Goal: Ask a question: Seek information or help from site administrators or community

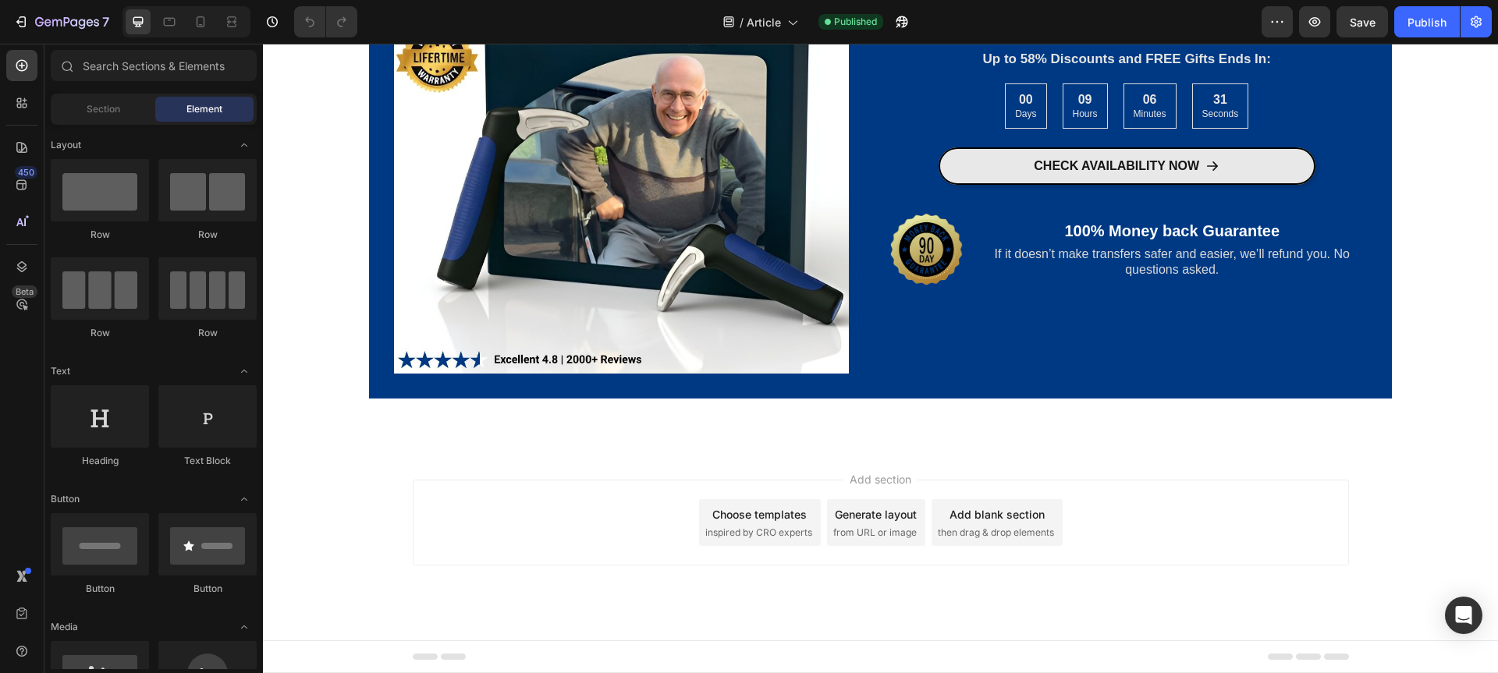
scroll to position [2172, 0]
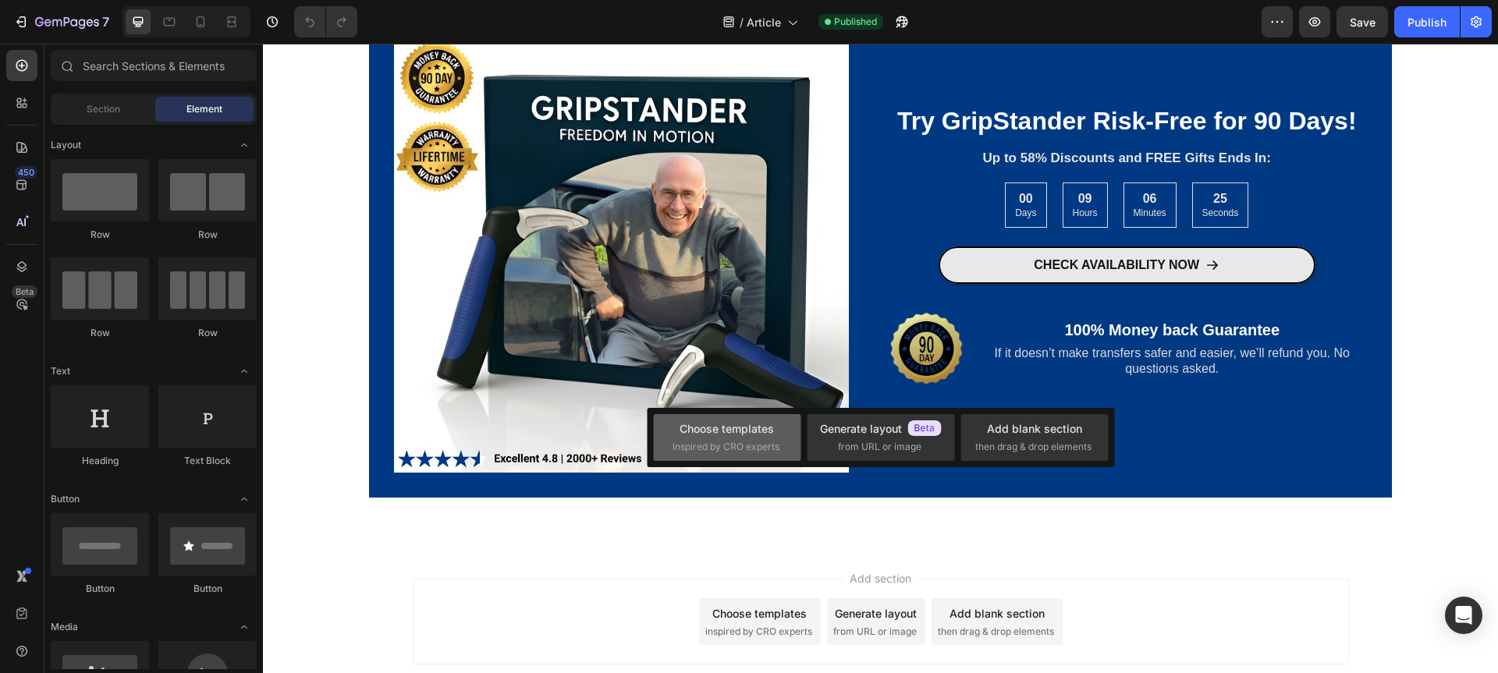
click at [714, 442] on span "inspired by CRO experts" at bounding box center [725, 447] width 107 height 14
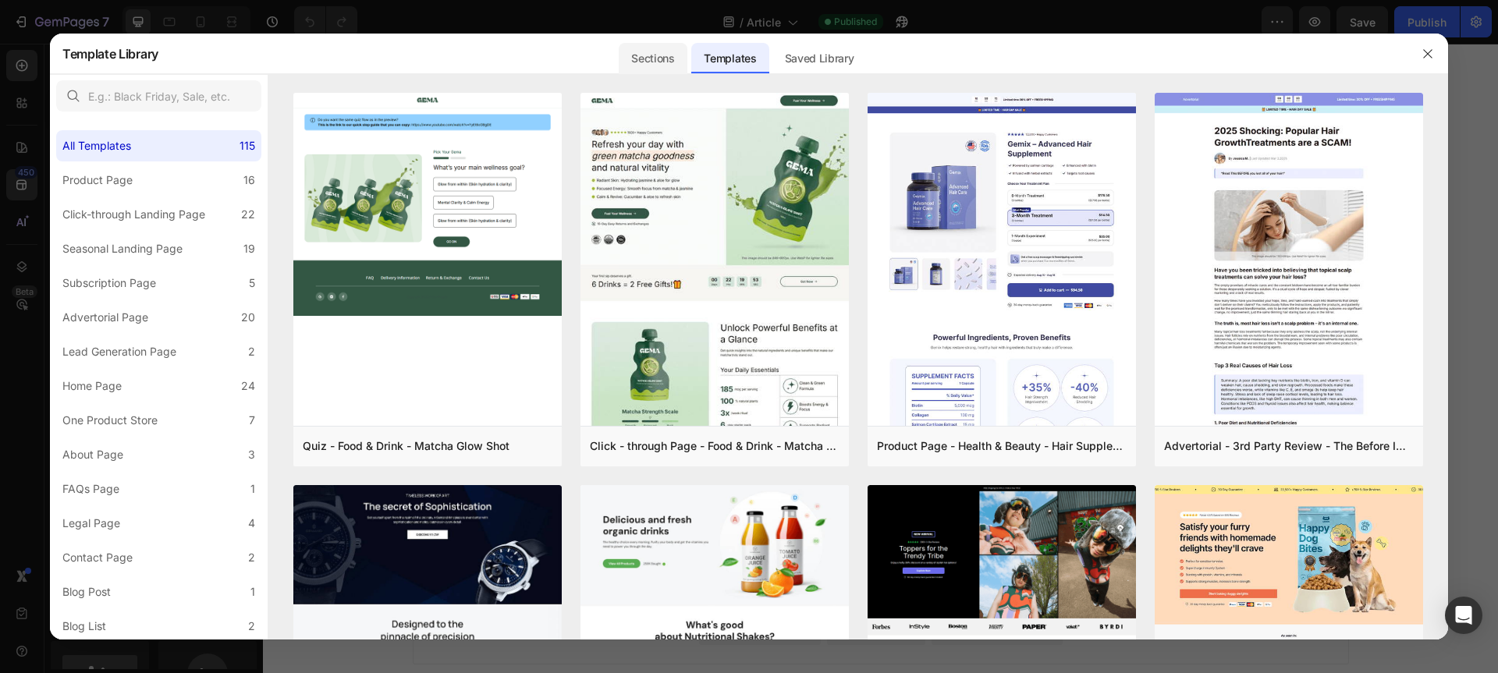
click at [672, 62] on div "Sections" at bounding box center [653, 58] width 68 height 31
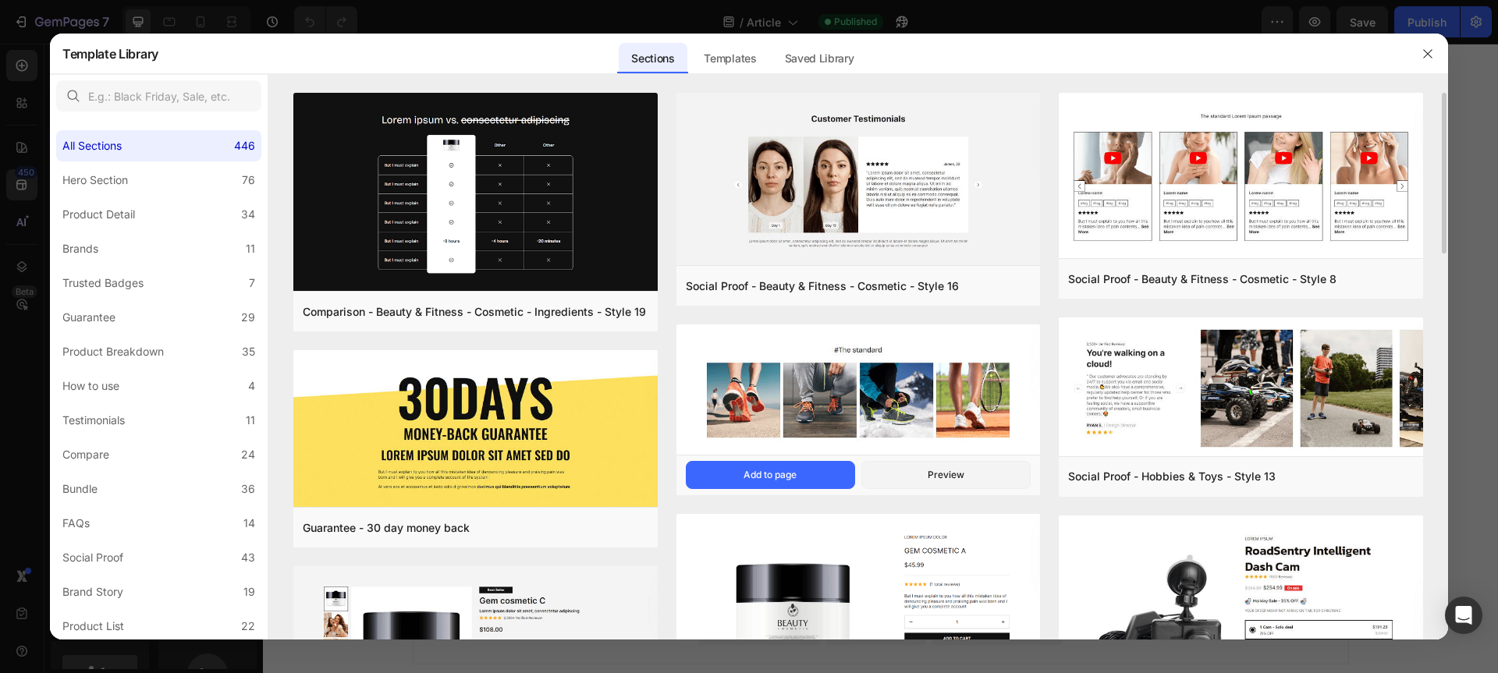
scroll to position [95, 0]
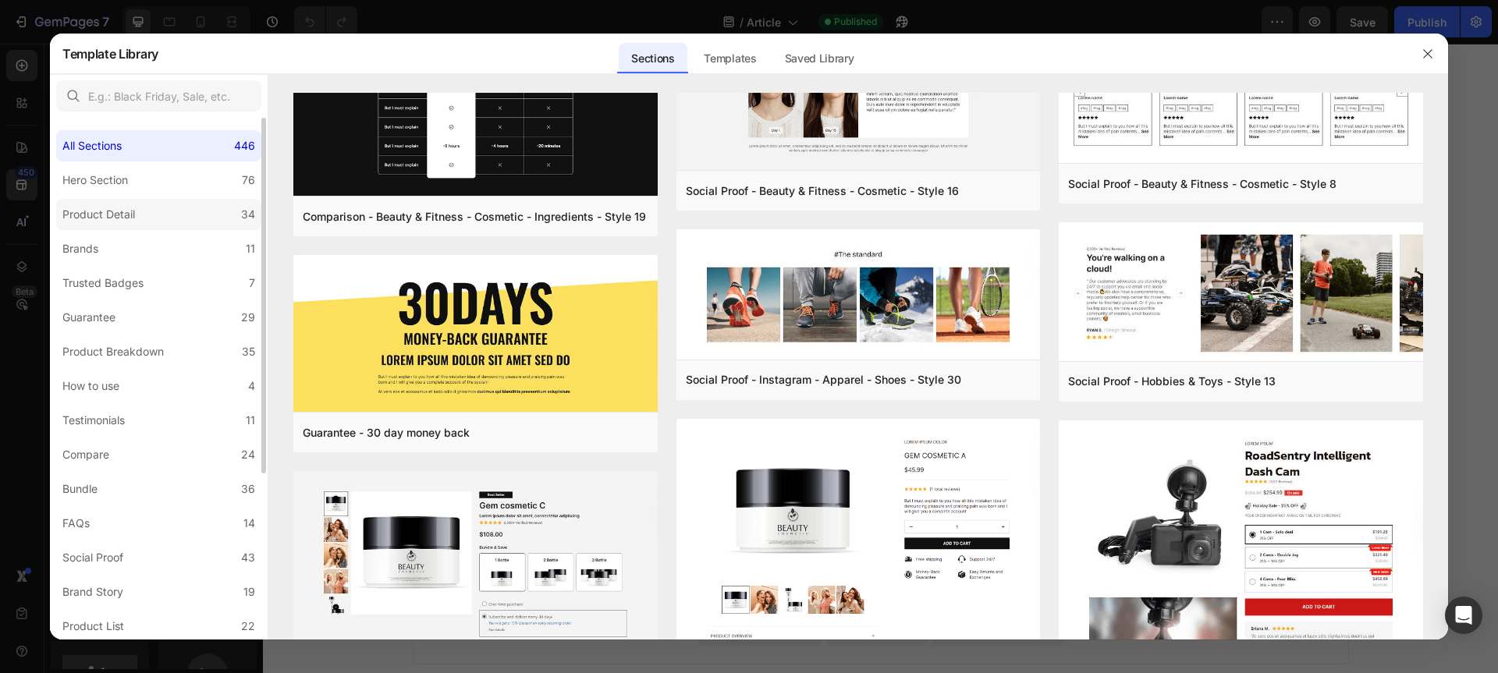
click at [133, 218] on div "Product Detail" at bounding box center [98, 214] width 73 height 19
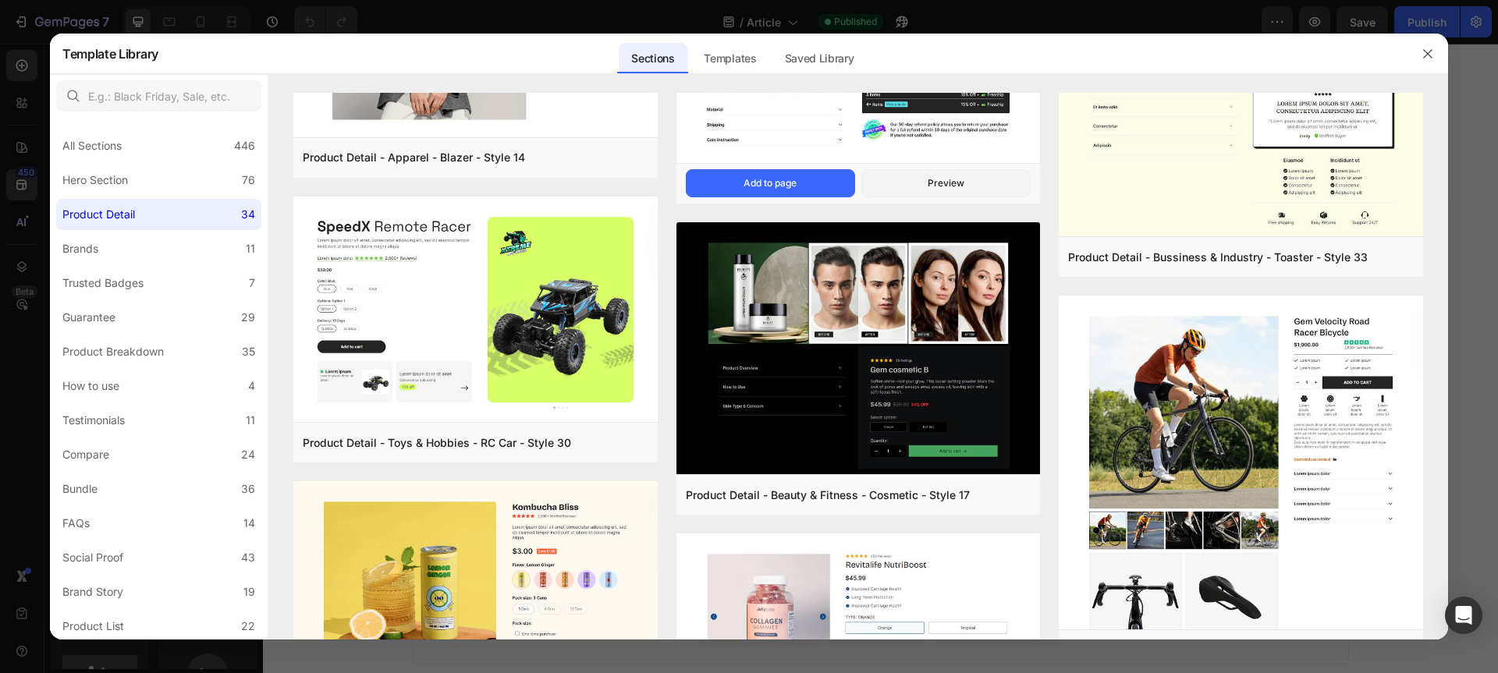
scroll to position [0, 0]
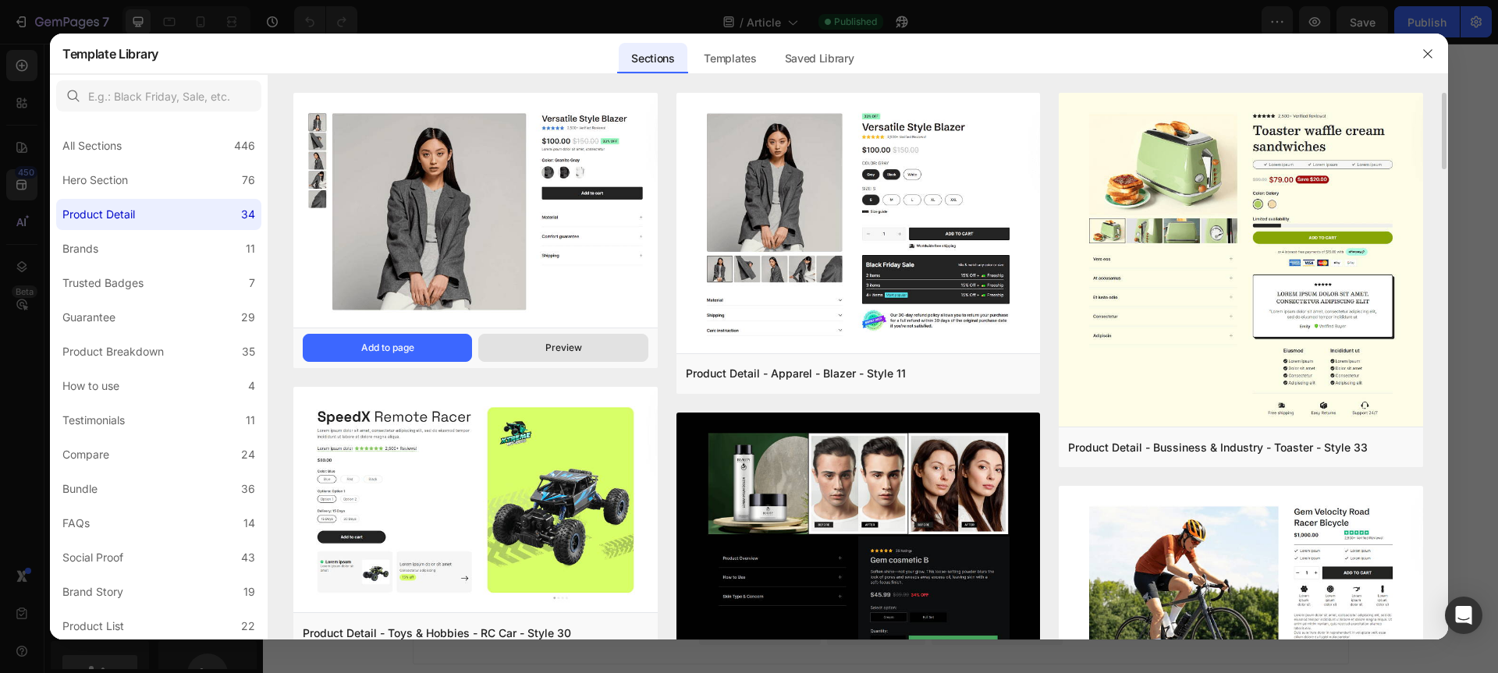
click at [541, 350] on button "Preview" at bounding box center [562, 348] width 169 height 28
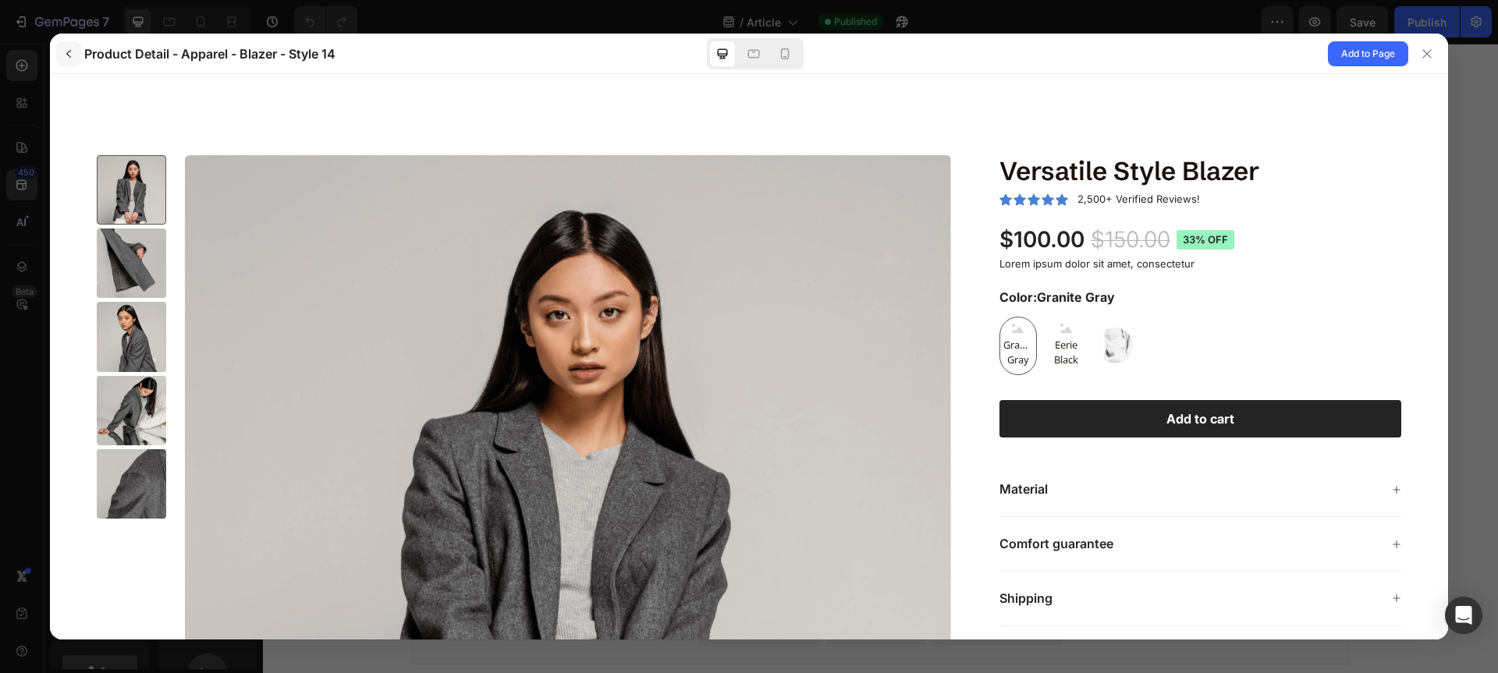
click at [69, 58] on icon "button" at bounding box center [68, 54] width 12 height 12
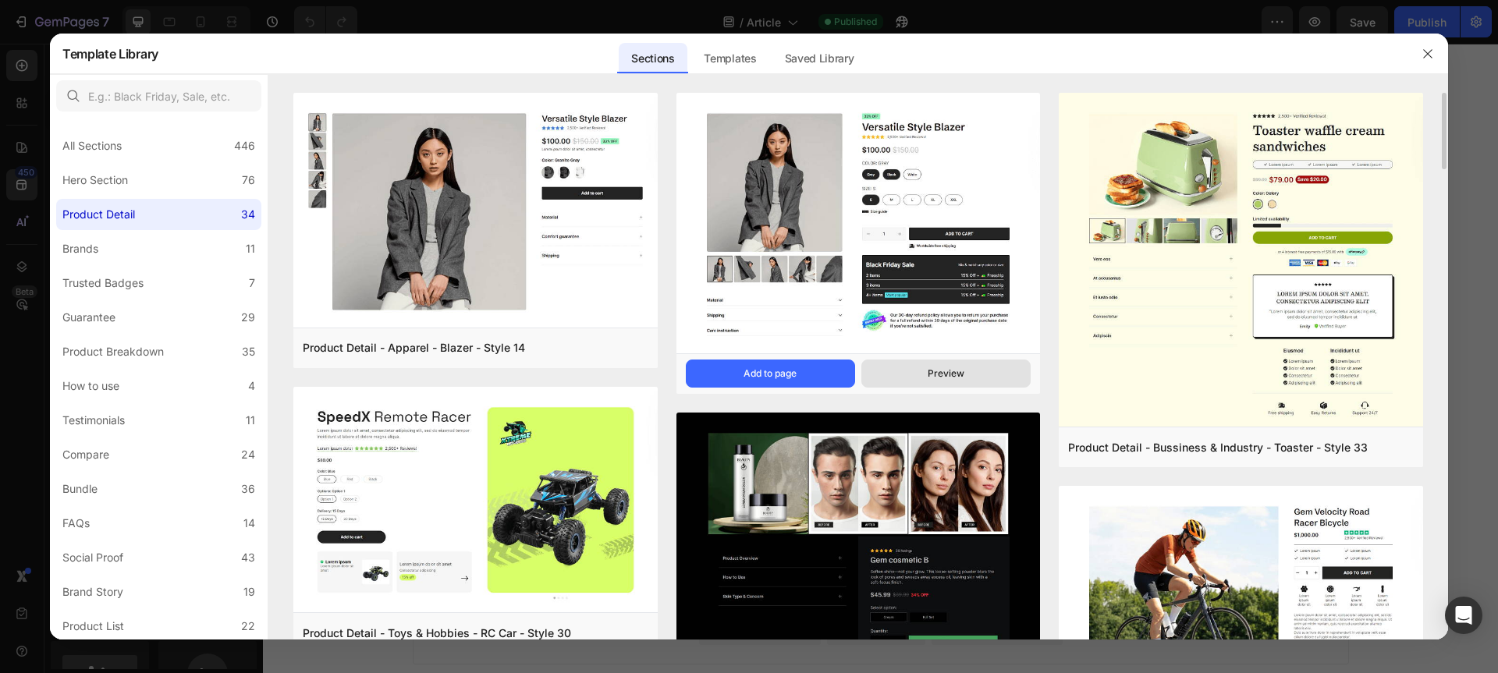
click at [916, 369] on button "Preview" at bounding box center [945, 374] width 169 height 28
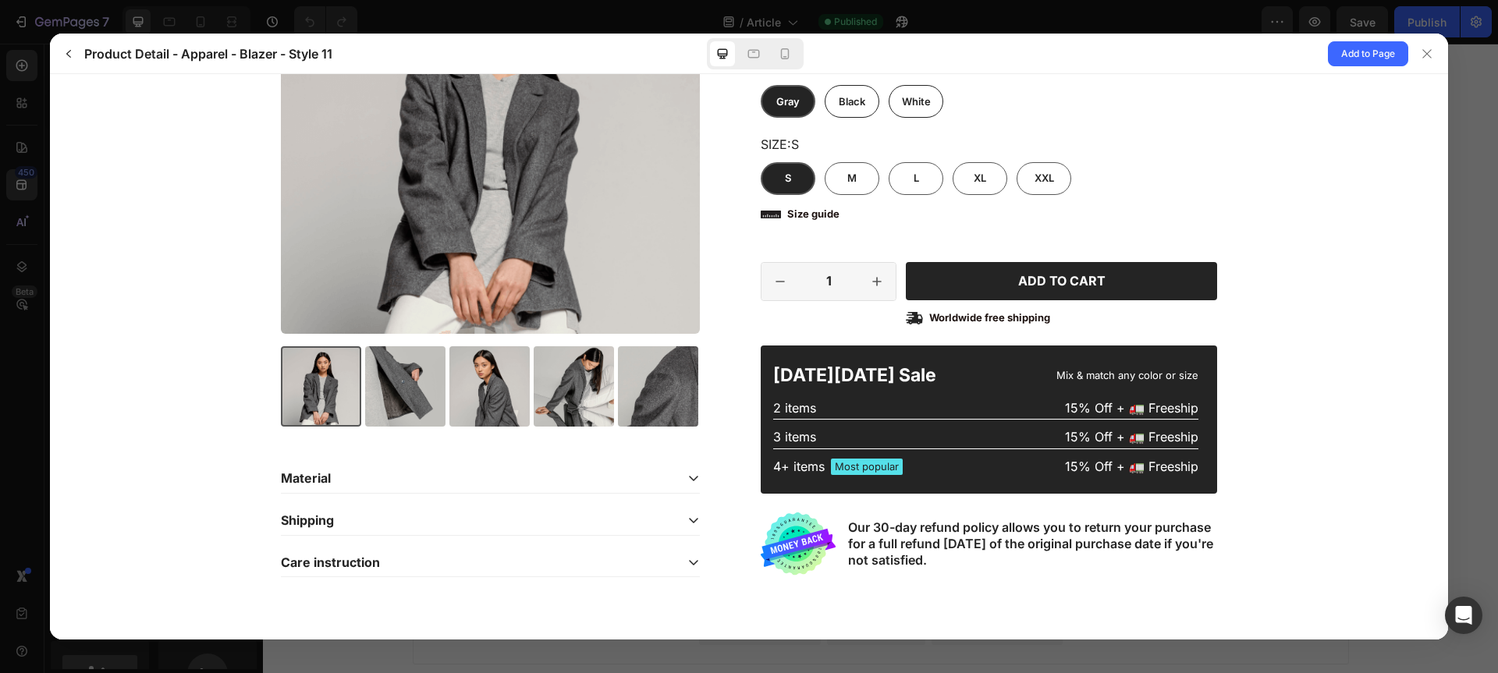
scroll to position [102, 0]
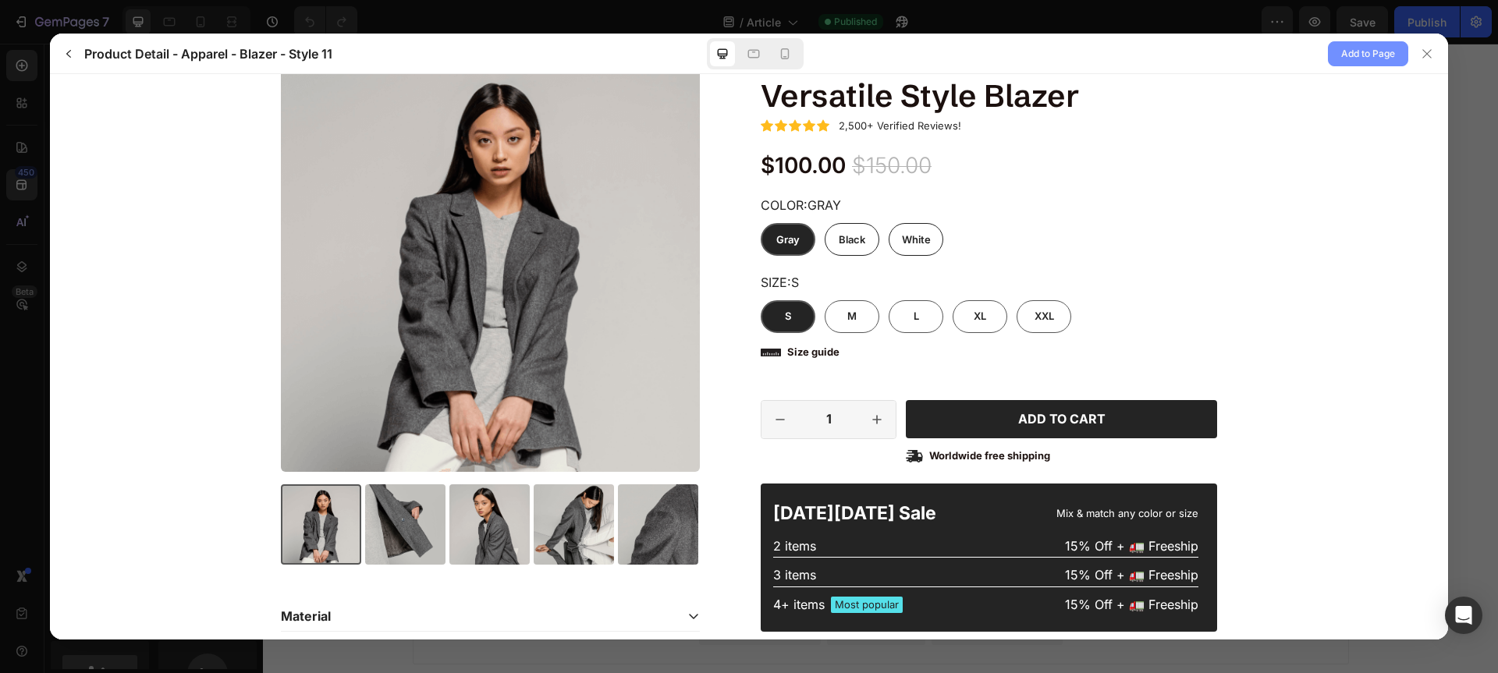
click at [1352, 58] on span "Add to Page" at bounding box center [1368, 53] width 54 height 19
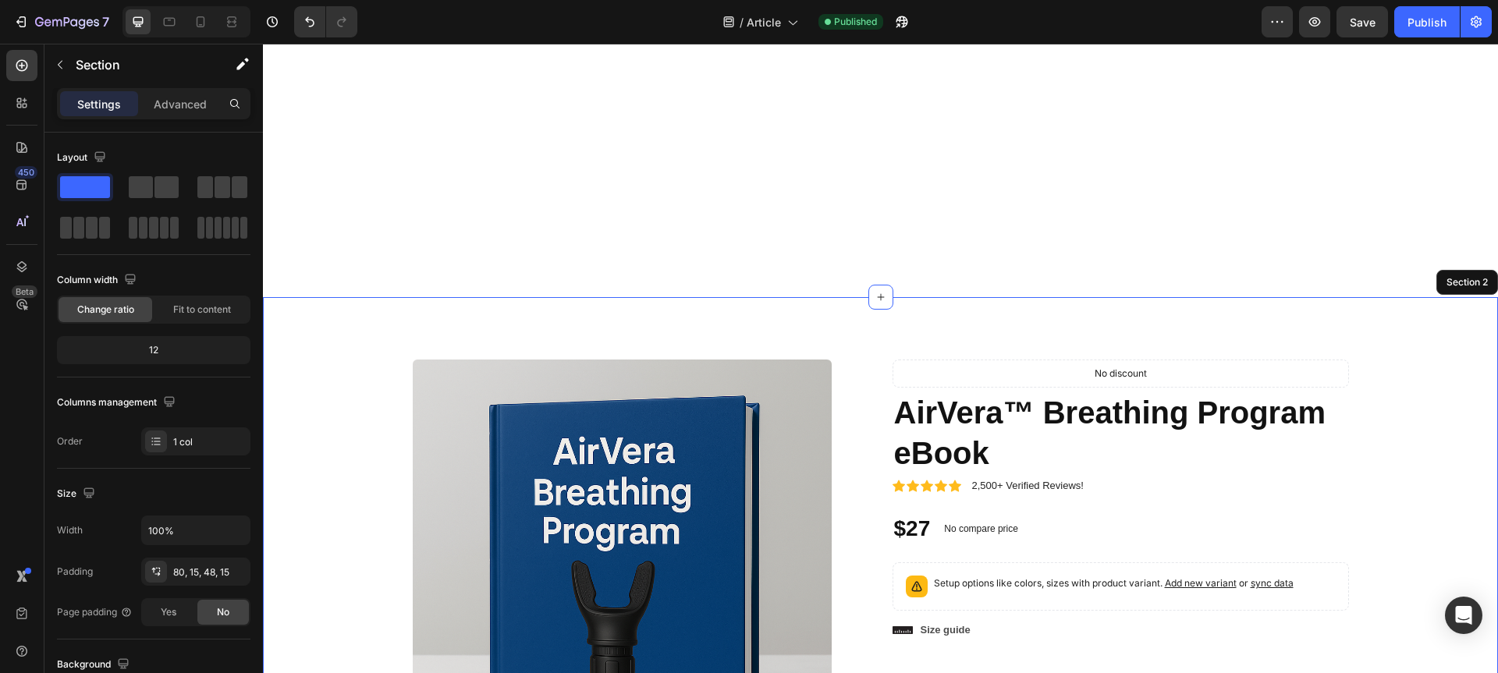
scroll to position [2343, 0]
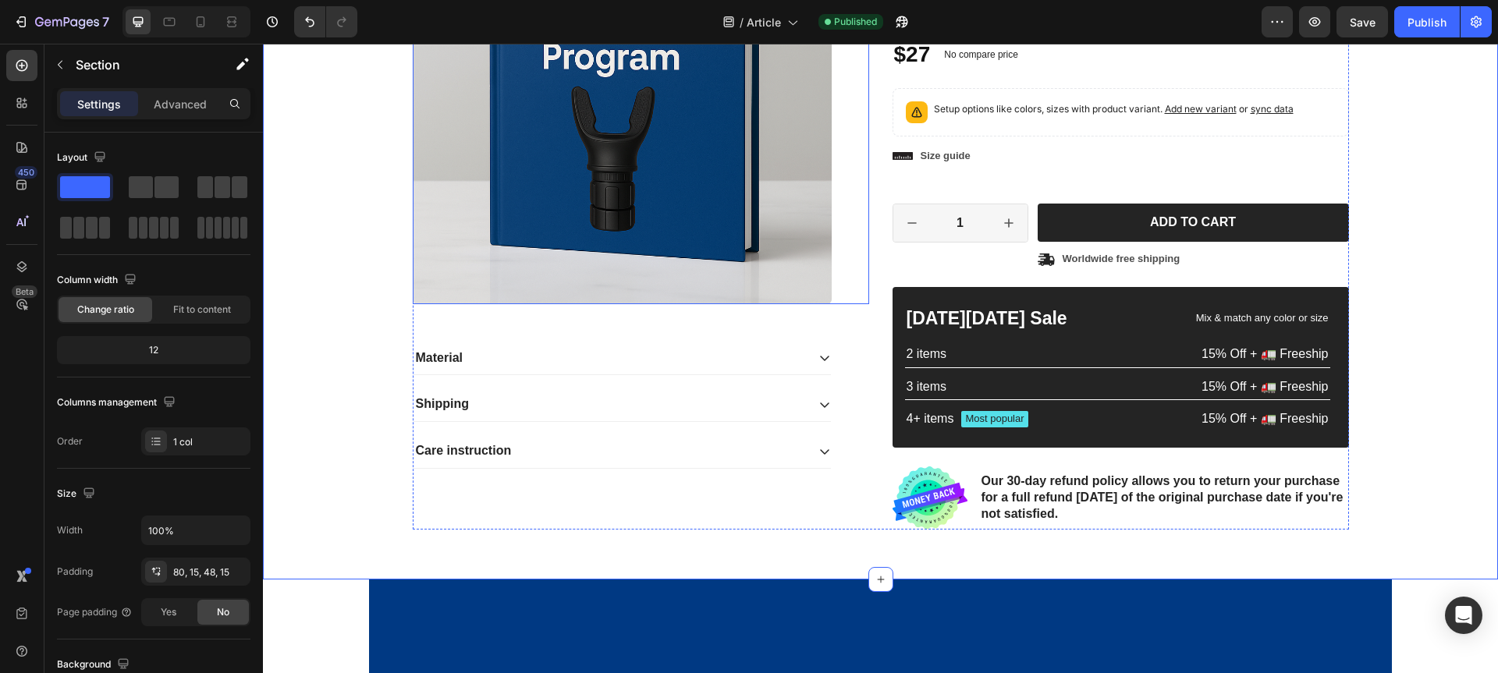
click at [612, 304] on img at bounding box center [622, 94] width 419 height 419
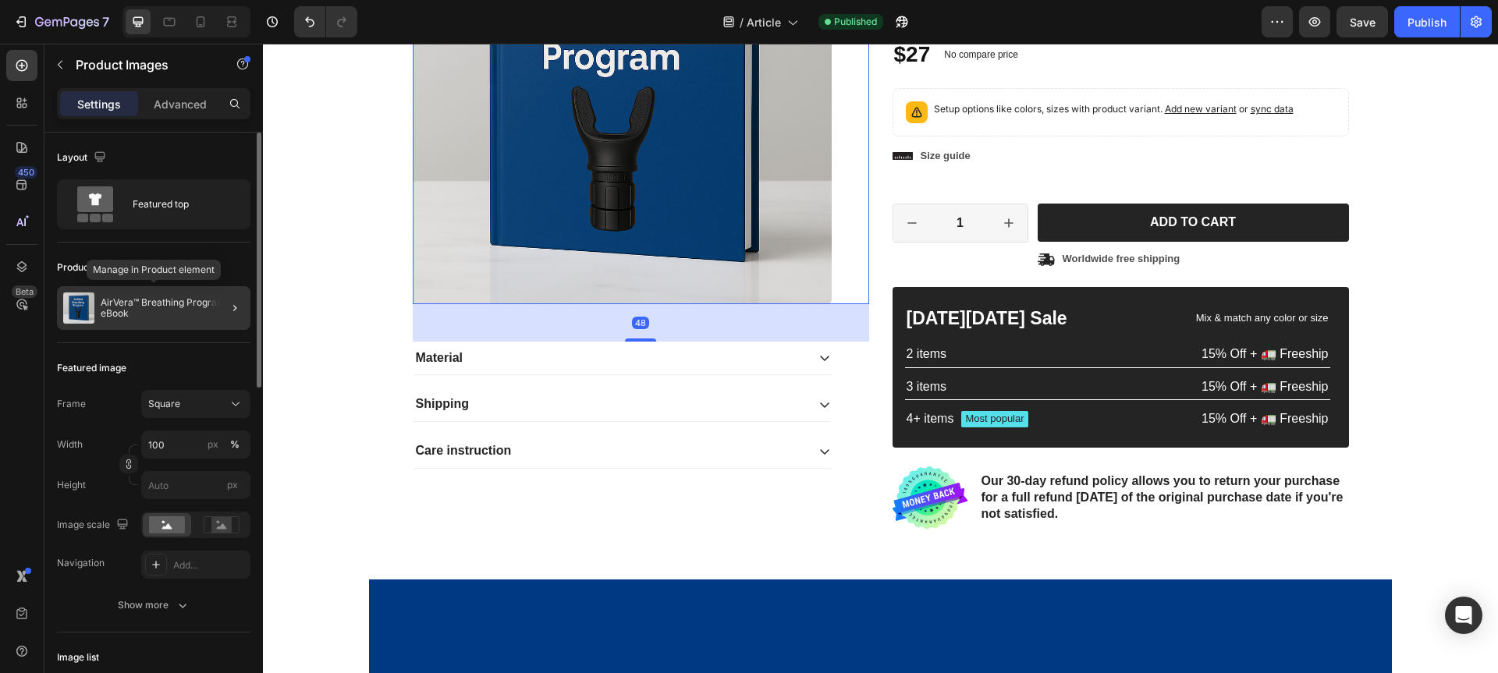
click at [142, 299] on p "AirVera™ Breathing Program eBook" at bounding box center [173, 308] width 144 height 22
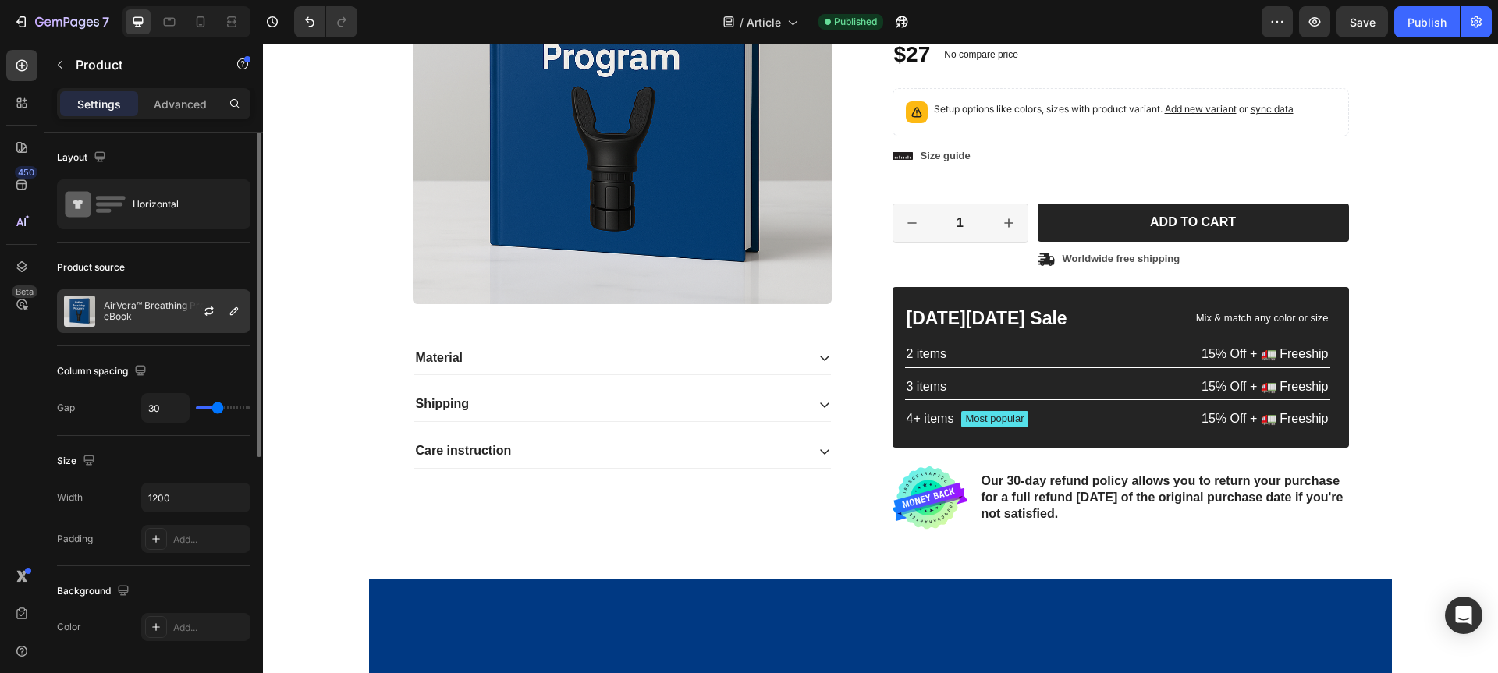
click at [144, 312] on p "AirVera™ Breathing Program eBook" at bounding box center [174, 311] width 140 height 22
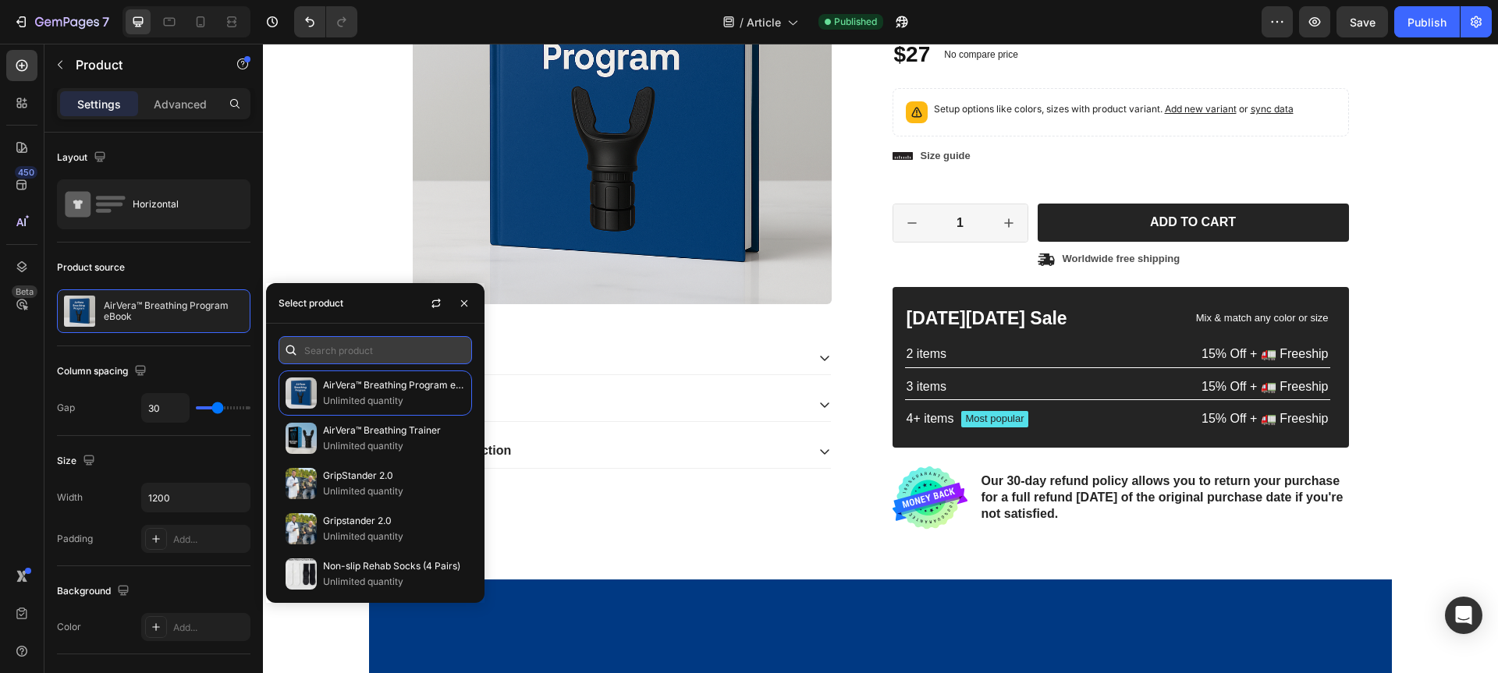
click at [345, 346] on input "text" at bounding box center [374, 350] width 193 height 28
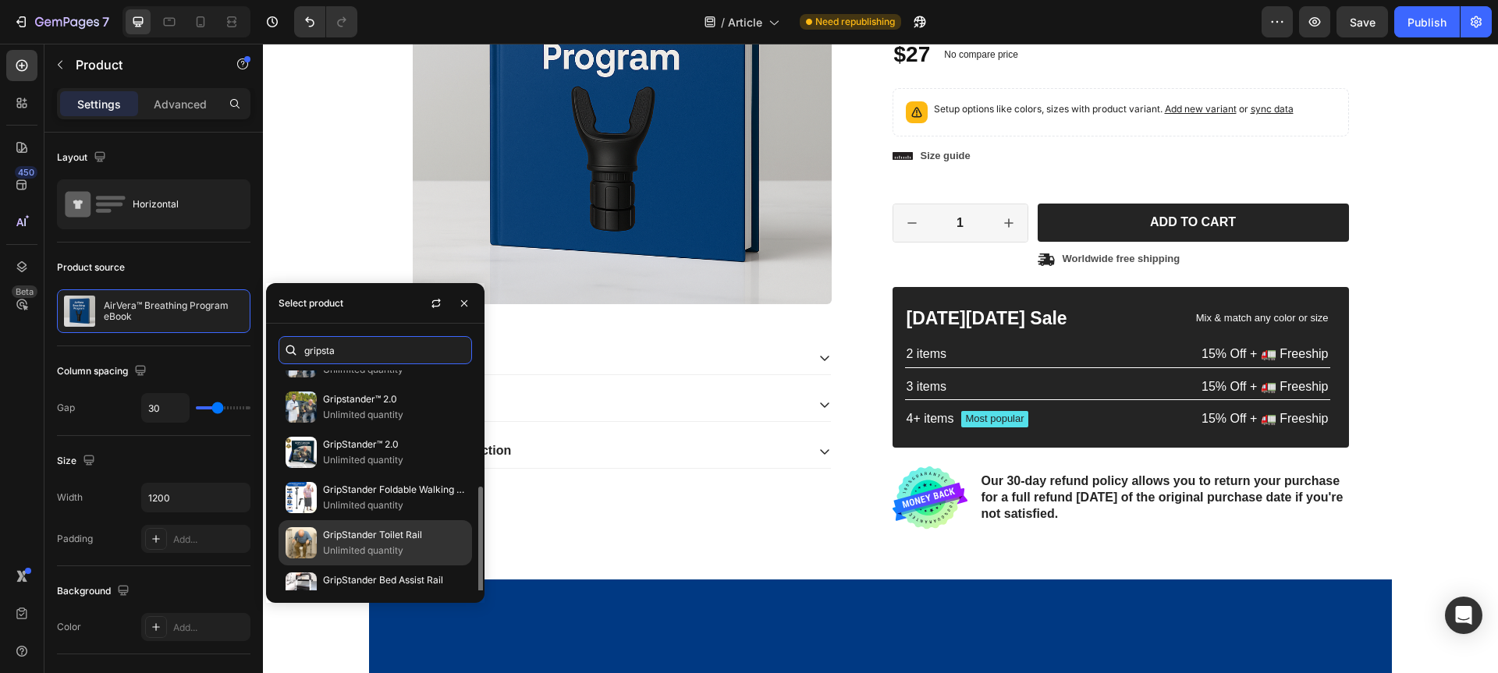
scroll to position [187, 0]
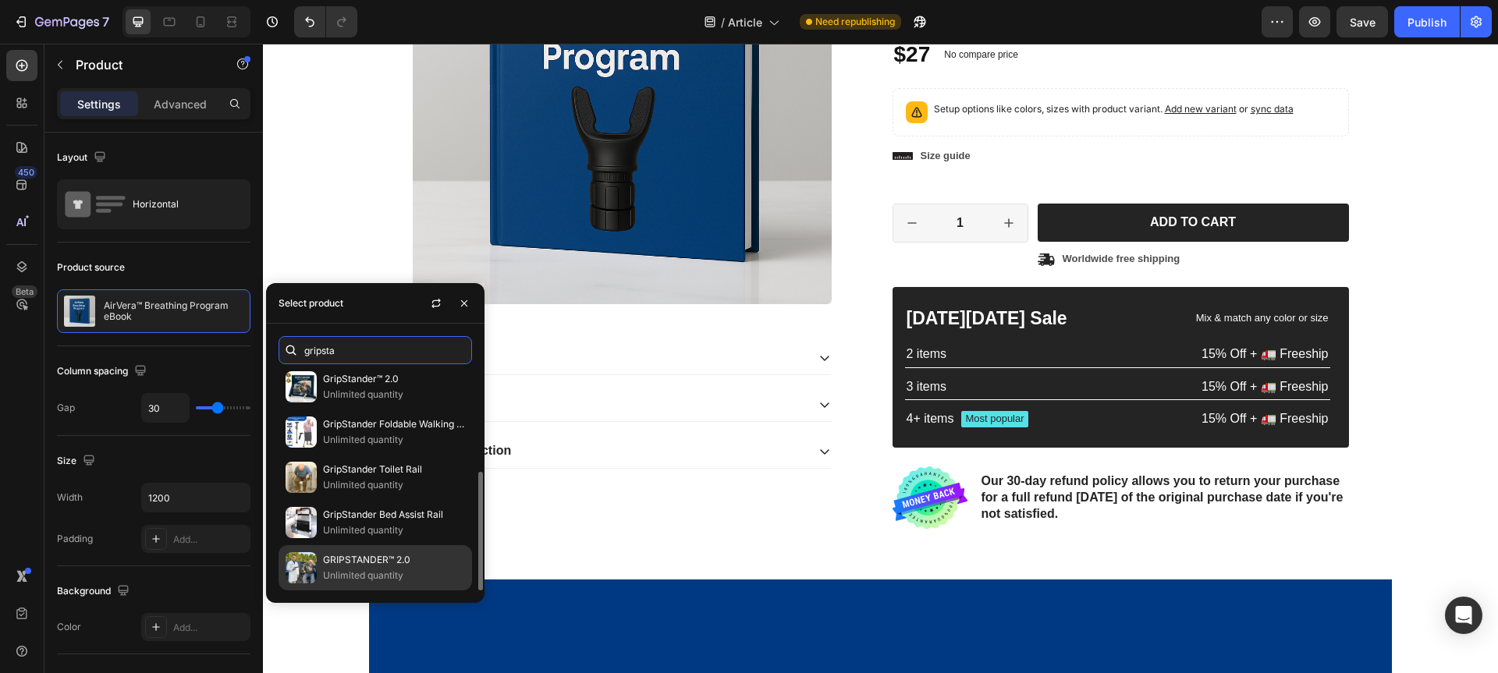
type input "gripsta"
click at [379, 563] on p "GRIPSTANDER™ 2.0" at bounding box center [394, 560] width 142 height 16
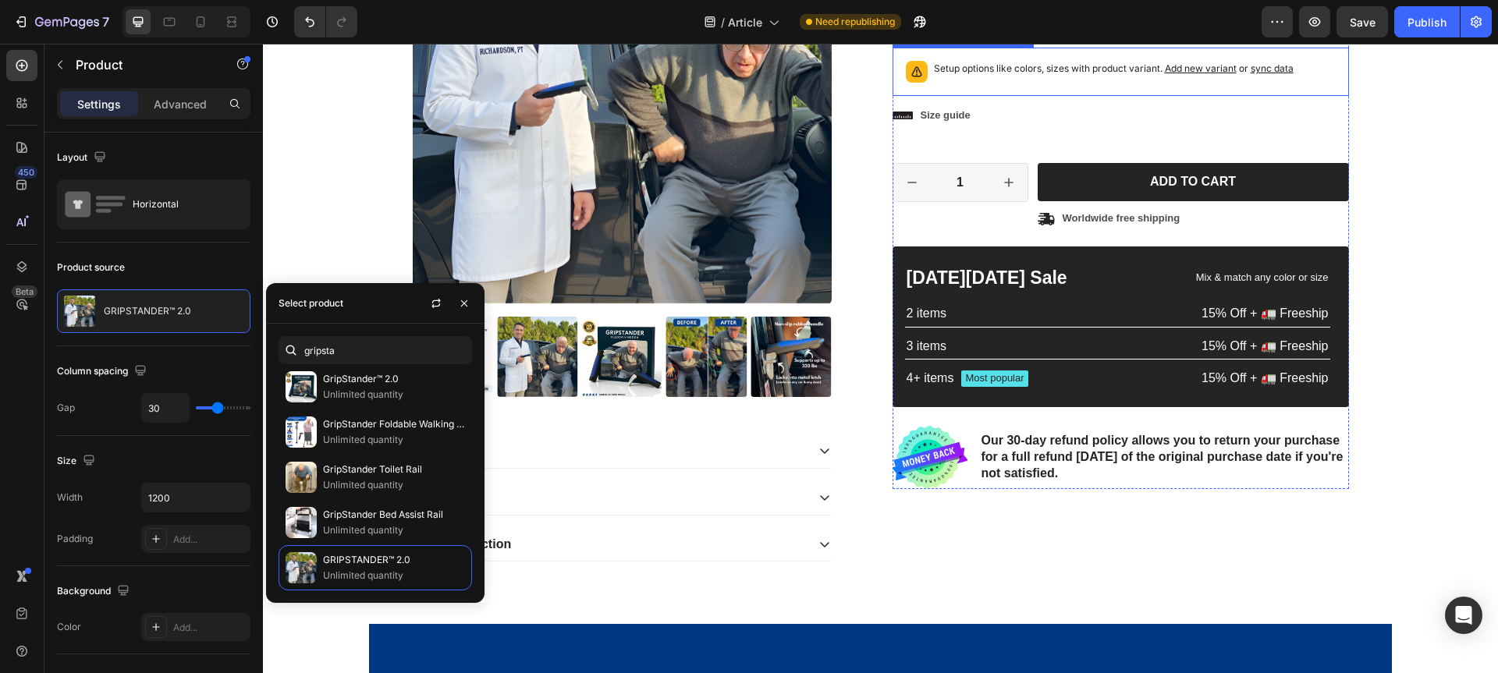
click at [1119, 89] on div "Setup options like colors, sizes with product variant. Add new variant or sync …" at bounding box center [1120, 72] width 442 height 34
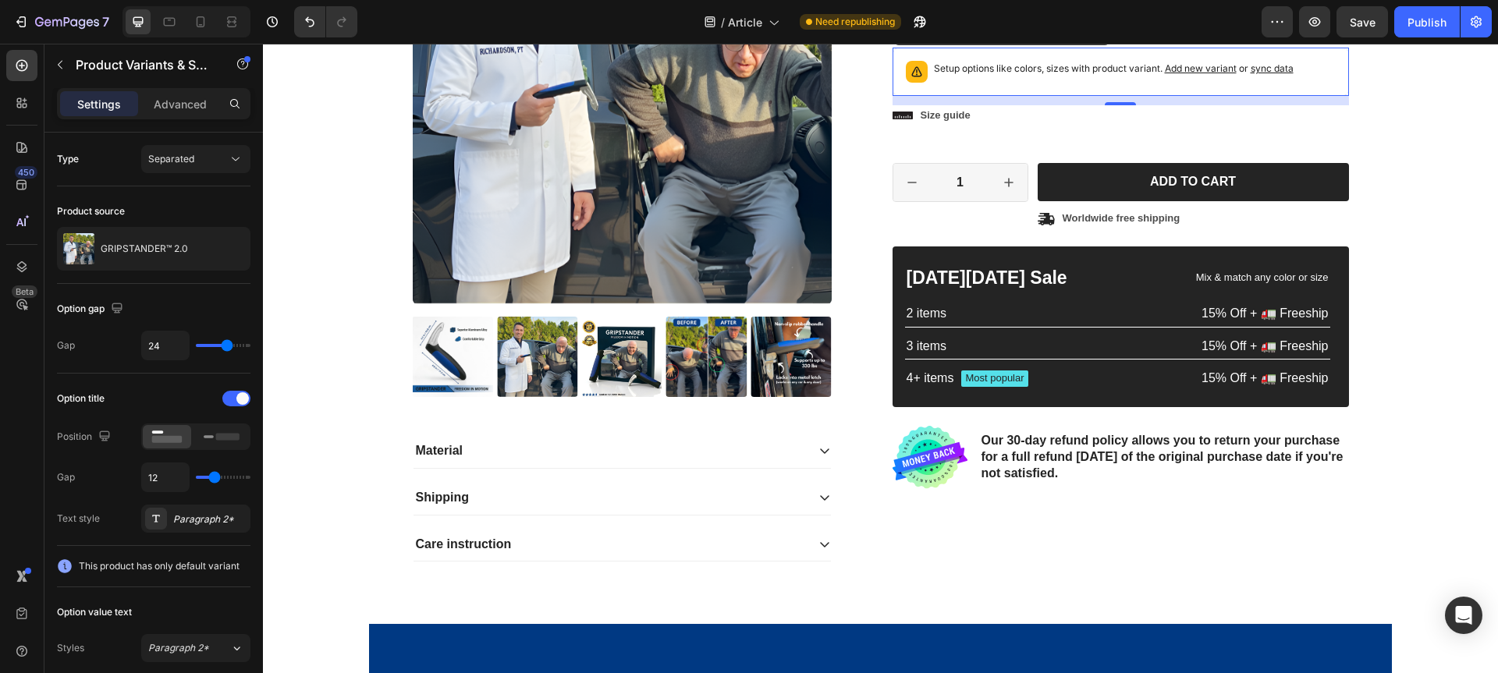
click at [1194, 96] on div "Setup options like colors, sizes with product variant. Add new variant or sync …" at bounding box center [1120, 72] width 456 height 48
click at [1179, 425] on div "Icon Icon Icon Icon Icon Icon List 2,500+ Verified Reviews! Text Block Row No d…" at bounding box center [1120, 187] width 456 height 604
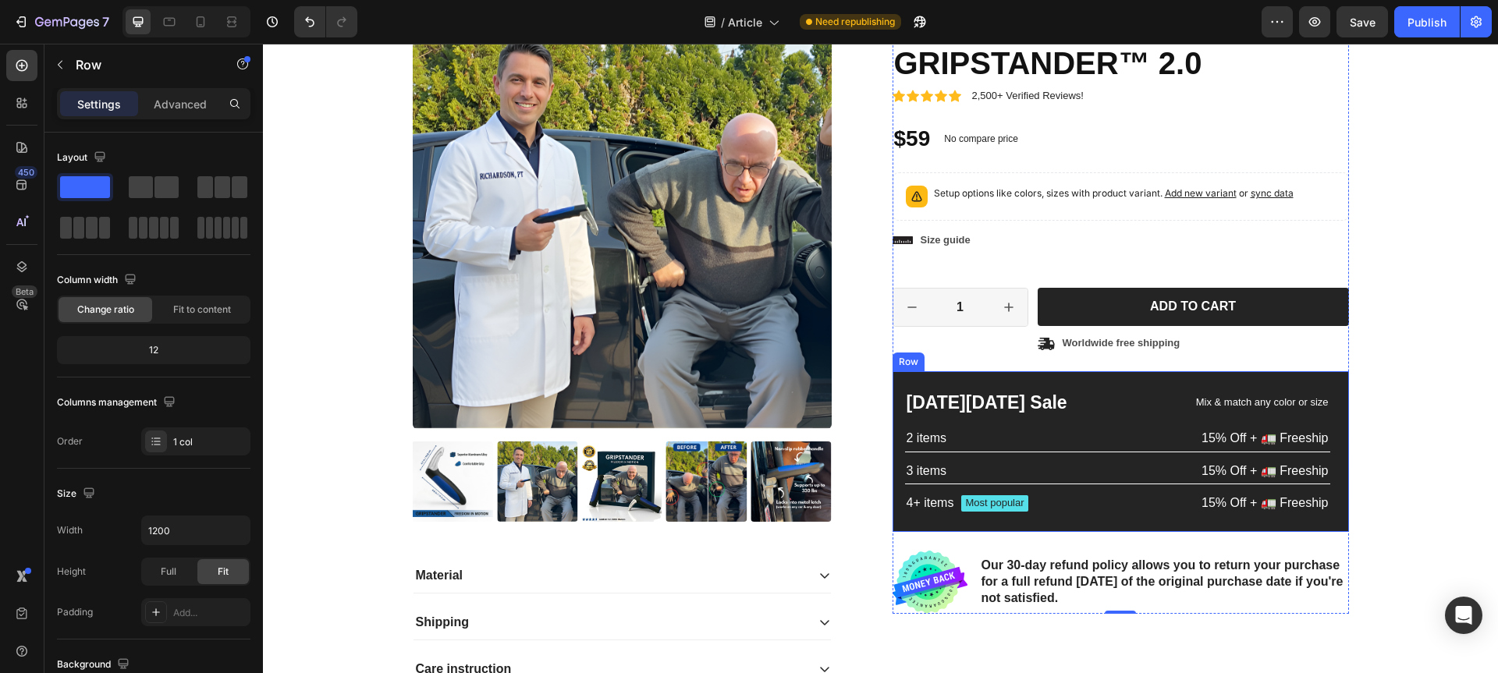
scroll to position [2318, 0]
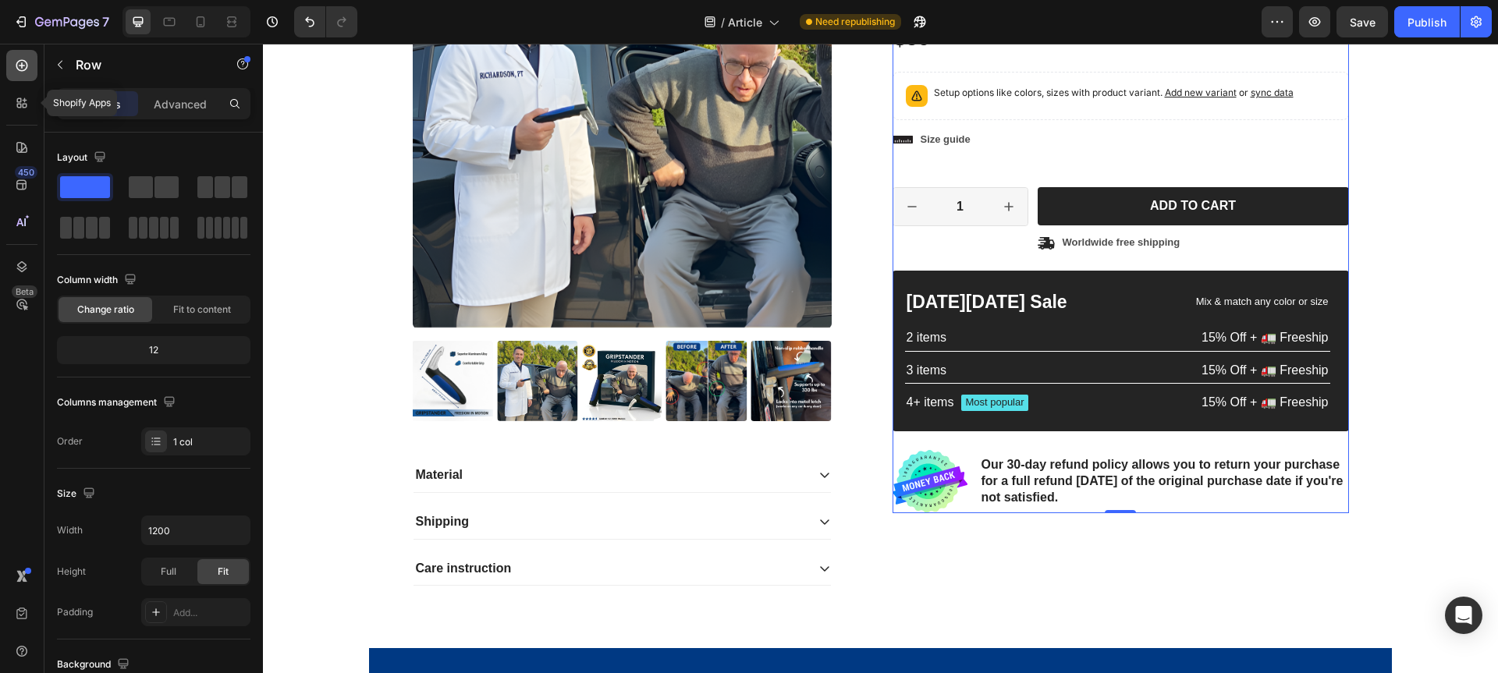
click at [24, 80] on div at bounding box center [21, 65] width 31 height 31
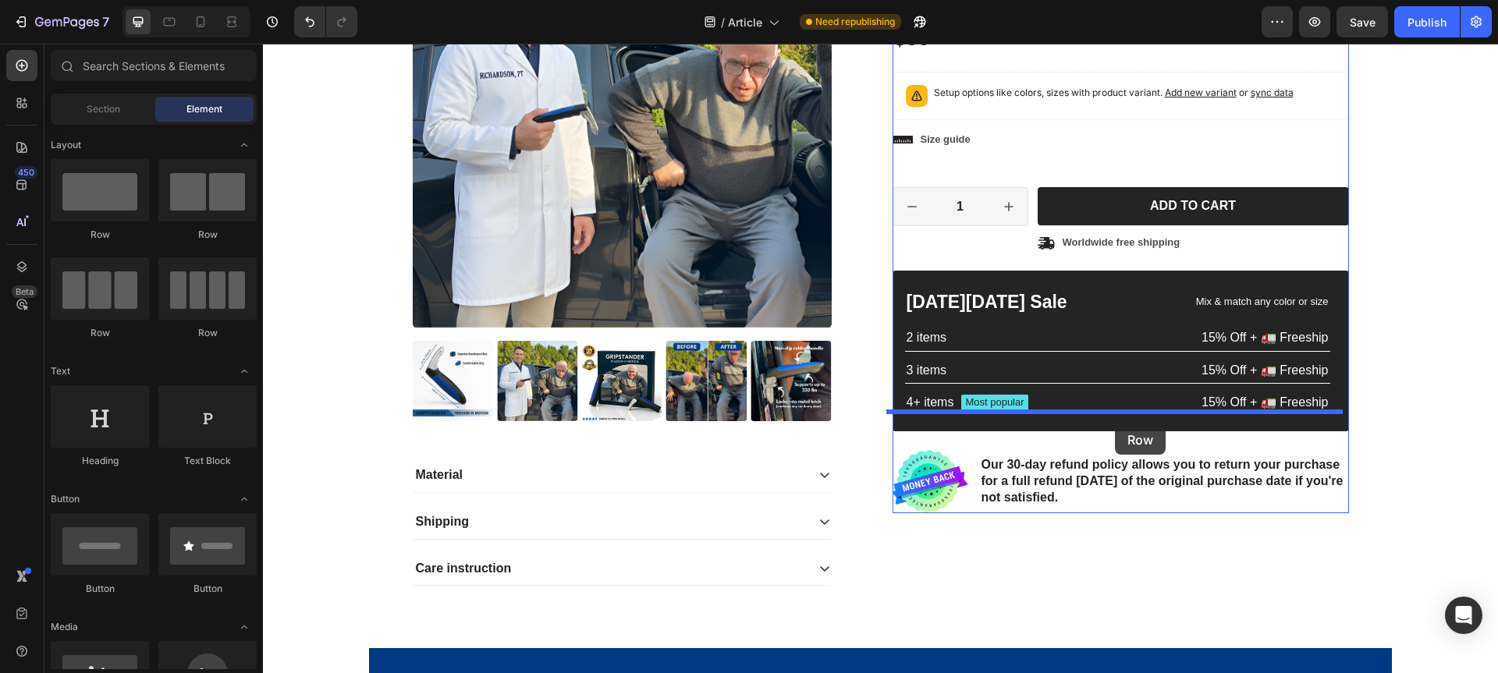
drag, startPoint x: 367, startPoint y: 249, endPoint x: 1115, endPoint y: 424, distance: 768.4
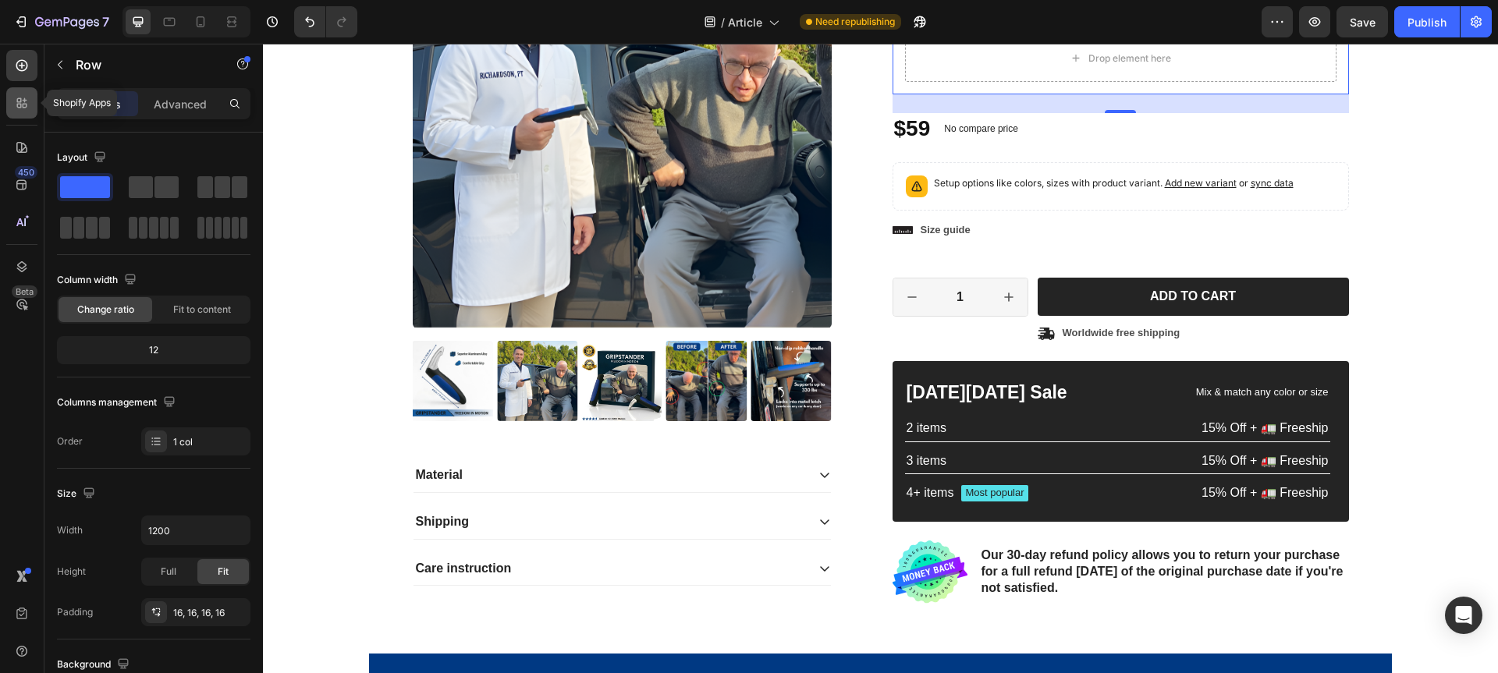
click at [21, 113] on div at bounding box center [21, 102] width 31 height 31
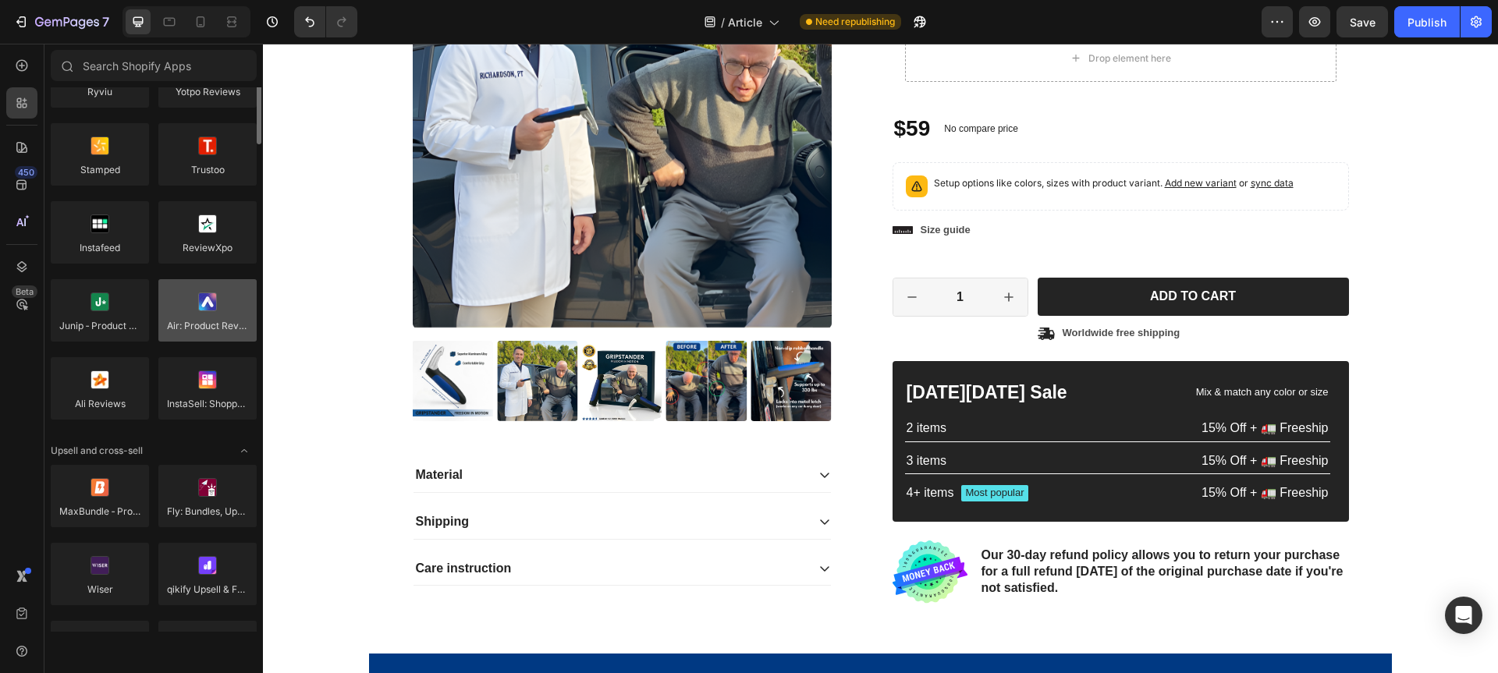
scroll to position [0, 0]
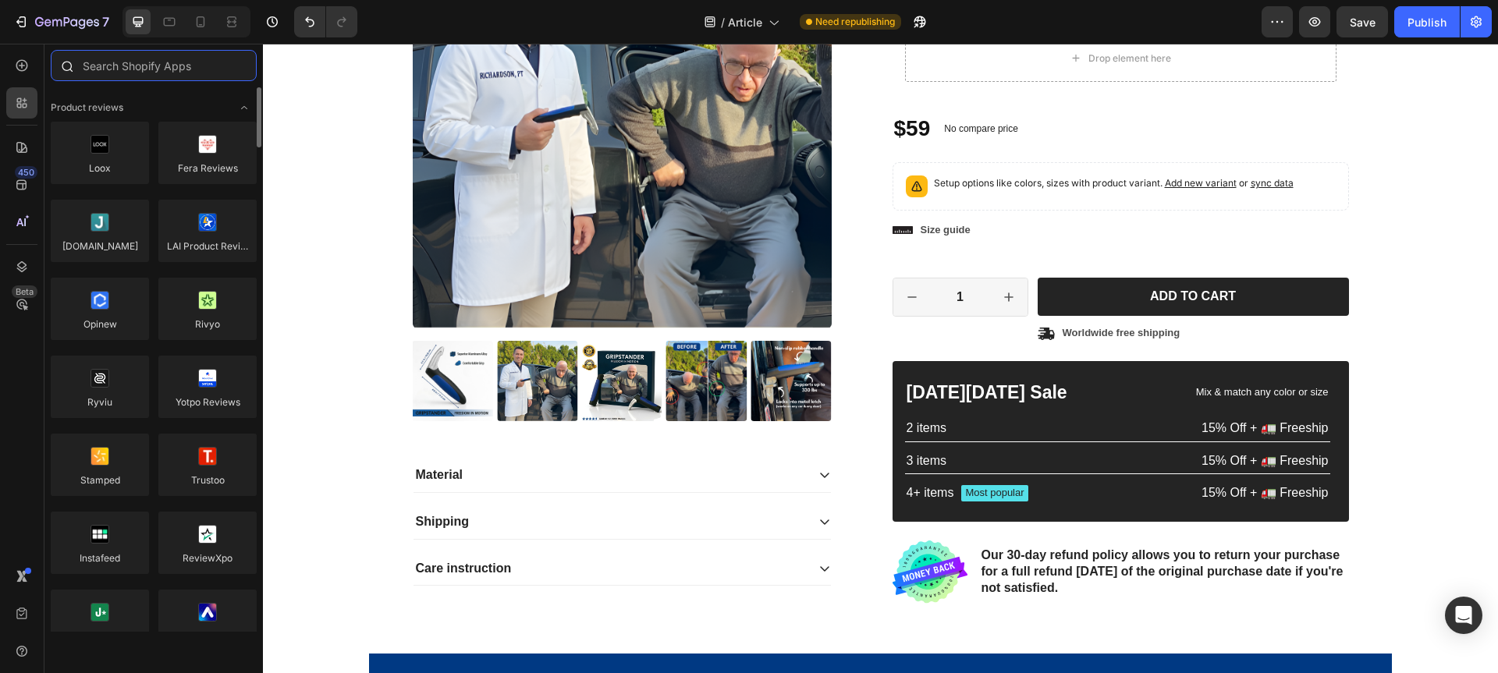
click at [140, 76] on input "text" at bounding box center [154, 65] width 206 height 31
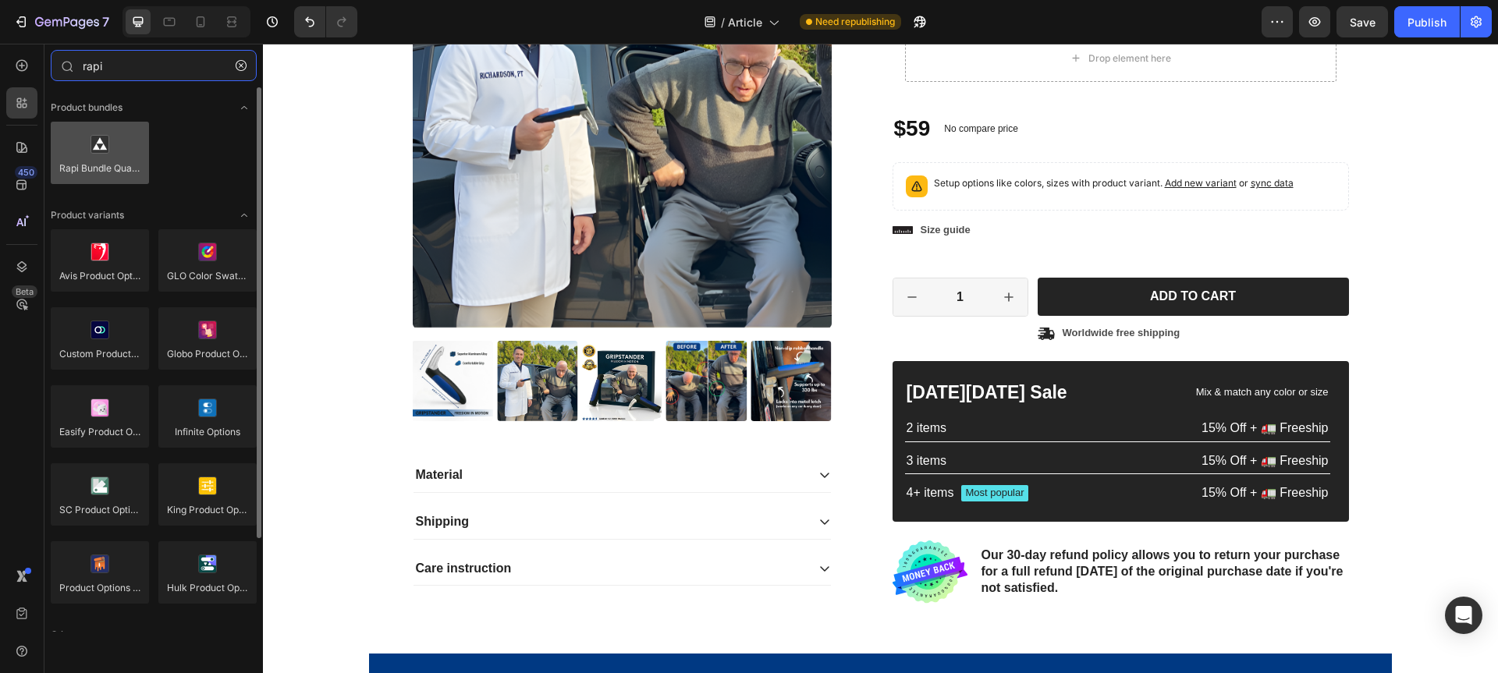
type input "rapi"
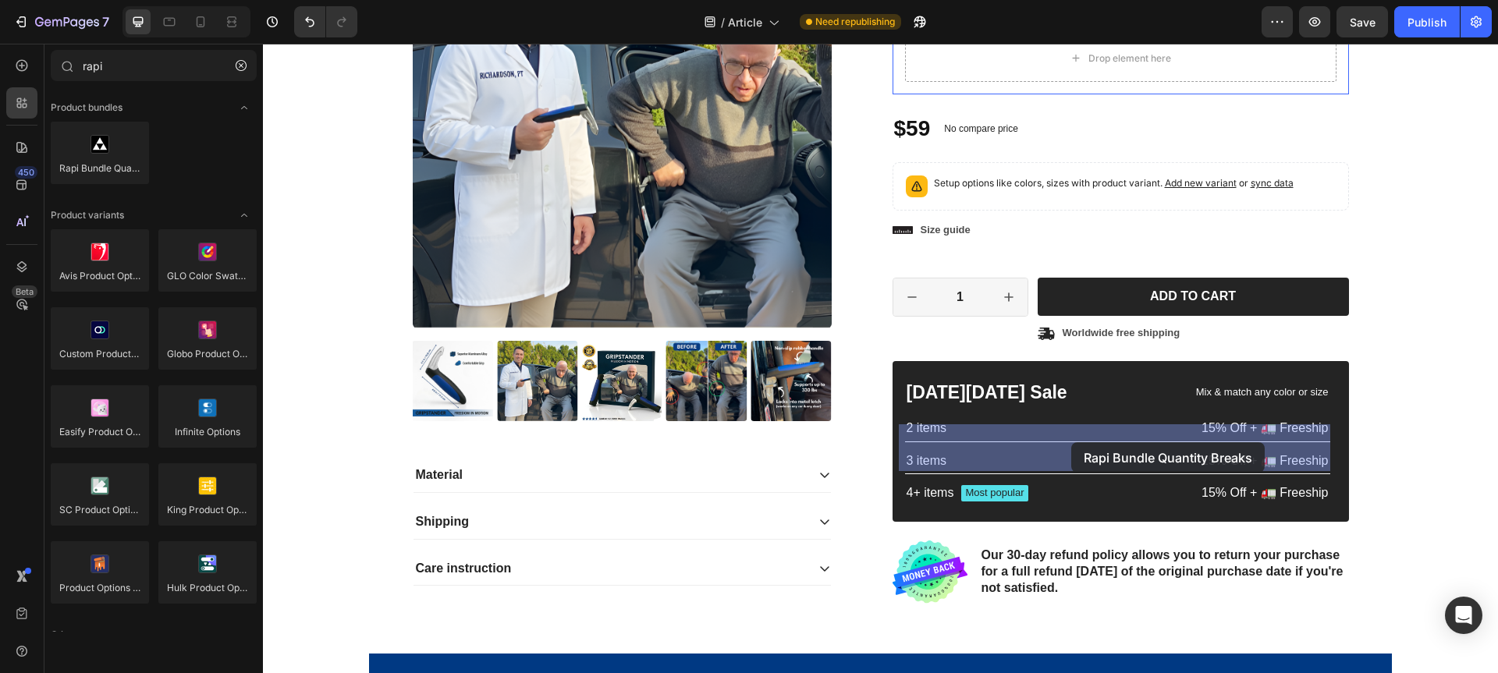
drag, startPoint x: 378, startPoint y: 202, endPoint x: 1071, endPoint y: 442, distance: 733.9
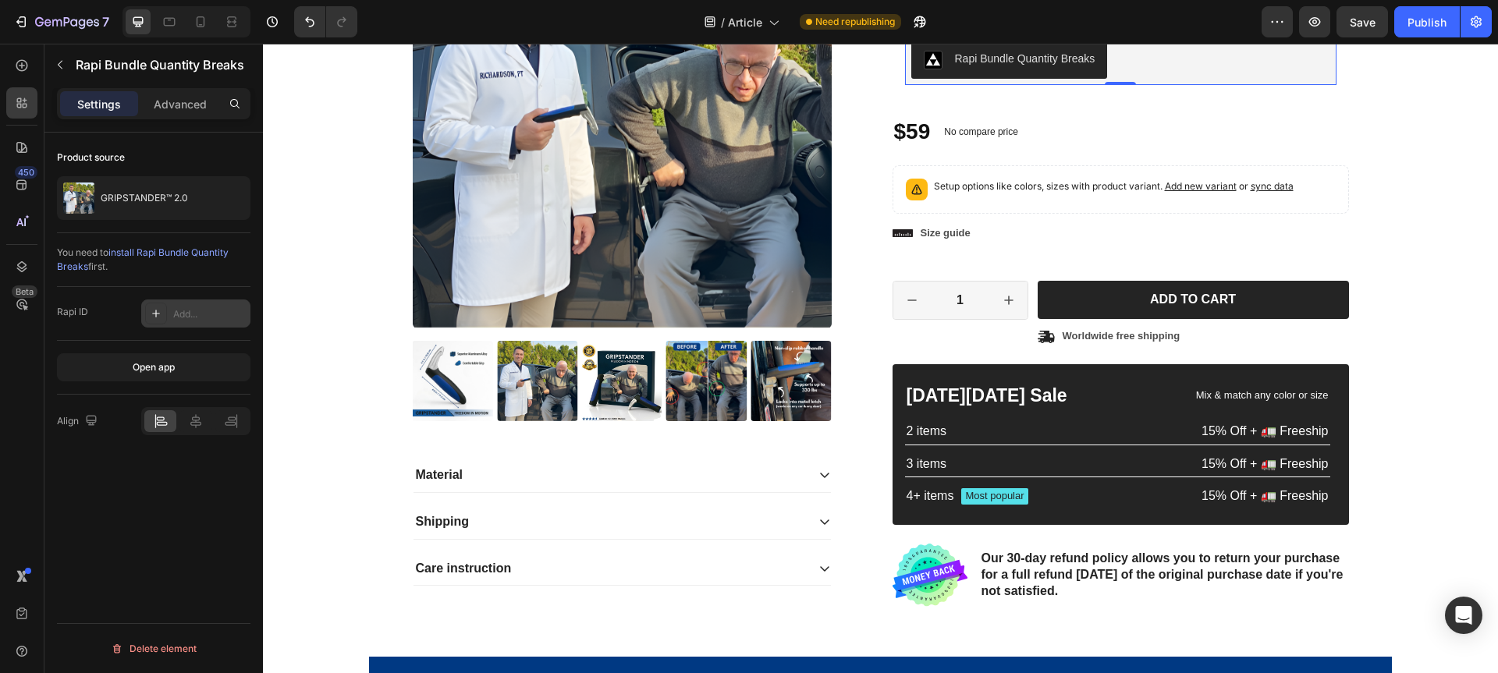
click at [171, 317] on div "Add..." at bounding box center [195, 314] width 109 height 28
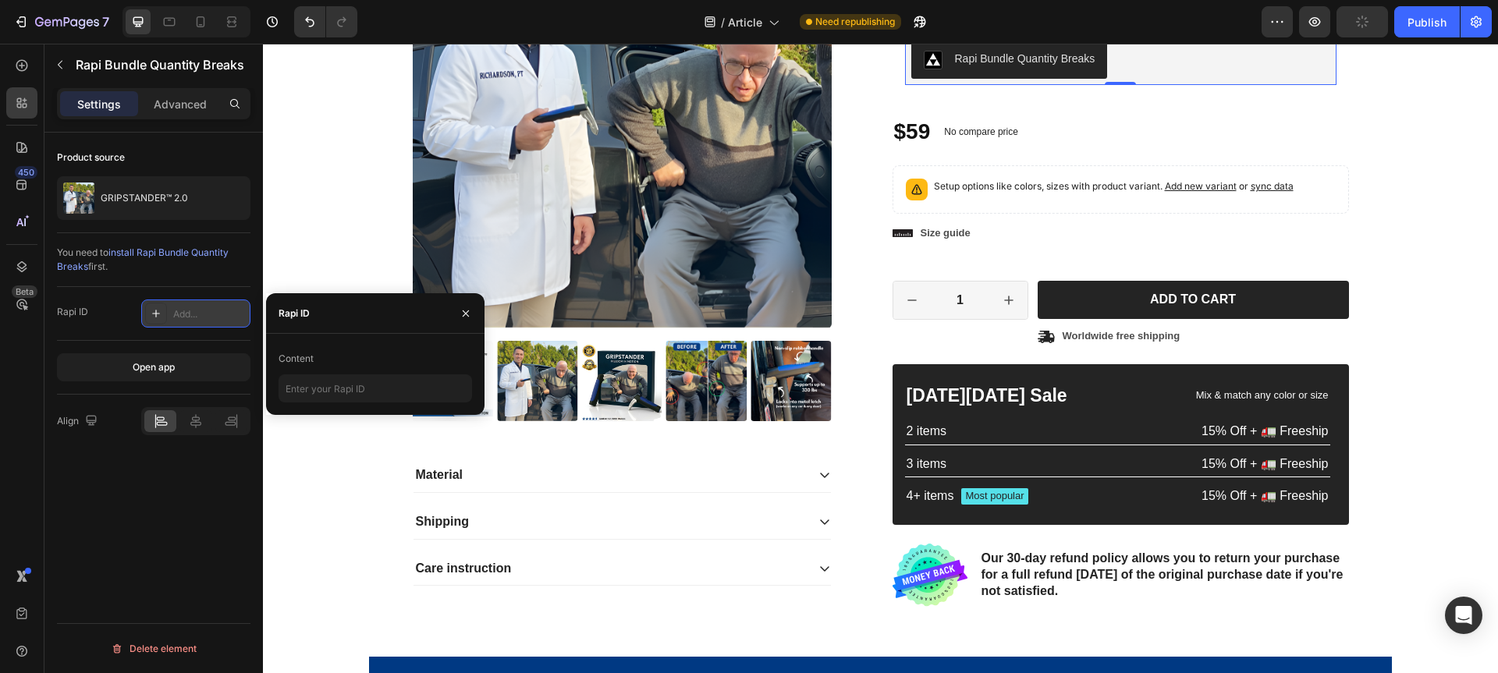
click at [190, 322] on div "Add..." at bounding box center [195, 314] width 109 height 28
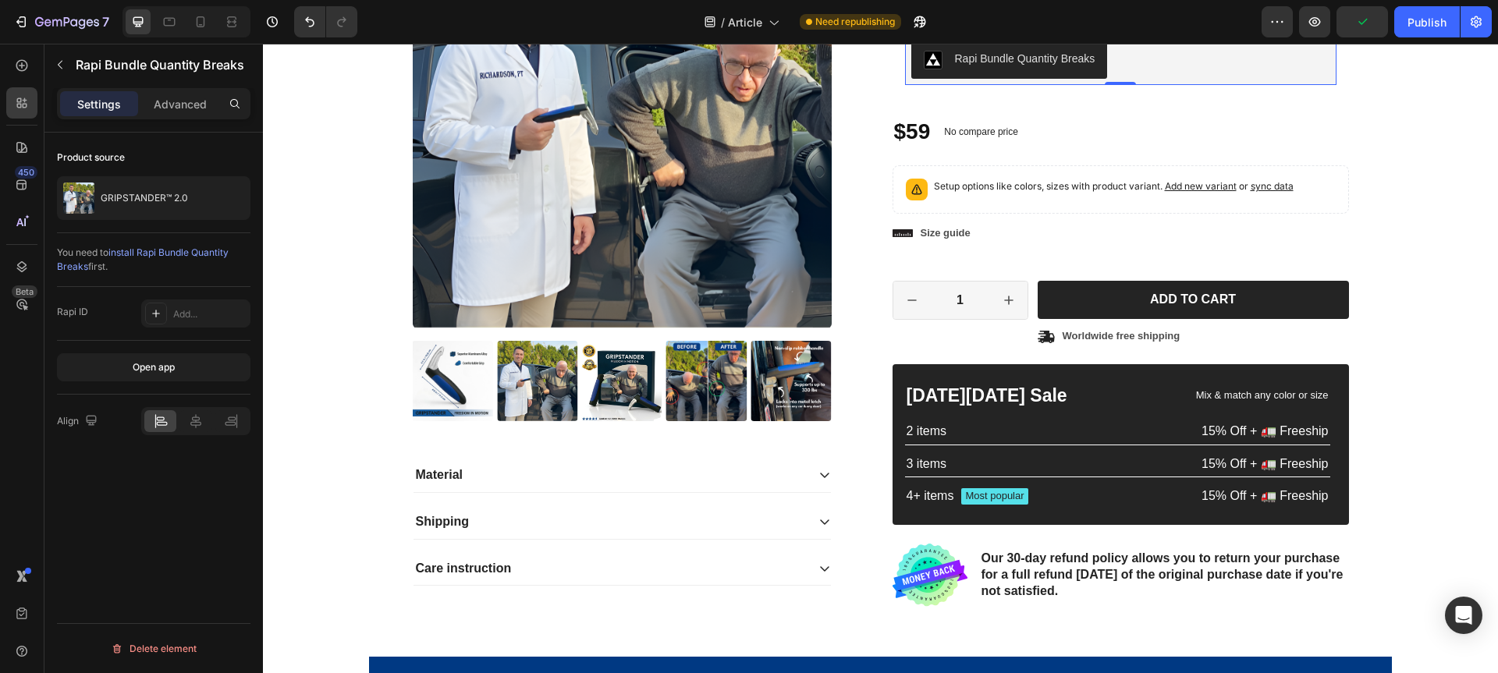
click at [1108, 30] on div at bounding box center [1107, 20] width 19 height 19
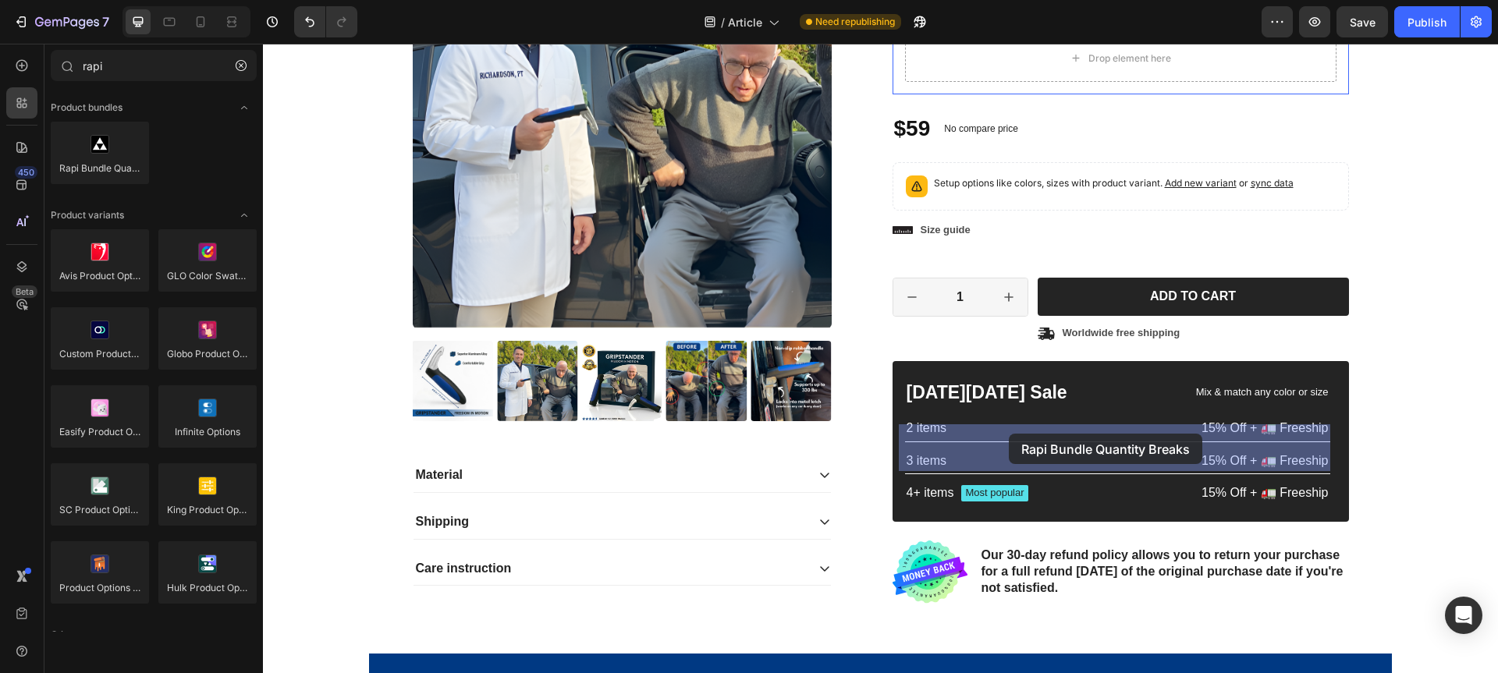
drag, startPoint x: 500, startPoint y: 251, endPoint x: 1009, endPoint y: 434, distance: 540.4
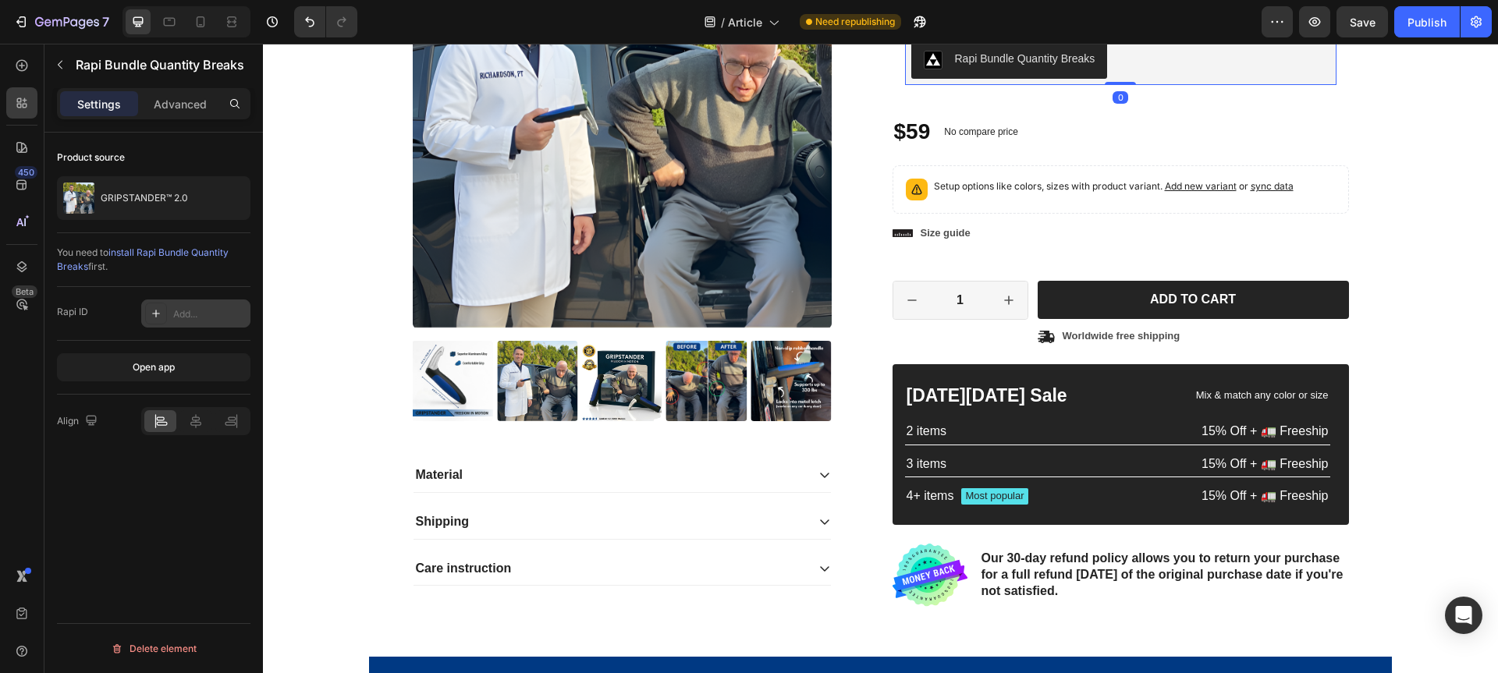
click at [186, 304] on div "Add..." at bounding box center [195, 314] width 109 height 28
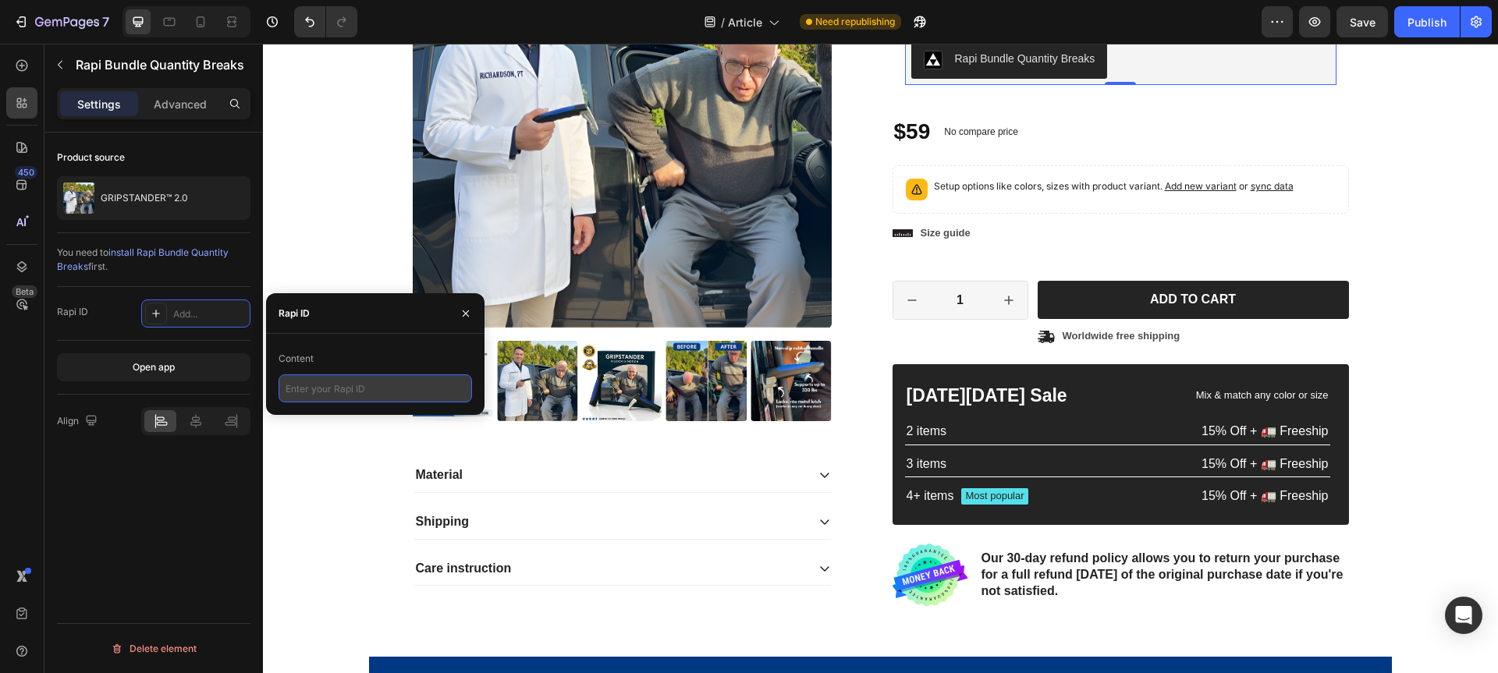
click at [343, 390] on input "text" at bounding box center [374, 388] width 193 height 28
paste input "rapi_63d19751447fe4"
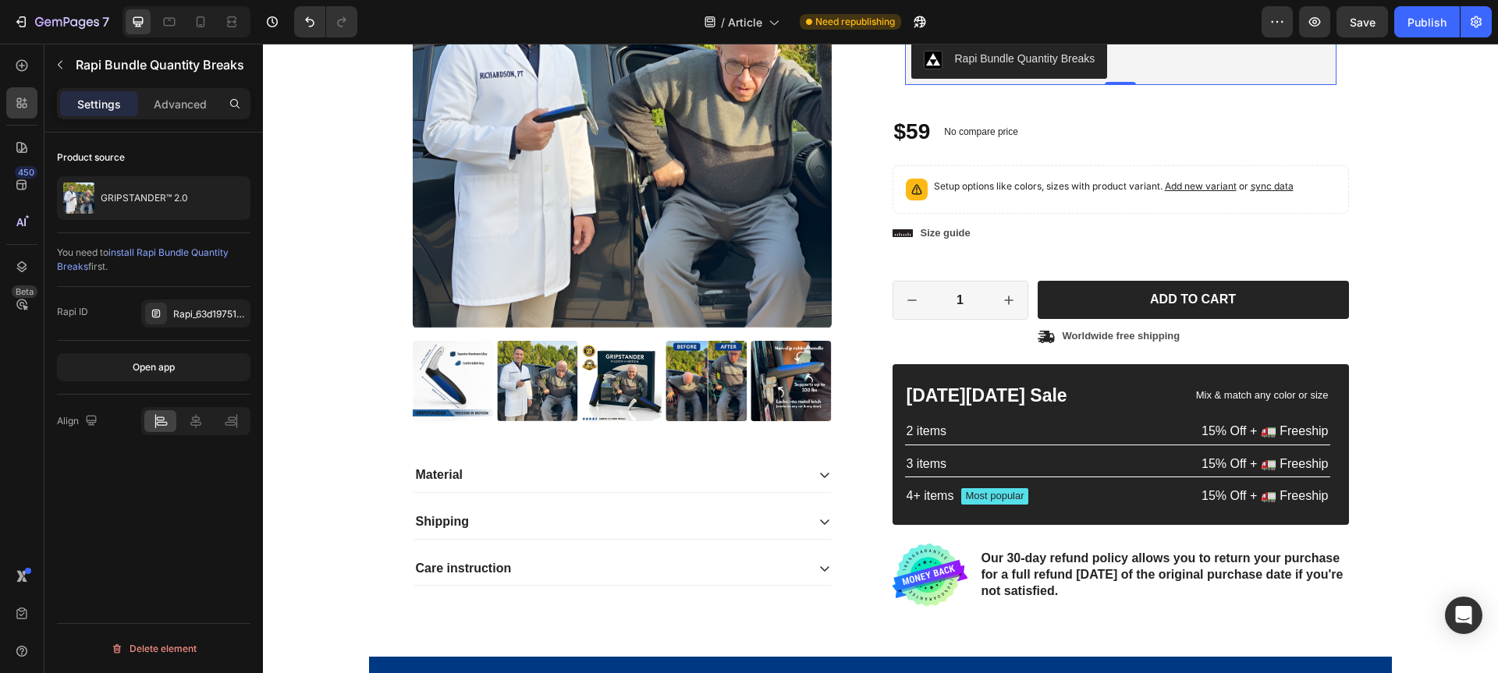
click at [239, 474] on div "Product source GRIPSTANDER™ 2.0 You need to install Rapi Bundle Quantity Breaks…" at bounding box center [153, 425] width 218 height 585
click at [195, 310] on div "Rapi_63d19751447fe4" at bounding box center [209, 314] width 73 height 14
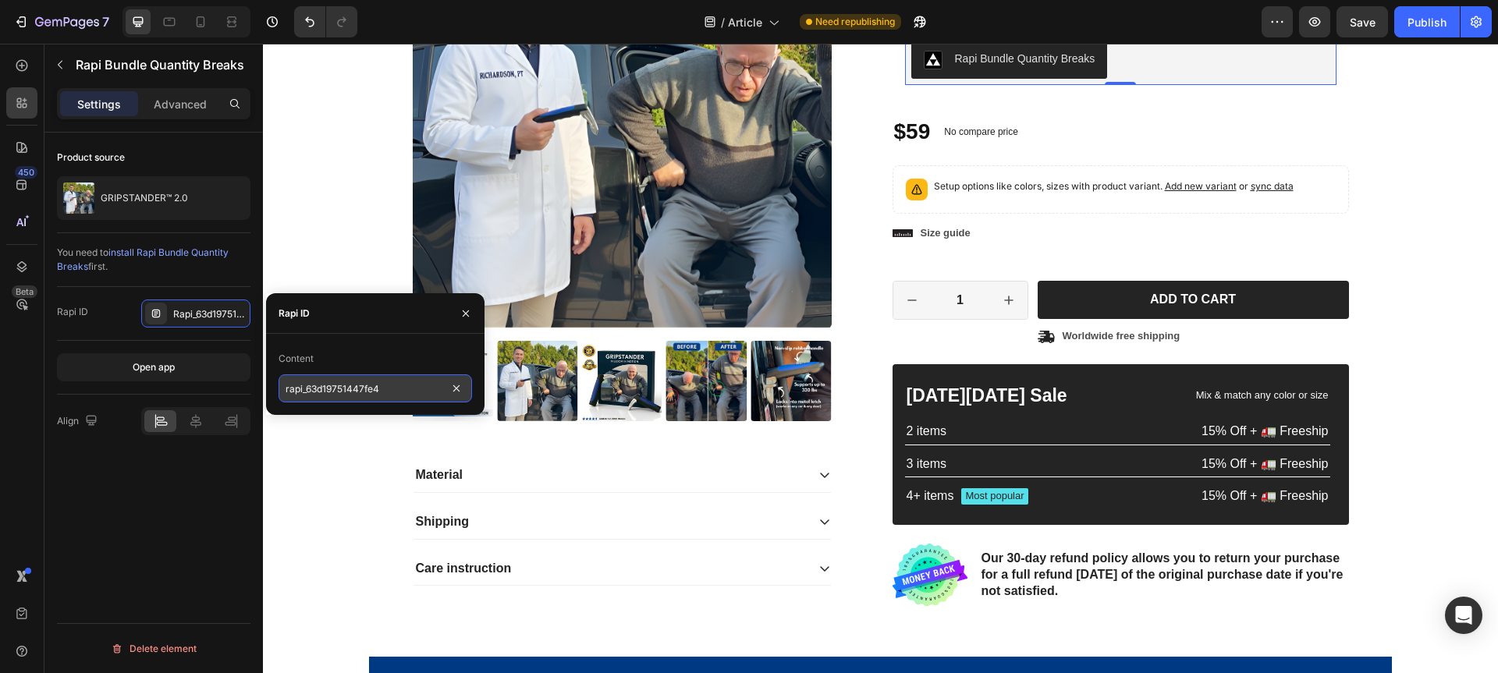
click at [346, 389] on input "rapi_63d19751447fe4" at bounding box center [374, 388] width 193 height 28
paste input ""rapi_63d19751447fe4""
type input ""rapi_63d19751447fe4""
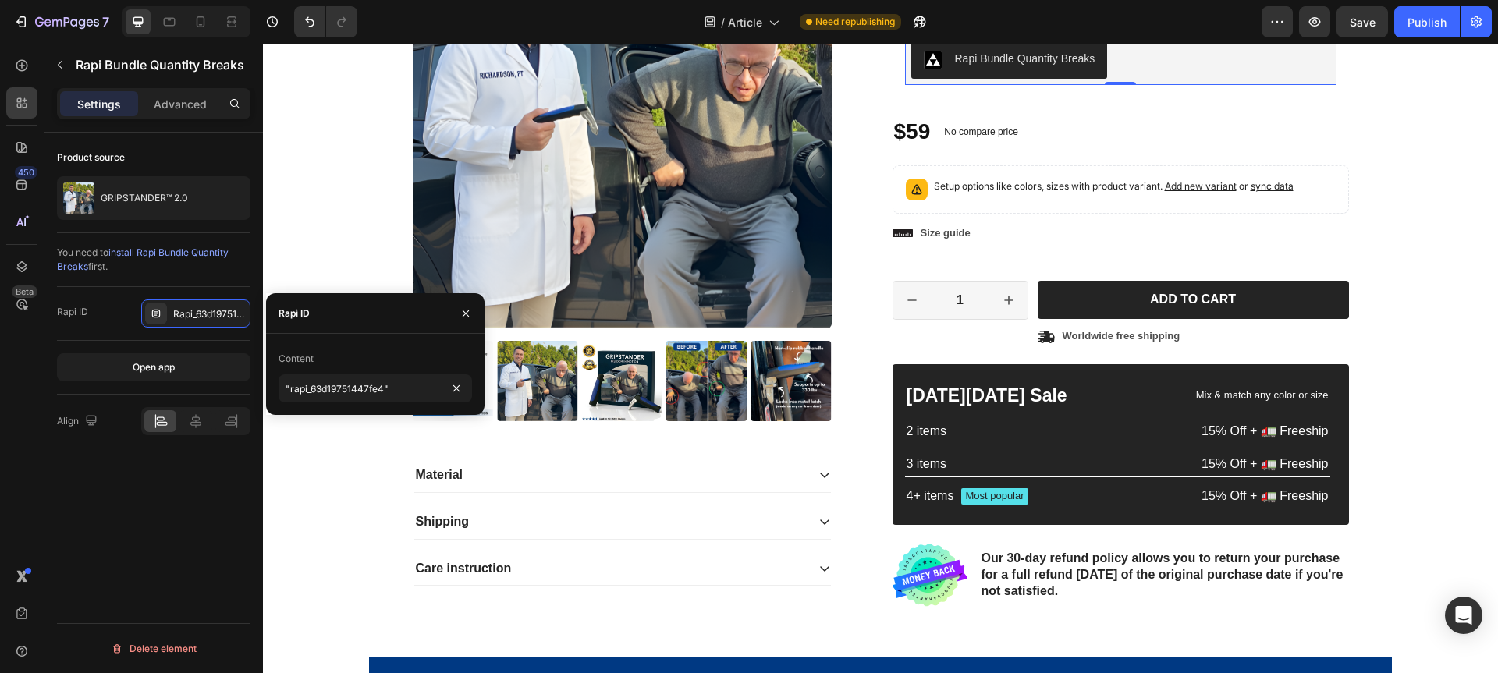
click at [211, 486] on div "Product source GRIPSTANDER™ 2.0 You need to install Rapi Bundle Quantity Breaks…" at bounding box center [153, 425] width 218 height 585
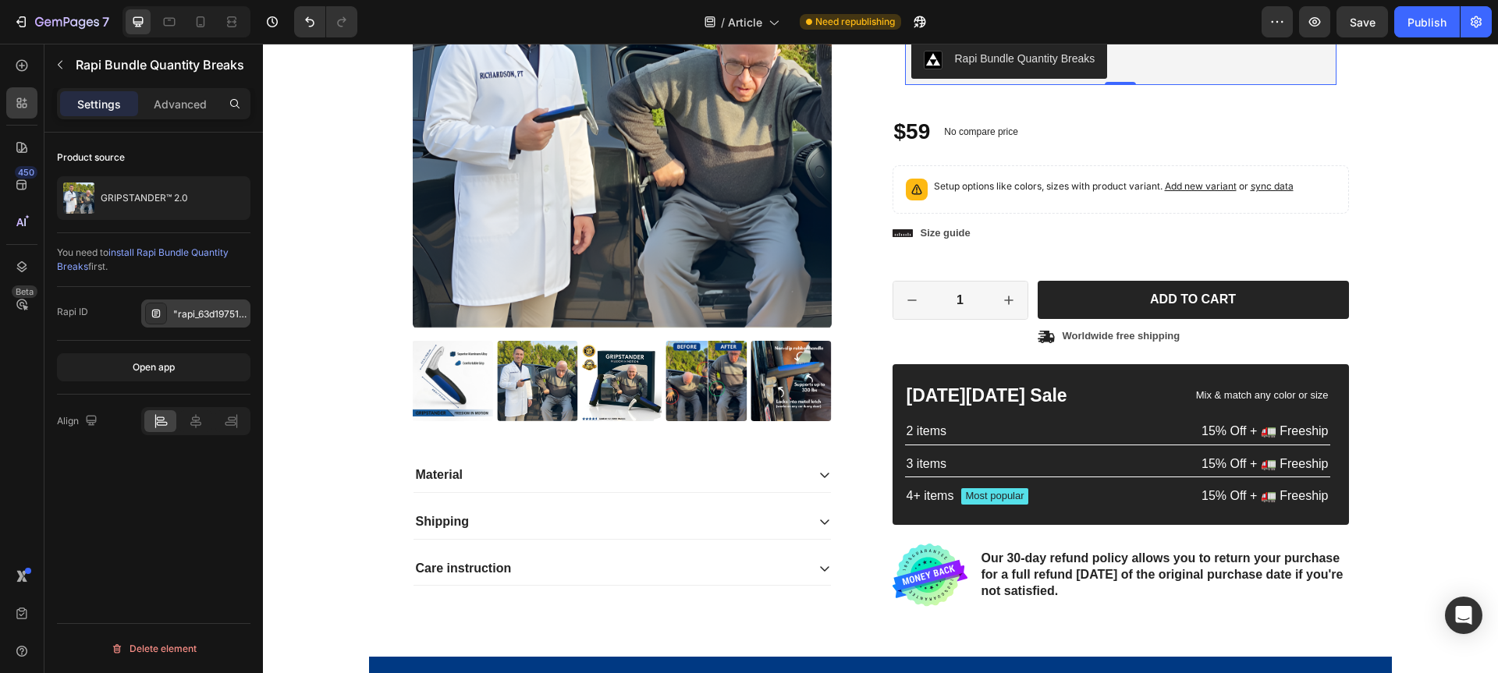
click at [212, 325] on div ""rapi_63d19751447fe4"" at bounding box center [195, 314] width 109 height 28
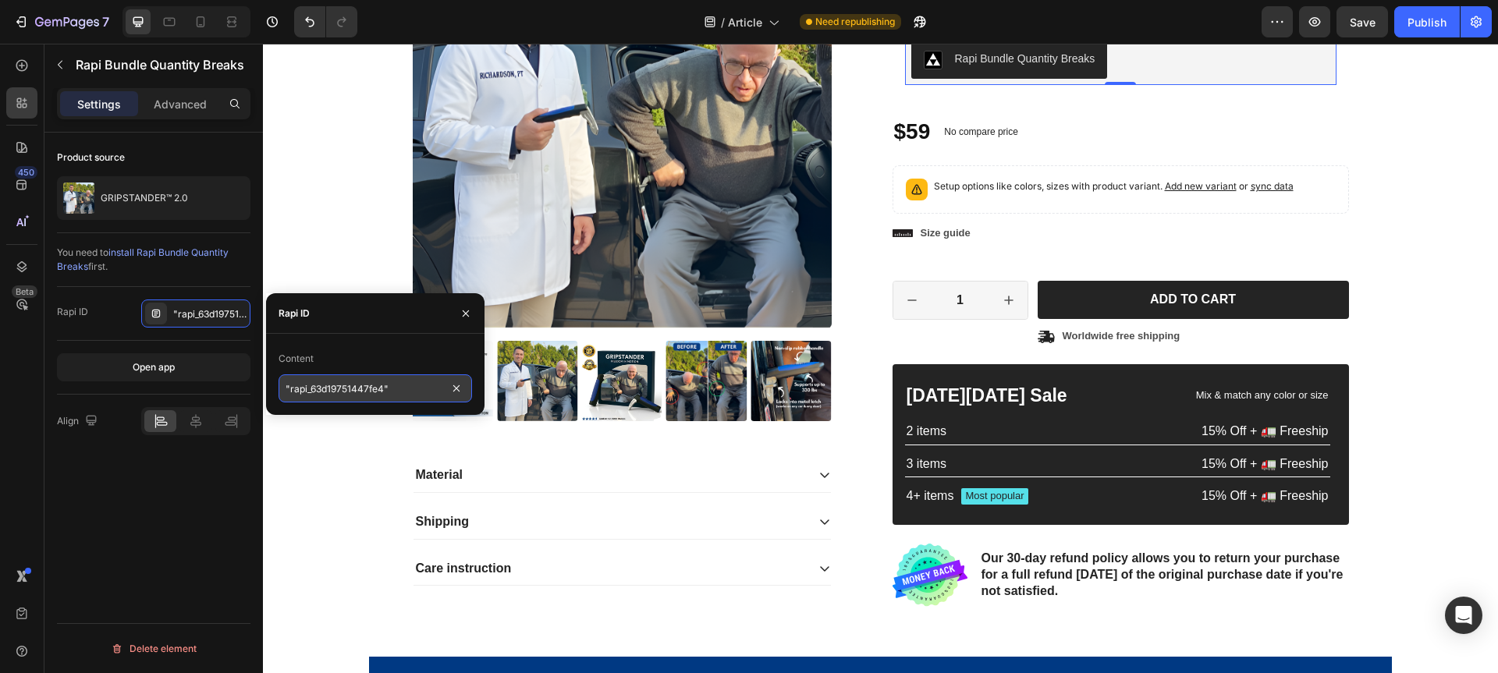
click at [406, 389] on input ""rapi_63d19751447fe4"" at bounding box center [374, 388] width 193 height 28
paste input ""rapi_63d19751447fe4""
click at [290, 388] on input ""rapi_63d19751447fe4" at bounding box center [374, 388] width 193 height 28
type input "rapi_63d19751447fe4"
click at [222, 486] on div "Product source GRIPSTANDER™ 2.0 You need to install Rapi Bundle Quantity Breaks…" at bounding box center [153, 425] width 218 height 585
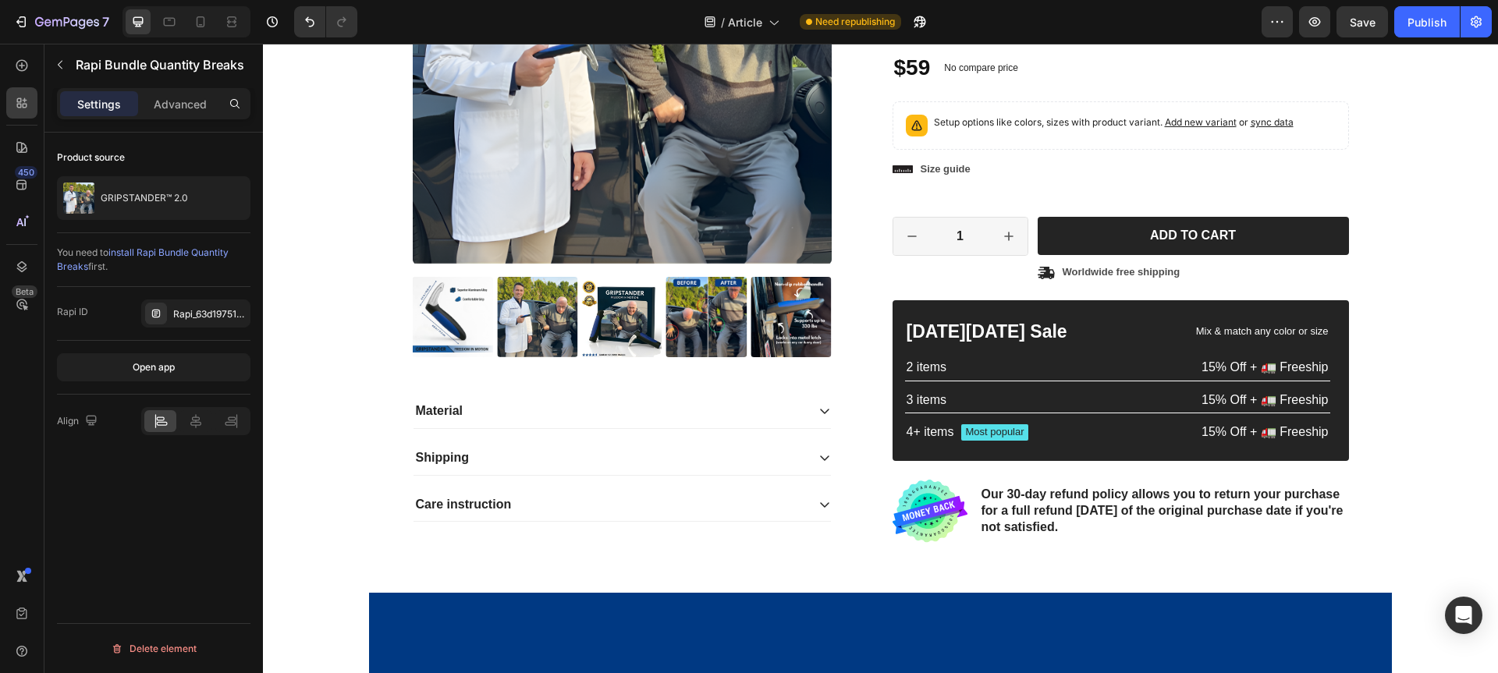
scroll to position [2410, 0]
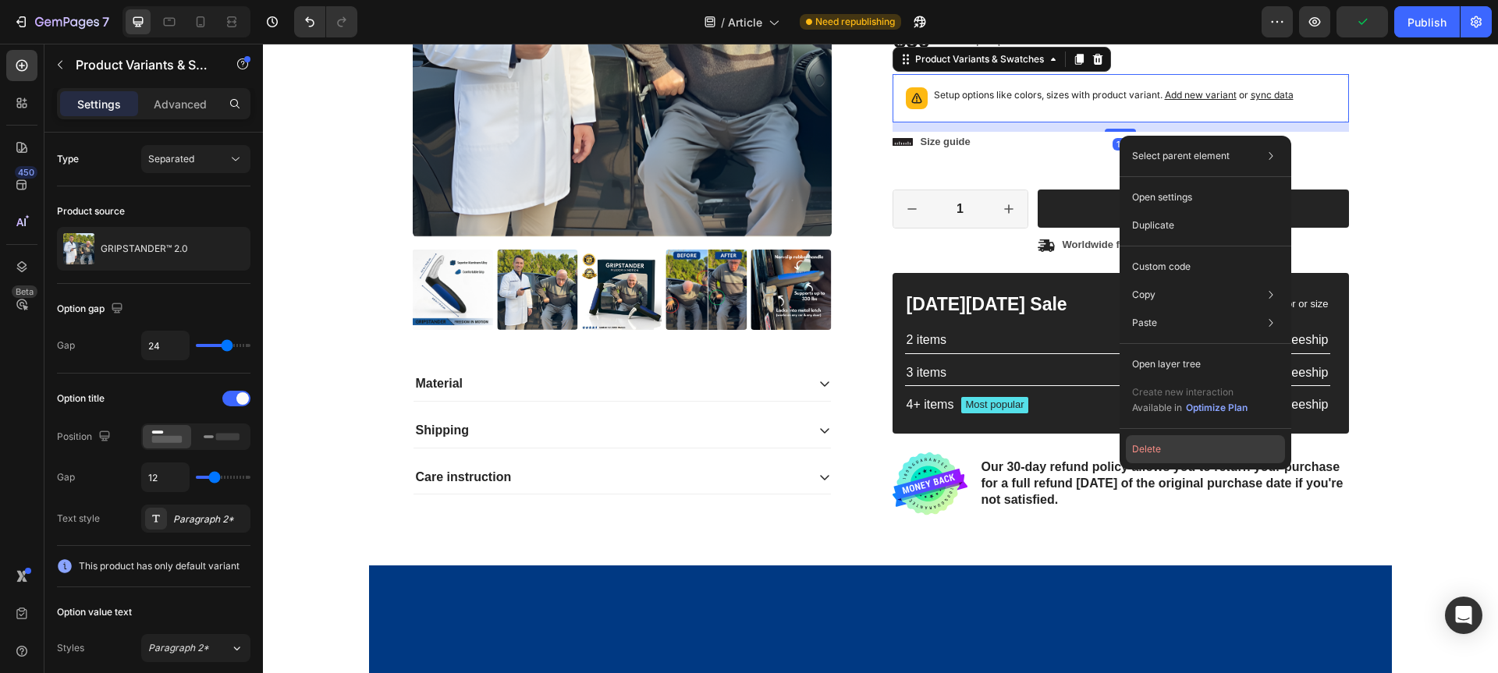
click at [1141, 457] on button "Delete" at bounding box center [1205, 449] width 159 height 28
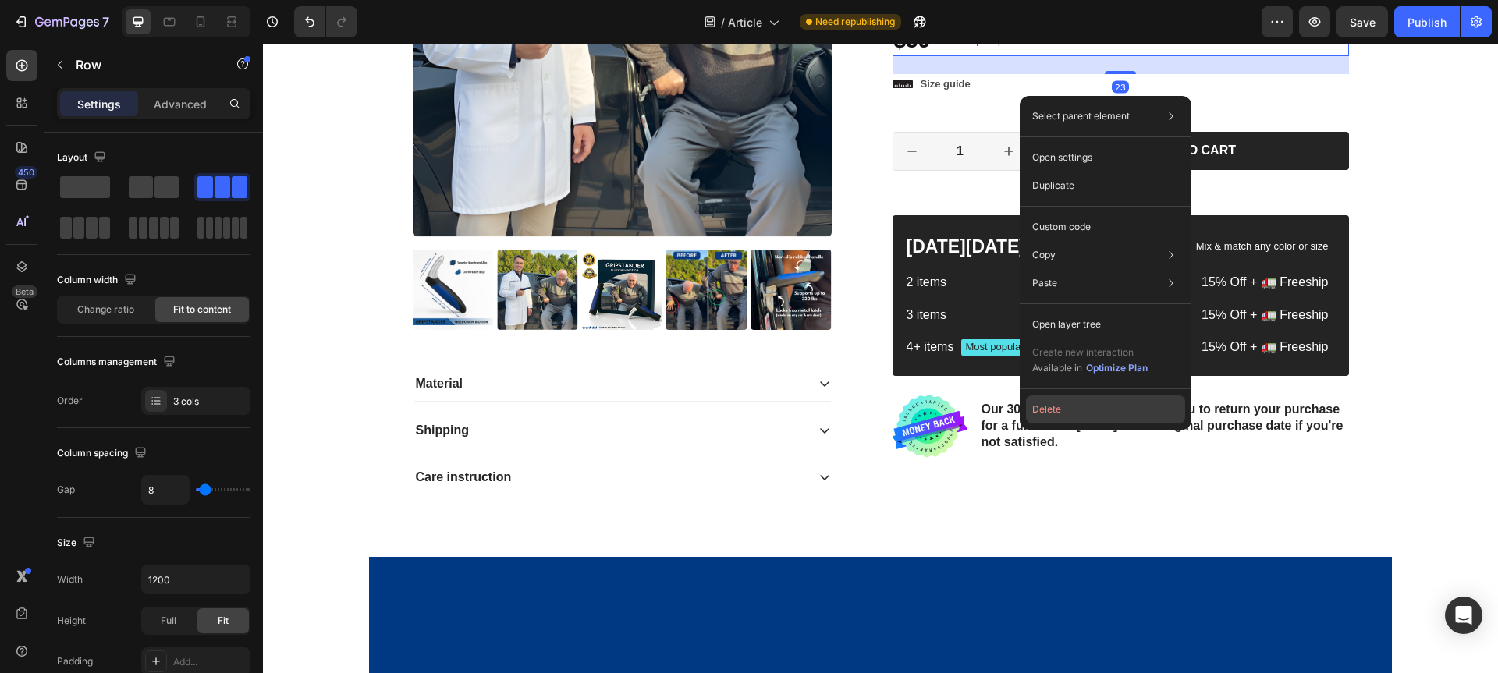
click at [1045, 412] on button "Delete" at bounding box center [1105, 409] width 159 height 28
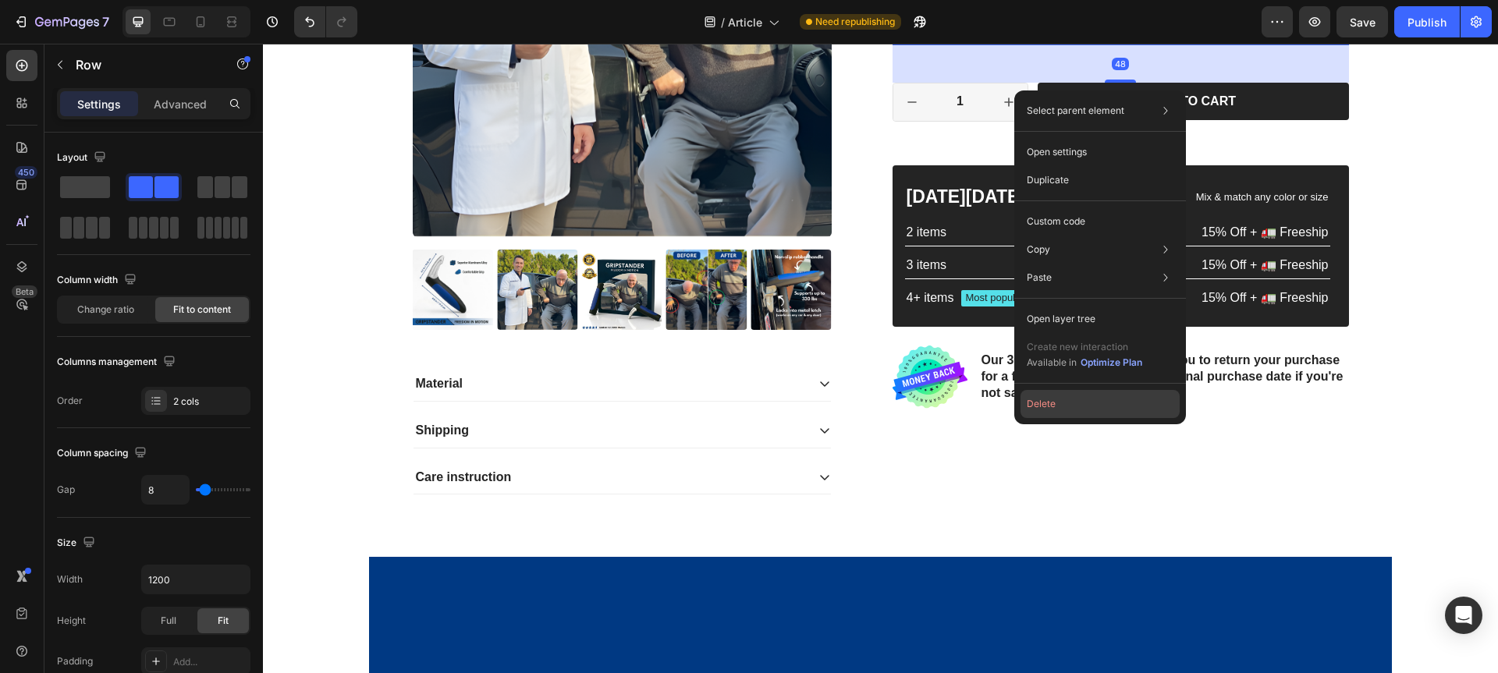
click at [1052, 407] on button "Delete" at bounding box center [1099, 404] width 159 height 28
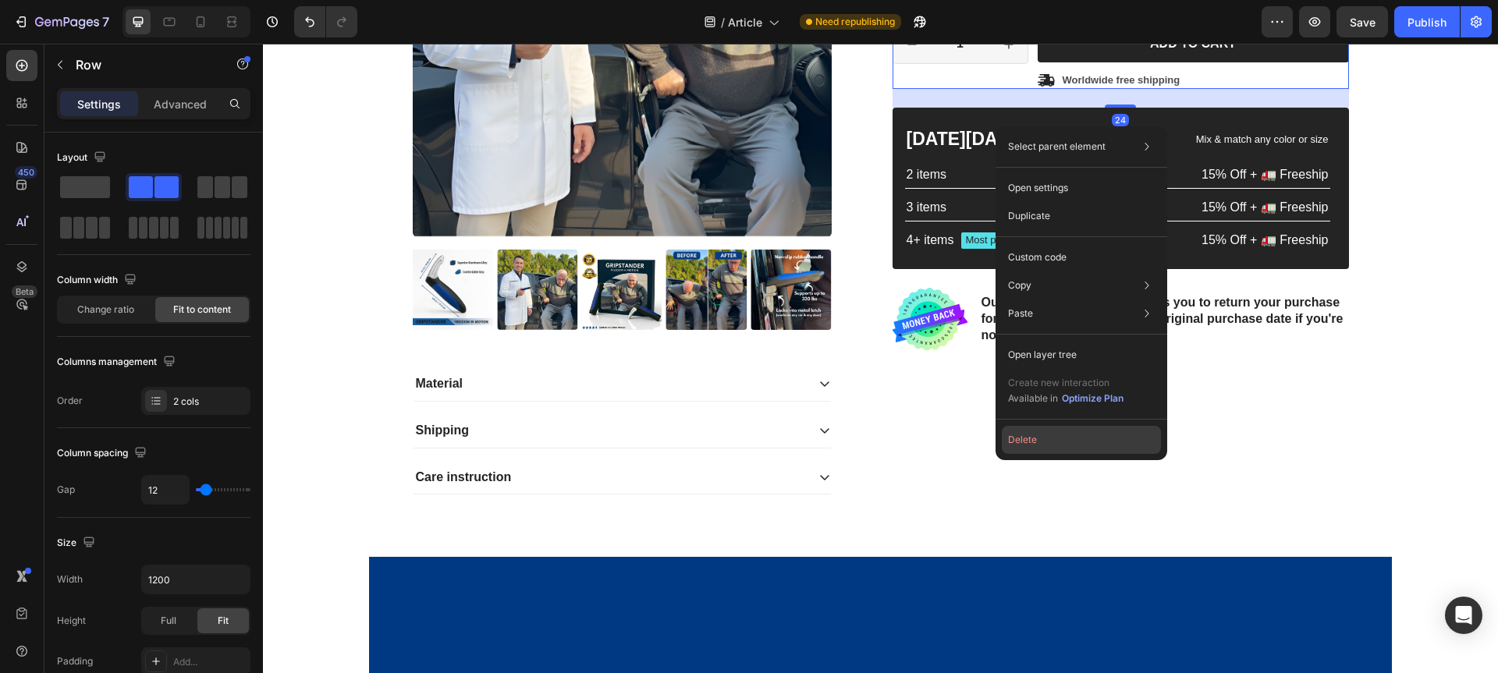
click at [1020, 440] on button "Delete" at bounding box center [1081, 440] width 159 height 28
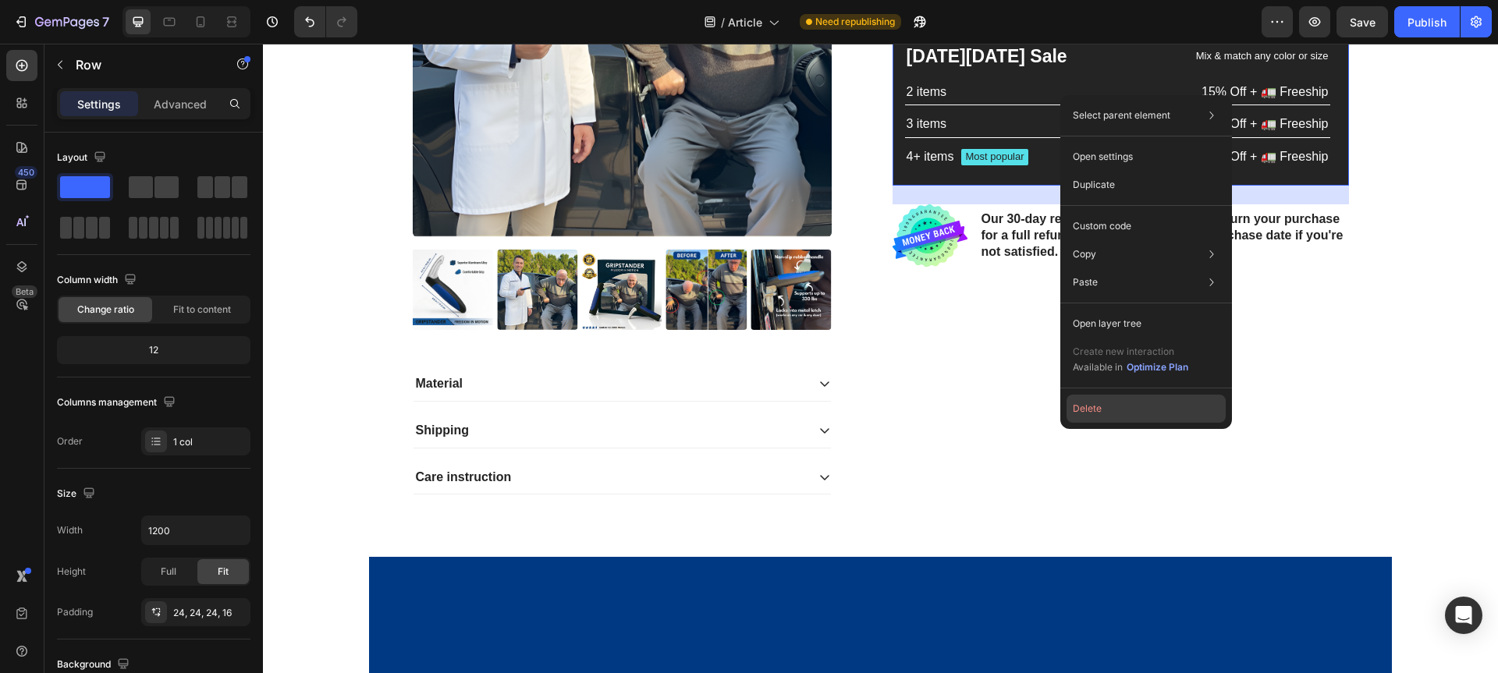
click at [1095, 413] on button "Delete" at bounding box center [1145, 409] width 159 height 28
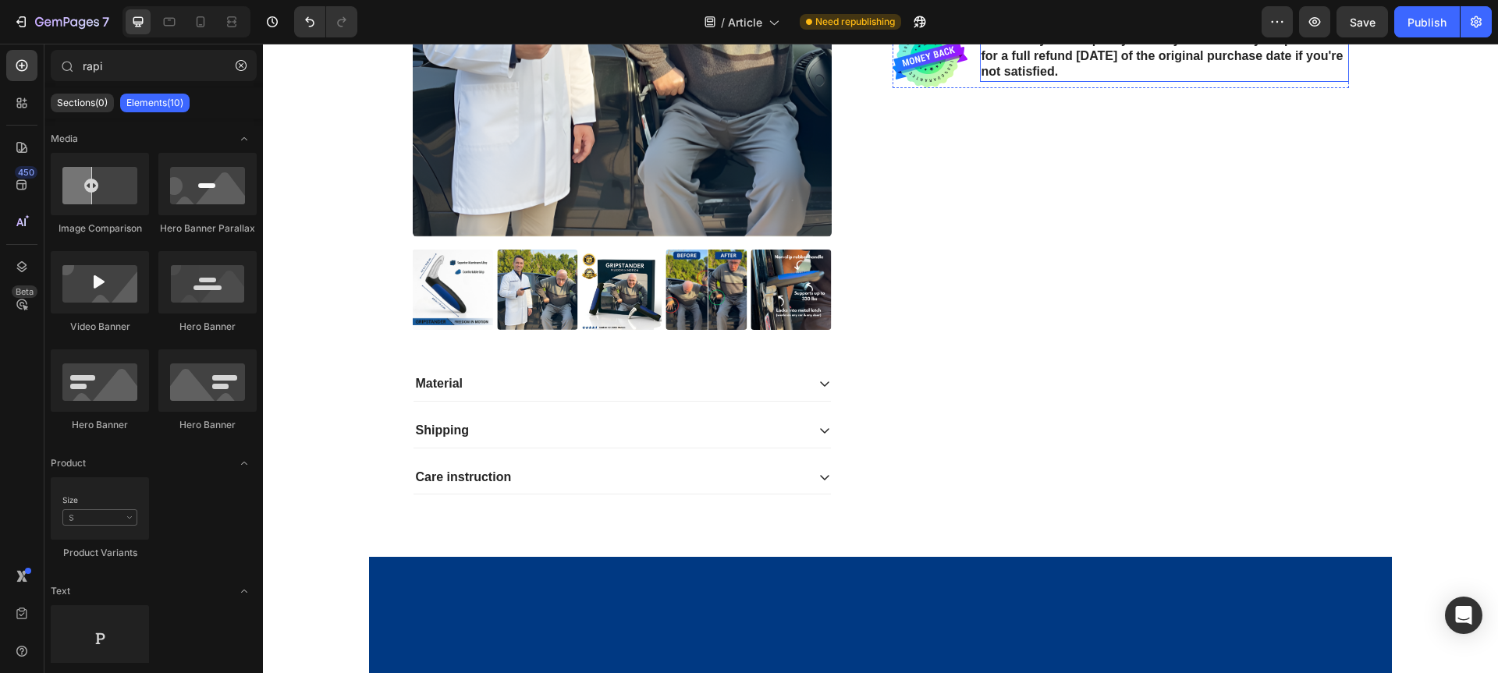
click at [1021, 80] on p "Our 30-day refund policy allows you to return your purchase for a full refund w…" at bounding box center [1164, 56] width 366 height 48
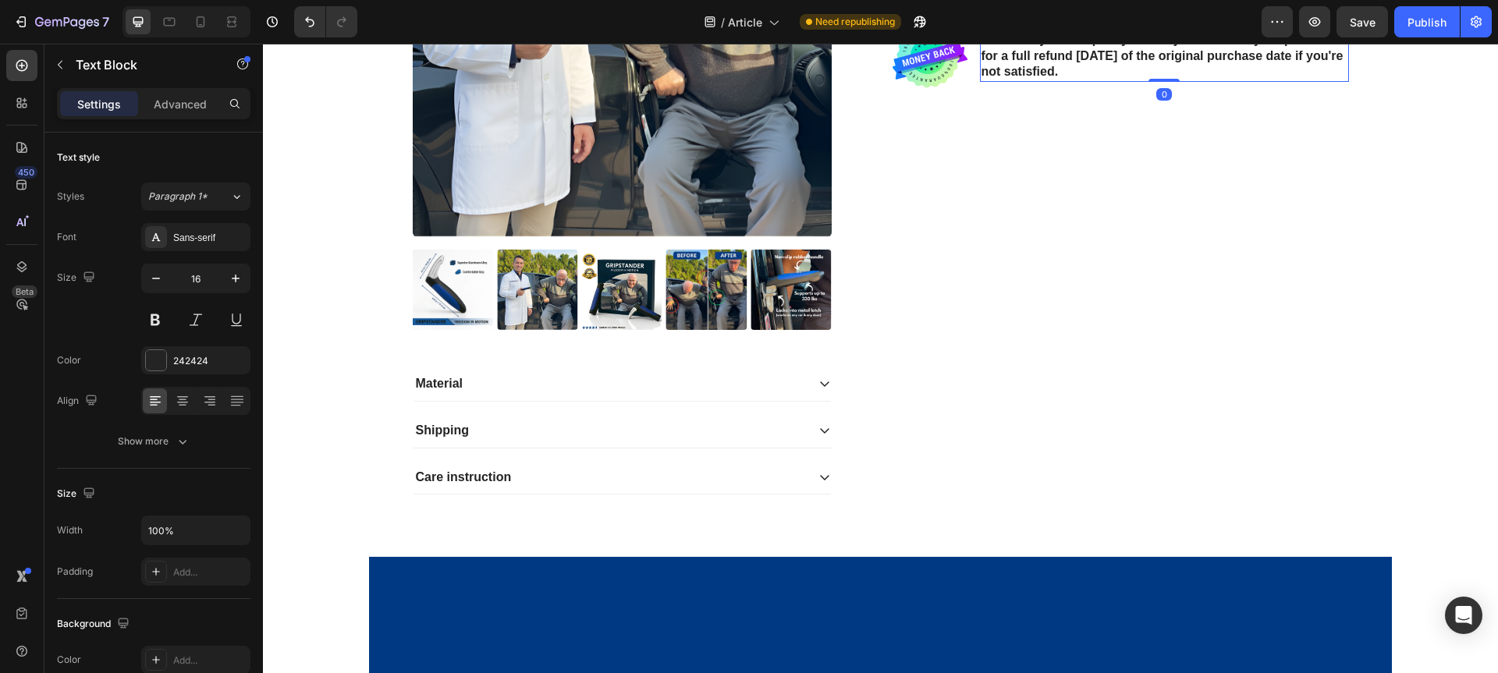
click at [1007, 80] on p "Our 30-day refund policy allows you to return your purchase for a full refund w…" at bounding box center [1164, 56] width 366 height 48
click at [610, 330] on img at bounding box center [621, 290] width 80 height 80
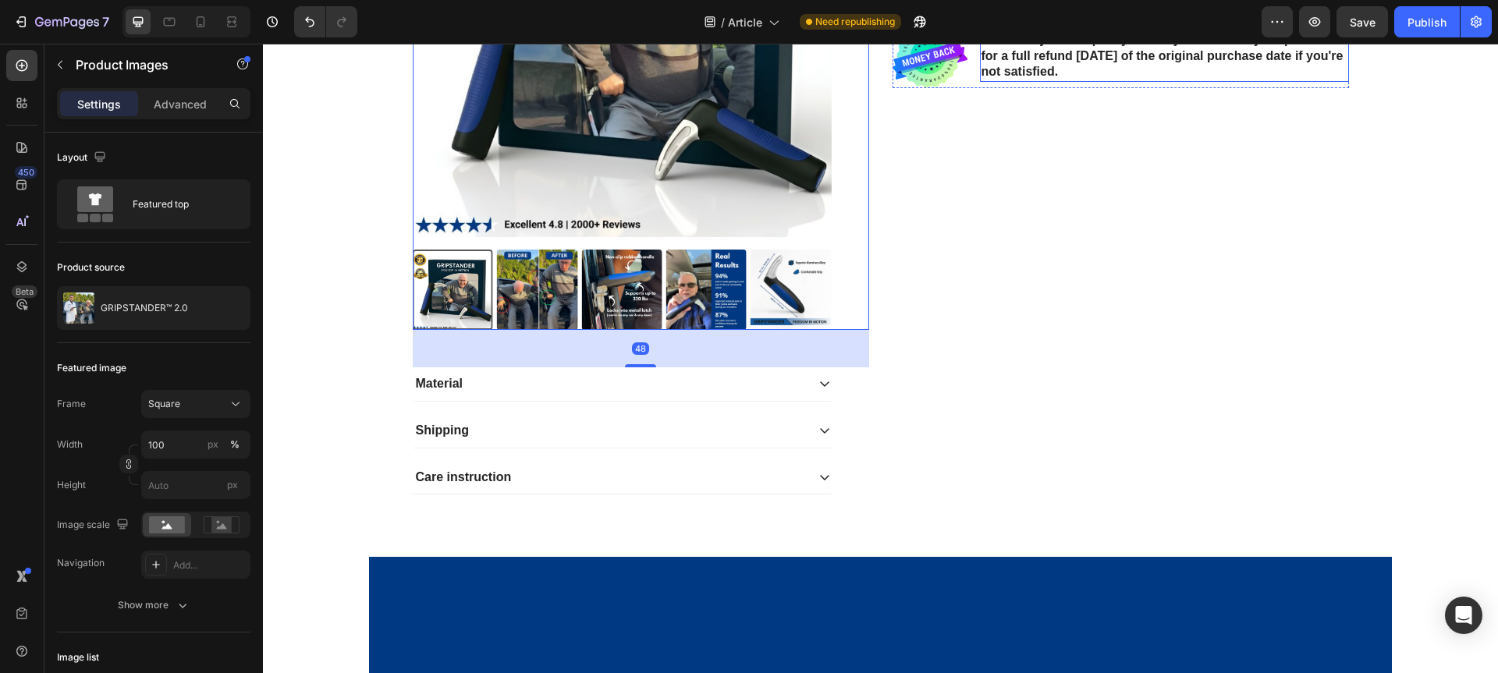
click at [1167, 80] on p "Our 90-day refund policy allows you to return your purchase for a full refund w…" at bounding box center [1164, 56] width 366 height 48
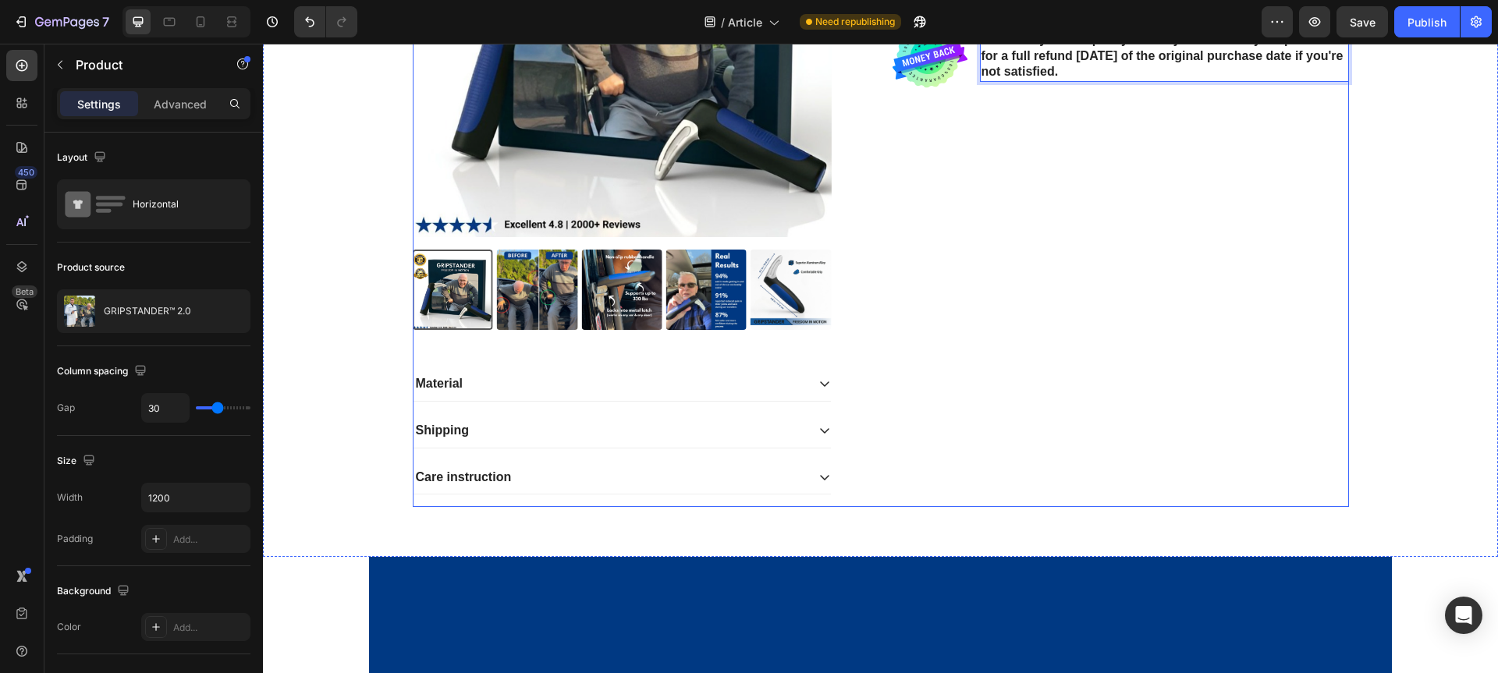
click at [1203, 508] on div "Icon Icon Icon Icon Icon Icon List 2,500+ Verified Reviews! Text Block Row No d…" at bounding box center [1120, 163] width 456 height 690
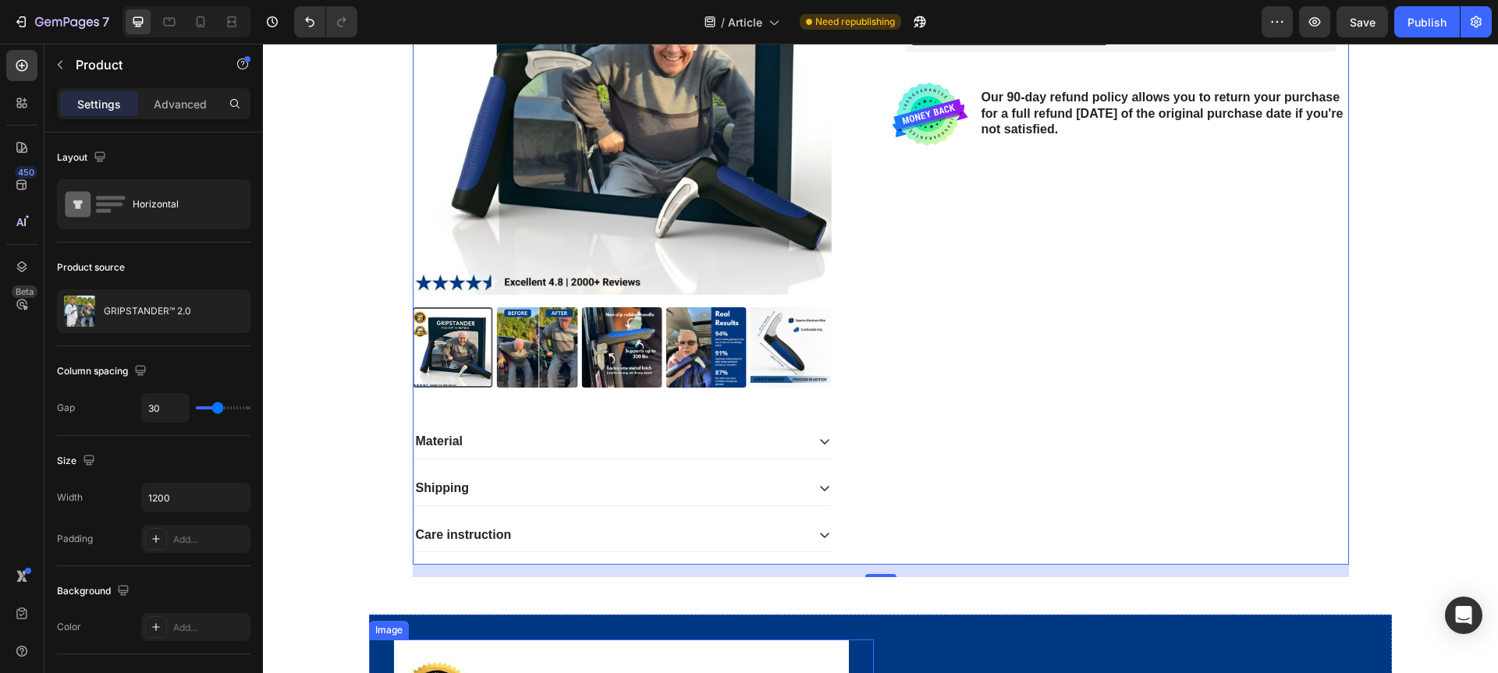
scroll to position [2726, 0]
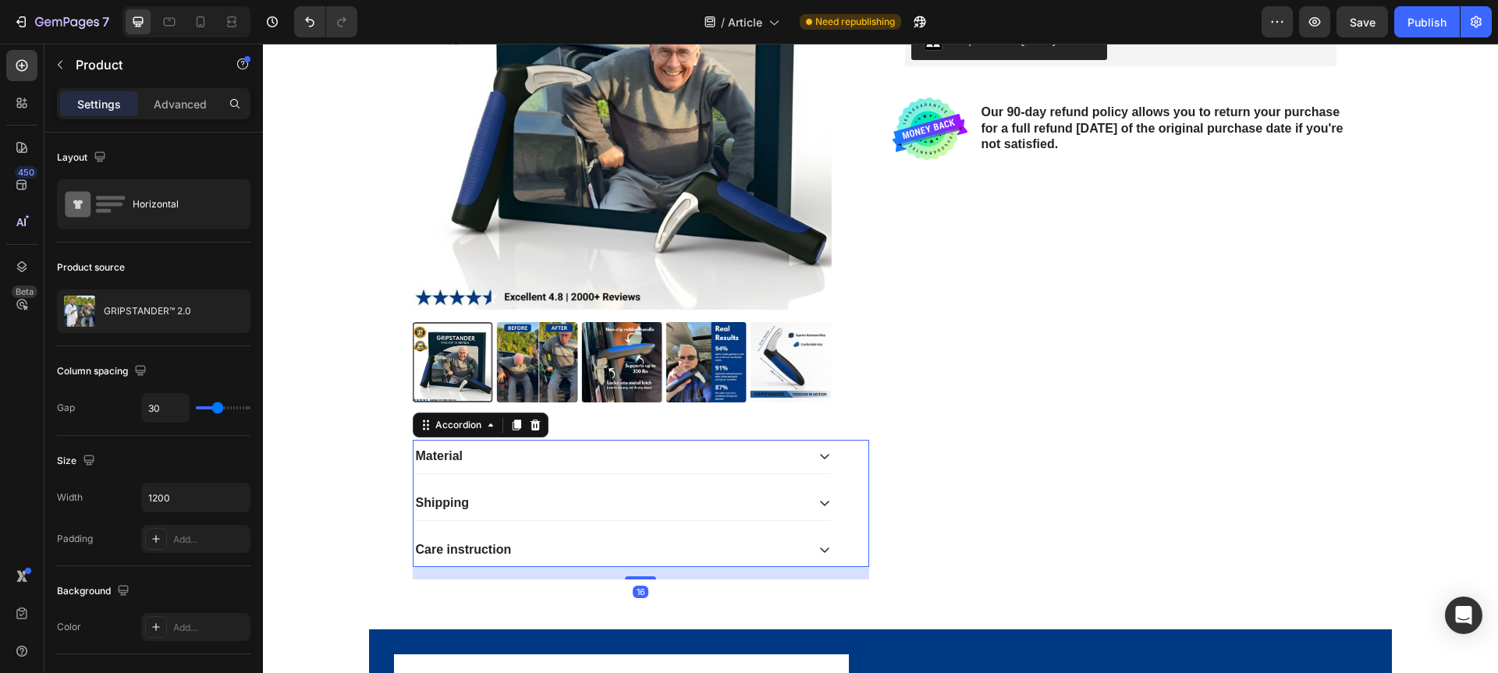
click at [697, 489] on div "Shipping" at bounding box center [621, 504] width 417 height 34
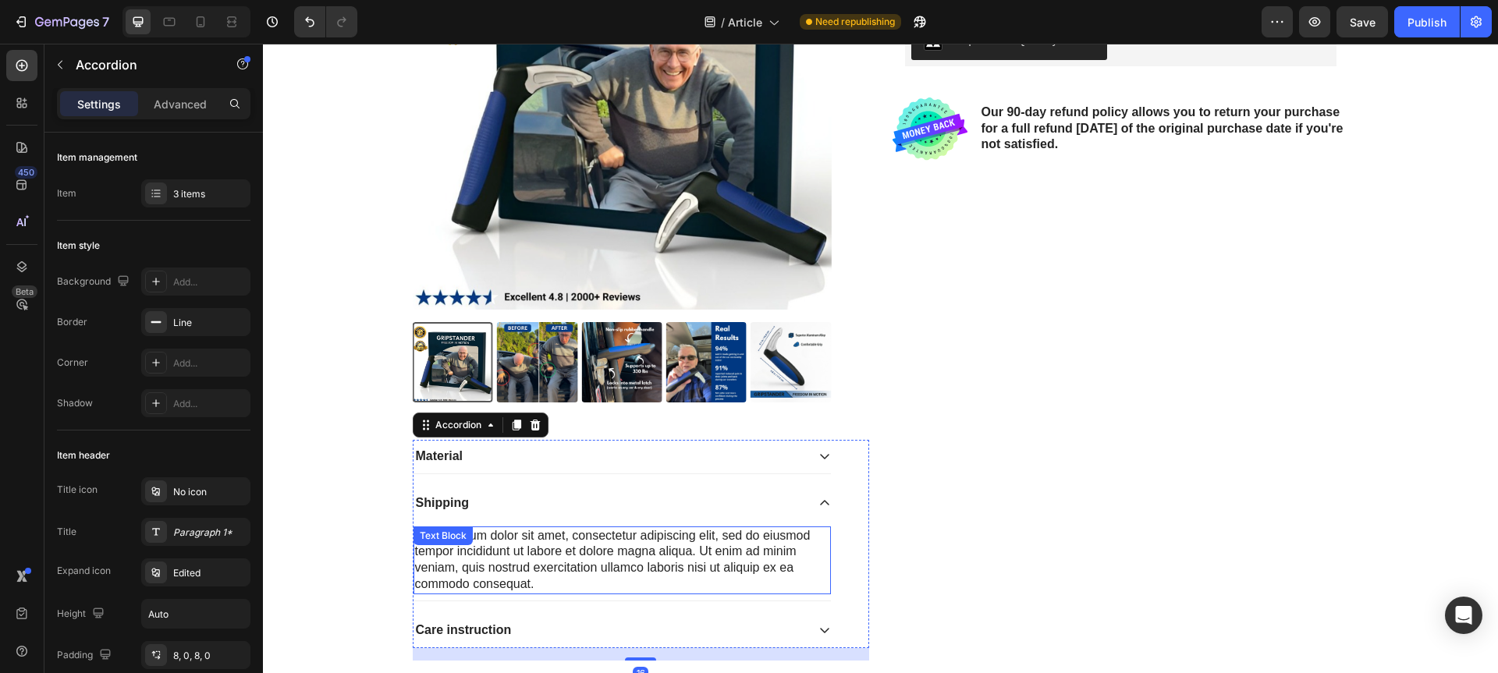
click at [584, 541] on div "Lorem ipsum dolor sit amet, consectetur adipiscing elit, sed do eiusmod tempor …" at bounding box center [621, 561] width 417 height 68
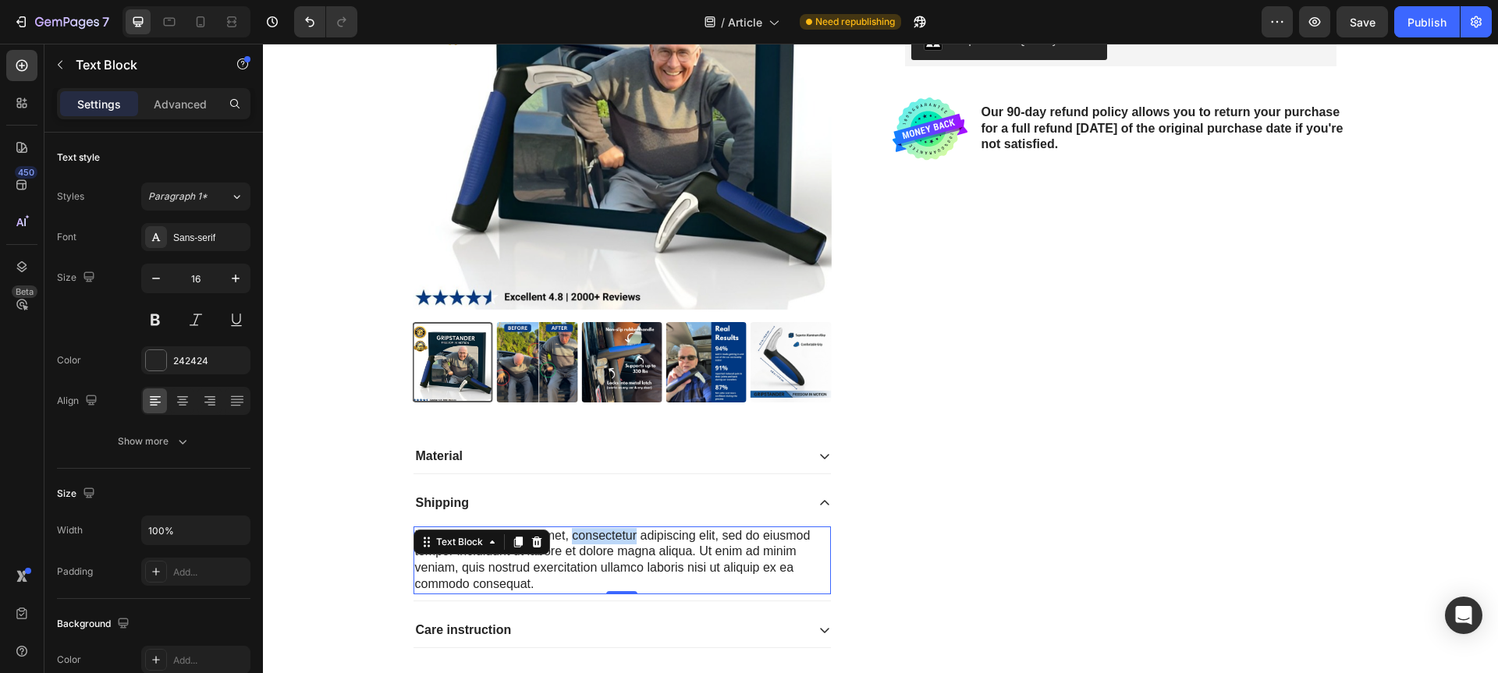
click at [584, 541] on div "Lorem ipsum dolor sit amet, consectetur adipiscing elit, sed do eiusmod tempor …" at bounding box center [621, 561] width 417 height 68
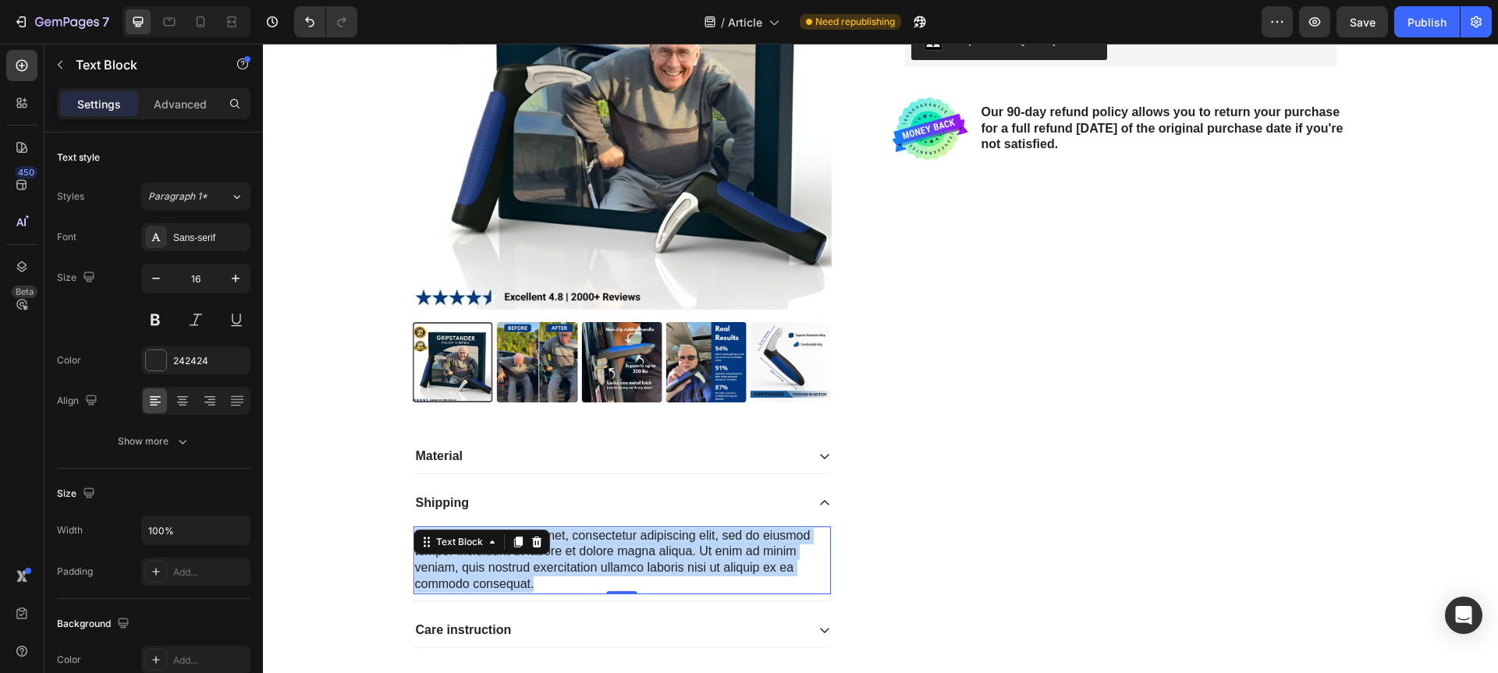
click at [584, 541] on p "Lorem ipsum dolor sit amet, consectetur adipiscing elit, sed do eiusmod tempor …" at bounding box center [622, 560] width 414 height 65
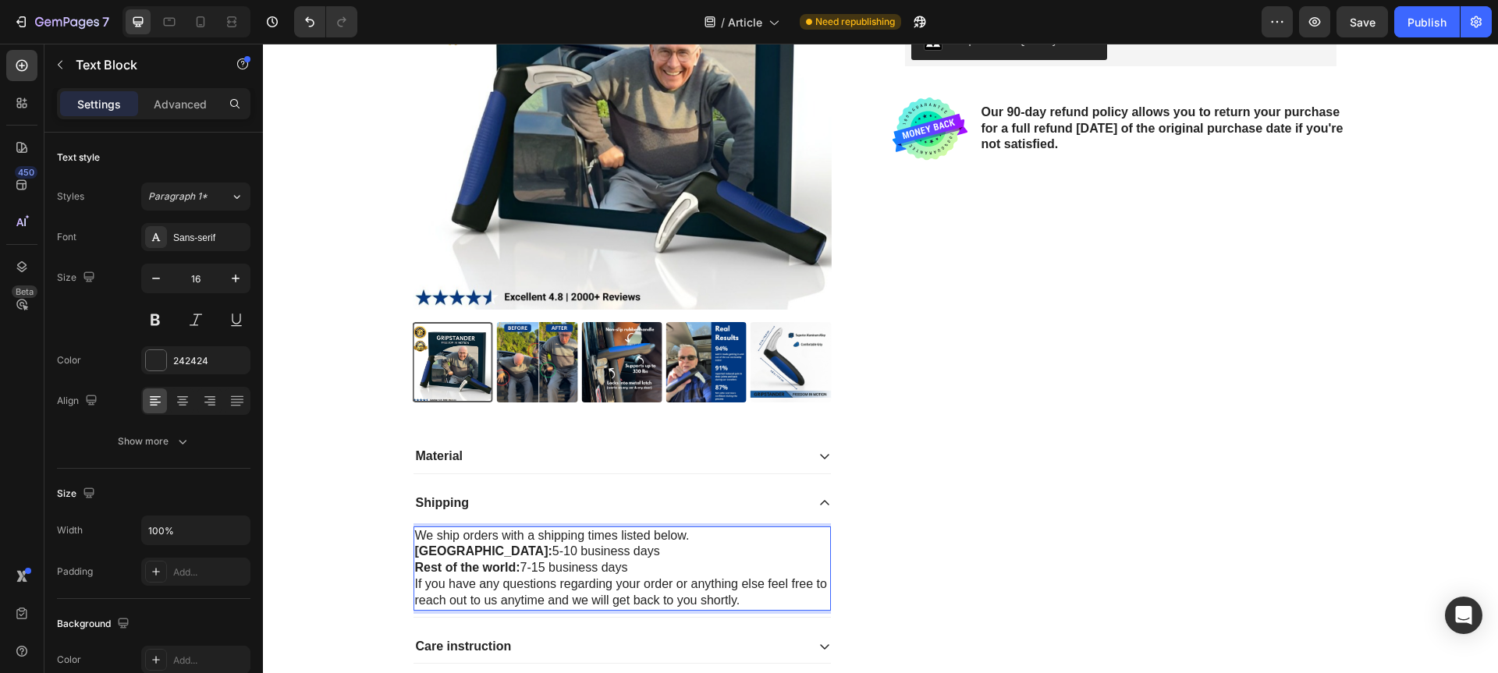
click at [696, 537] on p "We ship orders with a shipping times listed below." at bounding box center [622, 536] width 414 height 16
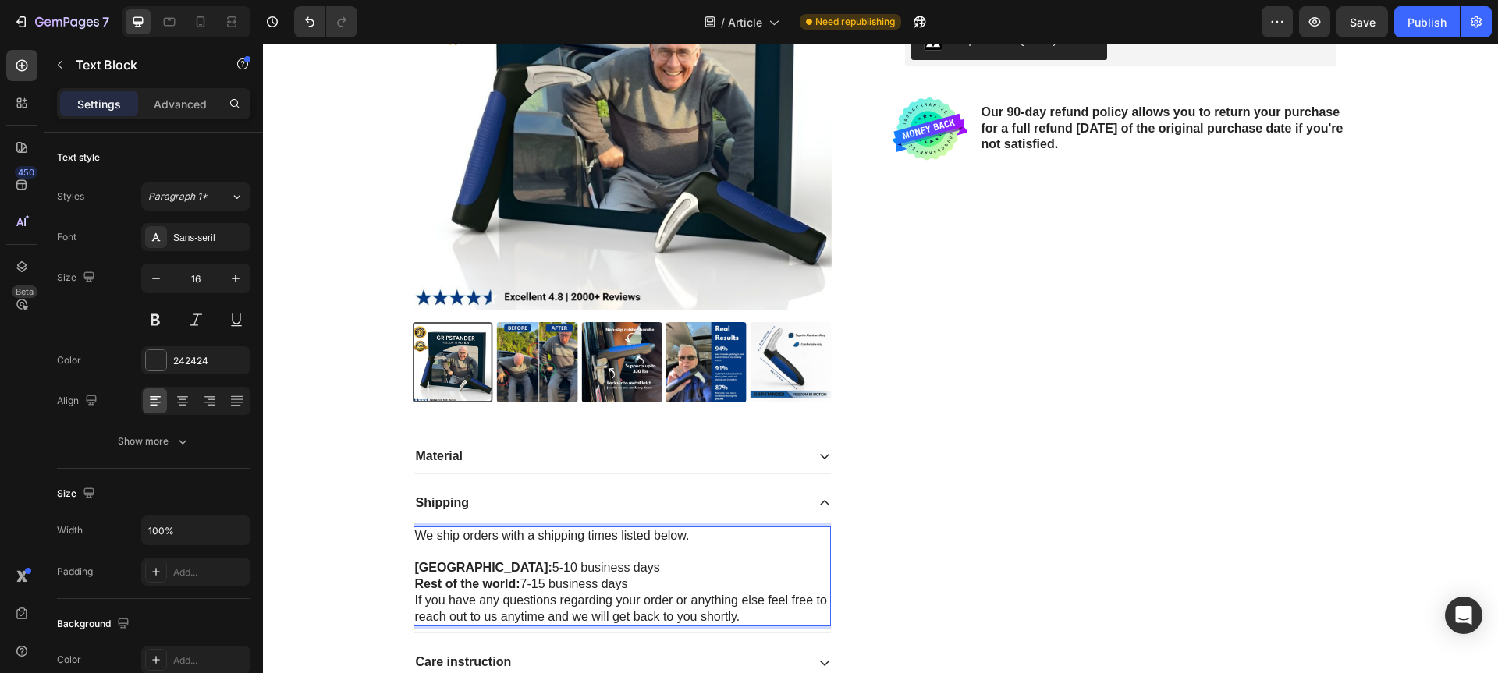
click at [633, 581] on p "Rest of the world: 7-15 business days" at bounding box center [622, 584] width 414 height 16
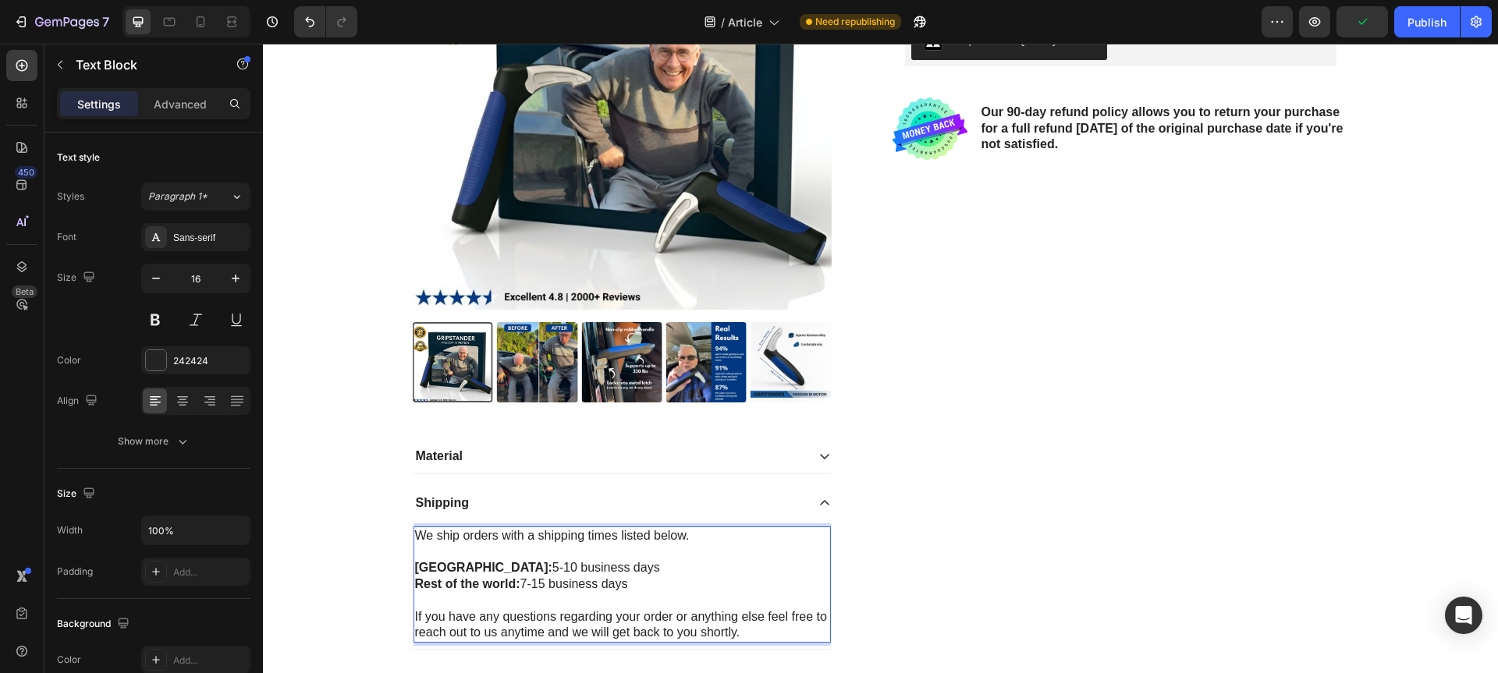
click at [542, 632] on p "If you have any questions regarding your order or anything else feel free to re…" at bounding box center [622, 625] width 414 height 33
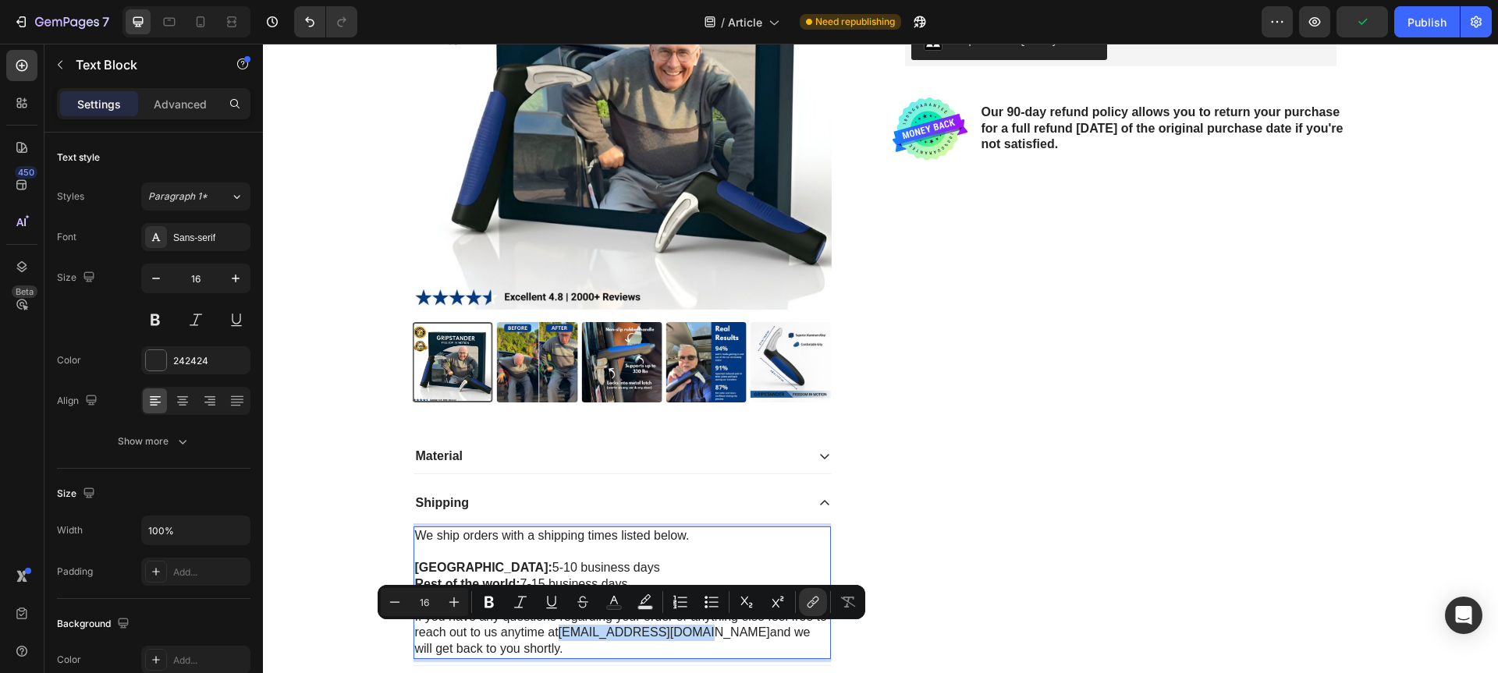
drag, startPoint x: 559, startPoint y: 631, endPoint x: 686, endPoint y: 633, distance: 128.0
click at [686, 633] on link "gripstander@gmail.com" at bounding box center [664, 632] width 211 height 13
click at [698, 644] on p "If you have any questions regarding your order or anything else feel free to re…" at bounding box center [622, 633] width 414 height 48
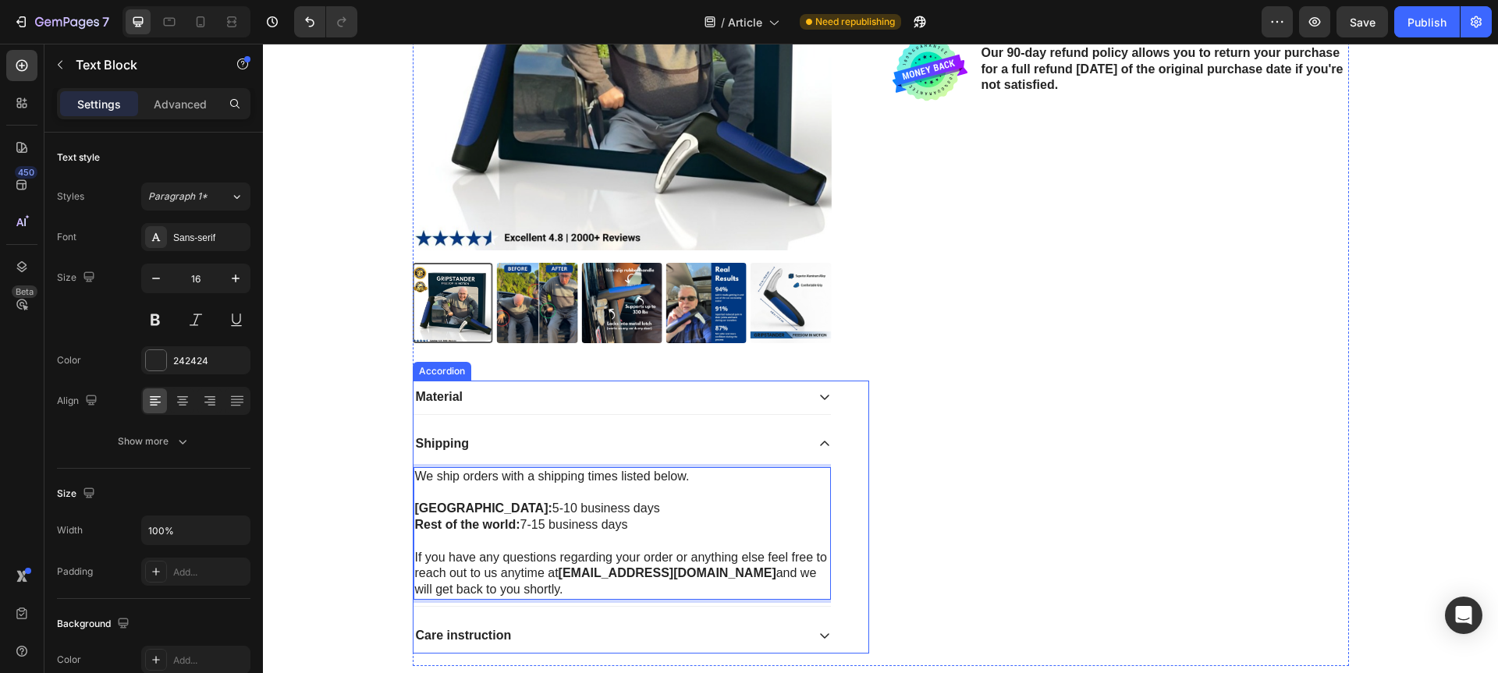
scroll to position [2853, 0]
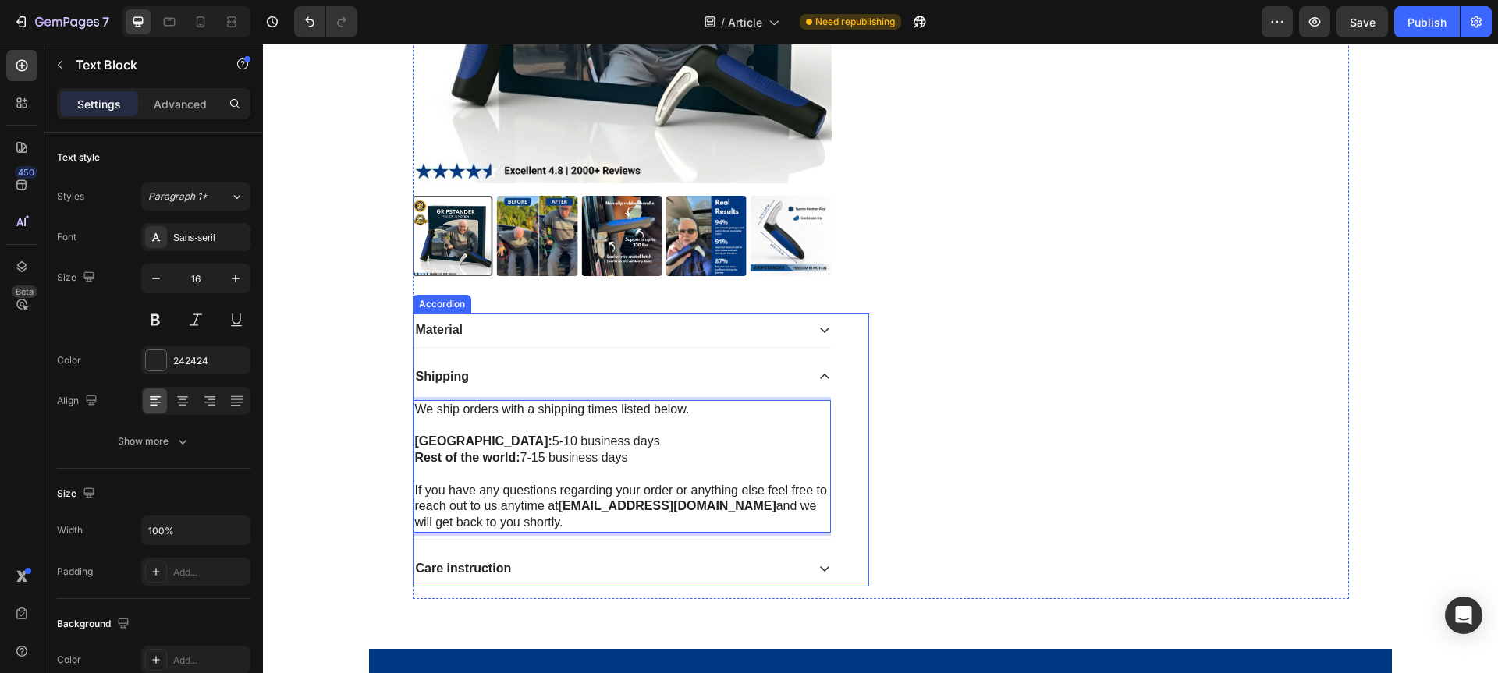
click at [618, 381] on div "Shipping" at bounding box center [609, 377] width 392 height 21
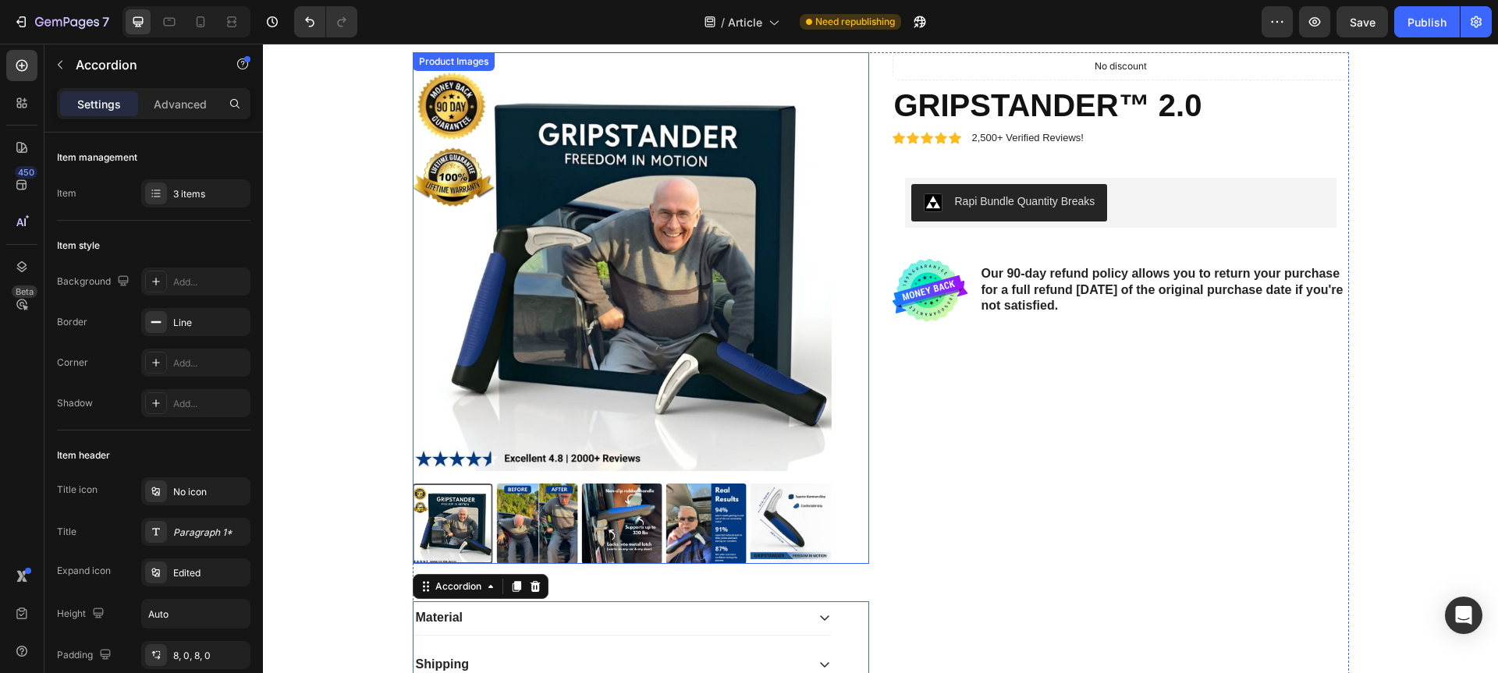
scroll to position [2703, 0]
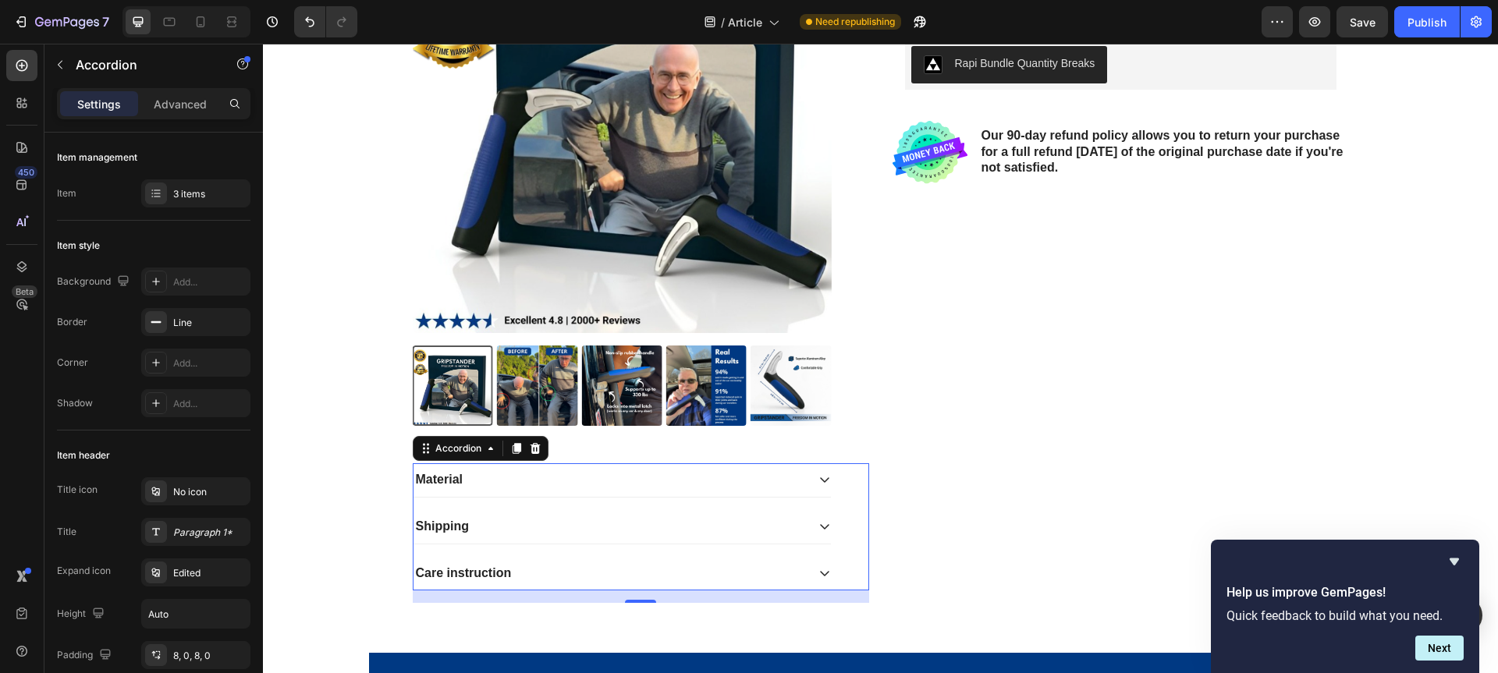
click at [570, 482] on div "Material" at bounding box center [609, 480] width 392 height 21
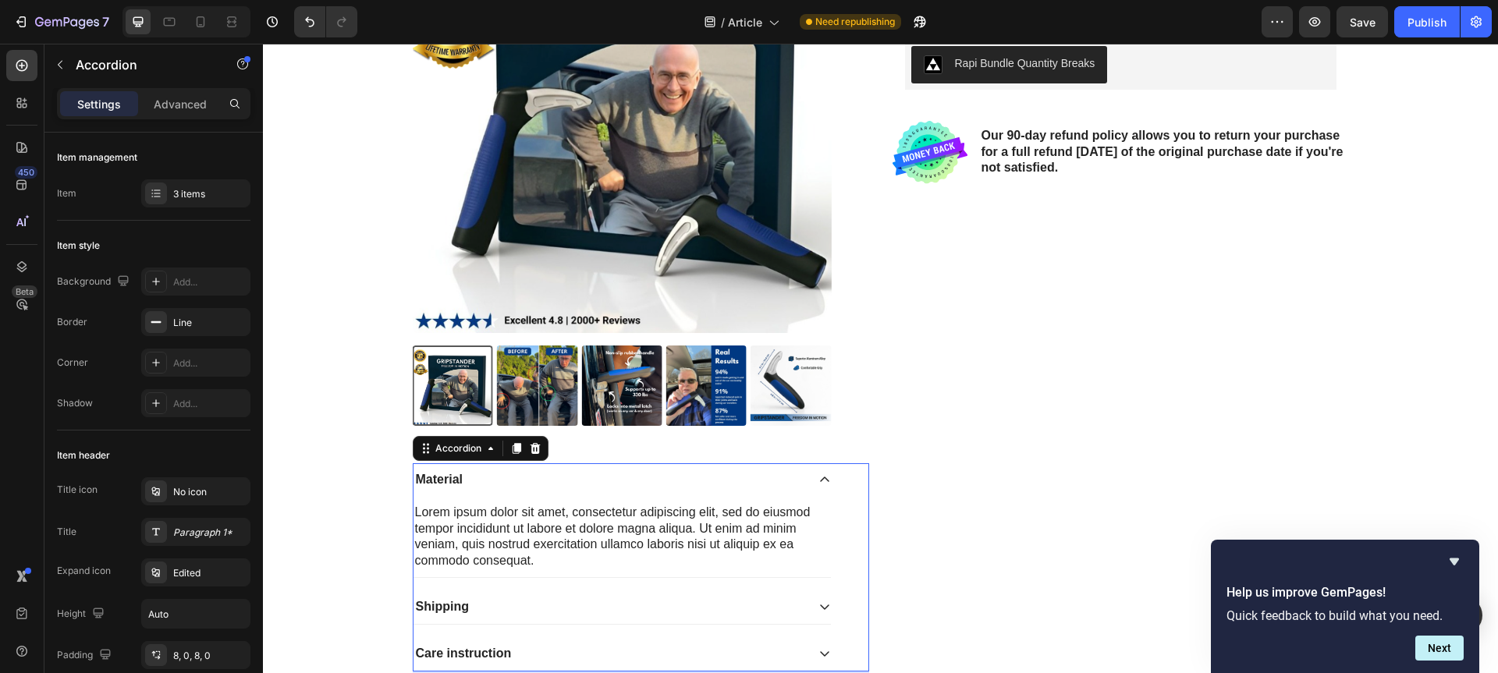
click at [522, 481] on div "Material" at bounding box center [609, 480] width 392 height 21
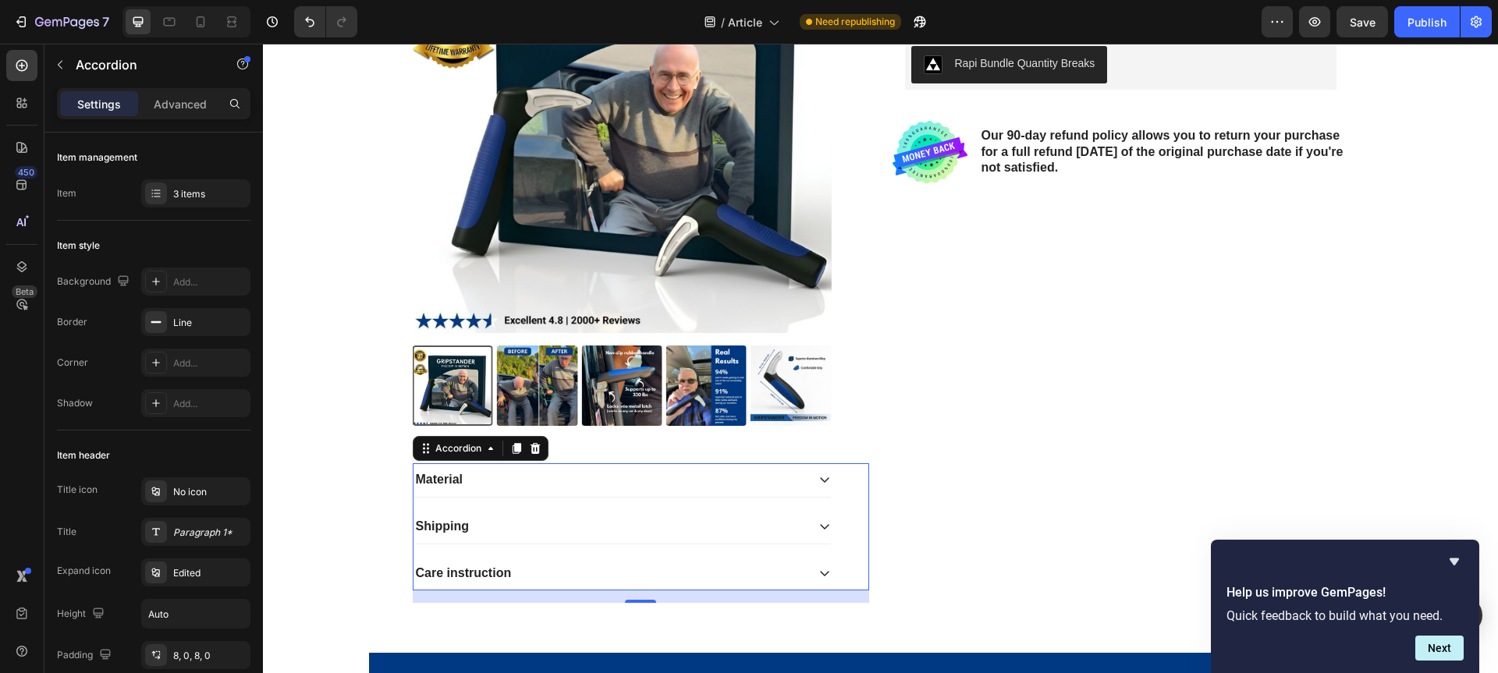
click at [522, 481] on div "Material" at bounding box center [609, 480] width 392 height 21
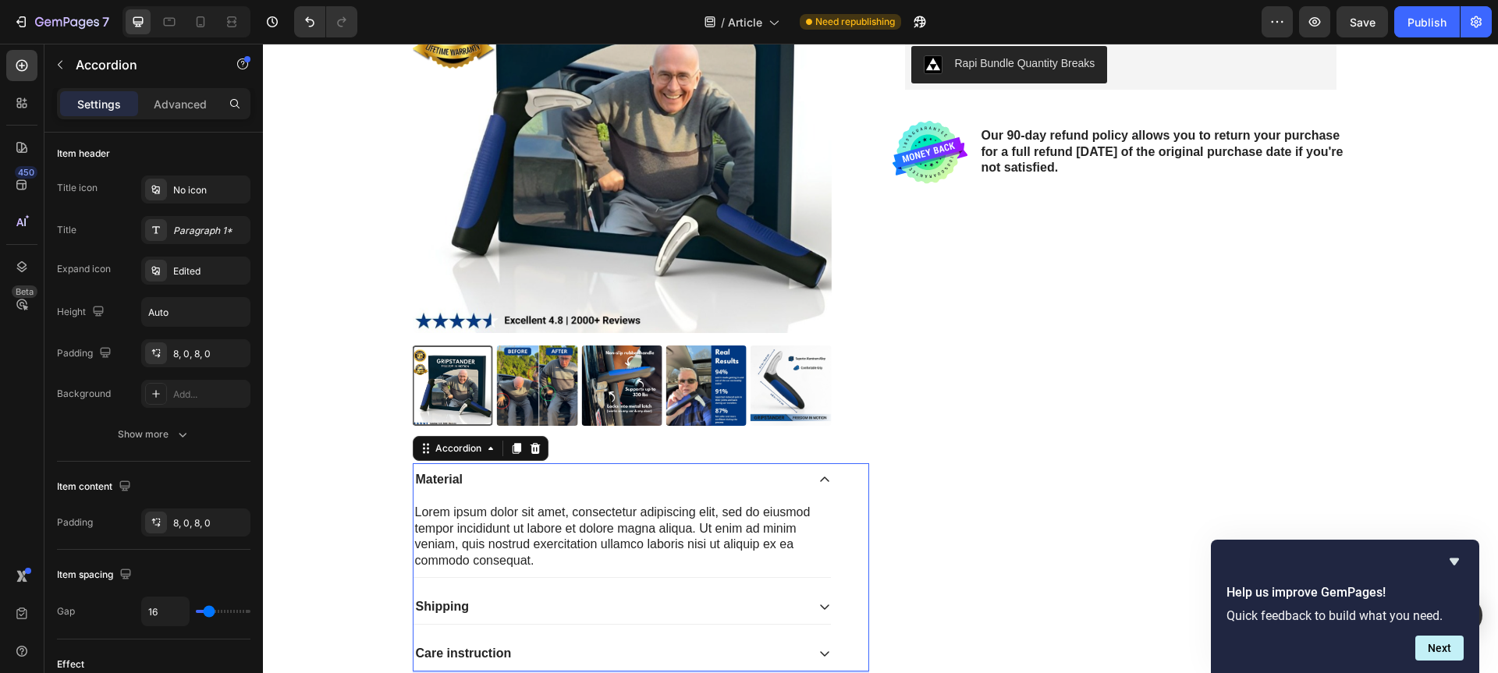
scroll to position [0, 0]
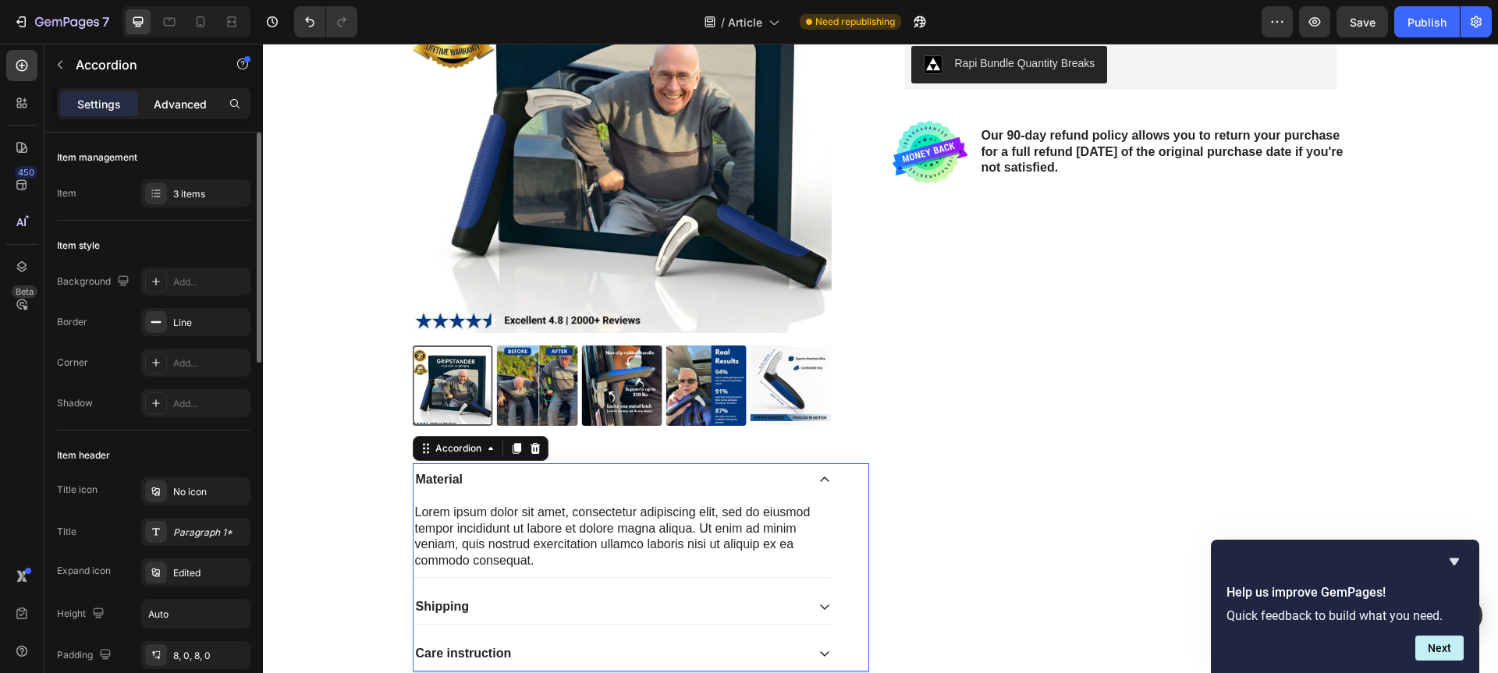
click at [167, 108] on p "Advanced" at bounding box center [180, 104] width 53 height 16
type input "100%"
type input "100"
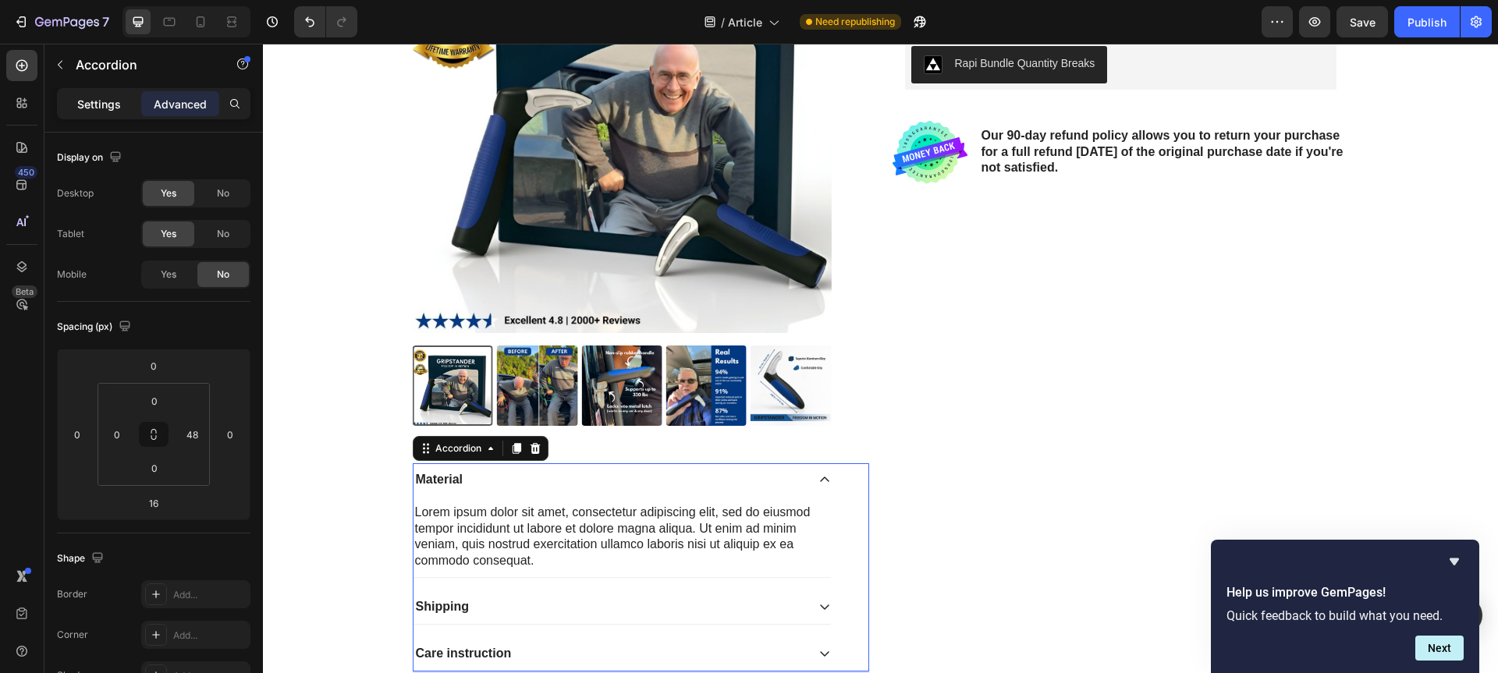
click at [105, 99] on p "Settings" at bounding box center [99, 104] width 44 height 16
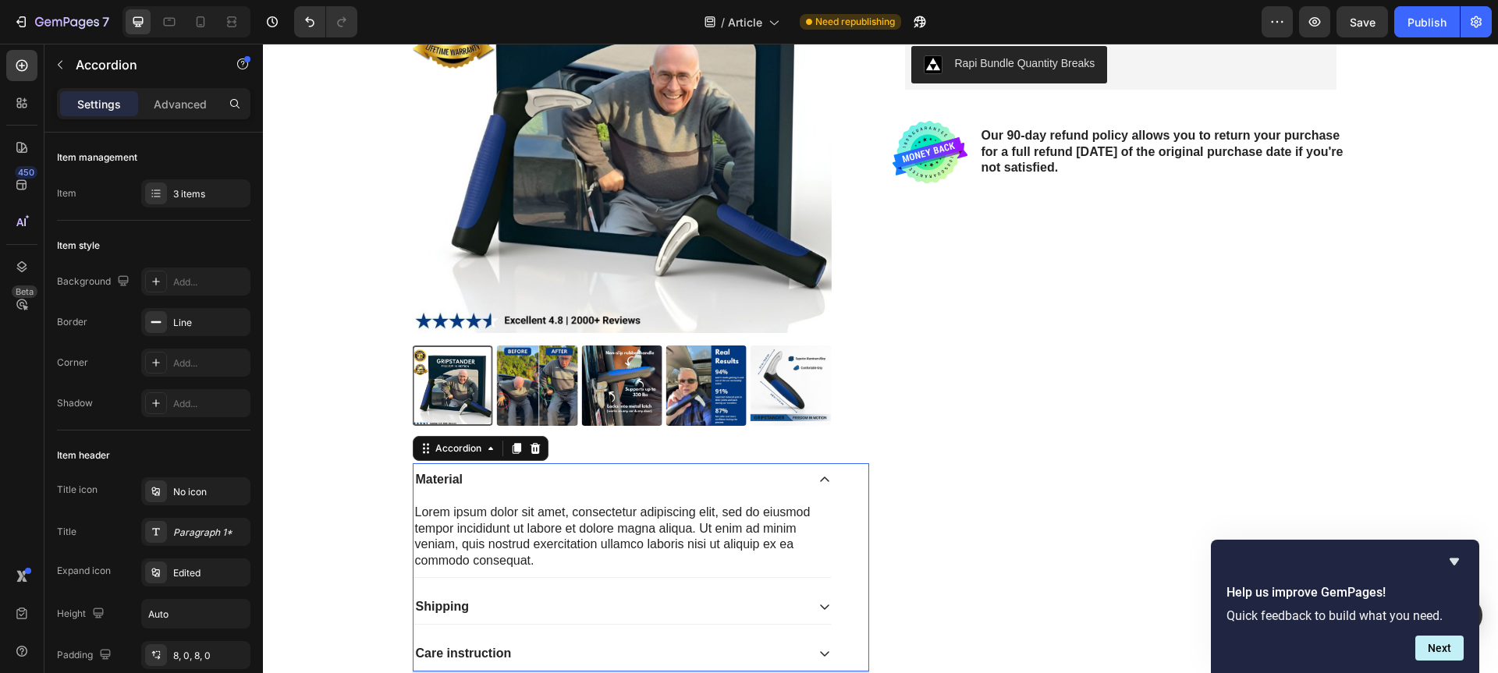
type input "16"
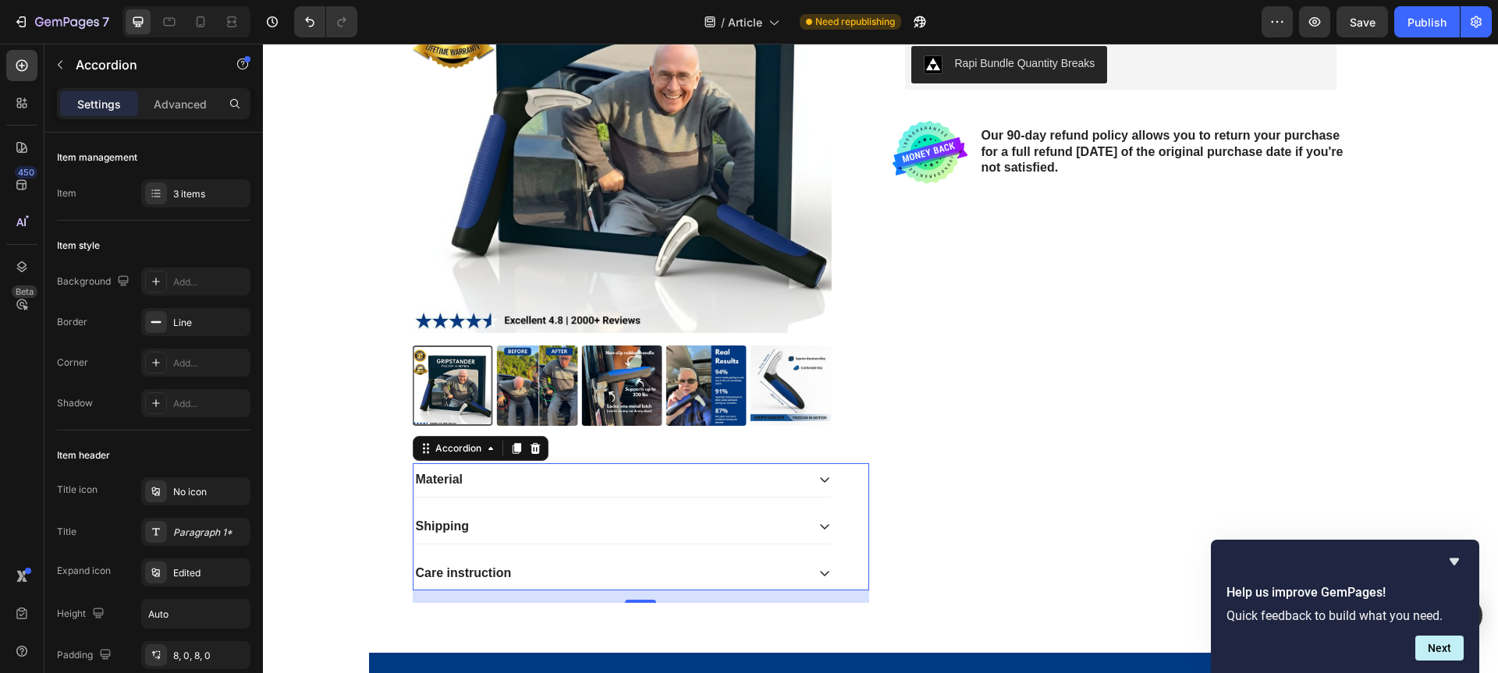
click at [527, 481] on div "Material" at bounding box center [609, 480] width 392 height 21
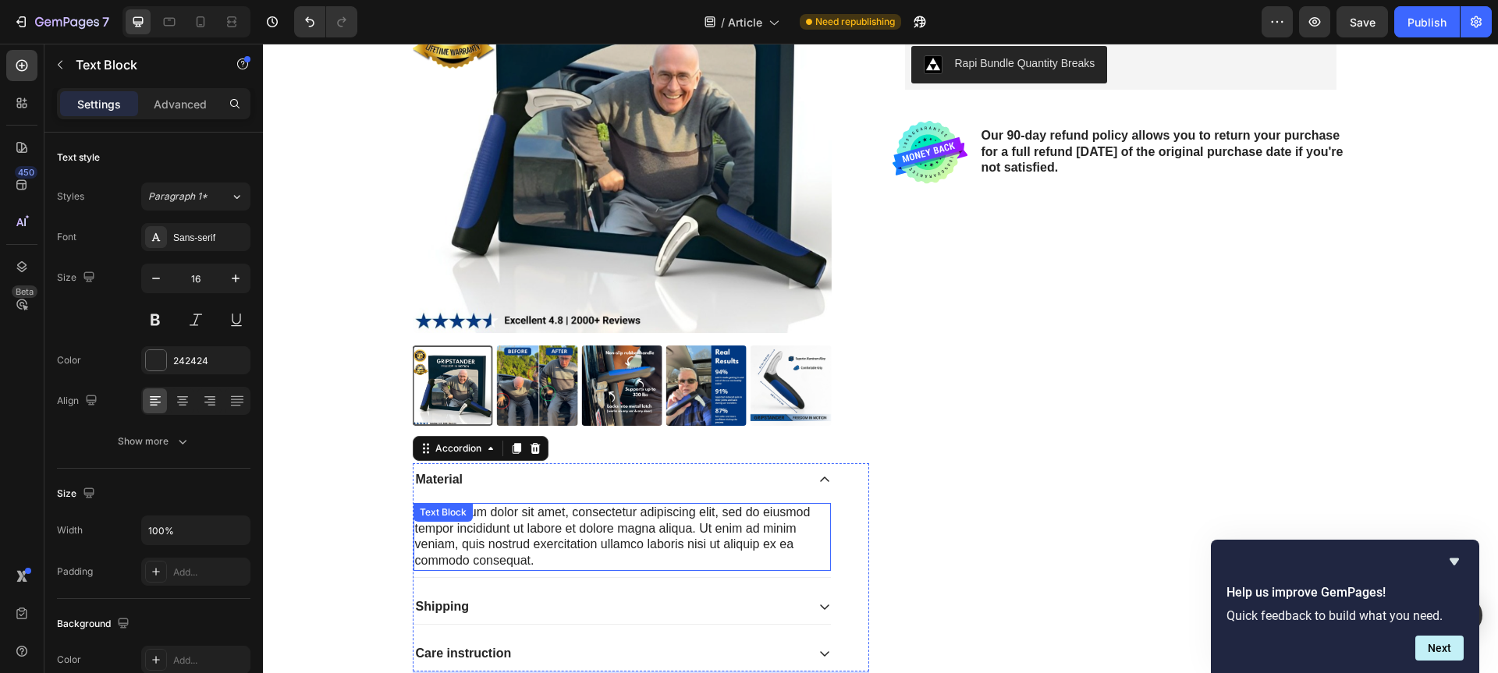
click at [481, 520] on div "Lorem ipsum dolor sit amet, consectetur adipiscing elit, sed do eiusmod tempor …" at bounding box center [621, 537] width 417 height 68
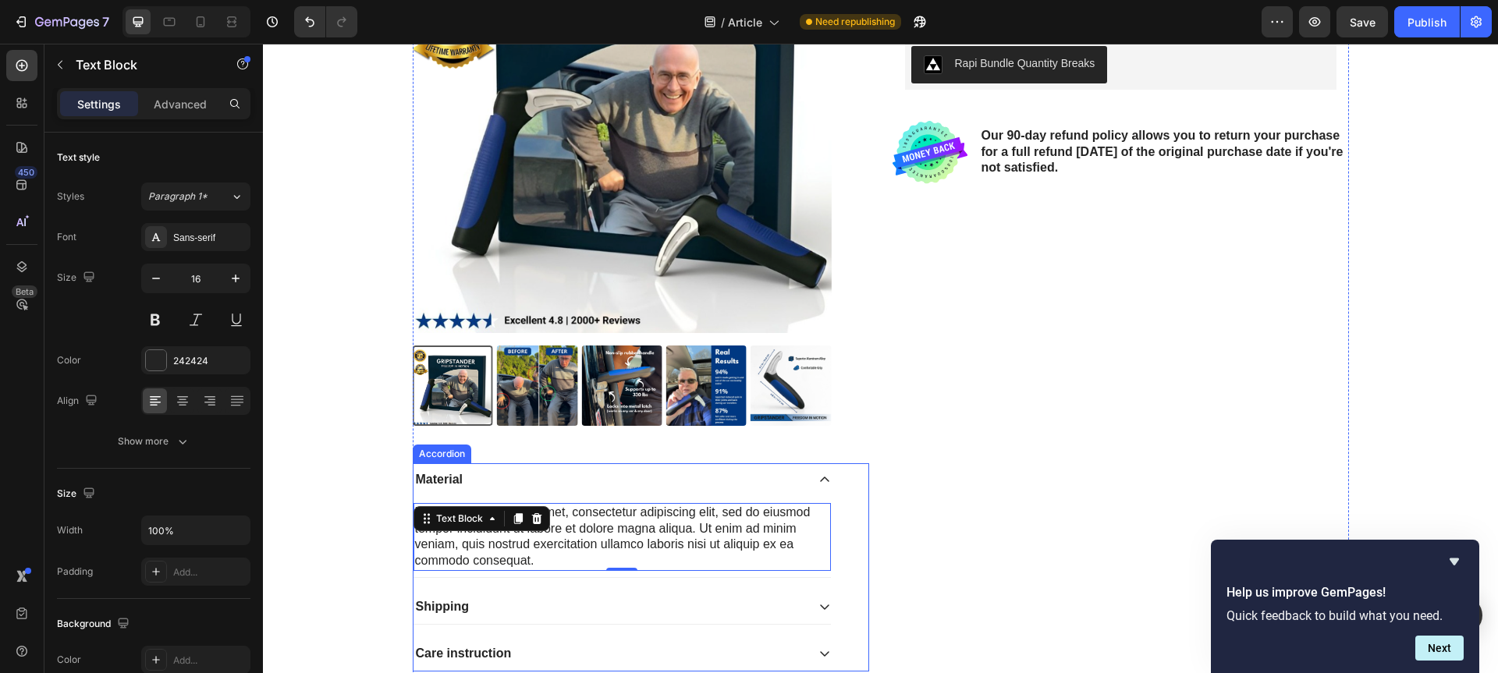
click at [483, 486] on div "Material" at bounding box center [609, 480] width 392 height 21
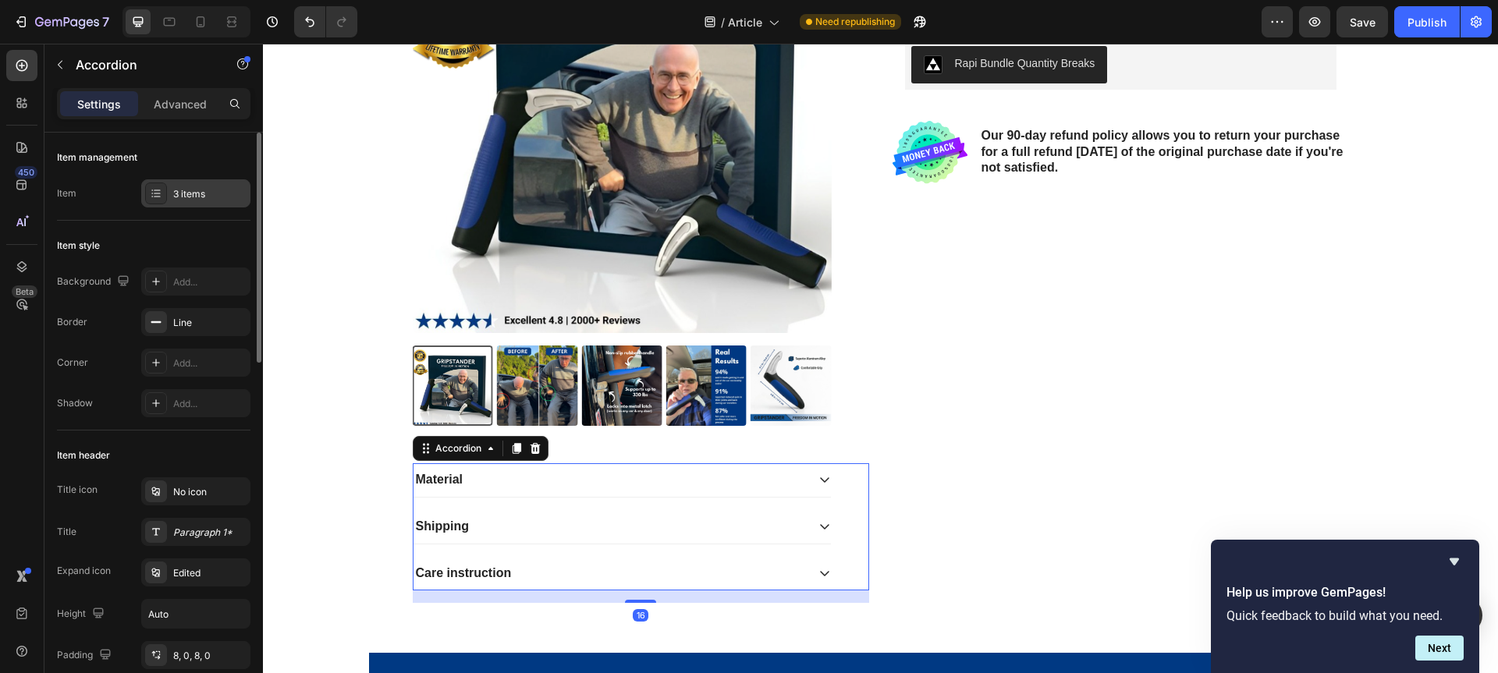
click at [193, 196] on div "3 items" at bounding box center [209, 194] width 73 height 14
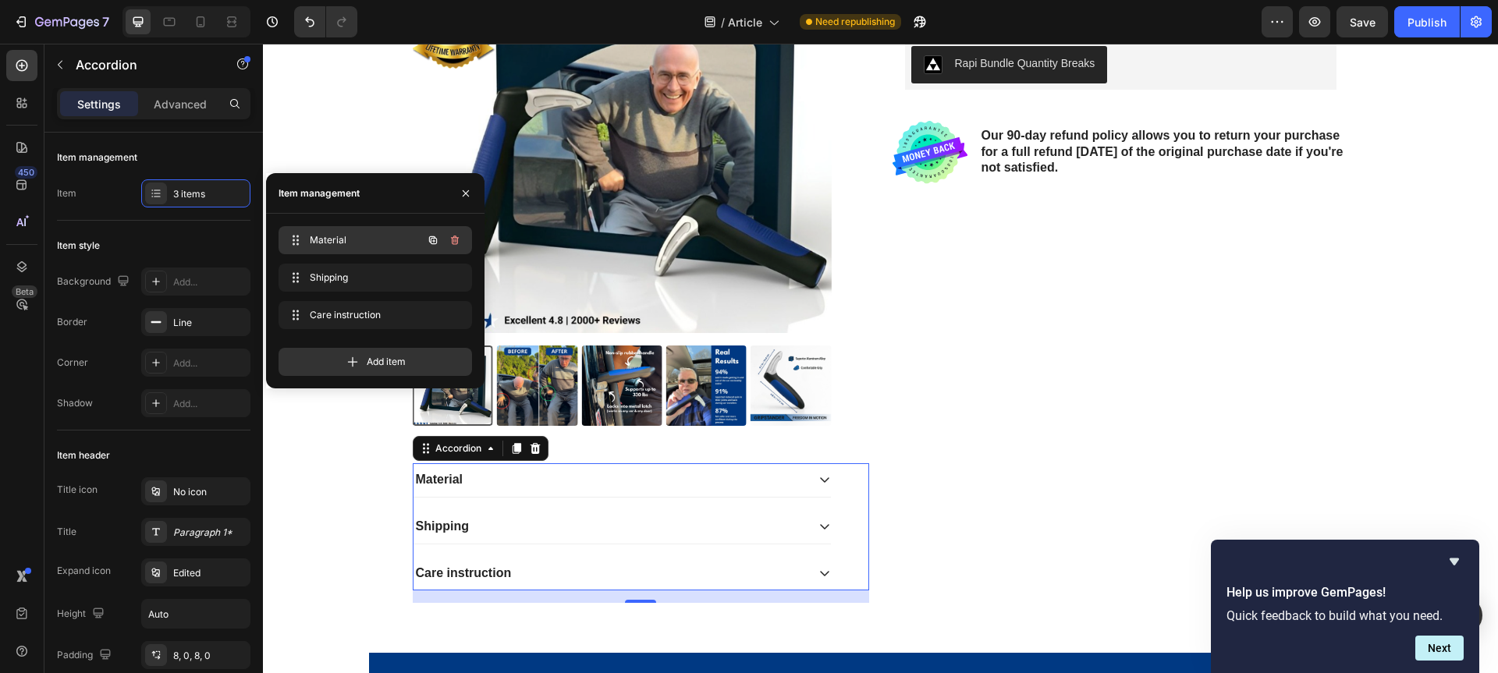
click at [363, 240] on span "Material" at bounding box center [354, 240] width 88 height 14
click at [362, 240] on span "Material" at bounding box center [364, 240] width 115 height 14
click at [325, 239] on span "Material" at bounding box center [354, 240] width 88 height 14
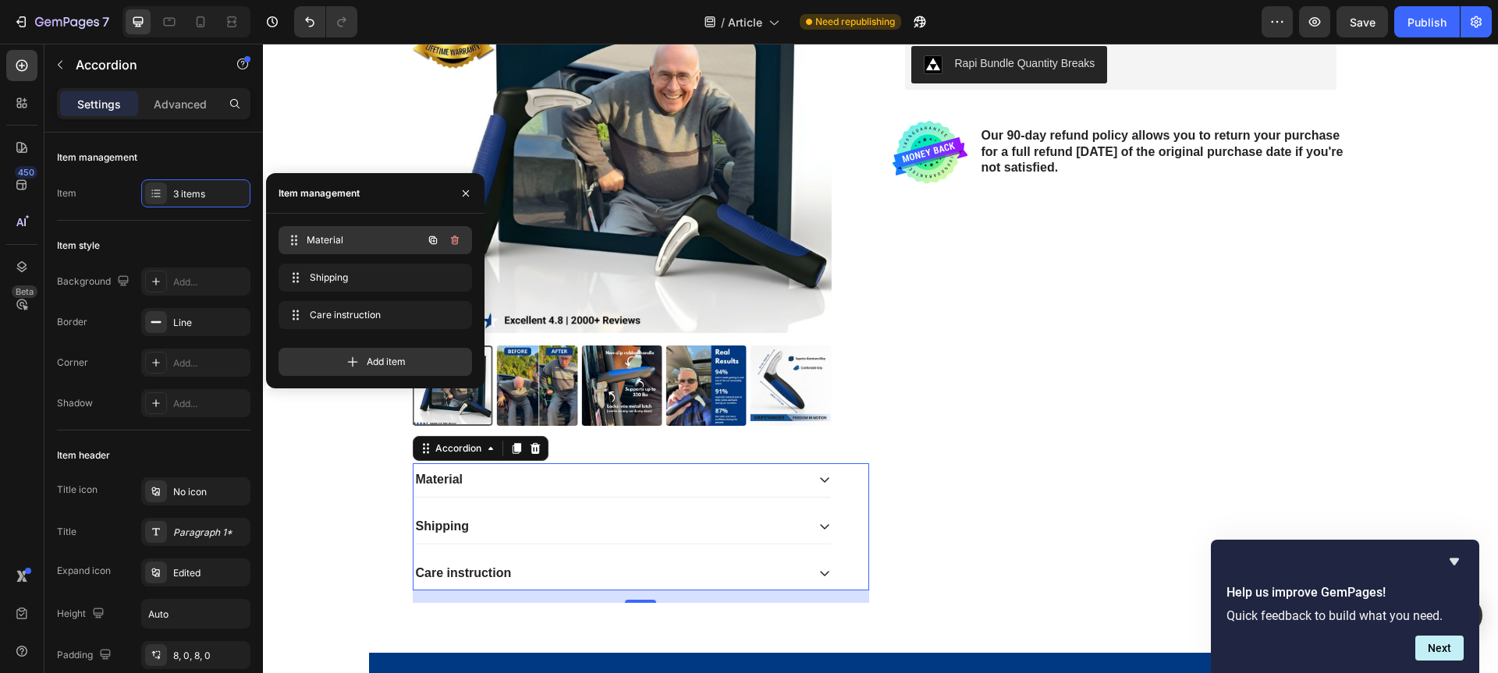
click at [325, 239] on span "Material" at bounding box center [364, 240] width 115 height 14
click at [291, 240] on icon at bounding box center [295, 240] width 12 height 12
click at [356, 241] on span "Material" at bounding box center [364, 240] width 115 height 14
click at [356, 241] on span "Material" at bounding box center [354, 240] width 88 height 14
click at [355, 243] on span "Material" at bounding box center [364, 240] width 115 height 14
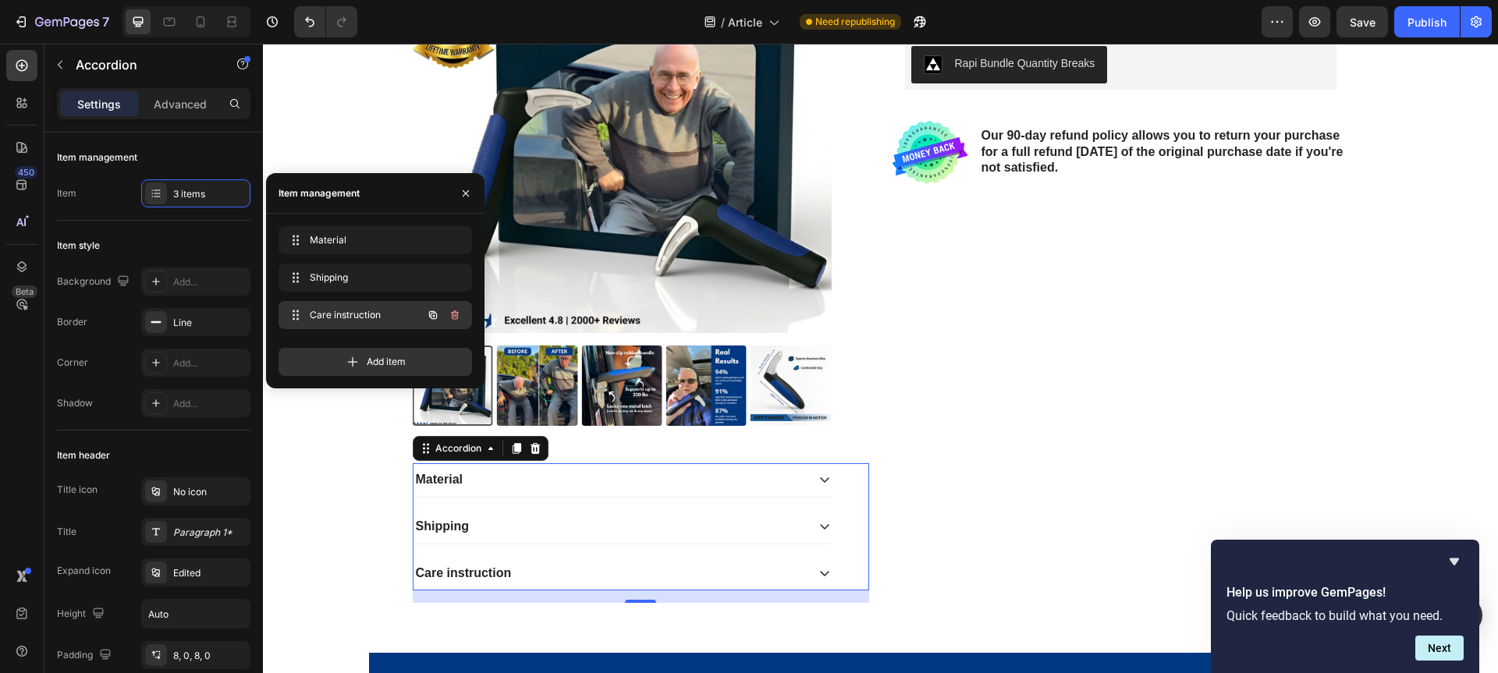
click at [360, 314] on span "Care instruction" at bounding box center [354, 315] width 88 height 14
click at [364, 283] on span "Shipping" at bounding box center [354, 278] width 88 height 14
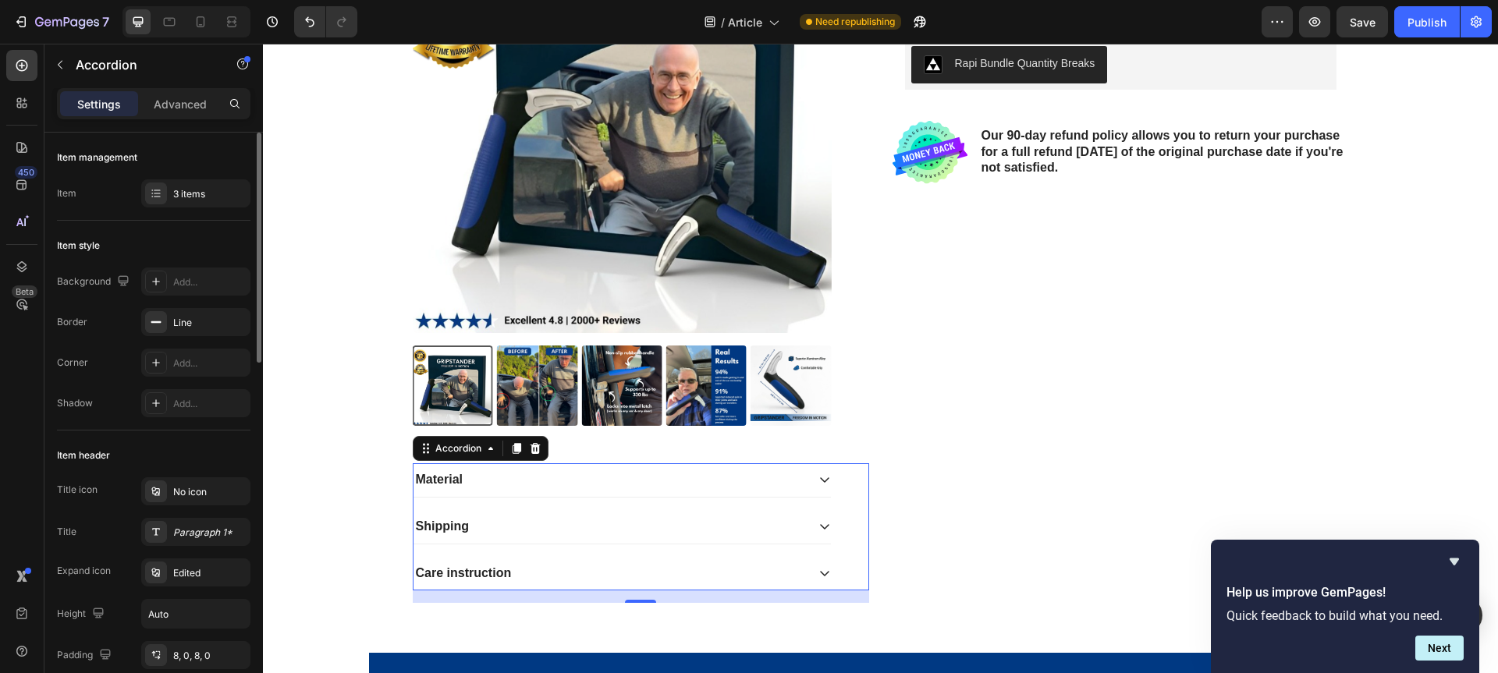
click at [175, 250] on div "Item style" at bounding box center [153, 245] width 193 height 25
click at [156, 197] on icon at bounding box center [157, 196] width 6 height 1
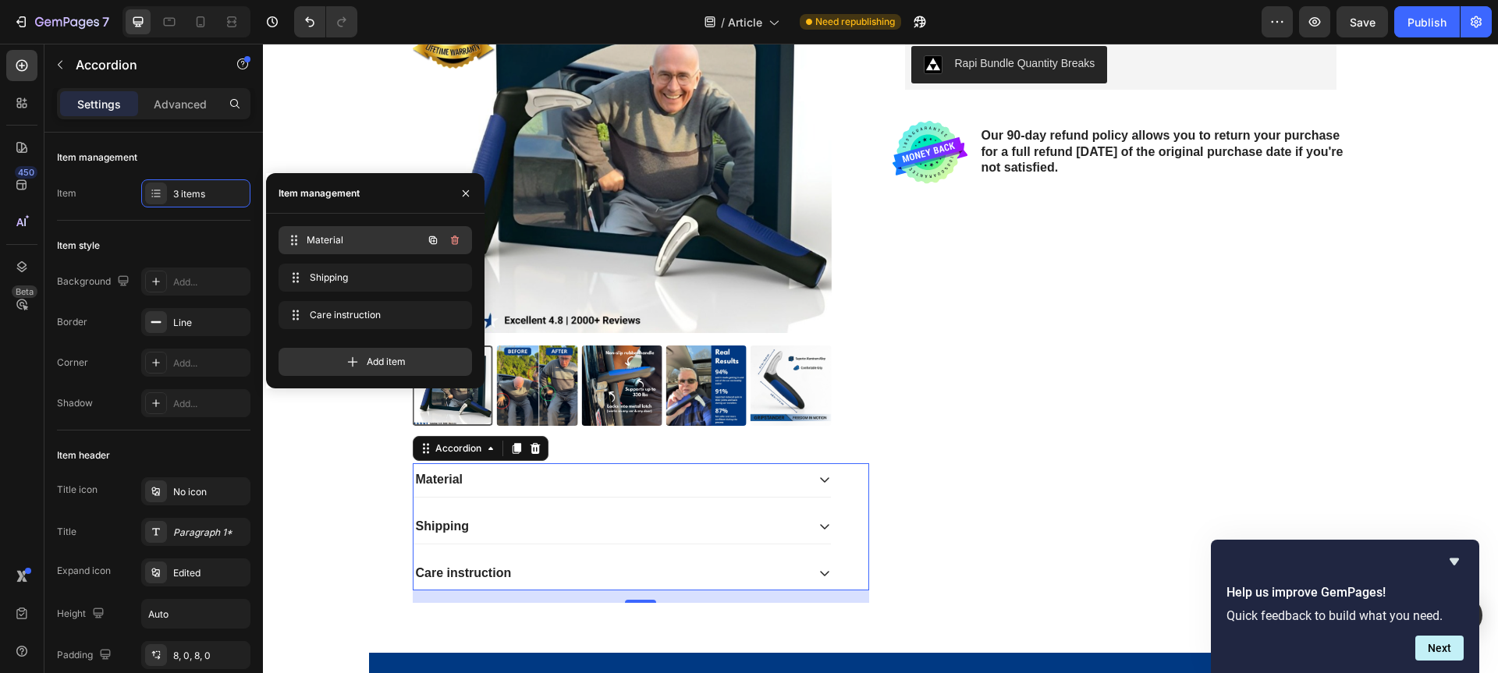
click at [356, 241] on span "Material" at bounding box center [364, 240] width 115 height 14
click at [356, 241] on span "Material" at bounding box center [354, 240] width 88 height 14
click at [356, 241] on span "Material" at bounding box center [364, 240] width 115 height 14
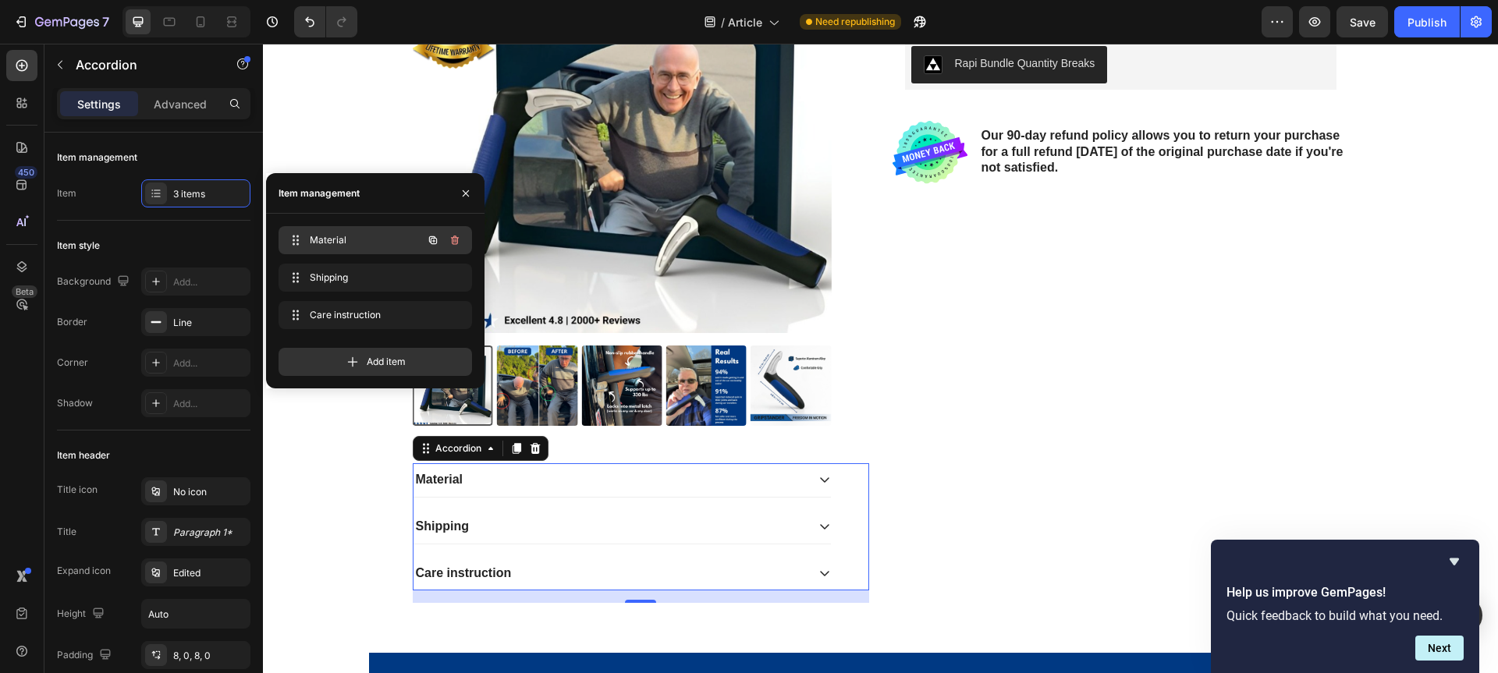
click at [356, 241] on span "Material" at bounding box center [354, 240] width 88 height 14
click at [356, 241] on span "Material" at bounding box center [364, 240] width 115 height 14
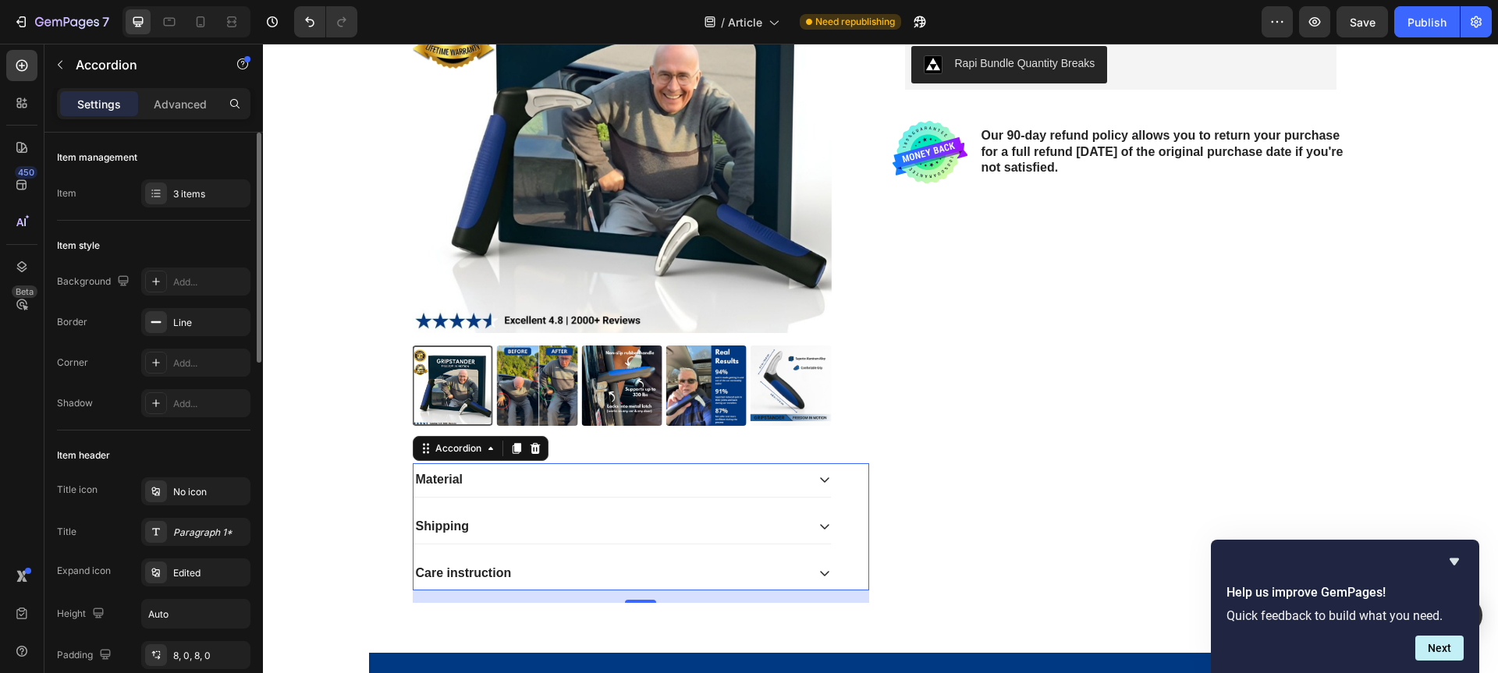
click at [112, 193] on div "Item 3 items" at bounding box center [153, 193] width 193 height 28
click at [195, 115] on div "Advanced" at bounding box center [180, 103] width 78 height 25
type input "100%"
type input "100"
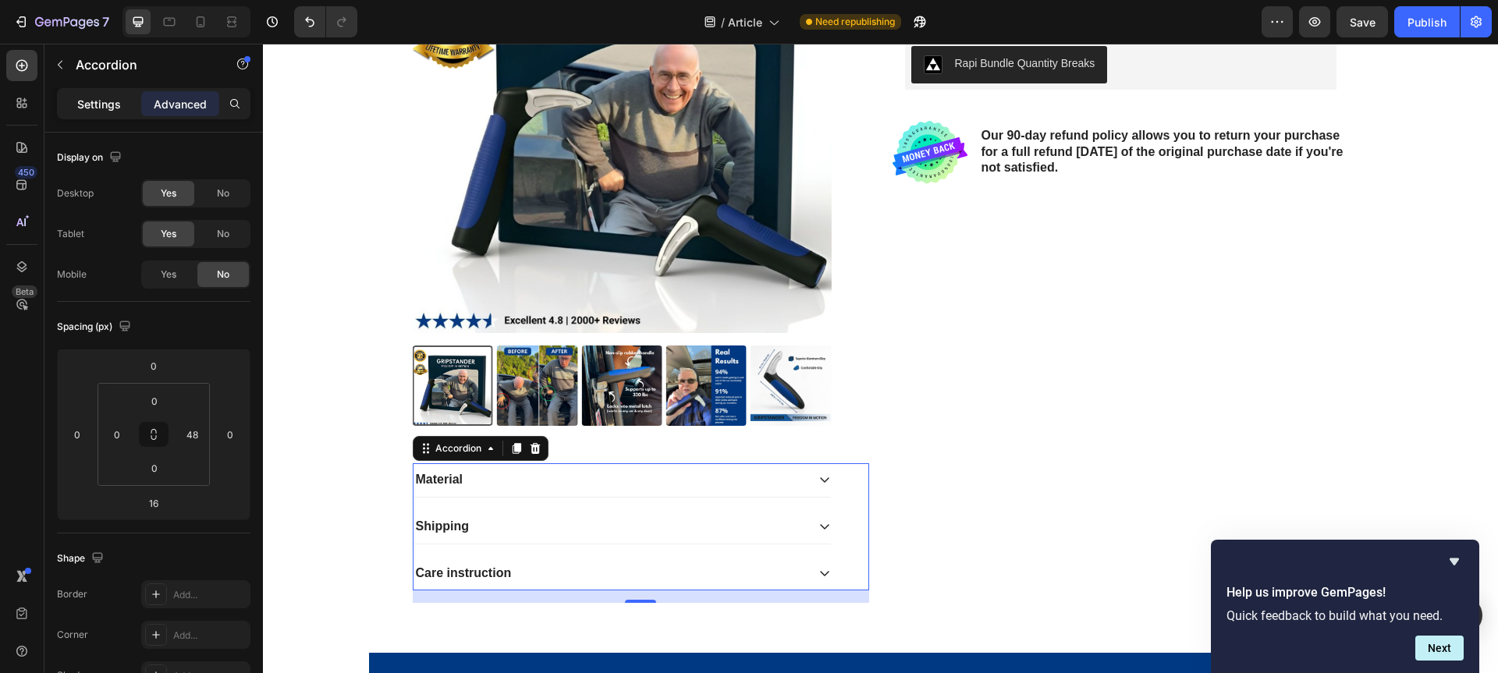
click at [114, 102] on p "Settings" at bounding box center [99, 104] width 44 height 16
type input "16"
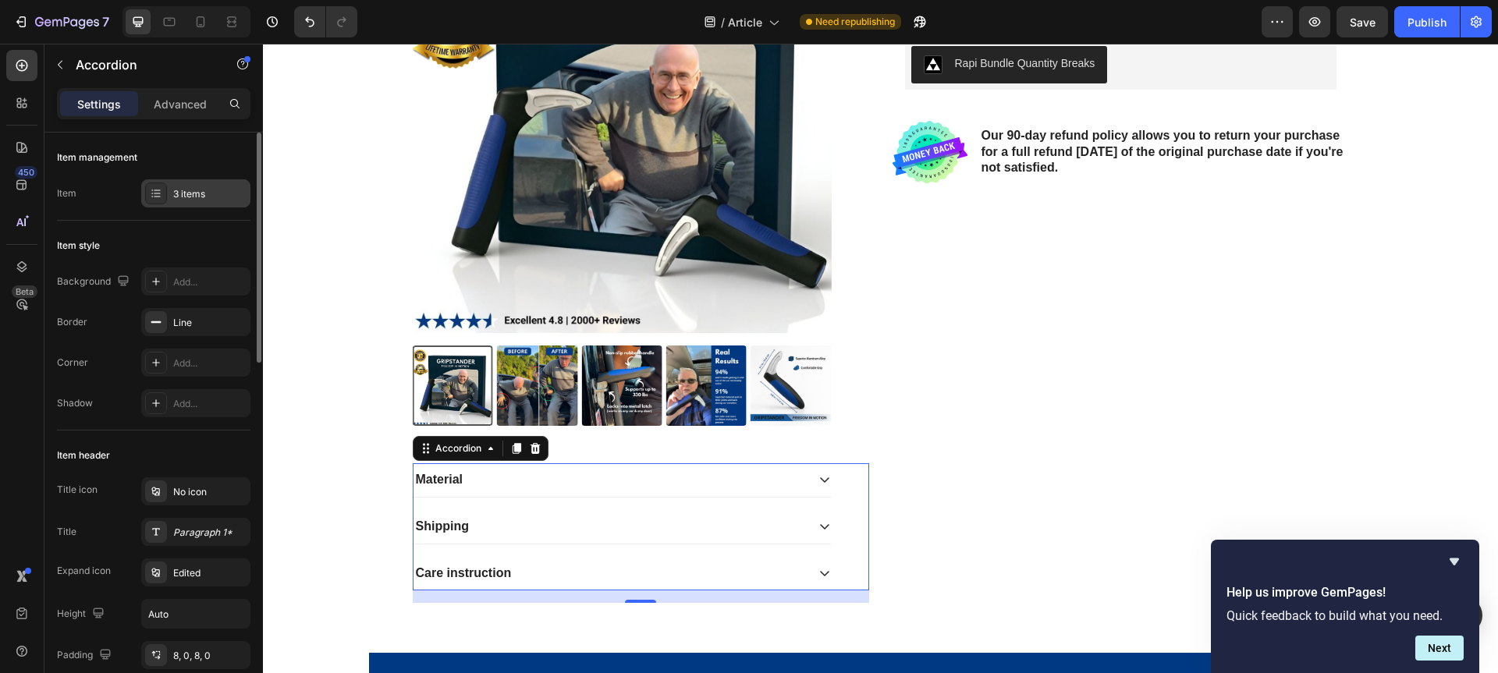
click at [160, 199] on icon at bounding box center [156, 193] width 12 height 12
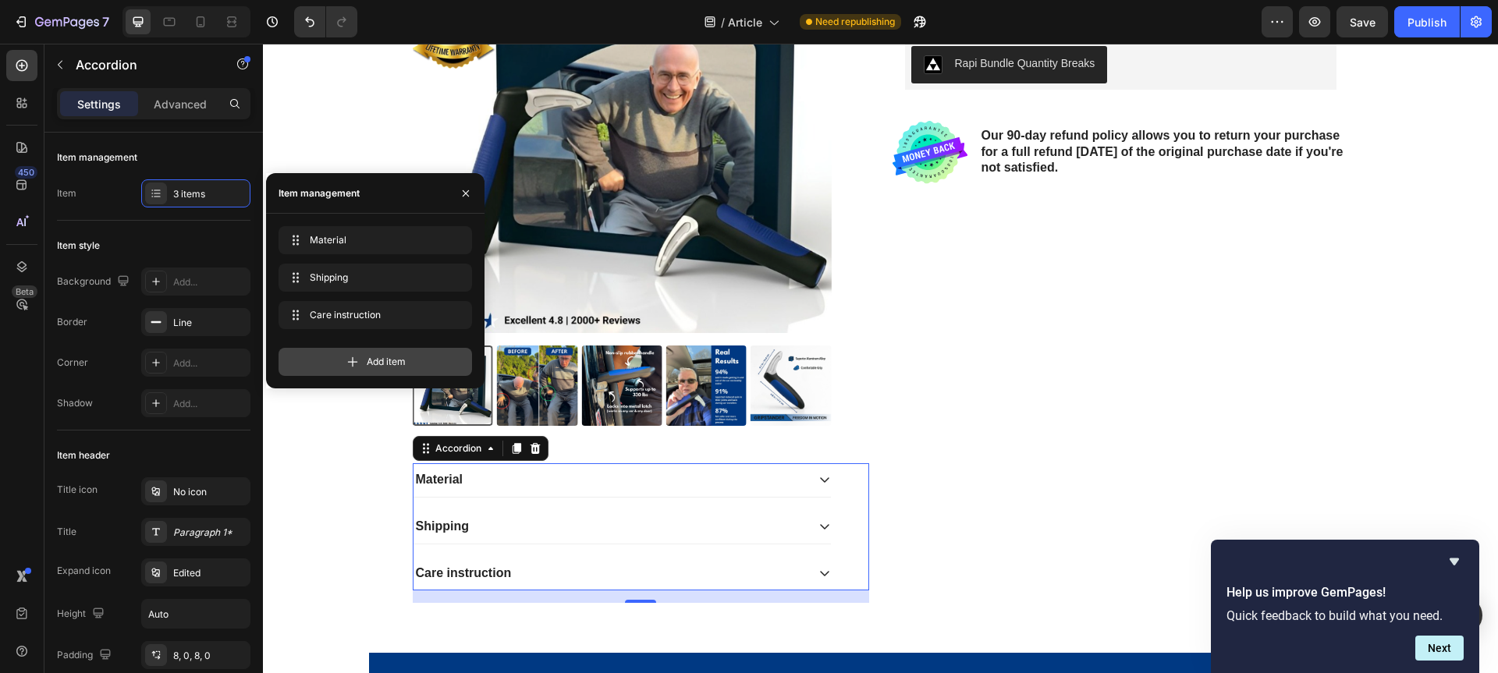
click at [357, 371] on div "Add item" at bounding box center [374, 362] width 193 height 28
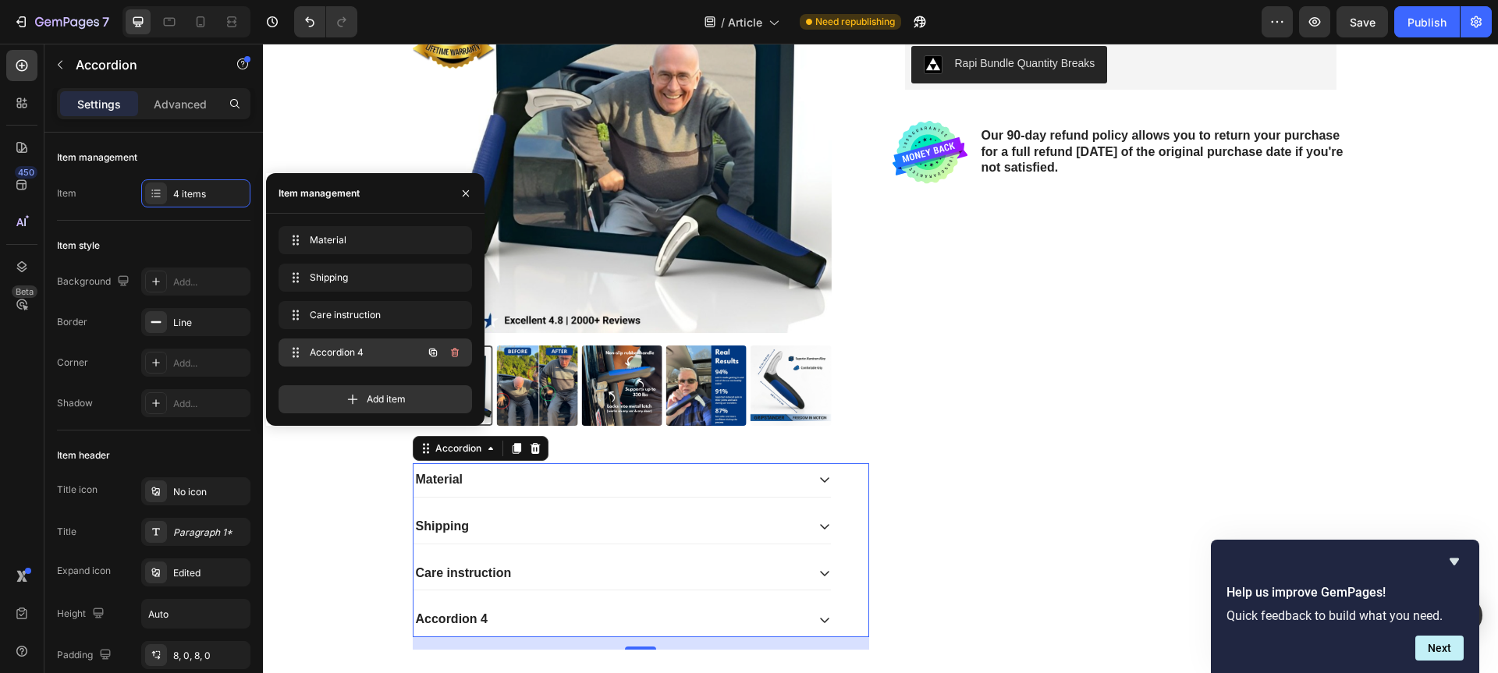
click at [349, 356] on span "Accordion 4" at bounding box center [354, 353] width 88 height 14
click at [459, 349] on icon "button" at bounding box center [455, 352] width 12 height 12
click at [446, 353] on div "Delete" at bounding box center [444, 353] width 29 height 14
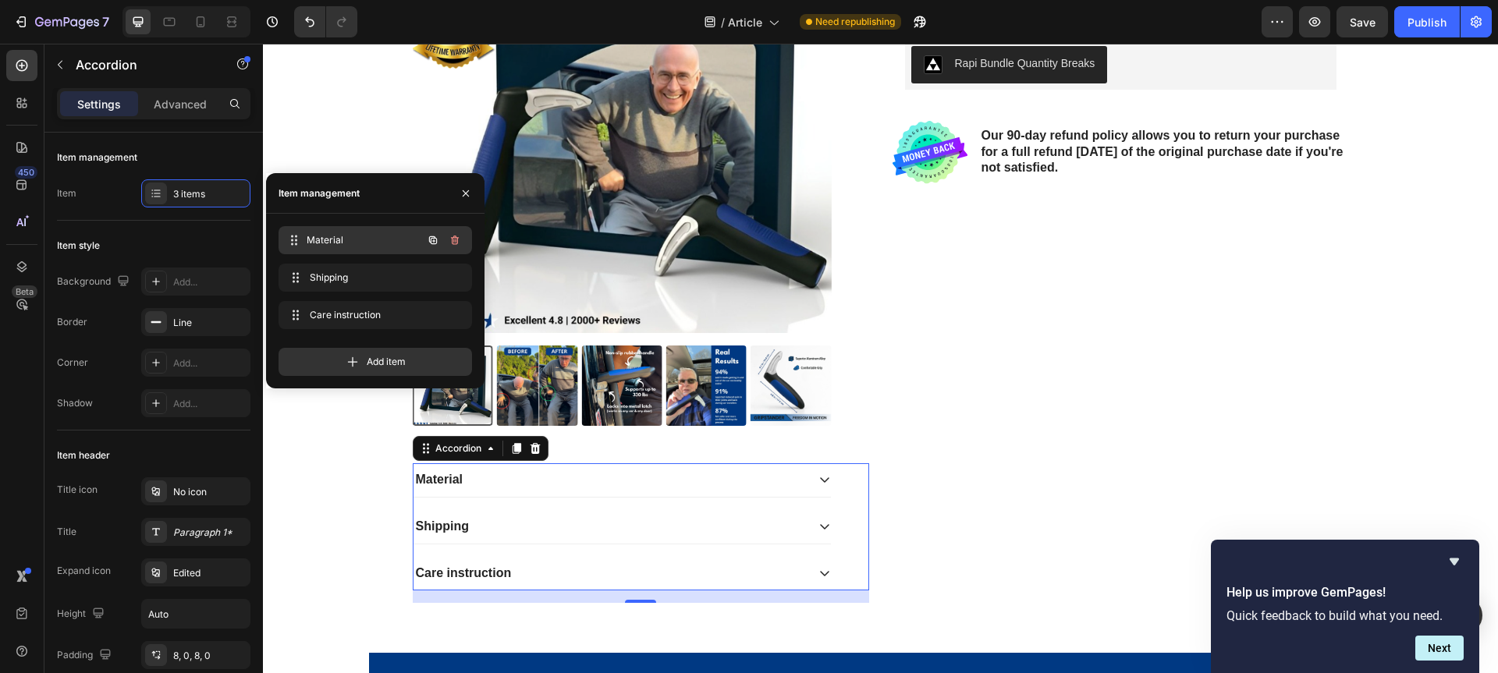
click at [338, 239] on span "Material" at bounding box center [364, 240] width 115 height 14
click at [338, 239] on span "Material" at bounding box center [354, 240] width 88 height 14
click at [338, 239] on span "Material" at bounding box center [364, 240] width 115 height 14
drag, startPoint x: 295, startPoint y: 236, endPoint x: 304, endPoint y: 236, distance: 9.4
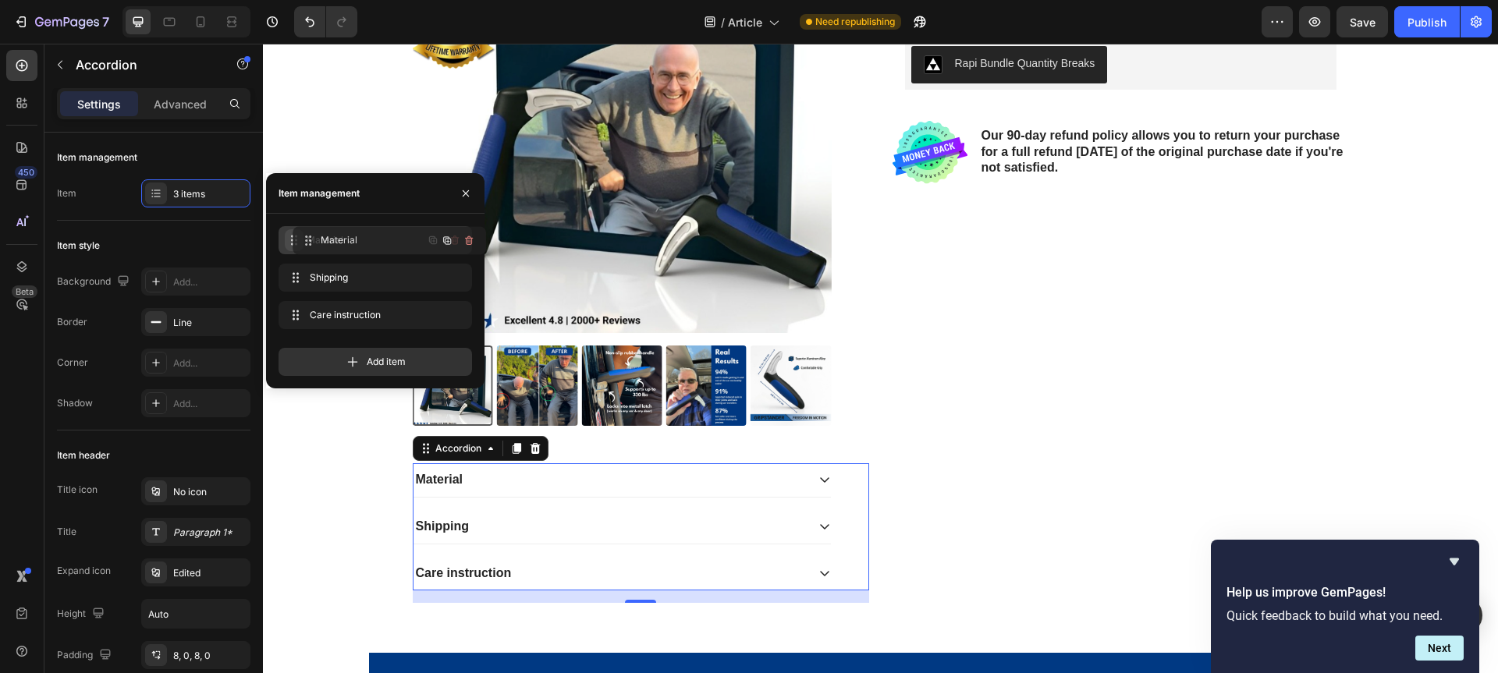
click at [304, 236] on div "Material Material" at bounding box center [353, 240] width 137 height 22
click at [346, 242] on span "Material" at bounding box center [364, 240] width 115 height 14
click at [168, 150] on div "Item management" at bounding box center [153, 157] width 193 height 25
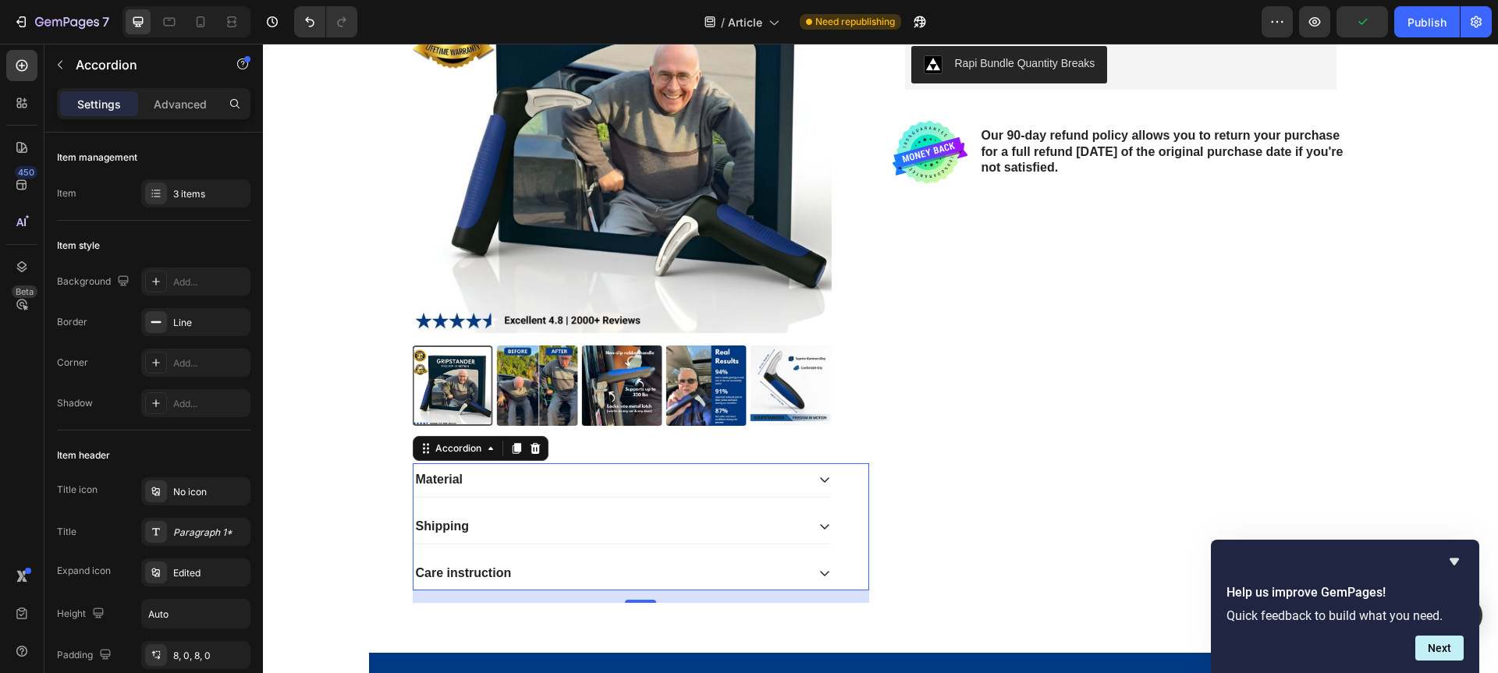
click at [471, 475] on div "Material" at bounding box center [609, 480] width 392 height 21
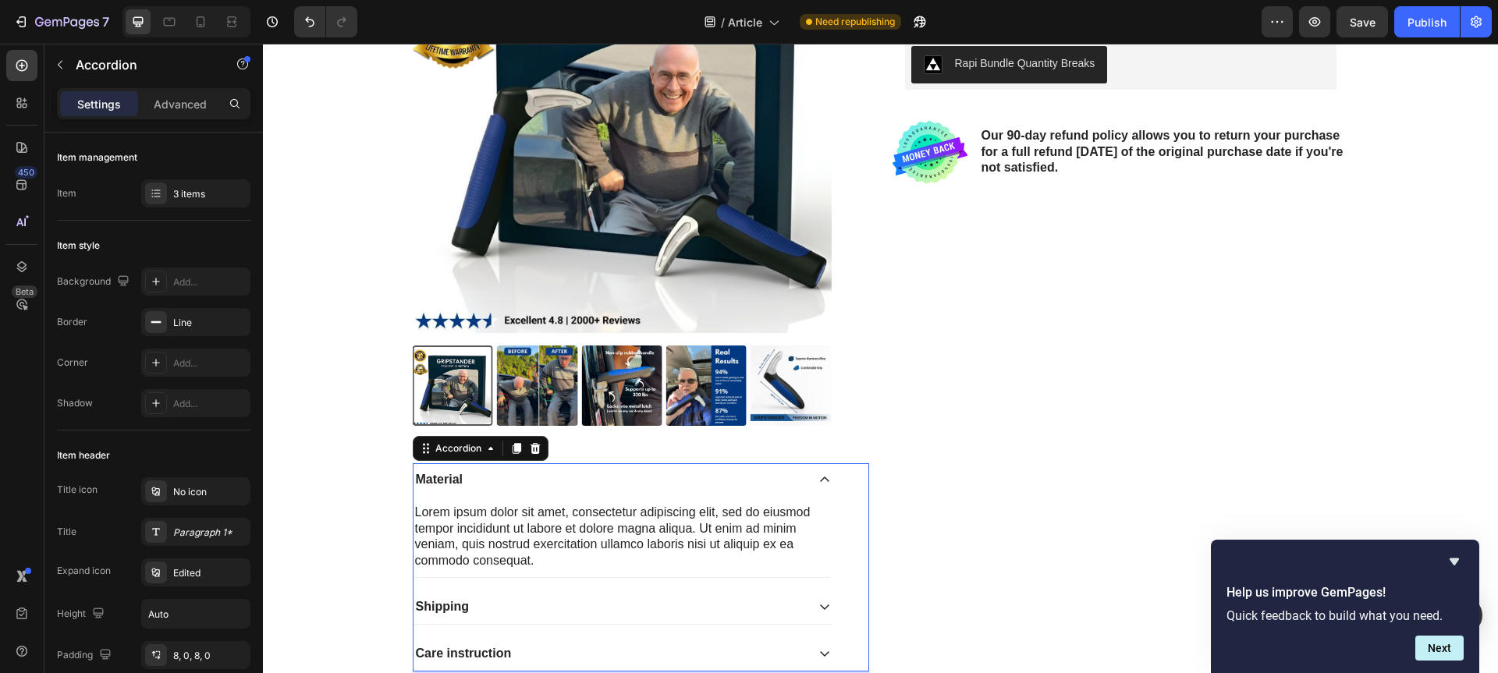
click at [445, 475] on p "Material" at bounding box center [439, 480] width 47 height 16
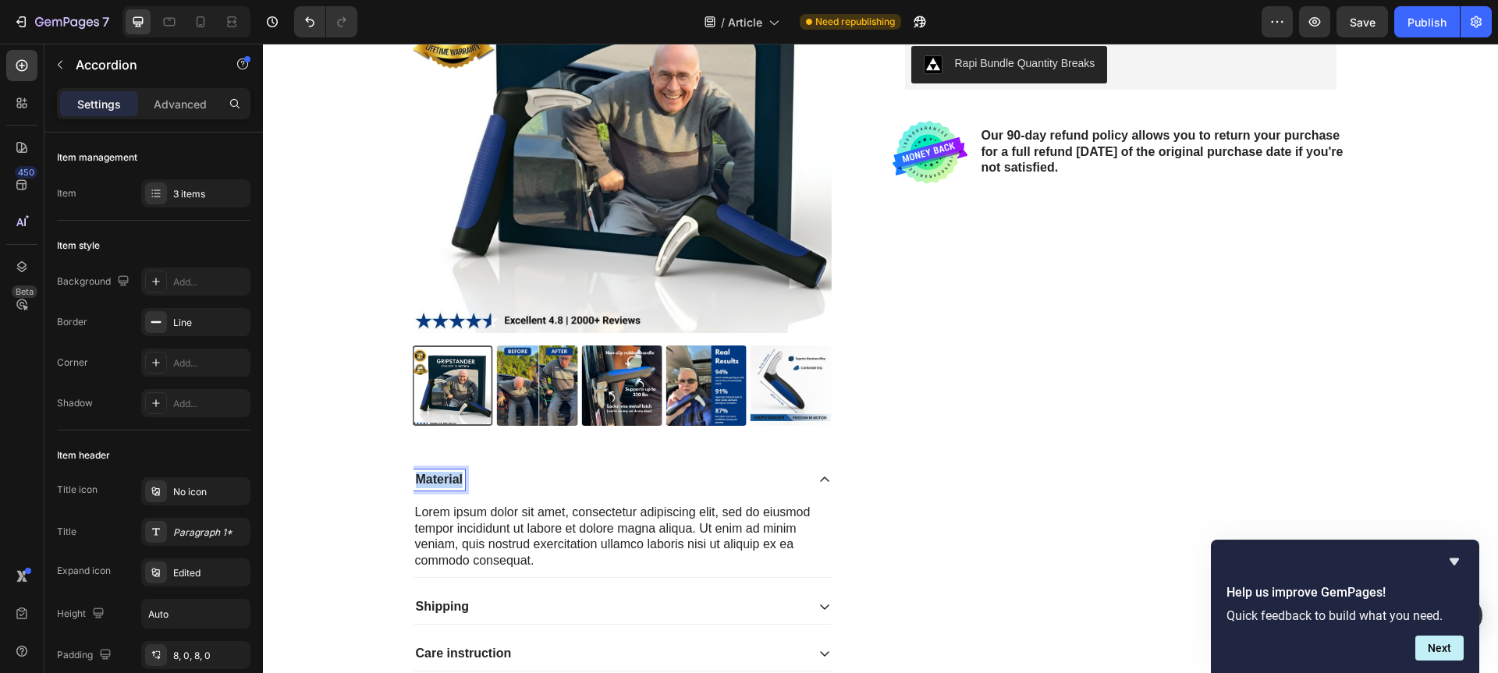
click at [445, 475] on p "Material" at bounding box center [439, 480] width 47 height 16
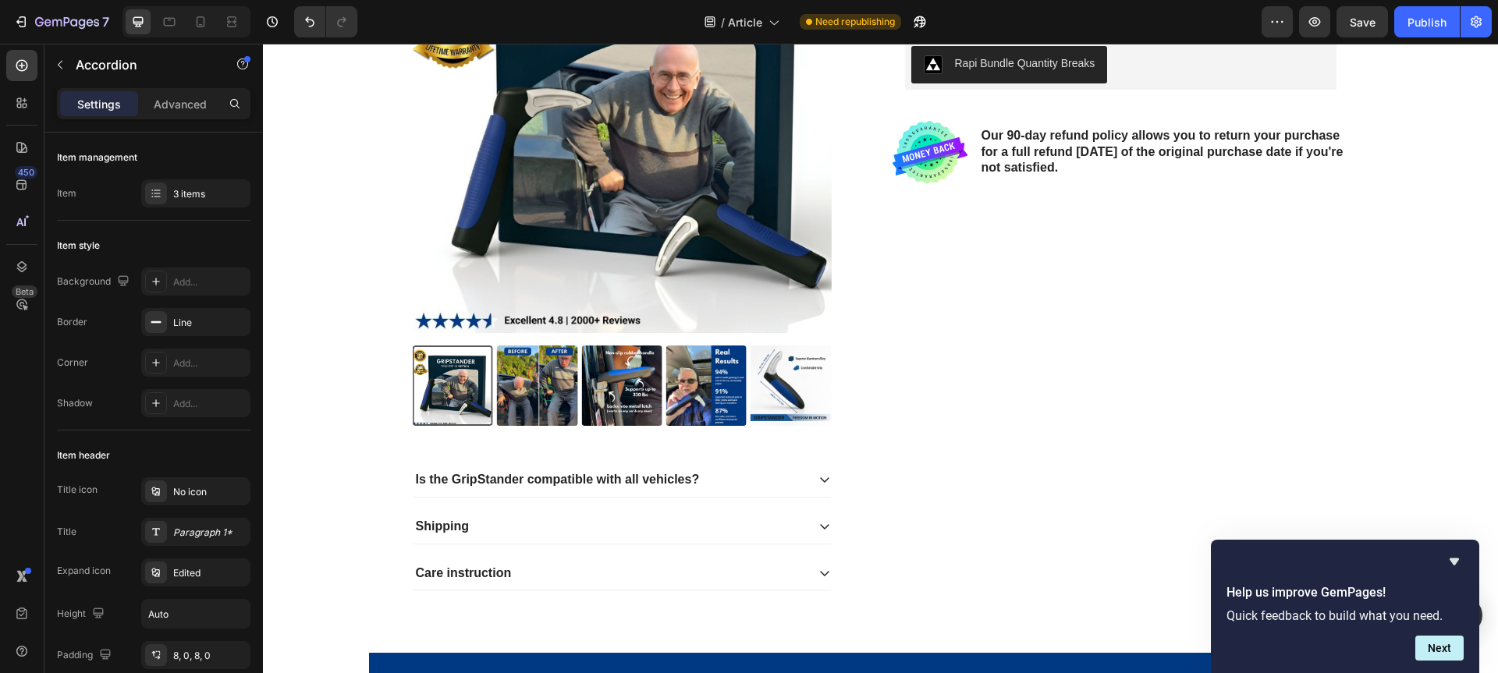
click at [765, 467] on div "Is the GripStander compatible with all vehicles?" at bounding box center [621, 480] width 417 height 34
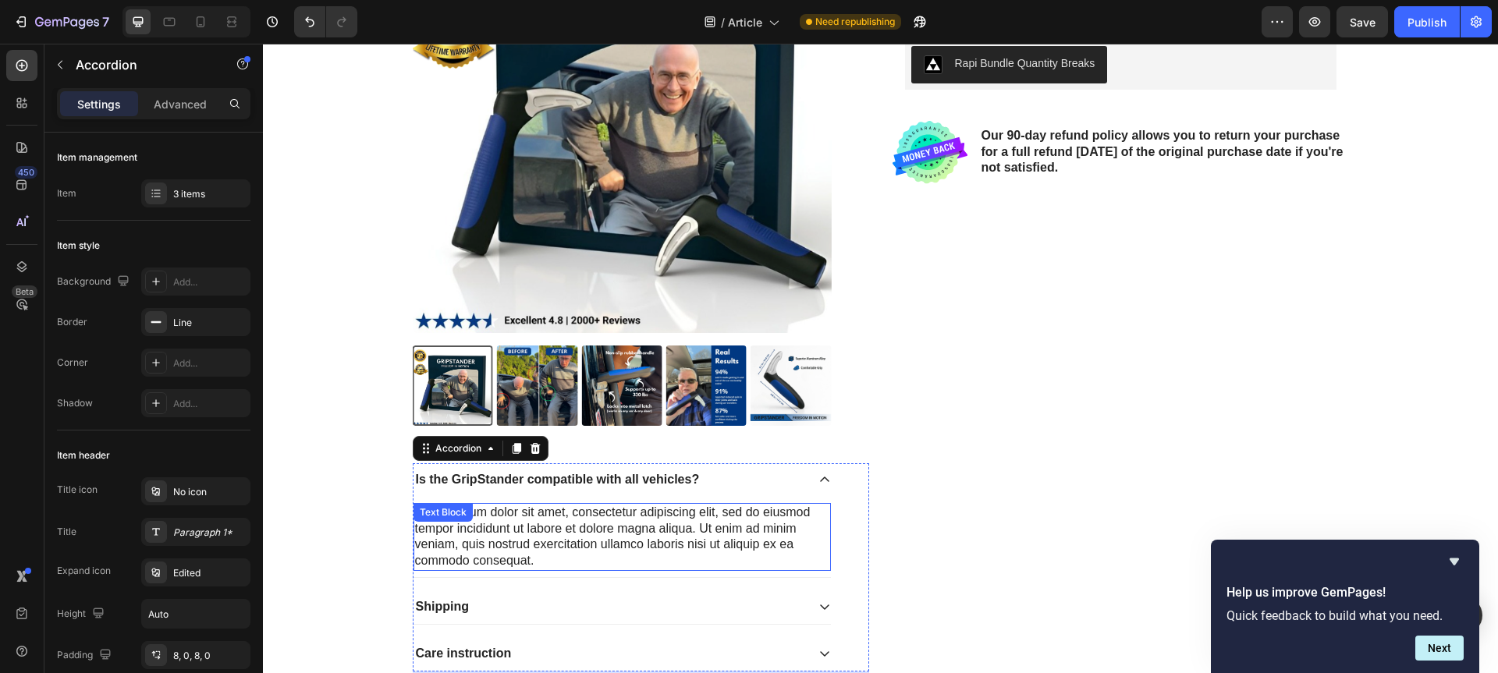
click at [568, 527] on div "Lorem ipsum dolor sit amet, consectetur adipiscing elit, sed do eiusmod tempor …" at bounding box center [621, 537] width 417 height 68
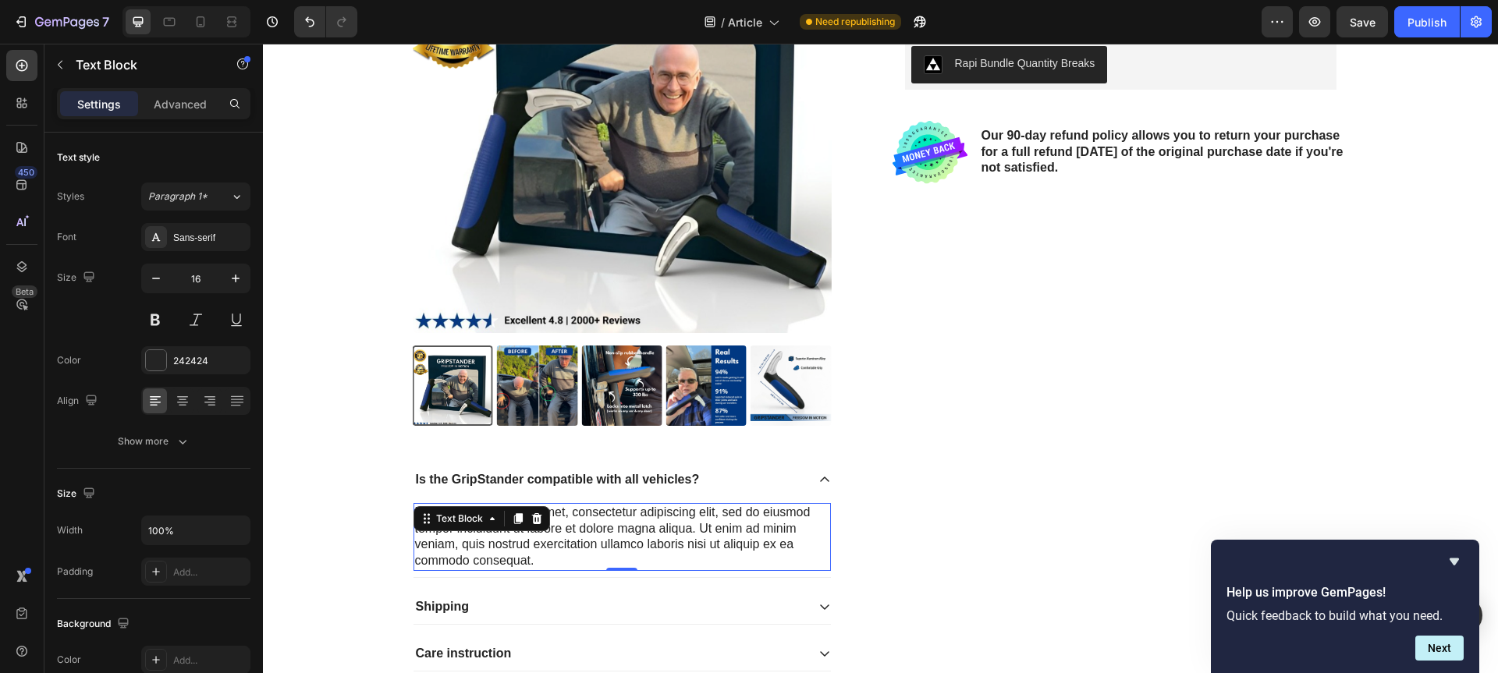
click at [568, 527] on div "Lorem ipsum dolor sit amet, consectetur adipiscing elit, sed do eiusmod tempor …" at bounding box center [621, 537] width 417 height 68
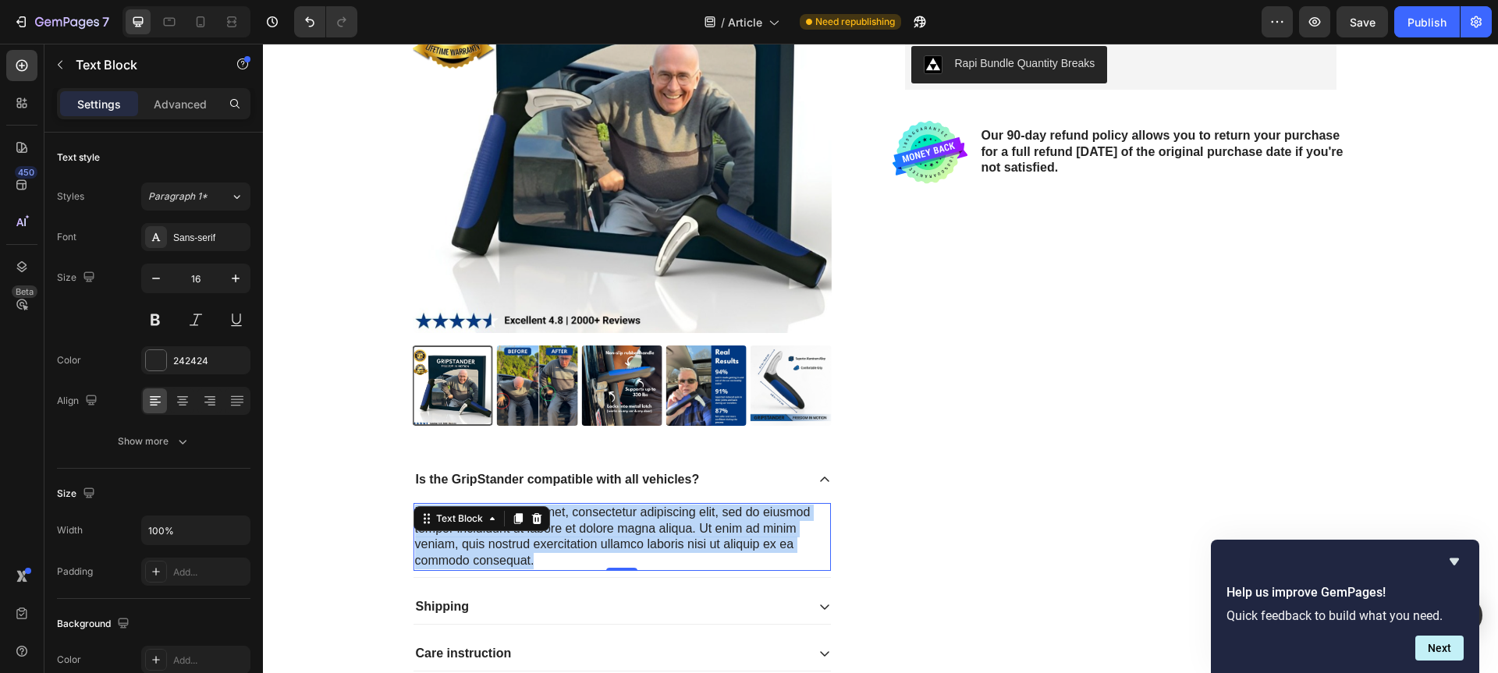
click at [568, 527] on p "Lorem ipsum dolor sit amet, consectetur adipiscing elit, sed do eiusmod tempor …" at bounding box center [622, 537] width 414 height 65
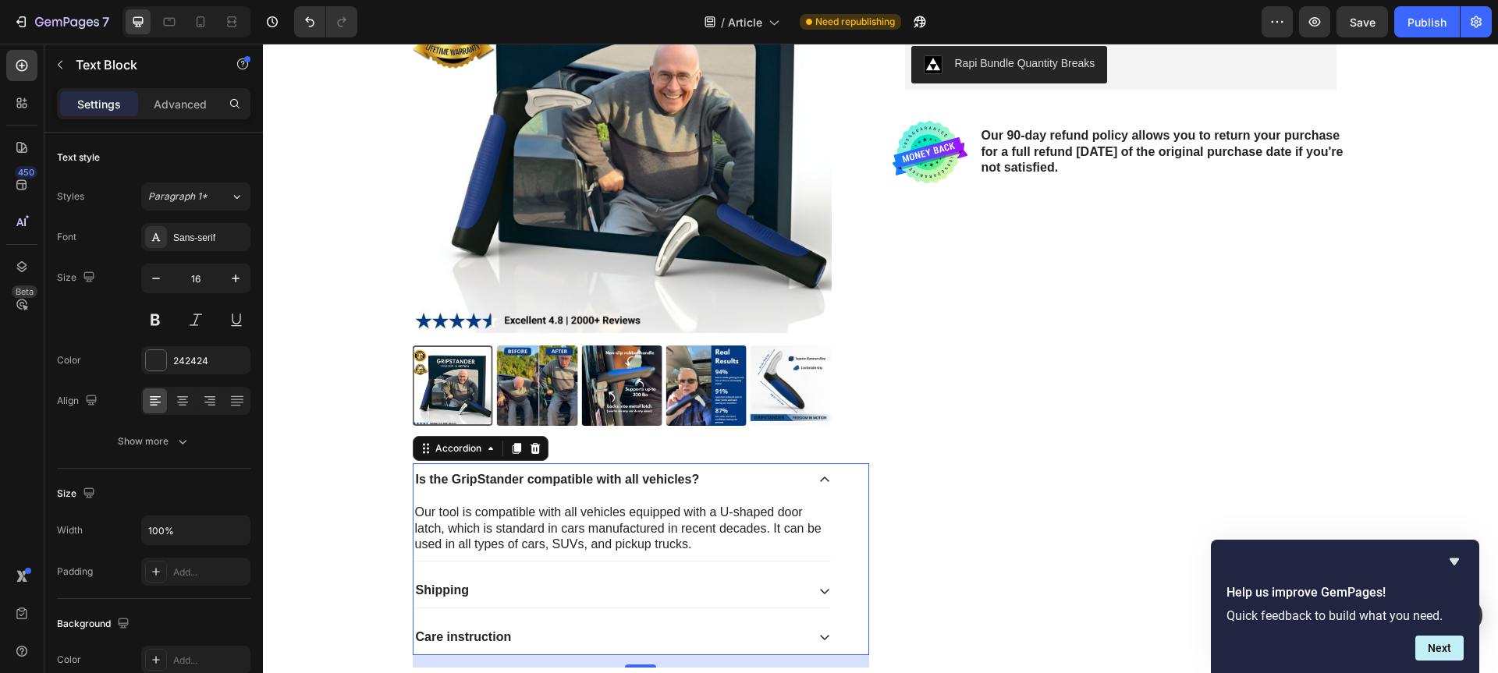
click at [478, 478] on p "Is the GripStander compatible with all vehicles?" at bounding box center [558, 480] width 284 height 16
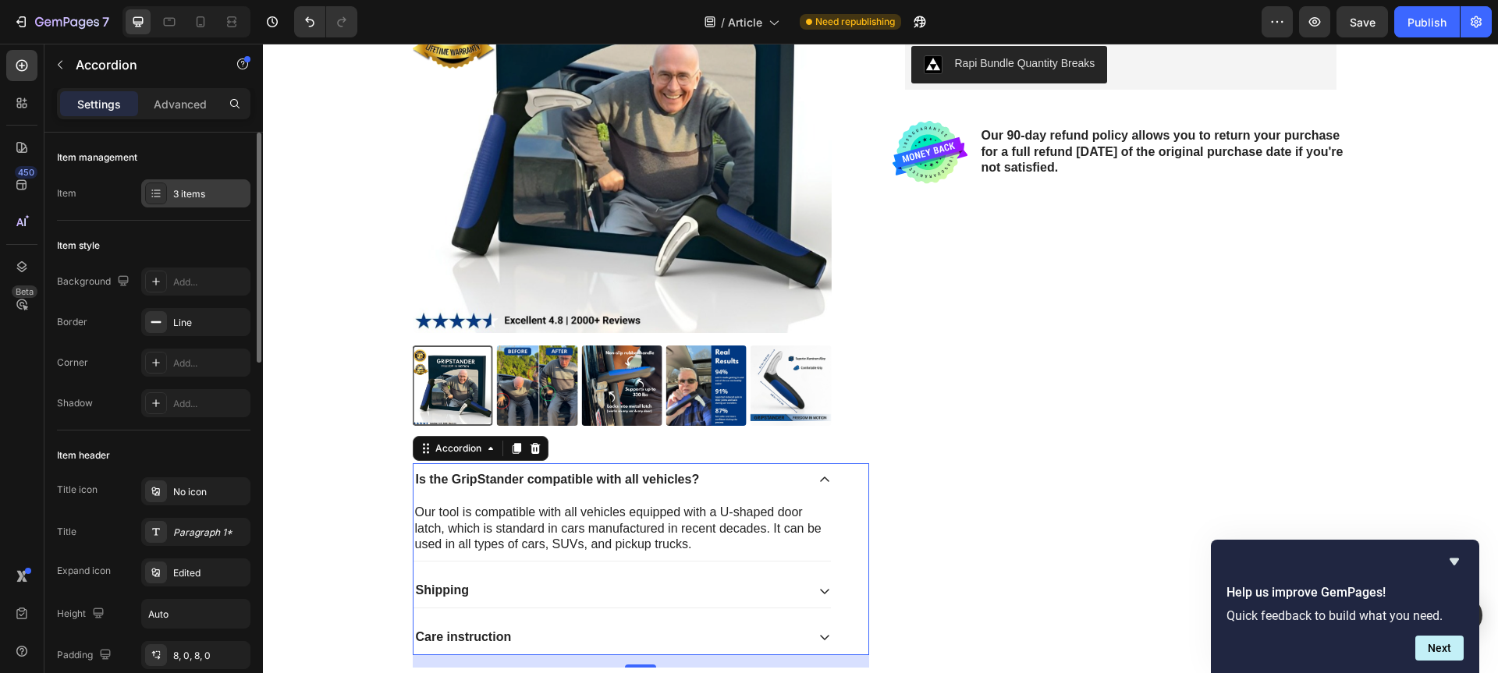
click at [173, 201] on div "3 items" at bounding box center [195, 193] width 109 height 28
click at [713, 474] on div "Is the GripStander compatible with all vehicles?" at bounding box center [609, 480] width 392 height 21
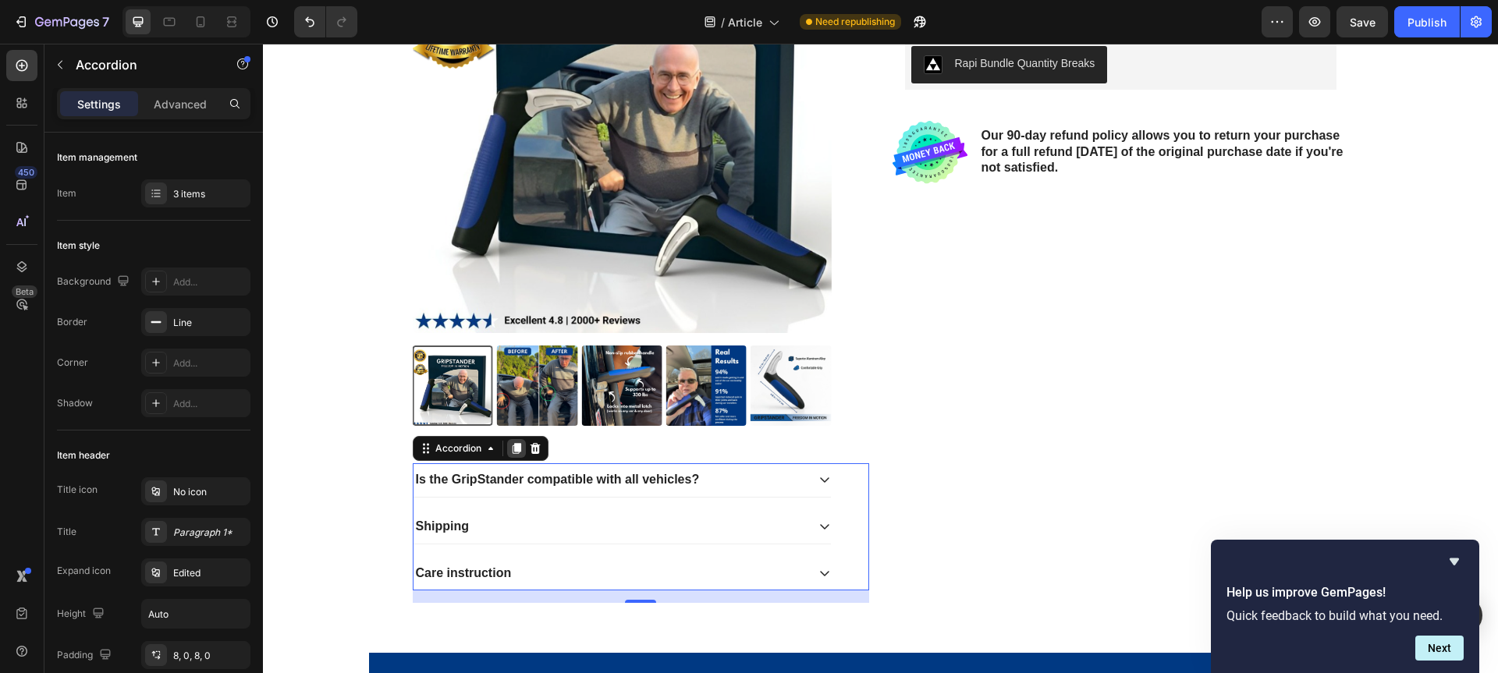
click at [510, 447] on icon at bounding box center [516, 448] width 12 height 12
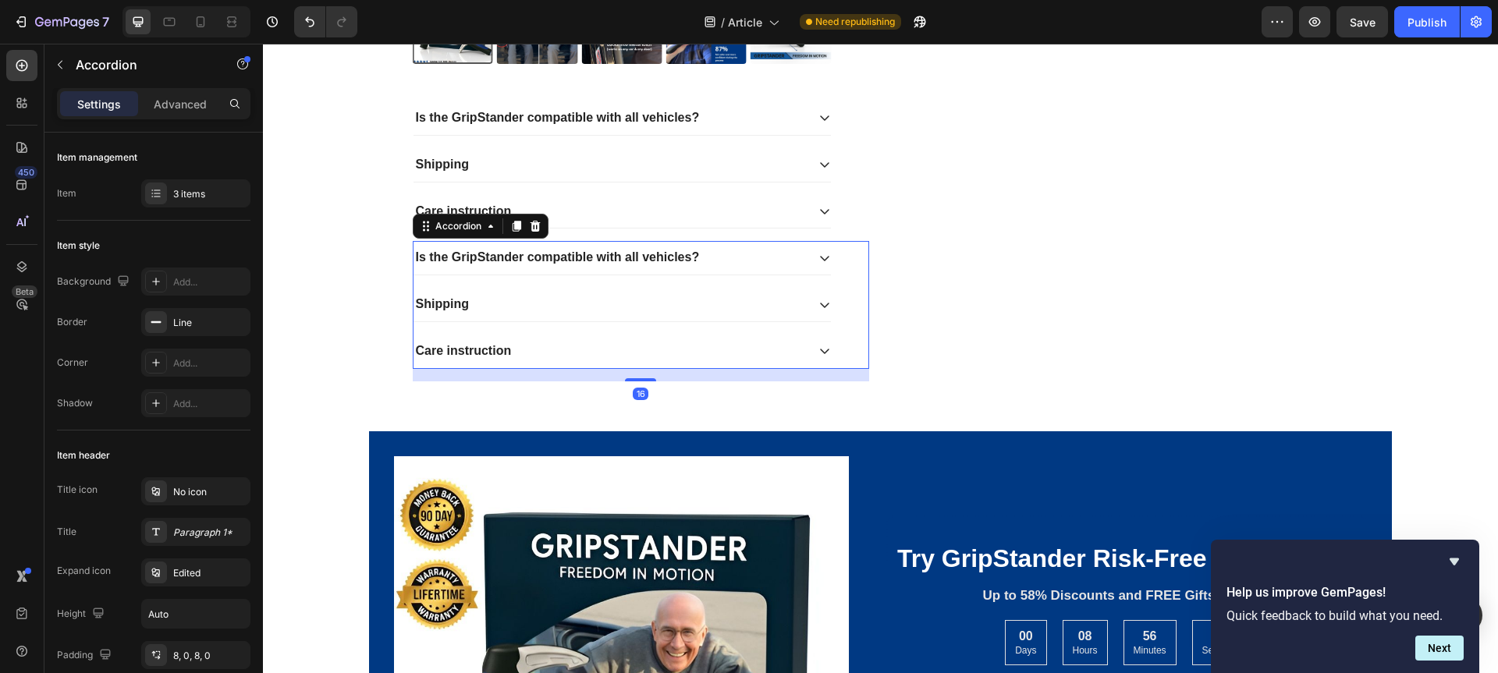
scroll to position [3063, 0]
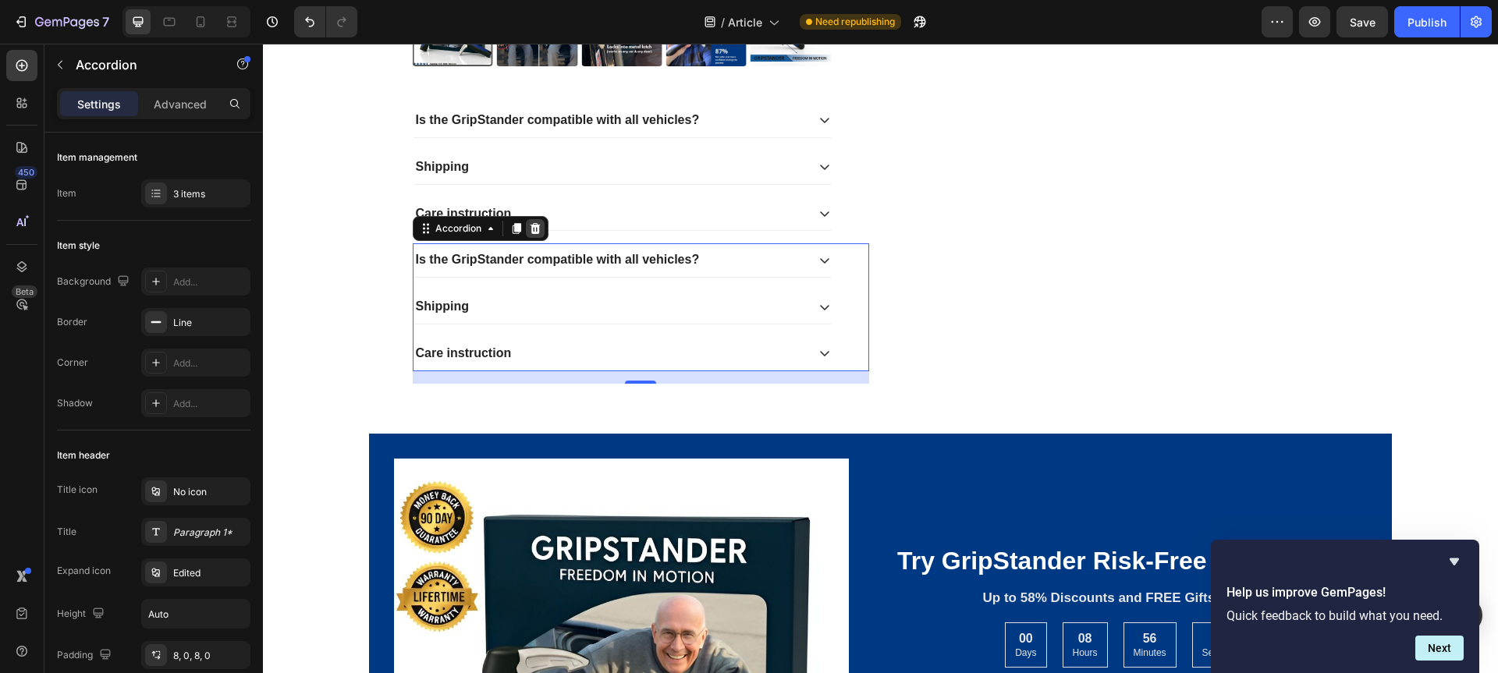
click at [532, 226] on icon at bounding box center [535, 228] width 10 height 11
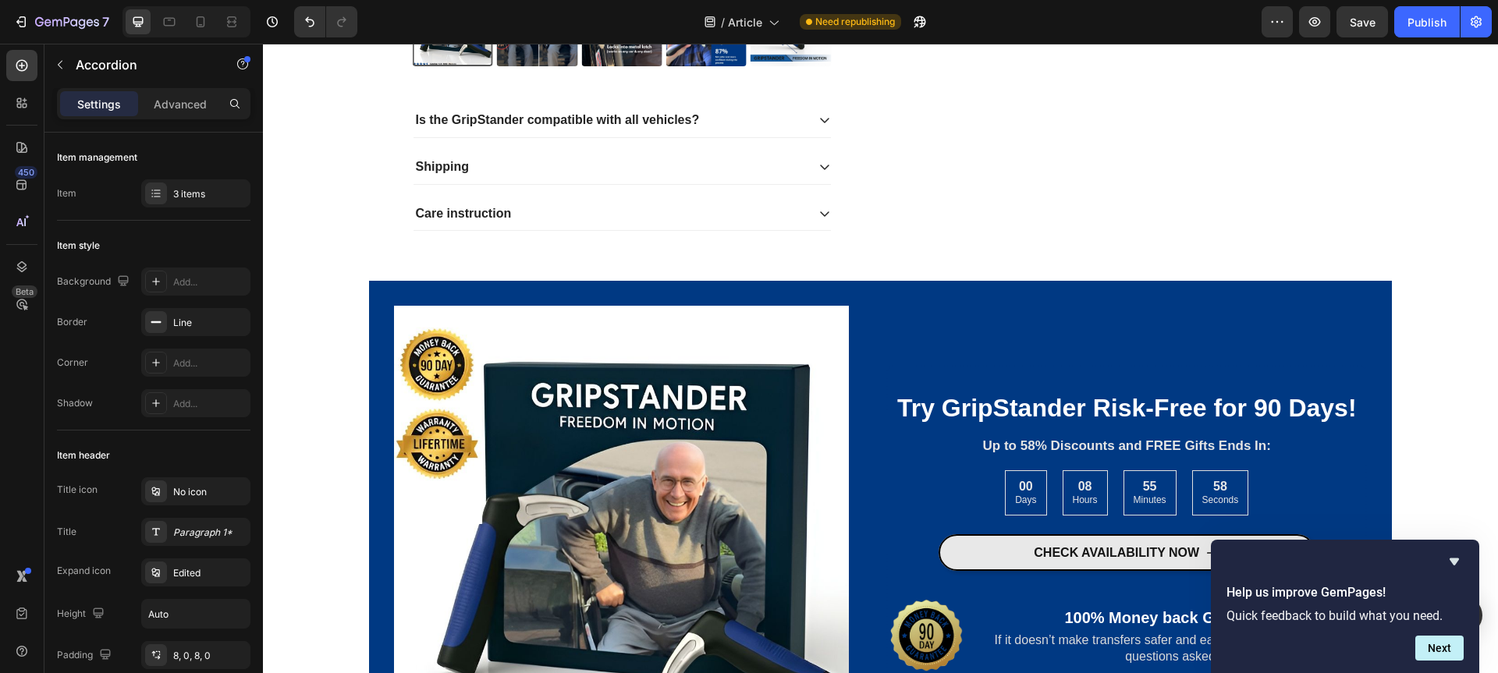
click at [702, 124] on div "Is the GripStander compatible with all vehicles?" at bounding box center [609, 120] width 392 height 21
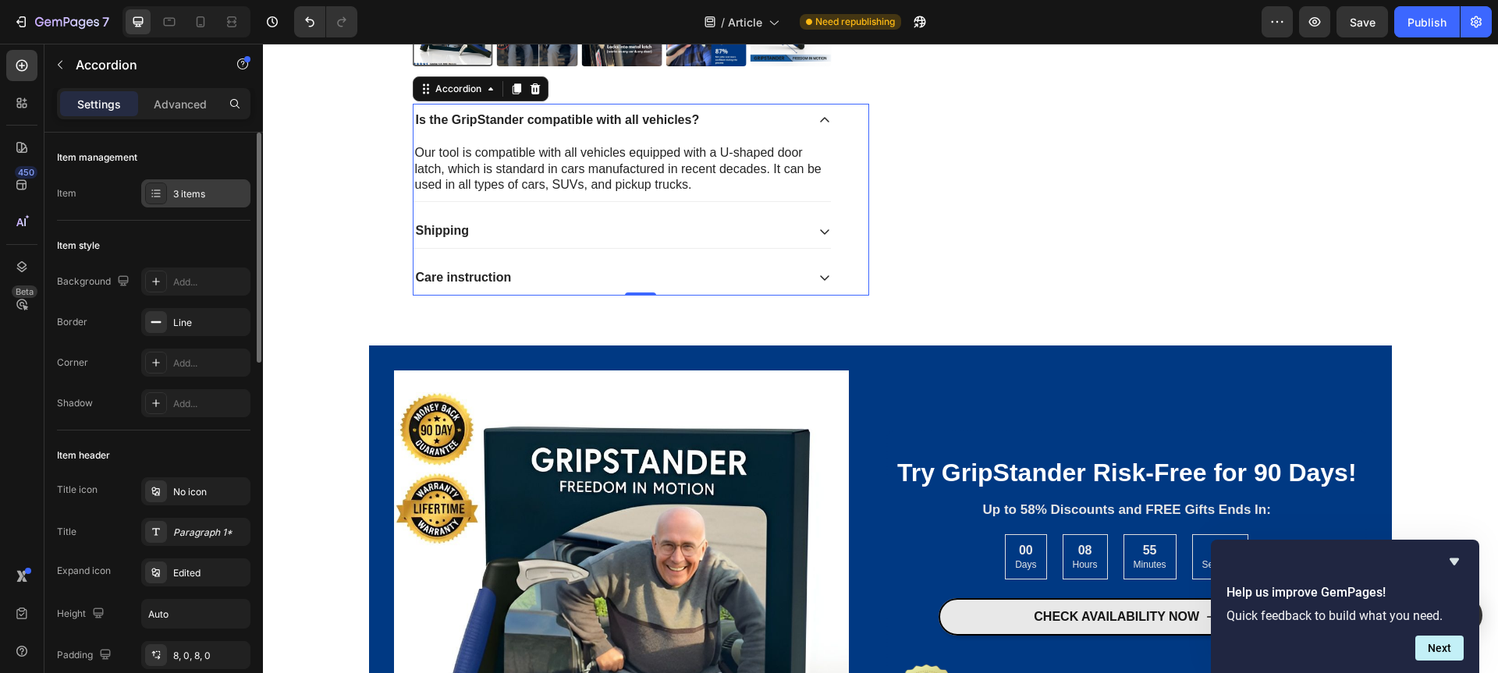
click at [185, 195] on div "3 items" at bounding box center [209, 194] width 73 height 14
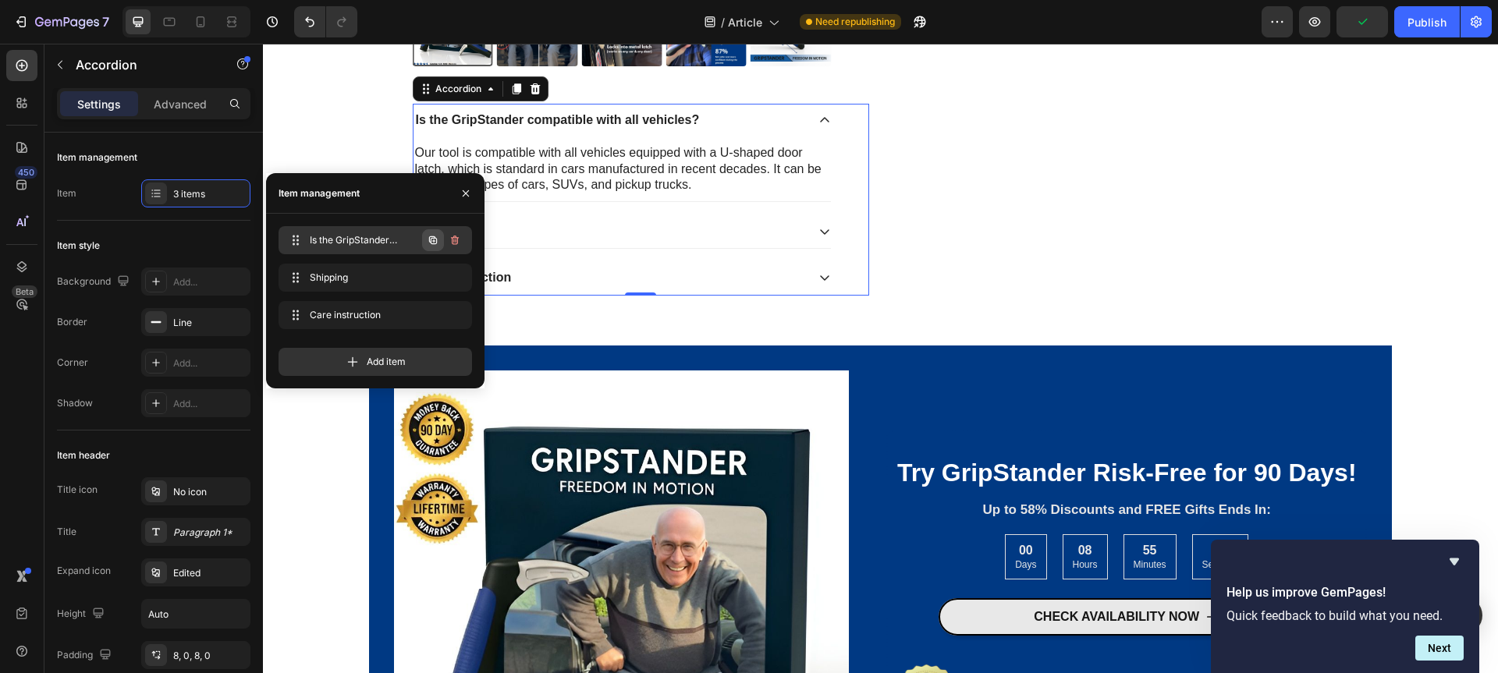
click at [435, 242] on icon "button" at bounding box center [433, 240] width 12 height 12
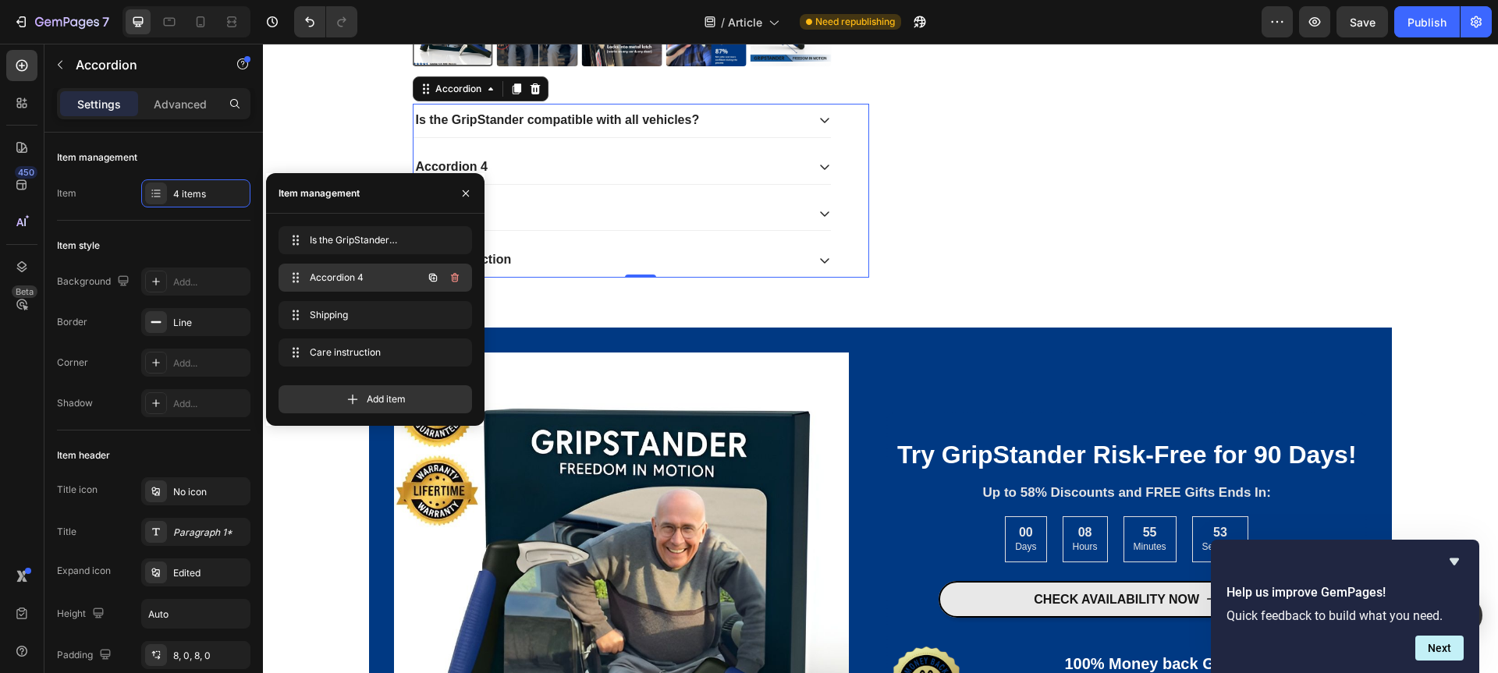
click at [364, 278] on span "Accordion 4" at bounding box center [354, 278] width 88 height 14
click at [513, 159] on div "Accordion 4" at bounding box center [609, 167] width 392 height 21
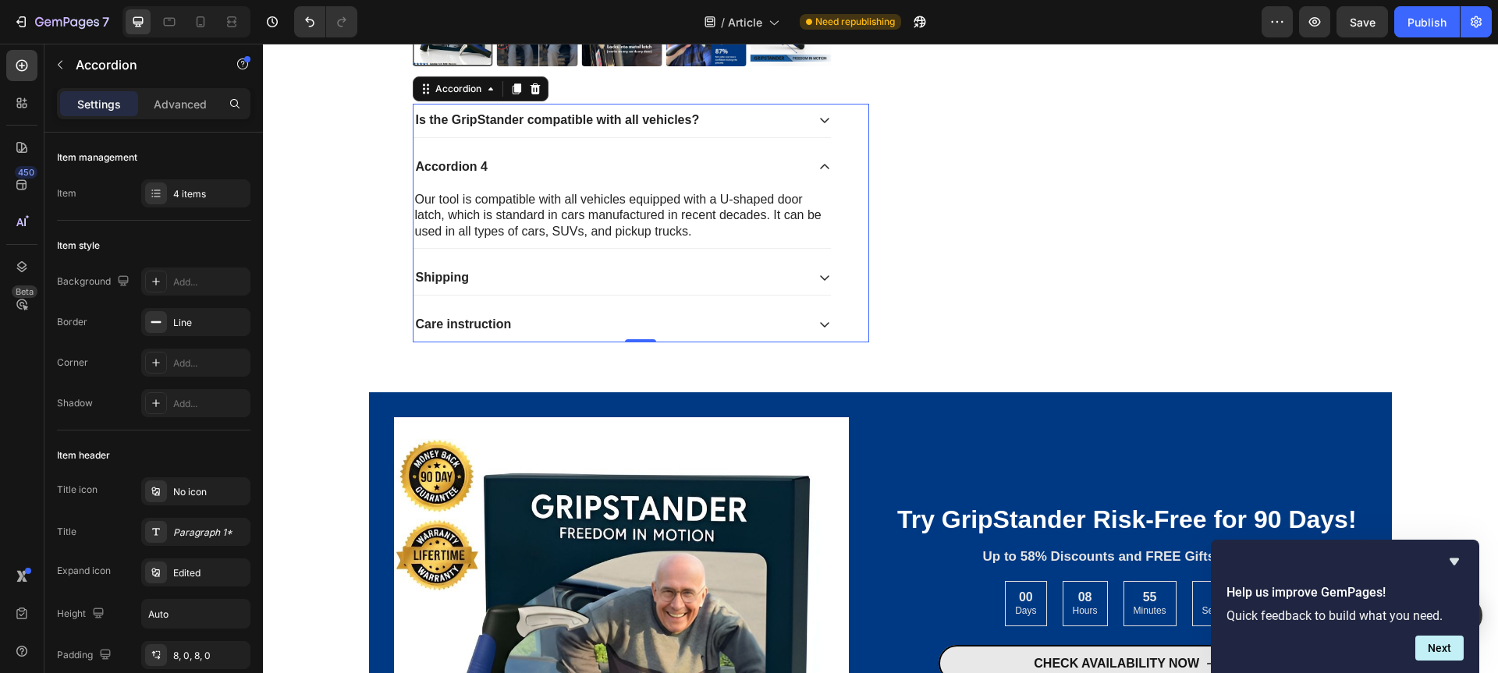
click at [460, 163] on div "Accordion 4" at bounding box center [451, 167] width 76 height 21
click at [460, 163] on p "Accordion 4" at bounding box center [452, 167] width 72 height 16
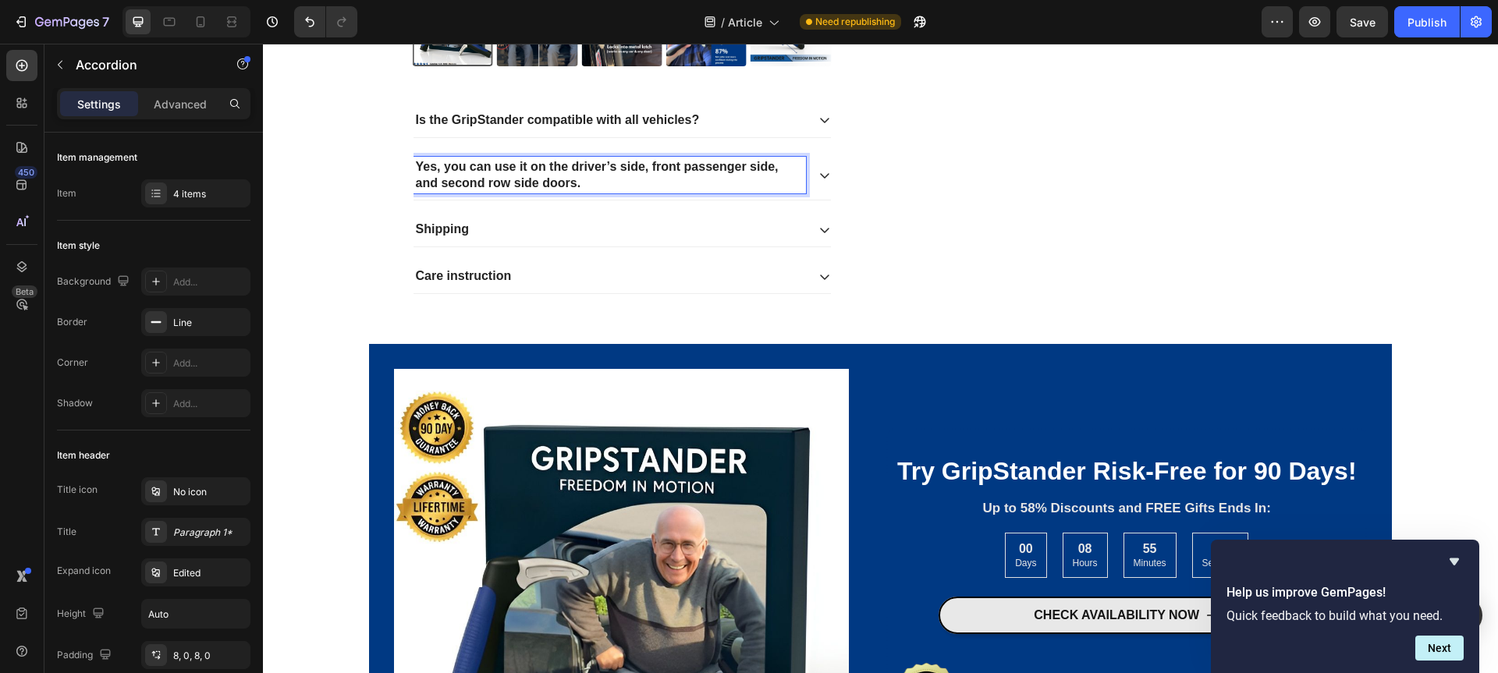
click at [543, 181] on p "Yes, you can use it on the driver’s side, front passenger side, and second row …" at bounding box center [610, 175] width 388 height 33
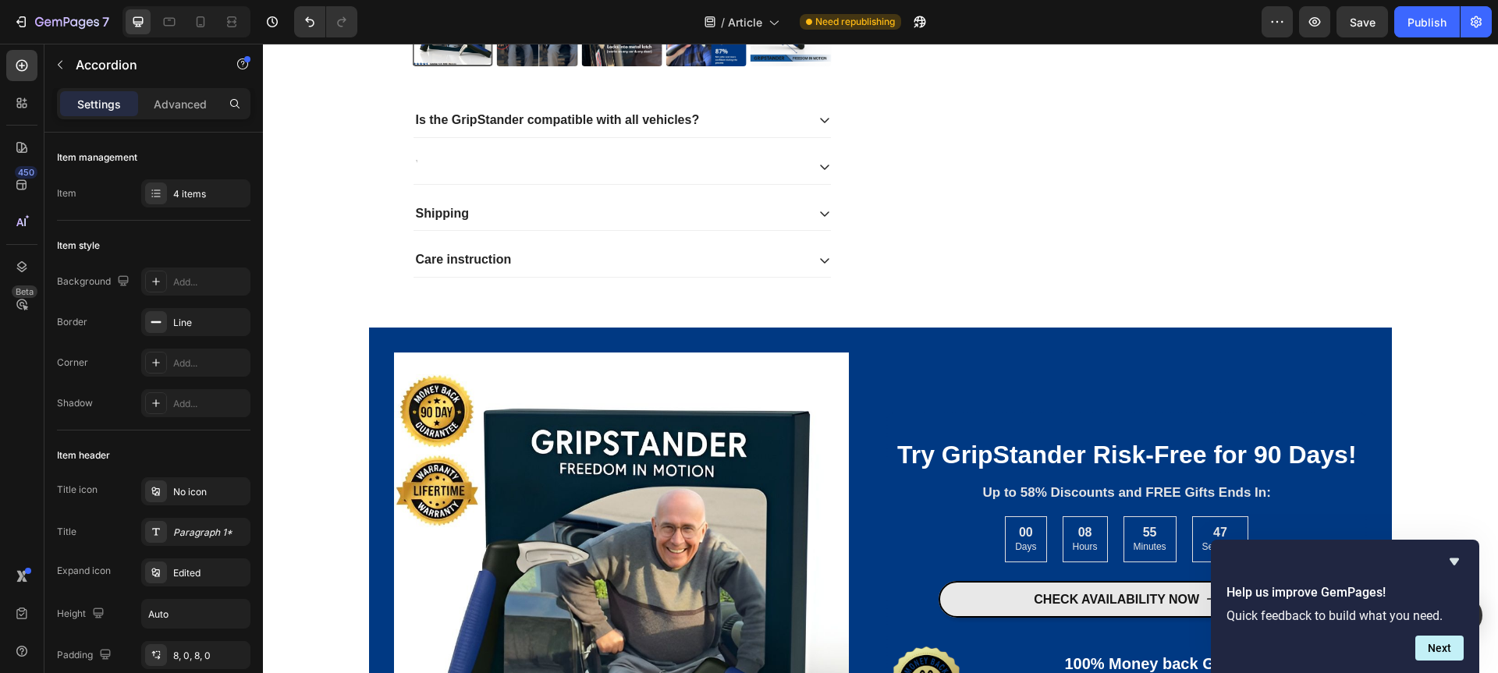
scroll to position [3059, 0]
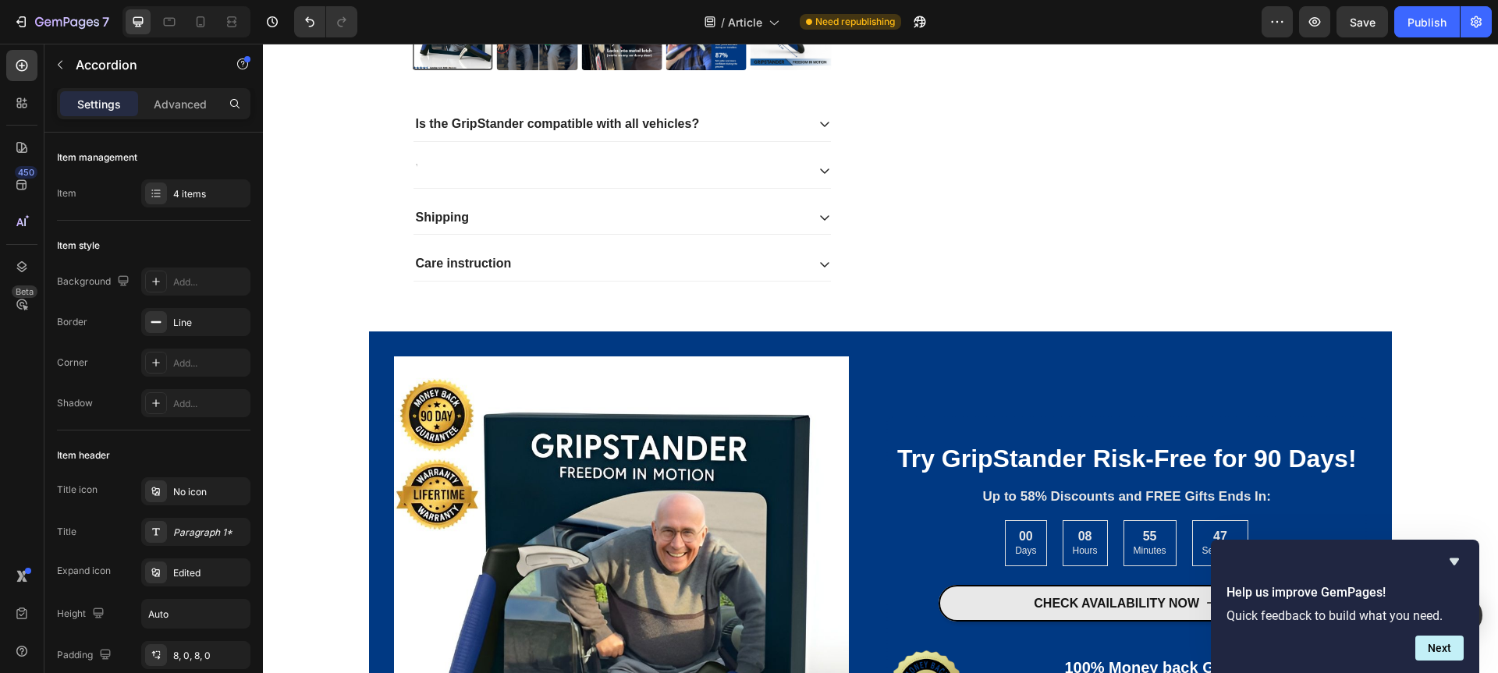
click at [540, 187] on div at bounding box center [621, 171] width 417 height 34
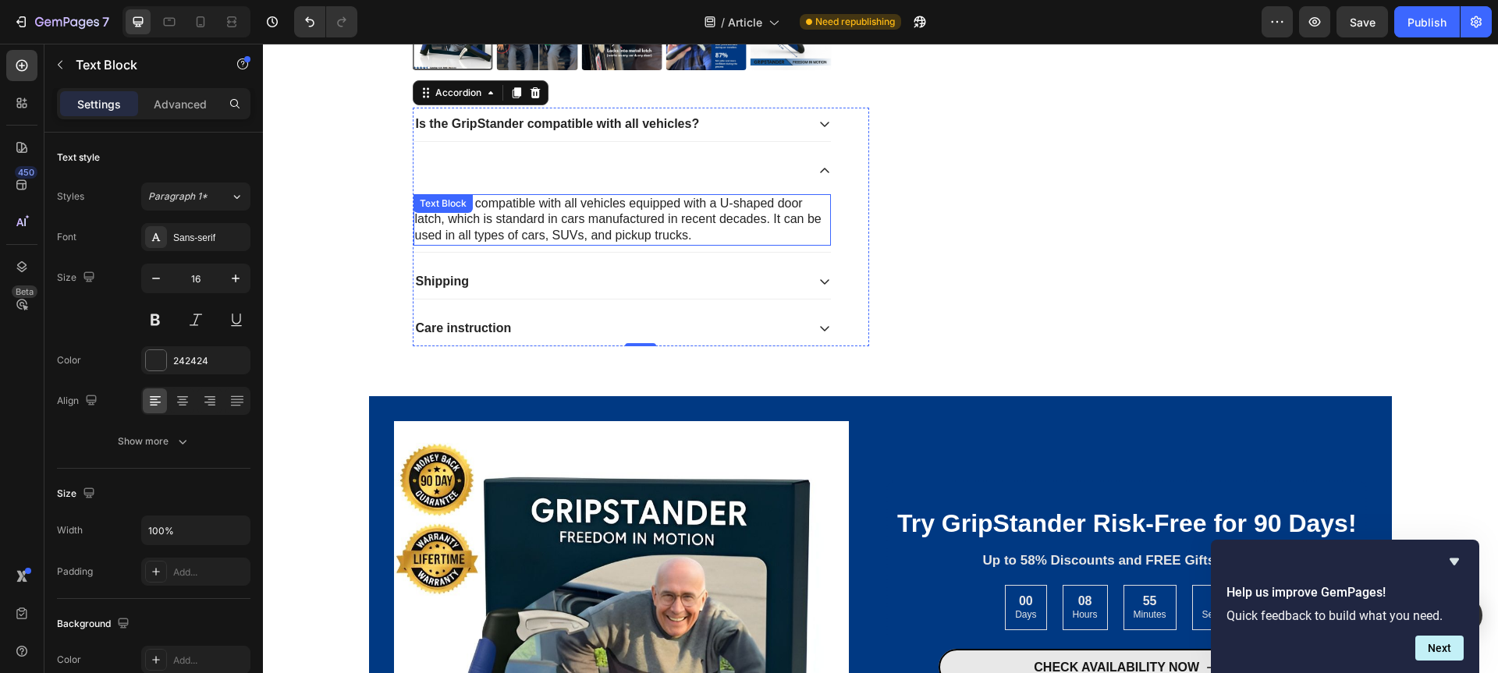
click at [537, 212] on div "Our tool is compatible with all vehicles equipped with a U-shaped door latch, w…" at bounding box center [621, 219] width 417 height 51
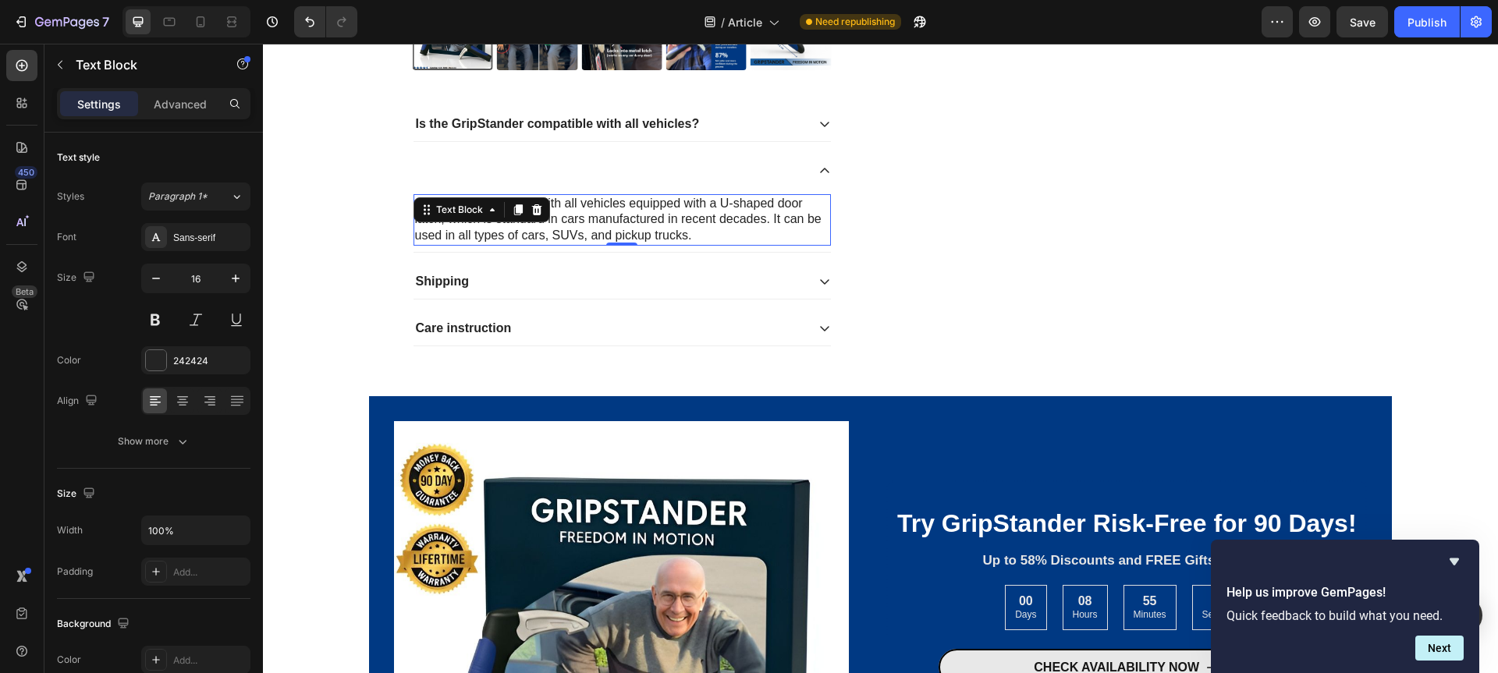
click at [537, 212] on div at bounding box center [536, 209] width 19 height 19
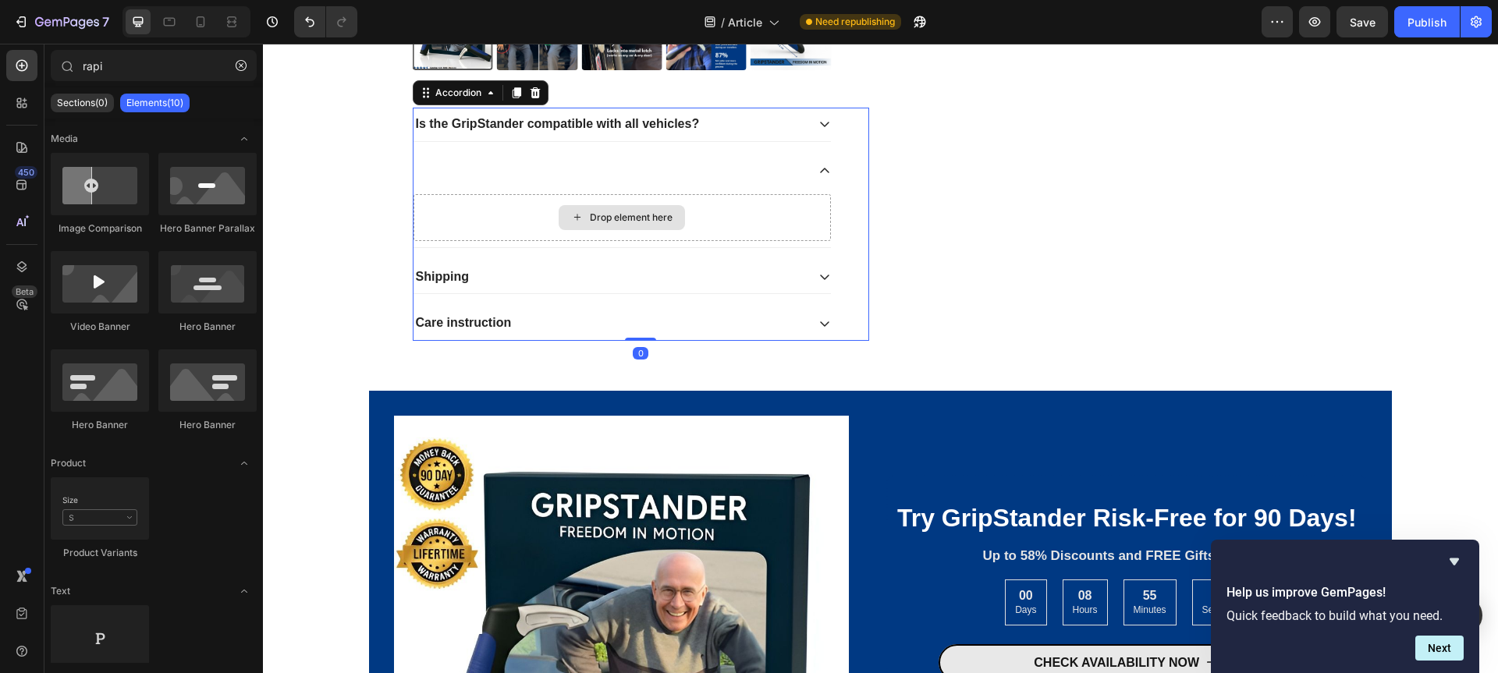
click at [537, 212] on div "Drop element here" at bounding box center [621, 217] width 417 height 47
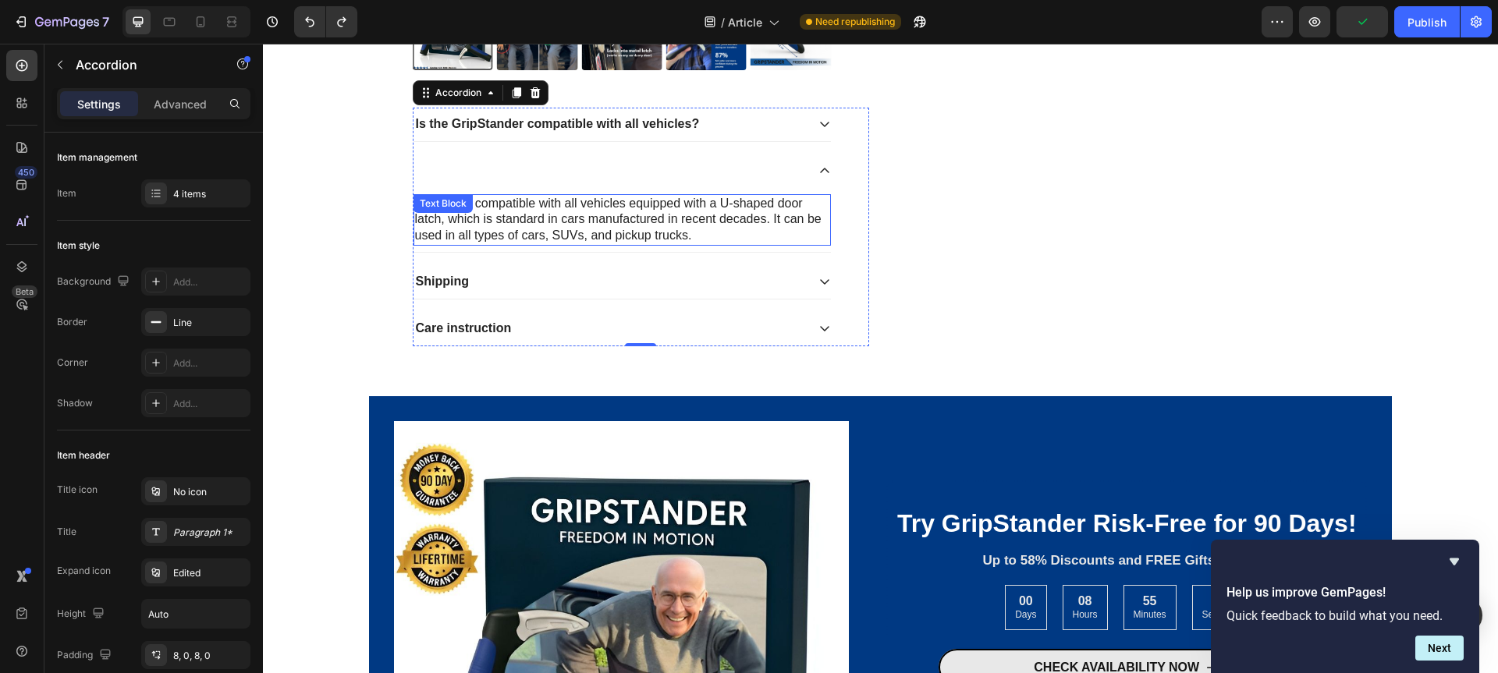
click at [562, 212] on p "Our tool is compatible with all vehicles equipped with a U-shaped door latch, w…" at bounding box center [622, 220] width 414 height 48
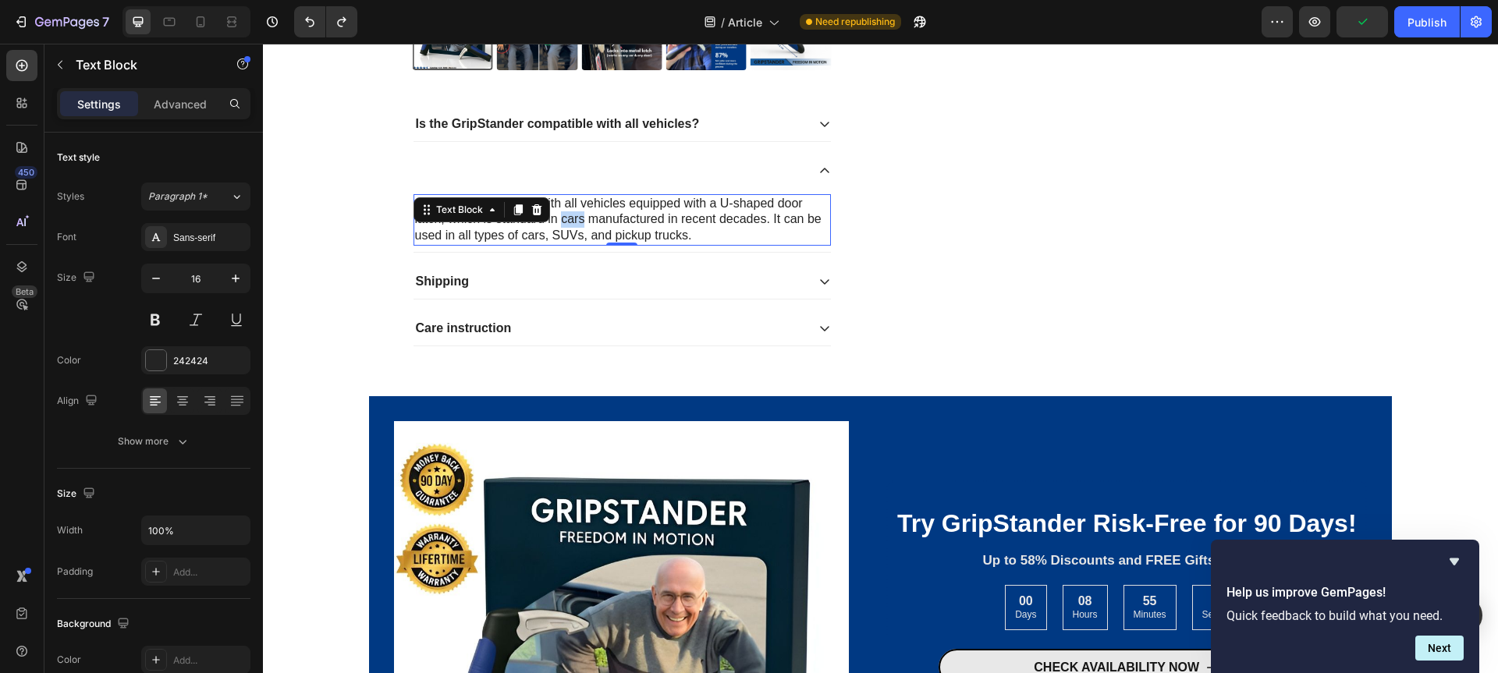
click at [562, 212] on p "Our tool is compatible with all vehicles equipped with a U-shaped door latch, w…" at bounding box center [622, 220] width 414 height 48
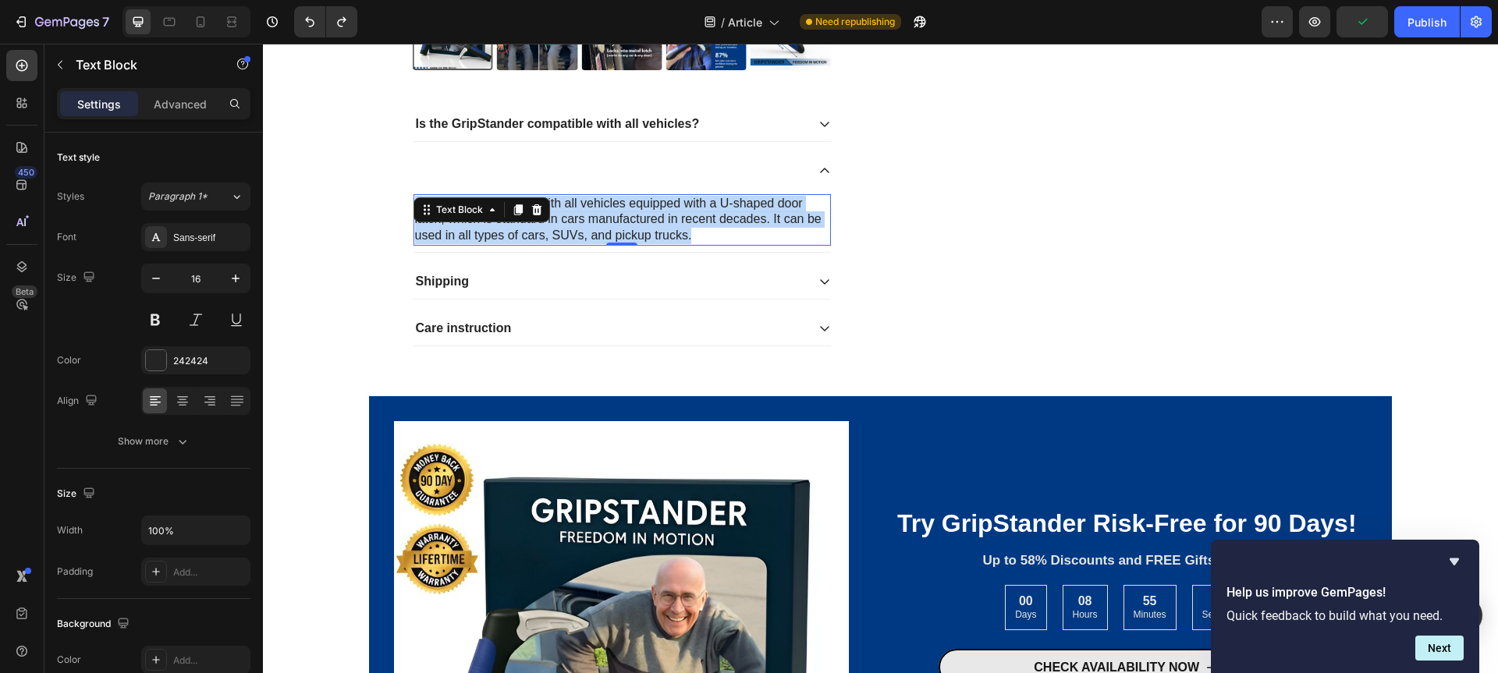
click at [562, 212] on p "Our tool is compatible with all vehicles equipped with a U-shaped door latch, w…" at bounding box center [622, 220] width 414 height 48
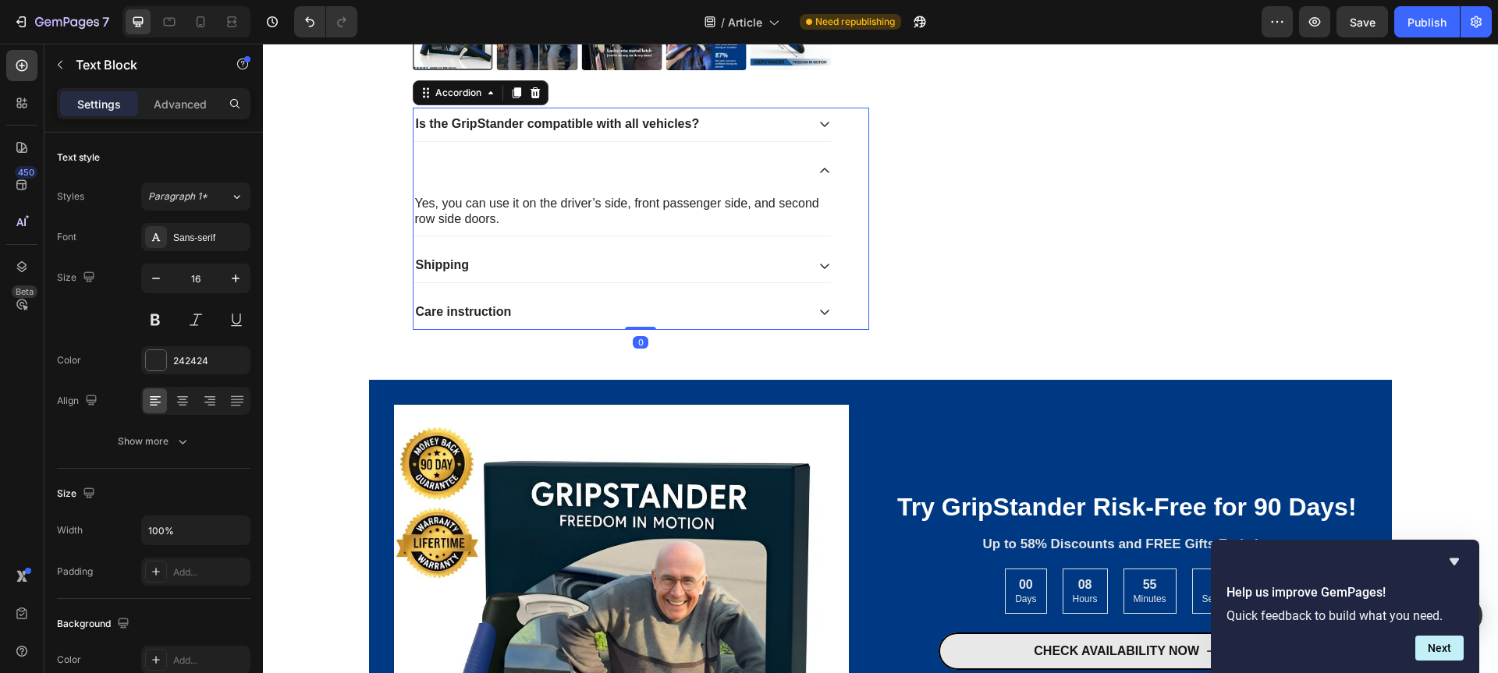
click at [571, 161] on div at bounding box center [609, 171] width 392 height 21
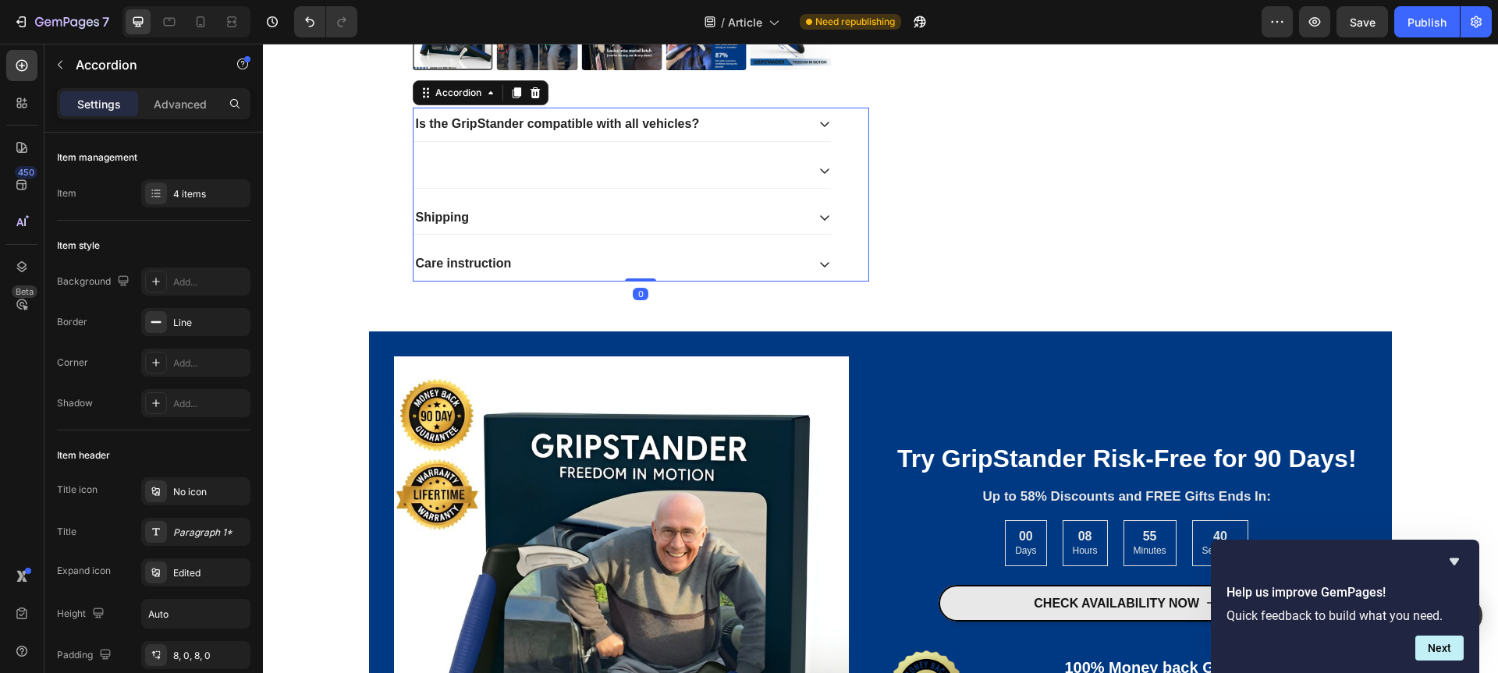
click at [560, 161] on div at bounding box center [609, 171] width 392 height 21
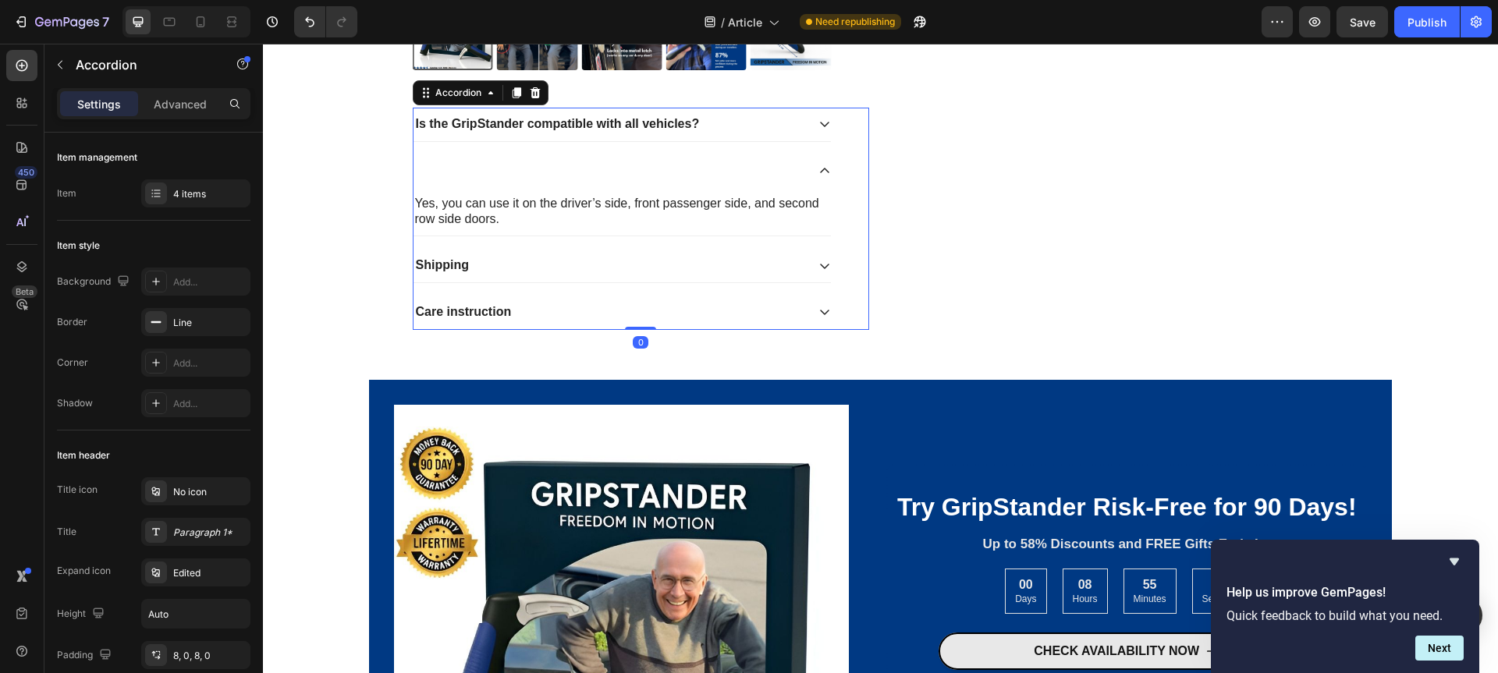
click at [435, 154] on div at bounding box center [621, 171] width 417 height 34
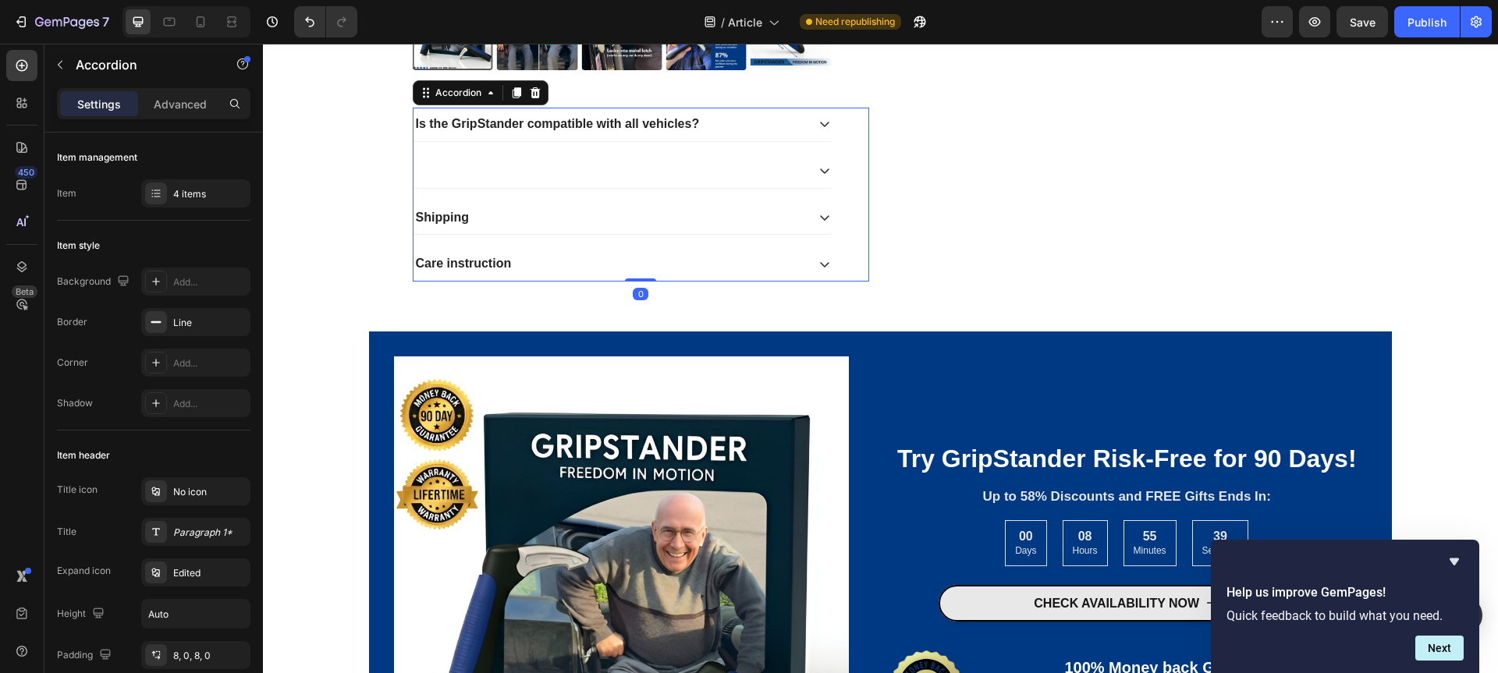
click at [435, 154] on div at bounding box center [621, 171] width 417 height 34
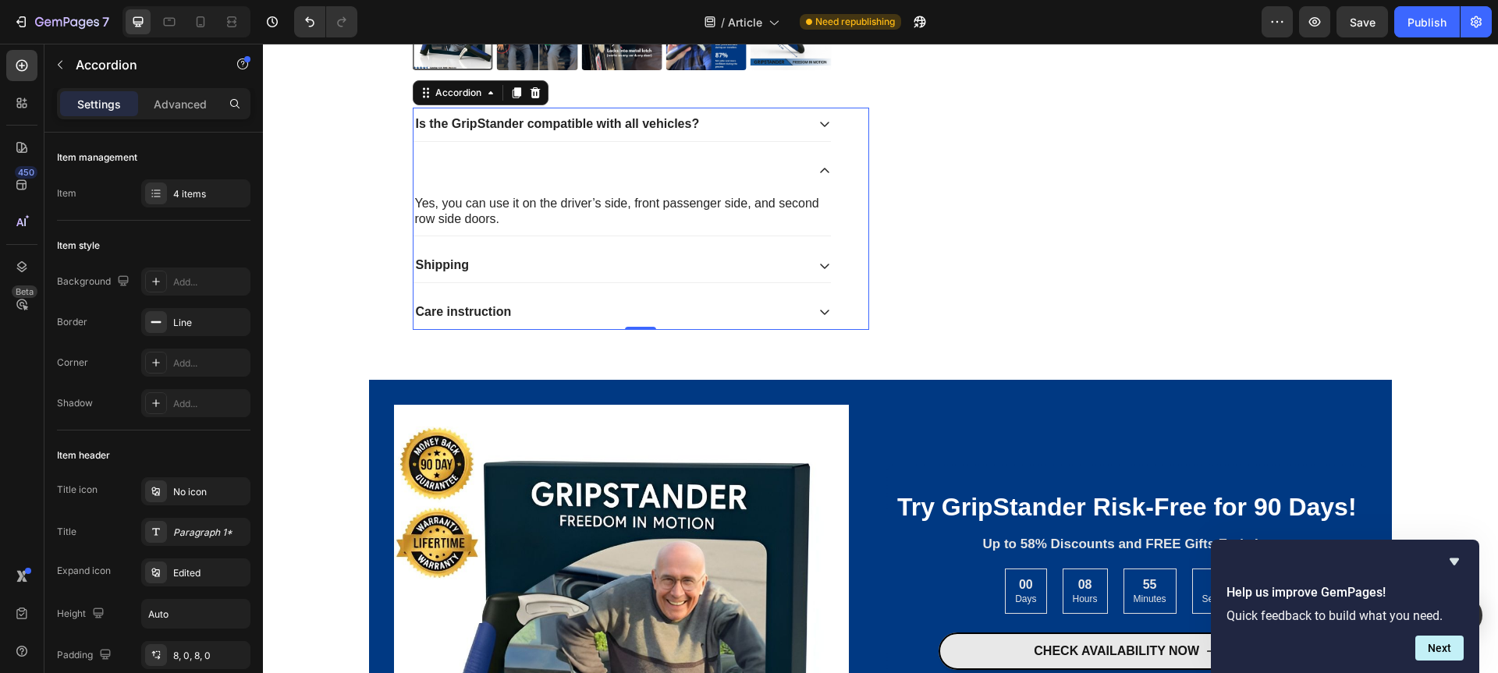
click at [417, 156] on div at bounding box center [621, 171] width 417 height 34
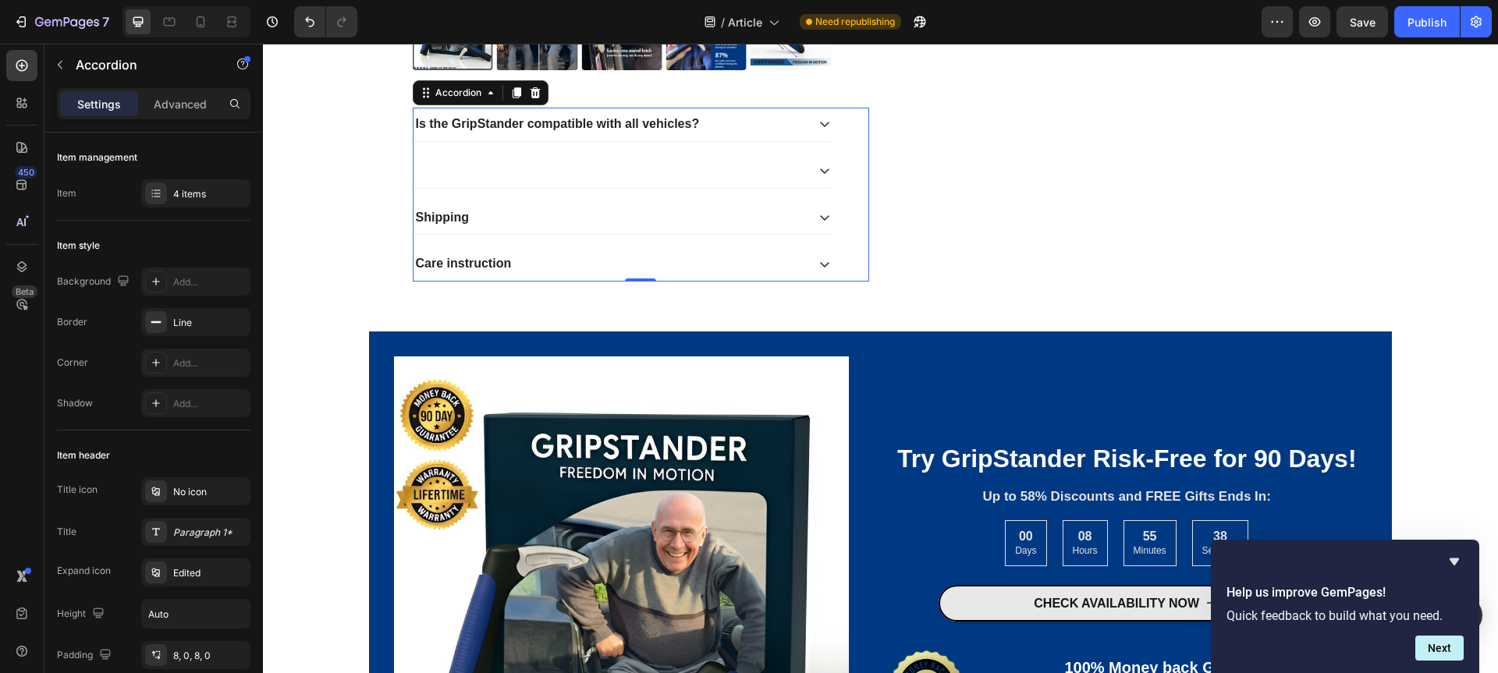
click at [417, 156] on div at bounding box center [621, 171] width 417 height 34
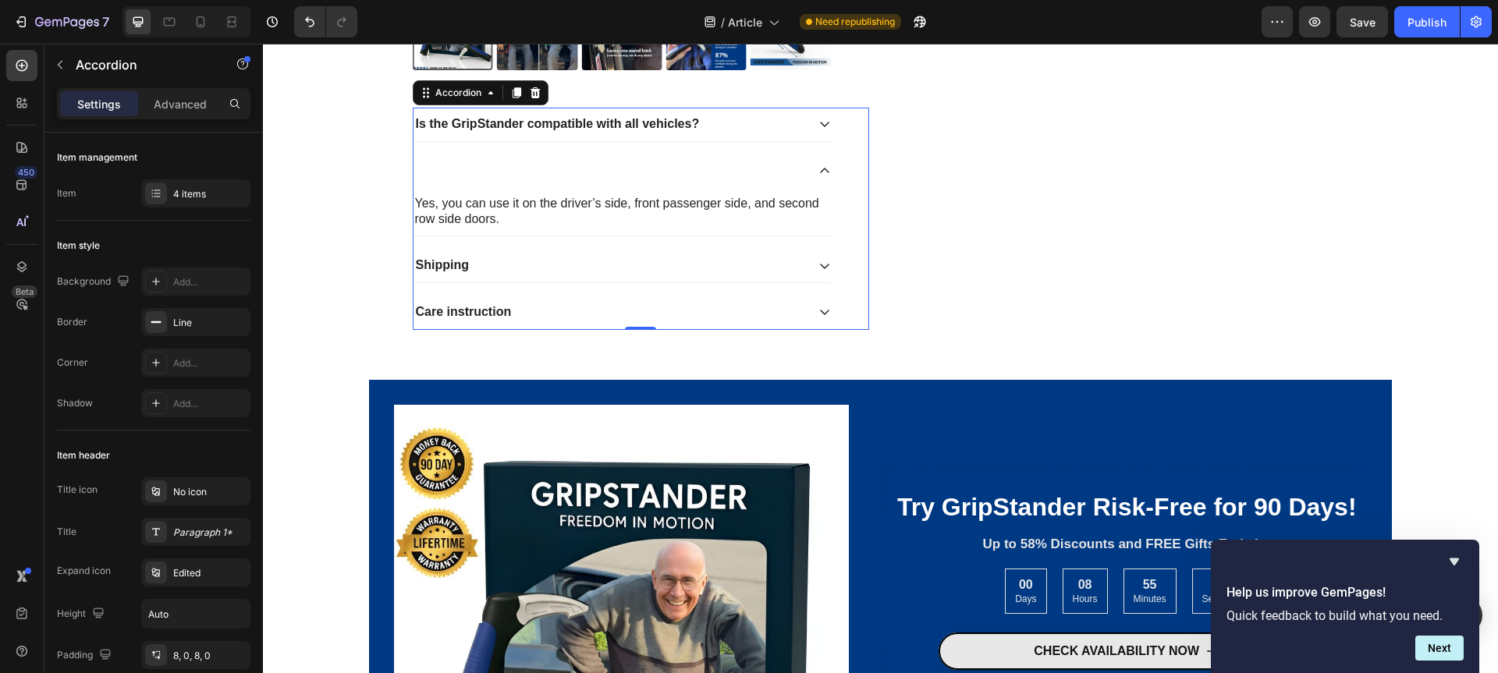
click at [417, 157] on div at bounding box center [621, 171] width 417 height 34
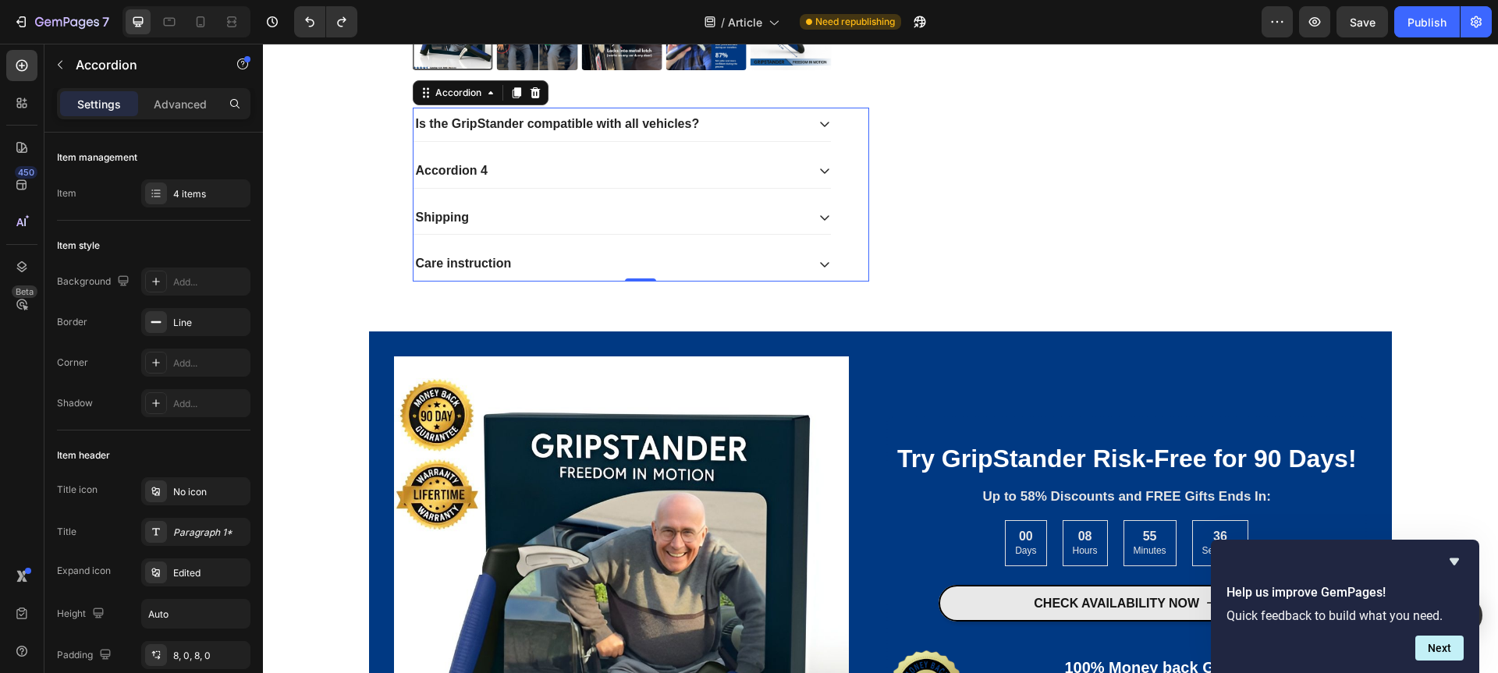
click at [456, 170] on div "Accordion 4" at bounding box center [451, 171] width 76 height 21
click at [456, 170] on p "Accordion 4" at bounding box center [452, 171] width 72 height 16
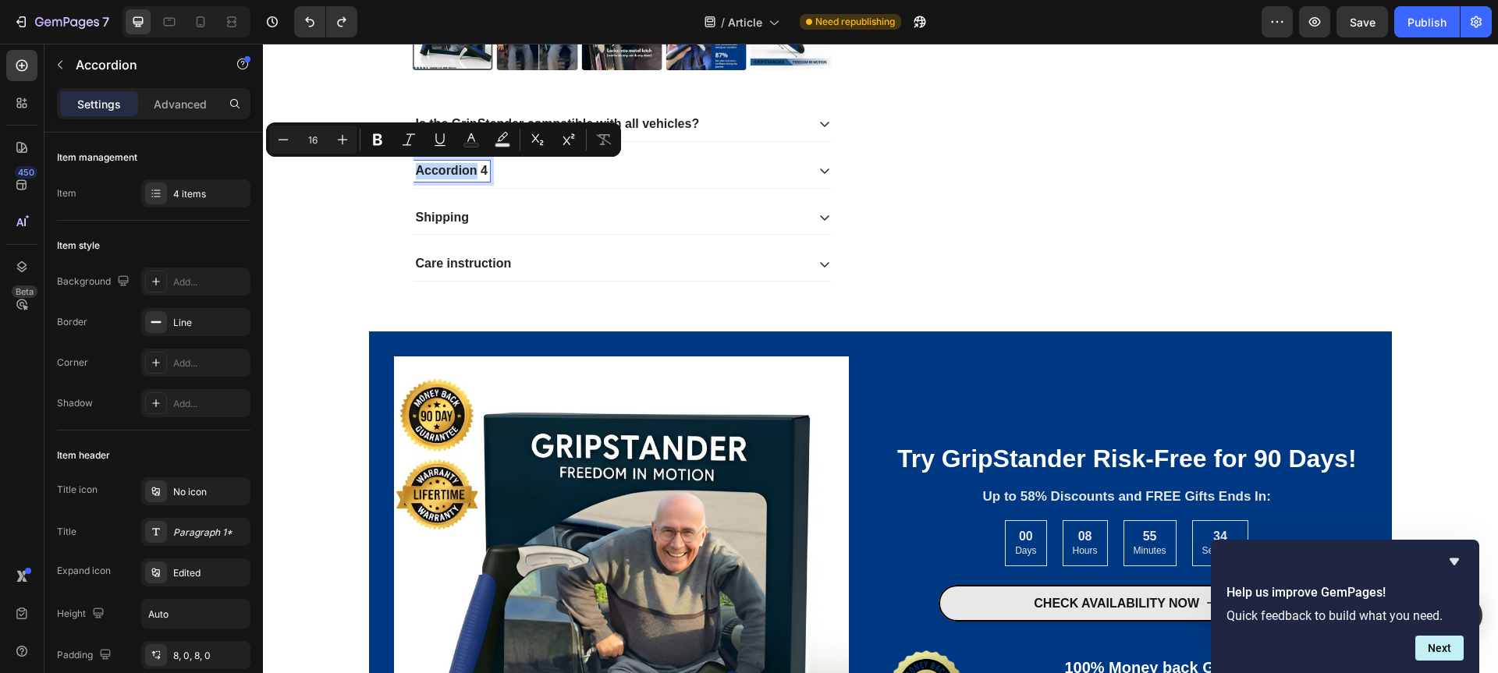
click at [568, 167] on div "Accordion 4" at bounding box center [609, 171] width 392 height 21
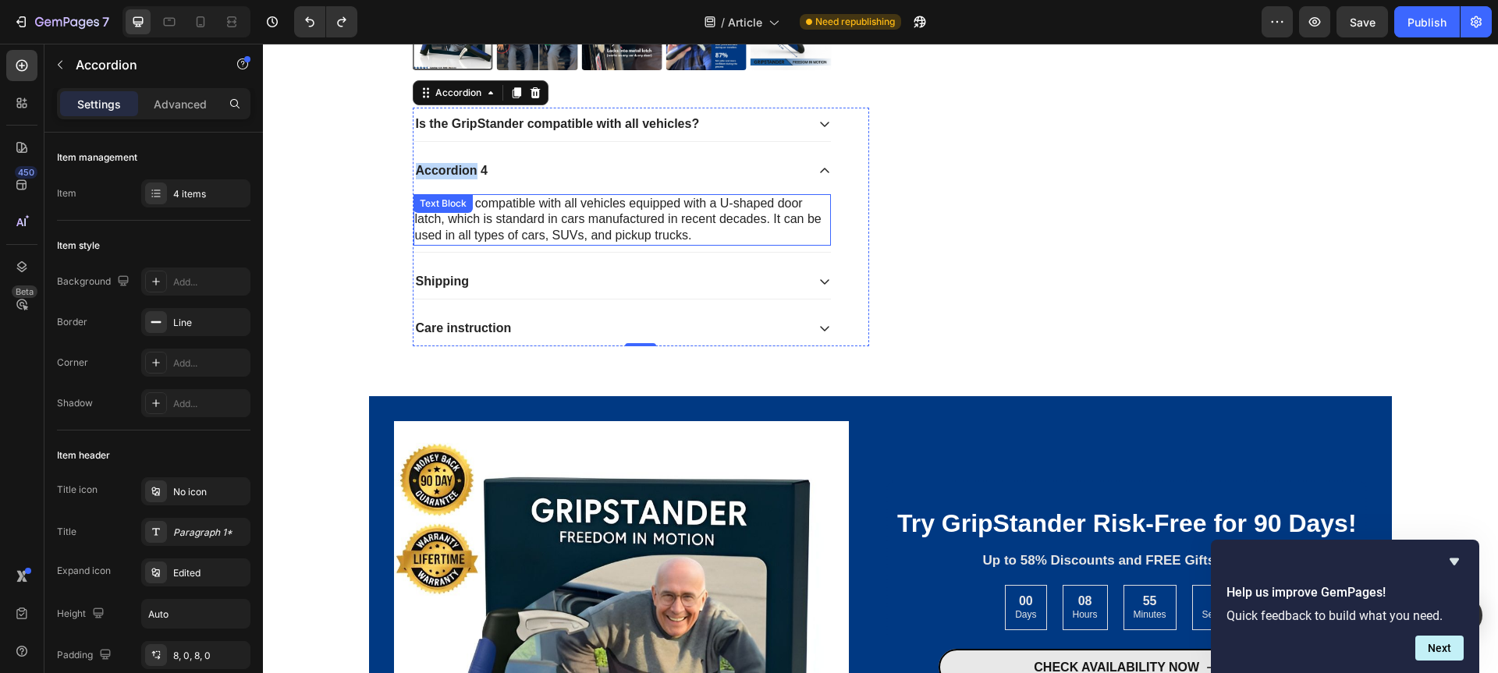
click at [559, 213] on p "Our tool is compatible with all vehicles equipped with a U-shaped door latch, w…" at bounding box center [622, 220] width 414 height 48
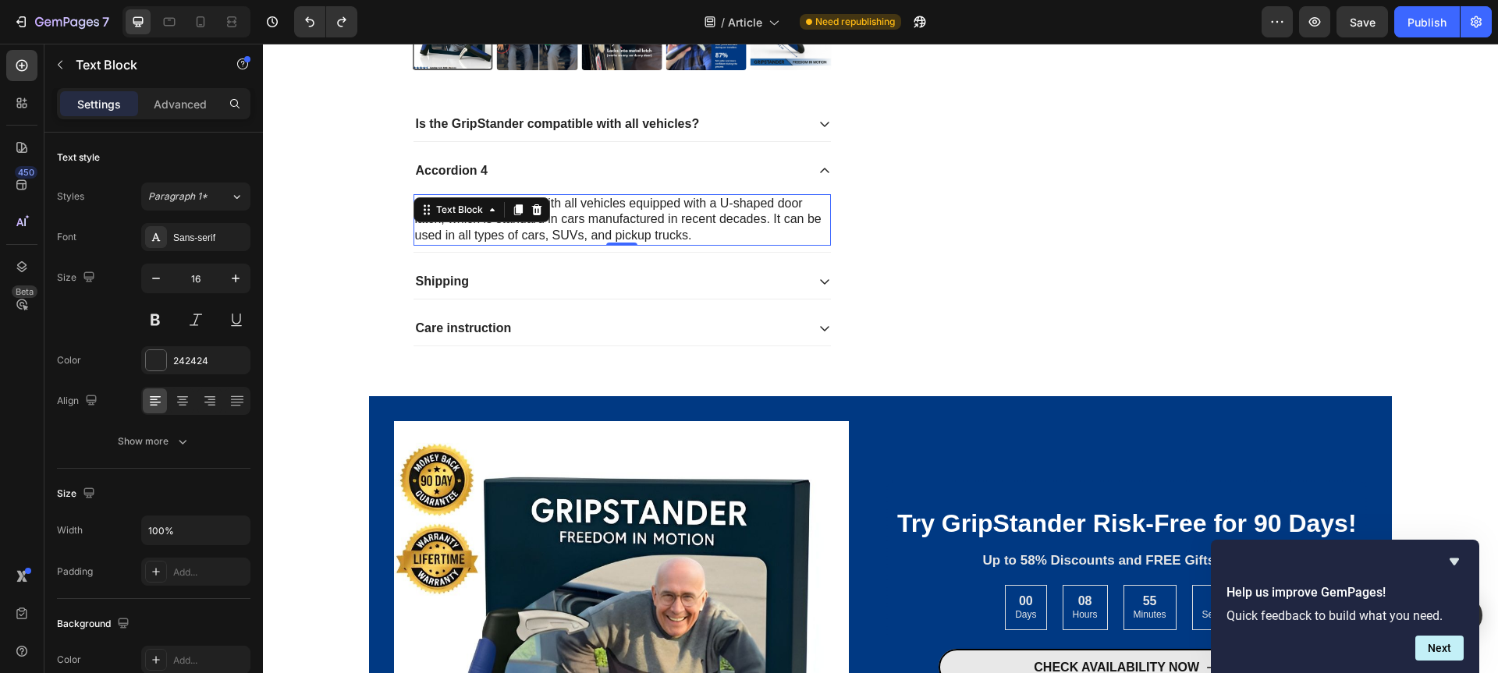
click at [559, 213] on p "Our tool is compatible with all vehicles equipped with a U-shaped door latch, w…" at bounding box center [622, 220] width 414 height 48
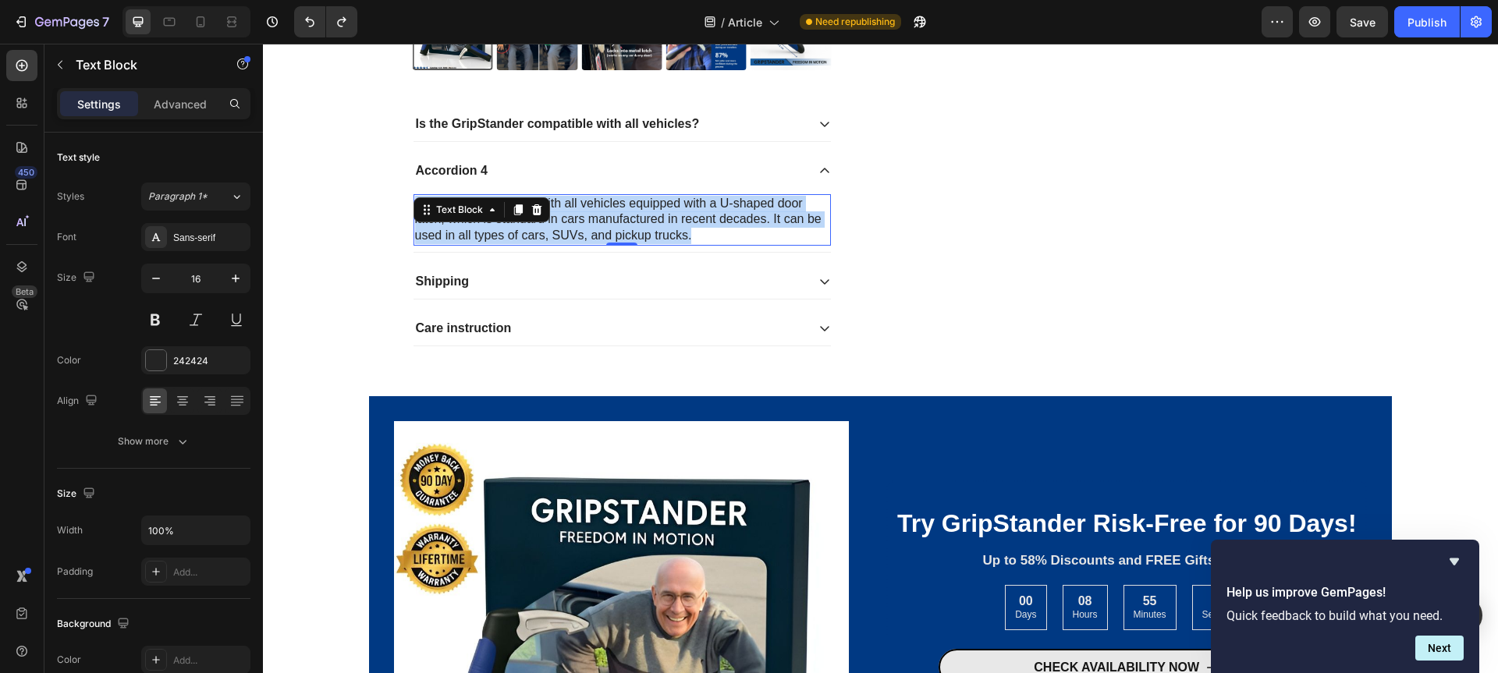
click at [559, 213] on p "Our tool is compatible with all vehicles equipped with a U-shaped door latch, w…" at bounding box center [622, 220] width 414 height 48
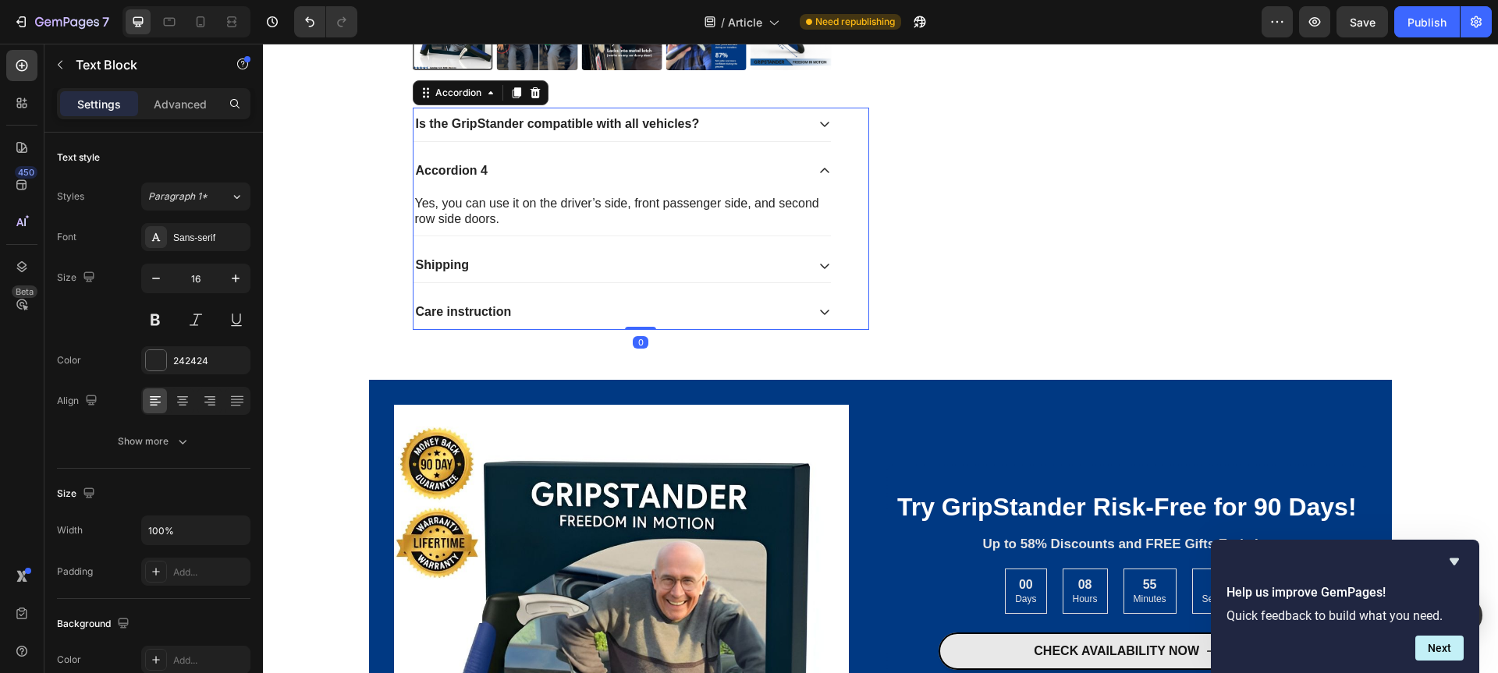
click at [461, 171] on p "Accordion 4" at bounding box center [452, 171] width 72 height 16
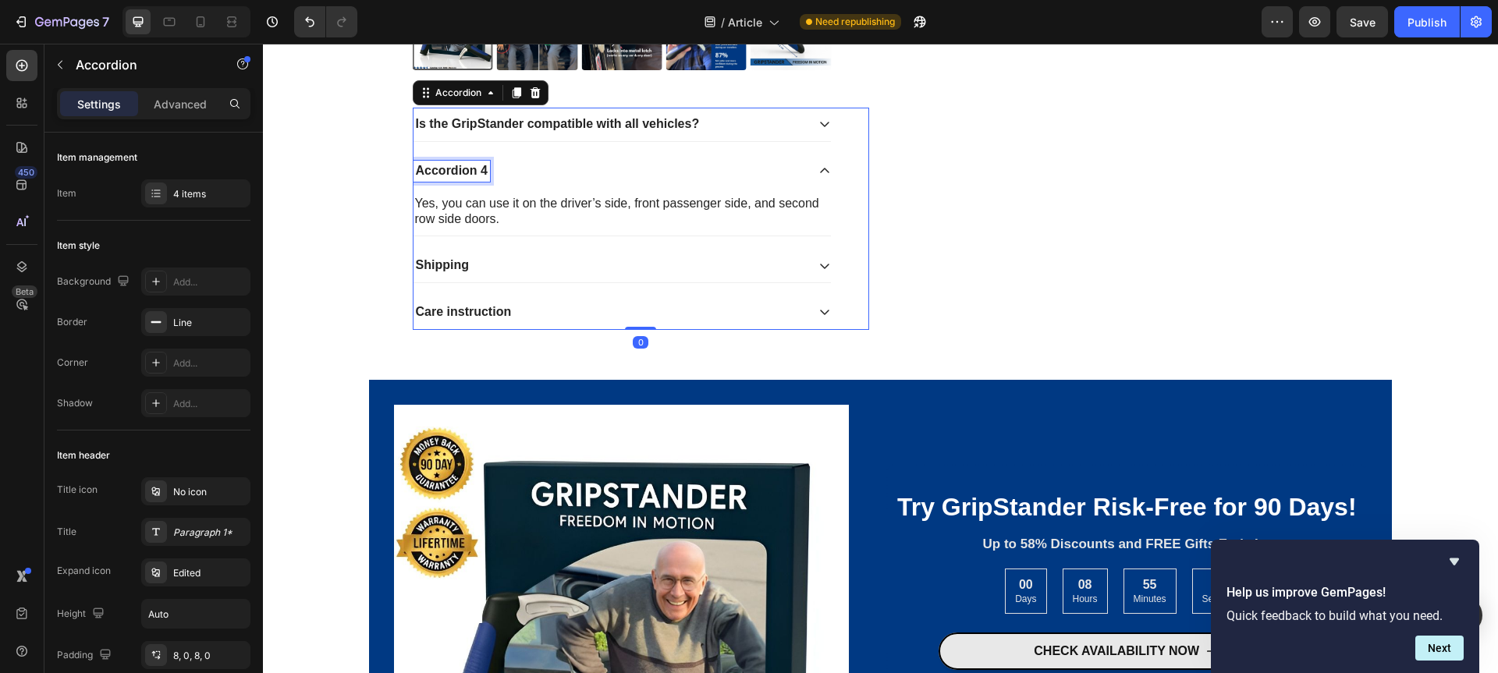
click at [460, 174] on p "Accordion 4" at bounding box center [452, 171] width 72 height 16
click at [460, 171] on p "Accordion 4" at bounding box center [452, 171] width 72 height 16
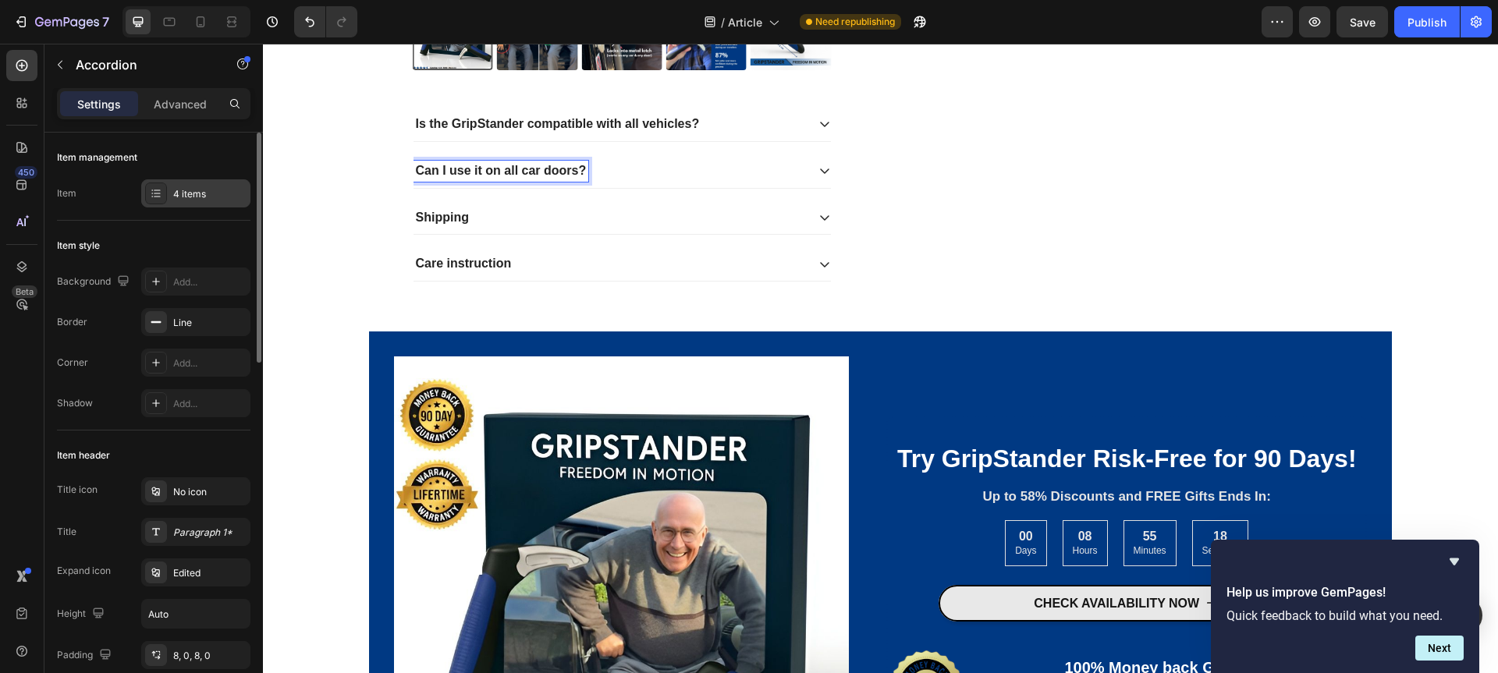
click at [170, 198] on div "4 items" at bounding box center [195, 193] width 109 height 28
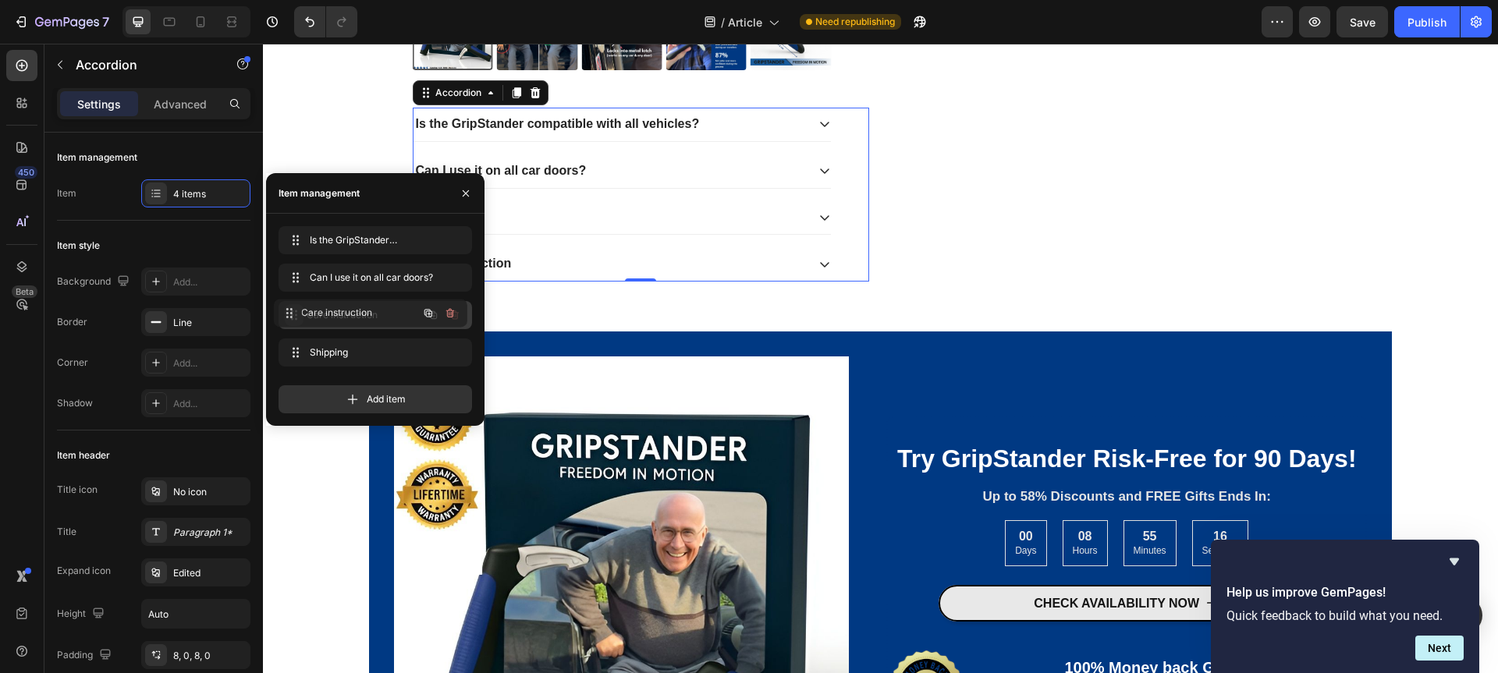
drag, startPoint x: 296, startPoint y: 354, endPoint x: 291, endPoint y: 312, distance: 42.5
click at [540, 196] on div "Is the GripStander compatible with all vehicles? Can I use it on all car doors?…" at bounding box center [622, 195] width 419 height 174
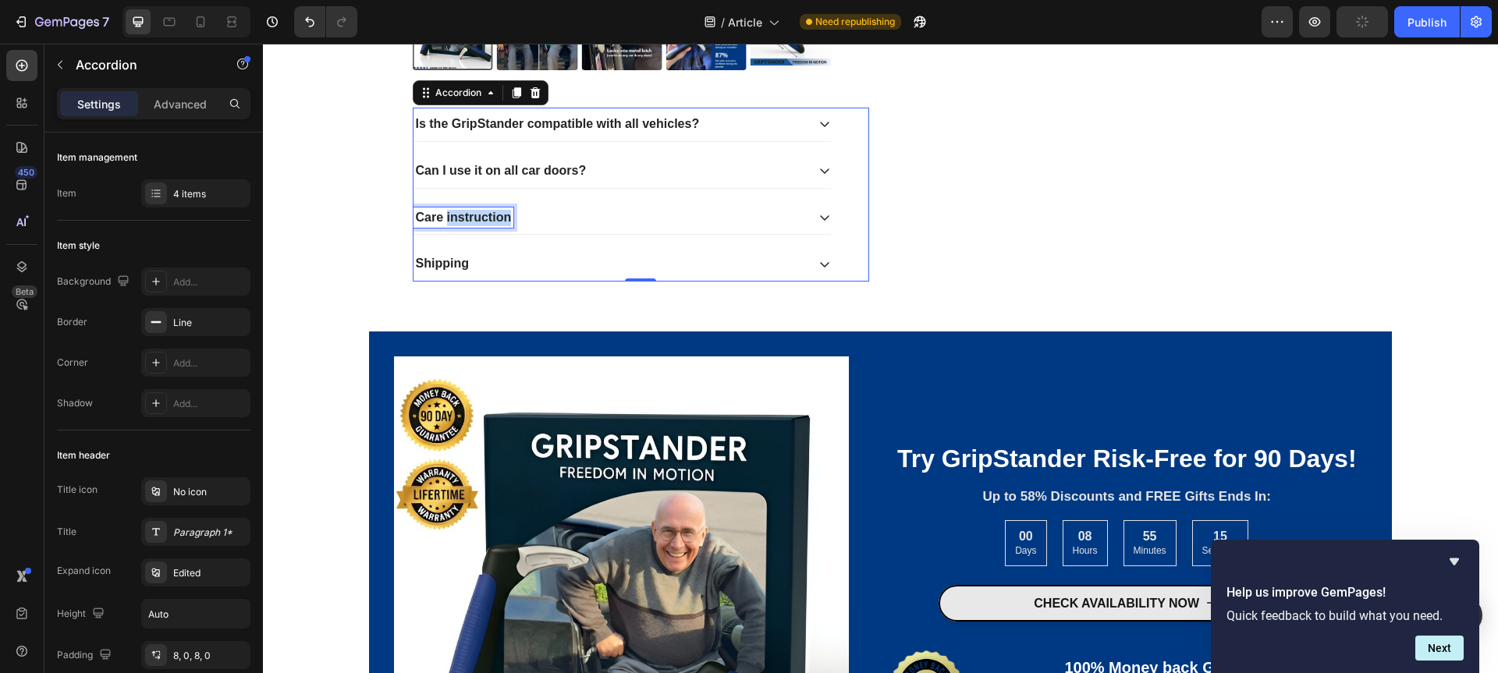
click at [466, 219] on p "Care instruction" at bounding box center [464, 218] width 96 height 16
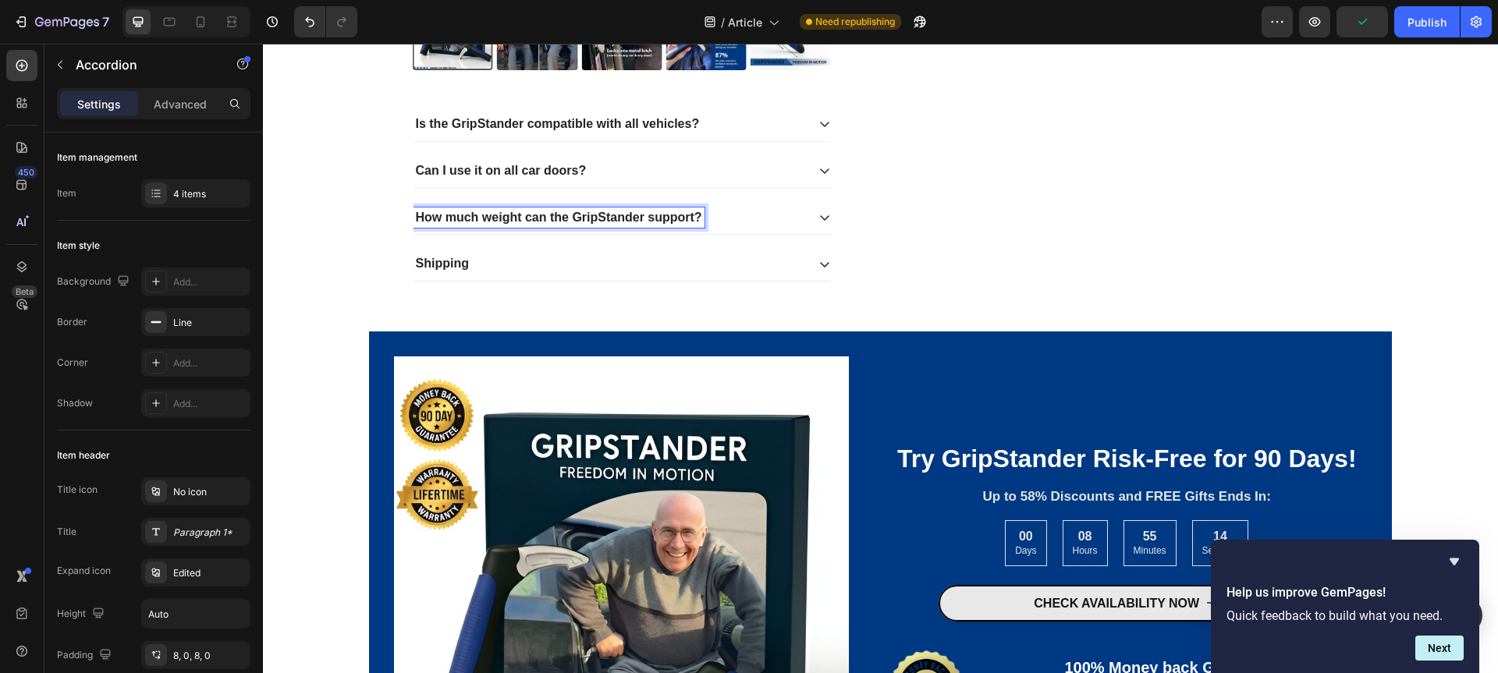
click at [785, 218] on div "How much weight can the GripStander support?" at bounding box center [609, 217] width 392 height 21
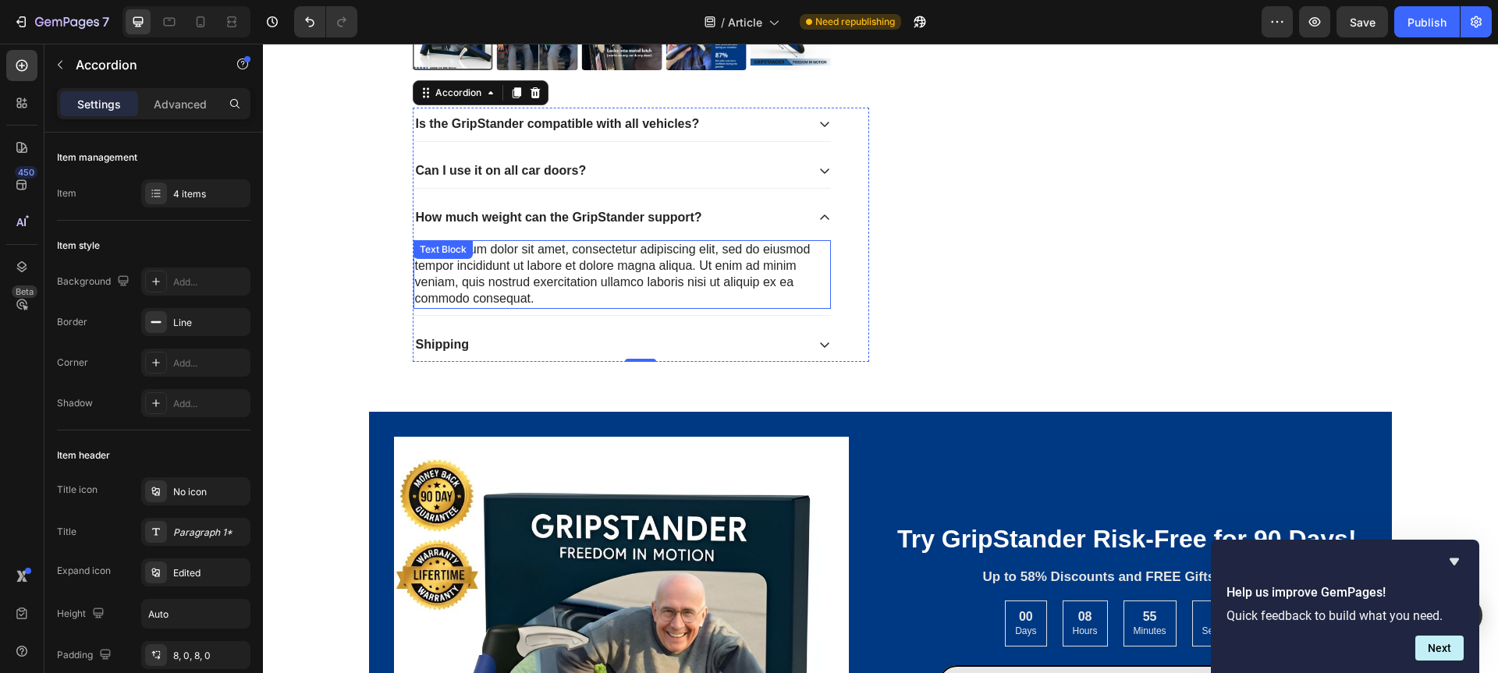
click at [534, 277] on div "Lorem ipsum dolor sit amet, consectetur adipiscing elit, sed do eiusmod tempor …" at bounding box center [621, 274] width 417 height 68
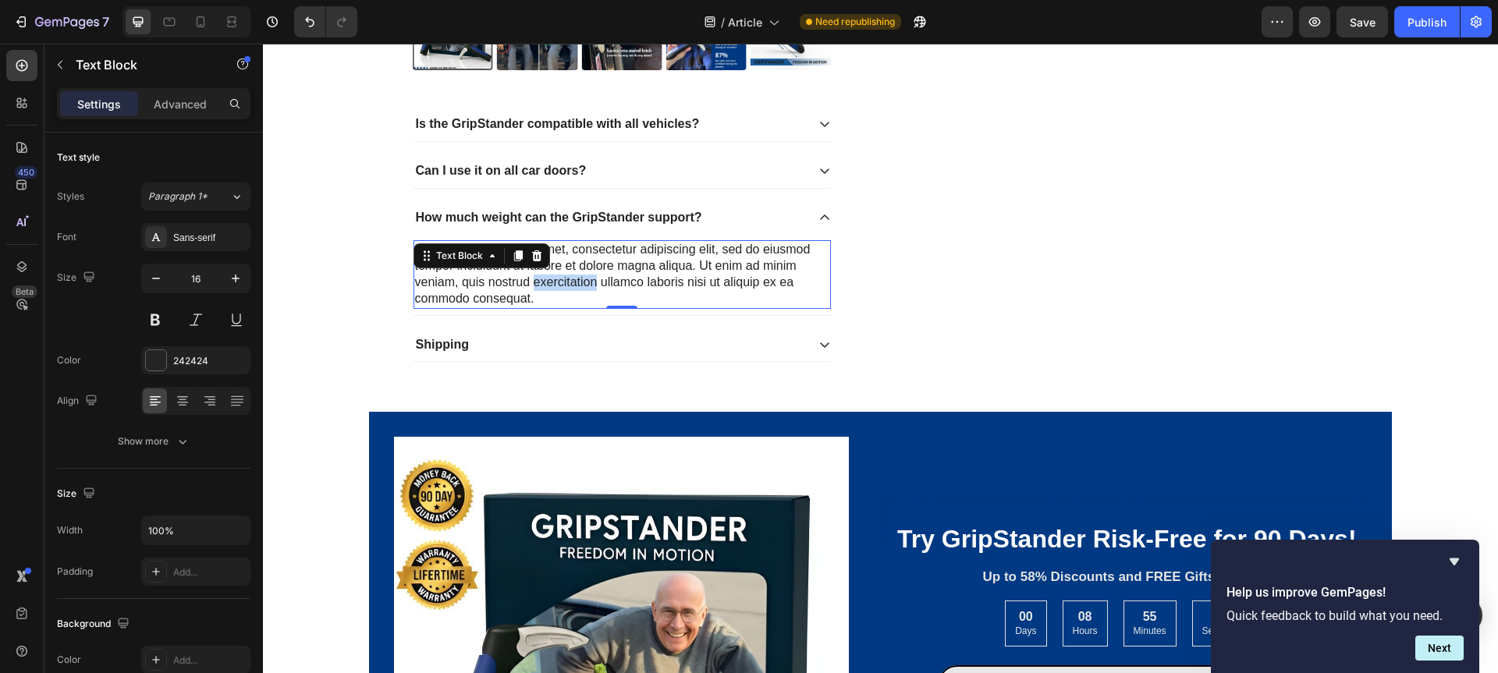
click at [534, 277] on div "Lorem ipsum dolor sit amet, consectetur adipiscing elit, sed do eiusmod tempor …" at bounding box center [621, 274] width 417 height 68
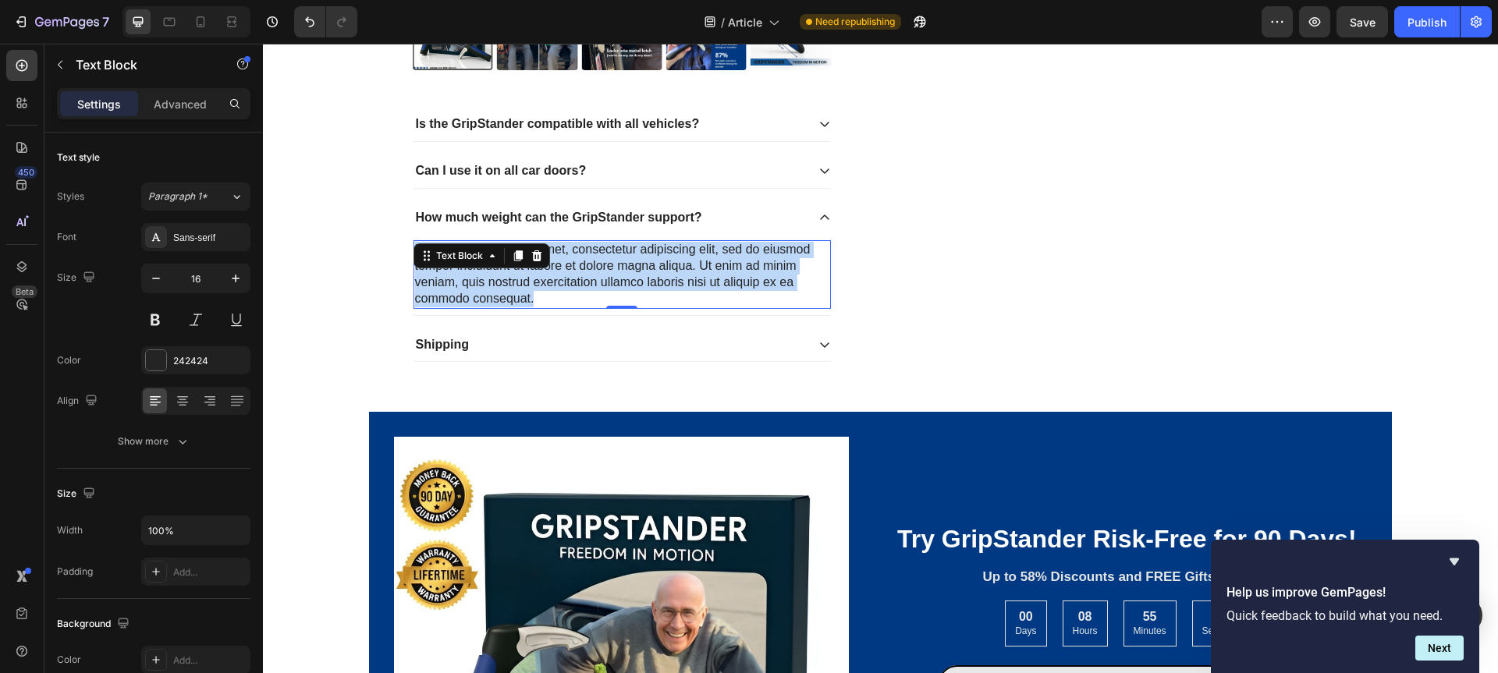
click at [534, 277] on p "Lorem ipsum dolor sit amet, consectetur adipiscing elit, sed do eiusmod tempor …" at bounding box center [622, 274] width 414 height 65
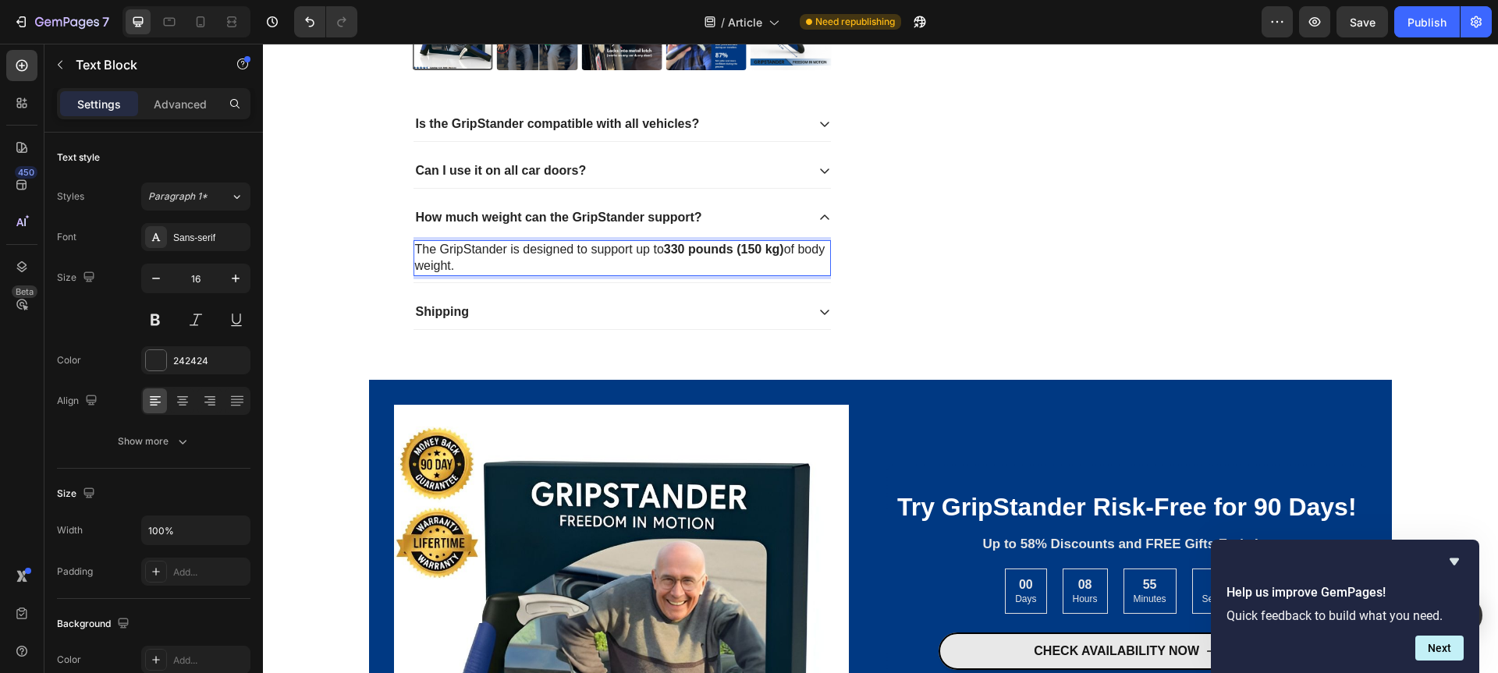
click at [463, 249] on p "The GripStander is designed to support up to 330 pounds (150 kg) of body weight." at bounding box center [622, 258] width 414 height 33
click at [516, 306] on div "Shipping" at bounding box center [609, 312] width 392 height 21
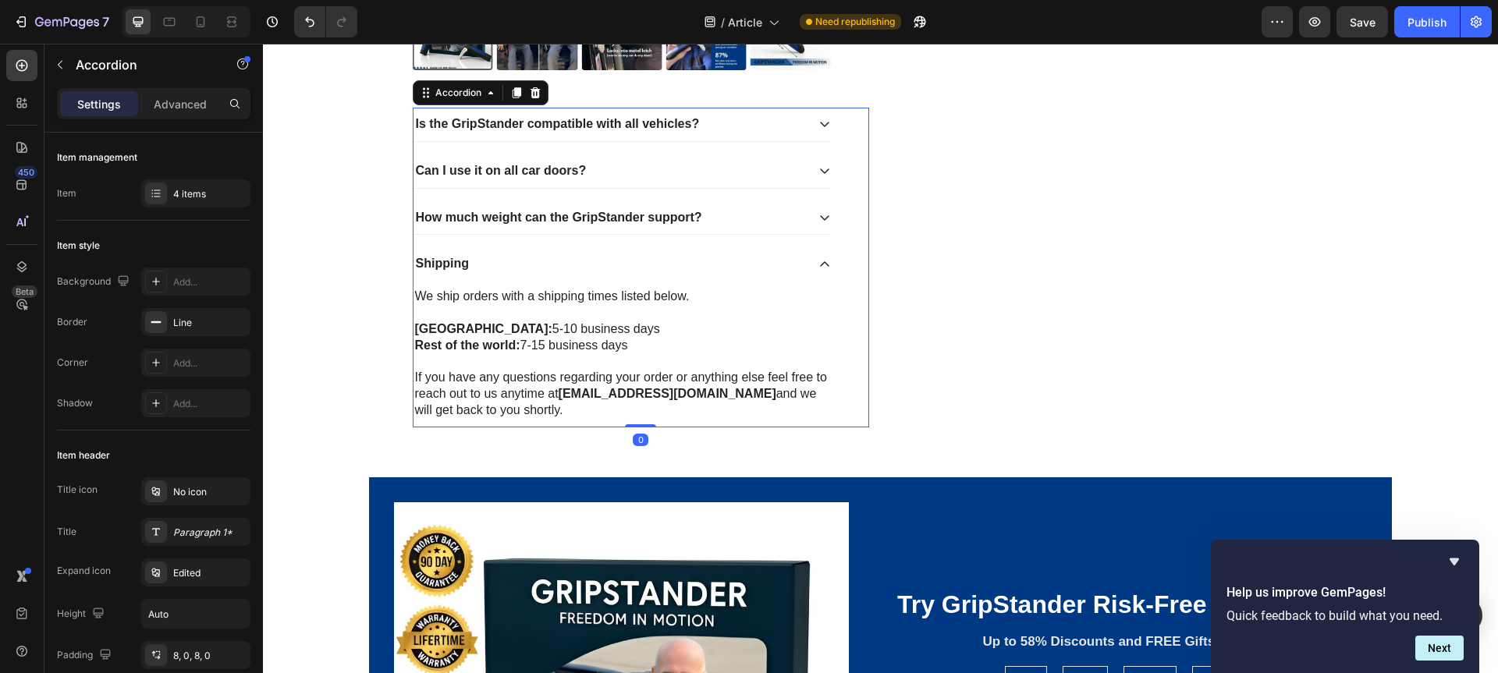
click at [517, 254] on div "Shipping" at bounding box center [609, 264] width 392 height 21
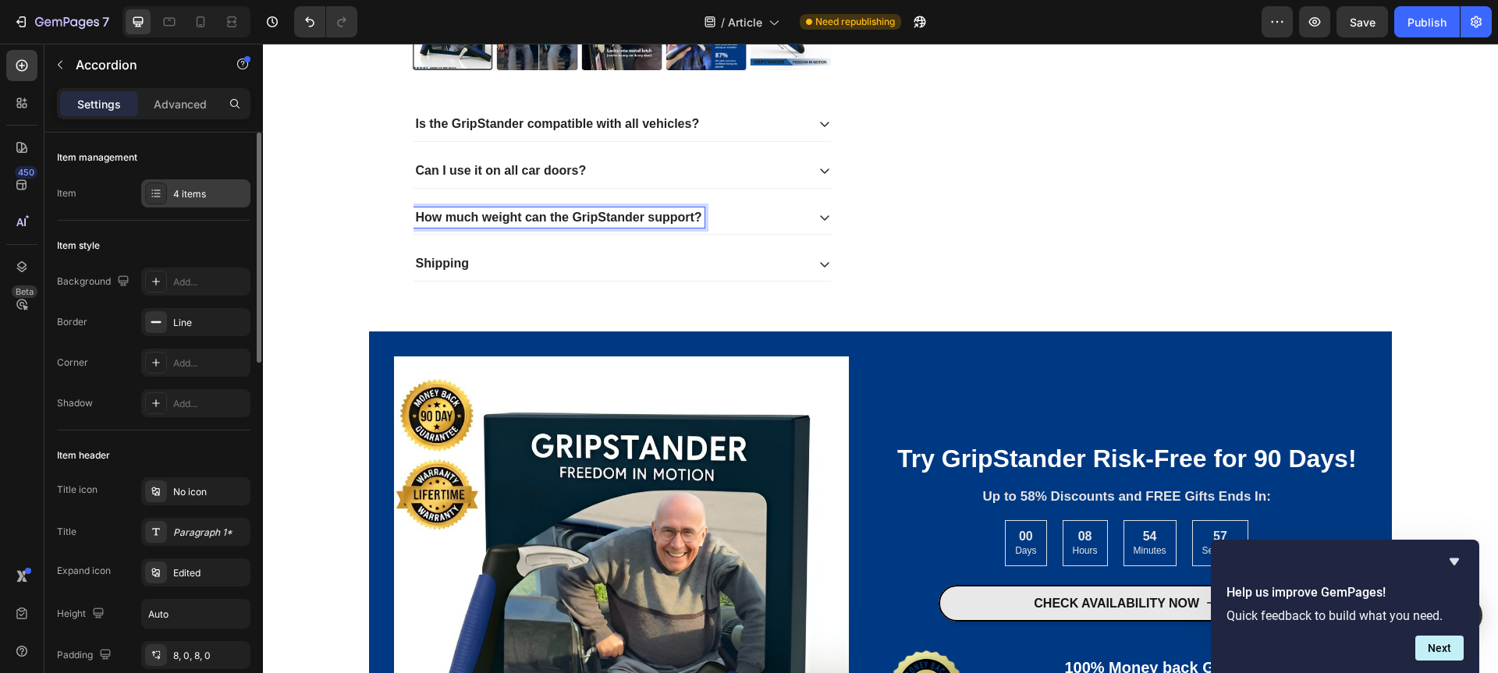
click at [162, 188] on div at bounding box center [156, 194] width 22 height 22
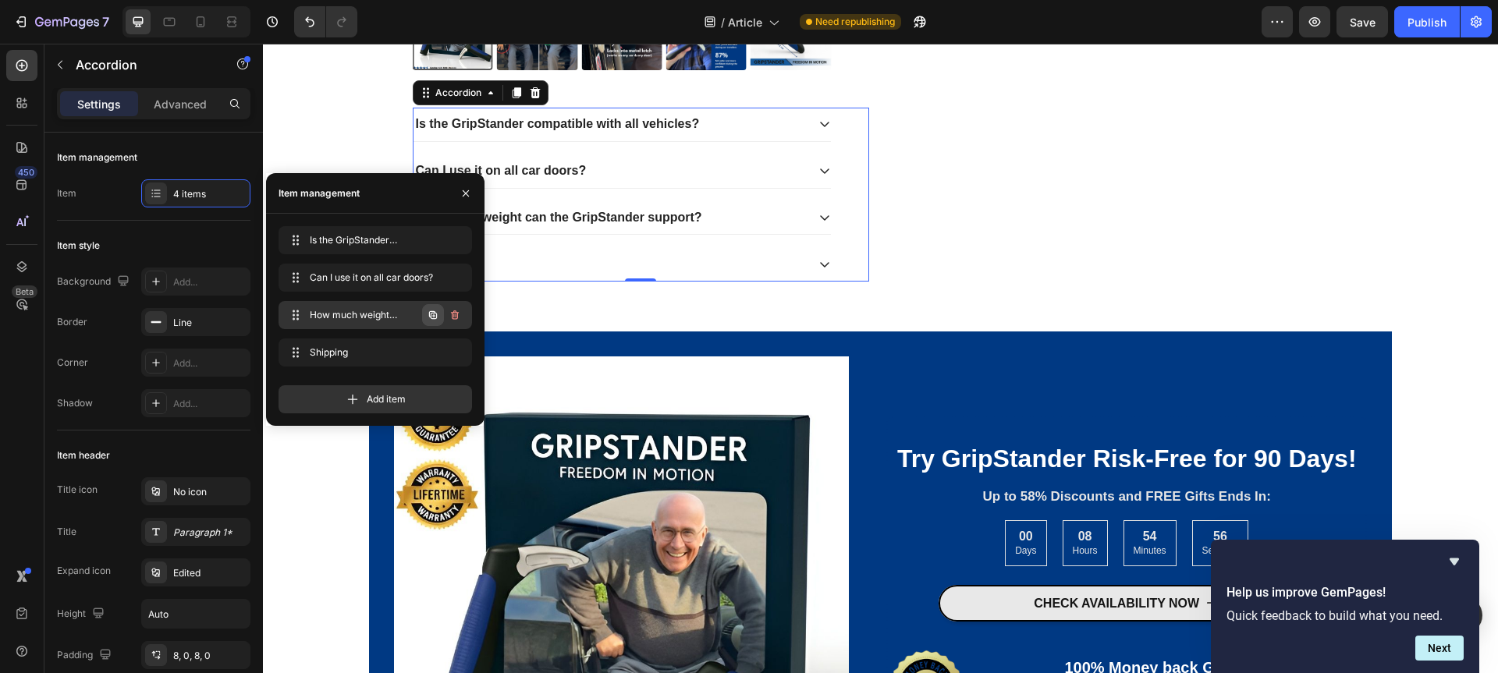
click at [430, 316] on icon "button" at bounding box center [433, 315] width 8 height 8
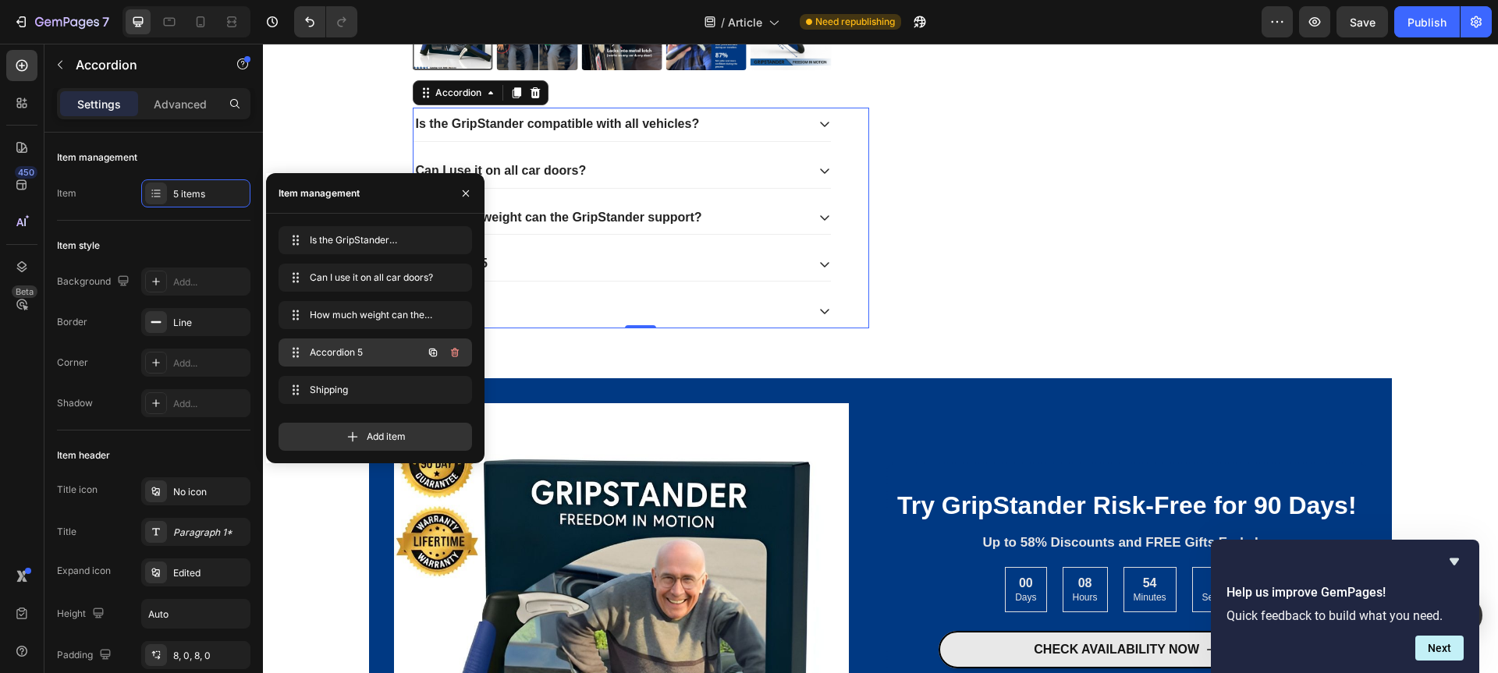
click at [359, 354] on span "Accordion 5" at bounding box center [354, 353] width 88 height 14
click at [612, 236] on div "Is the GripStander compatible with all vehicles? Can I use it on all car doors?…" at bounding box center [622, 218] width 419 height 221
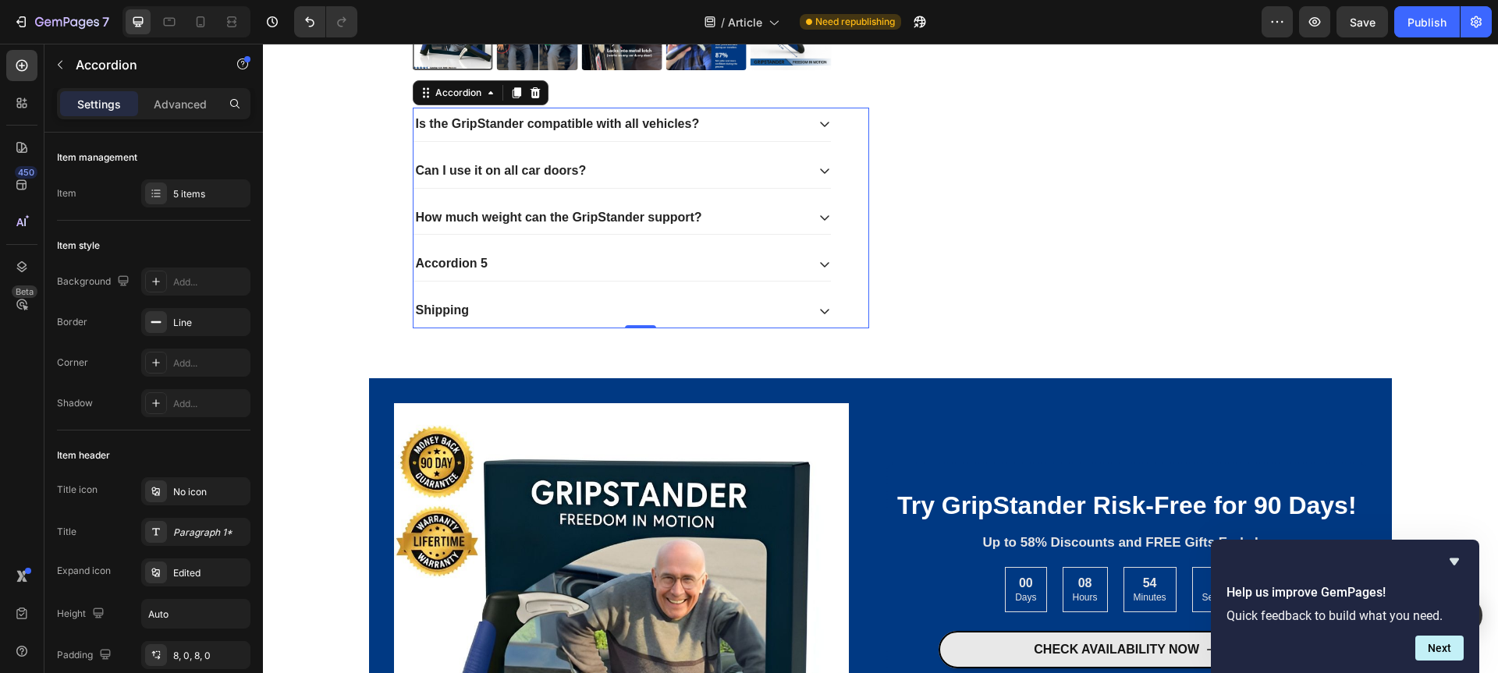
click at [454, 251] on div "Accordion 5" at bounding box center [621, 264] width 417 height 34
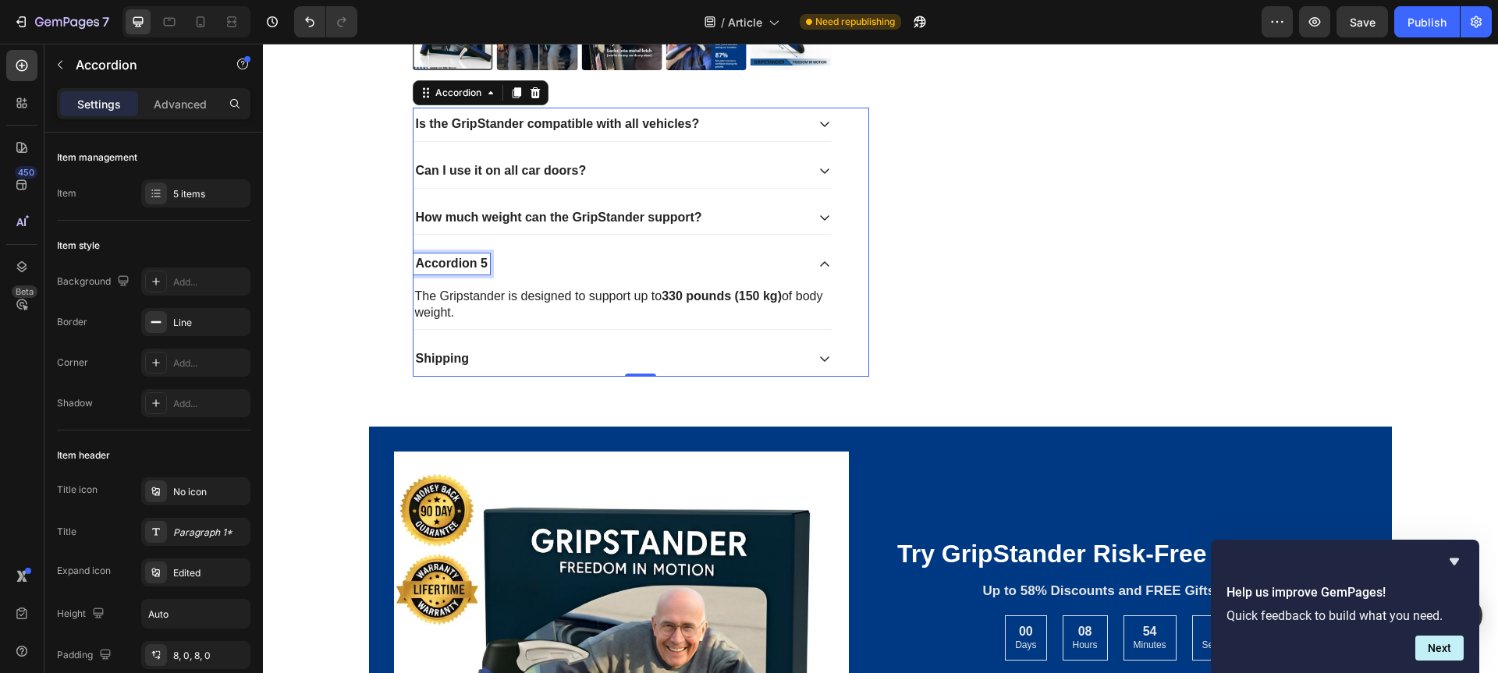
click at [454, 262] on div "Accordion 5" at bounding box center [451, 264] width 76 height 21
click at [454, 262] on p "Accordion 5" at bounding box center [452, 264] width 72 height 16
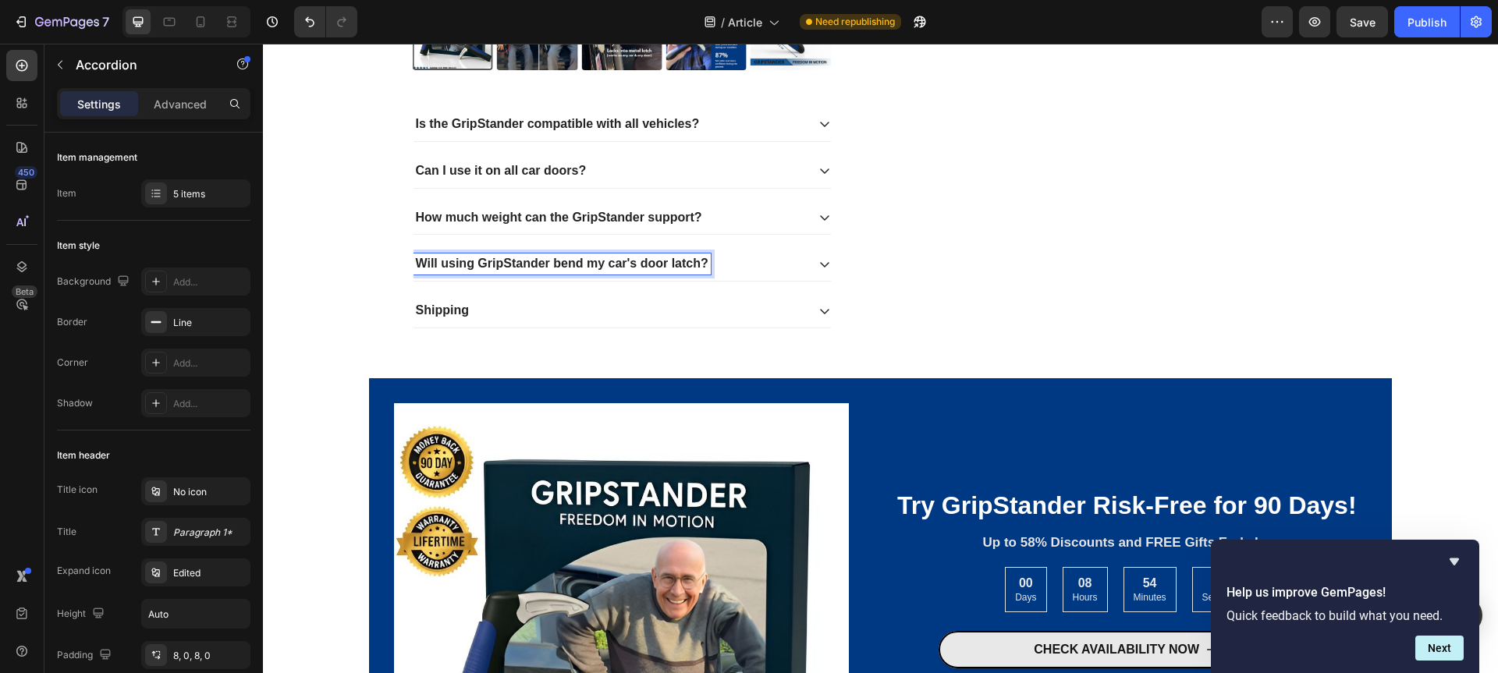
click at [627, 294] on p "The Gripstander is designed to support up to 330 pounds (150 kg) of body weight." at bounding box center [622, 298] width 414 height 33
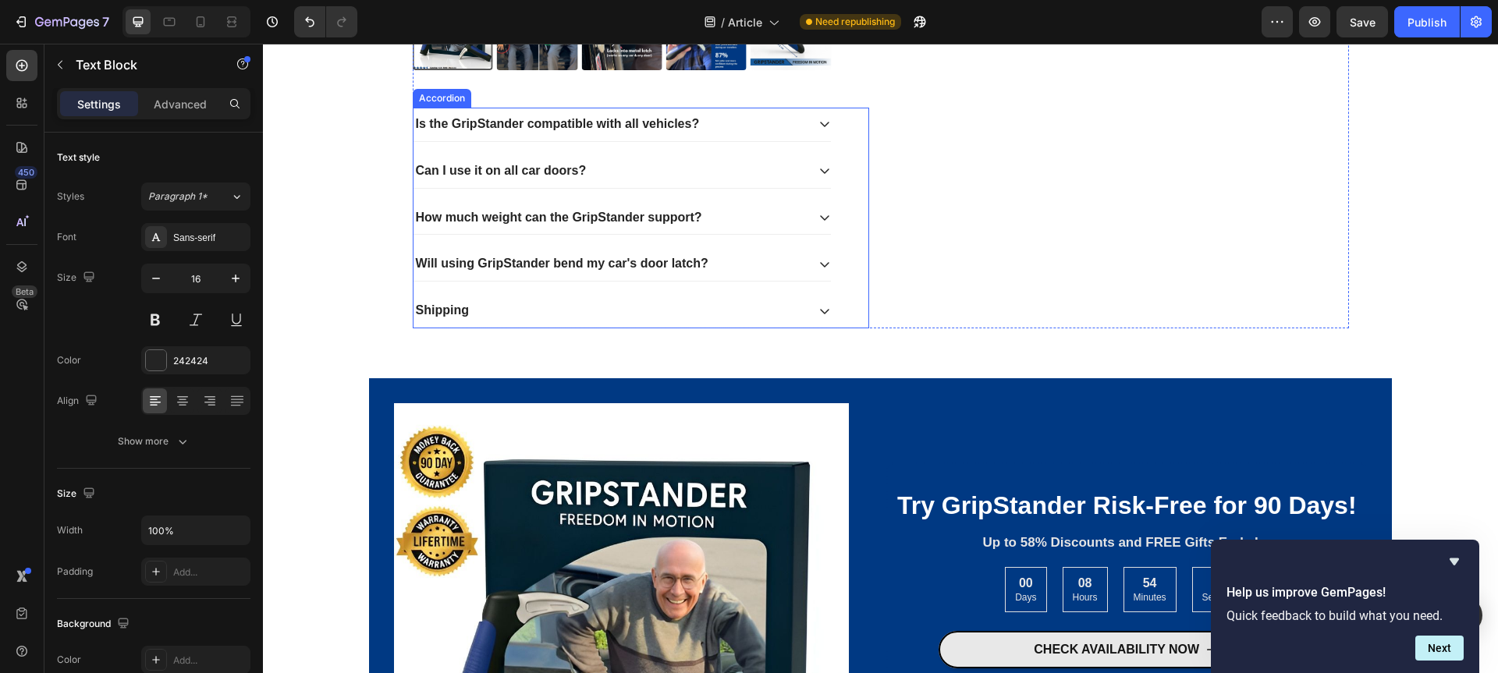
click at [736, 262] on div "Will using GripStander bend my car's door latch?" at bounding box center [609, 264] width 392 height 21
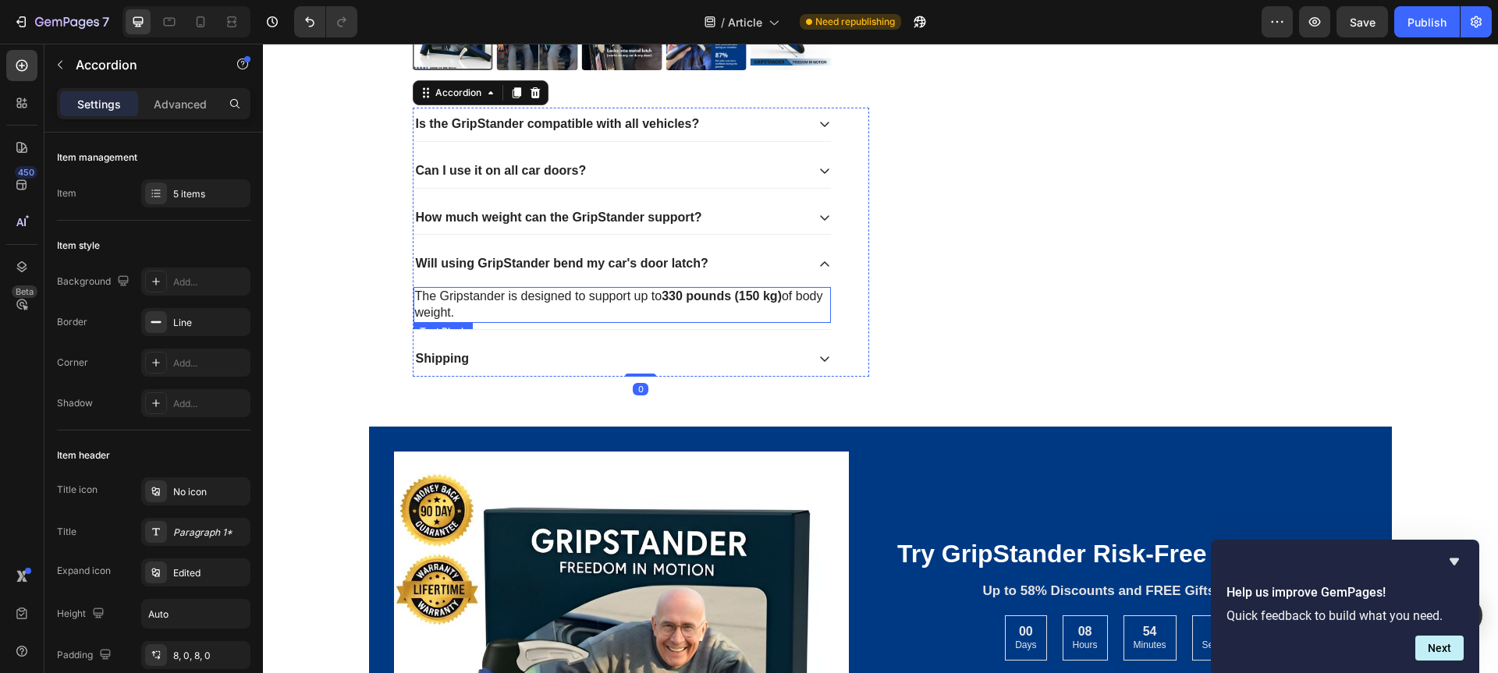
click at [536, 310] on p "The Gripstander is designed to support up to 330 pounds (150 kg) of body weight." at bounding box center [622, 305] width 414 height 33
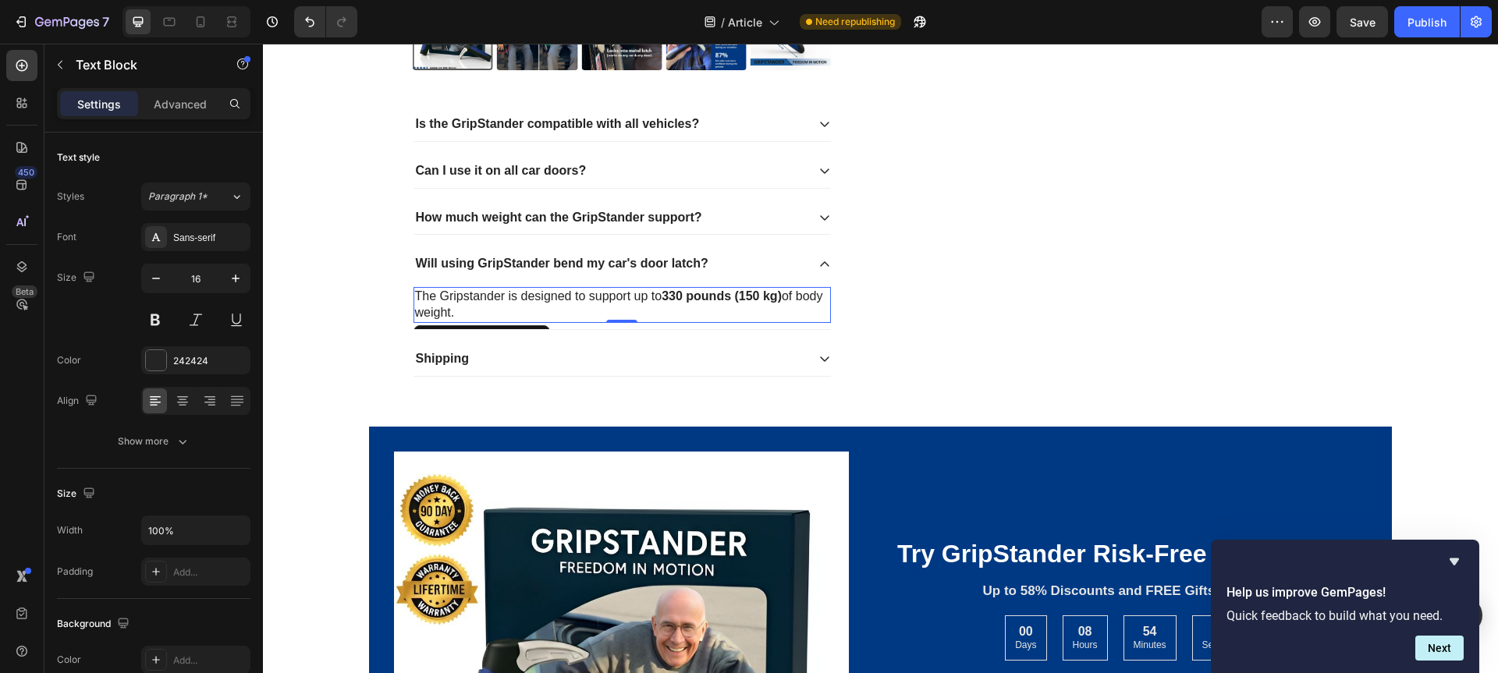
click at [536, 310] on p "The Gripstander is designed to support up to 330 pounds (150 kg) of body weight." at bounding box center [622, 305] width 414 height 33
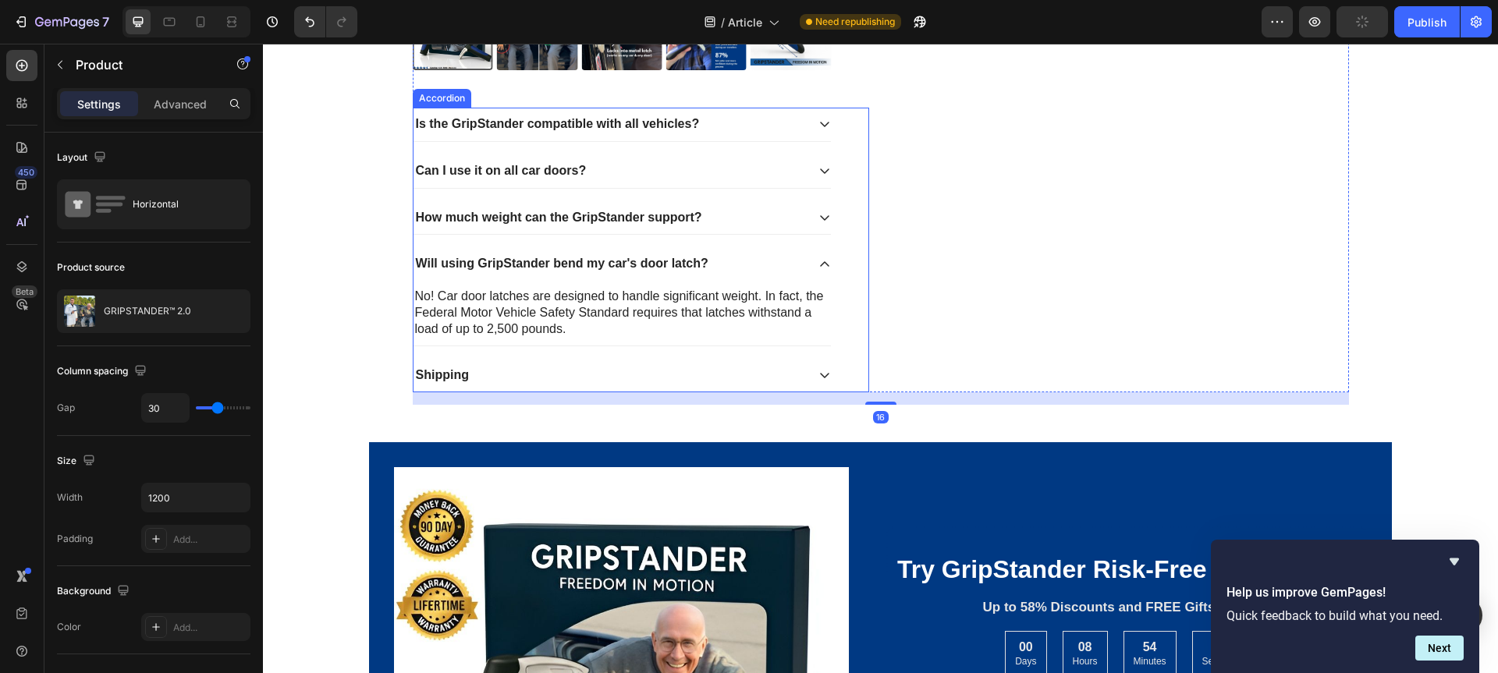
click at [532, 368] on div "Shipping" at bounding box center [609, 375] width 392 height 21
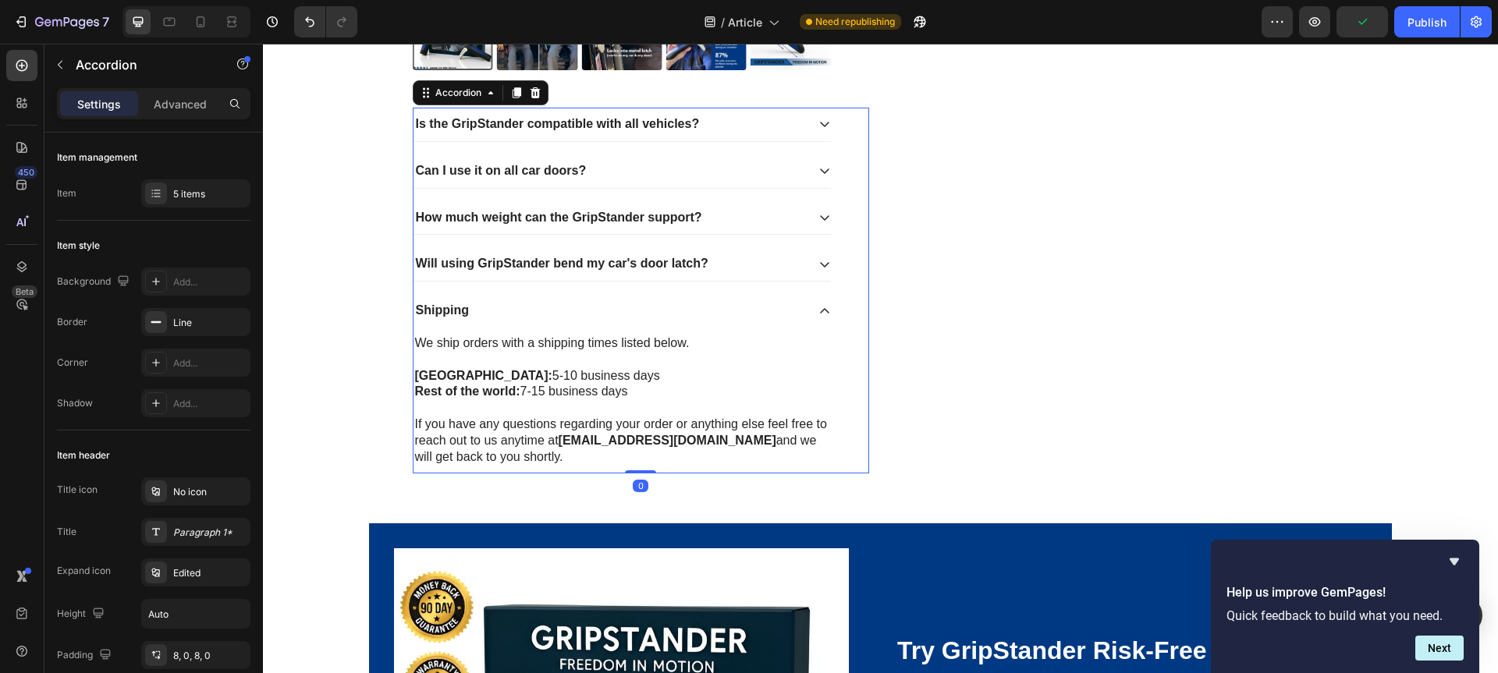
click at [561, 309] on div "Shipping" at bounding box center [609, 310] width 392 height 21
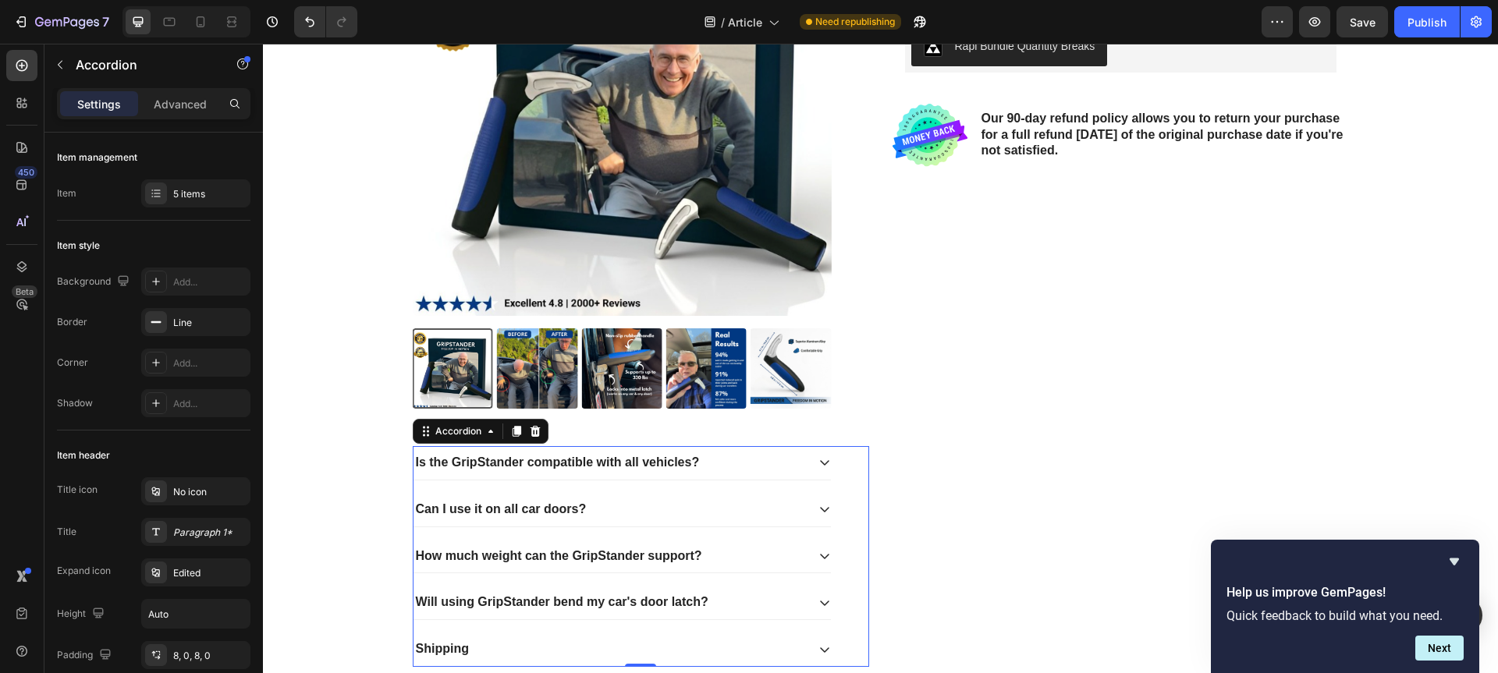
scroll to position [2649, 0]
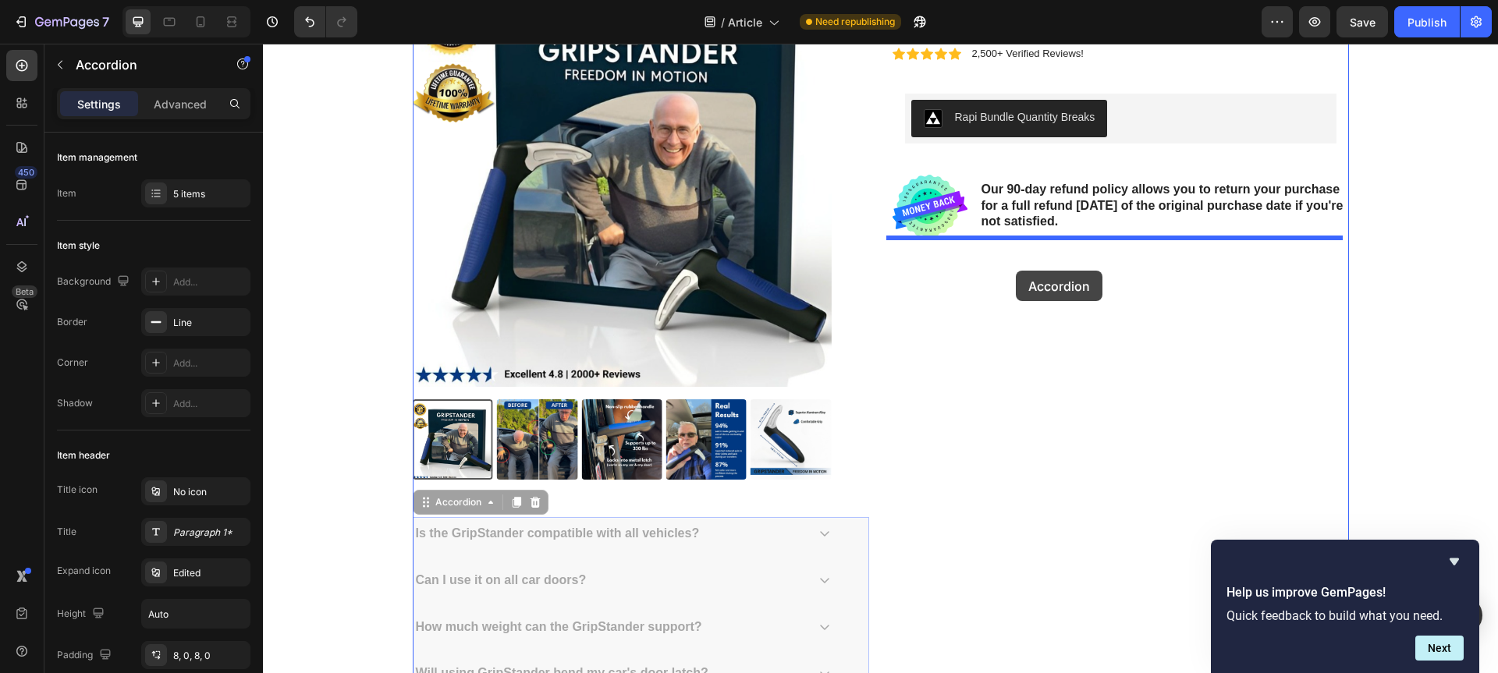
drag, startPoint x: 420, startPoint y: 507, endPoint x: 1013, endPoint y: 265, distance: 640.3
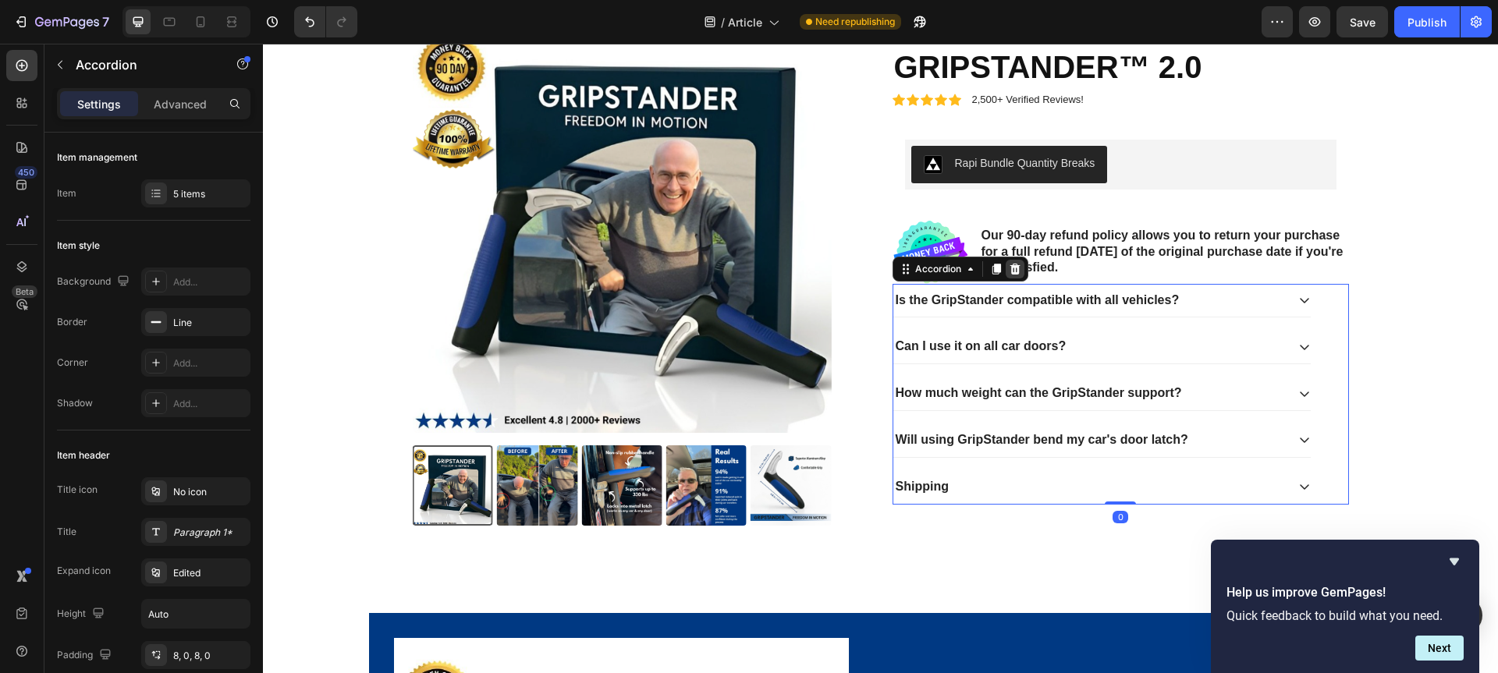
scroll to position [2526, 0]
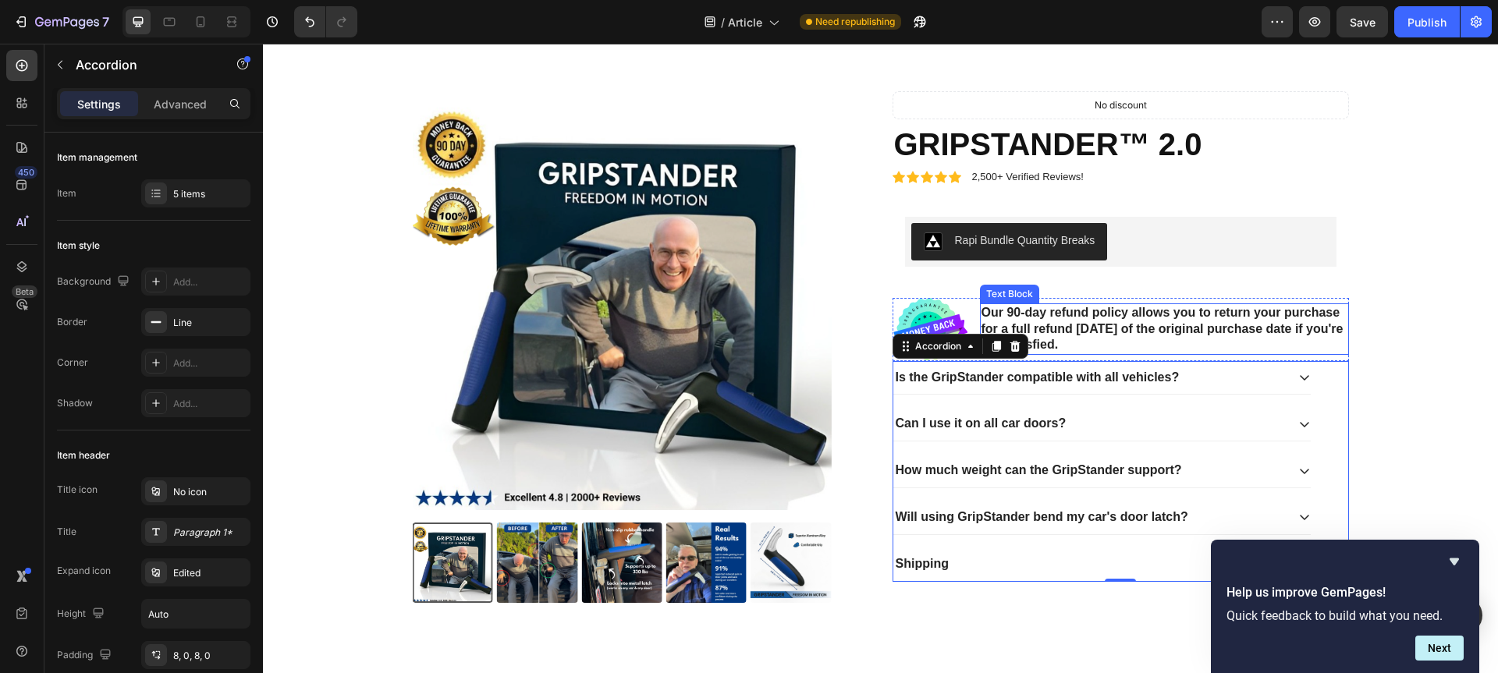
click at [1003, 318] on p "Our 90-day refund policy allows you to return your purchase for a full refund […" at bounding box center [1164, 329] width 366 height 48
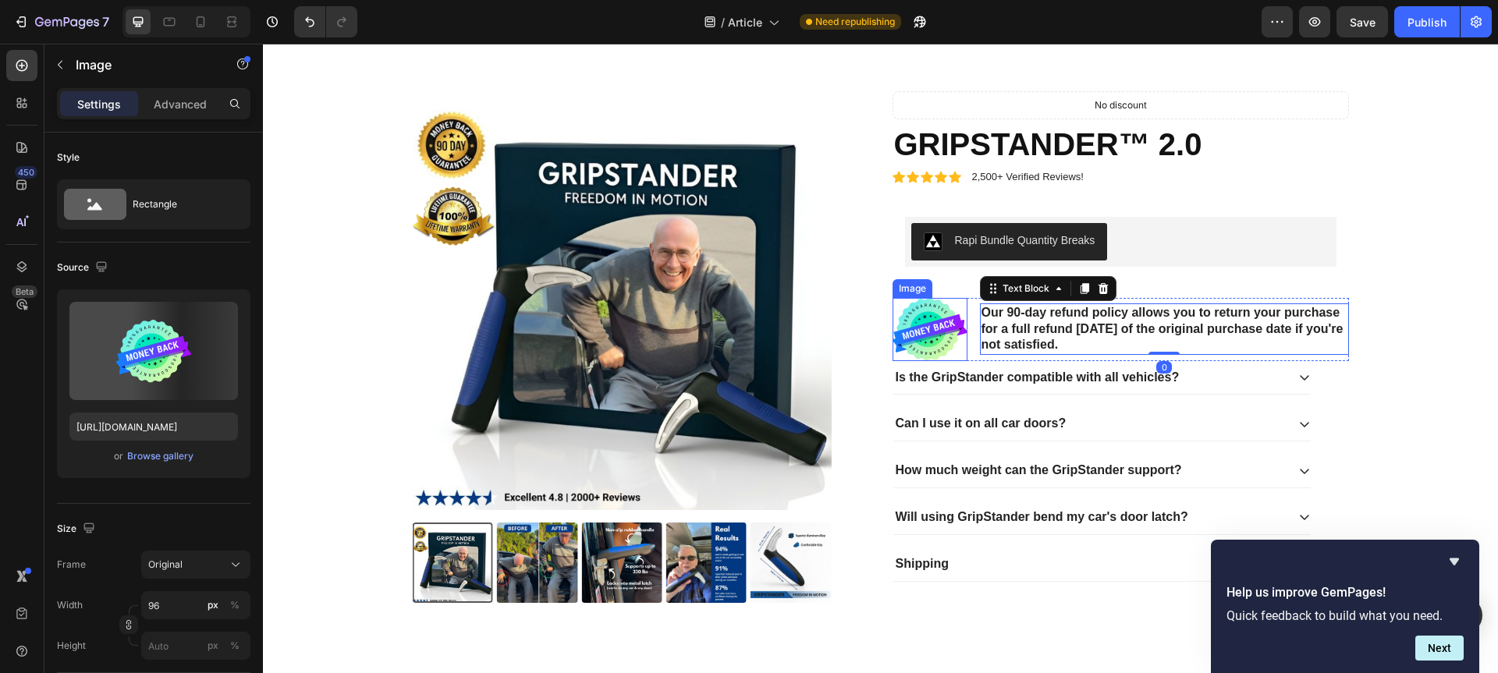
click at [932, 314] on img at bounding box center [929, 329] width 75 height 63
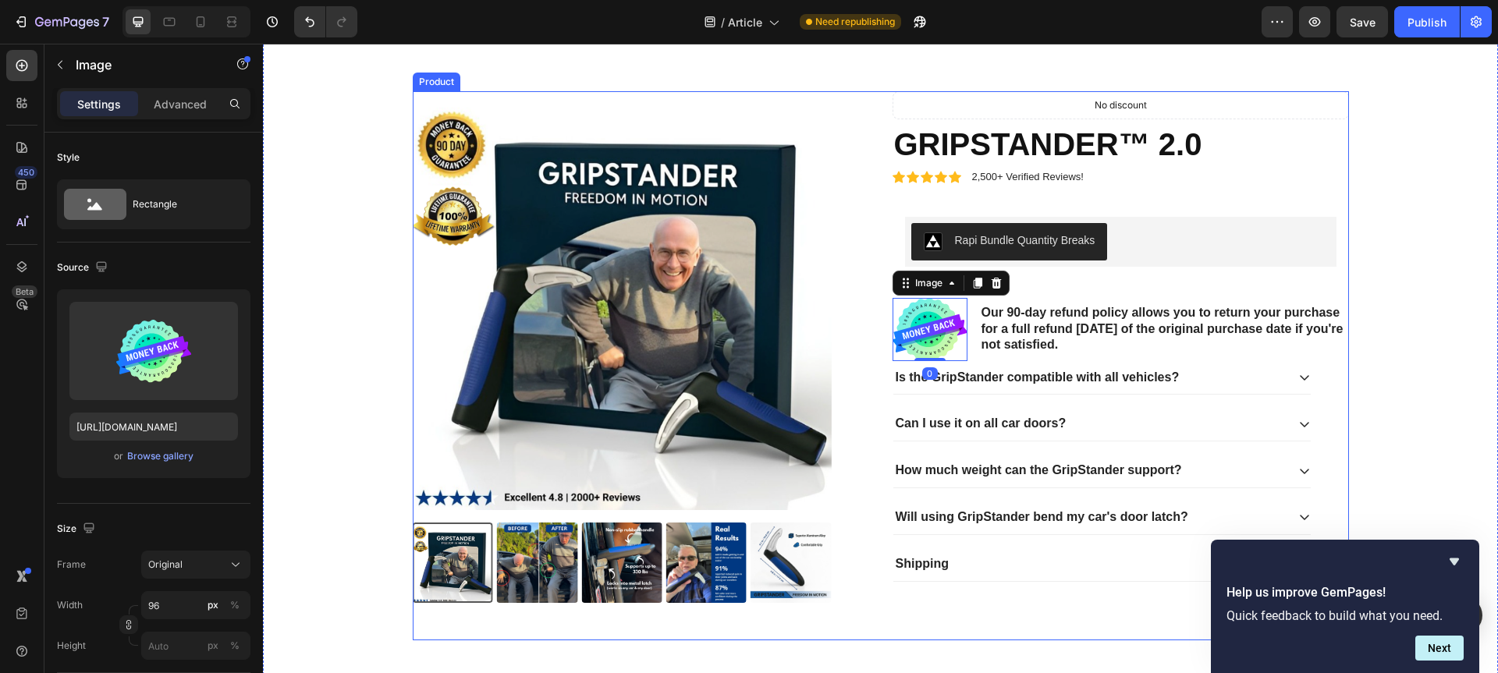
click at [881, 310] on div "Product Images Icon Icon Icon Icon Icon Icon List 2,500+ Verified Reviews! Text…" at bounding box center [881, 365] width 936 height 549
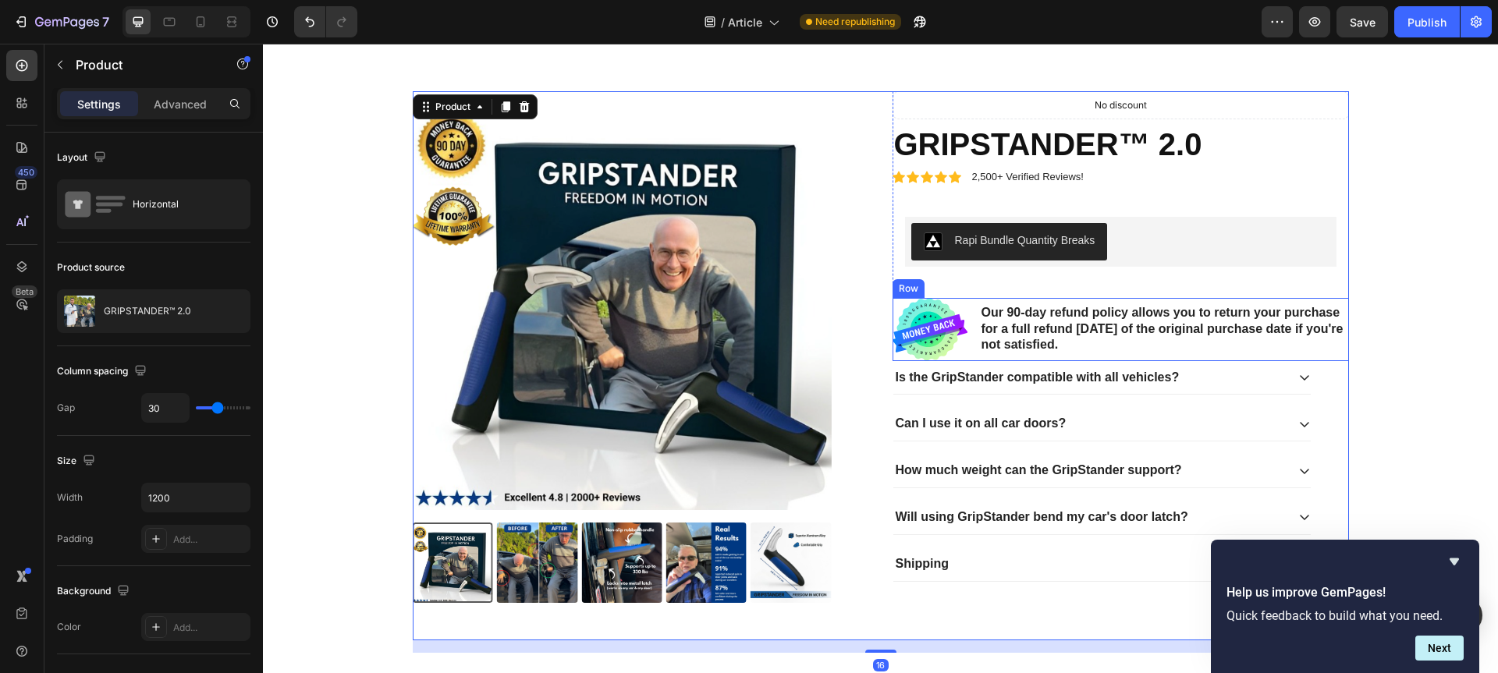
click at [964, 358] on div "Image Our 90-day refund policy allows you to return your purchase for a full re…" at bounding box center [1120, 329] width 456 height 63
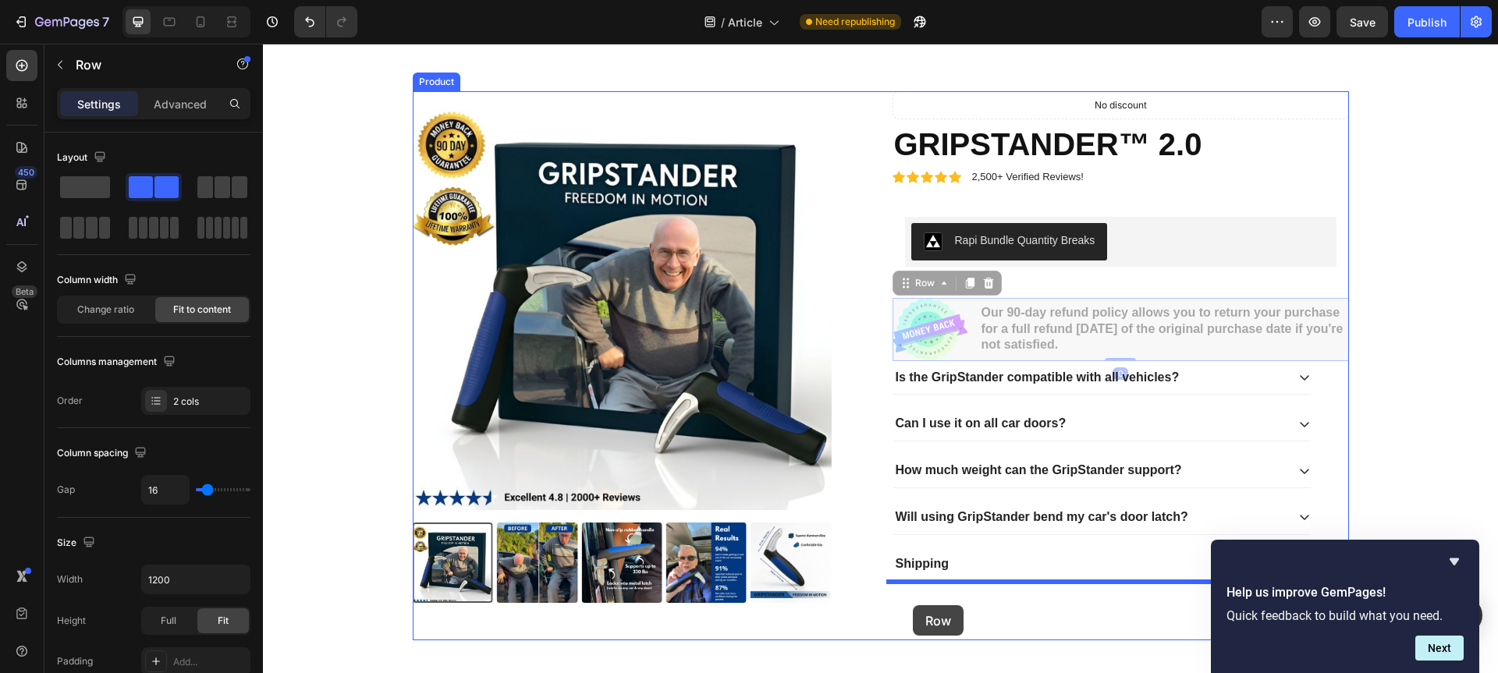
drag, startPoint x: 896, startPoint y: 286, endPoint x: 913, endPoint y: 605, distance: 320.3
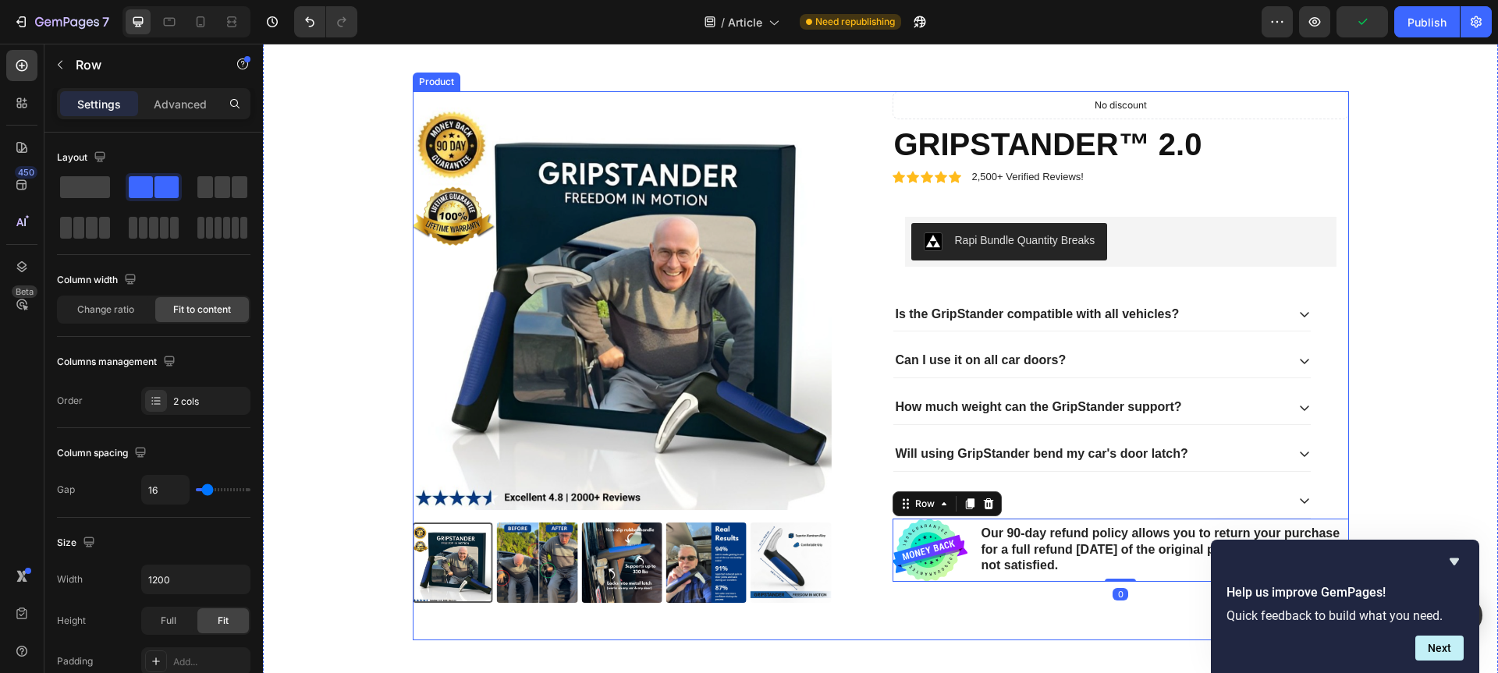
click at [971, 601] on div "Icon Icon Icon Icon Icon Icon List 2,500+ Verified Reviews! Text Block Row No d…" at bounding box center [1120, 365] width 456 height 549
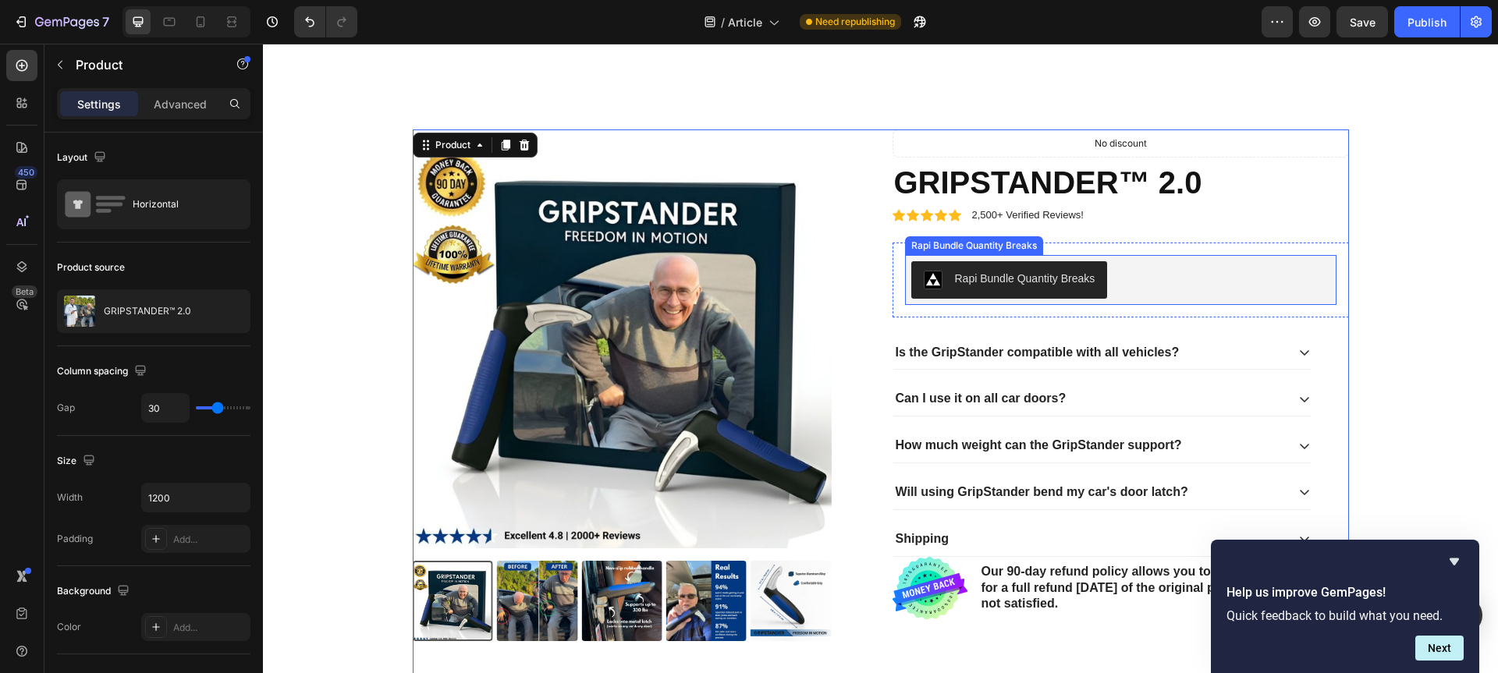
scroll to position [2066, 0]
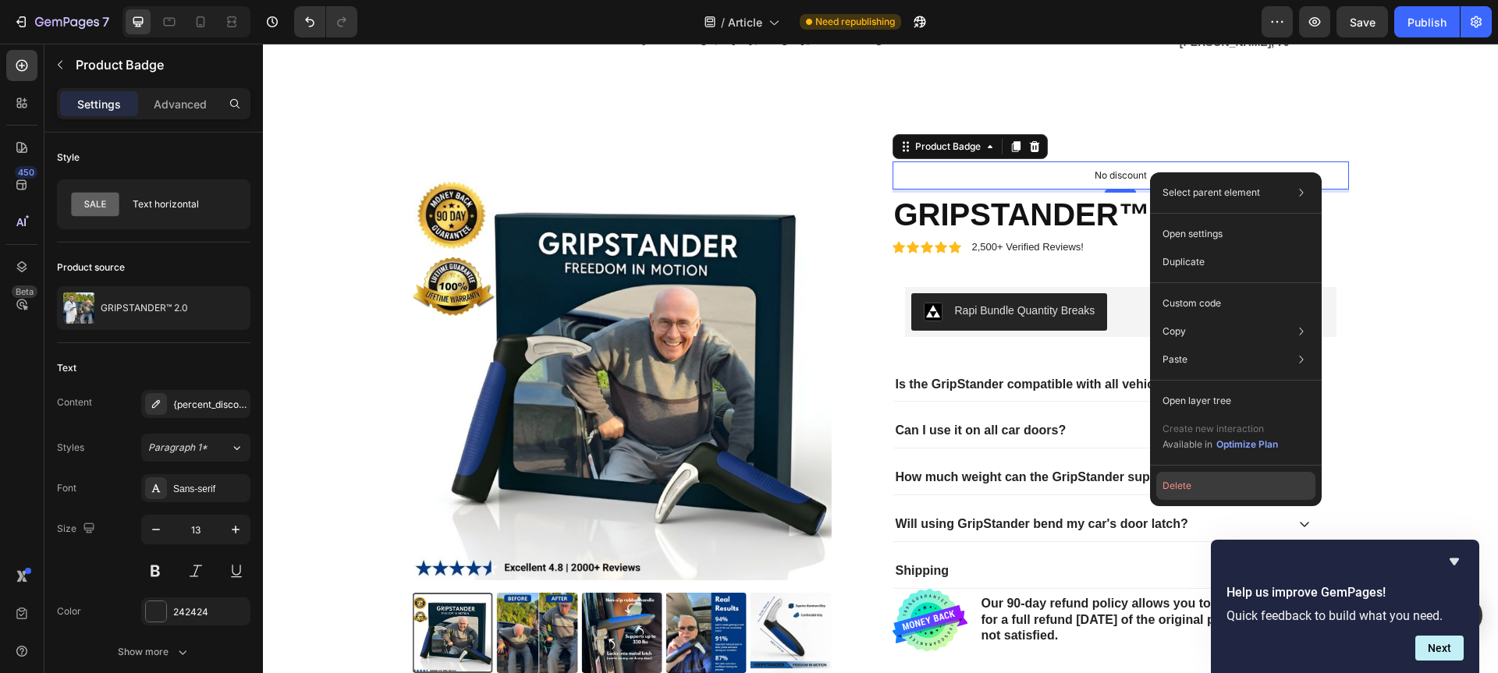
click at [1194, 487] on button "Delete" at bounding box center [1235, 486] width 159 height 28
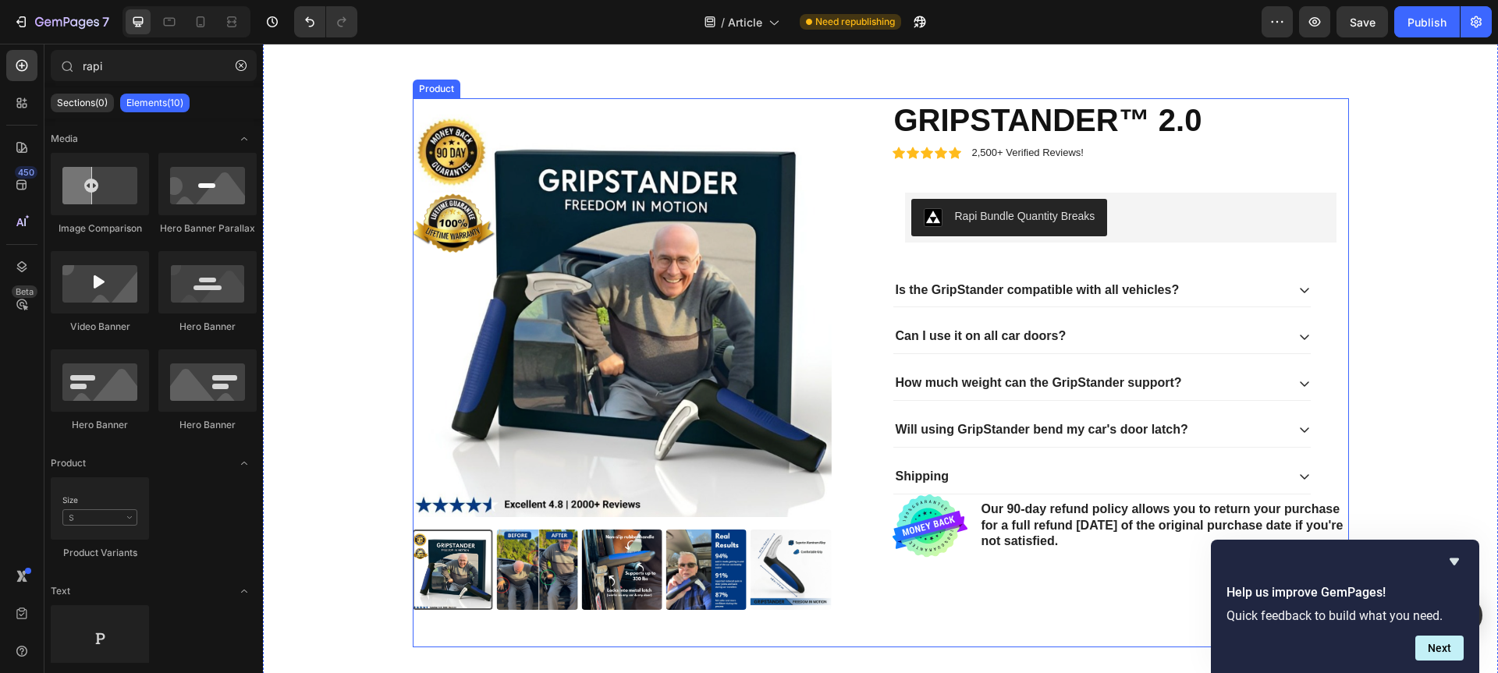
scroll to position [2392, 0]
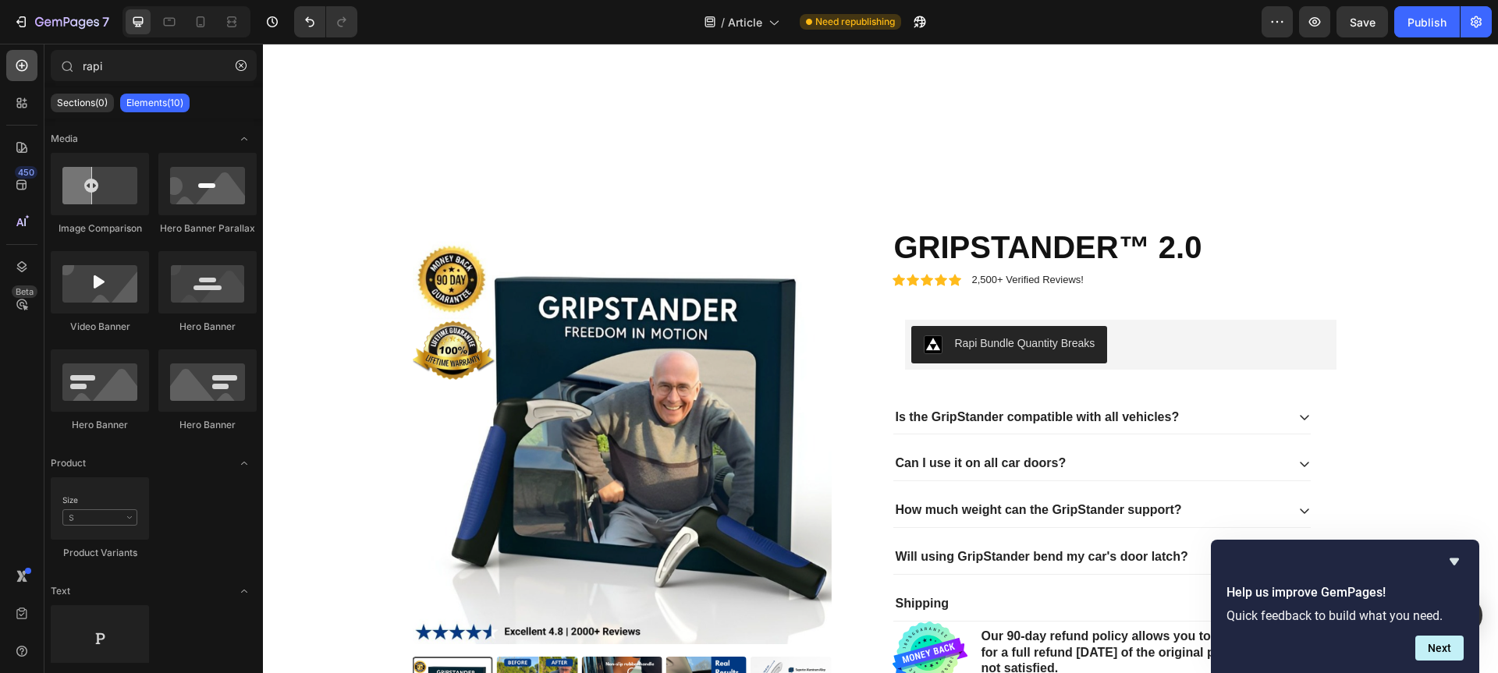
click at [20, 69] on icon at bounding box center [22, 66] width 16 height 16
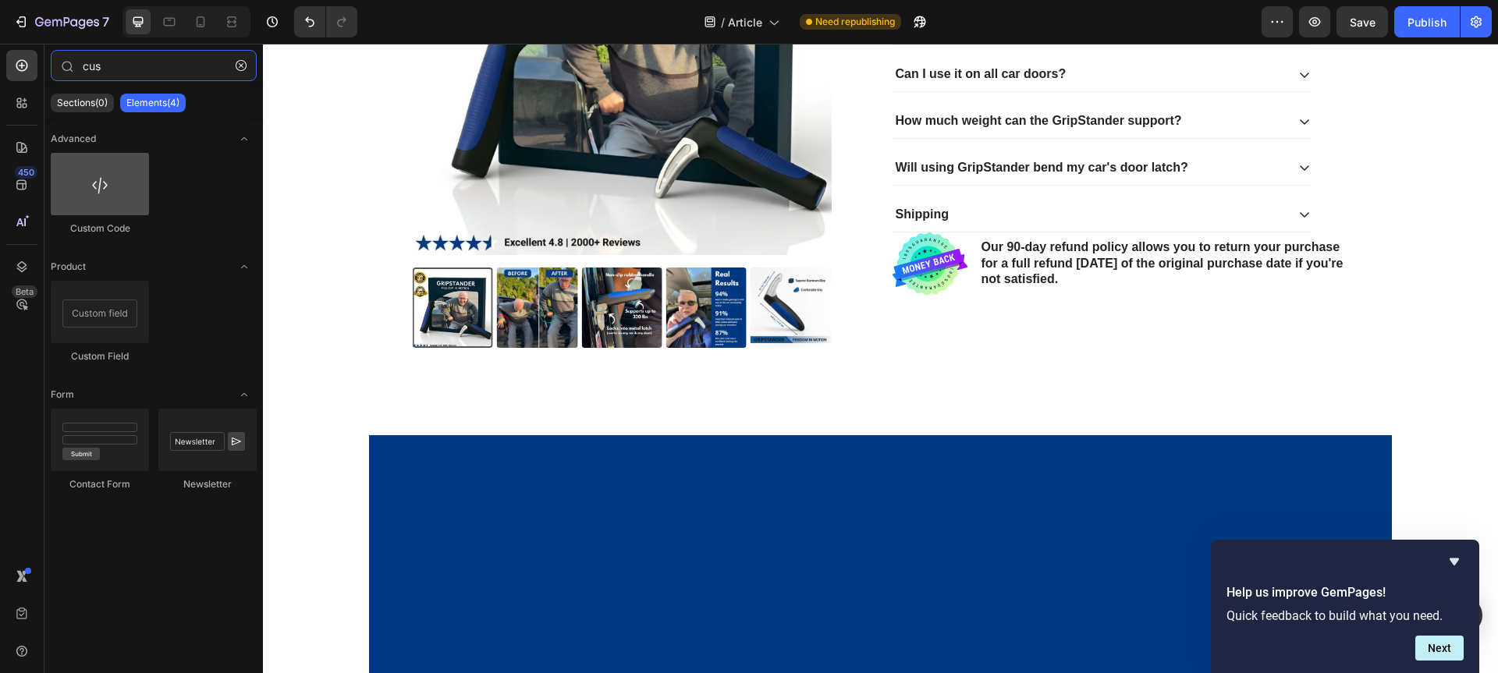
type input "cus"
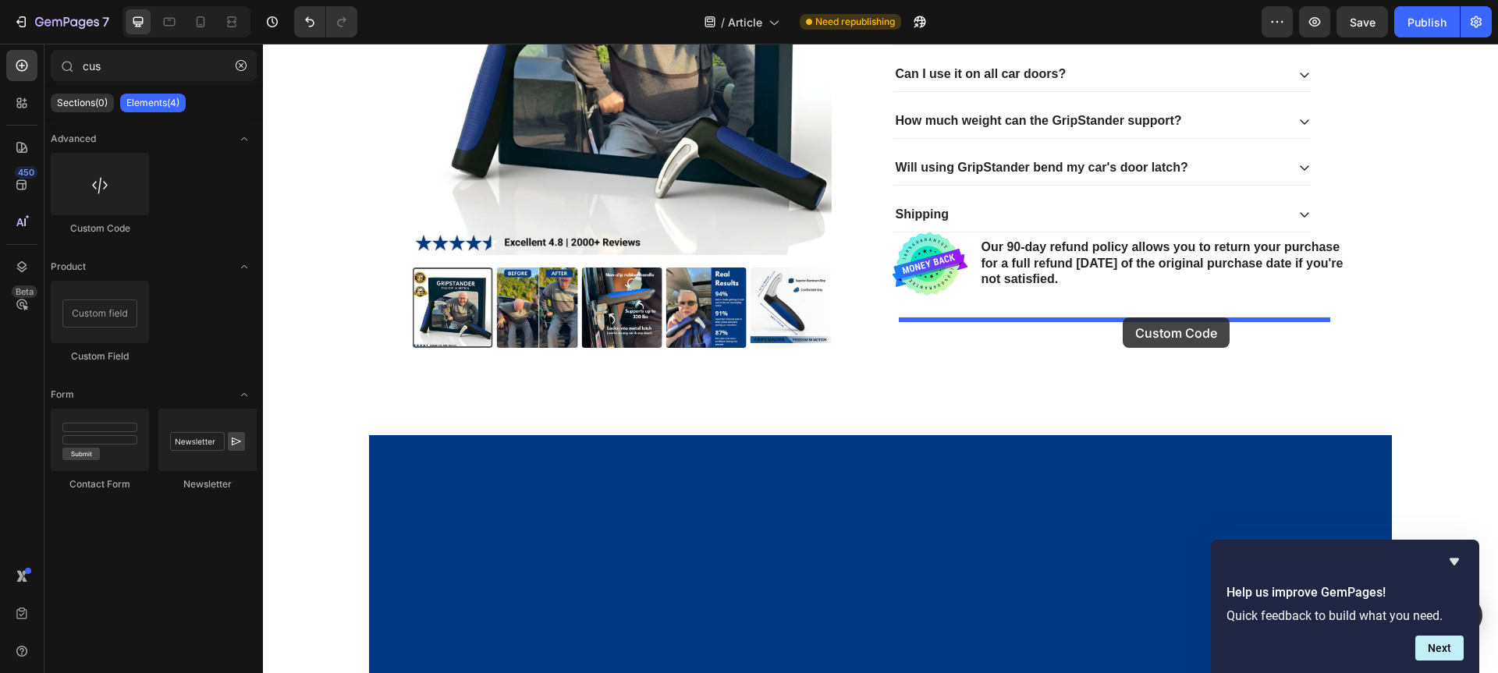
drag, startPoint x: 392, startPoint y: 224, endPoint x: 1123, endPoint y: 317, distance: 736.9
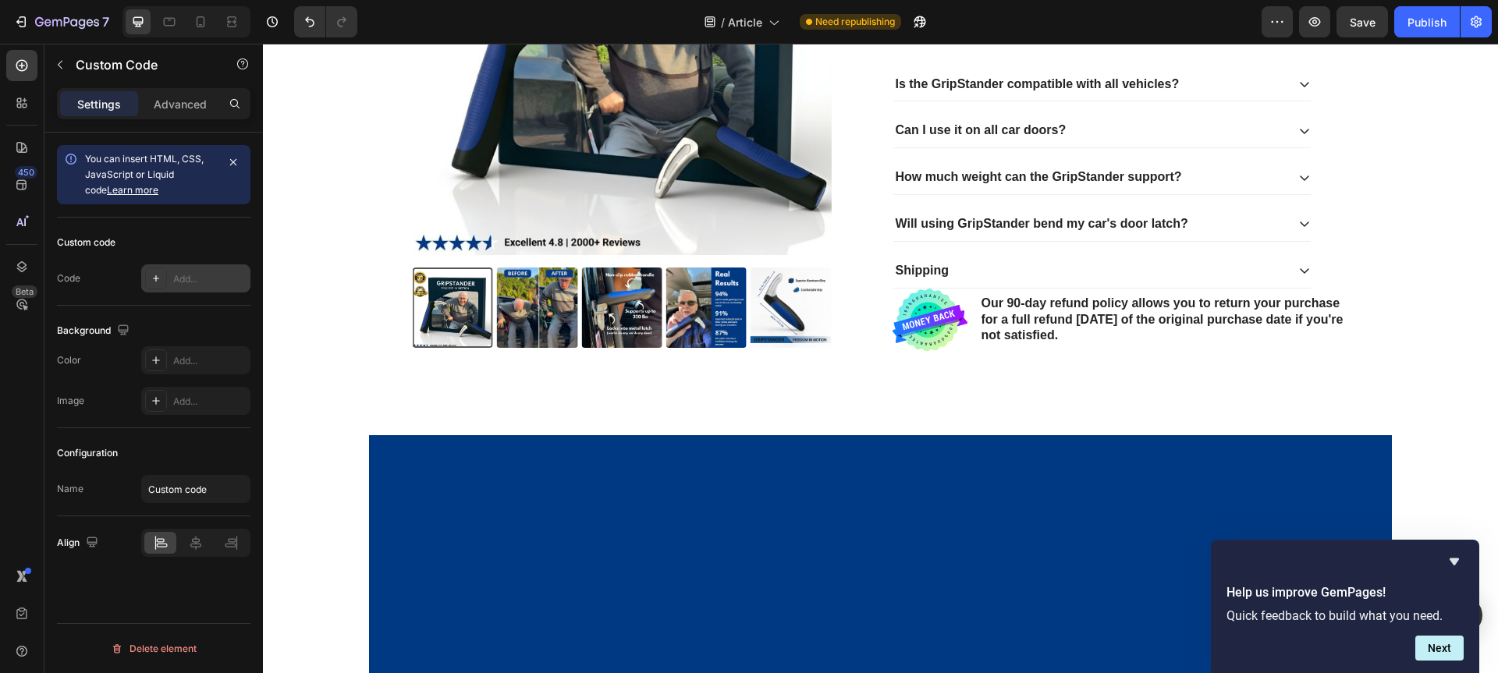
click at [182, 272] on div "Add..." at bounding box center [209, 279] width 73 height 14
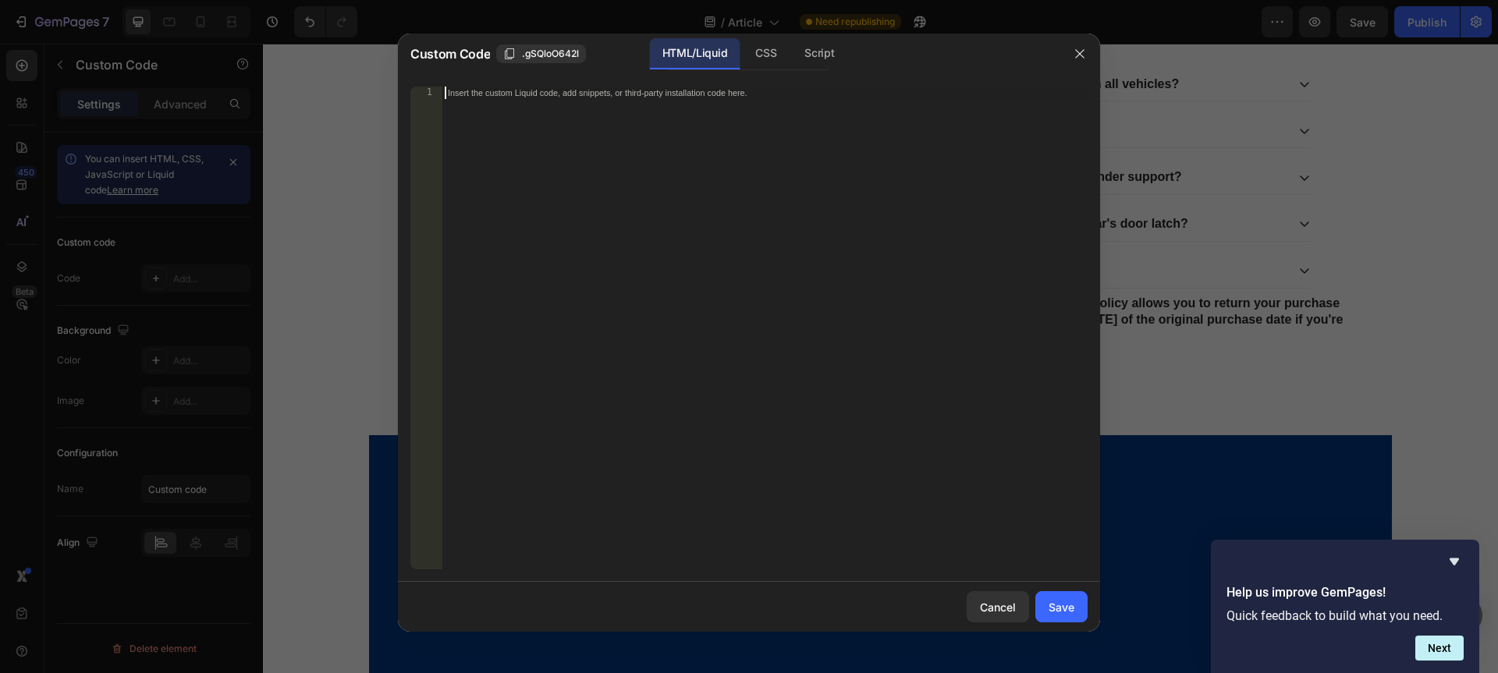
click at [581, 147] on div "Insert the custom Liquid code, add snippets, or third-party installation code h…" at bounding box center [765, 341] width 646 height 508
paste textarea "<div data-rapi-id="rapi_63d19751447fe4"></div>"
type textarea "<div data-rapi-id="rapi_63d19751447fe4"></div>"
click at [1069, 609] on div "Save" at bounding box center [1061, 607] width 26 height 16
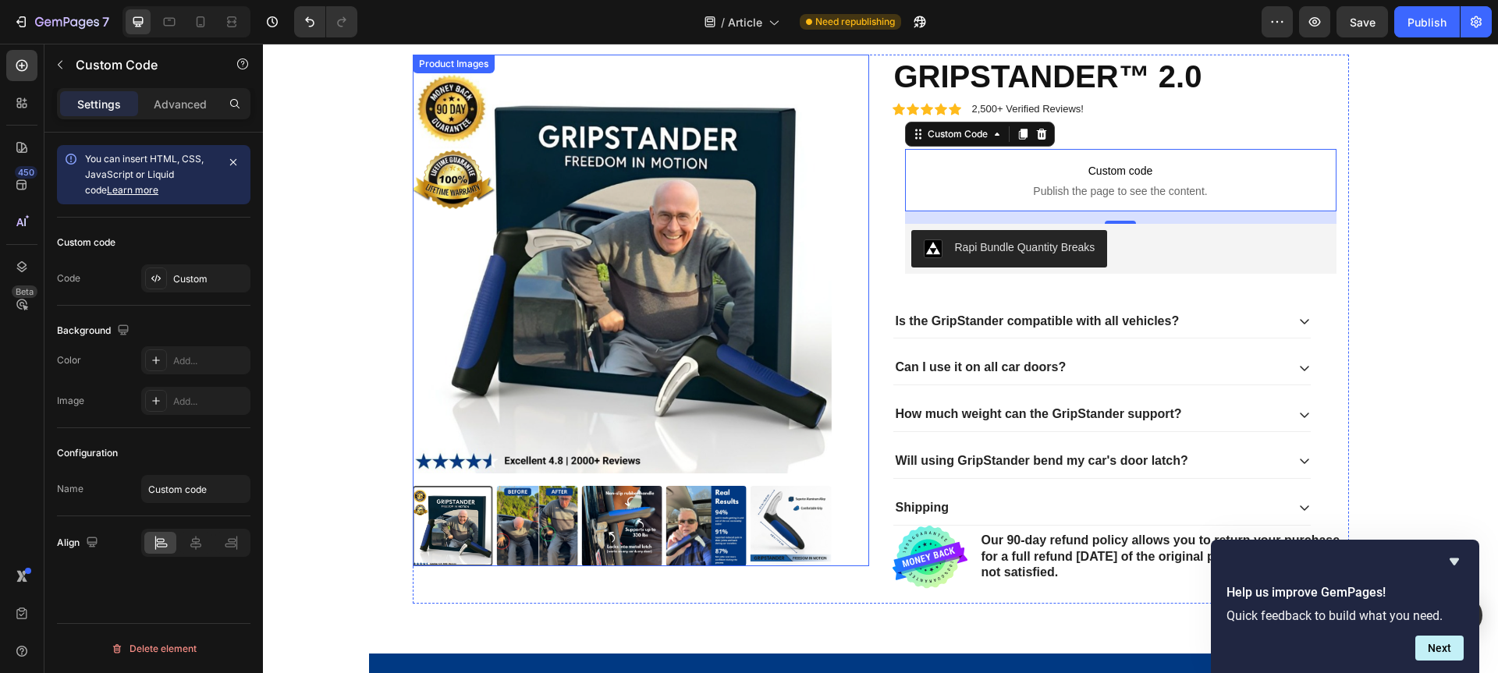
scroll to position [2562, 0]
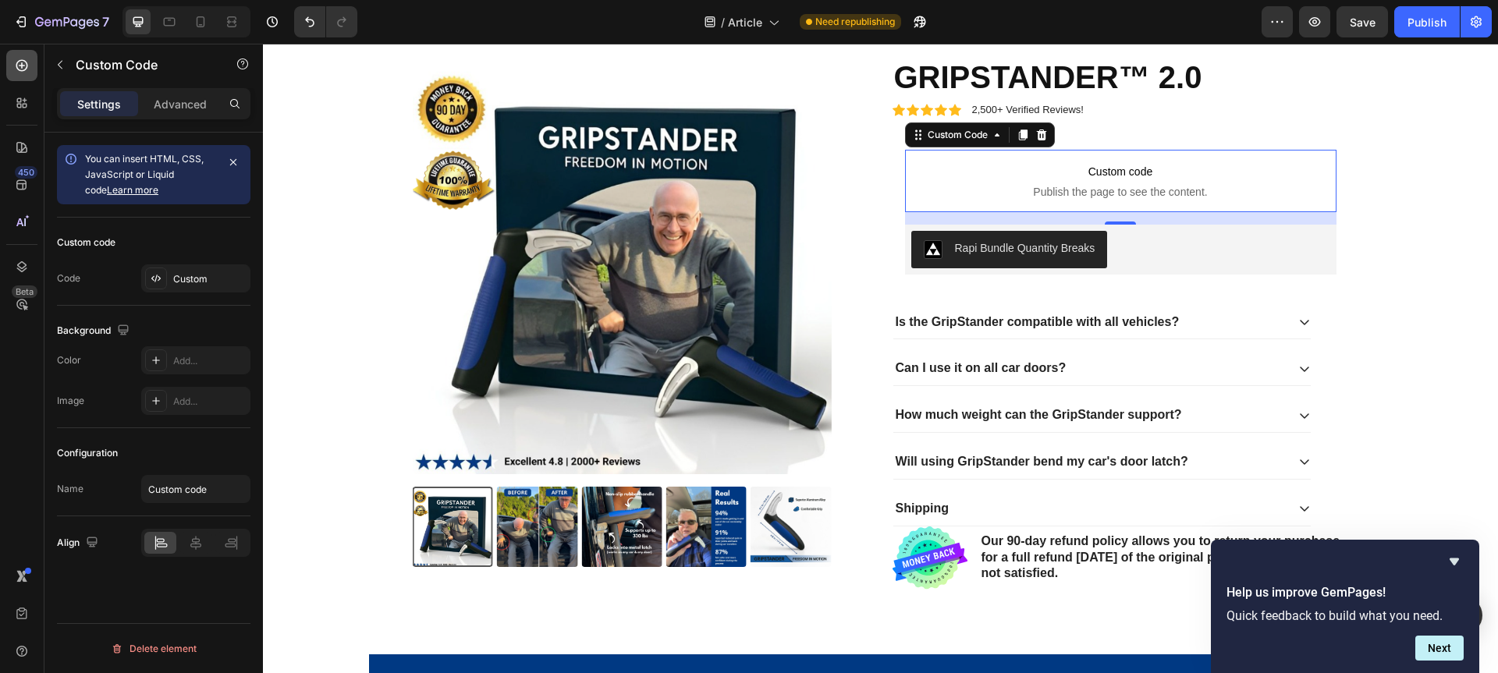
click at [23, 61] on icon at bounding box center [22, 66] width 16 height 16
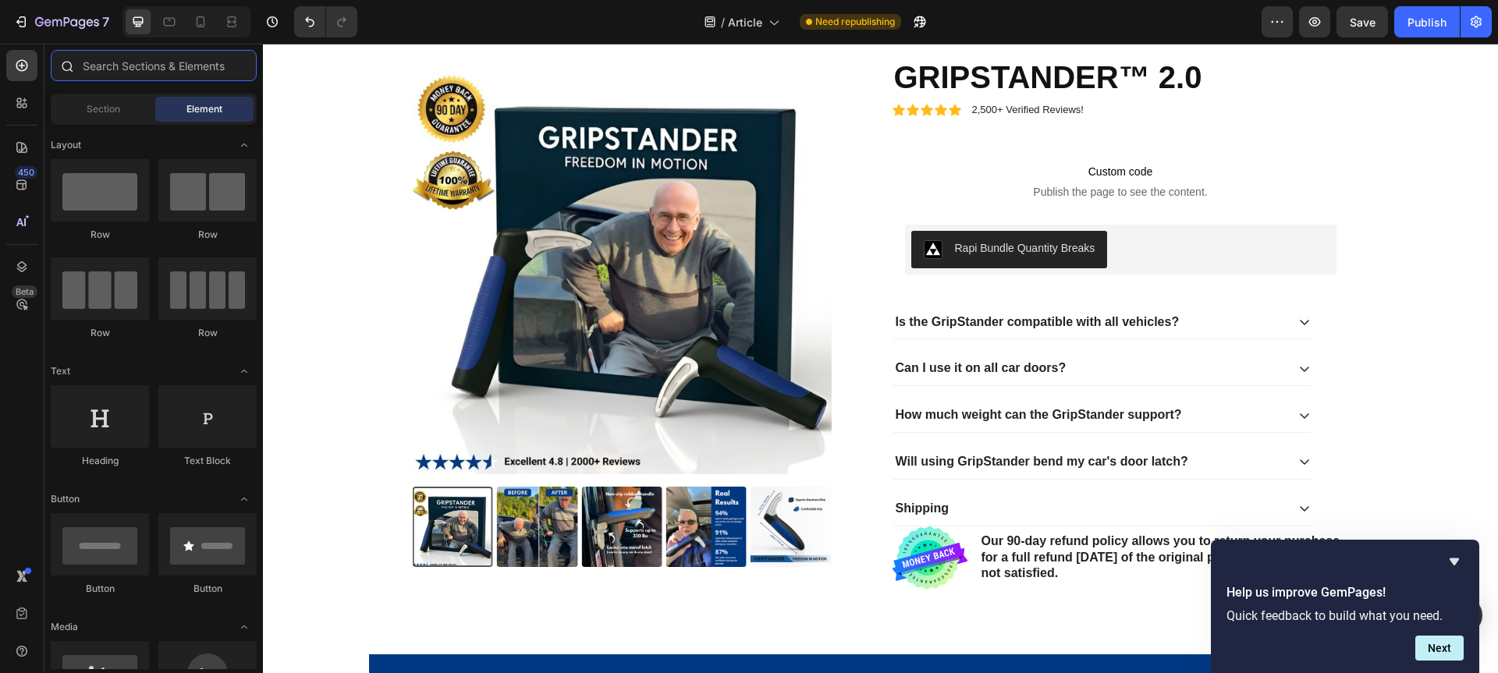
click at [181, 68] on input "text" at bounding box center [154, 65] width 206 height 31
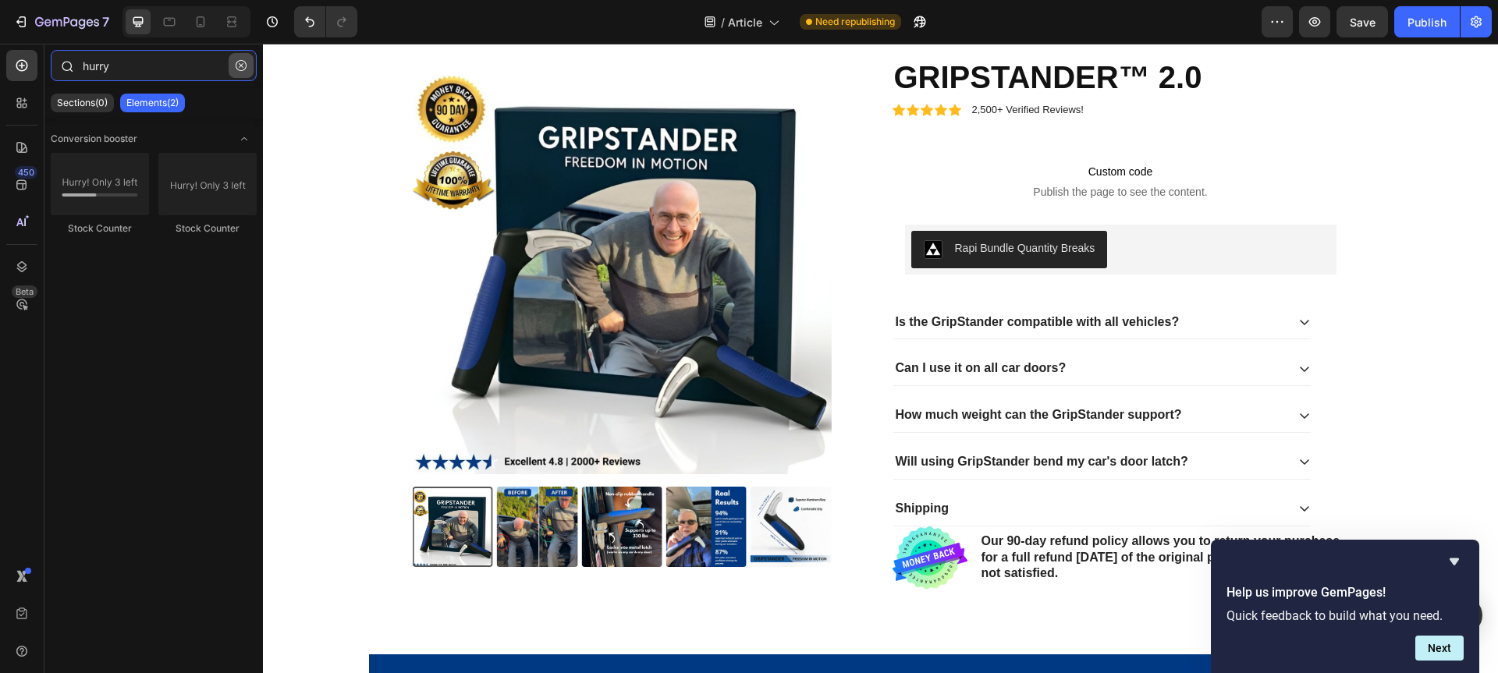
type input "hurry"
click at [239, 69] on icon "button" at bounding box center [241, 65] width 11 height 11
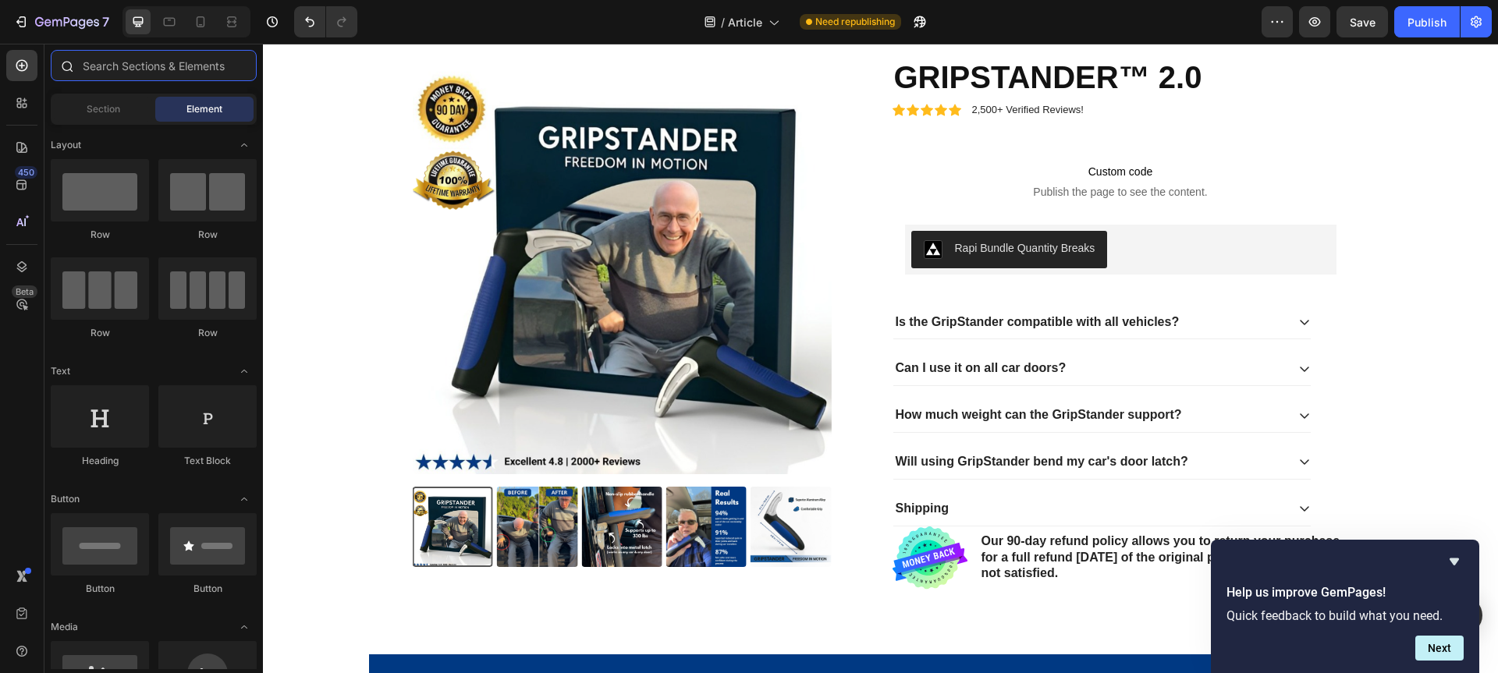
click at [207, 69] on input "text" at bounding box center [154, 65] width 206 height 31
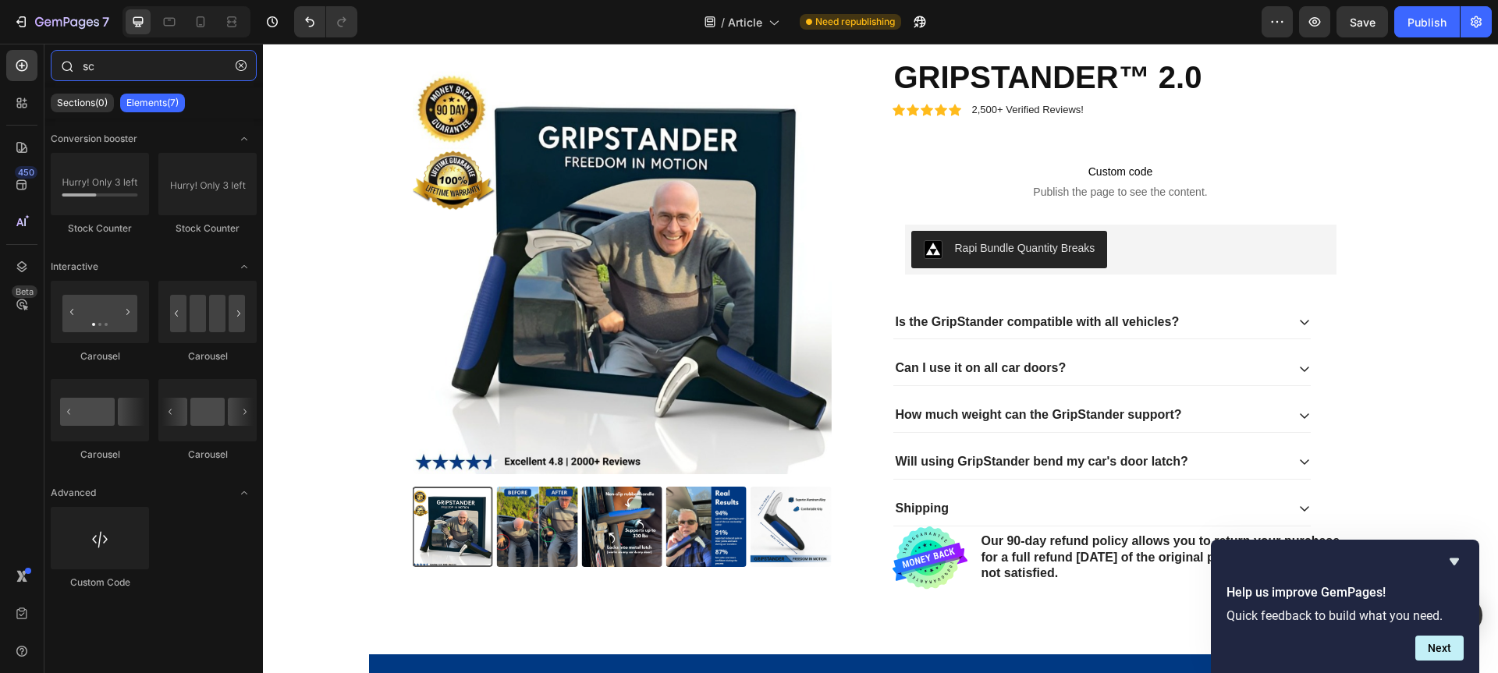
type input "s"
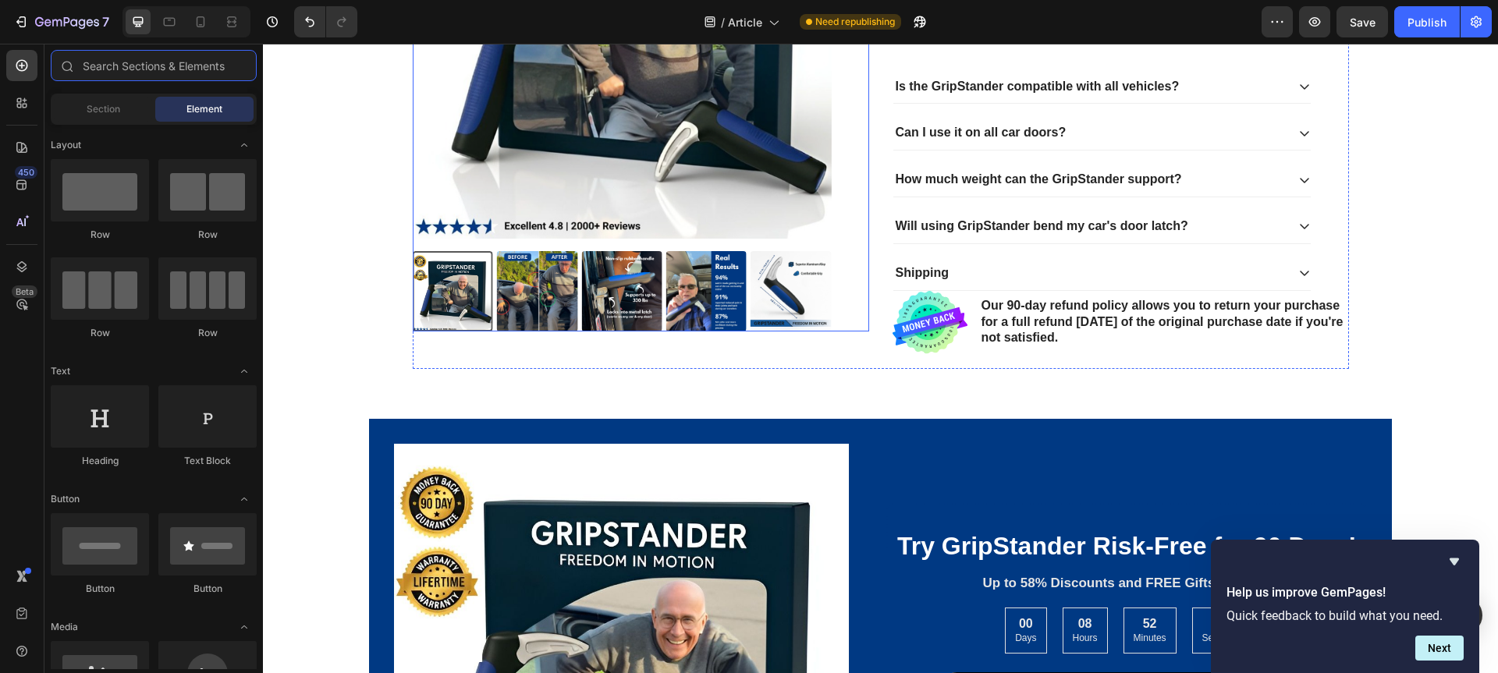
scroll to position [2600, 0]
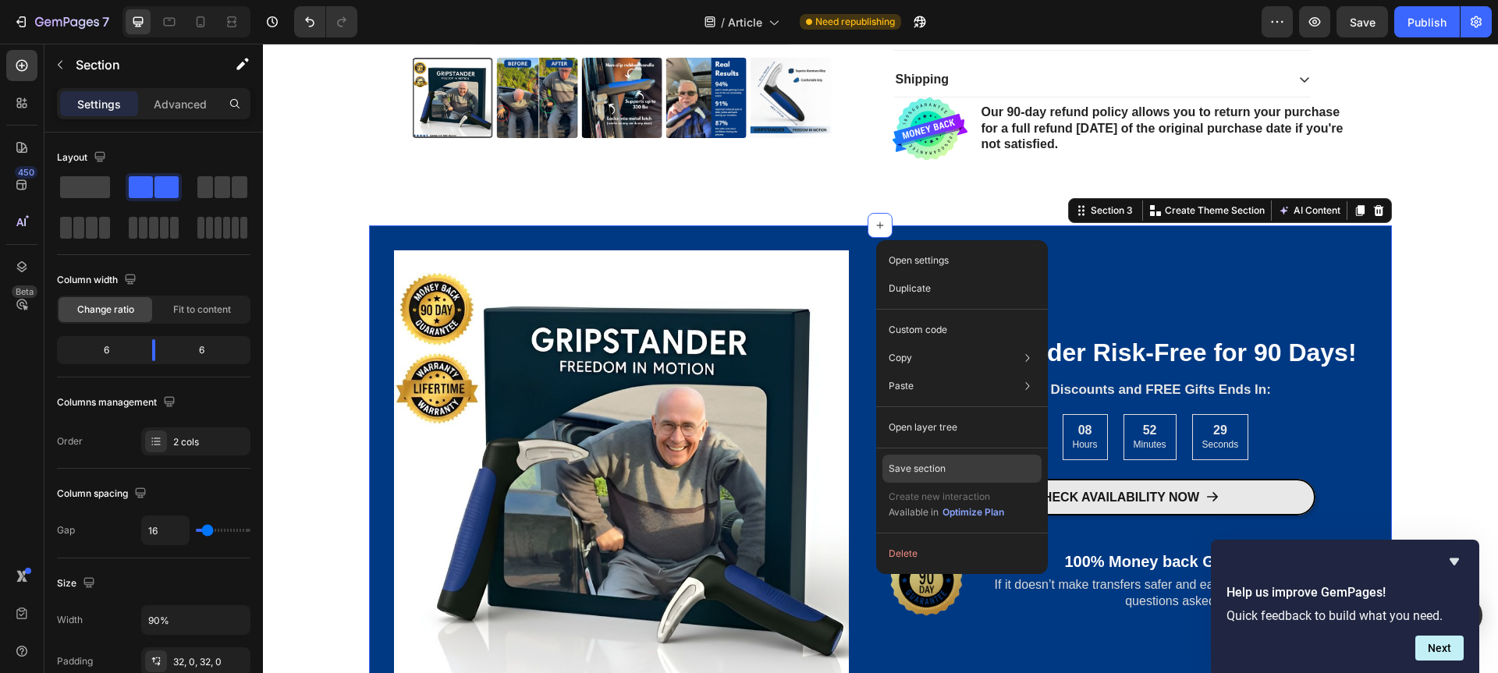
click at [935, 470] on p "Save section" at bounding box center [917, 469] width 57 height 14
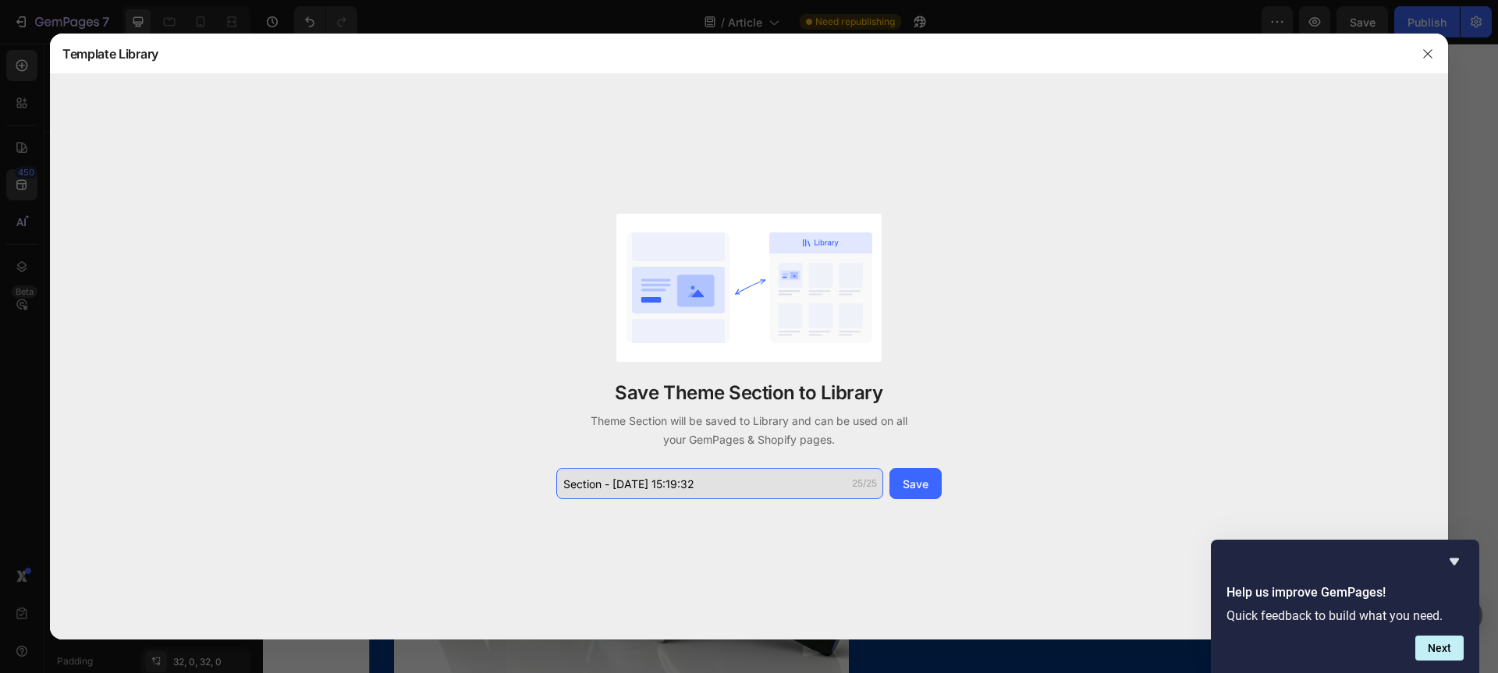
click at [739, 477] on input "Section - Sep 28 15:19:32" at bounding box center [719, 483] width 327 height 31
type input "Call to action"
click at [913, 477] on div "Save" at bounding box center [916, 484] width 26 height 16
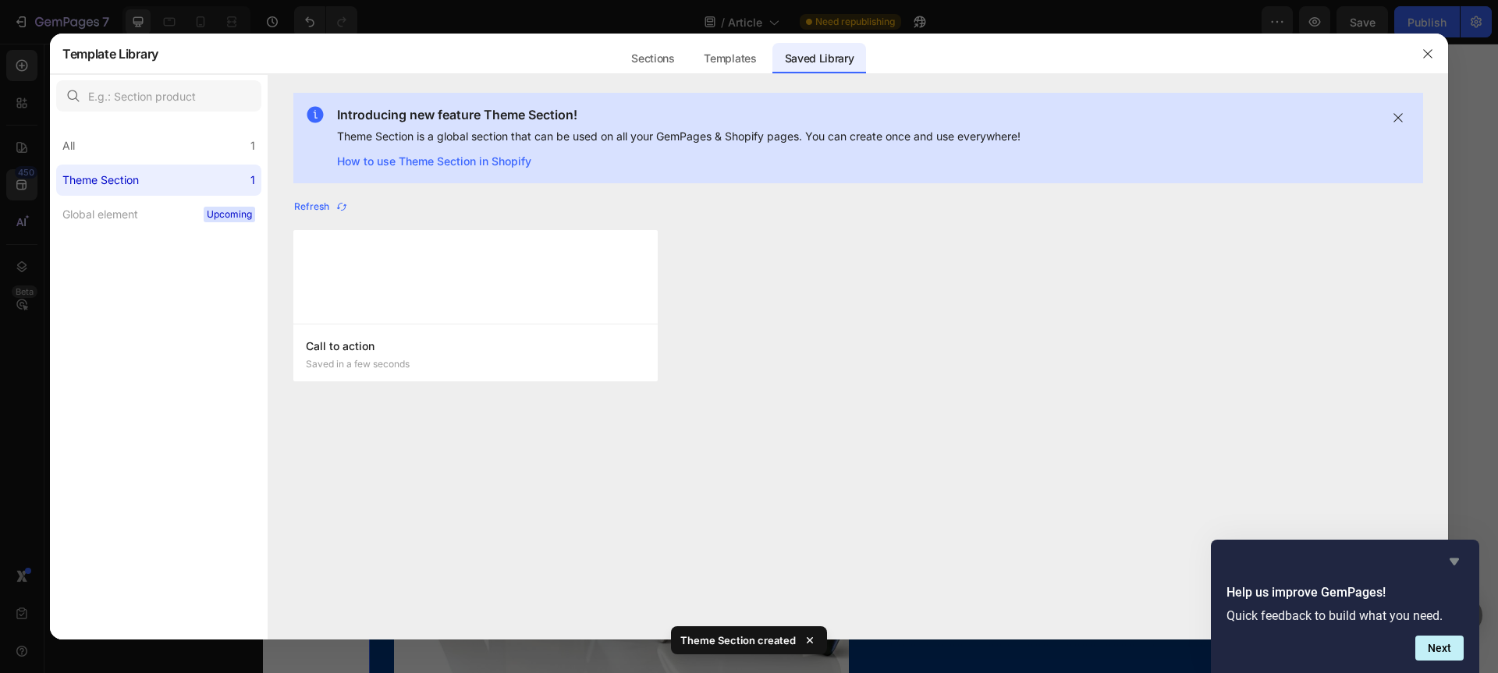
click at [1458, 565] on icon "Hide survey" at bounding box center [1454, 561] width 19 height 19
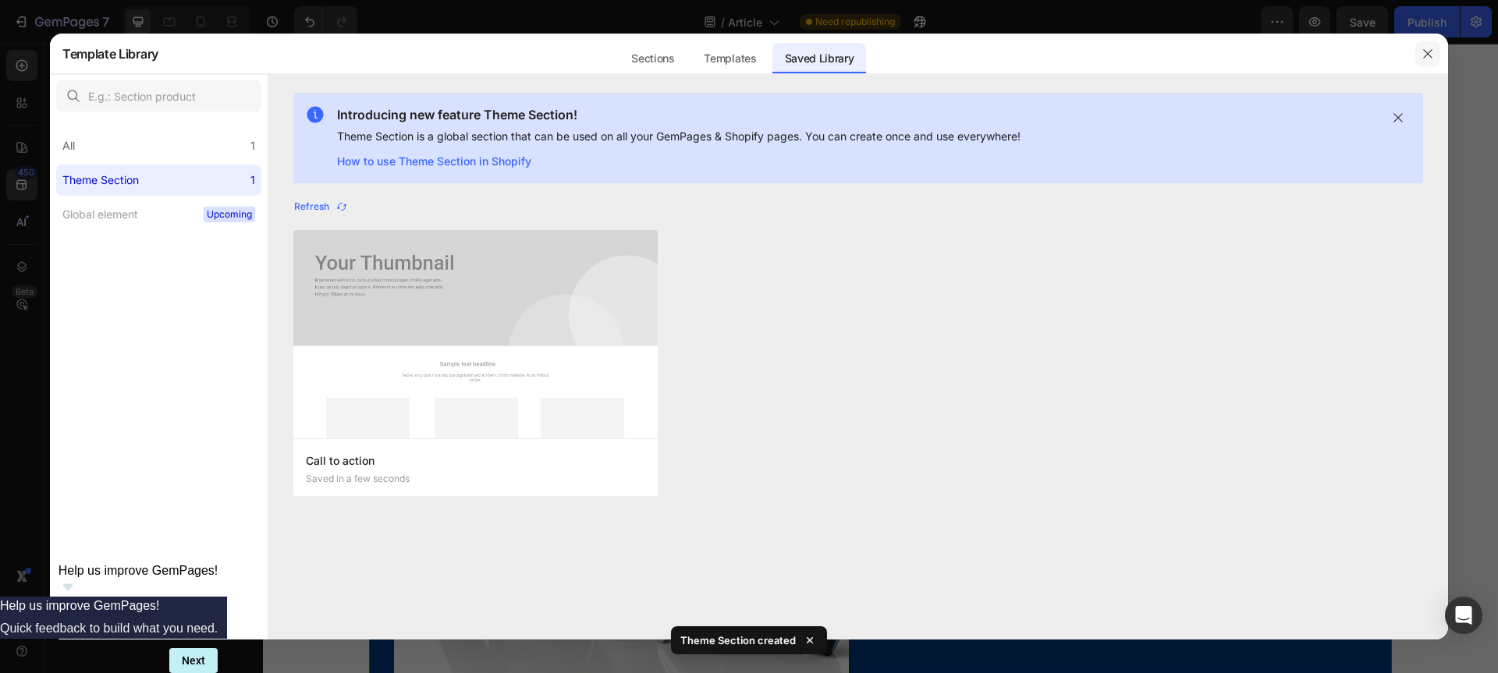
click at [1428, 51] on icon "button" at bounding box center [1427, 54] width 12 height 12
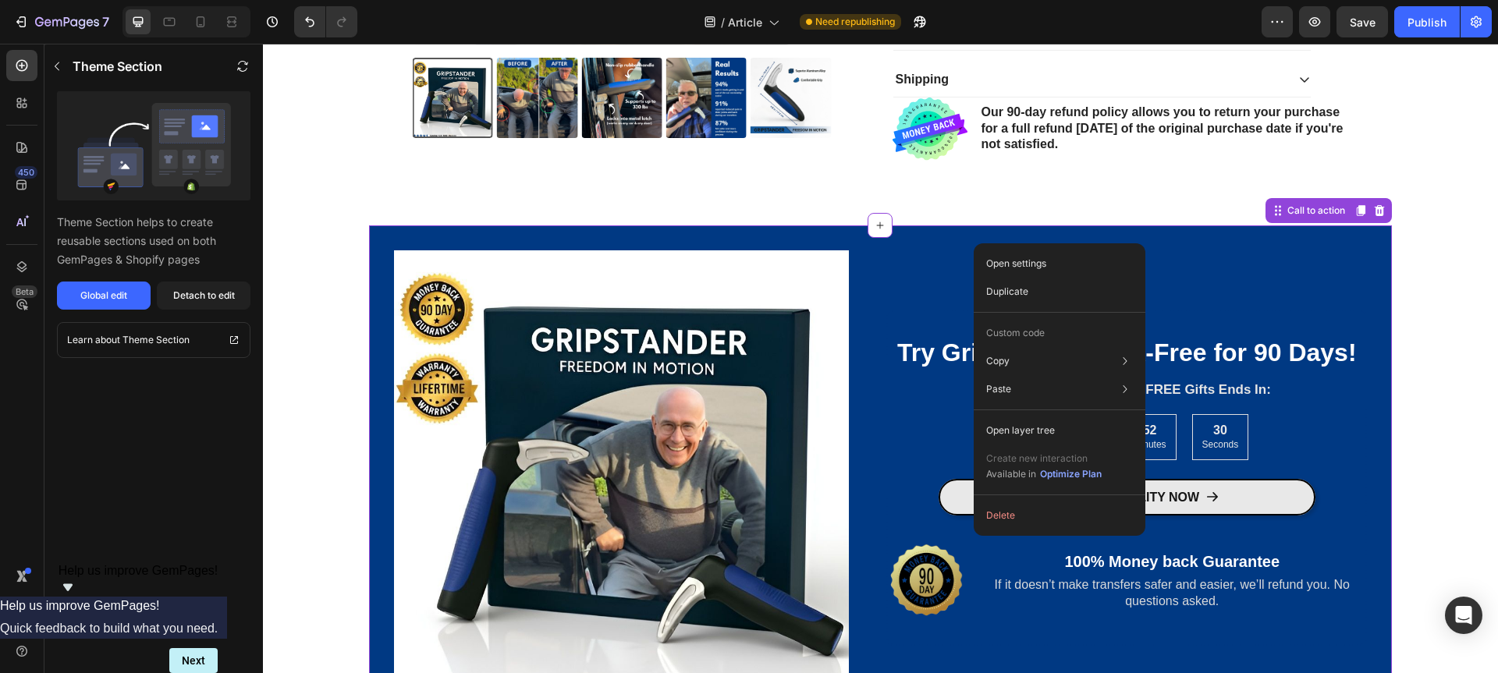
click at [903, 264] on div "Try GripStander Risk-Free for 90 Days! Heading Up to 58% Discounts and FREE Gif…" at bounding box center [1138, 477] width 505 height 455
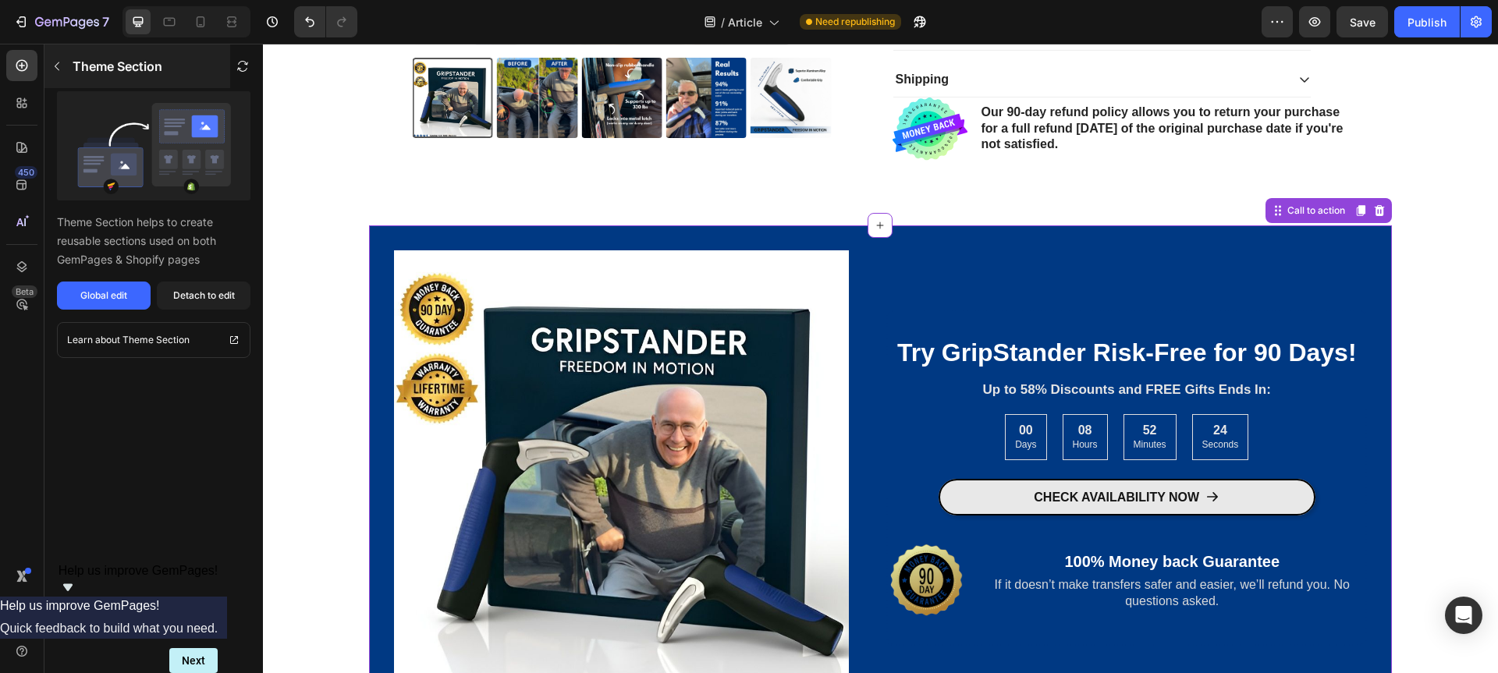
click at [59, 73] on button "button" at bounding box center [56, 66] width 25 height 25
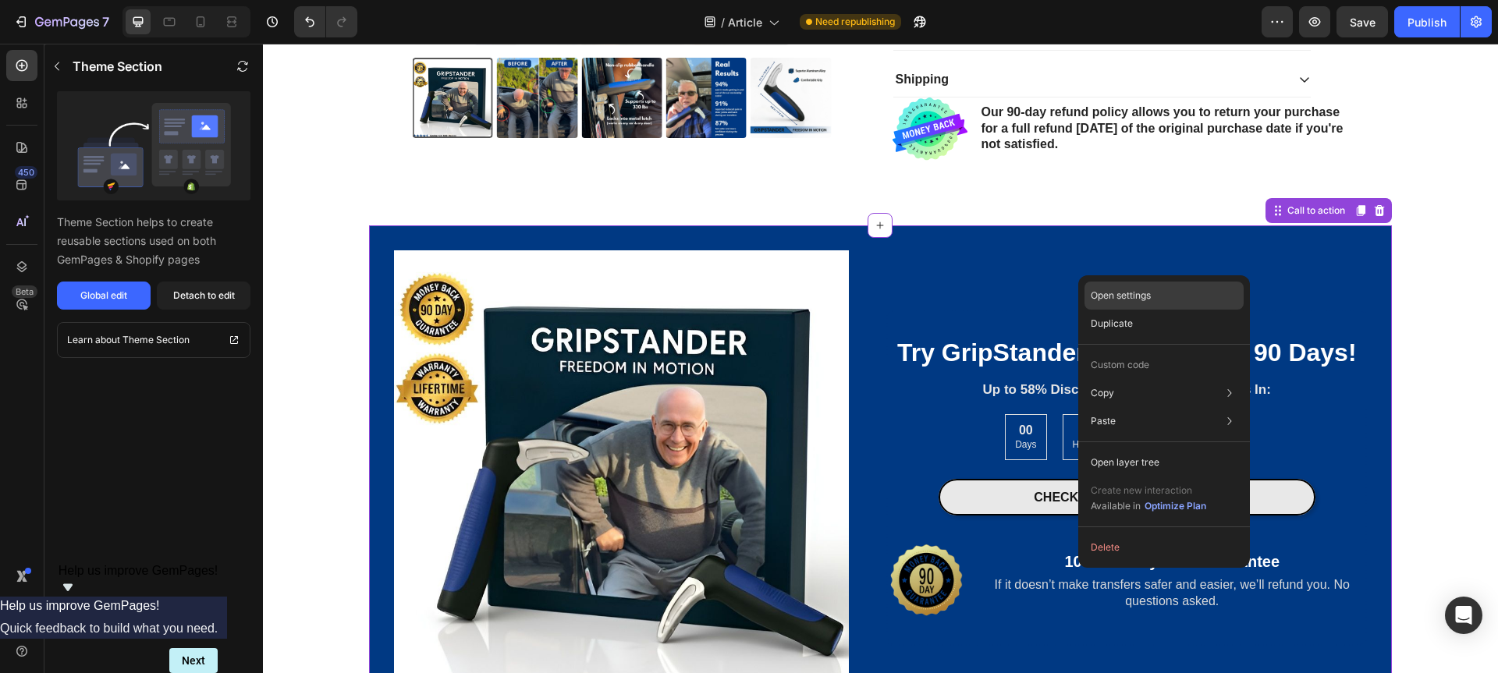
click at [1136, 300] on p "Open settings" at bounding box center [1121, 296] width 60 height 14
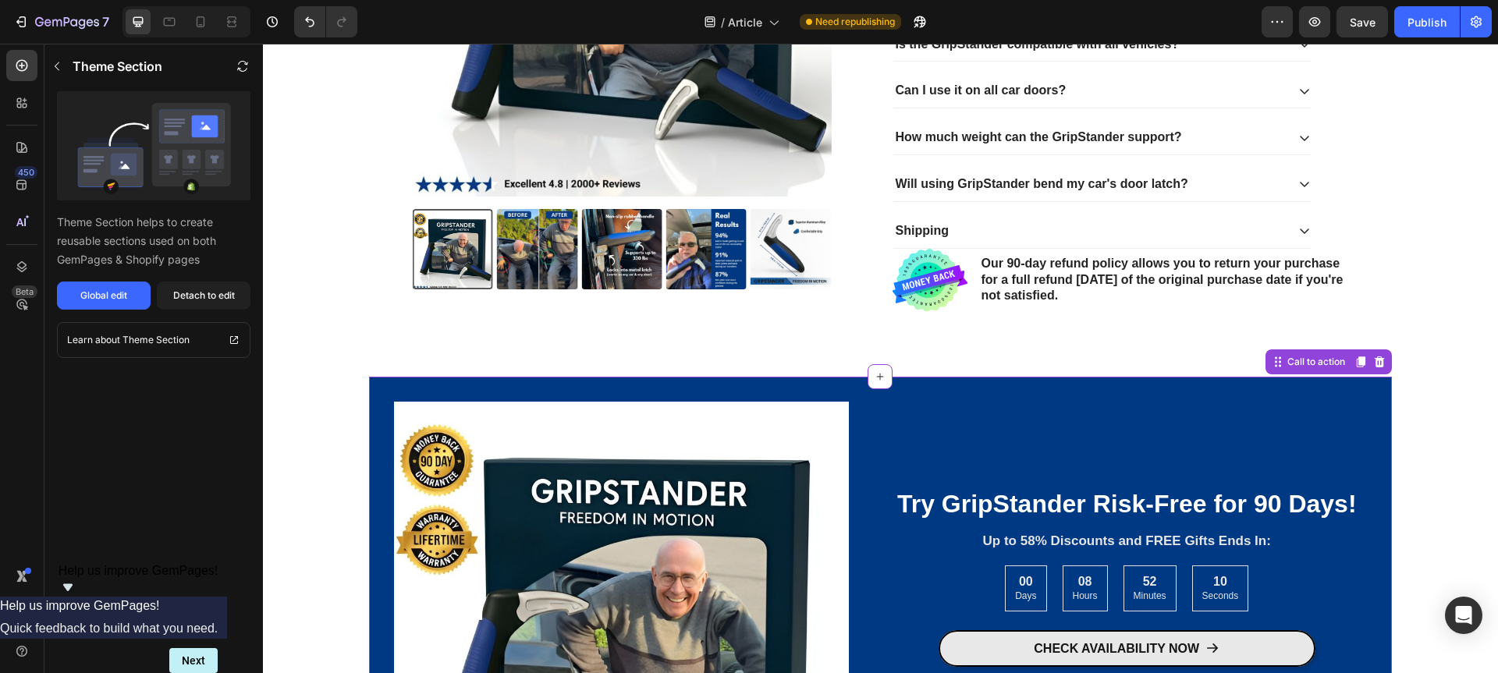
scroll to position [2101, 0]
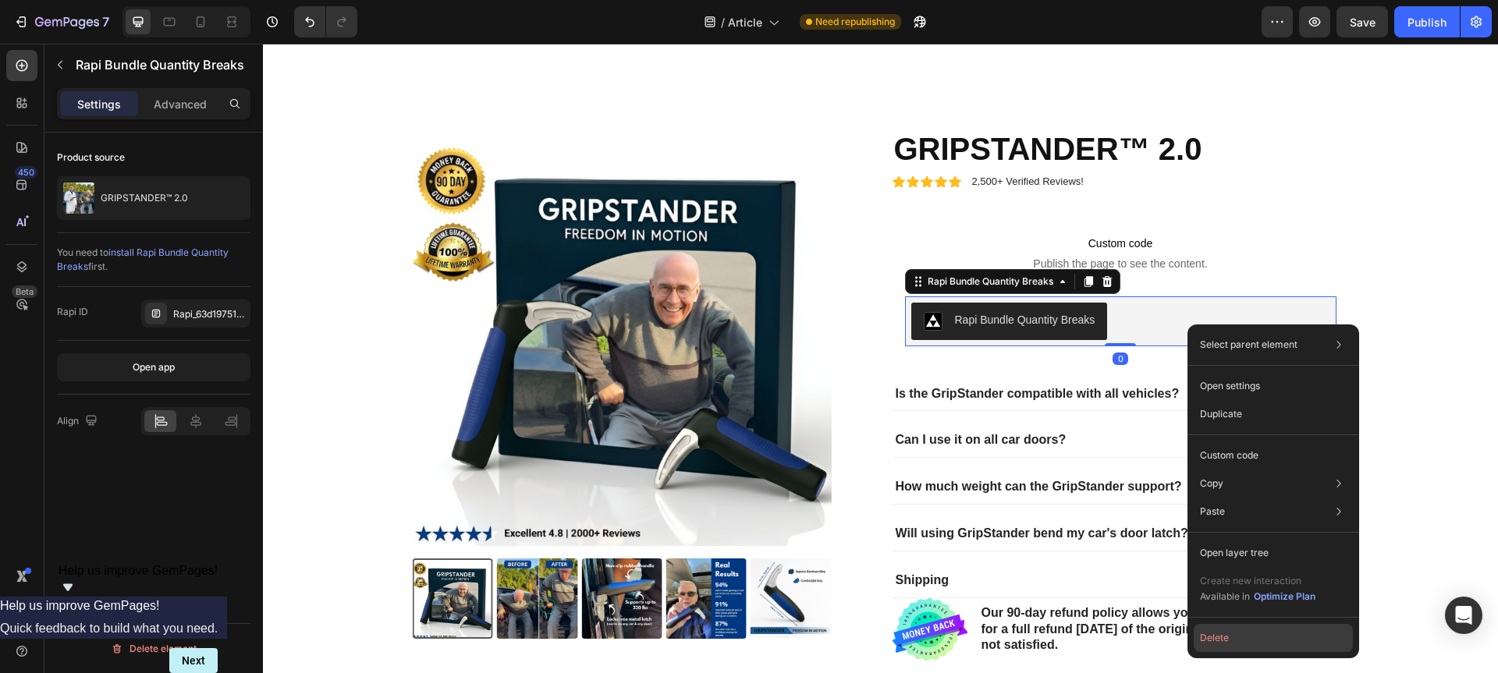
click at [1215, 640] on button "Delete" at bounding box center [1273, 638] width 159 height 28
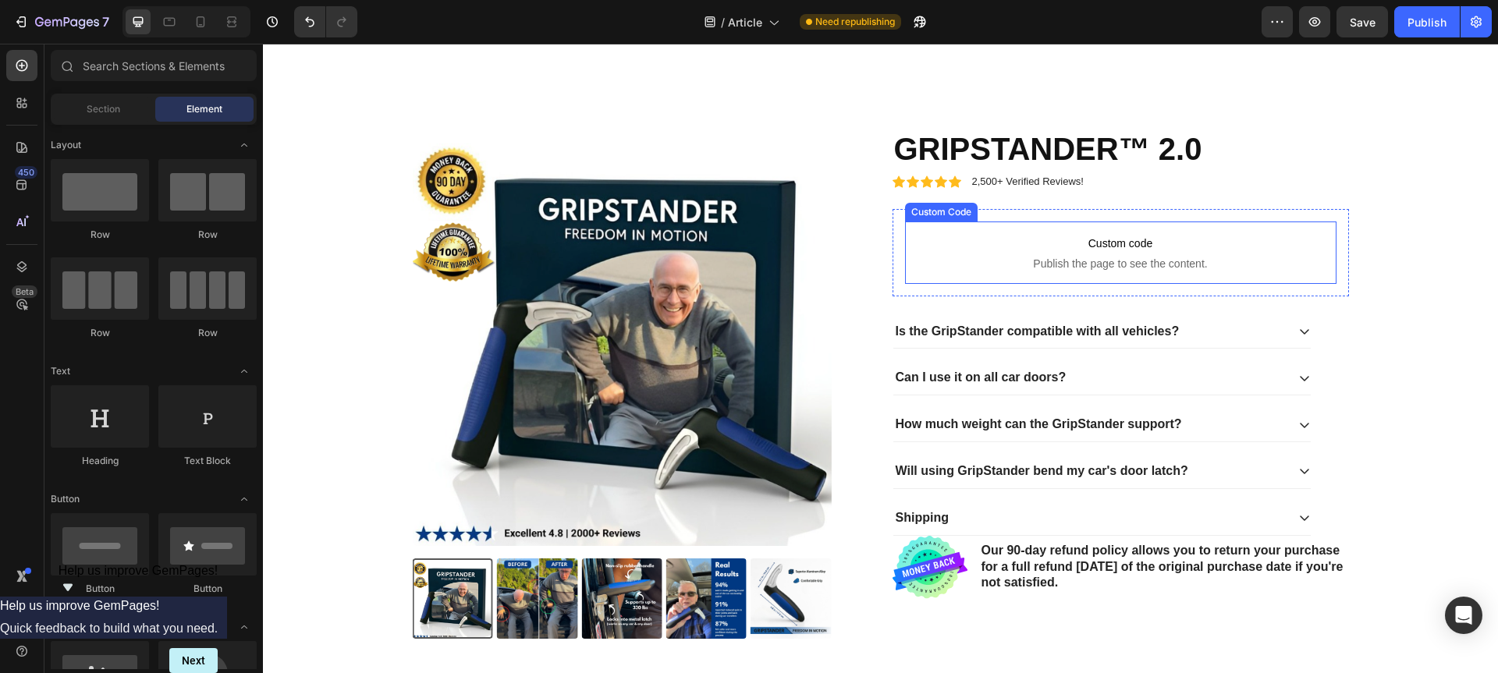
click at [1117, 272] on p "Custom code Publish the page to see the content." at bounding box center [1120, 253] width 431 height 62
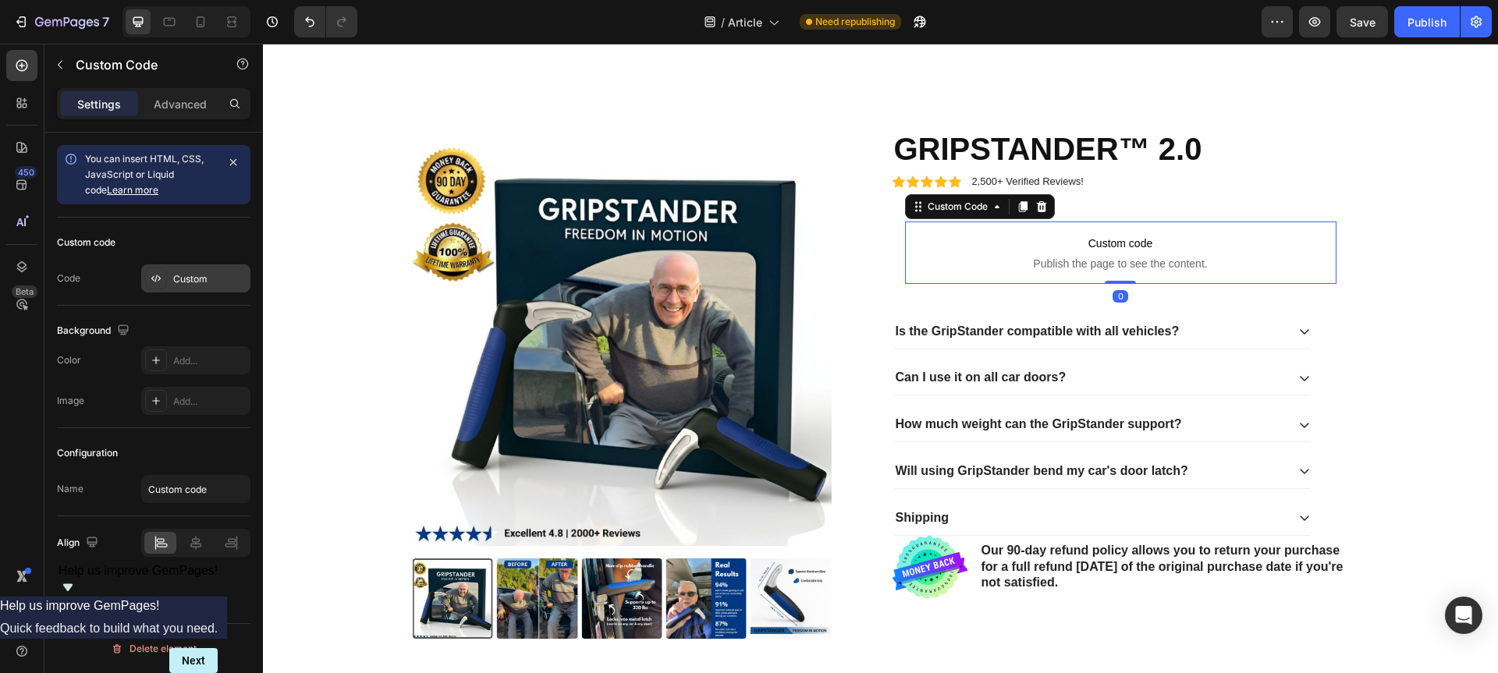
click at [213, 276] on div "Custom" at bounding box center [209, 279] width 73 height 14
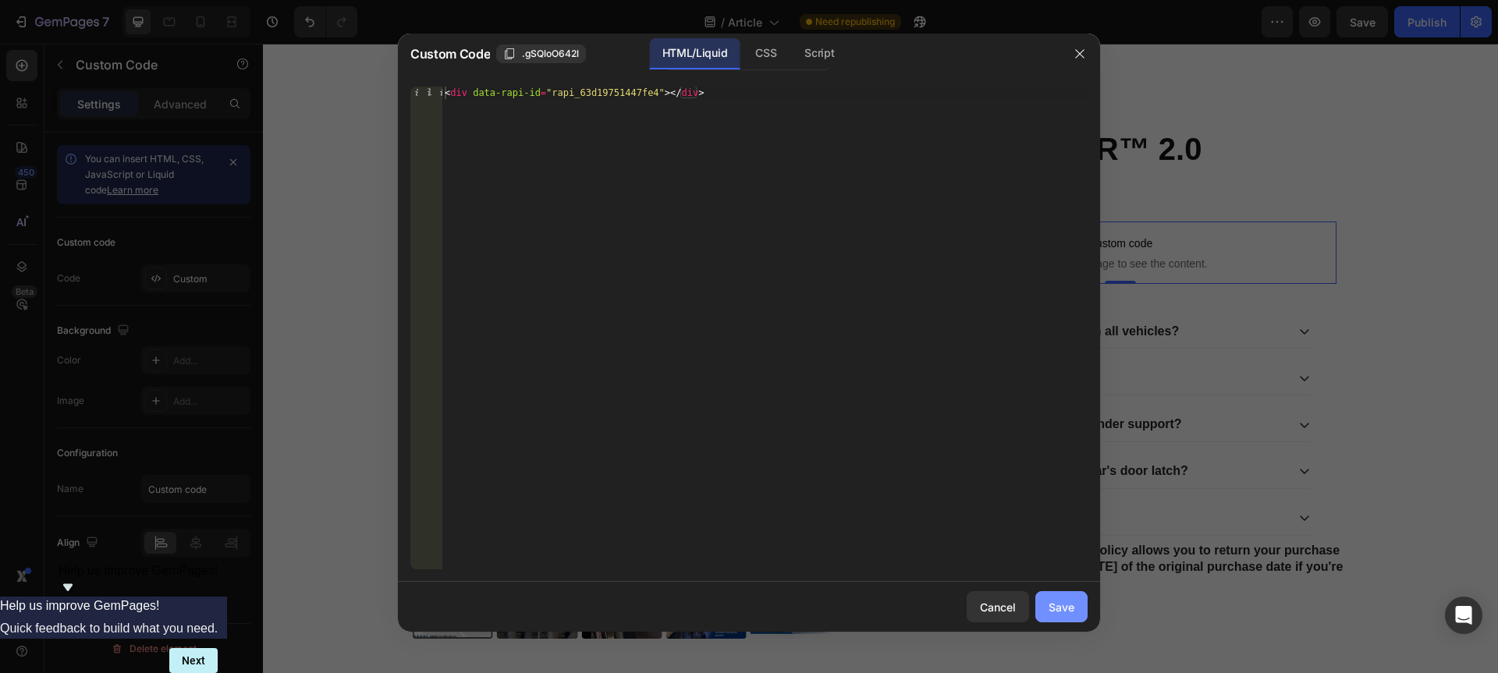
click at [1059, 612] on div "Save" at bounding box center [1061, 607] width 26 height 16
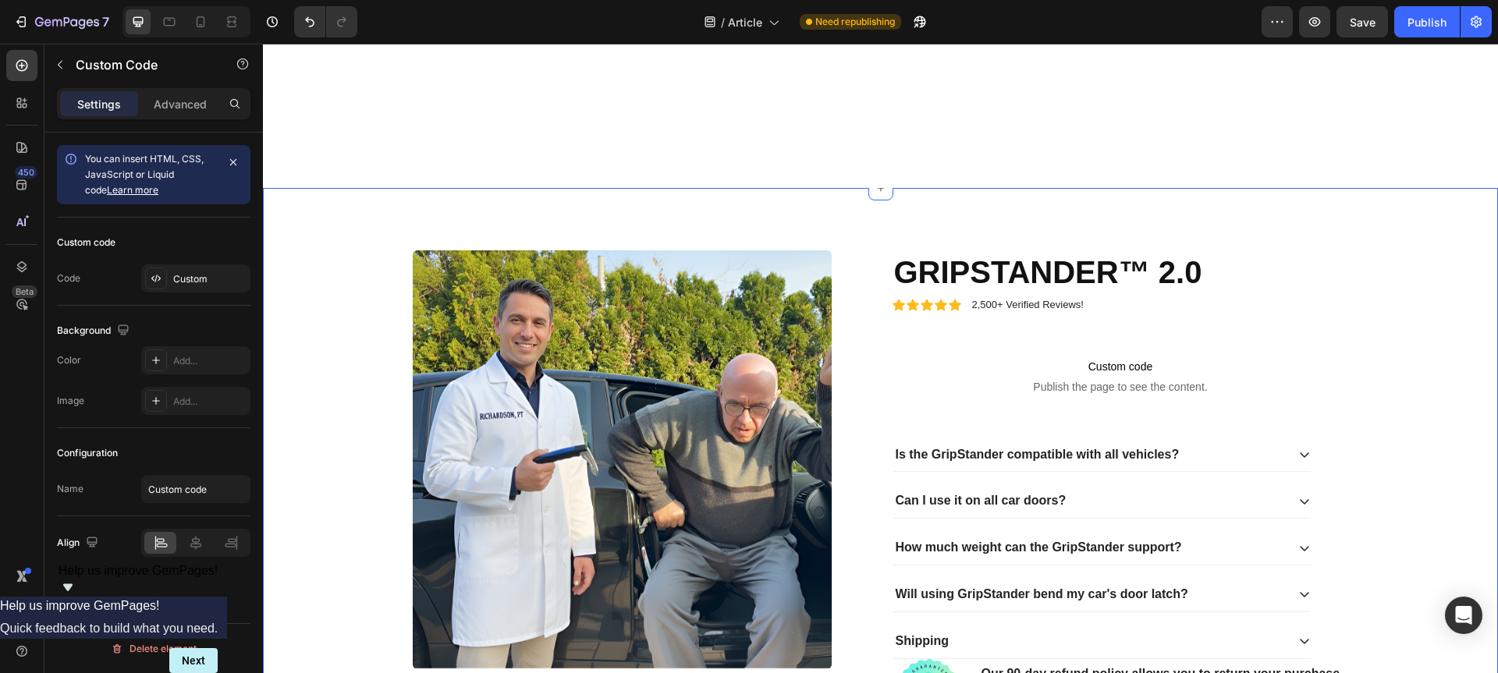
scroll to position [2513, 0]
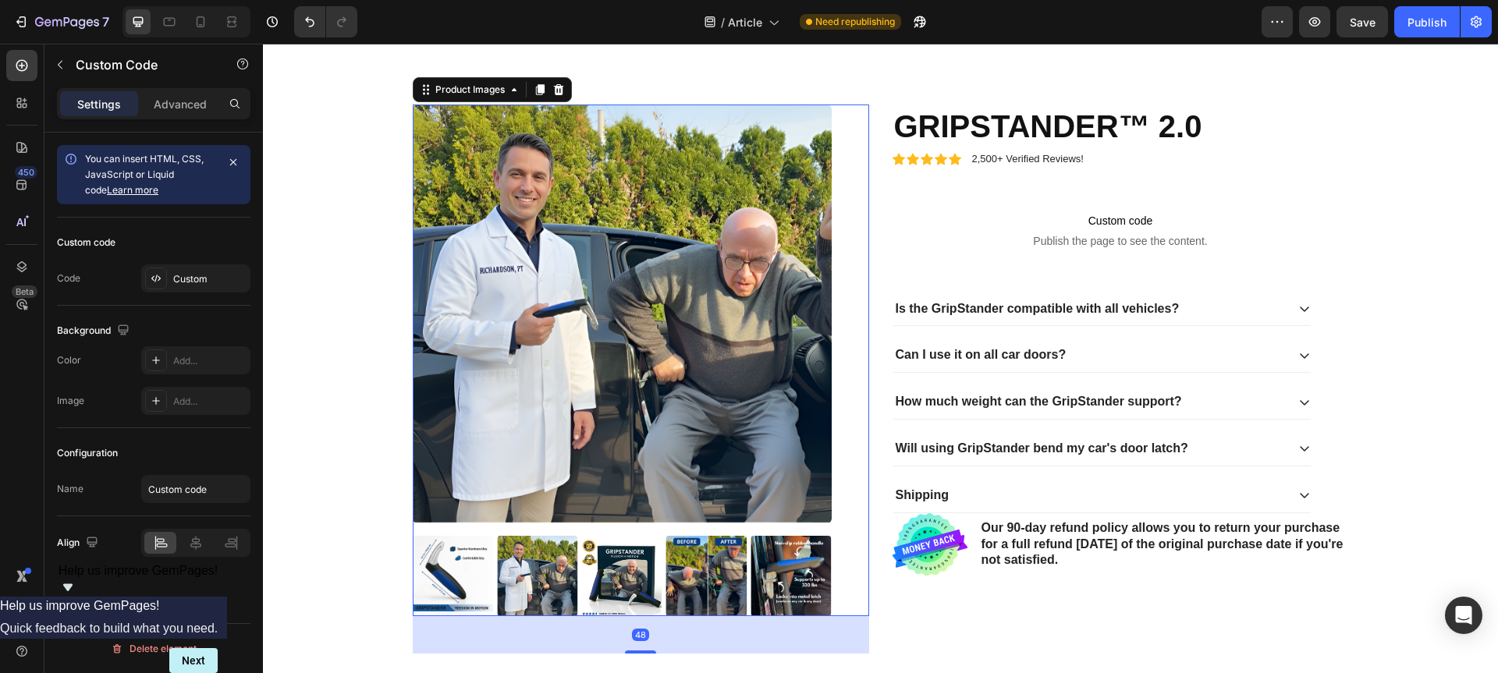
click at [860, 562] on div "Product Images 48" at bounding box center [641, 361] width 456 height 512
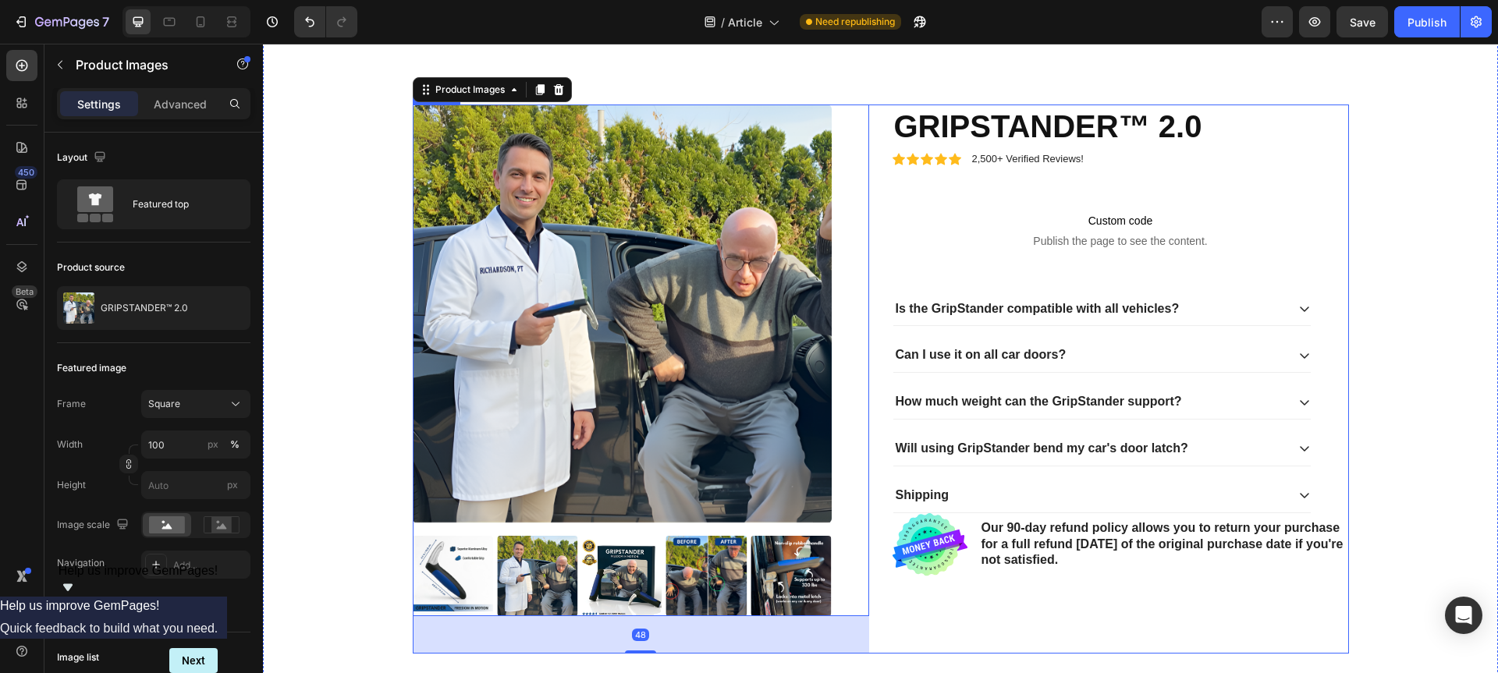
click at [883, 613] on div "Product Images 48 Icon Icon Icon Icon Icon Icon List 2,500+ Verified Reviews! T…" at bounding box center [881, 379] width 936 height 549
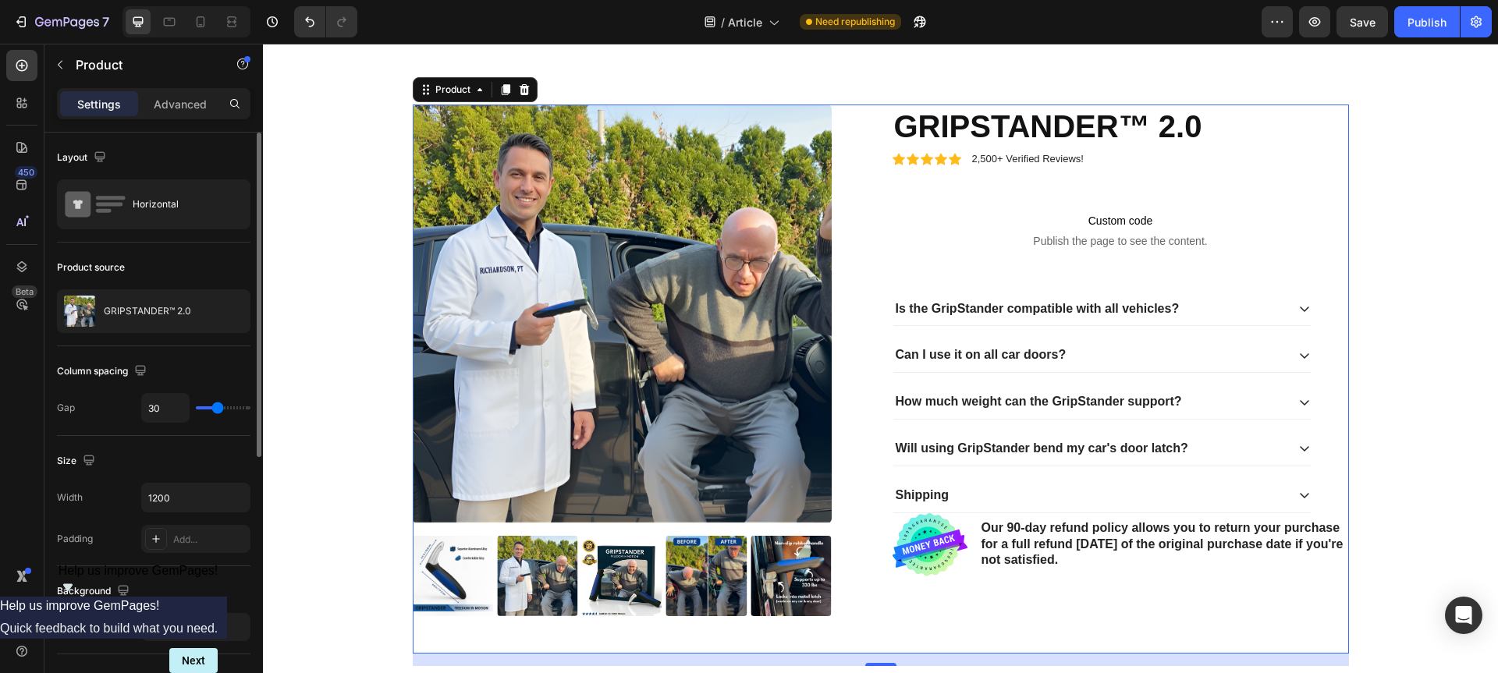
type input "33"
type input "32"
type input "31"
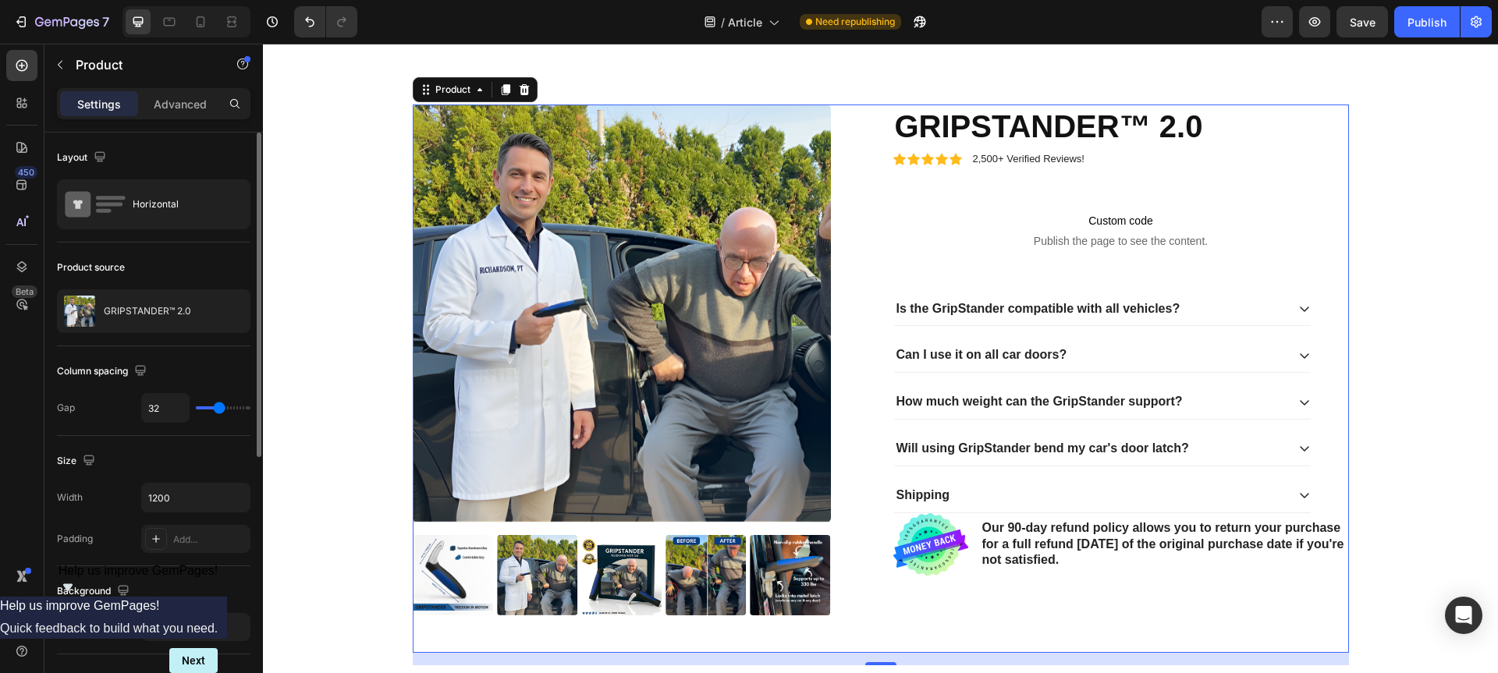
type input "31"
type input "30"
type input "29"
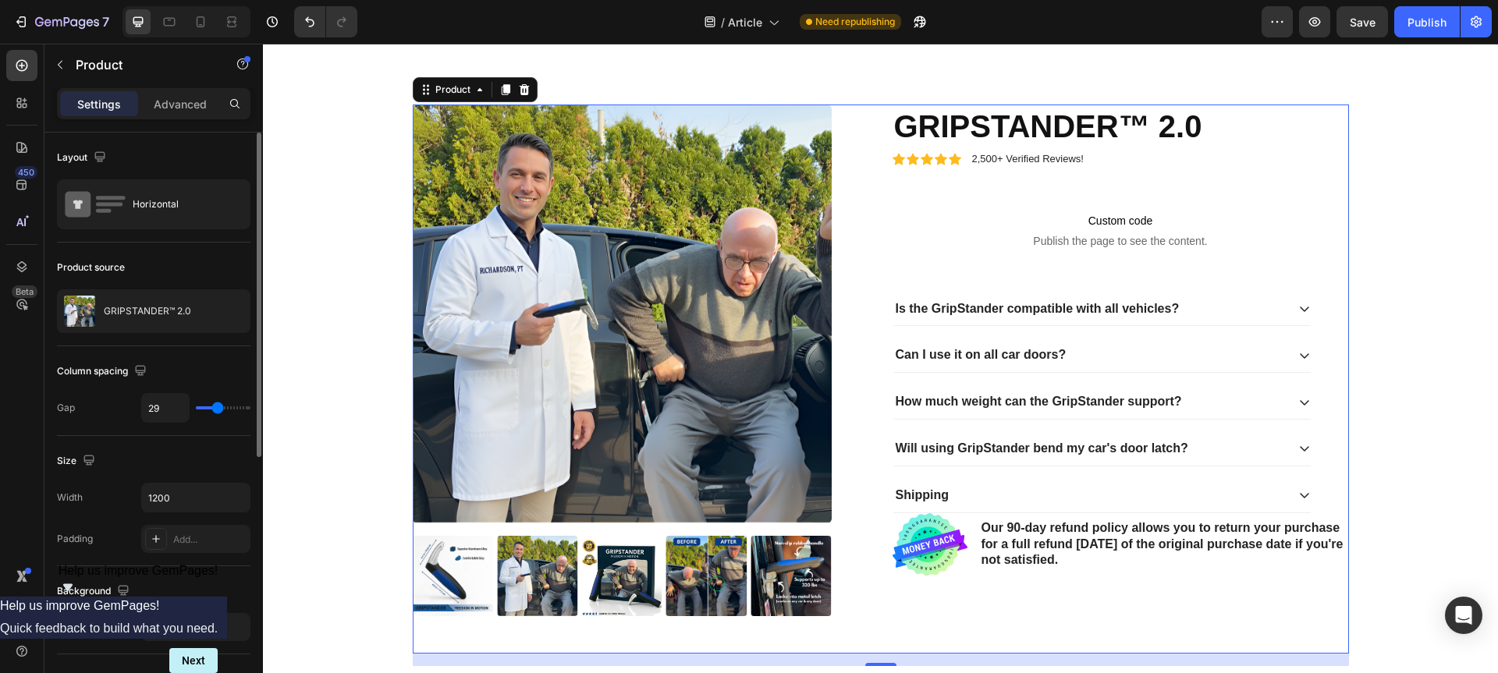
type input "28"
type input "27"
type input "26"
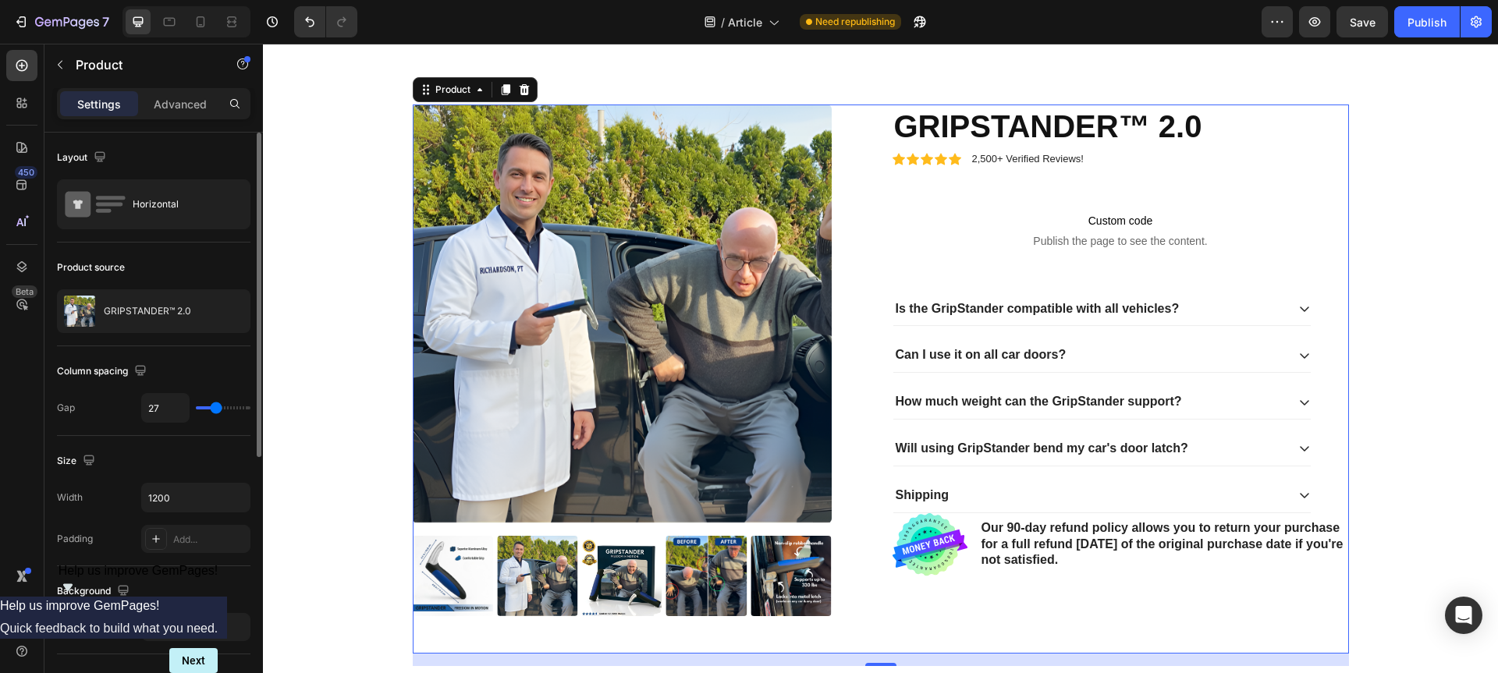
type input "26"
type input "24"
type input "23"
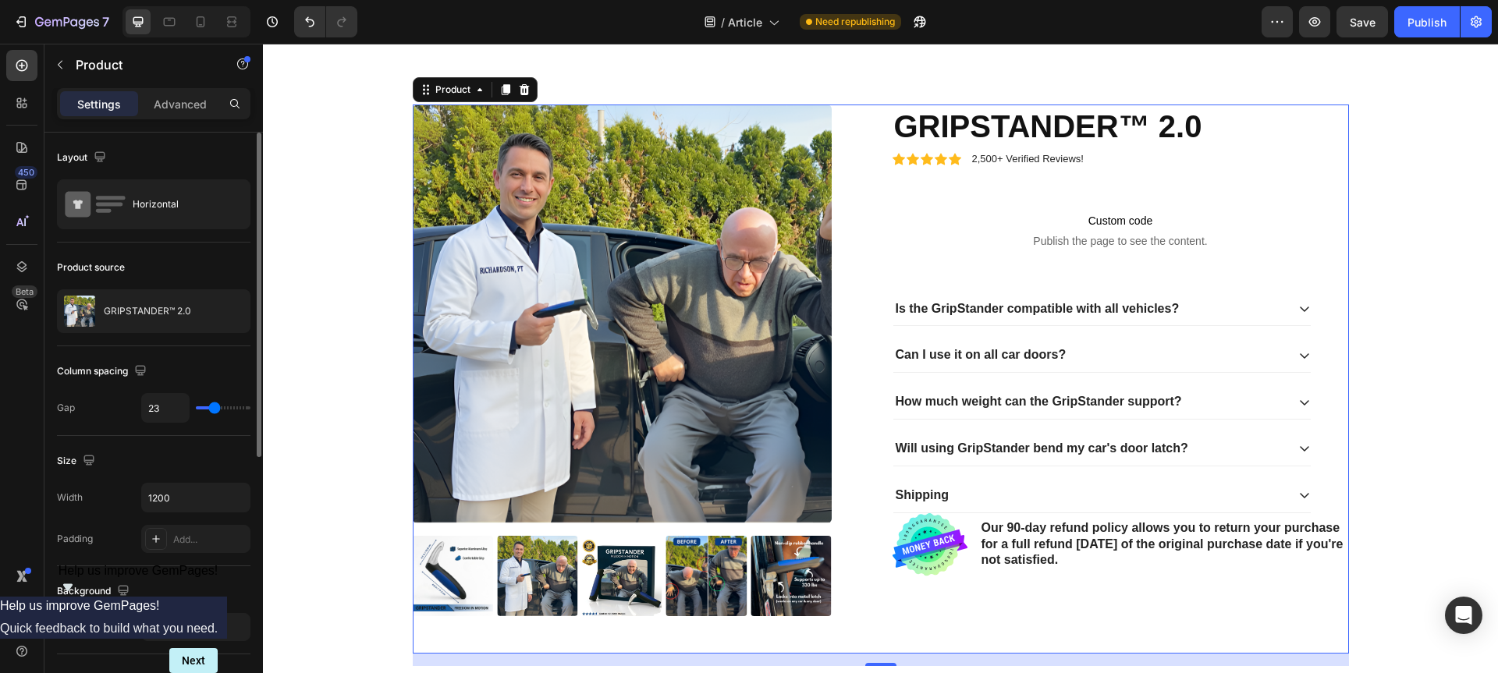
type input "18"
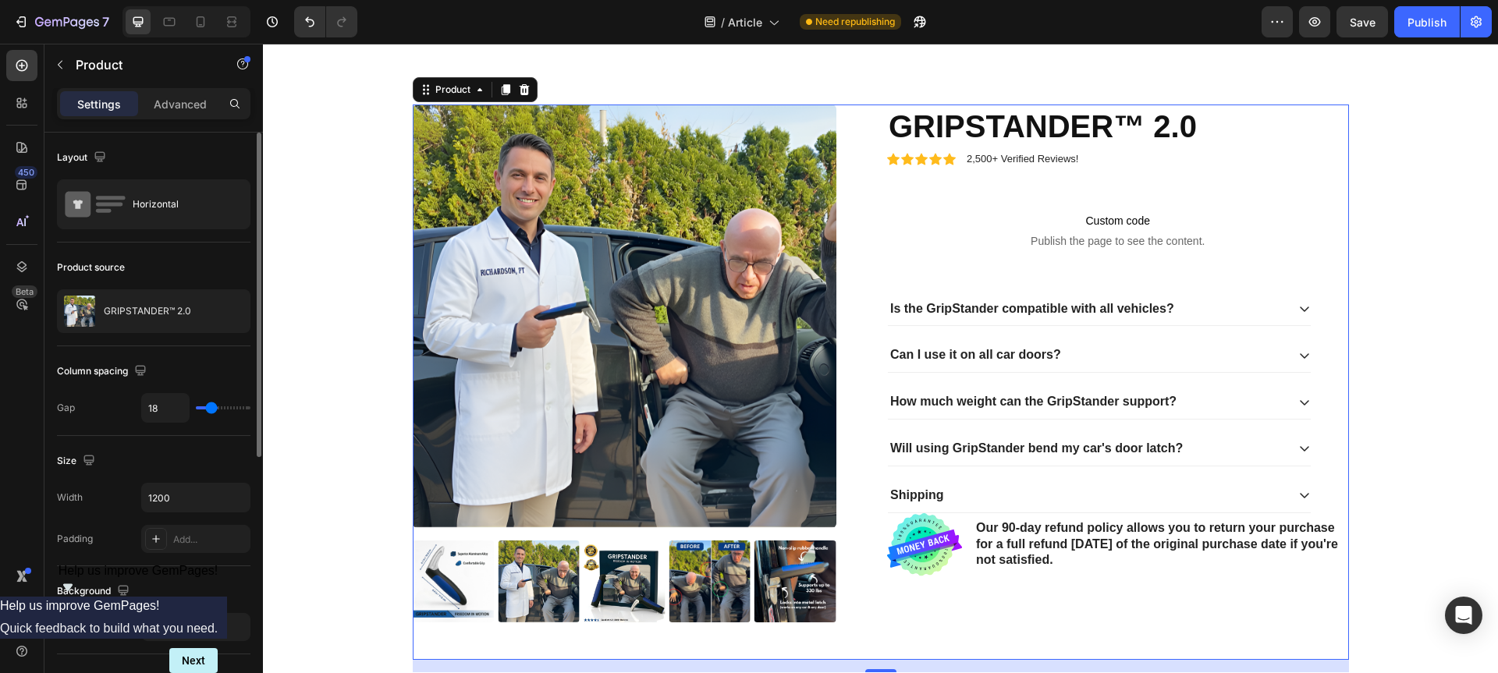
type input "13"
type input "9"
type input "8"
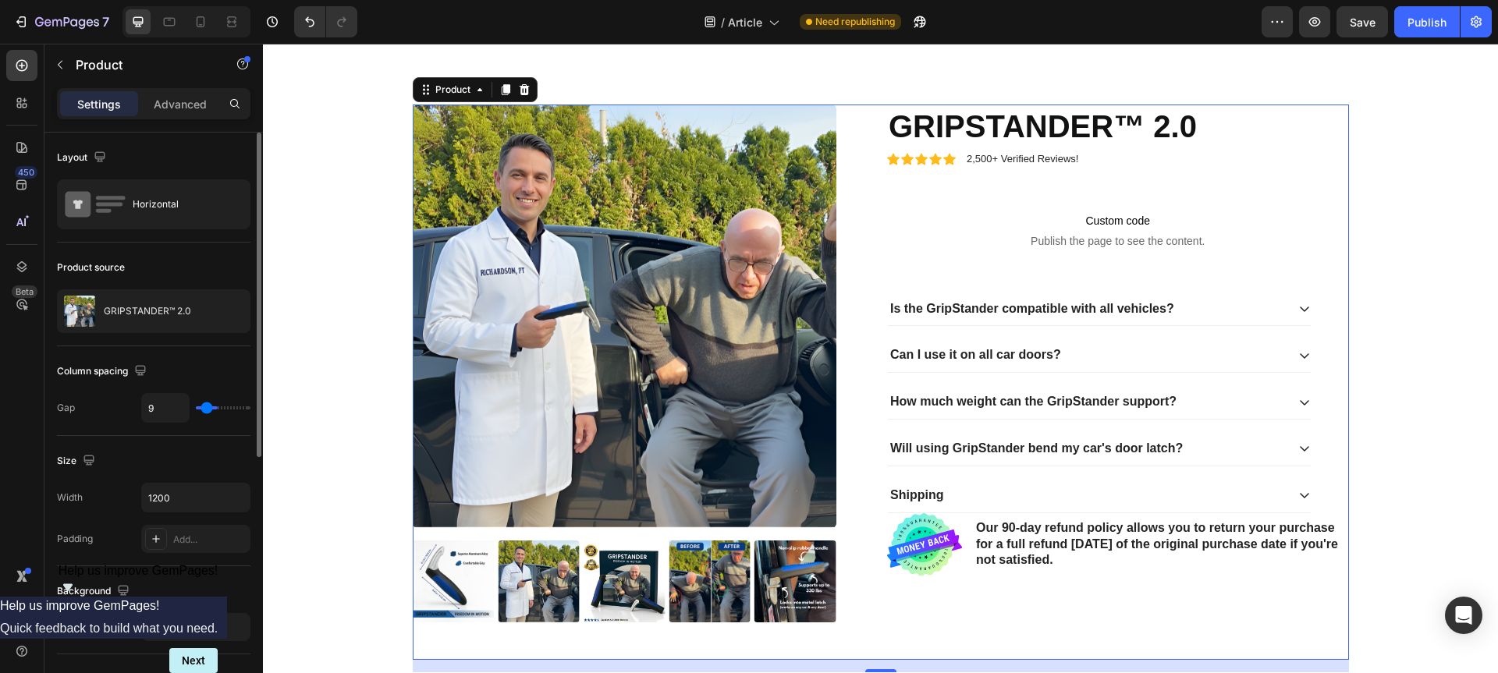
type input "8"
type input "6"
type input "3"
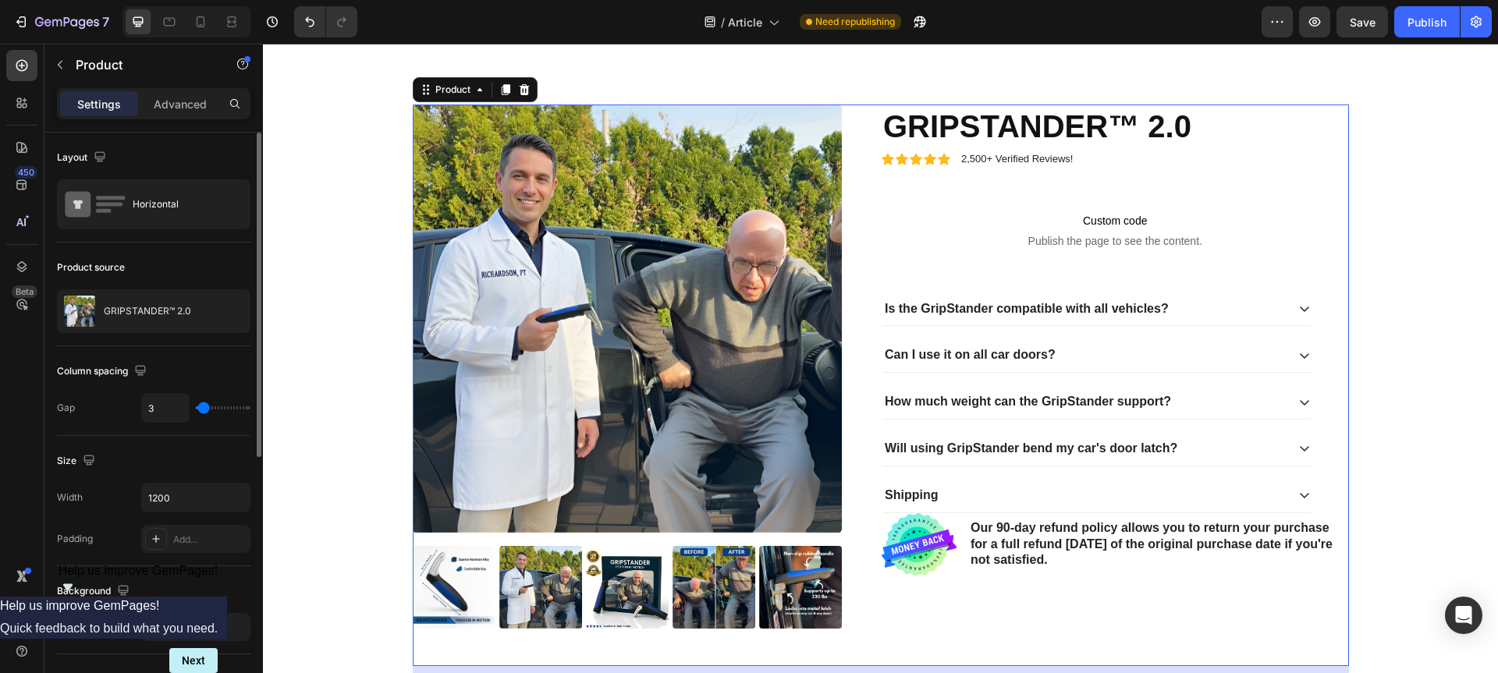
type input "2"
type input "0"
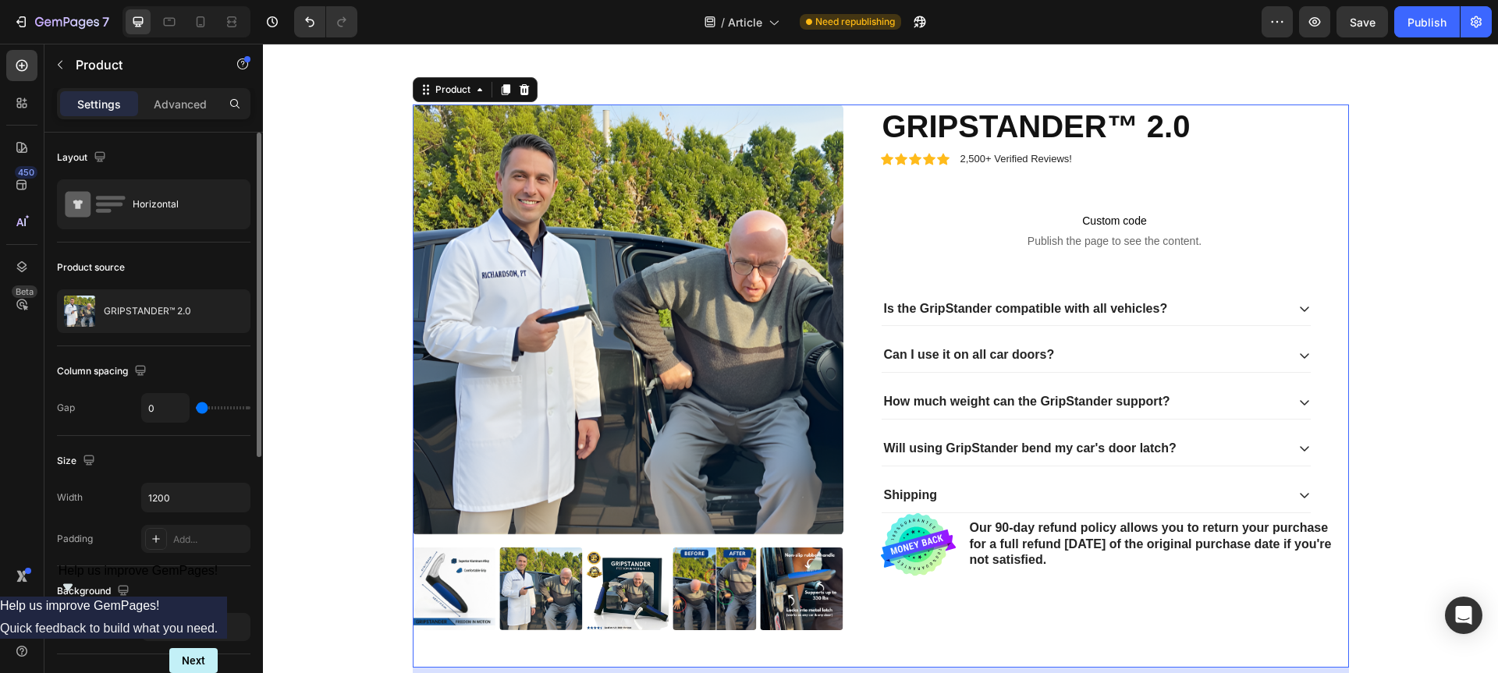
type input "46"
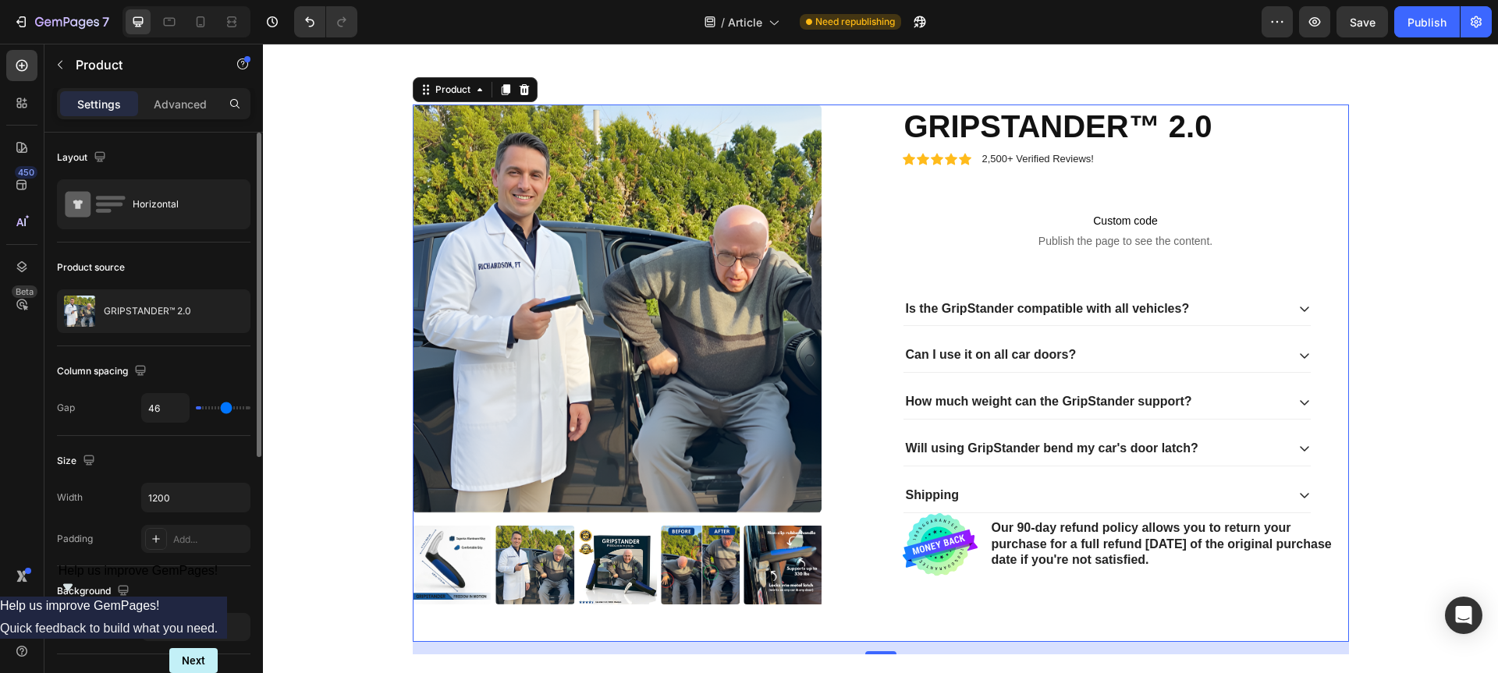
type input "56"
type input "69"
type input "76"
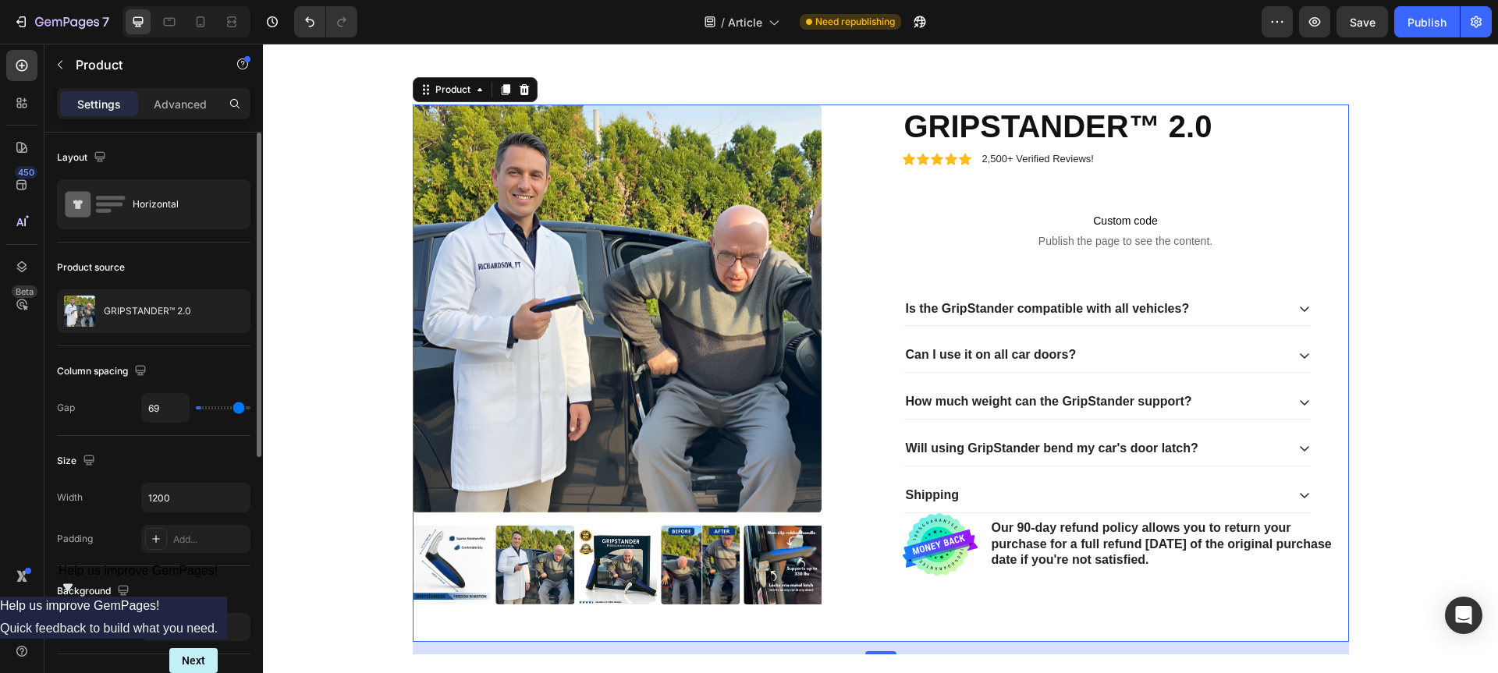
type input "76"
type input "80"
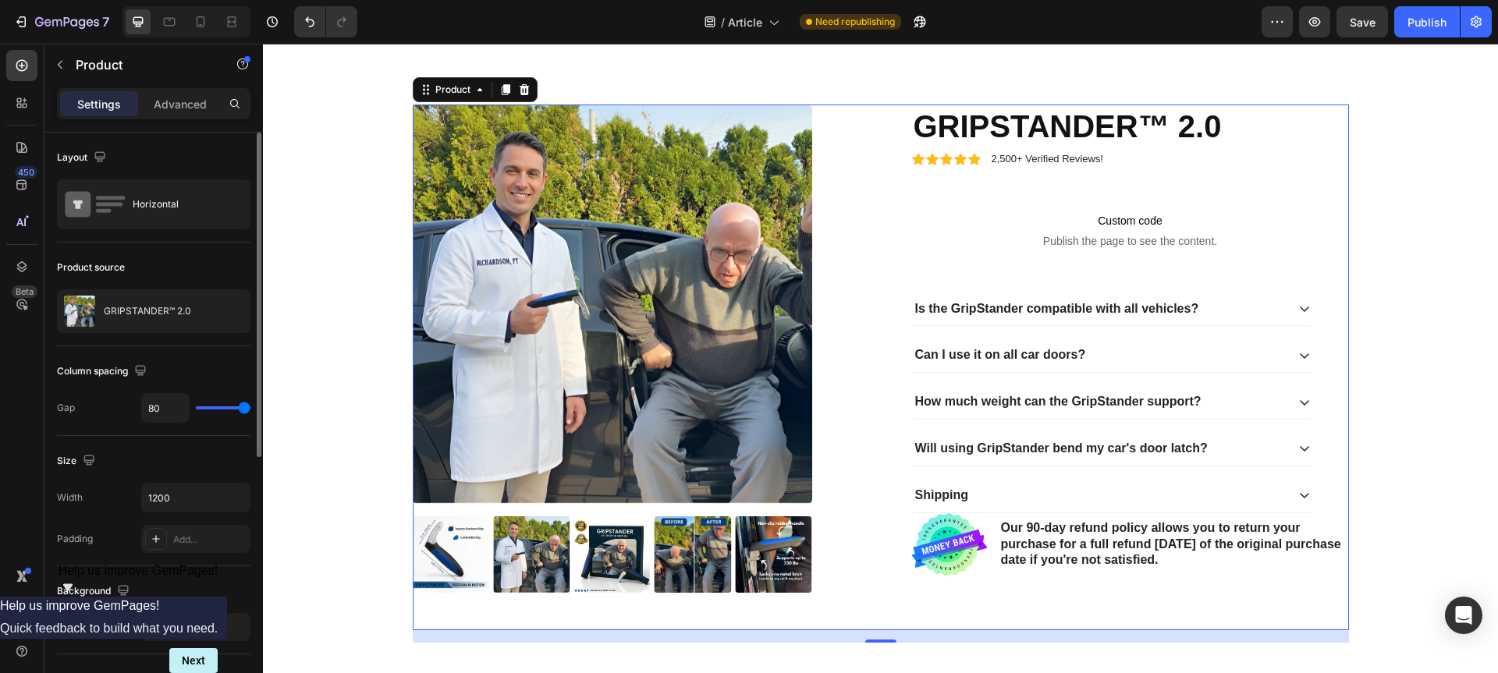
type input "77"
type input "67"
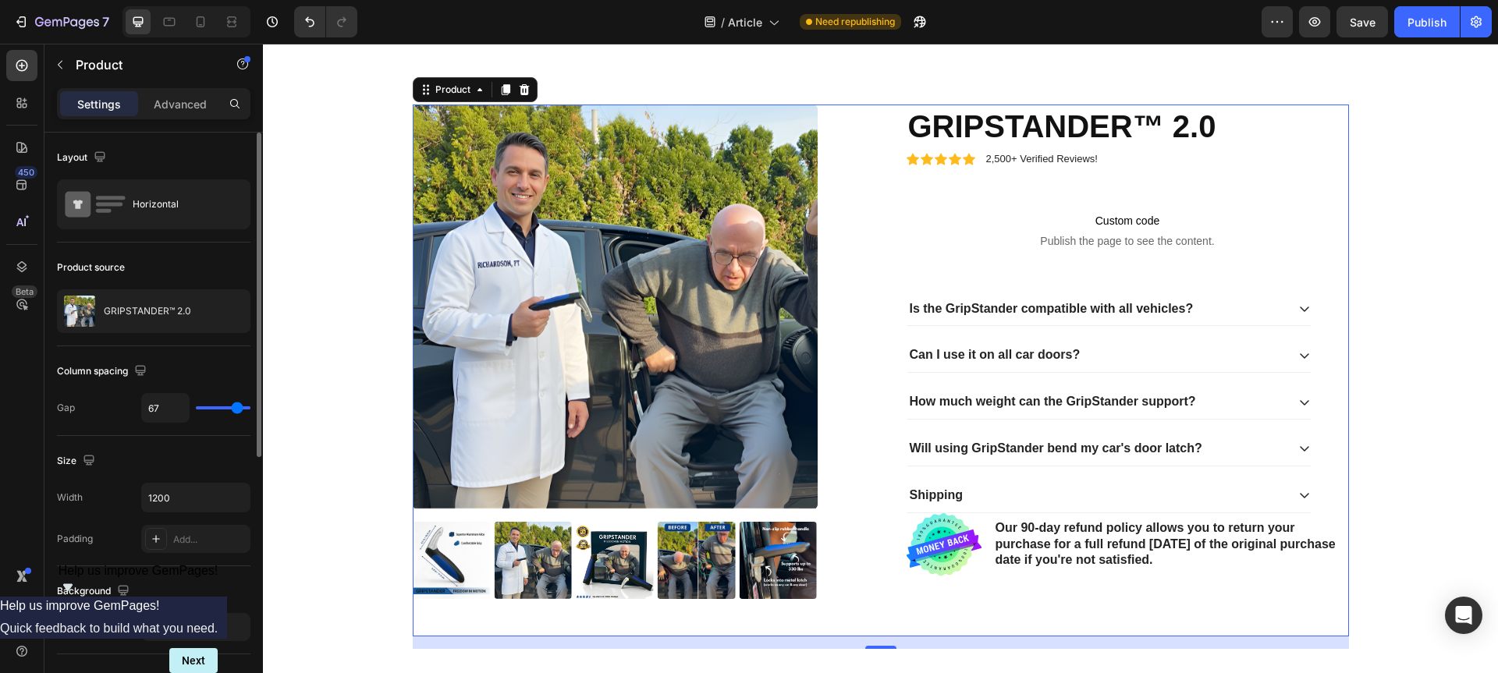
type input "62"
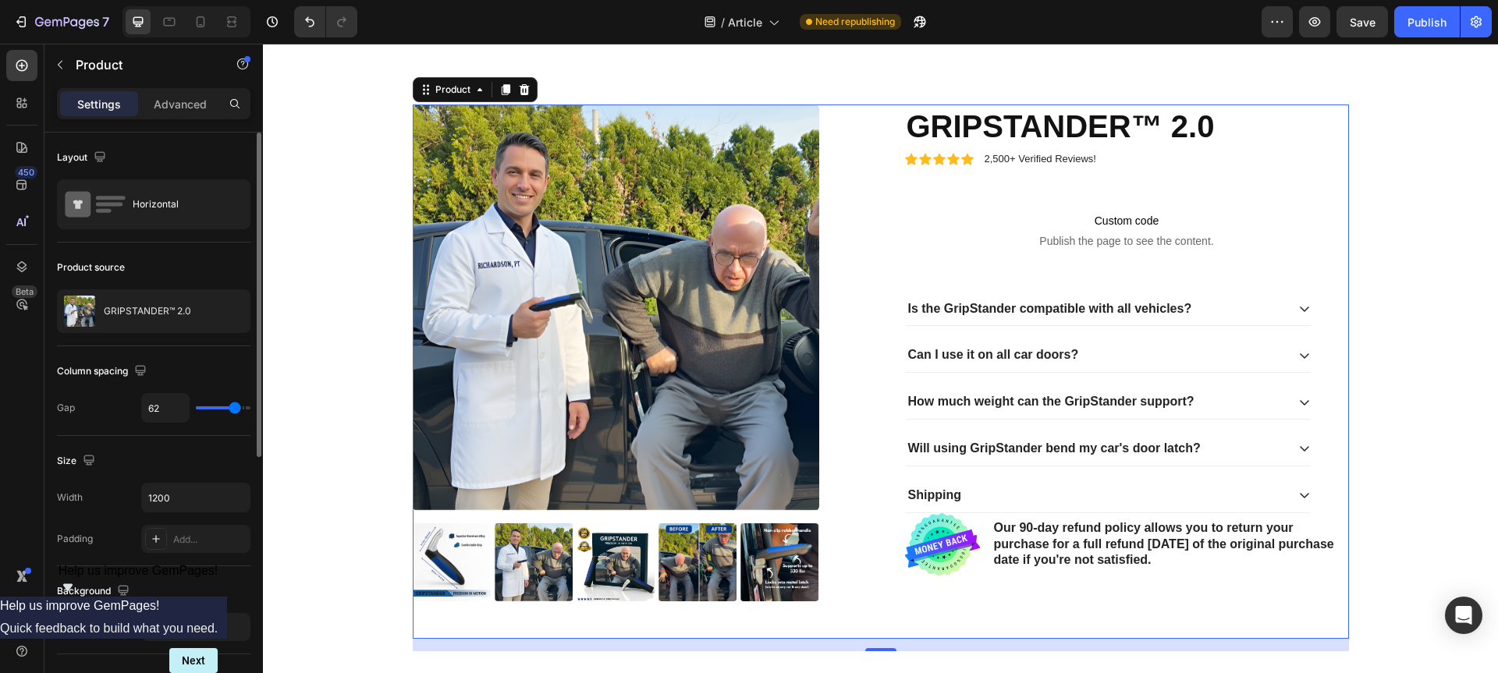
type input "61"
type input "60"
type input "59"
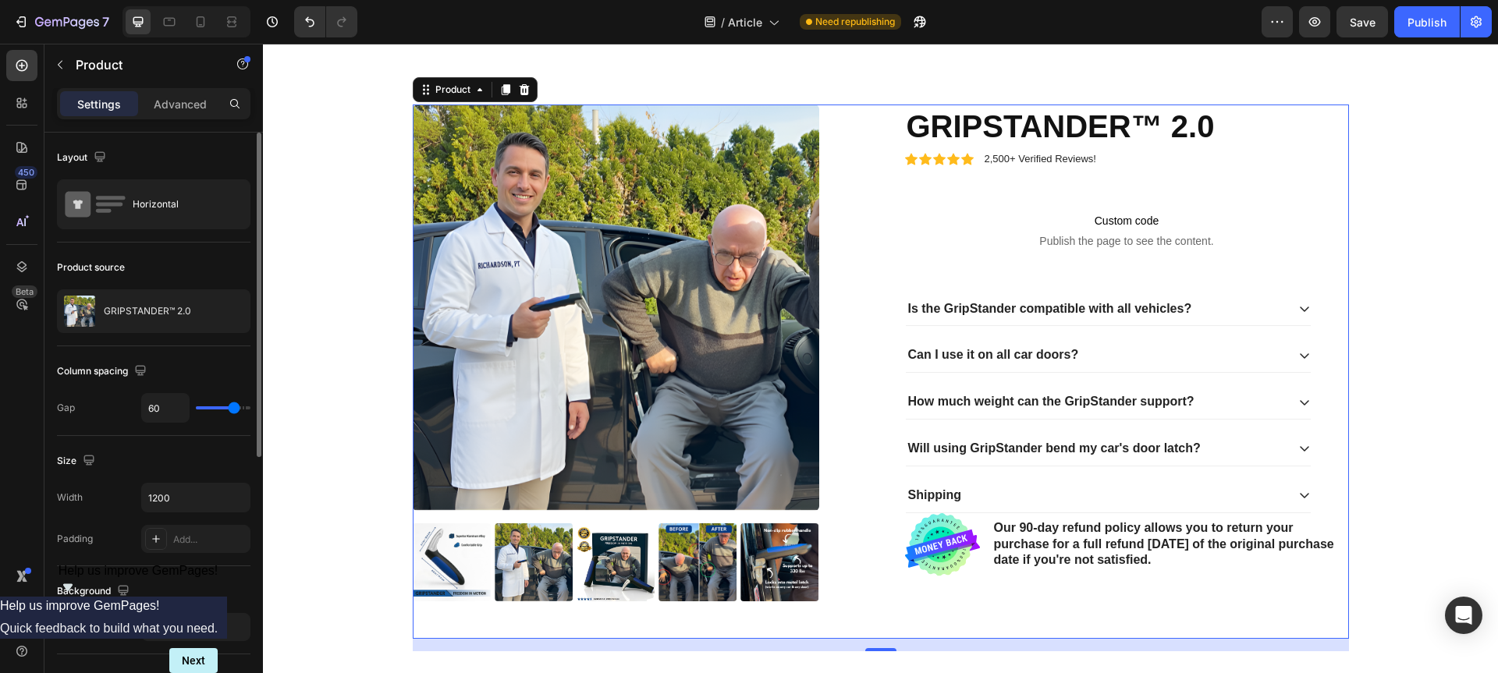
type input "59"
type input "57"
type input "53"
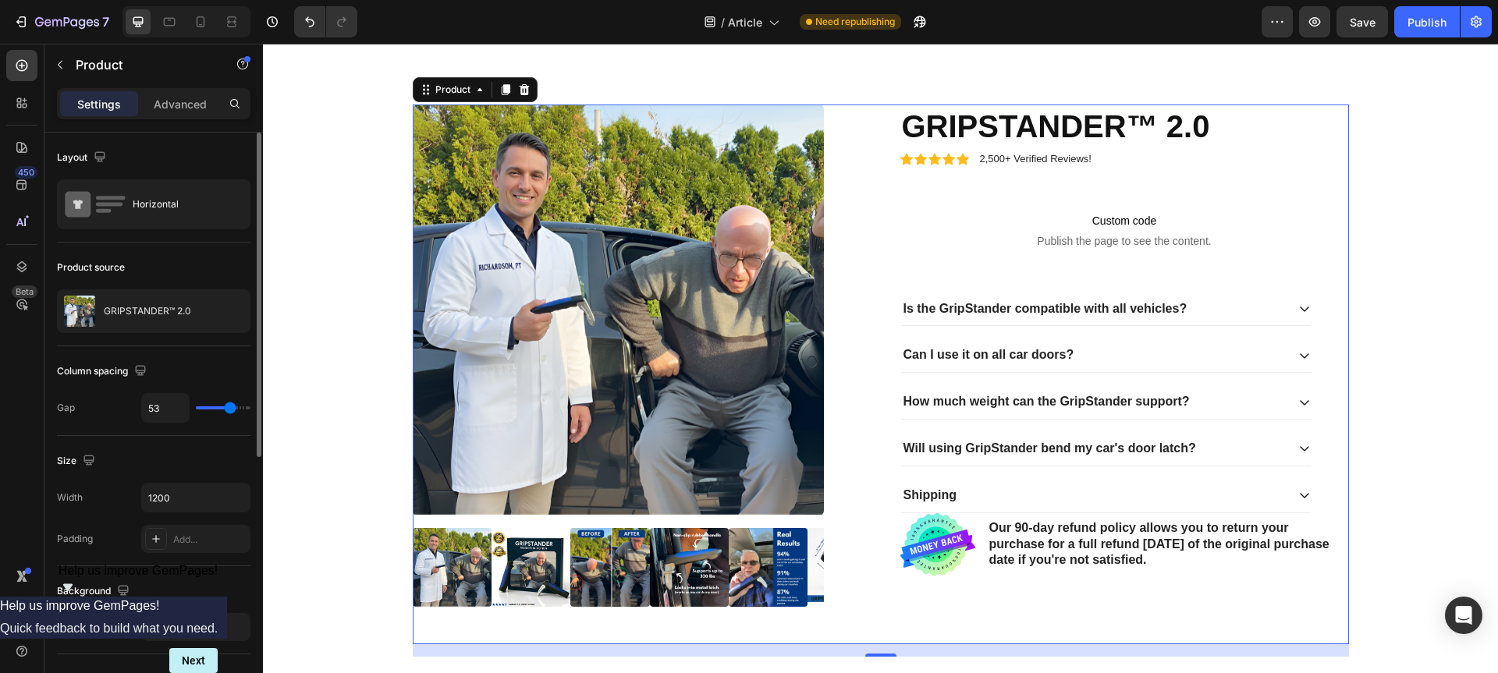
type input "50"
type input "47"
type input "46"
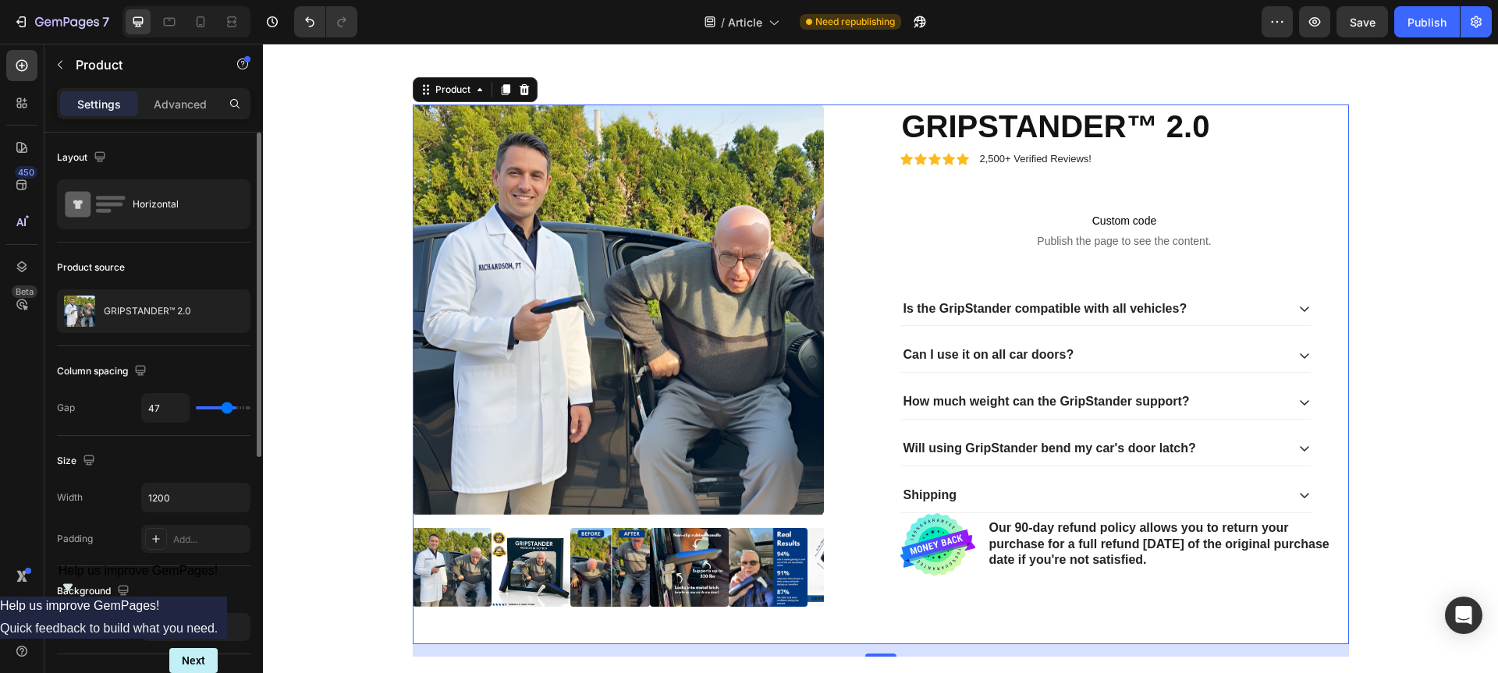
type input "46"
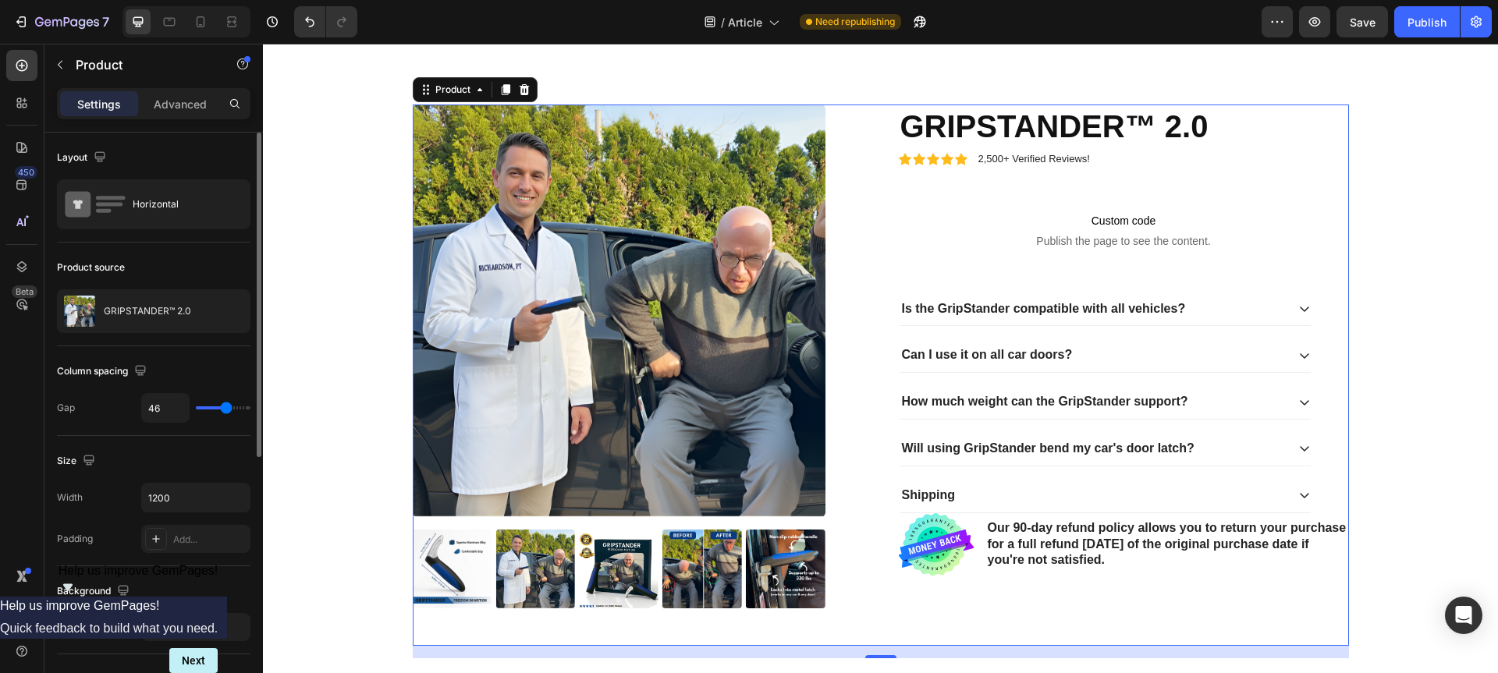
type input "42"
type input "39"
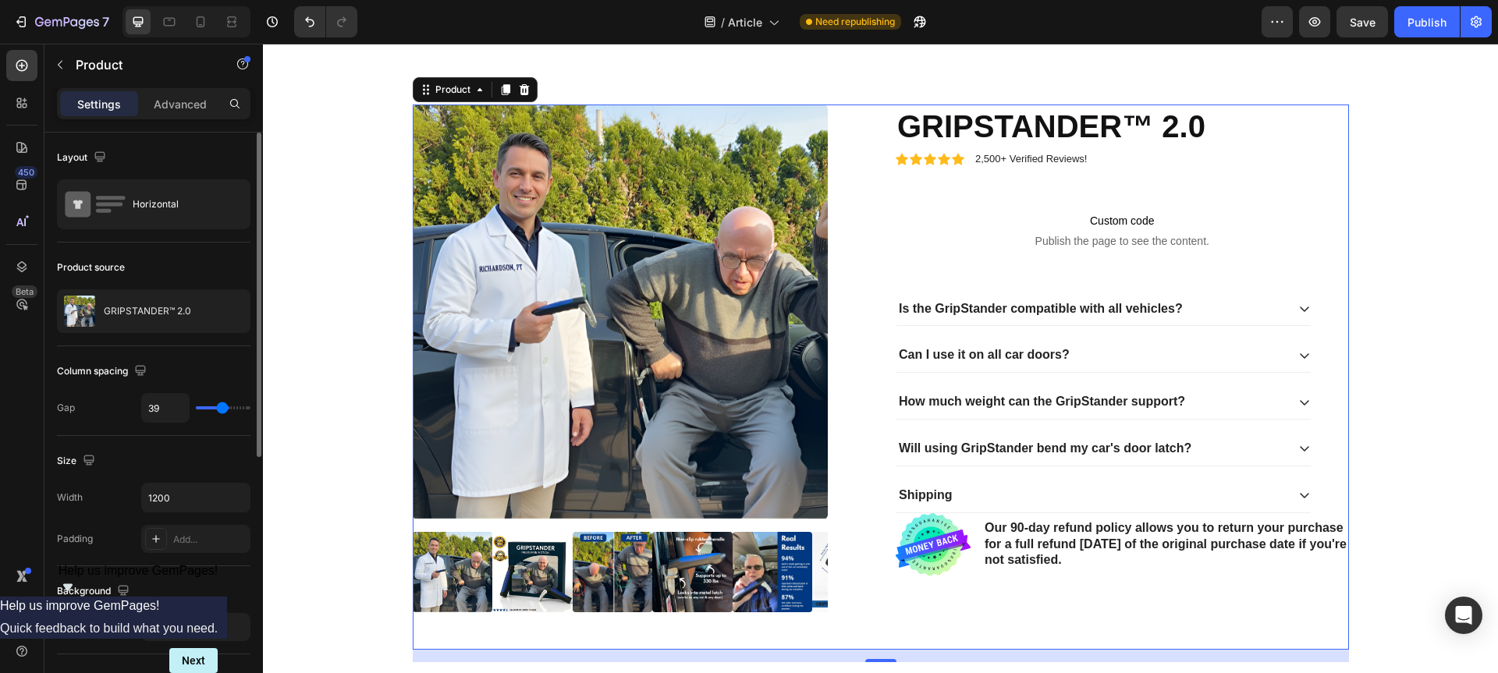
type input "38"
type input "36"
type input "28"
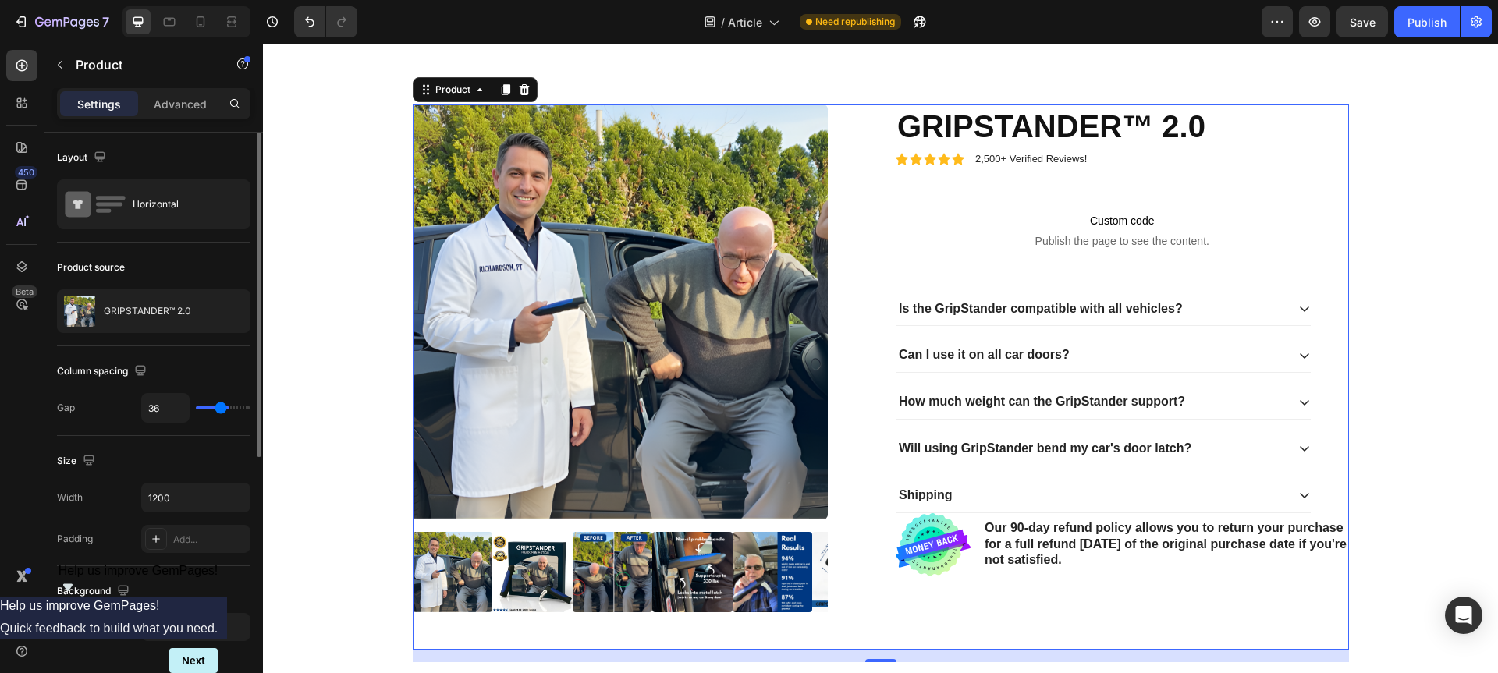
type input "28"
type input "25"
type input "24"
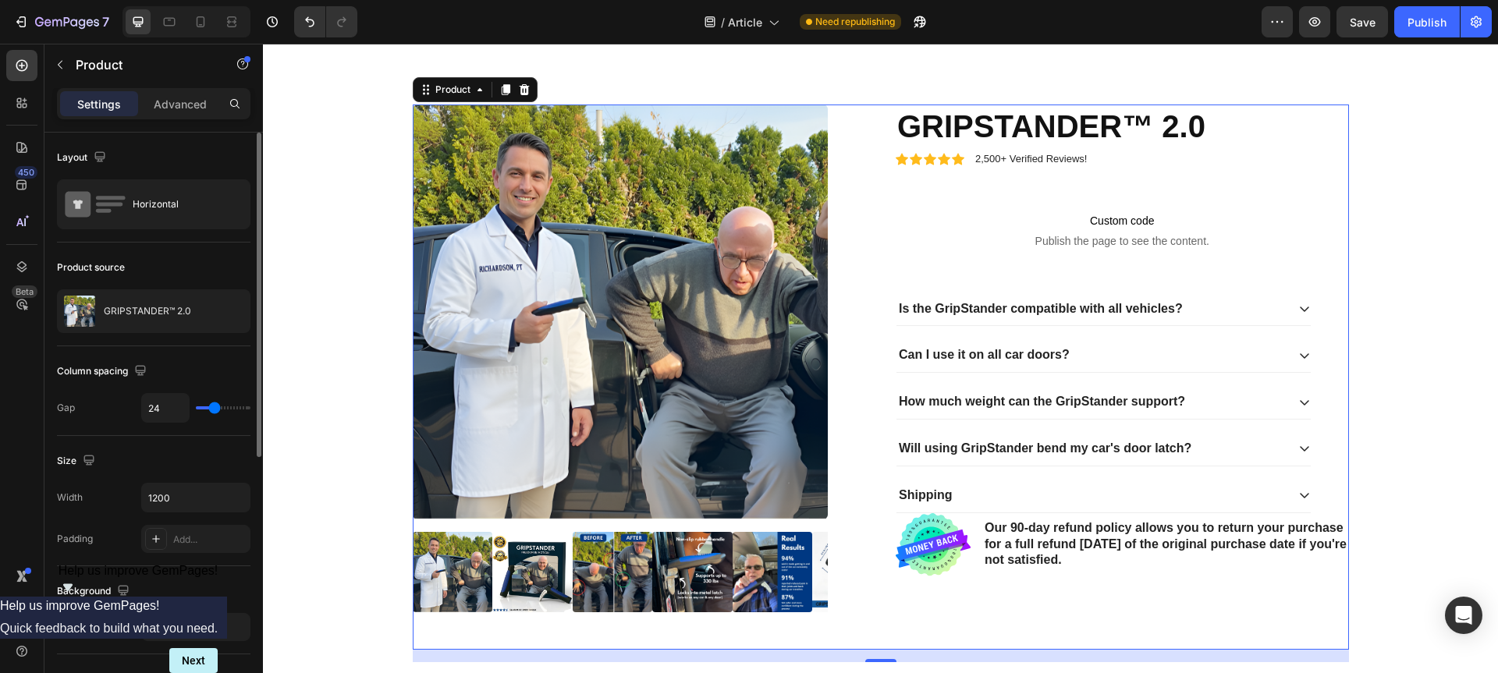
type input "22"
type input "19"
type input "14"
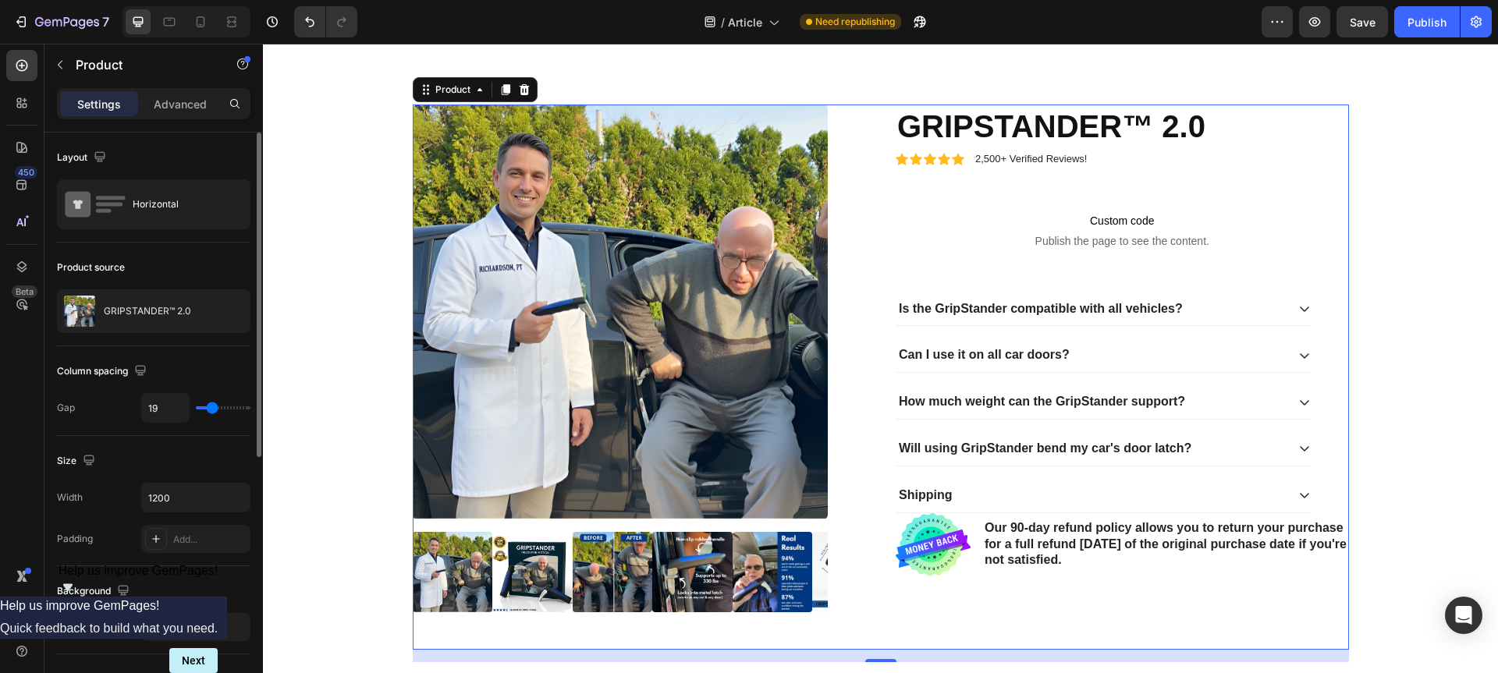
type input "14"
type input "10"
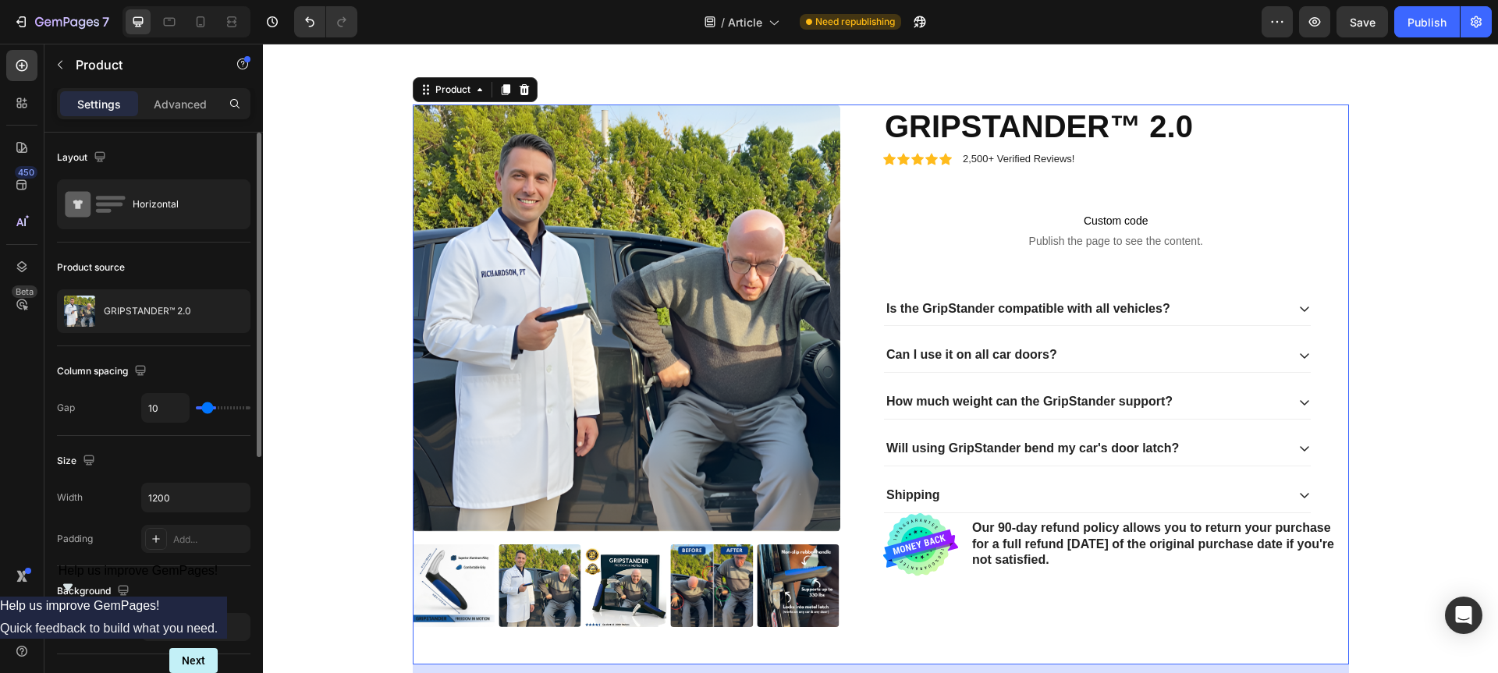
type input "7"
type input "6"
type input "5"
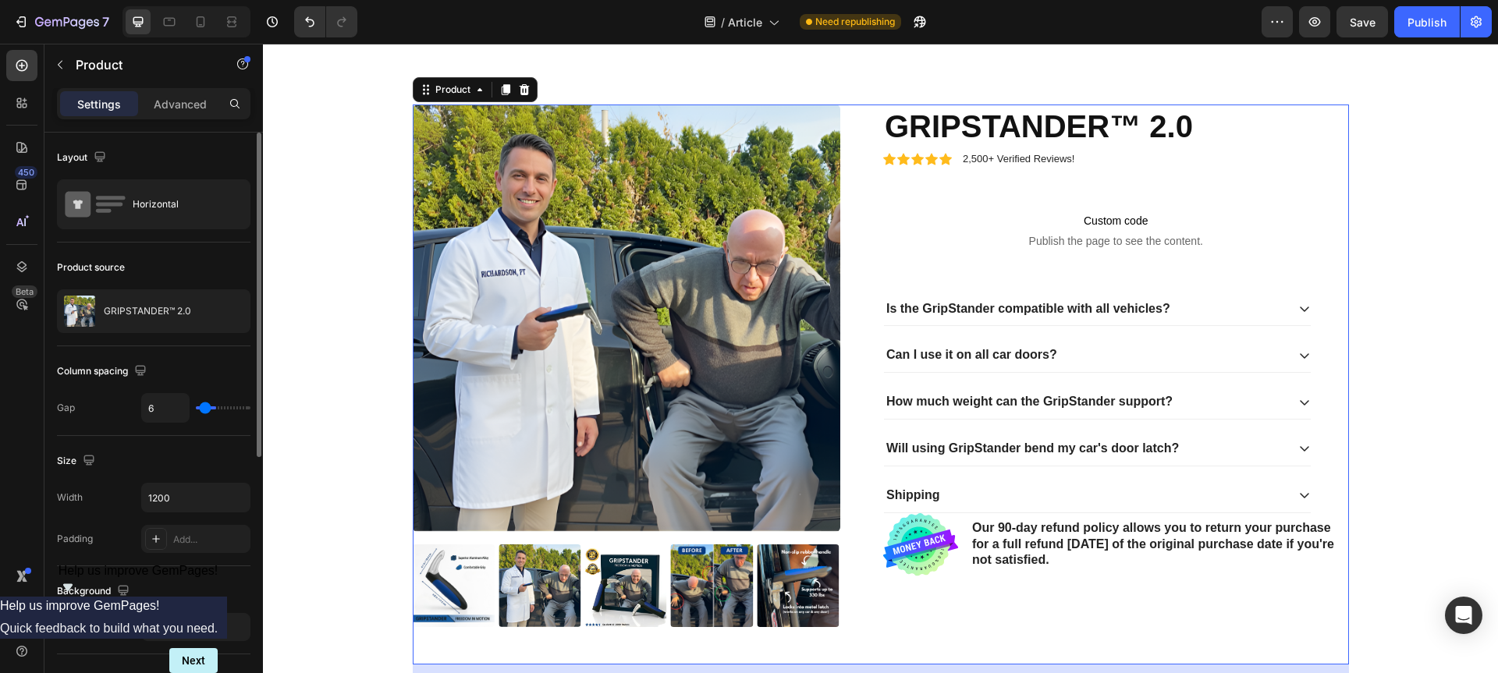
type input "5"
type input "8"
type input "9"
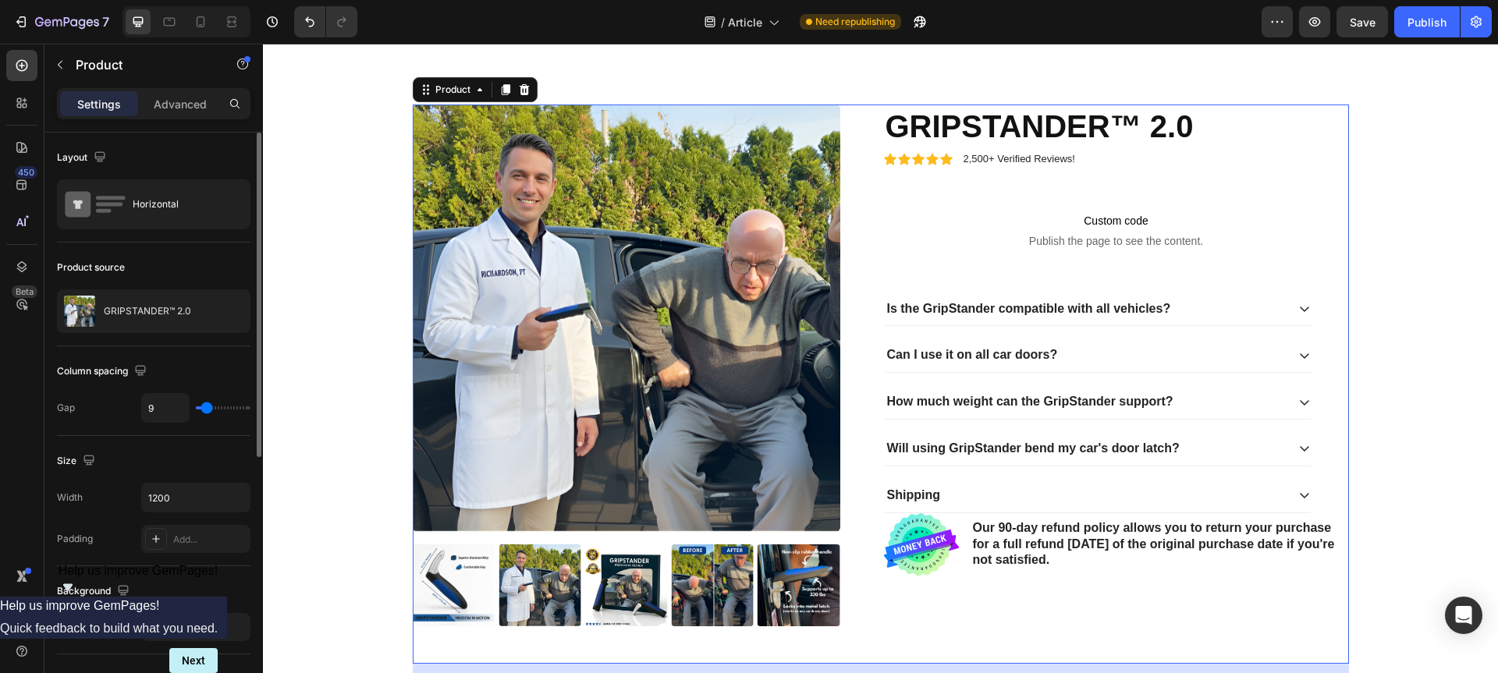
type input "10"
drag, startPoint x: 219, startPoint y: 410, endPoint x: 207, endPoint y: 406, distance: 12.9
type input "10"
click at [207, 406] on input "range" at bounding box center [223, 407] width 55 height 3
click at [216, 502] on input "1200" at bounding box center [196, 498] width 108 height 28
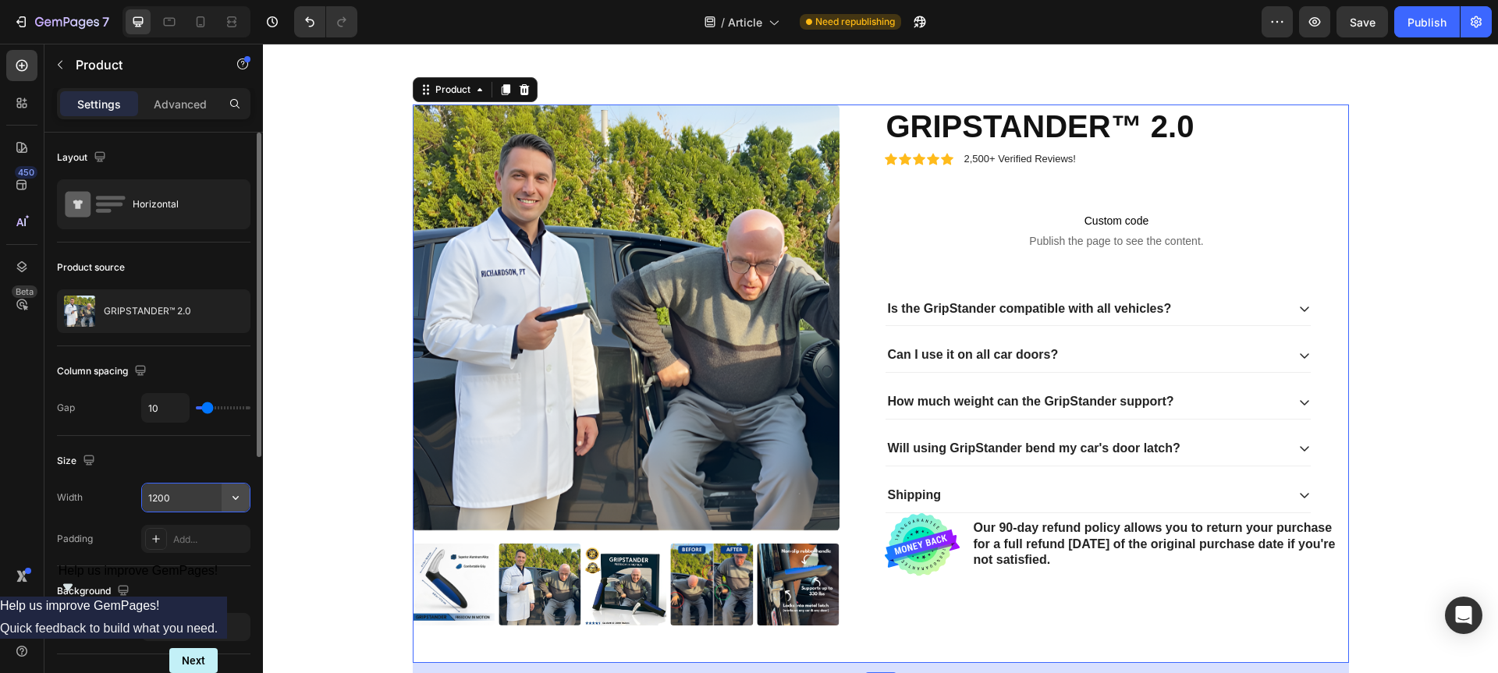
click at [243, 498] on button "button" at bounding box center [236, 498] width 28 height 28
click at [200, 500] on input "1200" at bounding box center [196, 498] width 108 height 28
click at [198, 500] on input "1200" at bounding box center [196, 498] width 108 height 28
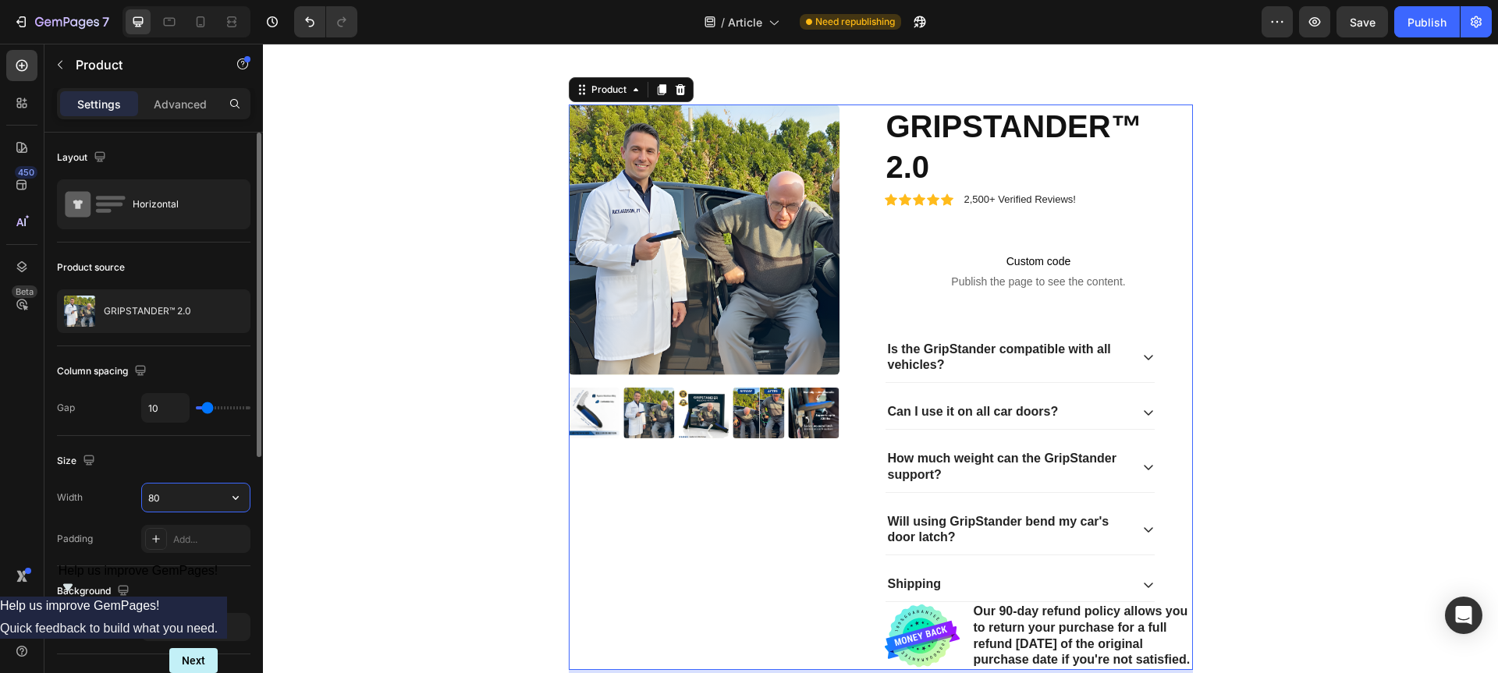
type input "8"
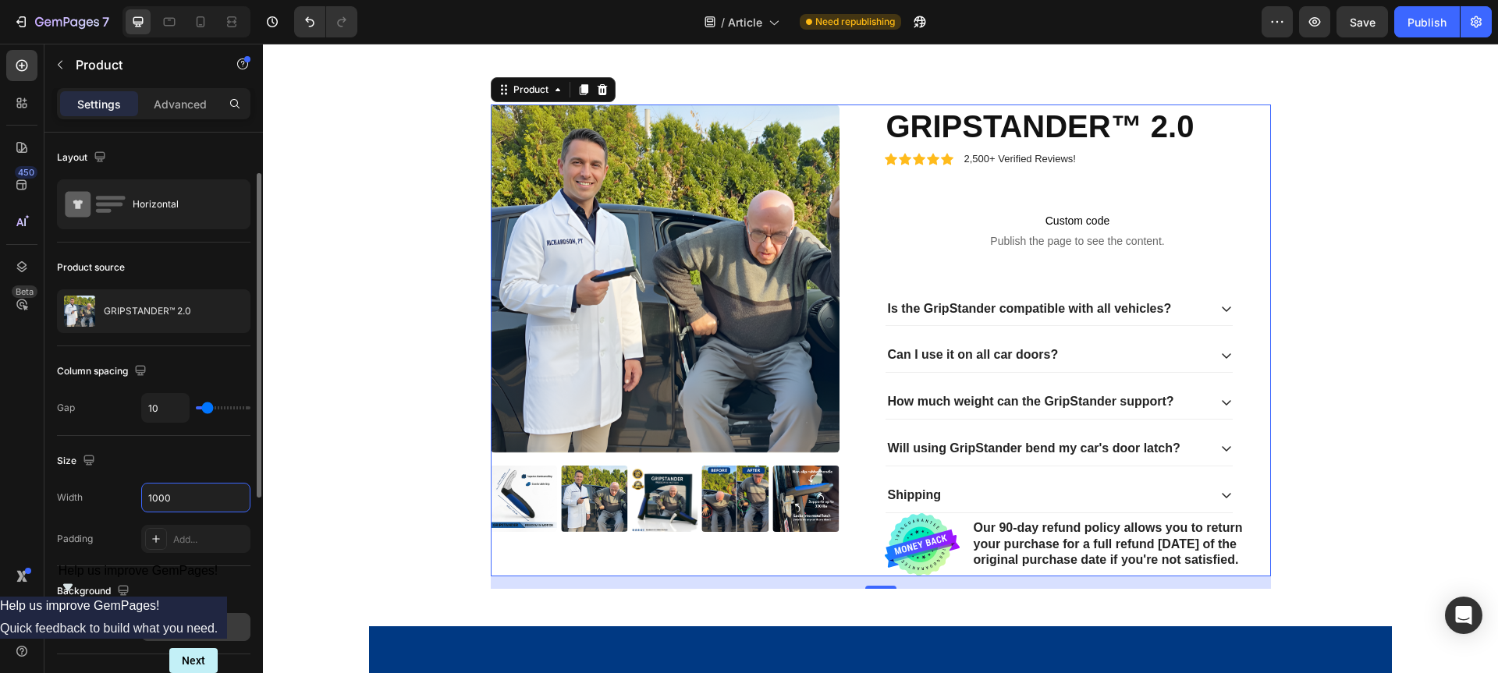
scroll to position [106, 0]
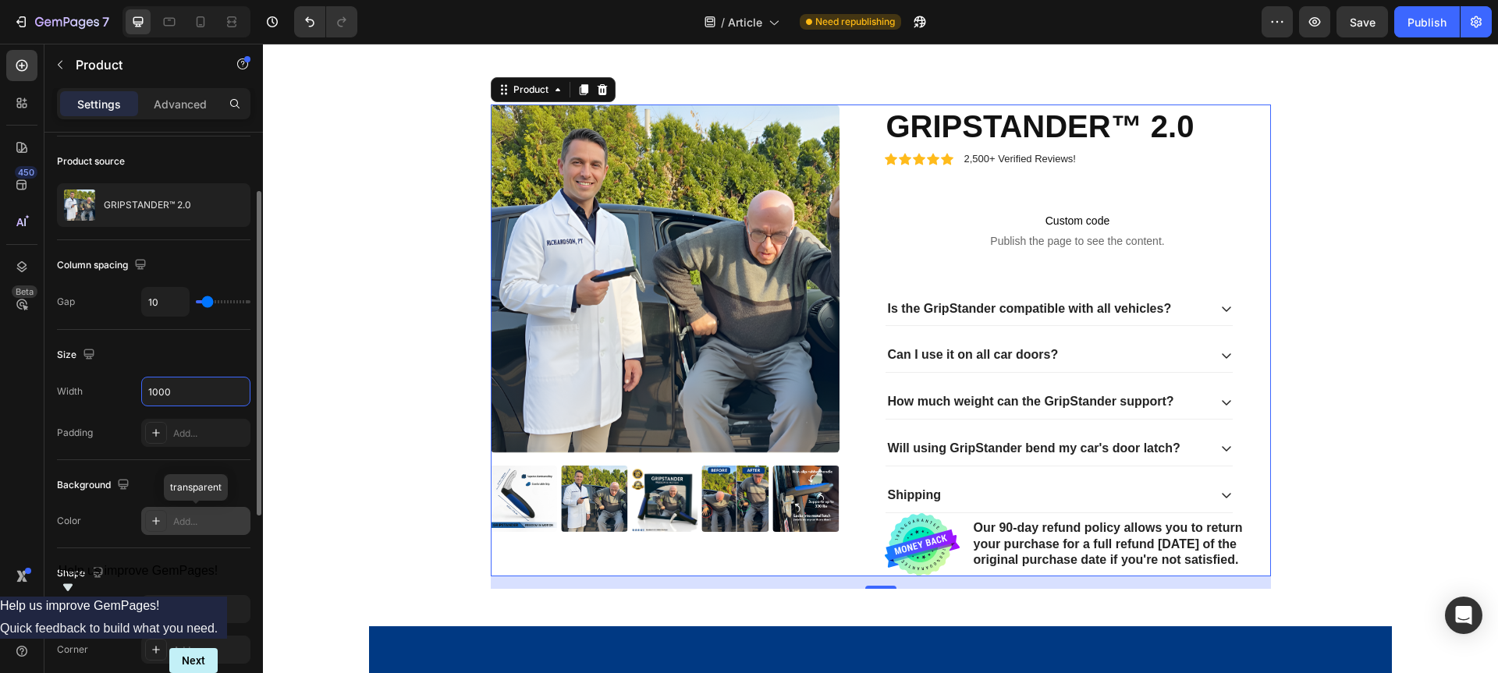
type input "1000"
click at [177, 527] on div "Add..." at bounding box center [209, 522] width 73 height 14
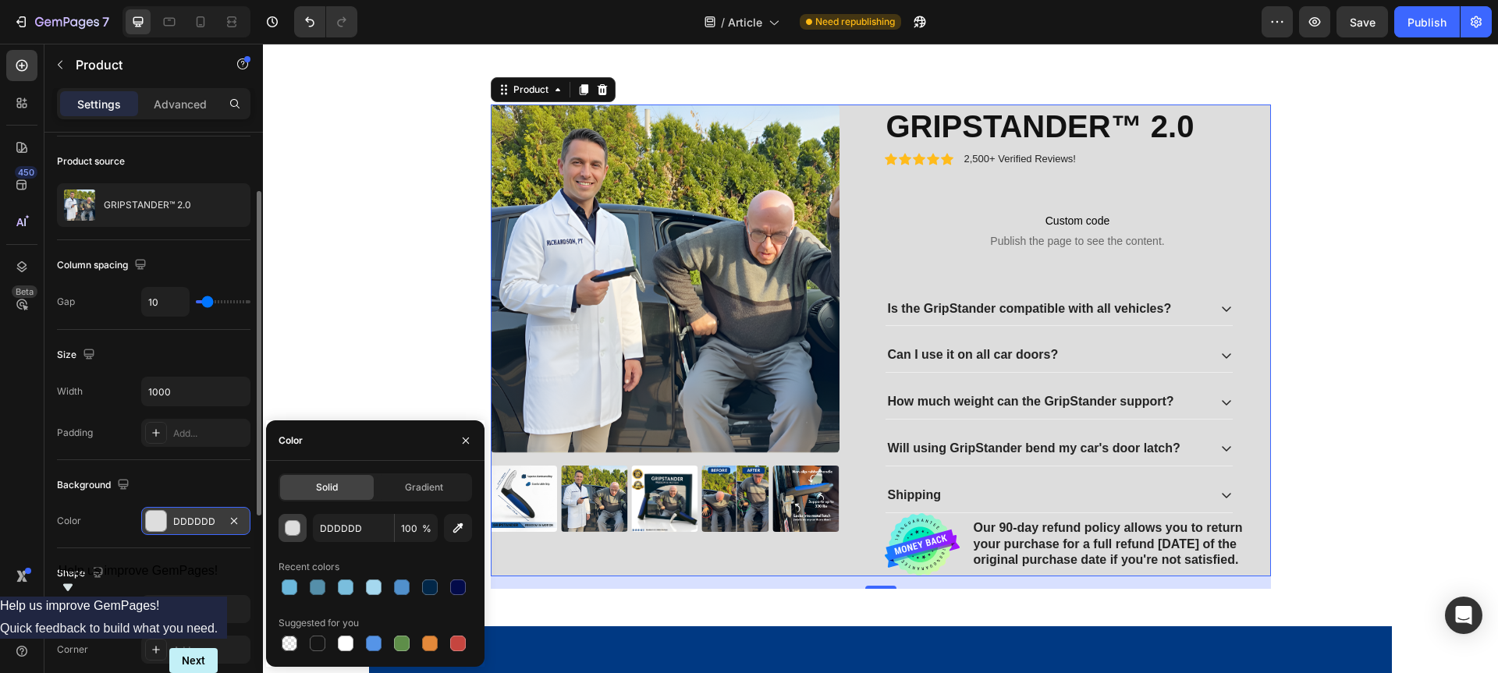
click at [290, 526] on div "button" at bounding box center [294, 529] width 16 height 16
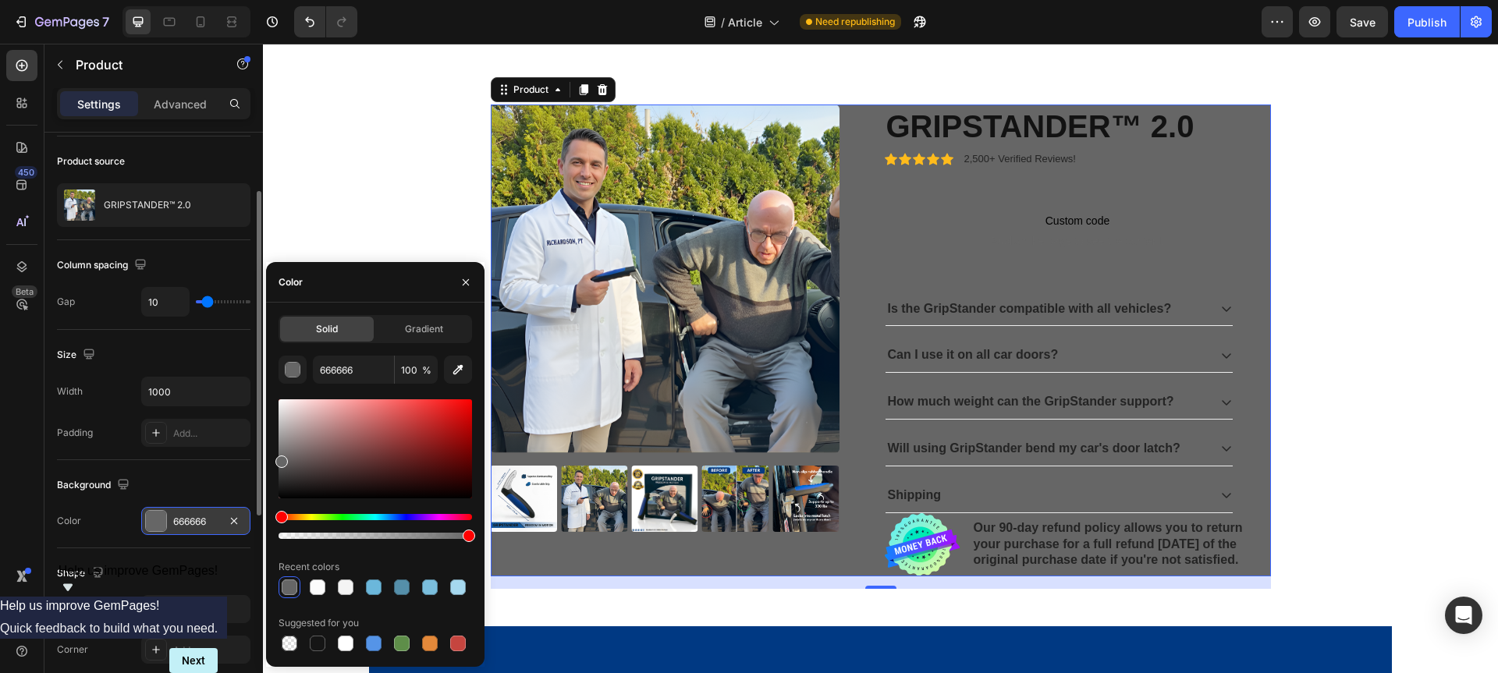
drag, startPoint x: 316, startPoint y: 424, endPoint x: 317, endPoint y: 508, distance: 83.5
click at [266, 459] on div "Solid Gradient 666666 100 % Recent colors Suggested for you" at bounding box center [375, 484] width 218 height 339
click at [391, 520] on div "Hue" at bounding box center [374, 517] width 193 height 6
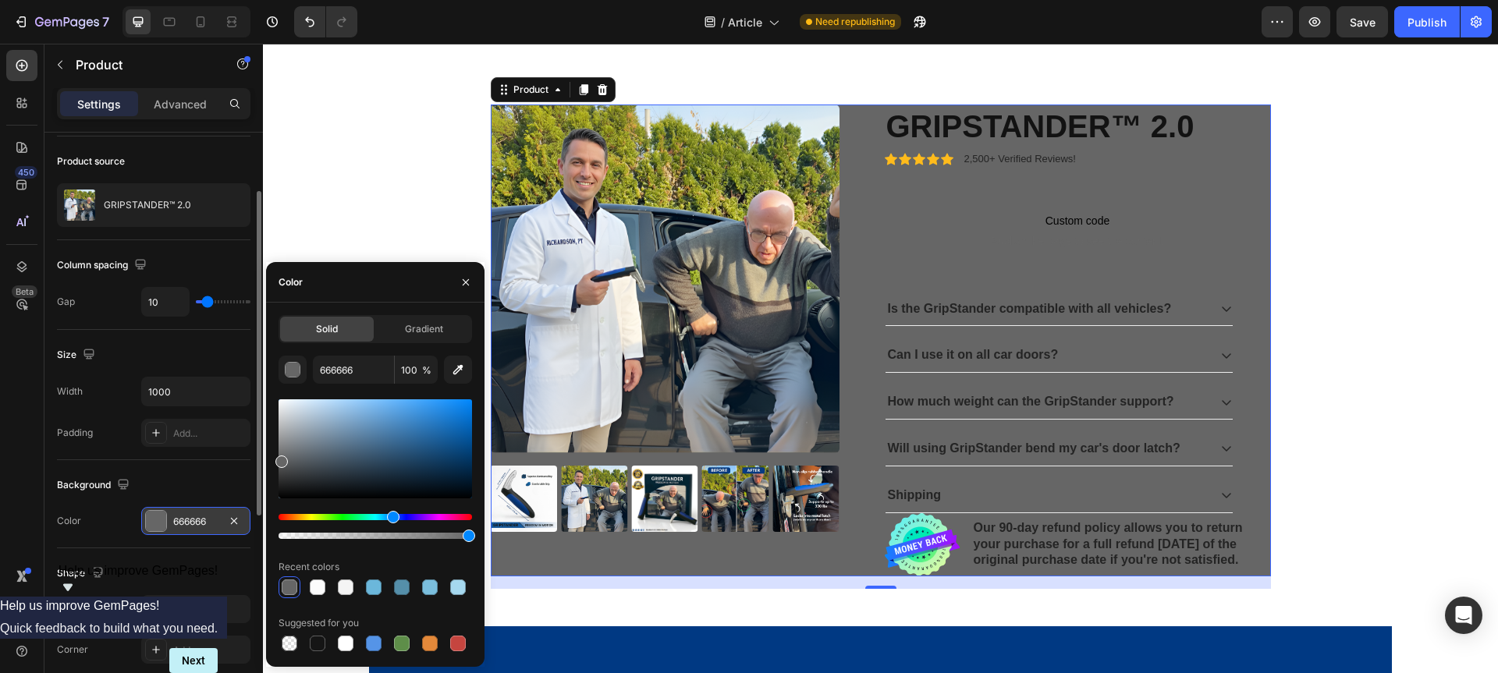
click at [402, 517] on div "Hue" at bounding box center [374, 517] width 193 height 6
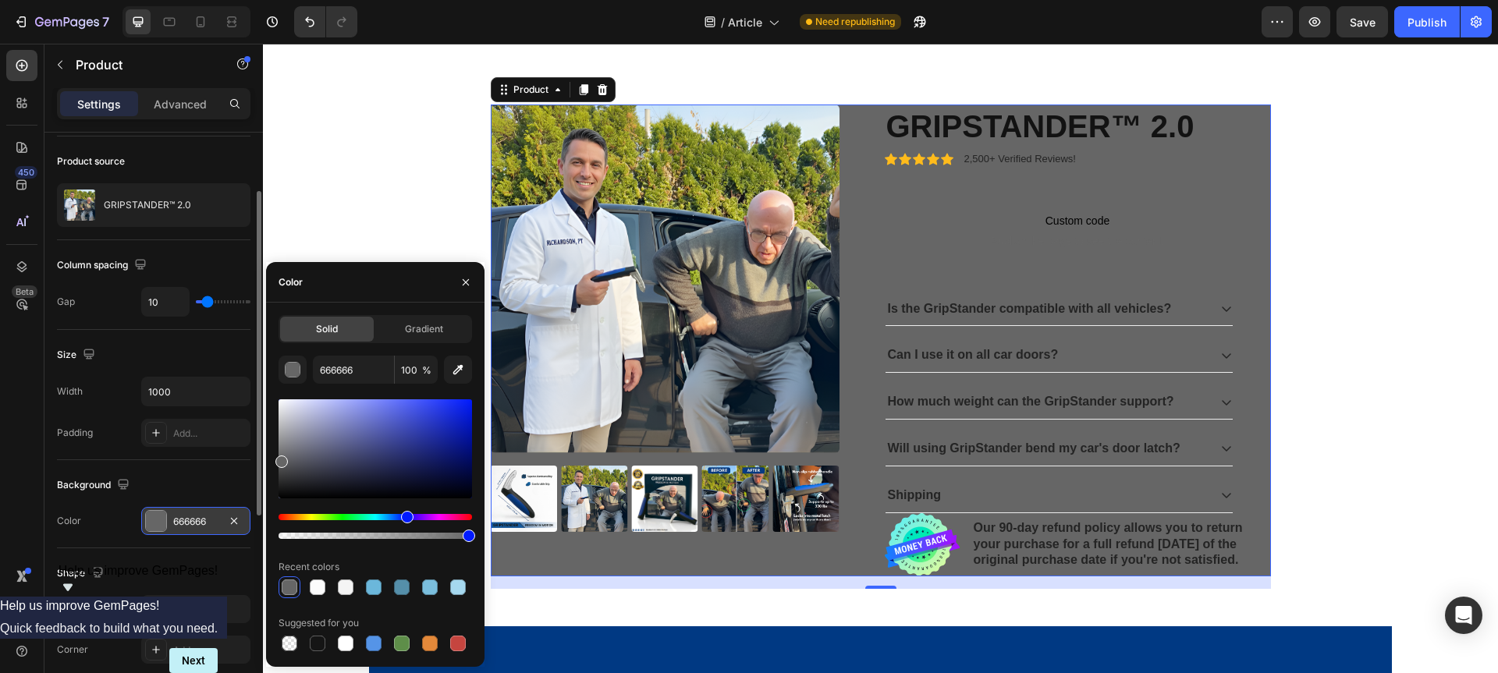
click at [405, 516] on div "Hue" at bounding box center [407, 517] width 12 height 12
click at [452, 367] on icon "button" at bounding box center [458, 370] width 16 height 16
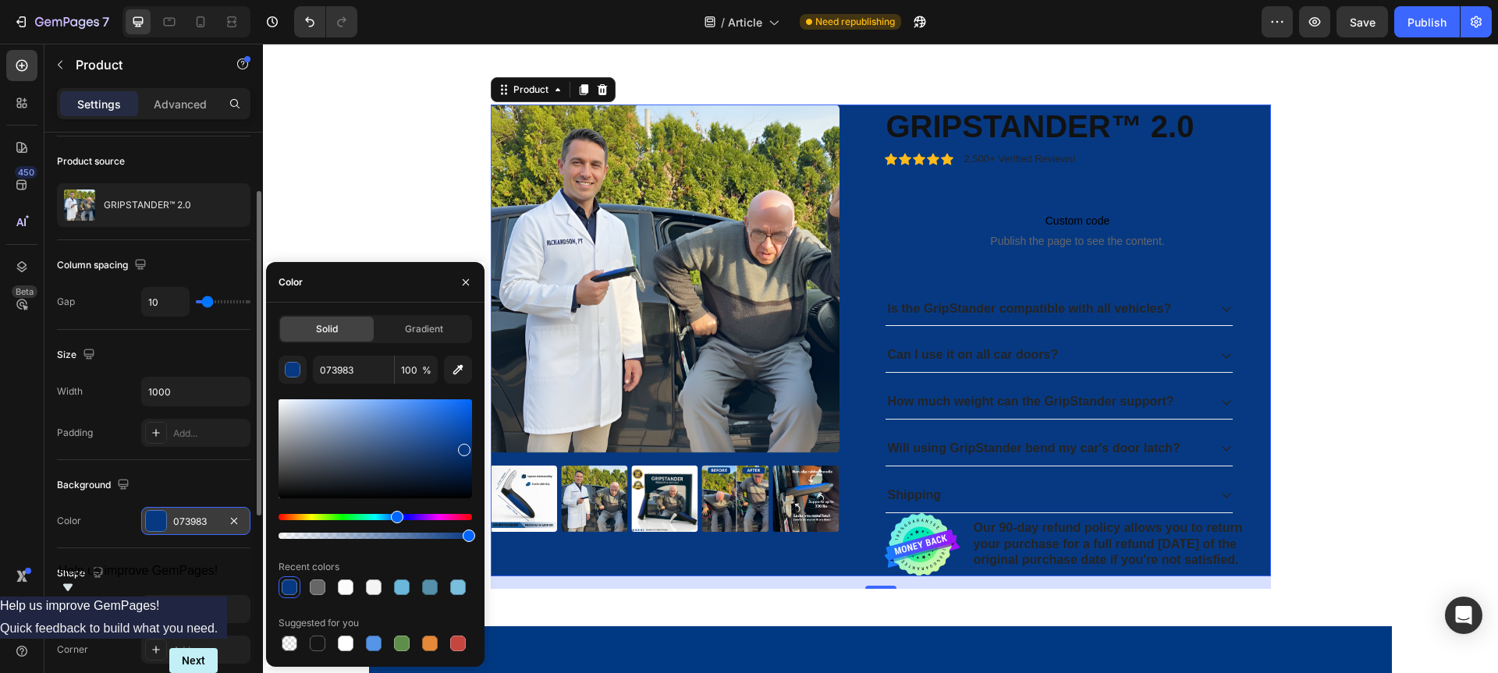
click at [167, 345] on div "Size" at bounding box center [153, 354] width 193 height 25
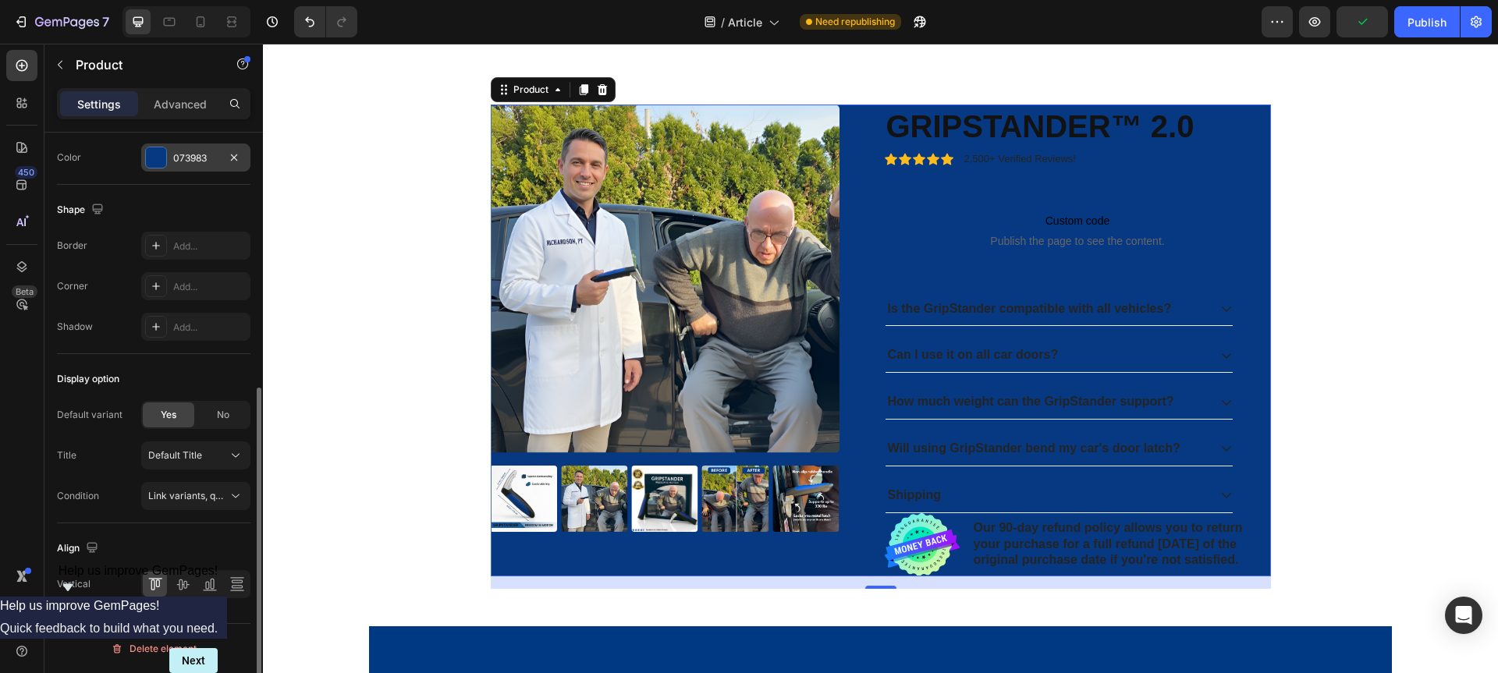
scroll to position [0, 0]
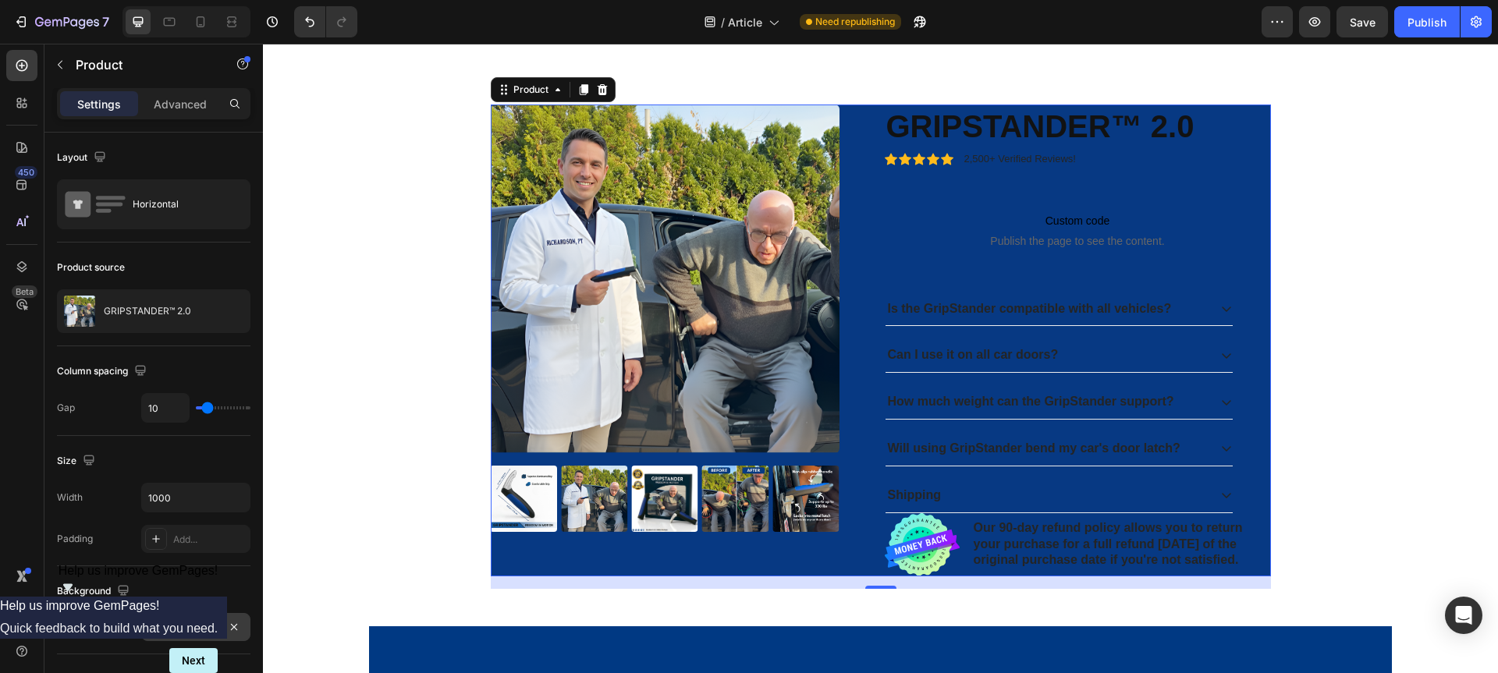
click at [170, 627] on div "073983" at bounding box center [195, 627] width 109 height 28
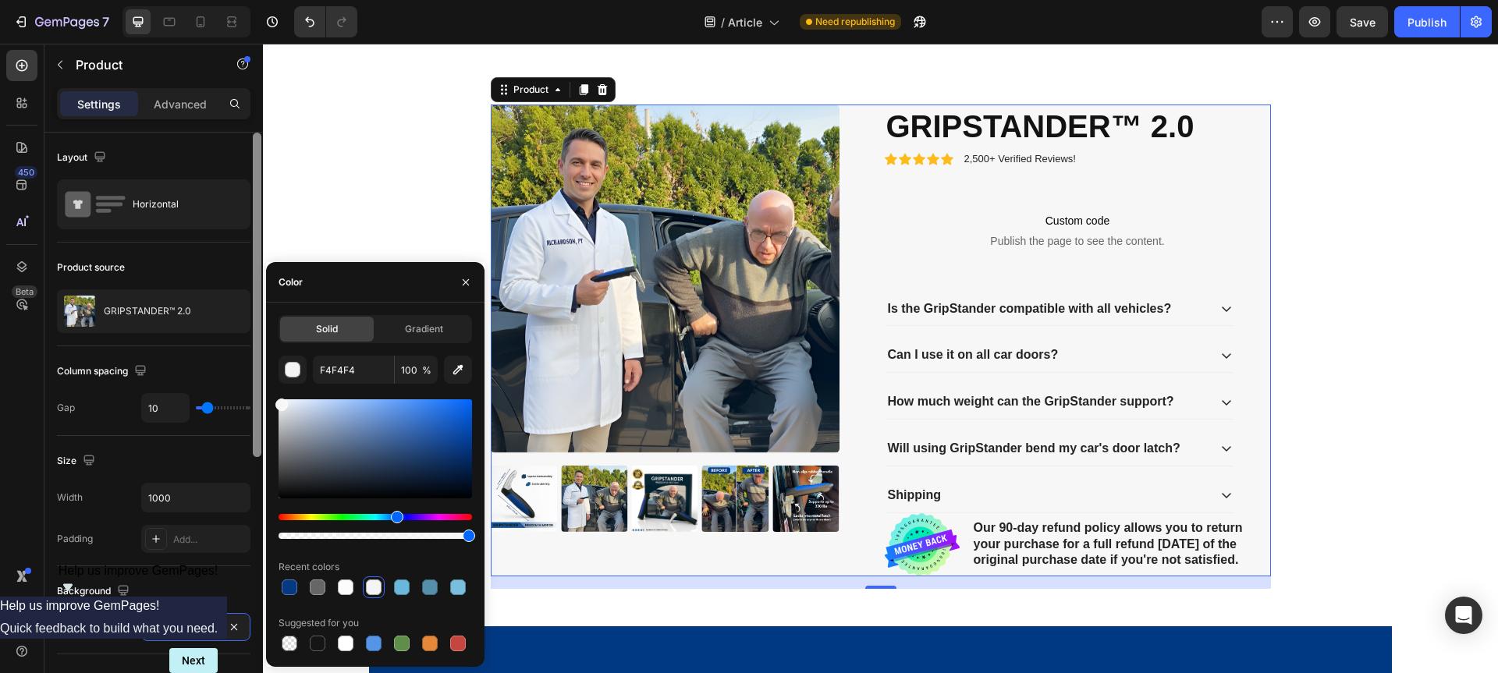
type input "F7F7F7"
drag, startPoint x: 282, startPoint y: 417, endPoint x: 250, endPoint y: 402, distance: 35.3
click at [250, 402] on div "450 Beta Sections(30) Elements(83) Section Element Hero Section Product Detail …" at bounding box center [131, 359] width 263 height 630
click at [205, 359] on div "Column spacing" at bounding box center [153, 371] width 193 height 25
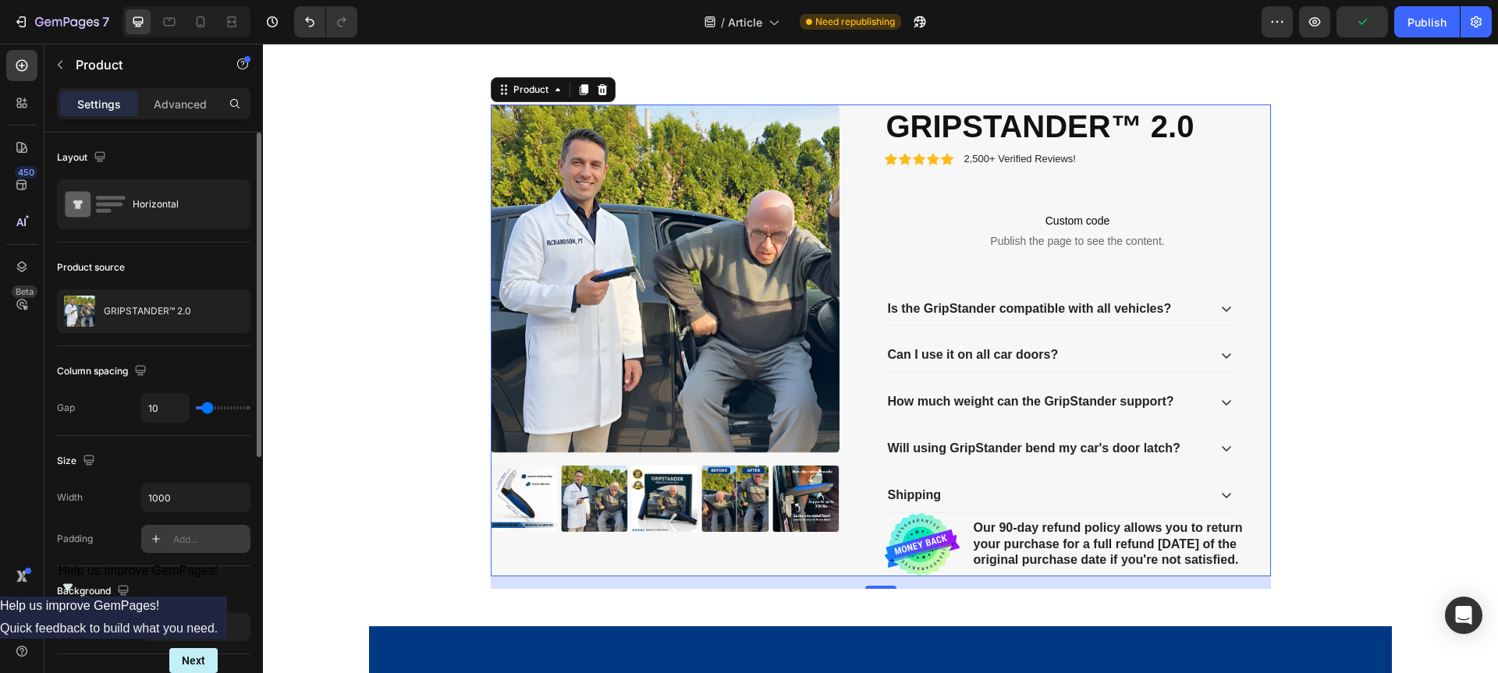
click at [168, 548] on div "Add..." at bounding box center [195, 539] width 109 height 28
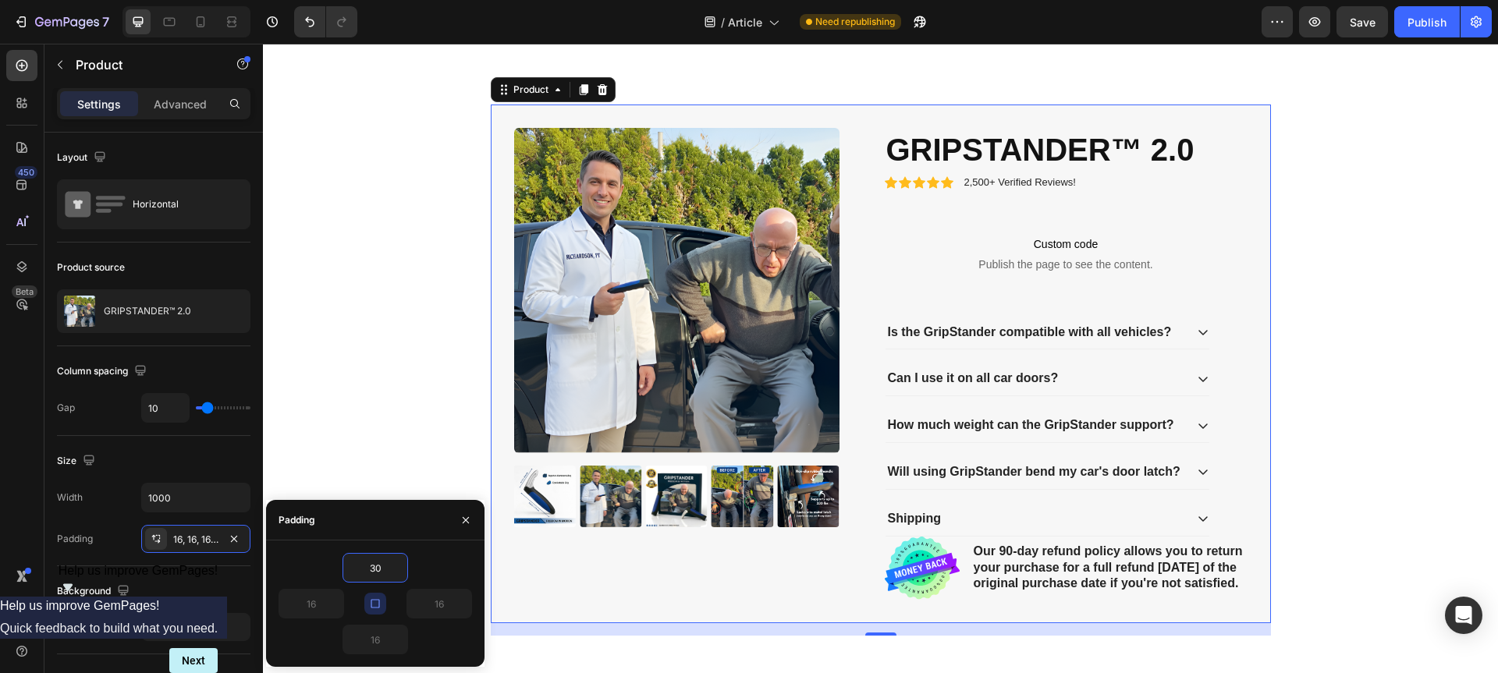
type input "30"
click at [203, 566] on div "Background The changes might be hidden by the video. Color F7F7F7" at bounding box center [153, 610] width 193 height 88
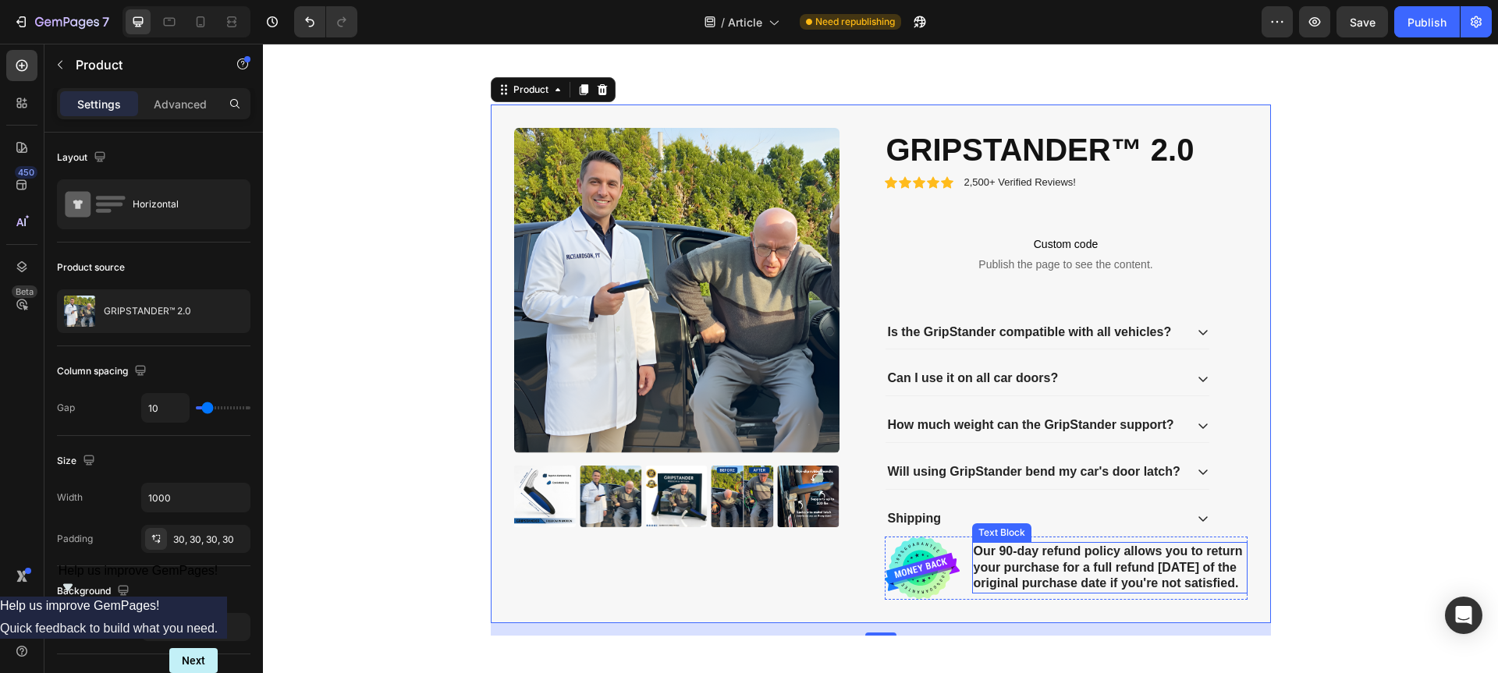
click at [1003, 552] on p "Our 90-day refund policy allows you to return your purchase for a full refund […" at bounding box center [1110, 568] width 272 height 48
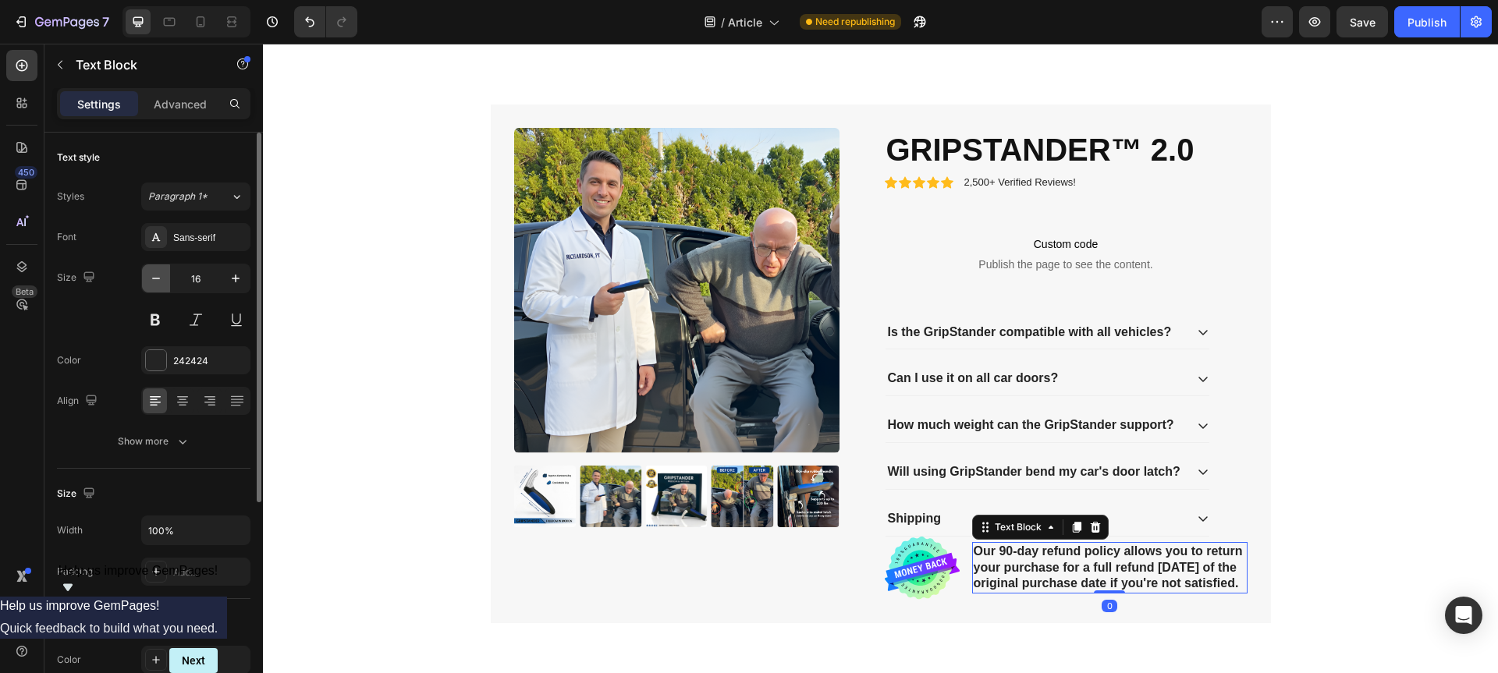
click at [160, 283] on icon "button" at bounding box center [156, 279] width 16 height 16
type input "14"
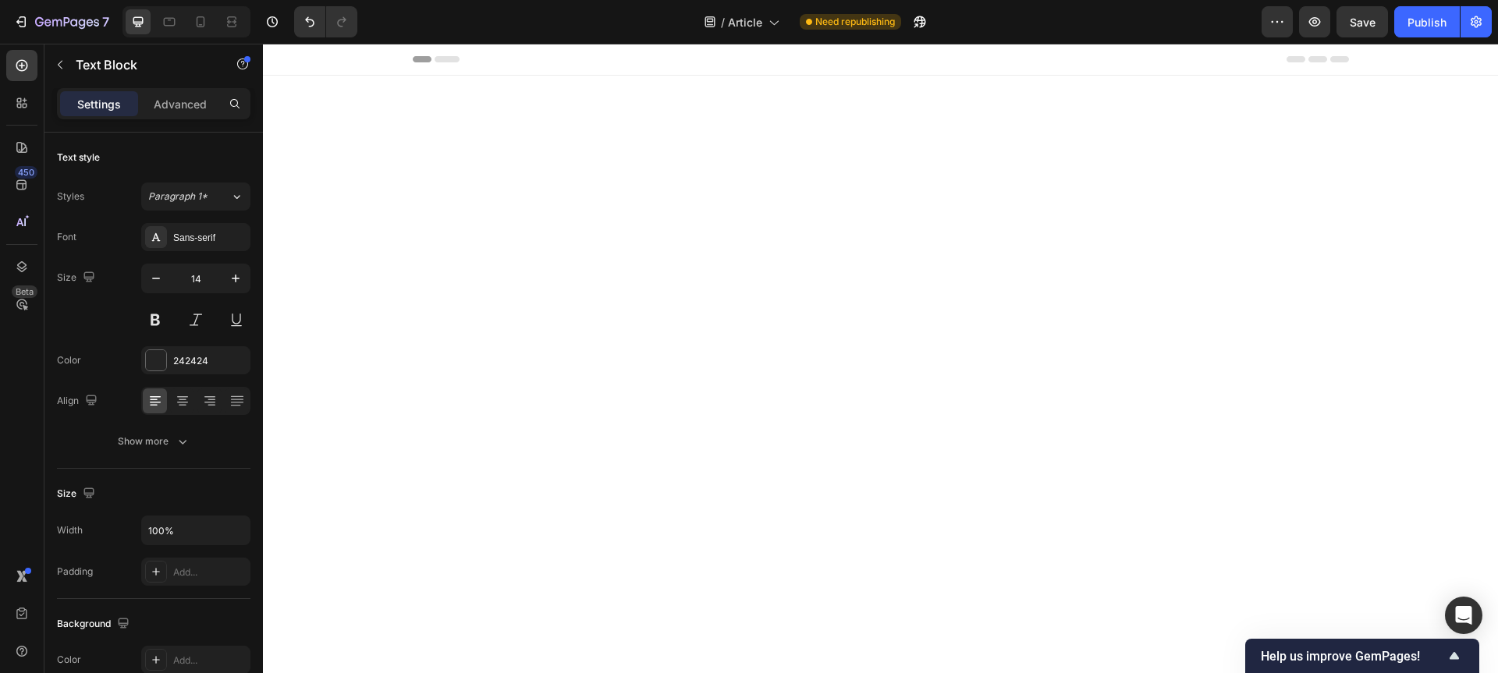
scroll to position [2513, 0]
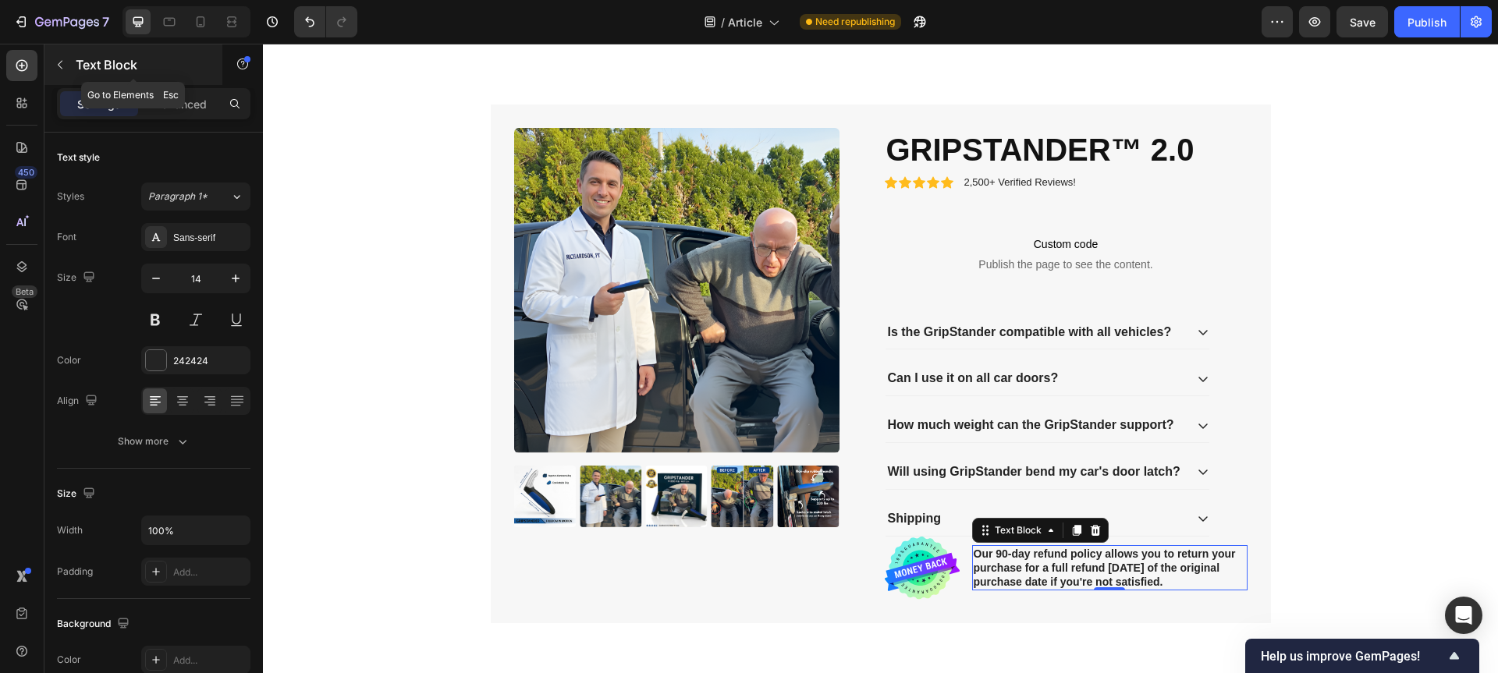
click at [60, 62] on icon "button" at bounding box center [60, 65] width 5 height 9
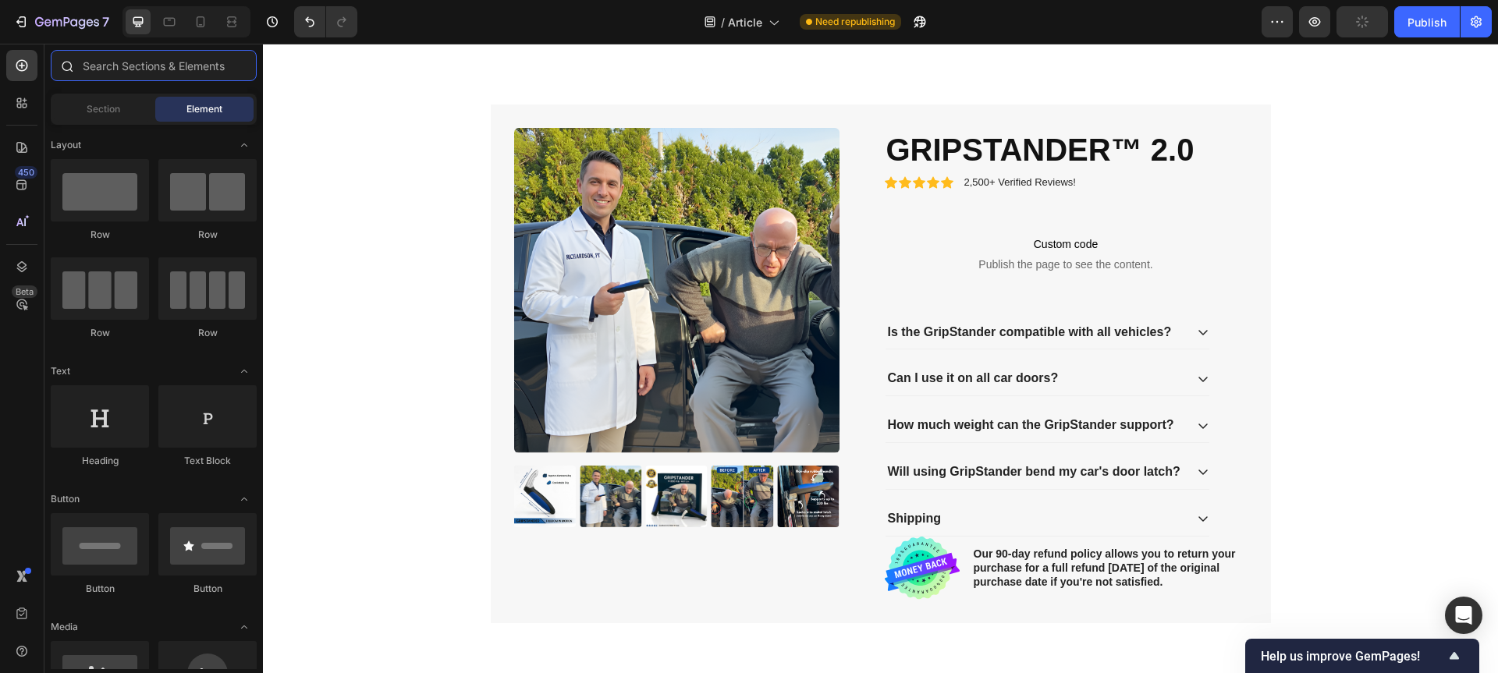
click at [112, 66] on input "text" at bounding box center [154, 65] width 206 height 31
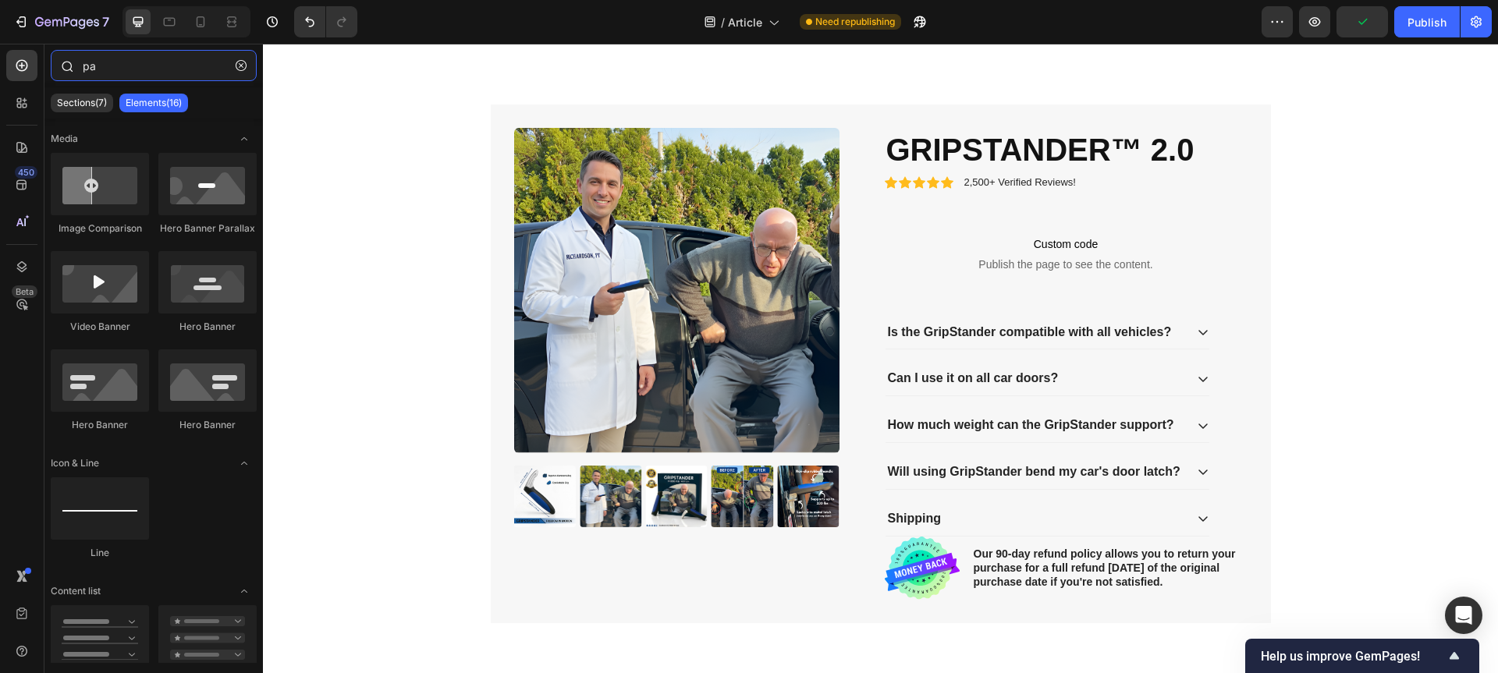
type input "p"
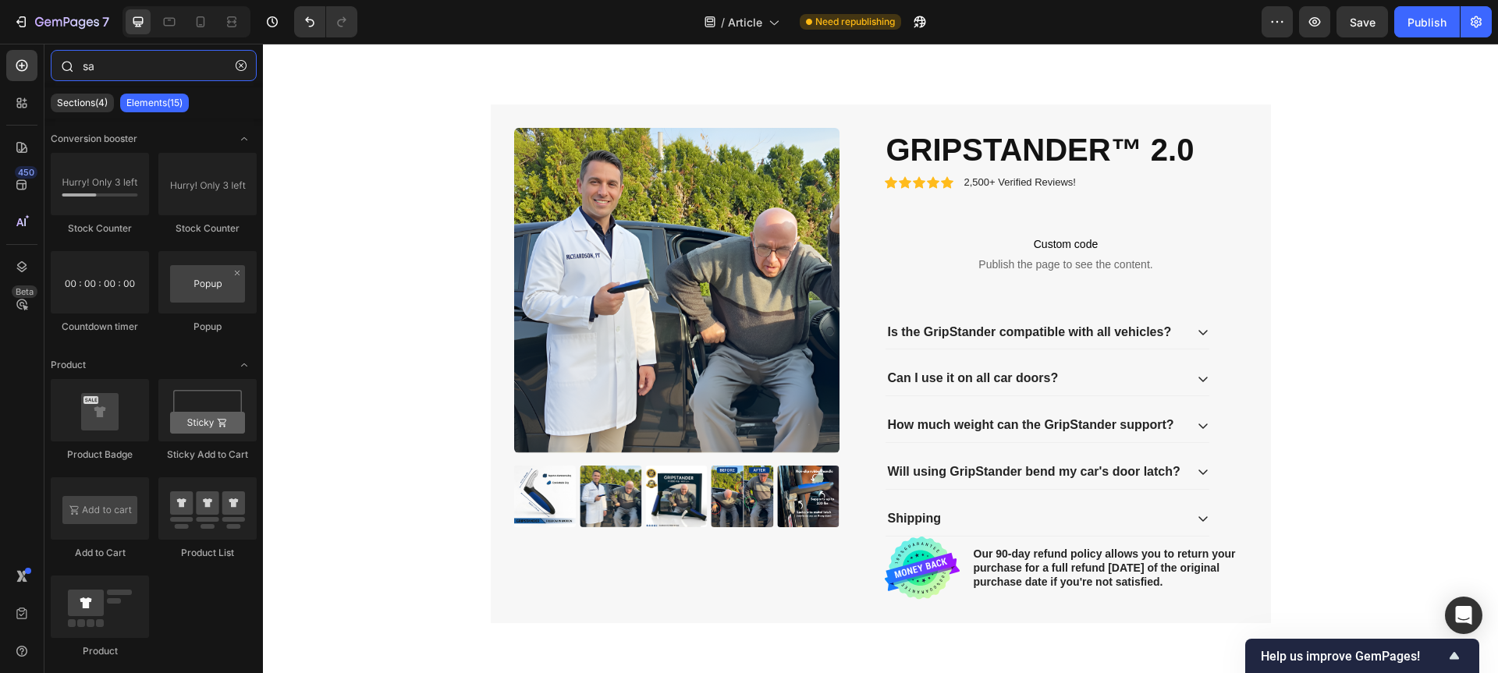
type input "s"
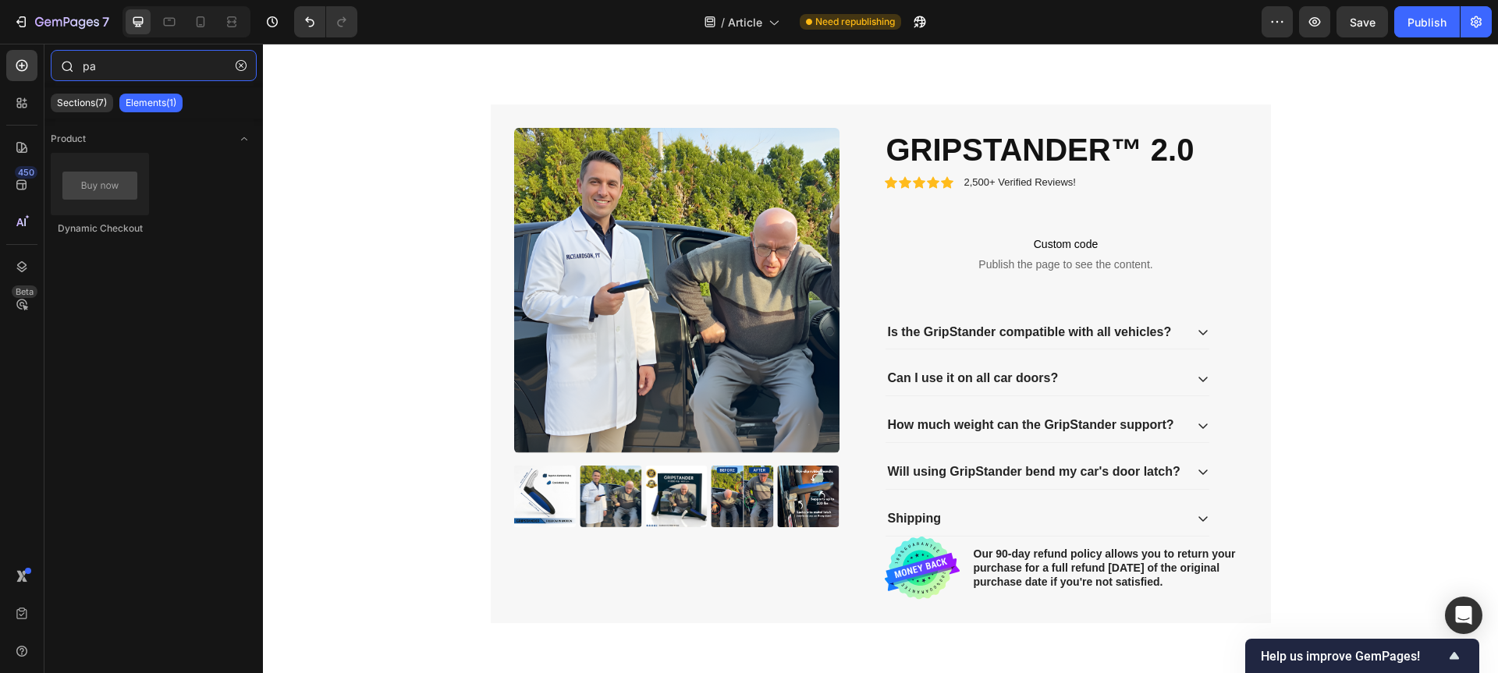
type input "p"
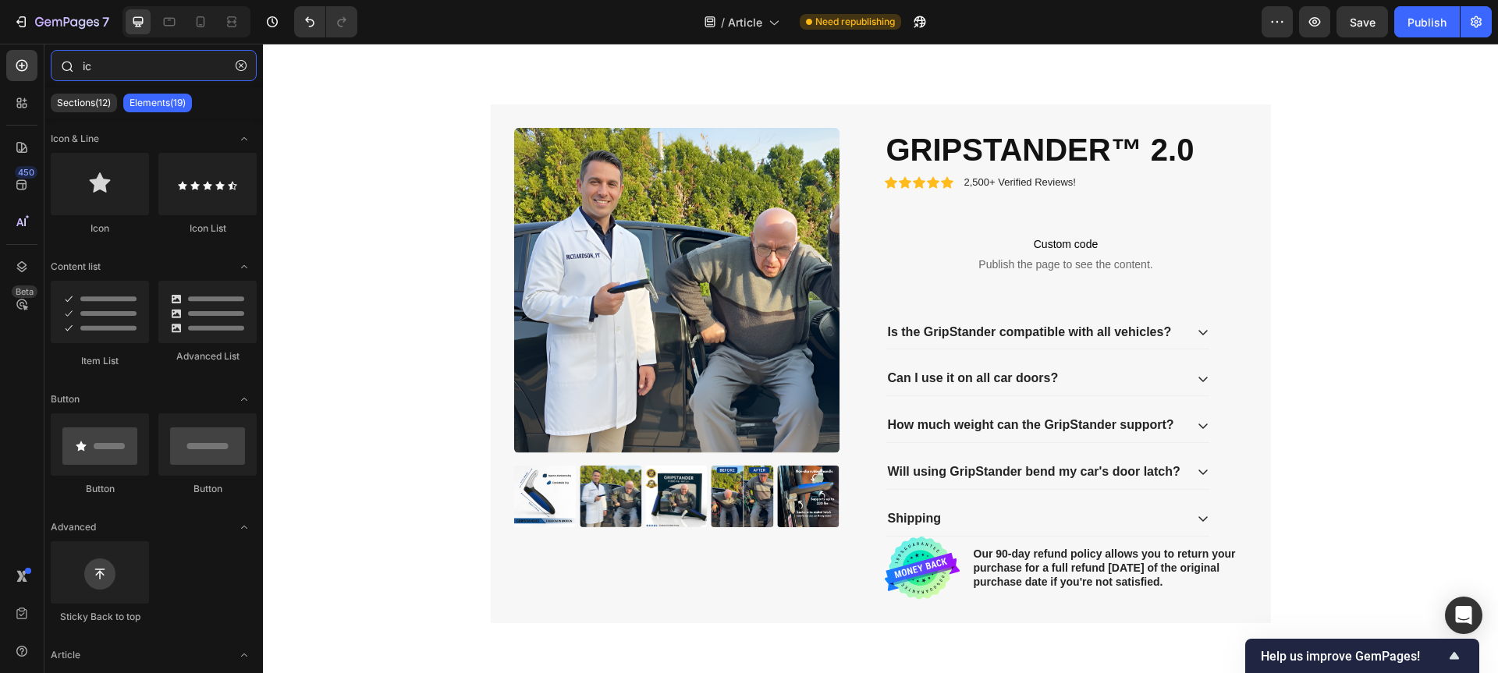
type input "i"
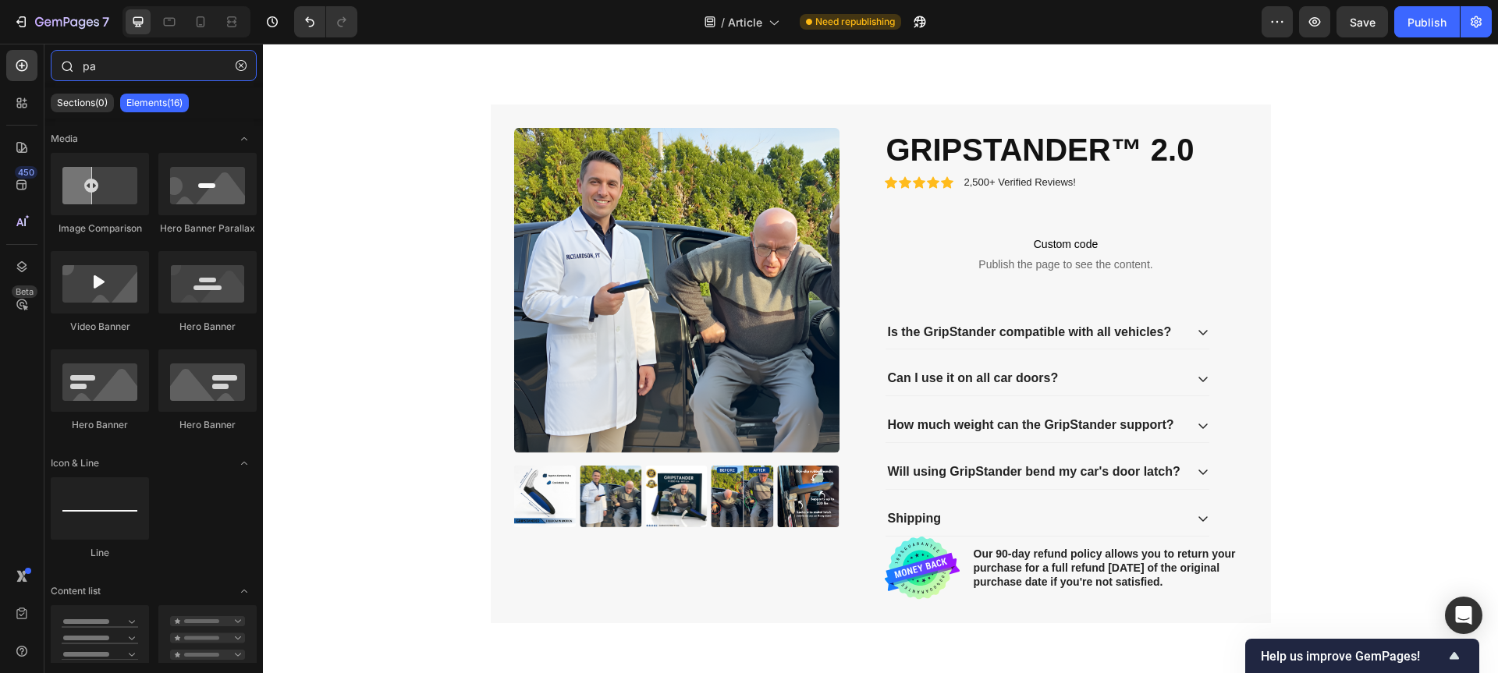
type input "p"
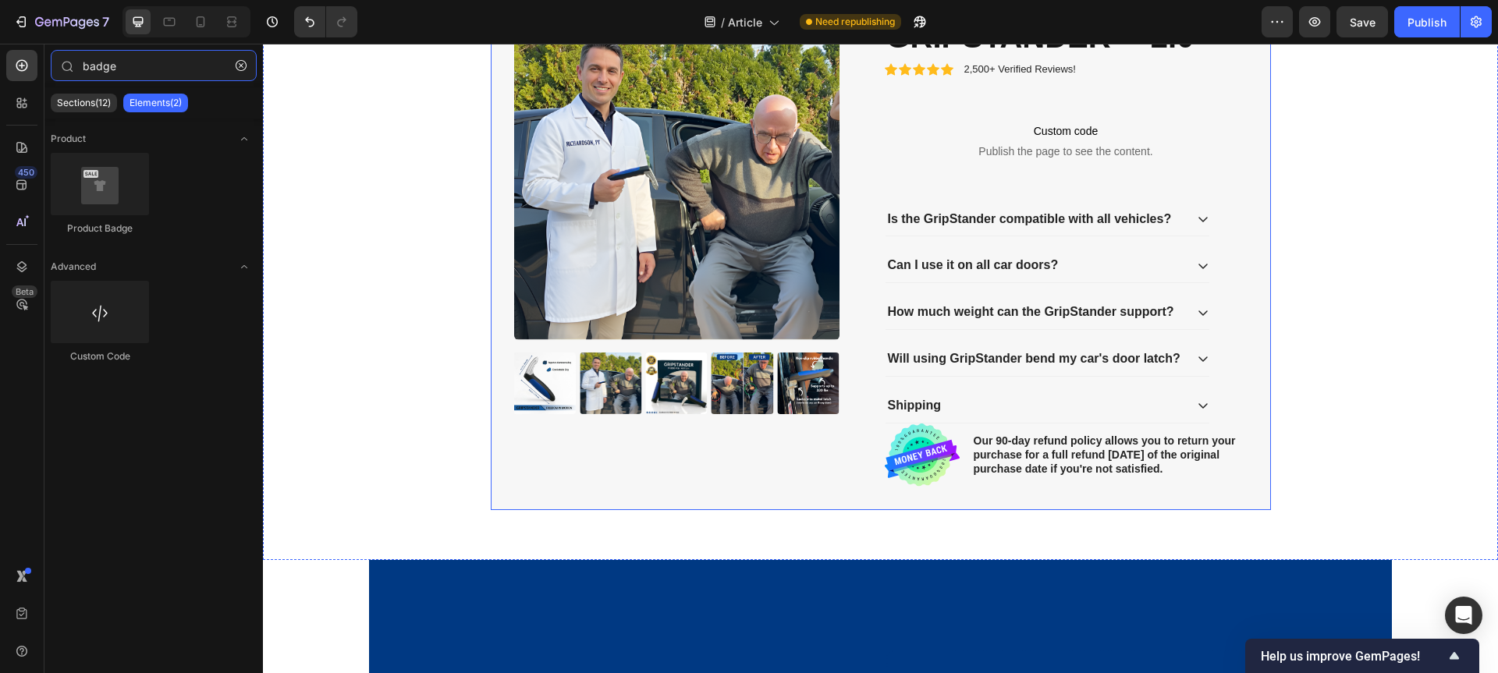
scroll to position [2817, 0]
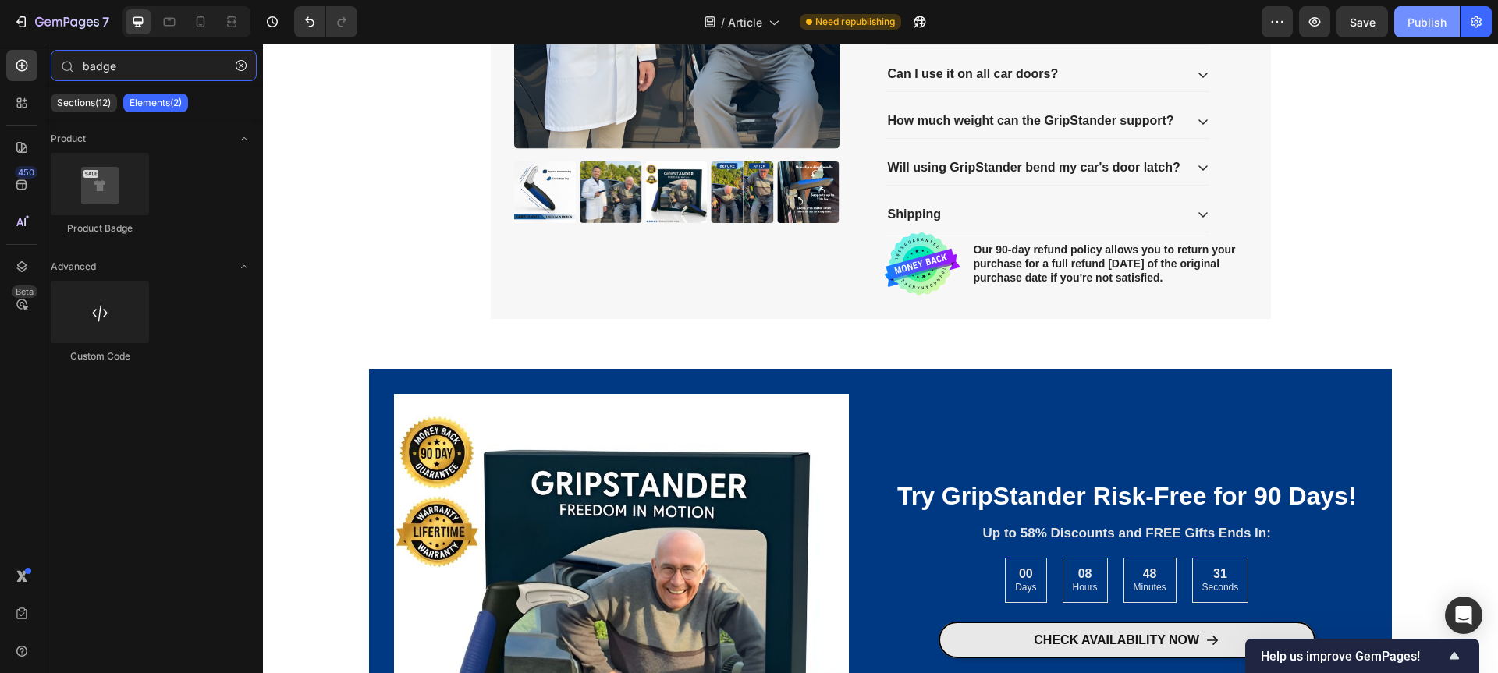
type input "badge"
click at [1424, 24] on div "Publish" at bounding box center [1426, 22] width 39 height 16
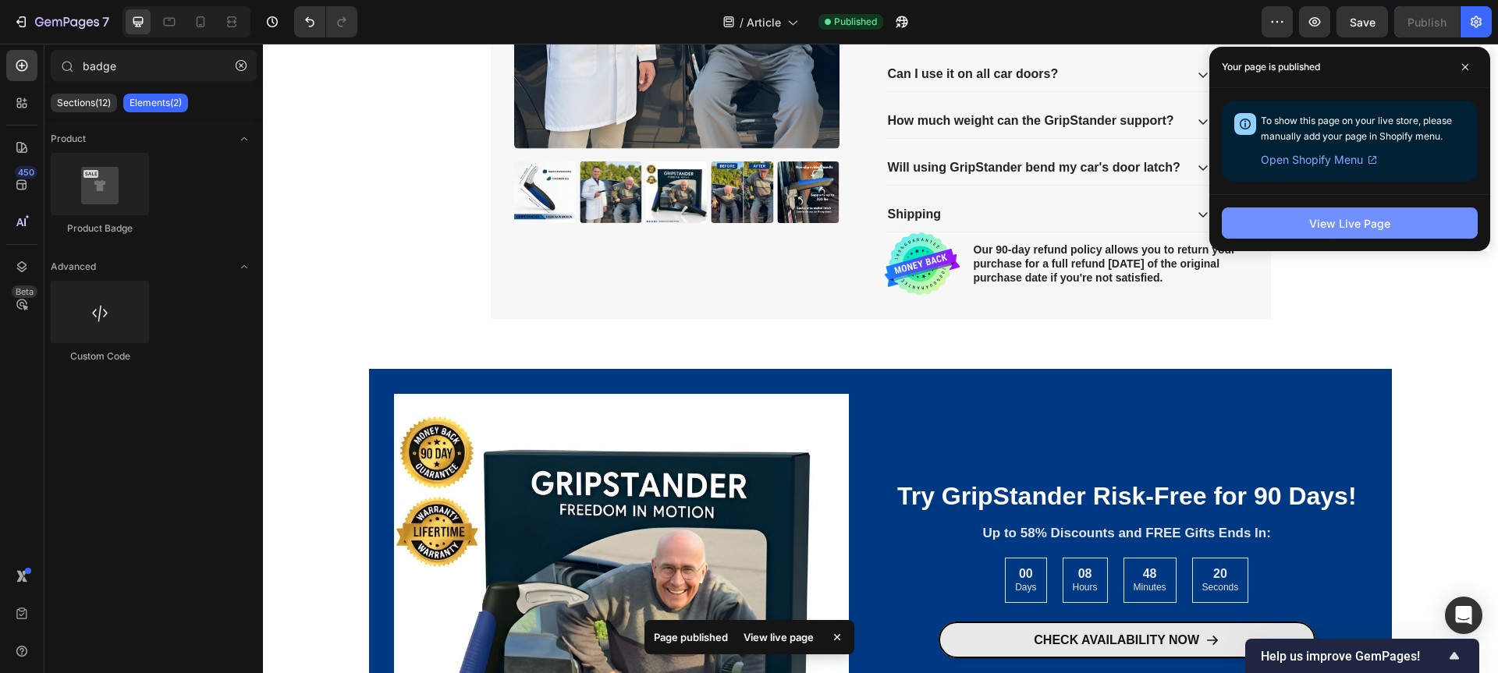
click at [1357, 228] on div "View Live Page" at bounding box center [1349, 223] width 81 height 16
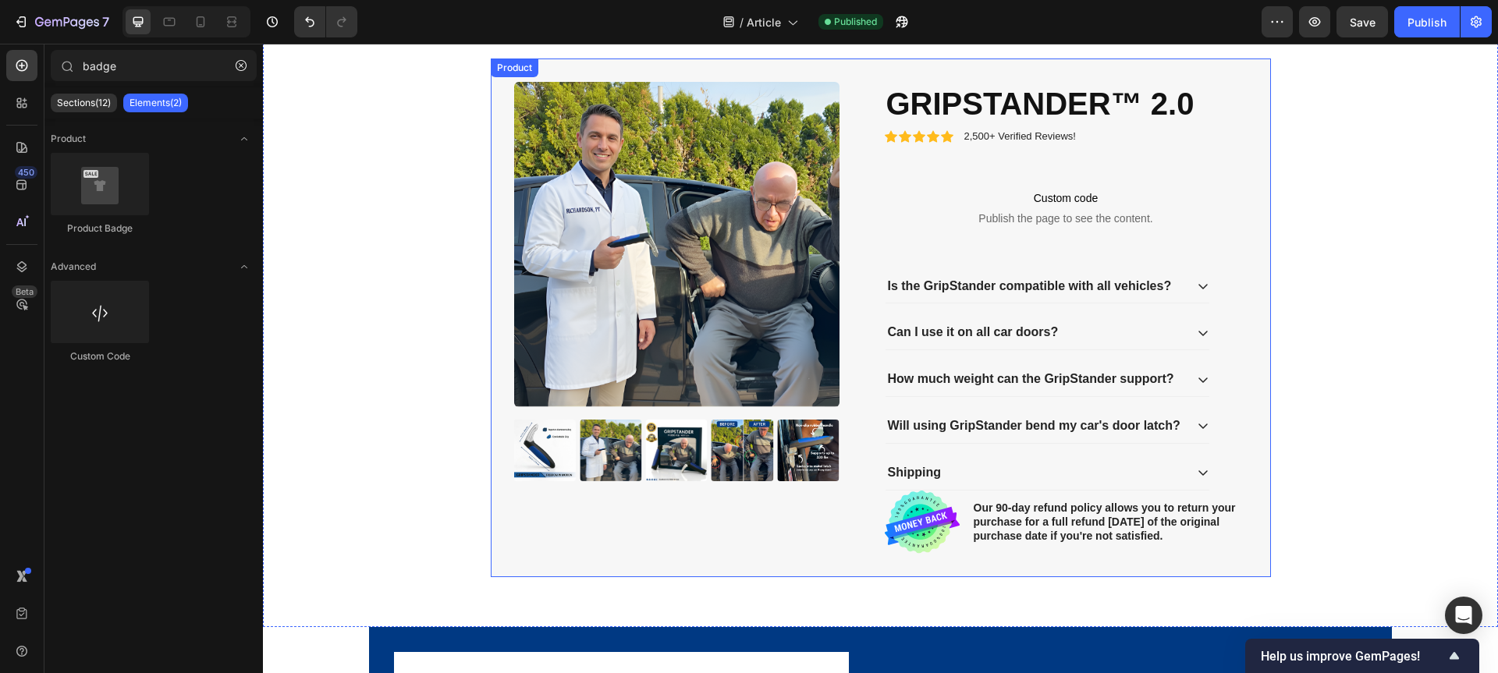
scroll to position [2544, 0]
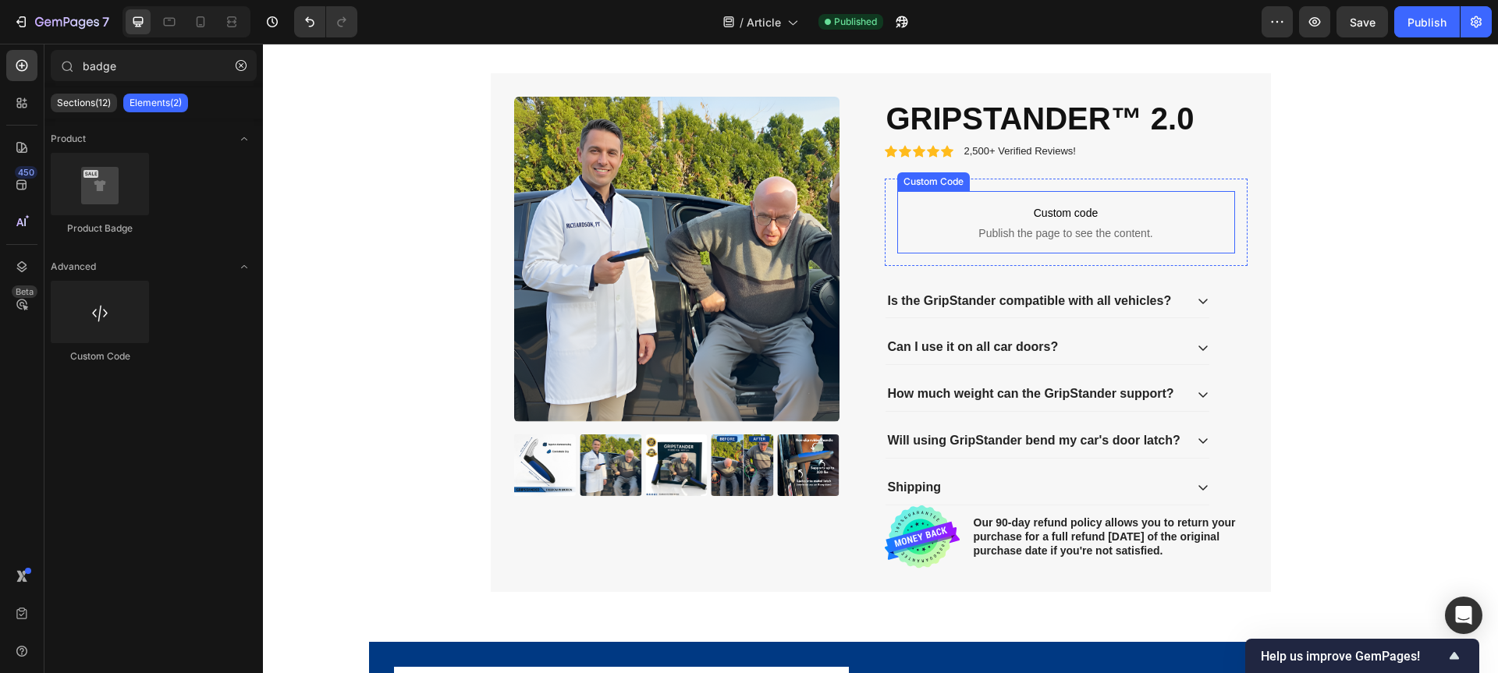
click at [1064, 215] on span "Custom code" at bounding box center [1066, 213] width 338 height 19
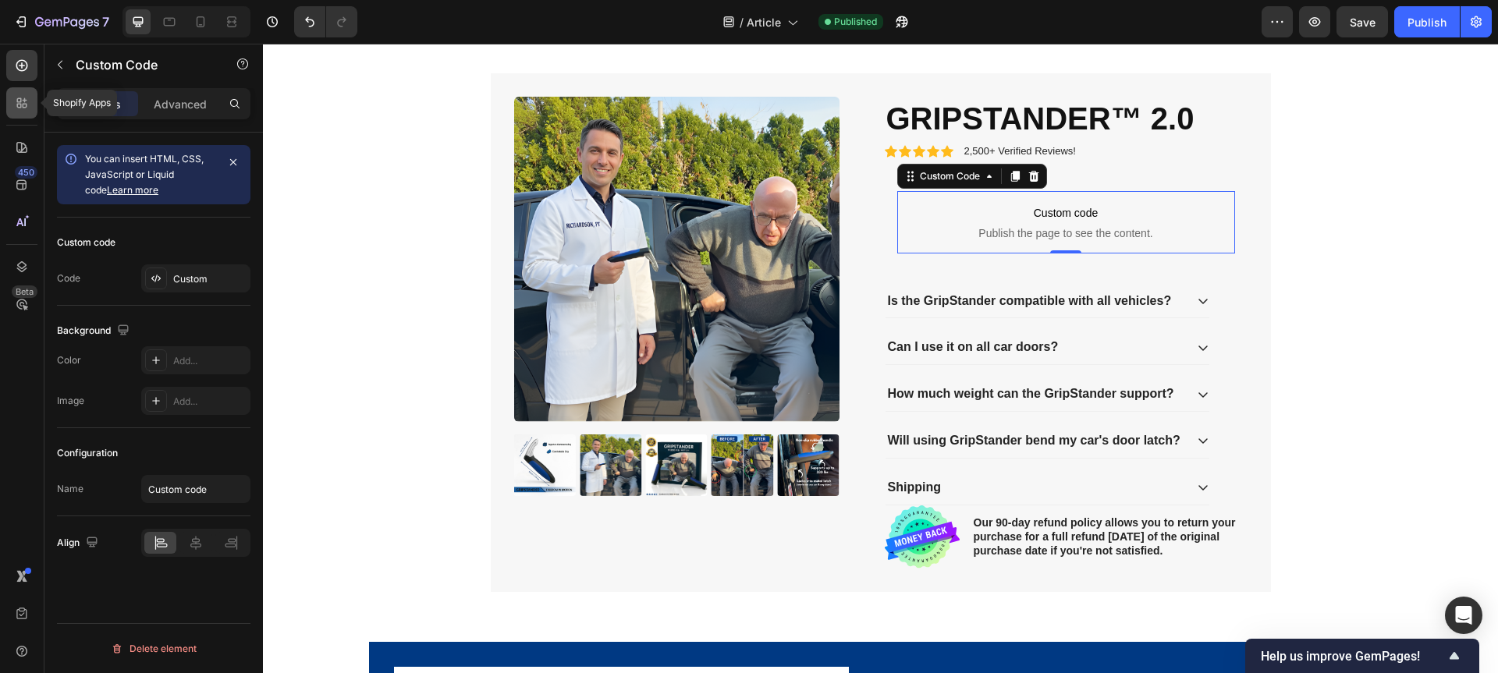
click at [14, 101] on icon at bounding box center [22, 103] width 16 height 16
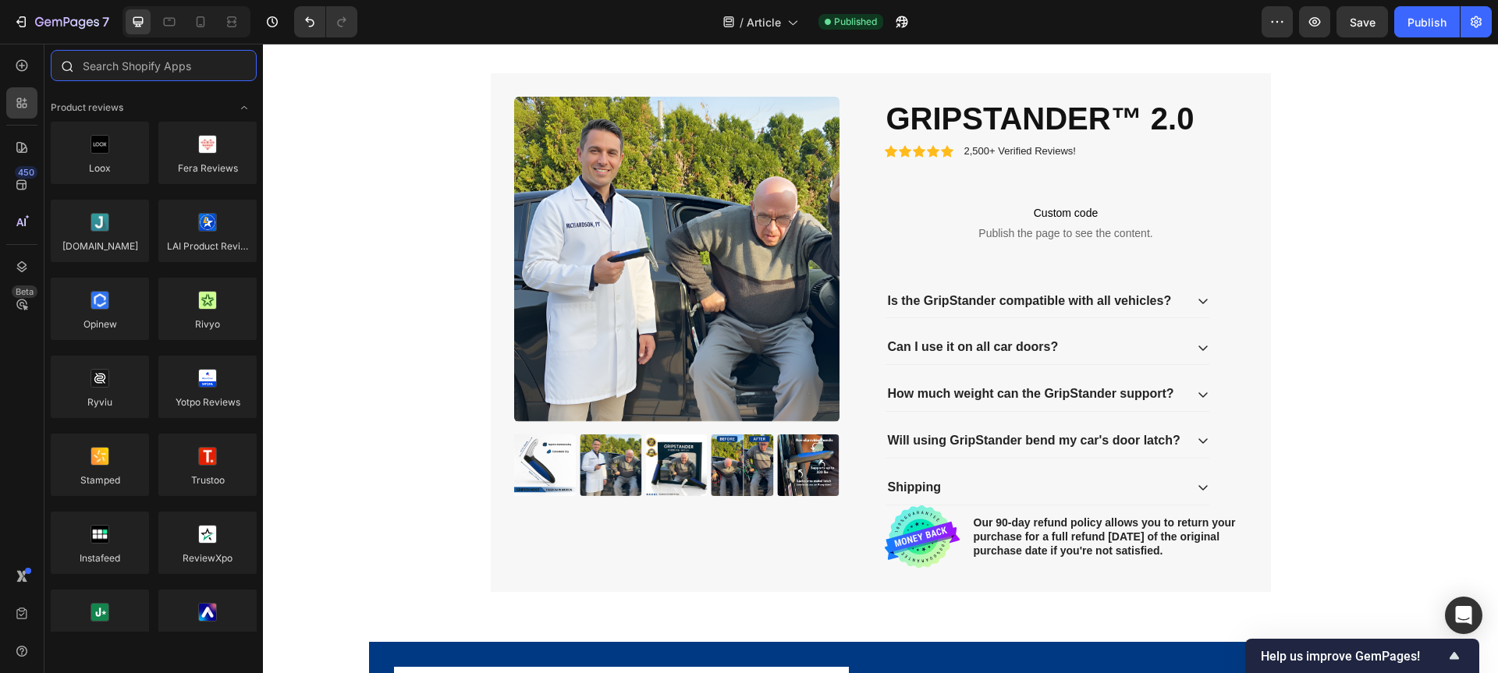
click at [144, 69] on input "text" at bounding box center [154, 65] width 206 height 31
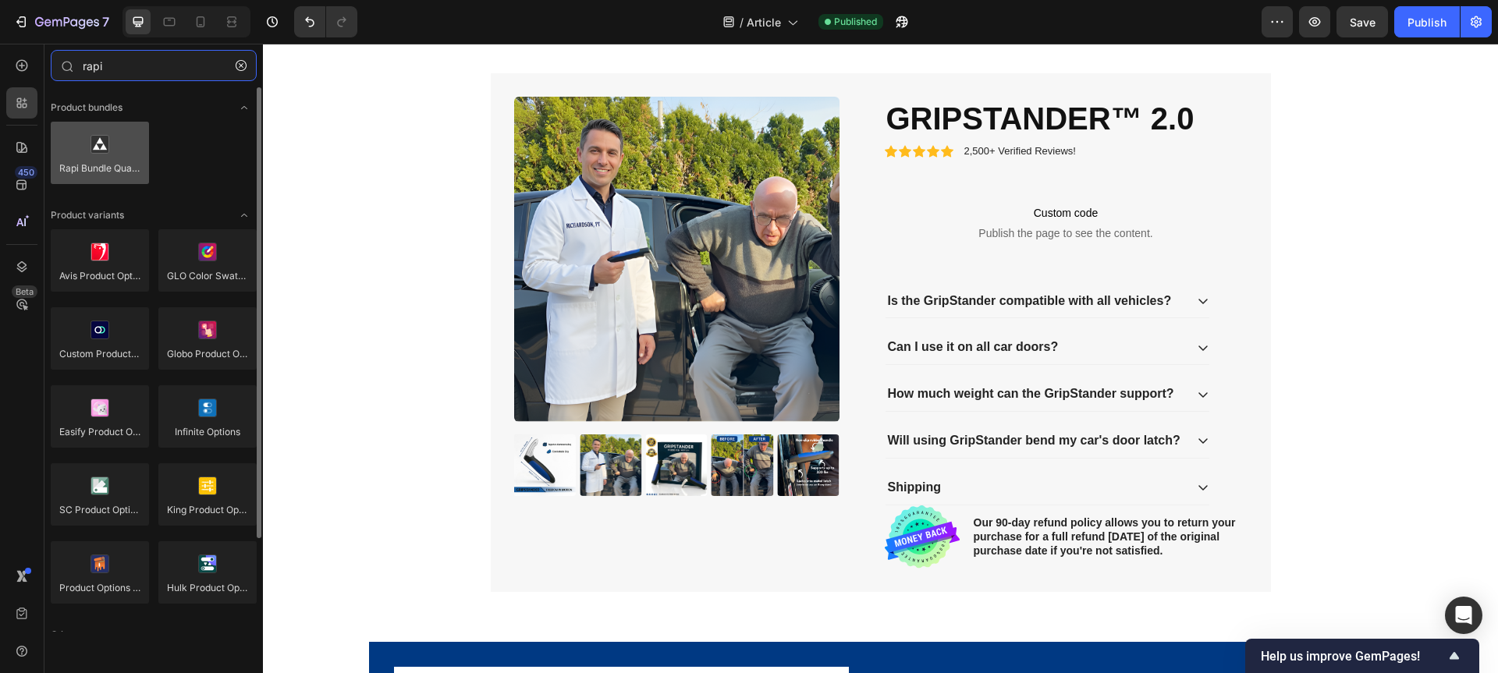
type input "rapi"
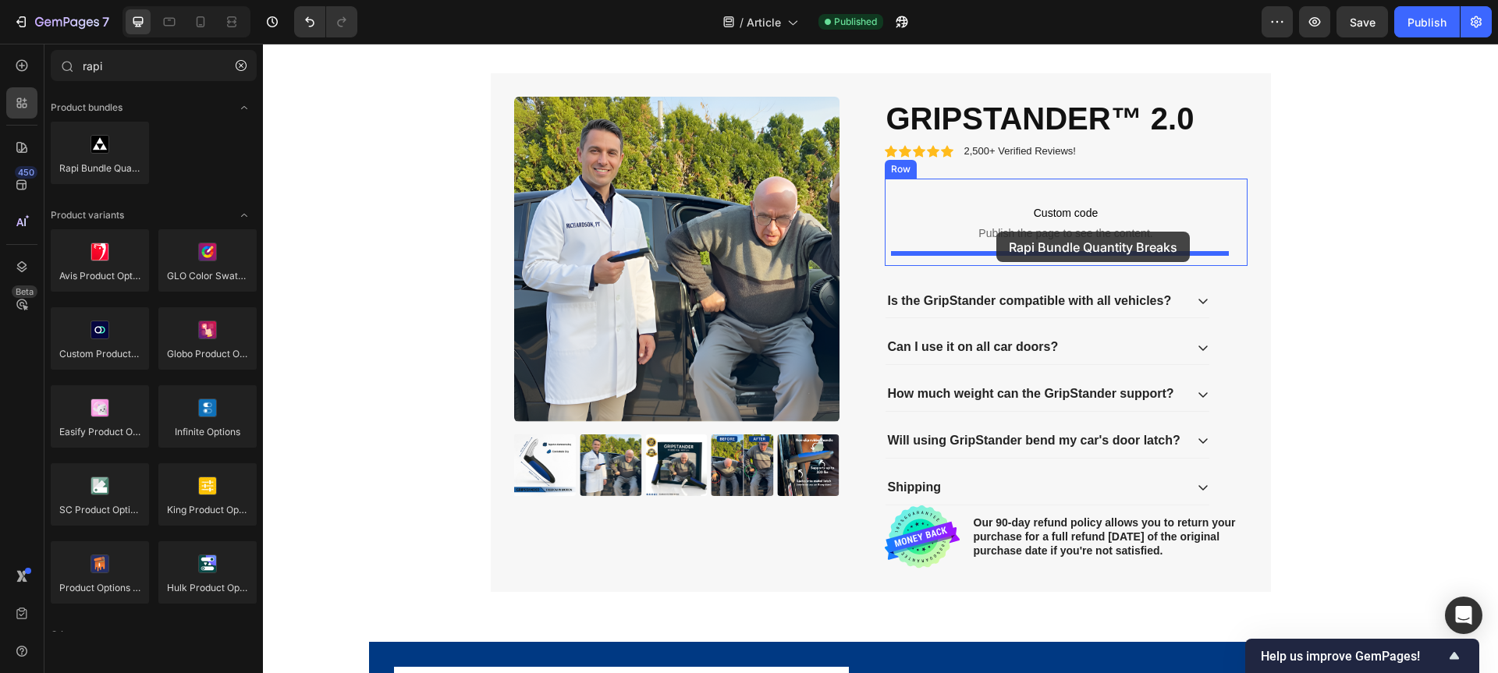
drag, startPoint x: 374, startPoint y: 200, endPoint x: 996, endPoint y: 232, distance: 622.5
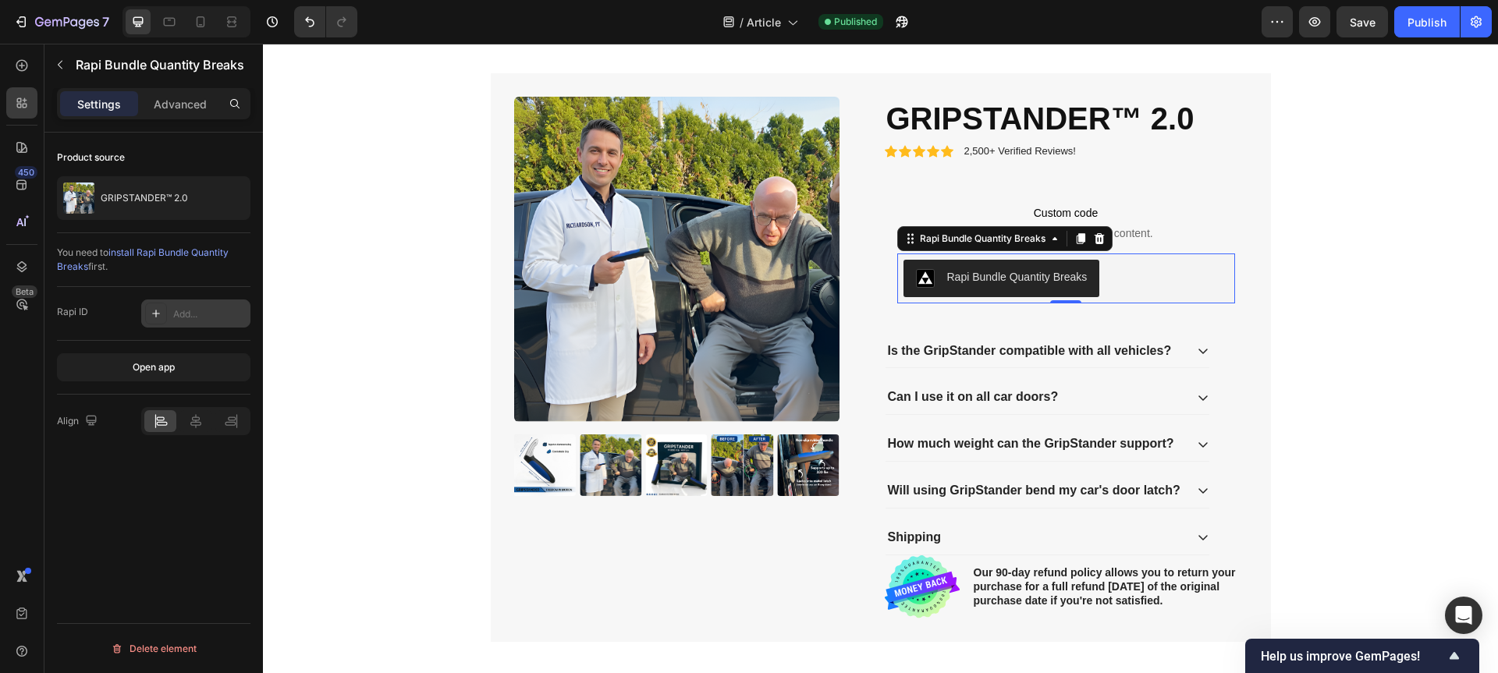
click at [160, 314] on icon at bounding box center [156, 313] width 12 height 12
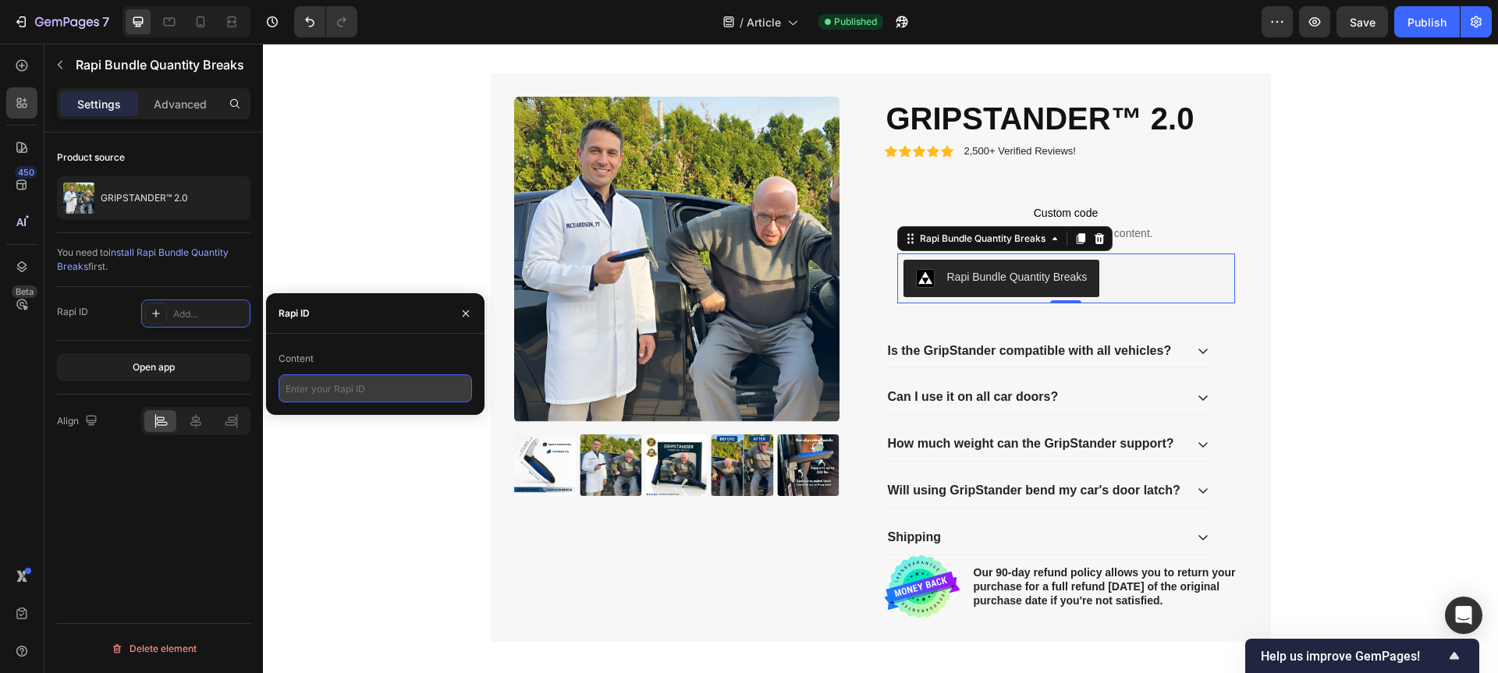
click at [331, 383] on input "text" at bounding box center [374, 388] width 193 height 28
paste input "<div data-rapi-id="rapi_63d19751447fe4"></div>"
type input "<div data-rapi-id="rapi_63d19751447fe4"></div>"
drag, startPoint x: 447, startPoint y: 390, endPoint x: 424, endPoint y: 389, distance: 22.6
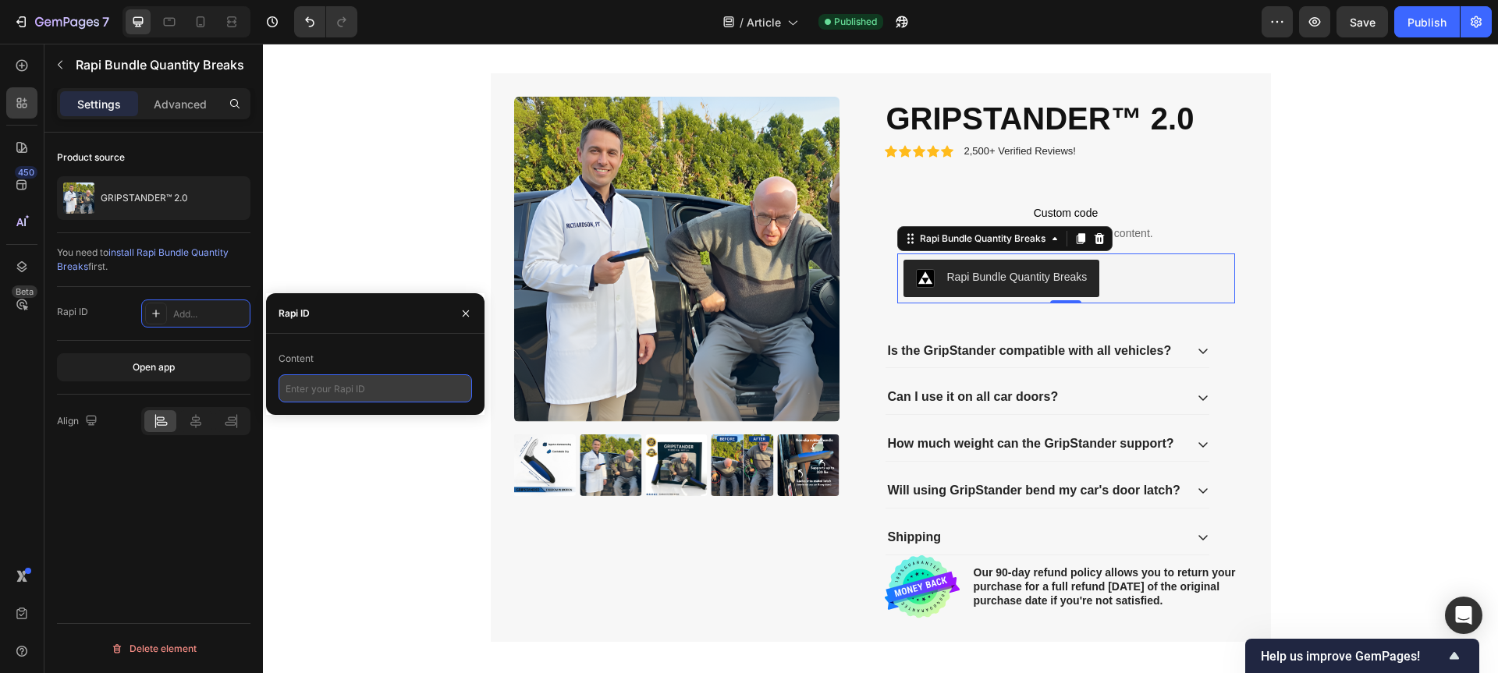
paste input "<div data-rapi-id="rapi_63d19751447fe4"></div>"
drag, startPoint x: 307, startPoint y: 387, endPoint x: 165, endPoint y: 388, distance: 142.8
click at [165, 388] on div "450 Beta rapi Sections(0) Elements(10) We couldn’t find any matches for “rapi” …" at bounding box center [131, 359] width 263 height 630
drag, startPoint x: 434, startPoint y: 390, endPoint x: 381, endPoint y: 390, distance: 53.0
click at [381, 390] on input "rapi_63d19751447fe4"></div>" at bounding box center [374, 388] width 193 height 28
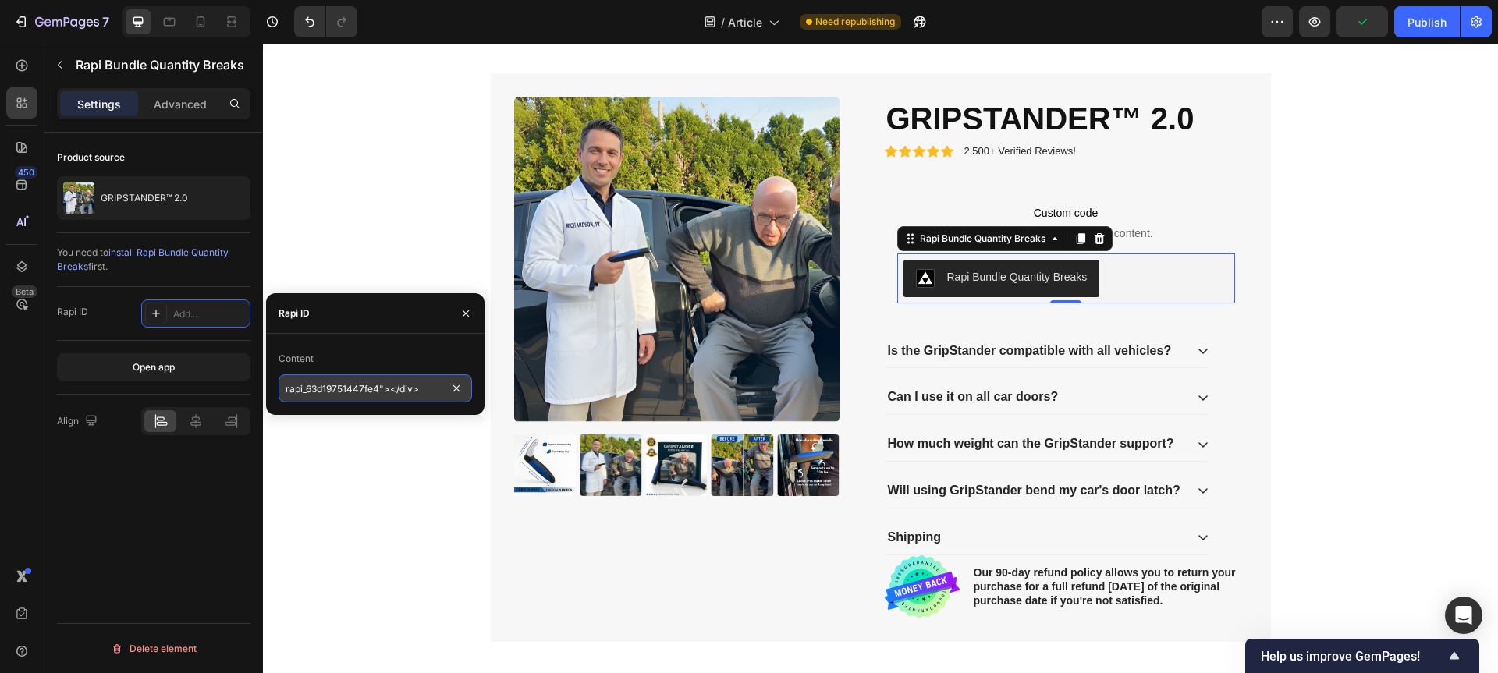
type input "rapi_63d19751447fe4"
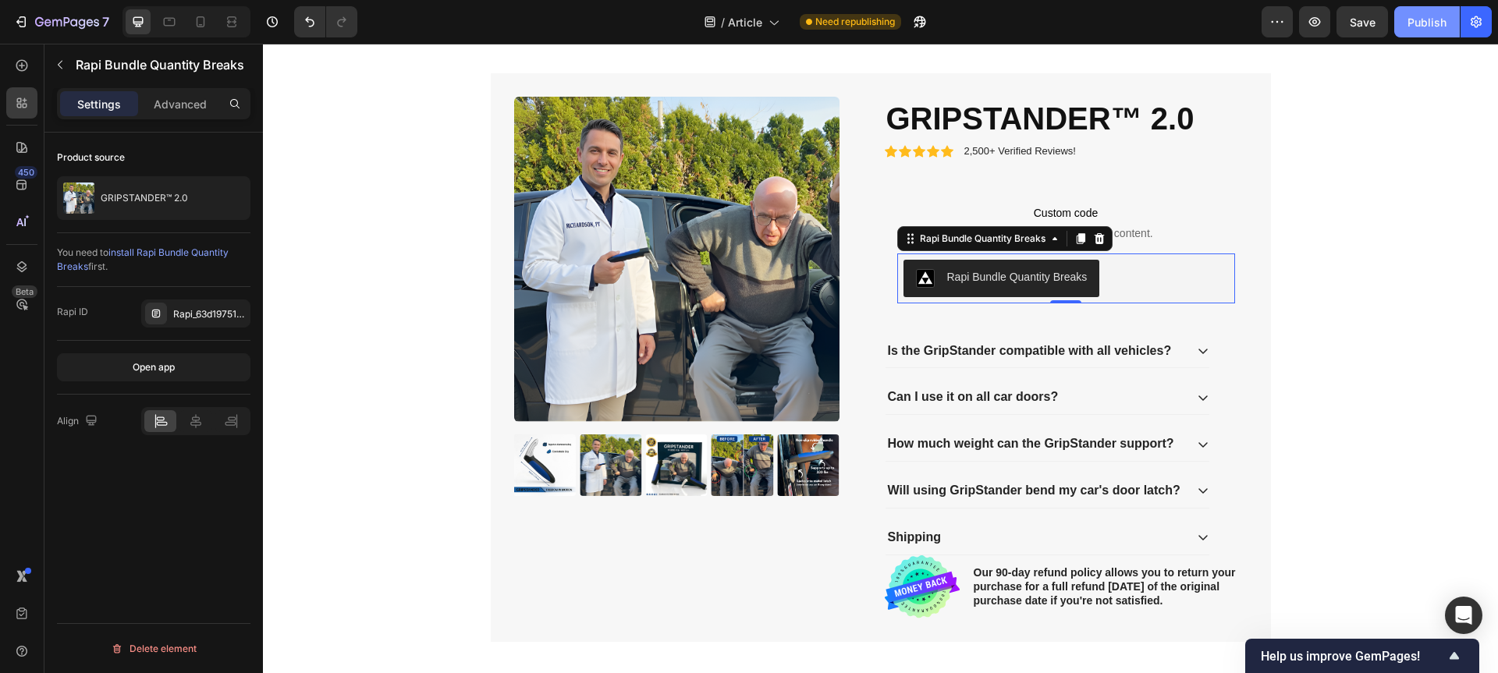
click at [1404, 28] on button "Publish" at bounding box center [1427, 21] width 66 height 31
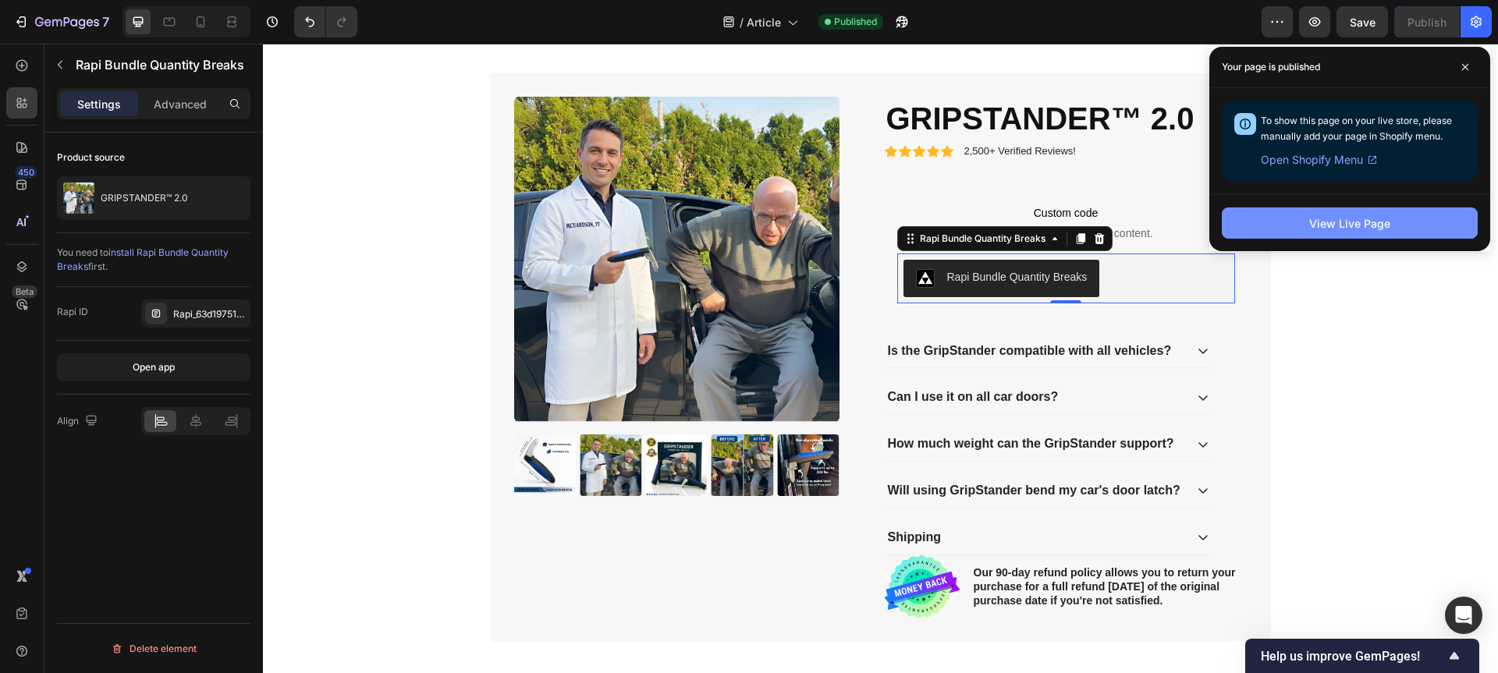
click at [1316, 225] on div "View Live Page" at bounding box center [1349, 223] width 81 height 16
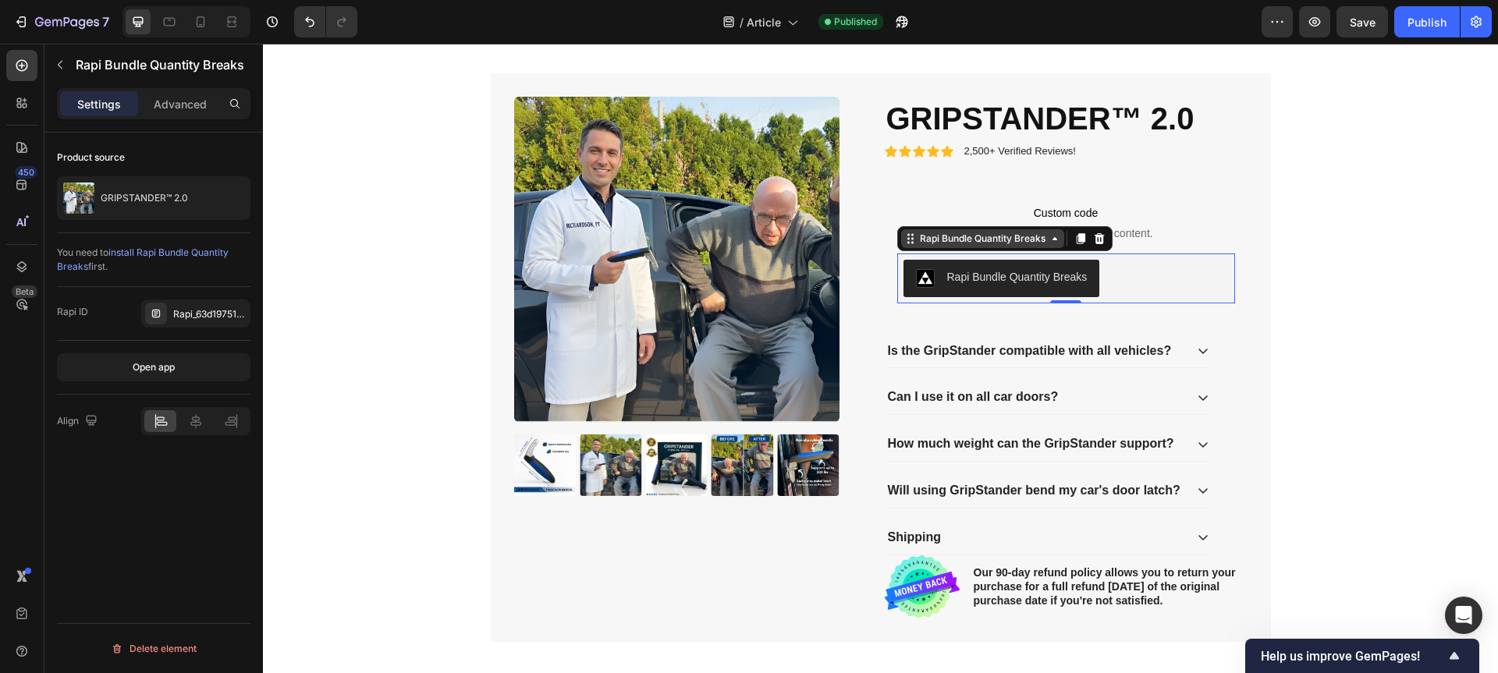
click at [1050, 246] on div "Rapi Bundle Quantity Breaks" at bounding box center [982, 238] width 163 height 19
click at [1094, 240] on icon at bounding box center [1099, 237] width 10 height 11
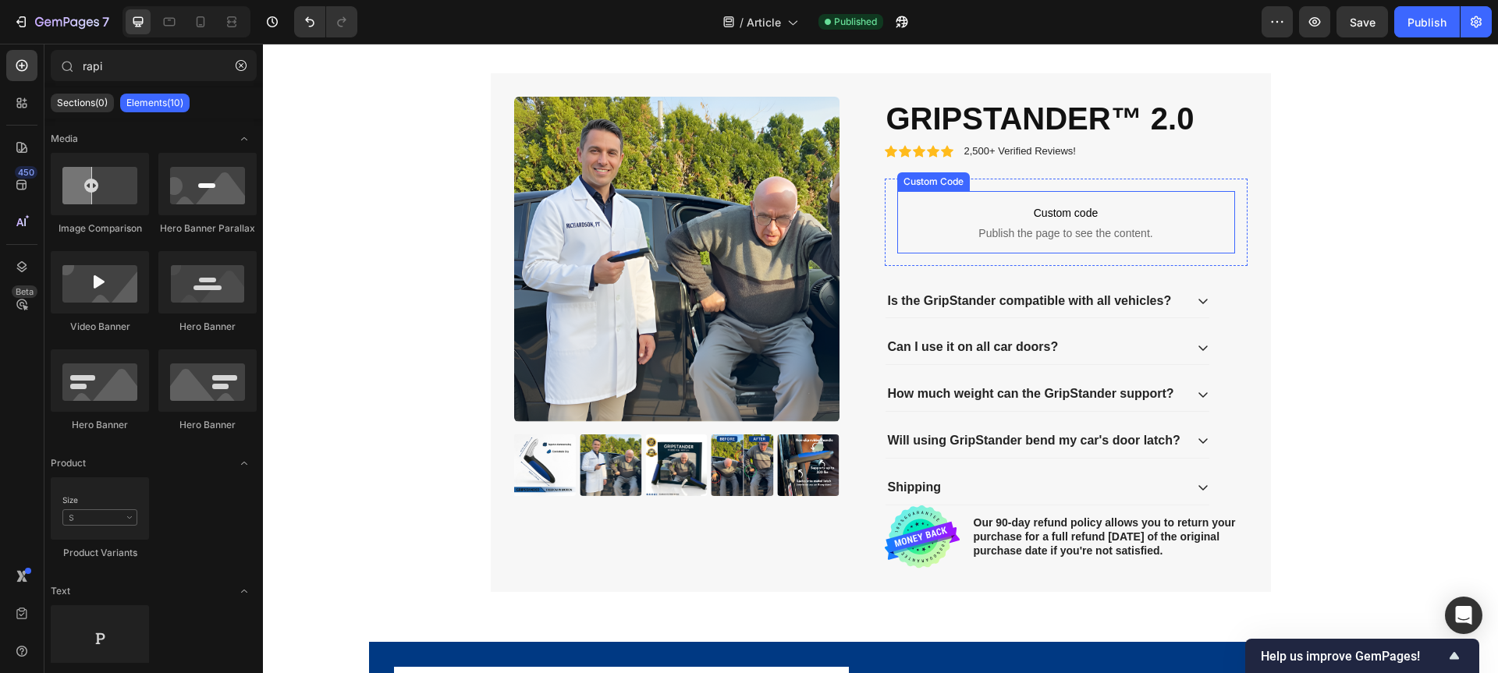
click at [1066, 222] on p "Custom code Publish the page to see the content." at bounding box center [1066, 222] width 338 height 62
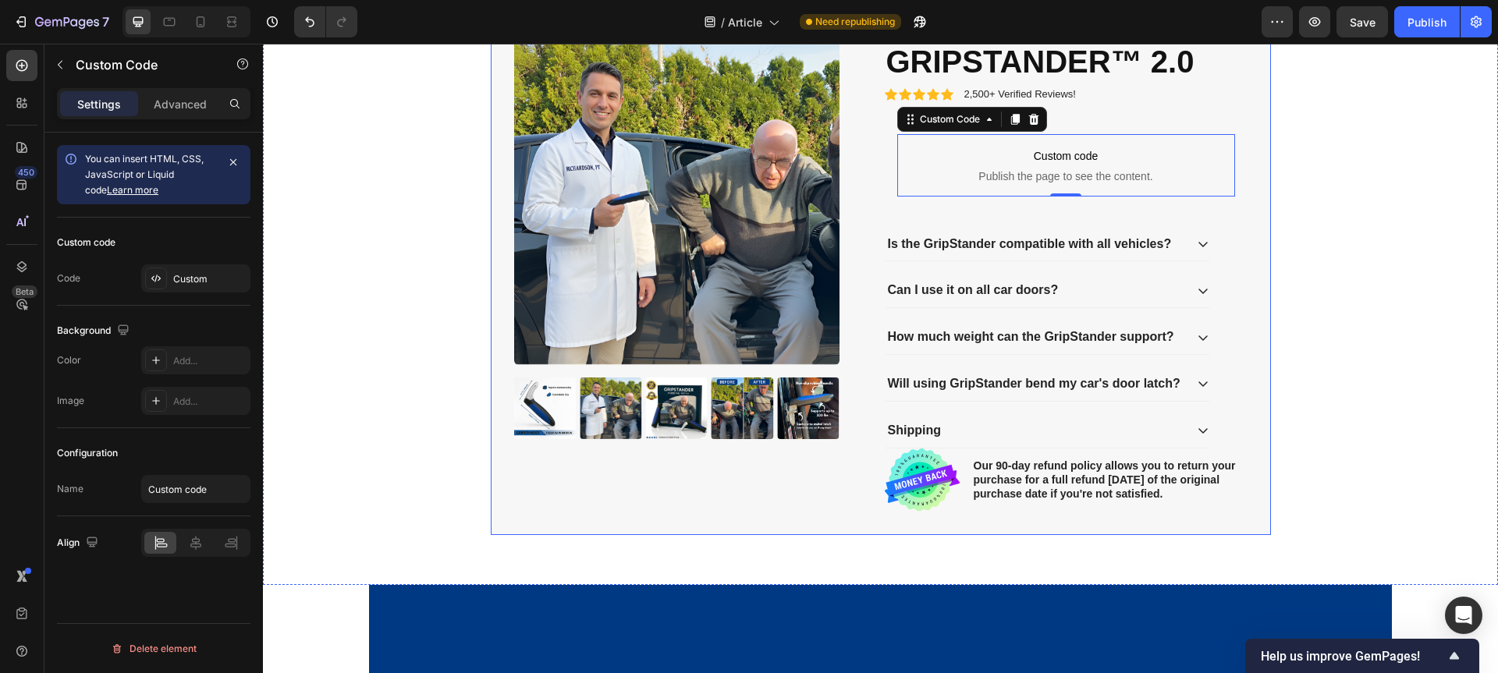
scroll to position [2432, 0]
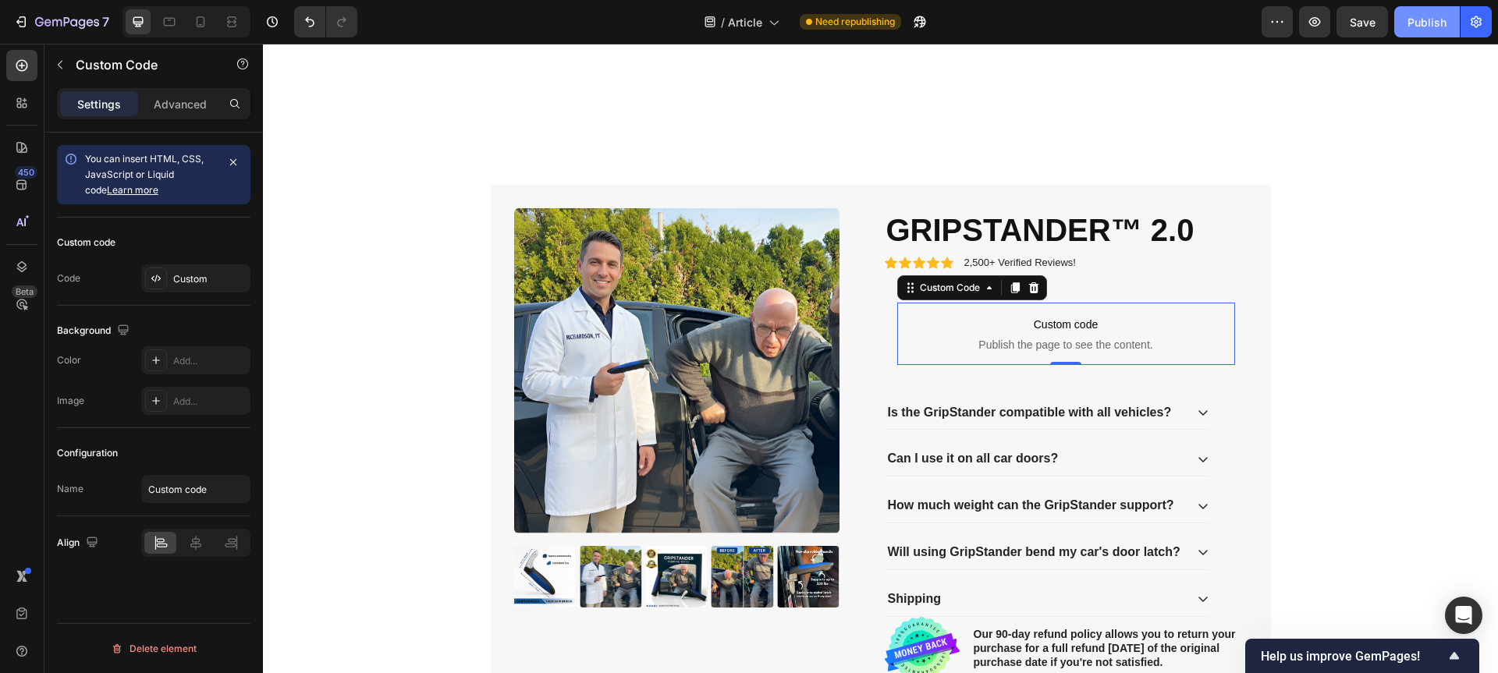
click at [1413, 28] on div "Publish" at bounding box center [1426, 22] width 39 height 16
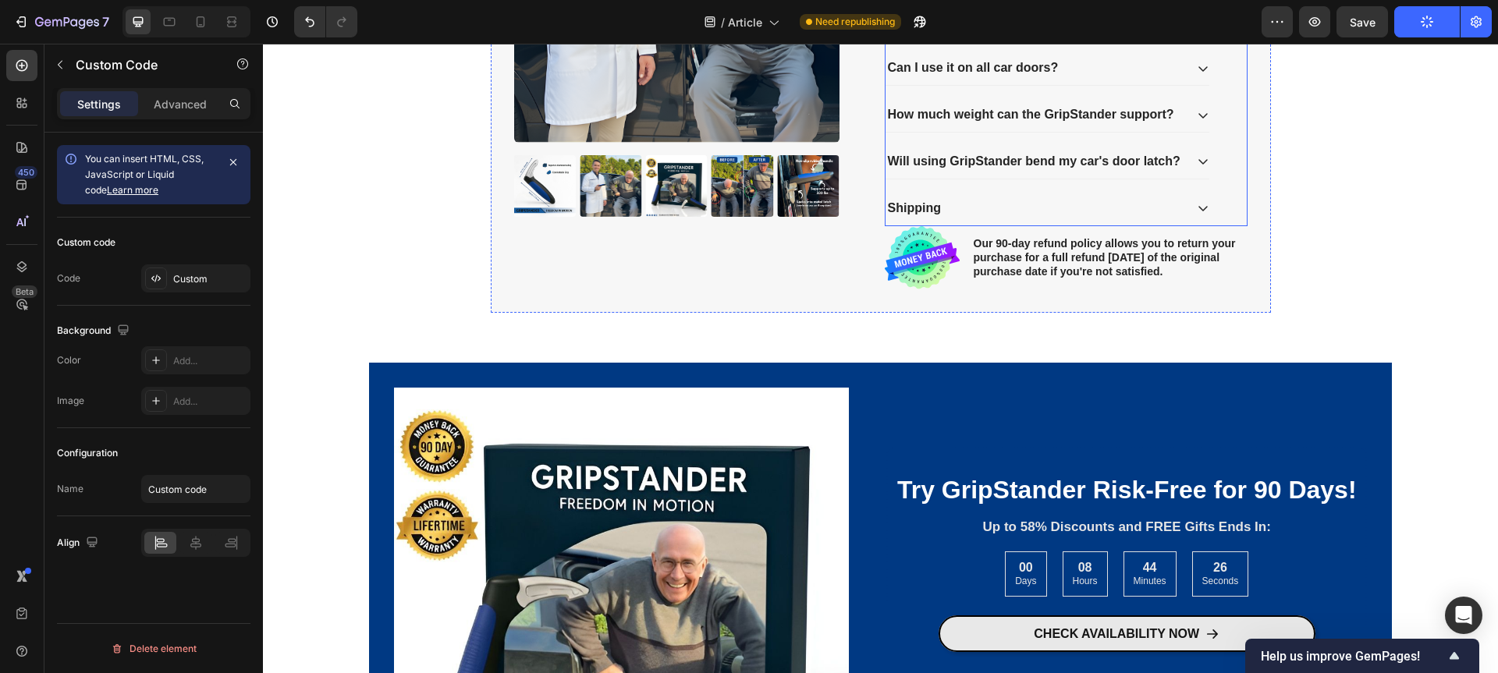
scroll to position [2129, 0]
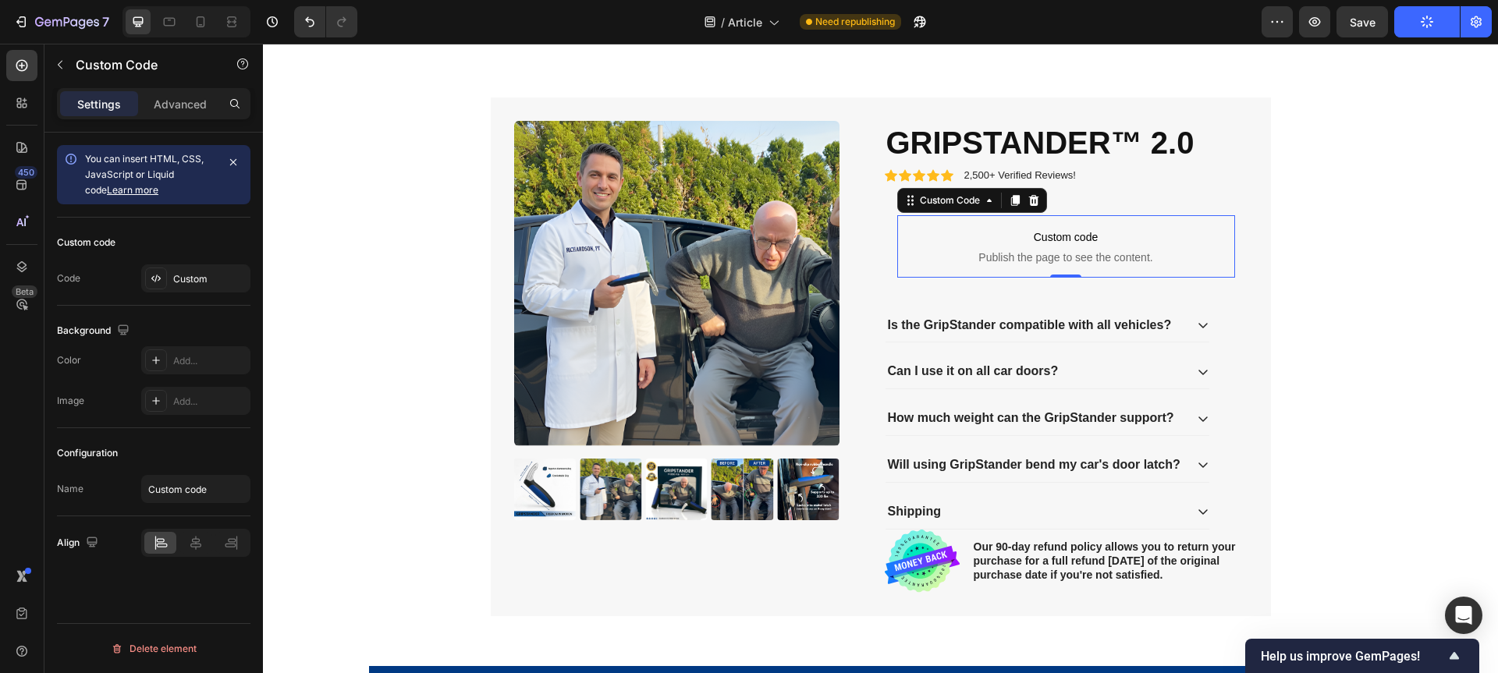
click at [1116, 254] on span "Publish the page to see the content." at bounding box center [1066, 258] width 338 height 16
click at [204, 282] on div "Custom" at bounding box center [209, 279] width 73 height 14
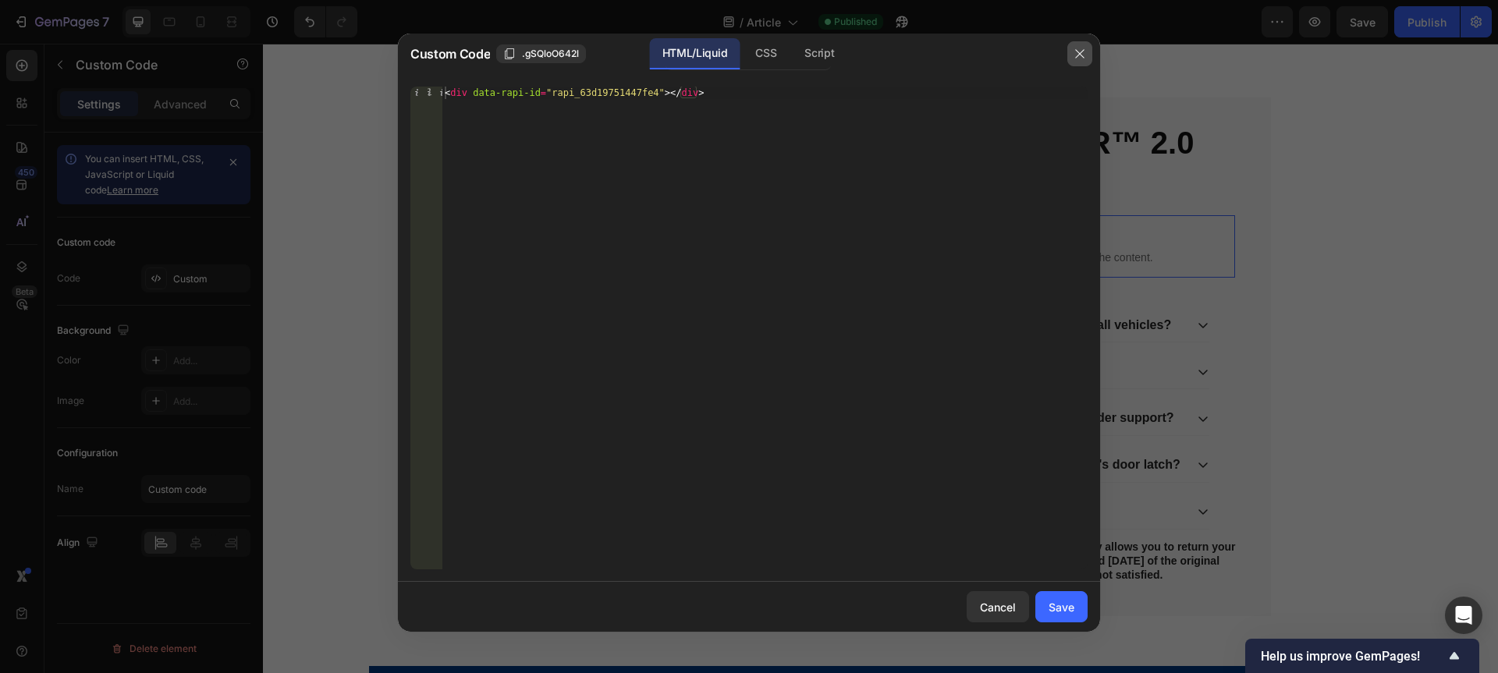
click at [1073, 51] on icon "button" at bounding box center [1079, 54] width 12 height 12
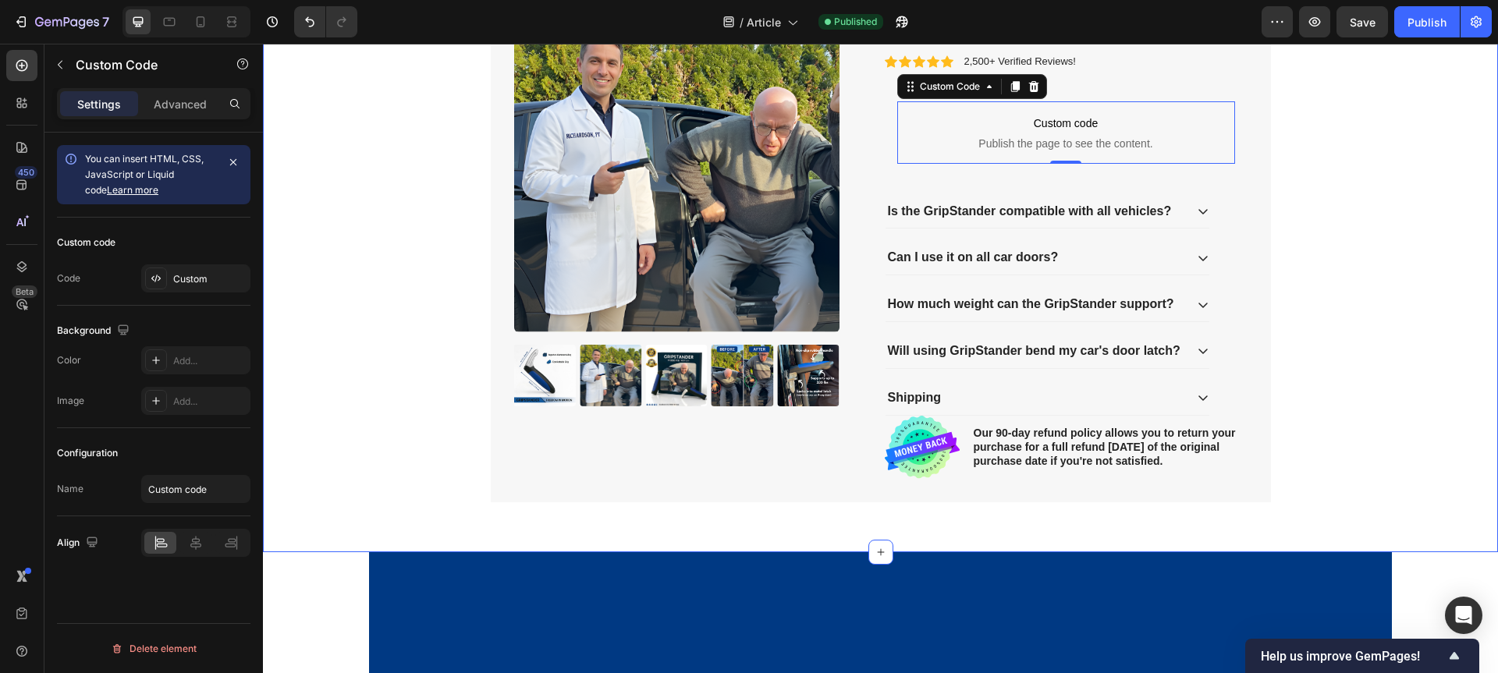
scroll to position [2449, 0]
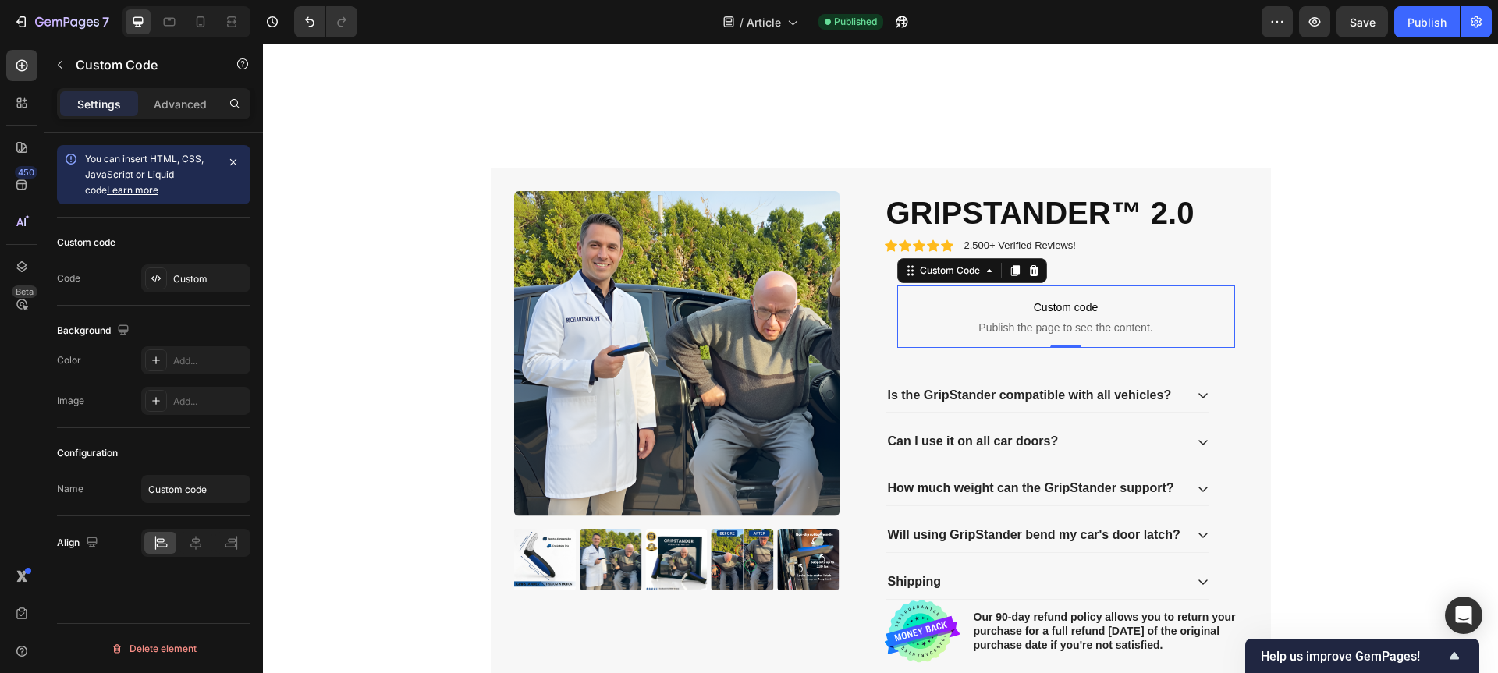
click at [1006, 314] on span "Custom code" at bounding box center [1066, 307] width 338 height 19
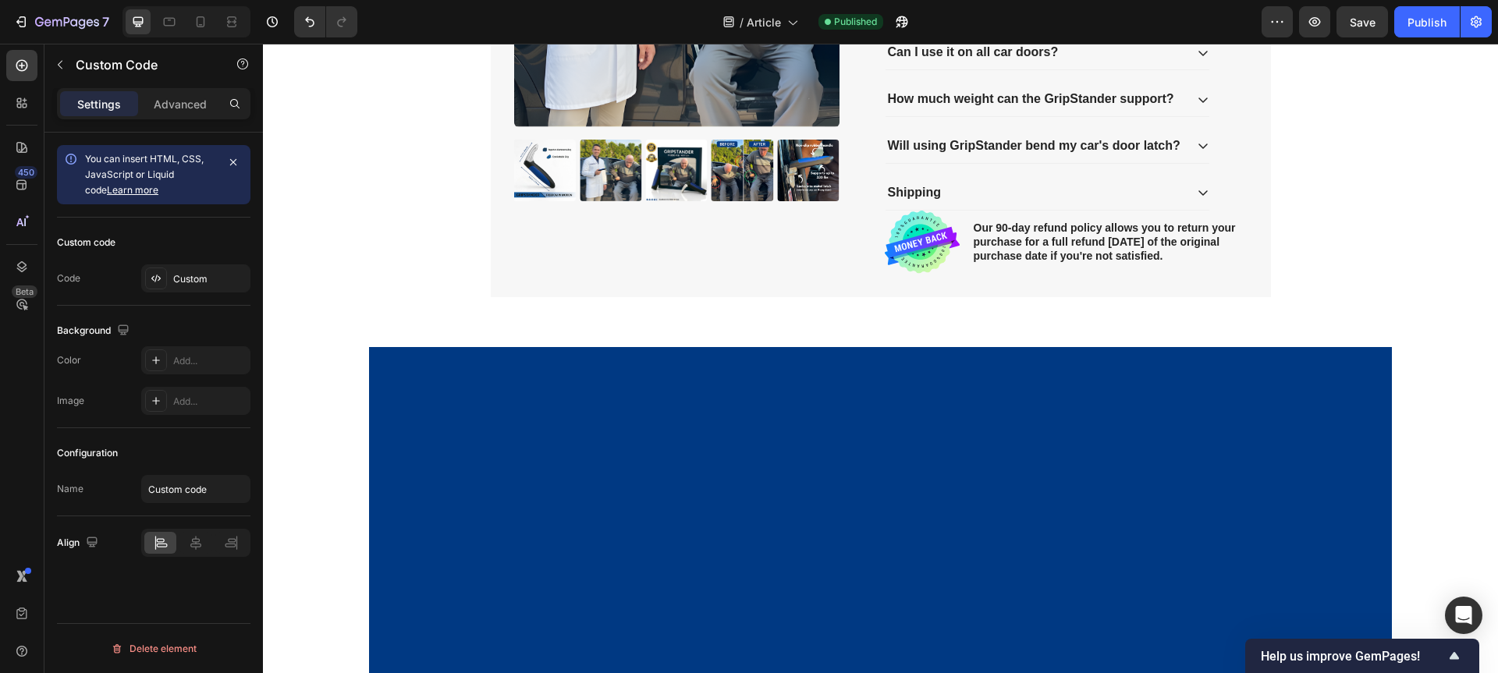
click at [169, 116] on div "Settings Advanced" at bounding box center [153, 103] width 193 height 31
click at [164, 106] on p "Advanced" at bounding box center [180, 104] width 53 height 16
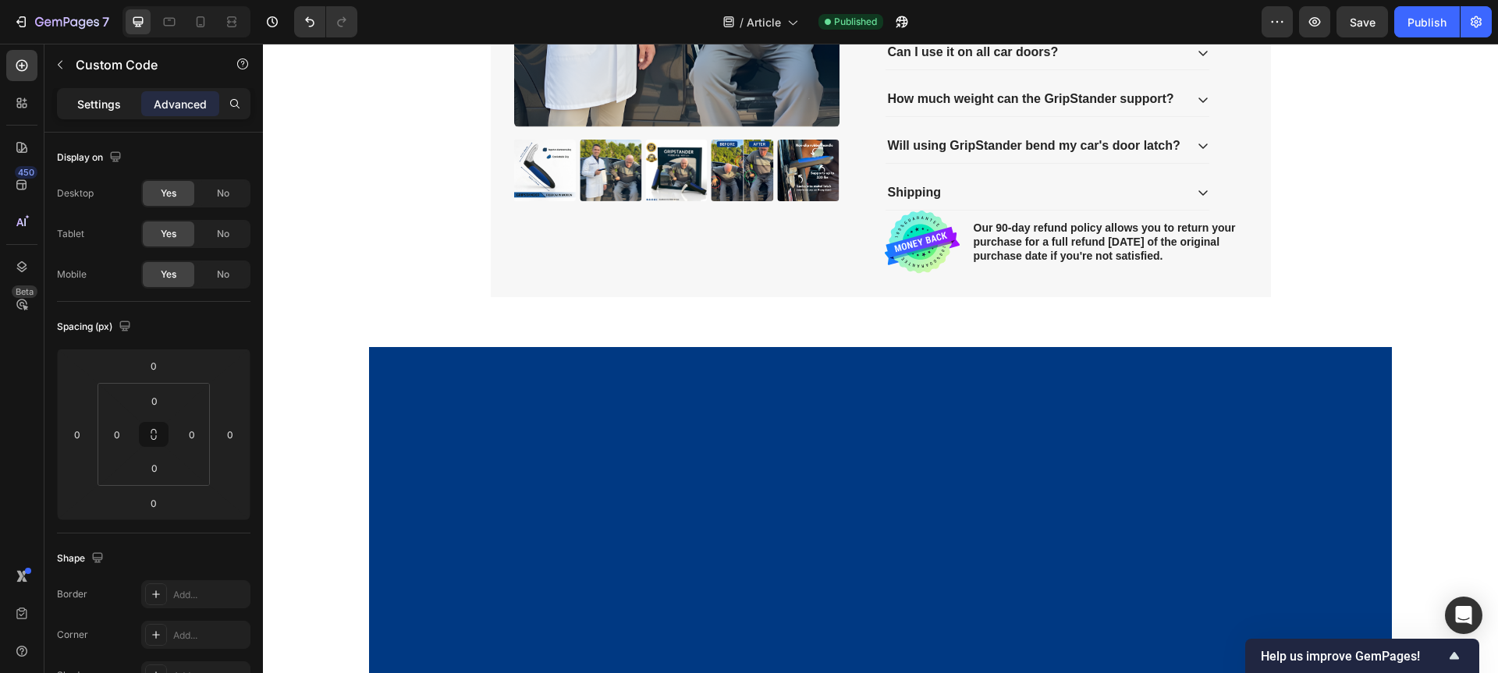
click at [96, 105] on p "Settings" at bounding box center [99, 104] width 44 height 16
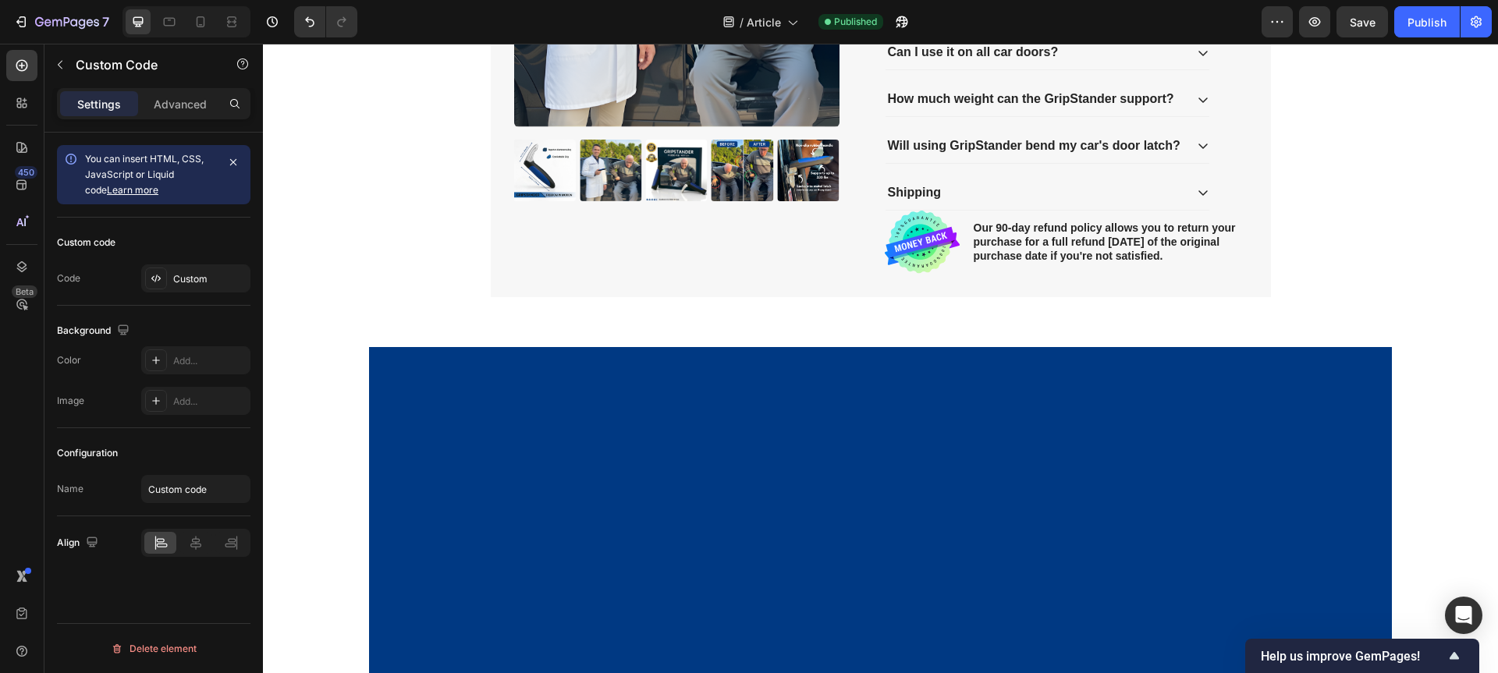
click at [112, 193] on link "Learn more" at bounding box center [132, 190] width 51 height 12
click at [1351, 28] on span "Save" at bounding box center [1363, 22] width 26 height 13
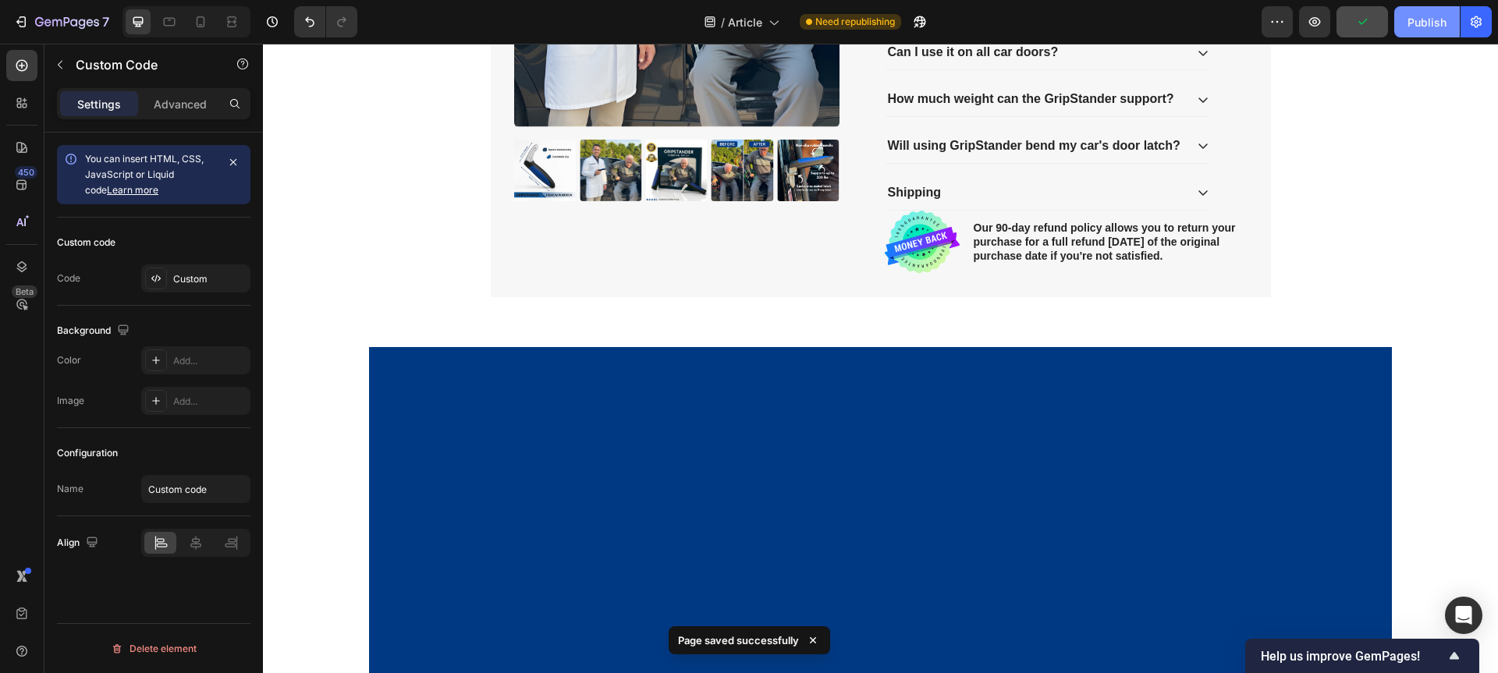
click at [1418, 27] on div "Publish" at bounding box center [1426, 22] width 39 height 16
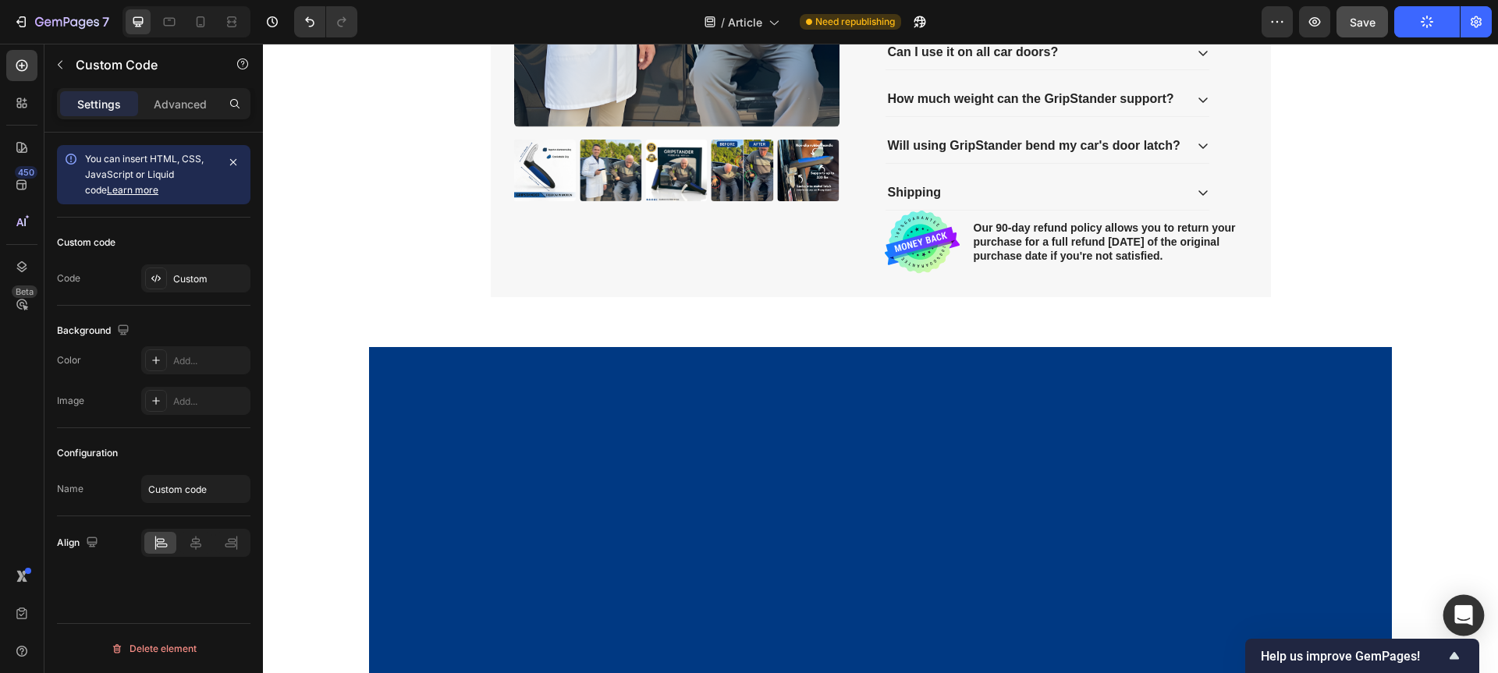
click at [1451, 607] on div "Open Intercom Messenger" at bounding box center [1463, 615] width 41 height 41
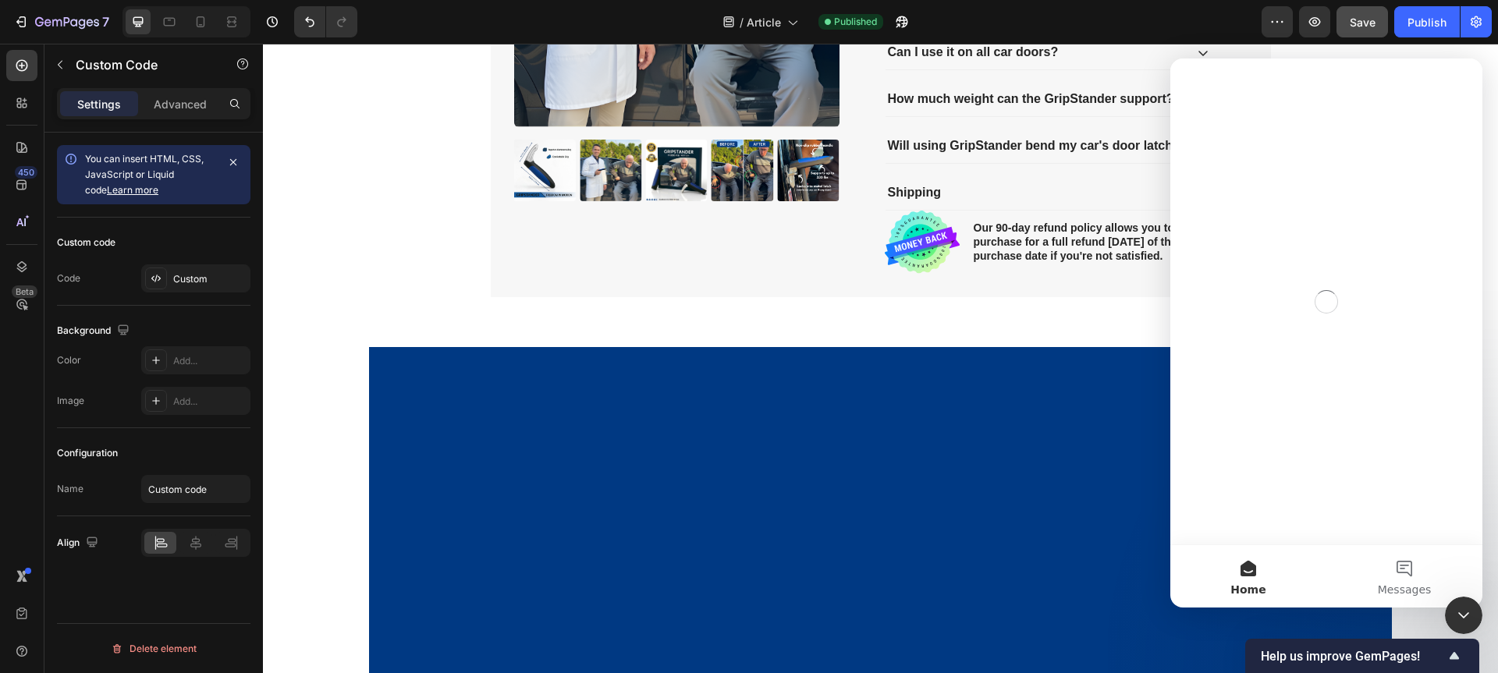
scroll to position [0, 0]
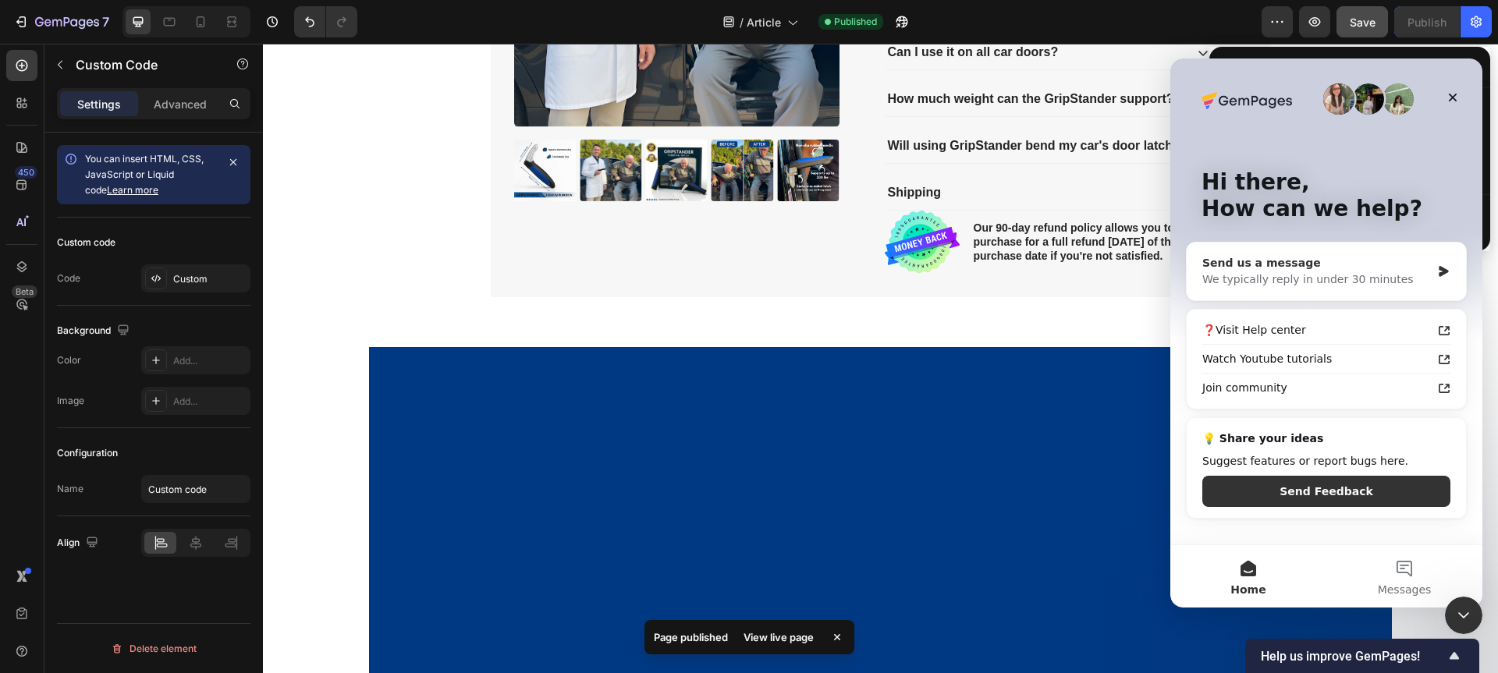
click at [1343, 281] on div "We typically reply in under 30 minutes" at bounding box center [1316, 279] width 229 height 16
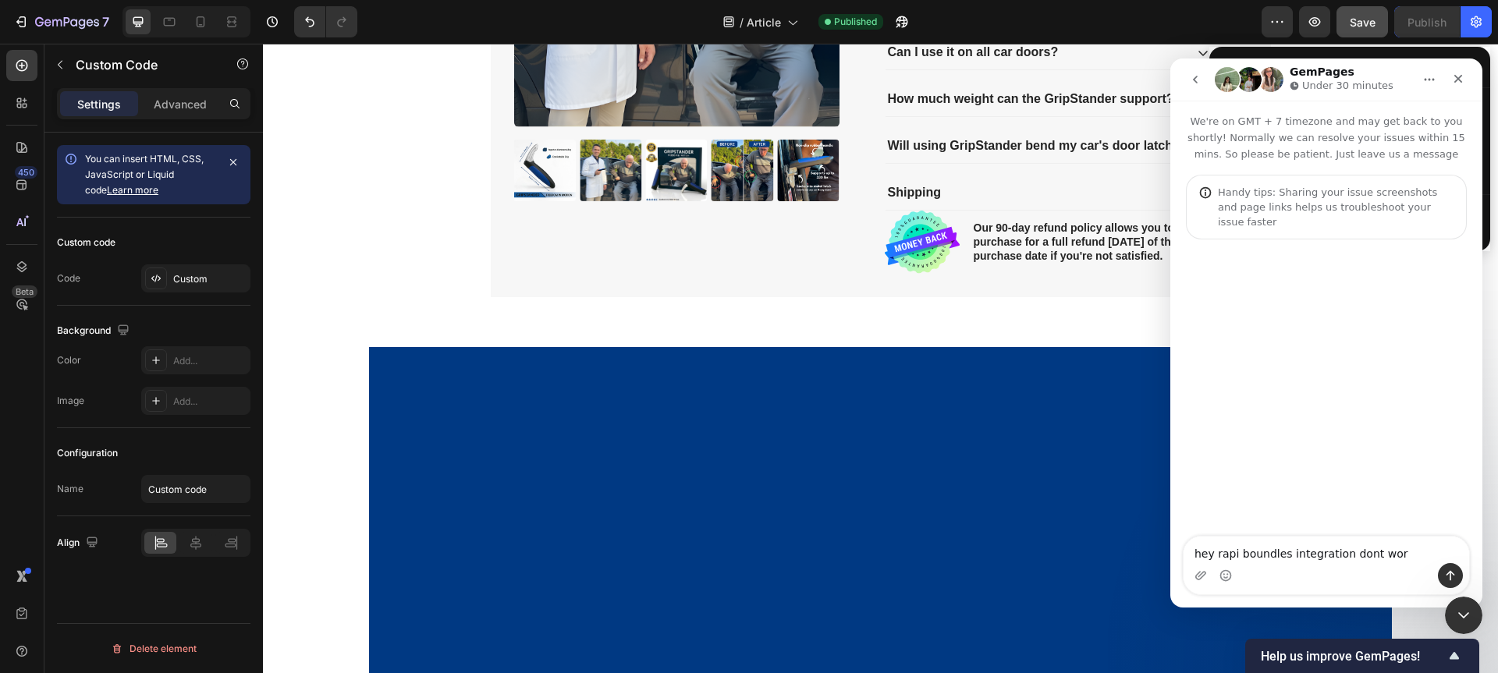
type textarea "hey rapi boundles integration dont work"
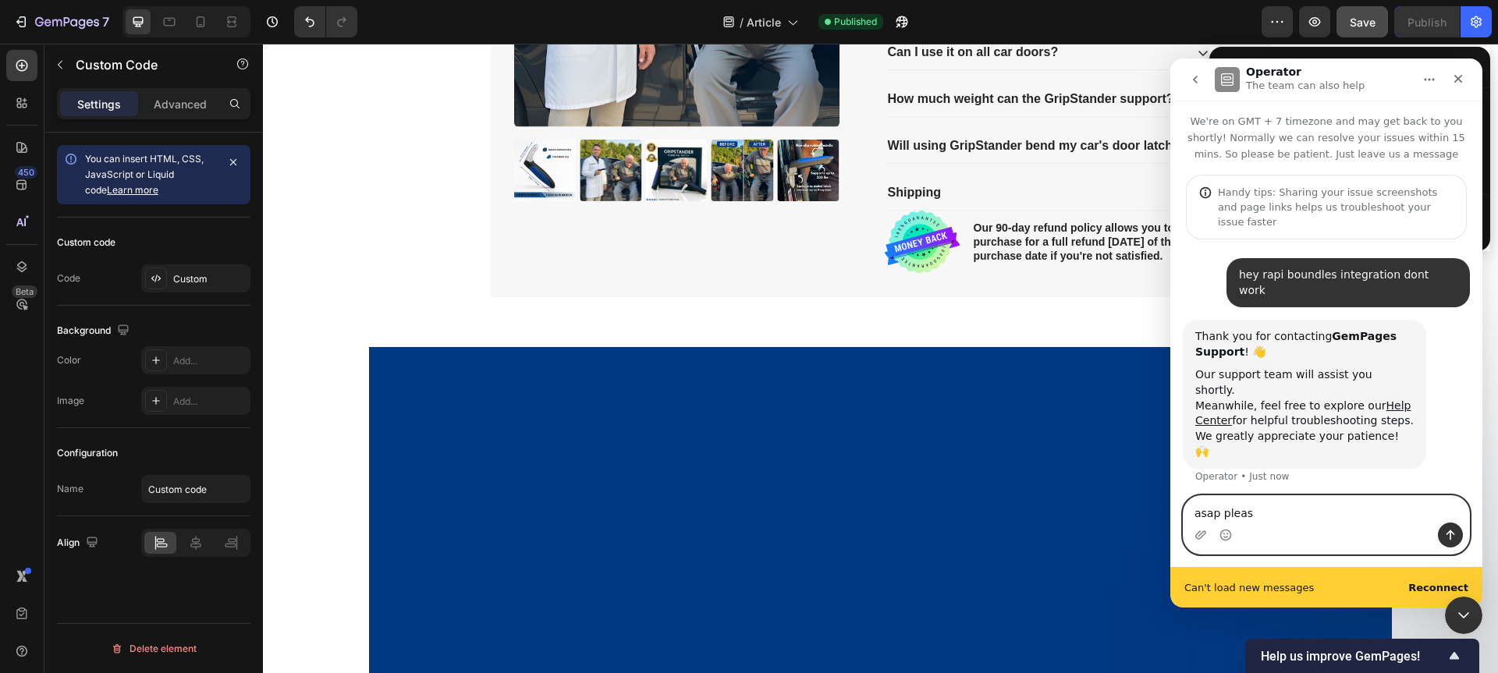
type textarea "asap please"
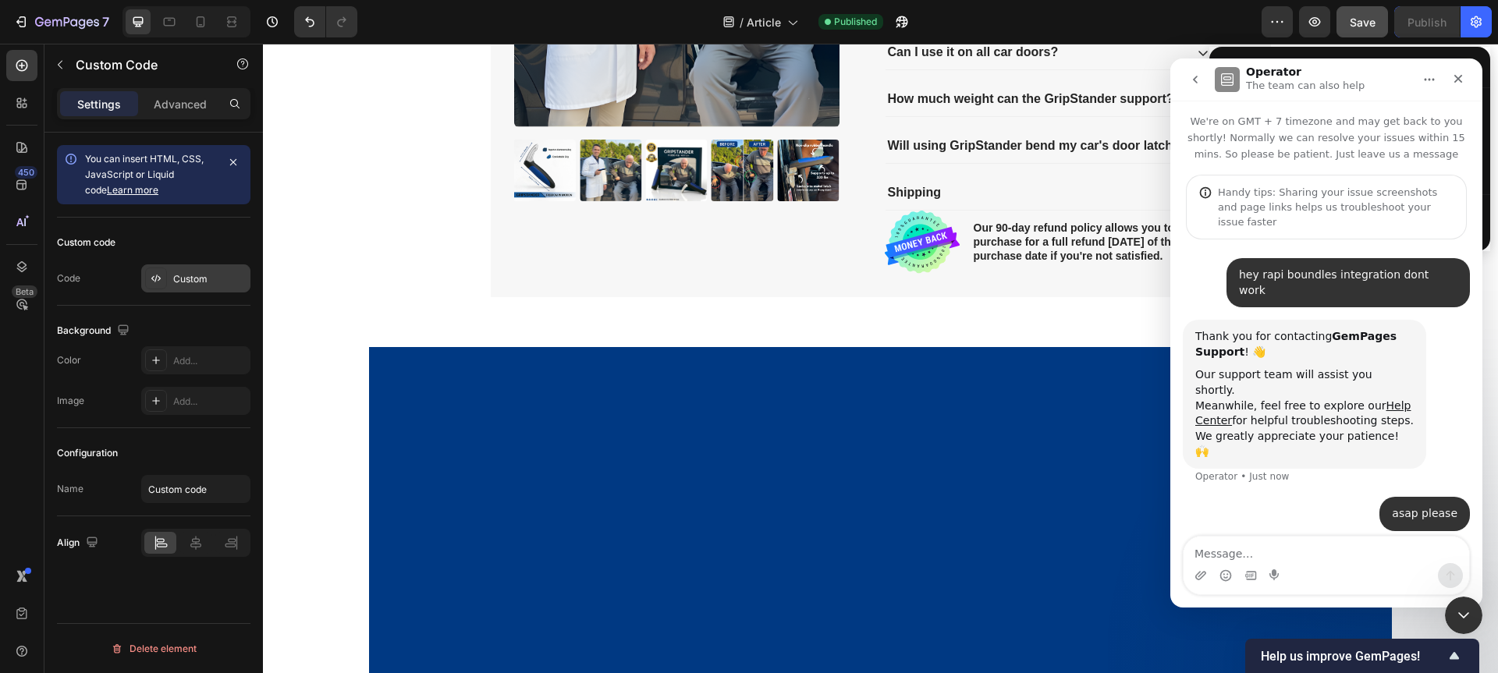
click at [208, 277] on div "Custom" at bounding box center [209, 279] width 73 height 14
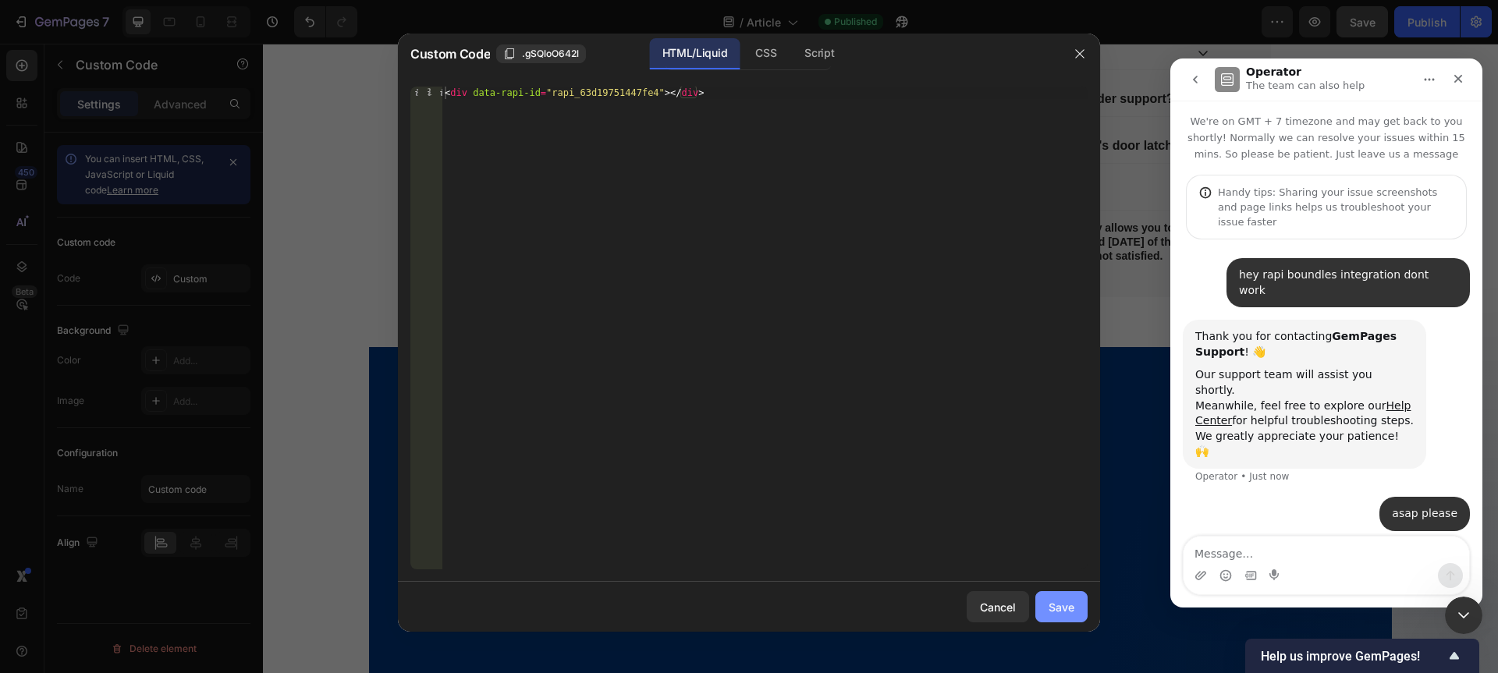
click at [1051, 600] on div "Save" at bounding box center [1061, 607] width 26 height 16
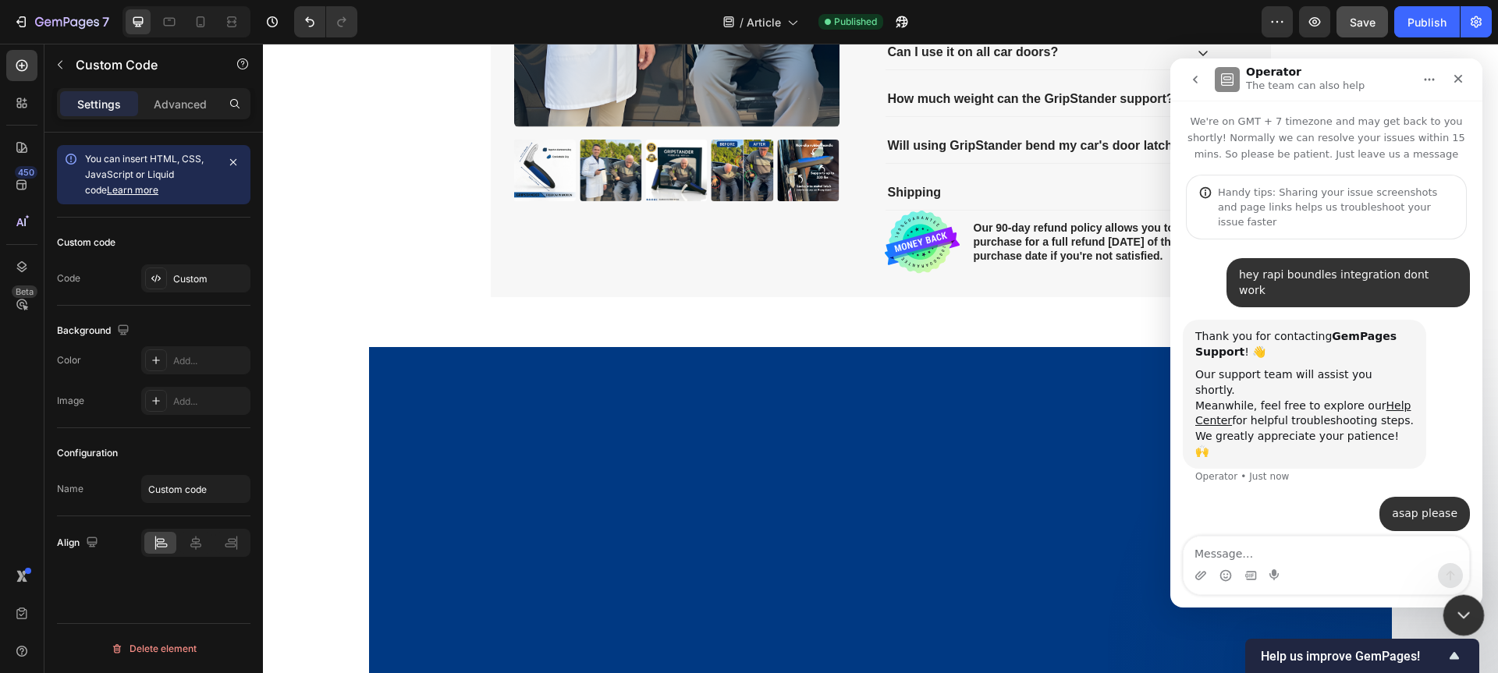
click at [1466, 617] on icon "Close Intercom Messenger" at bounding box center [1461, 613] width 19 height 19
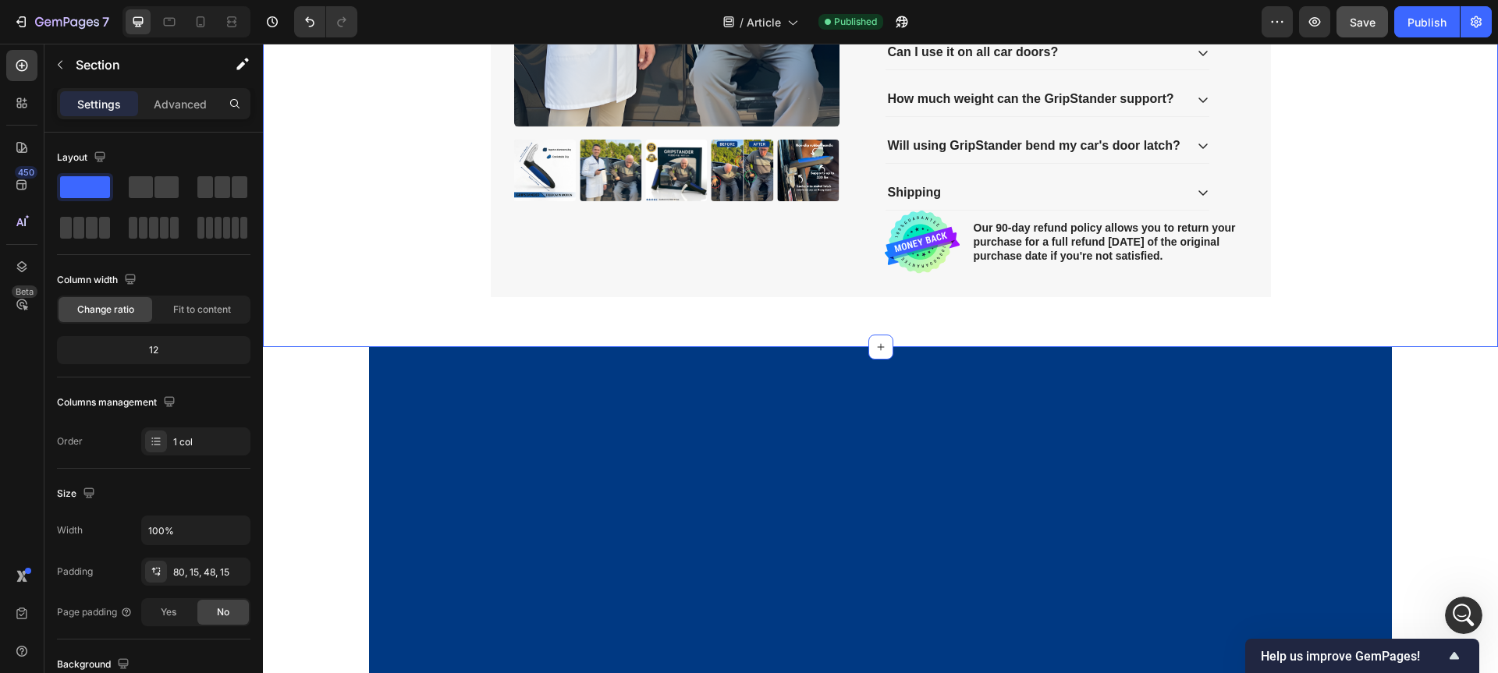
click at [1325, 207] on div "Product Images Icon Icon Icon Icon Icon Icon List 2,500+ Verified Reviews! Text…" at bounding box center [880, 43] width 1211 height 531
click at [197, 24] on icon at bounding box center [201, 21] width 9 height 11
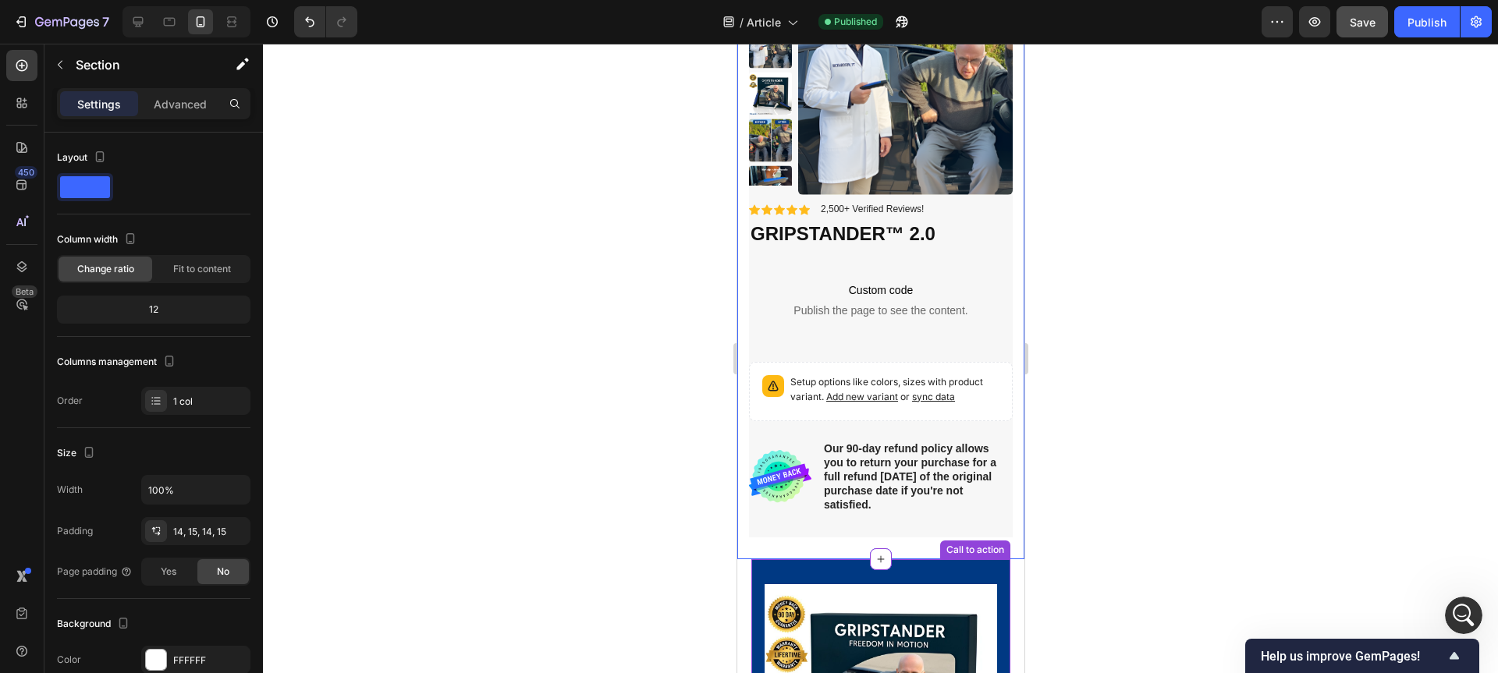
scroll to position [2950, 0]
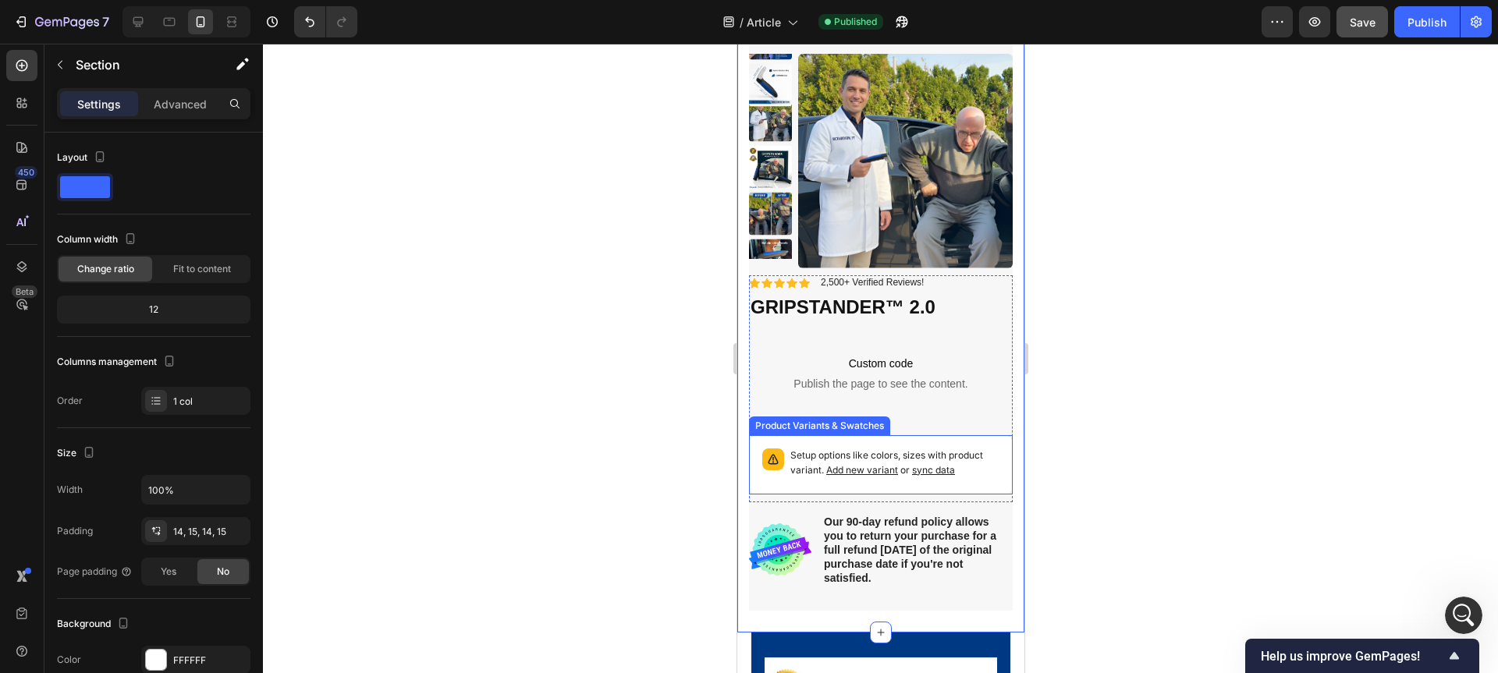
click at [966, 476] on p "Setup options like colors, sizes with product variant. Add new variant or sync …" at bounding box center [893, 464] width 209 height 30
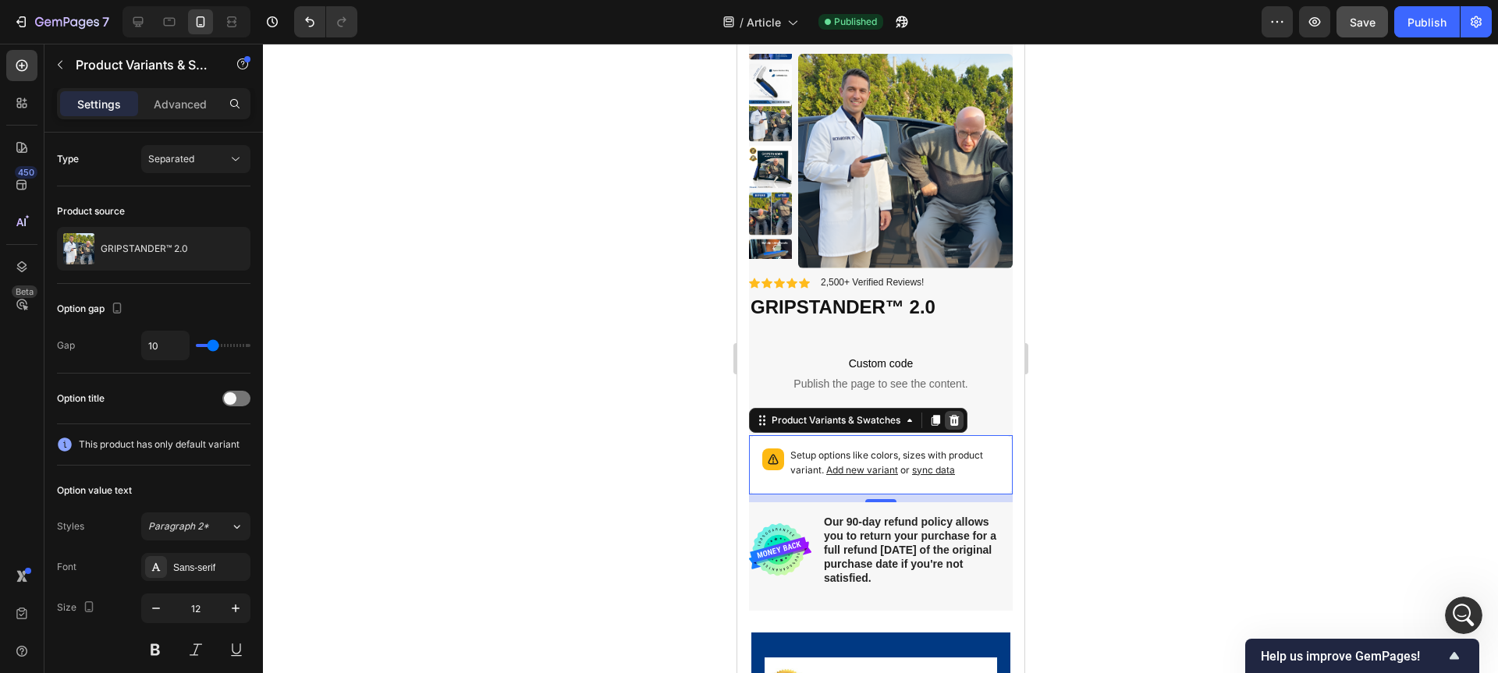
click at [952, 419] on icon at bounding box center [953, 420] width 12 height 12
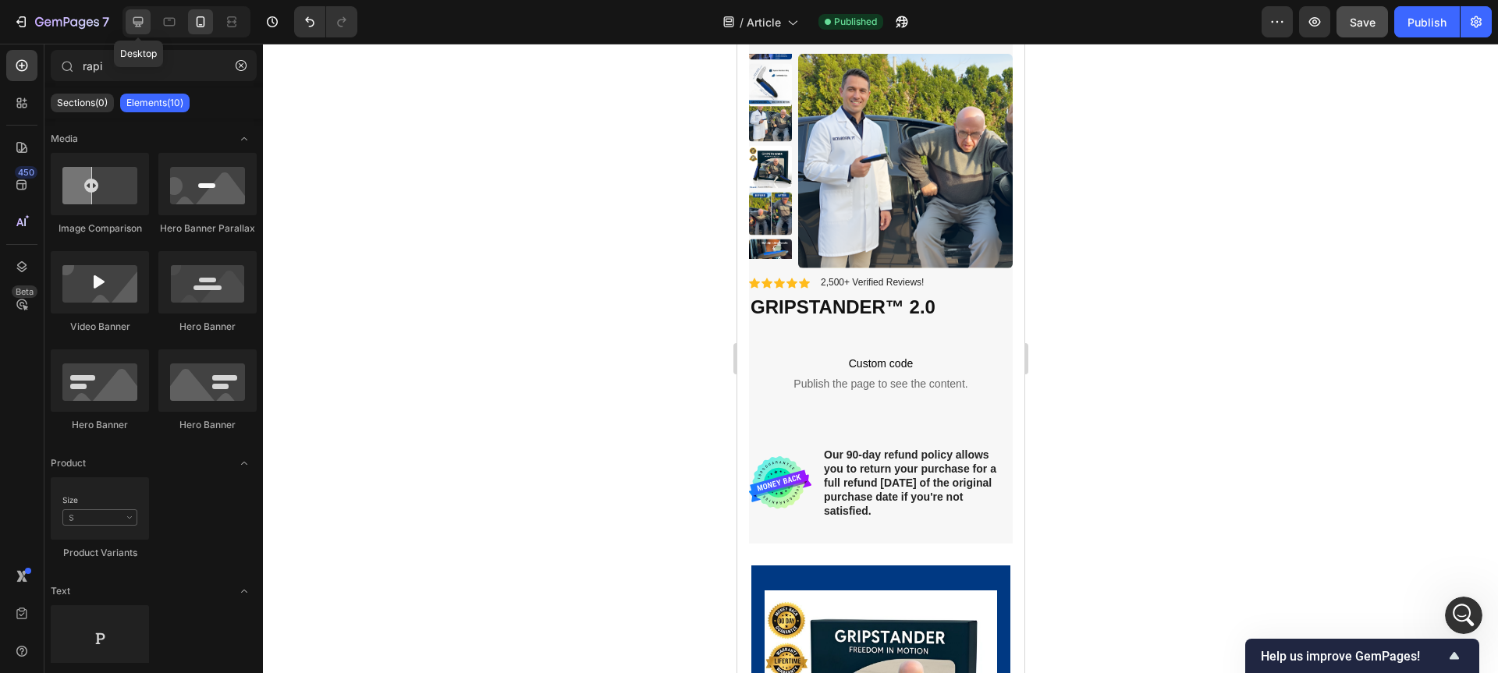
click at [140, 21] on icon at bounding box center [138, 22] width 10 height 10
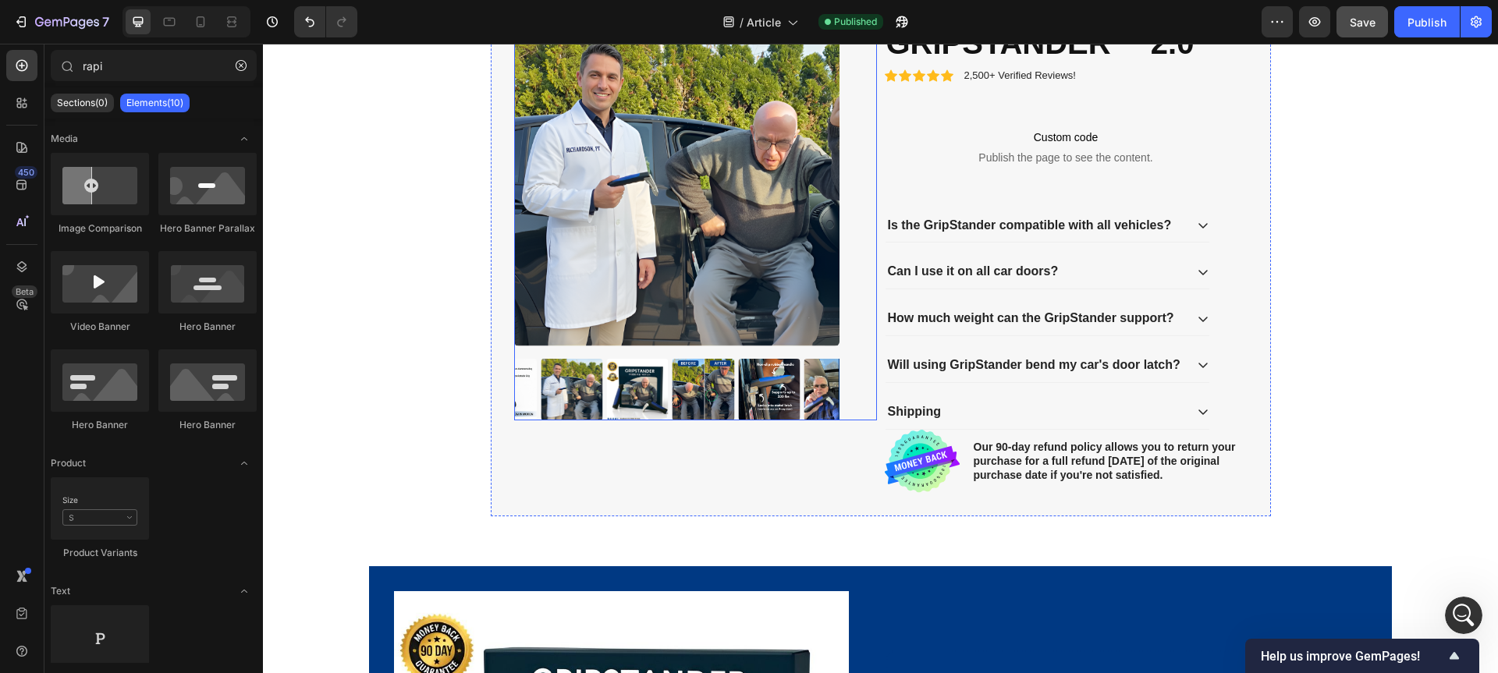
scroll to position [2222, 0]
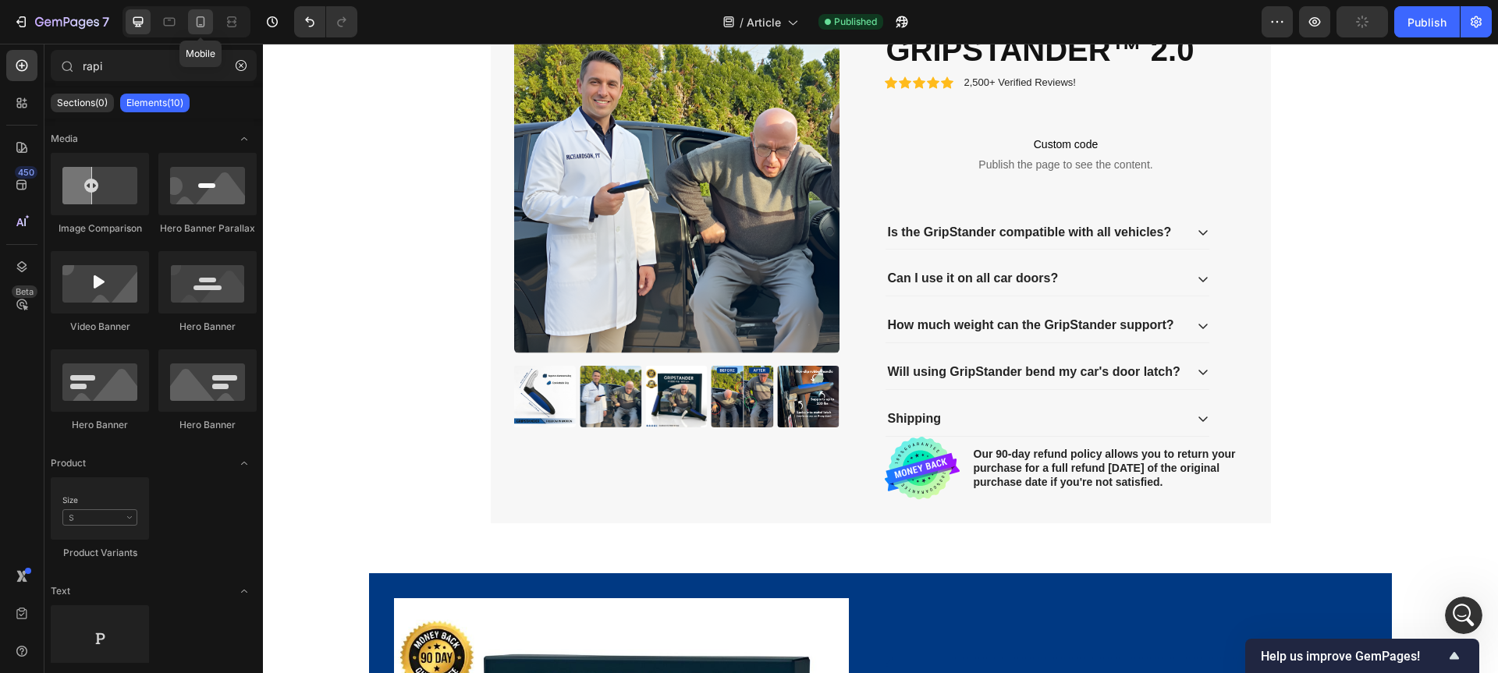
click at [204, 23] on icon at bounding box center [201, 22] width 16 height 16
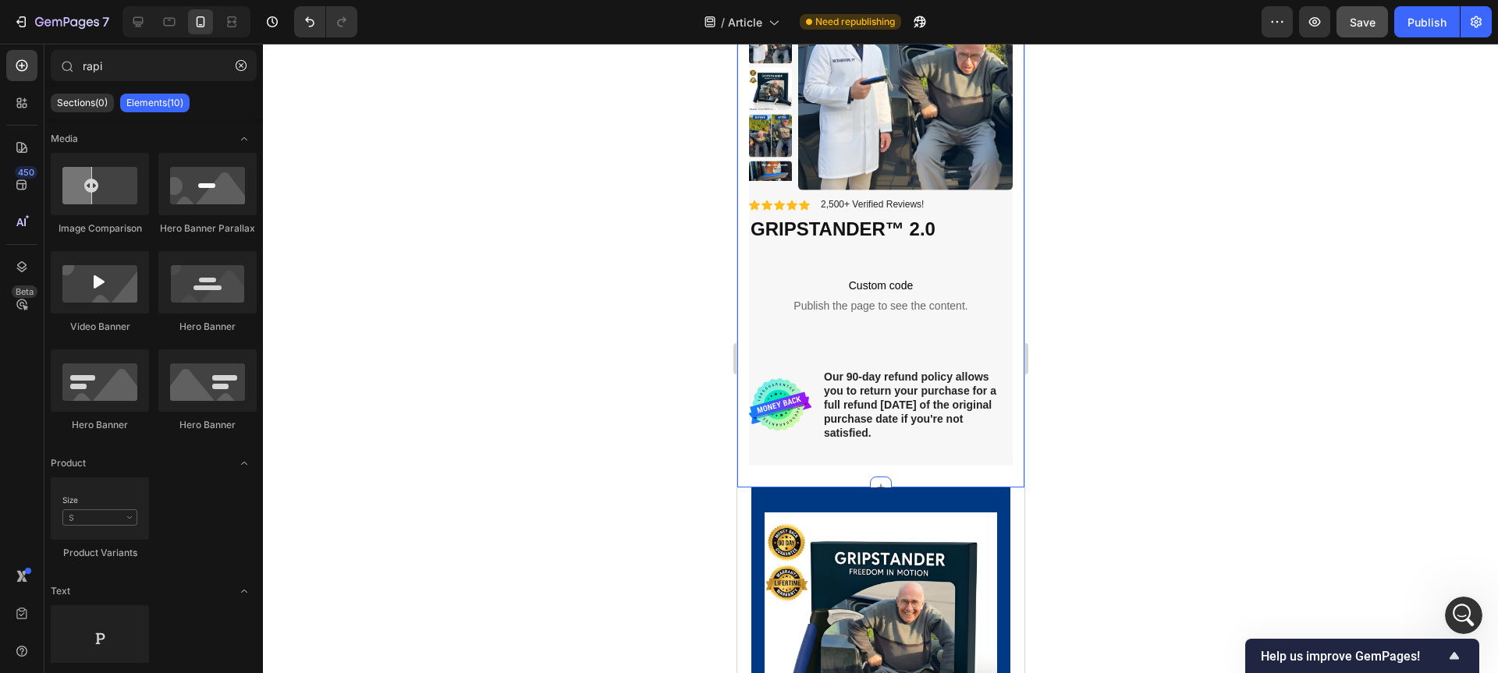
scroll to position [2840, 0]
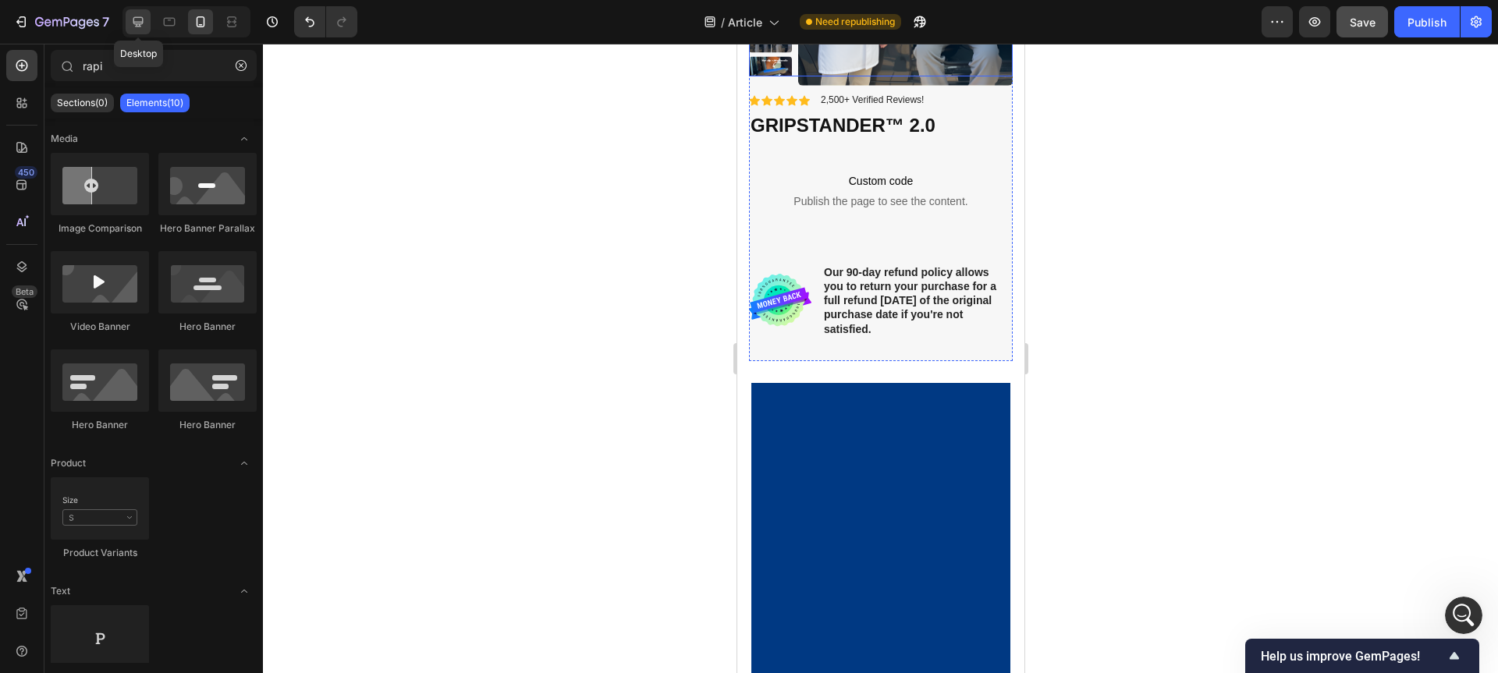
click at [133, 27] on icon at bounding box center [138, 22] width 16 height 16
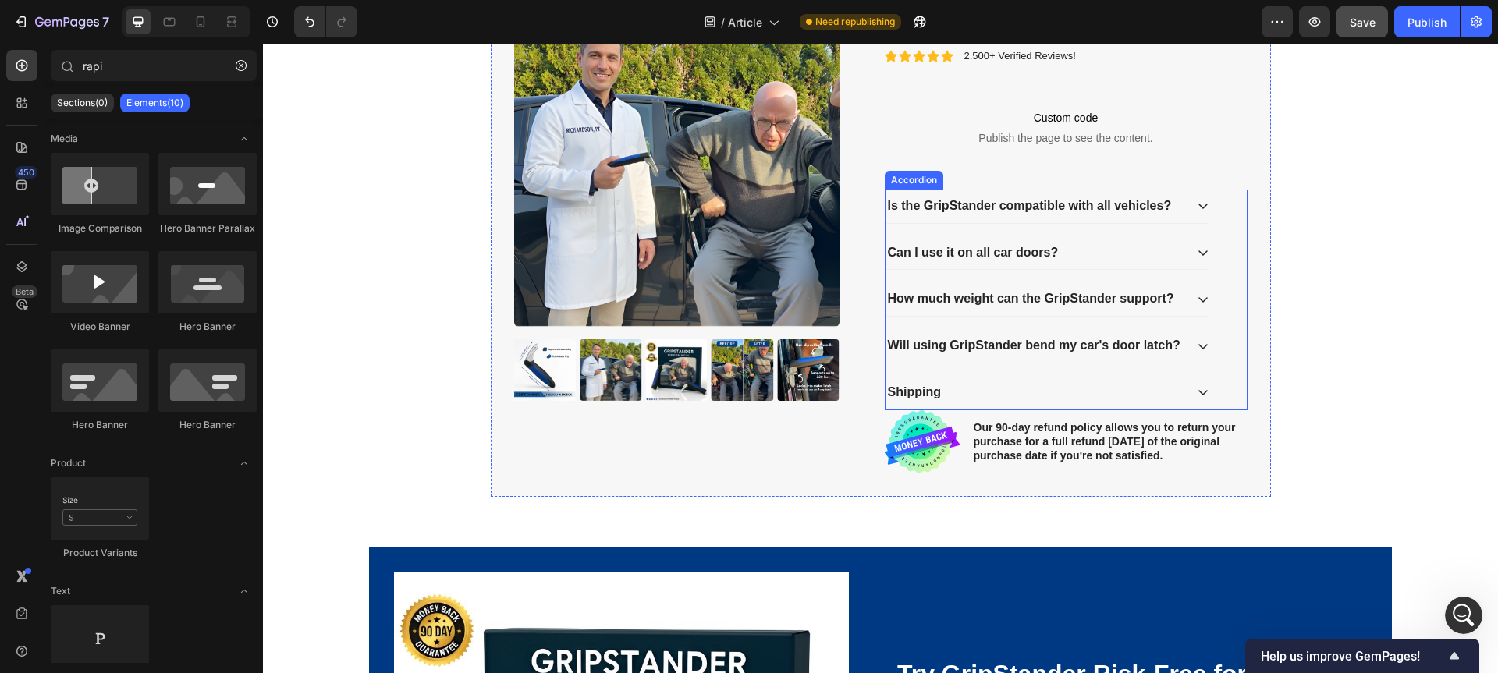
click at [1221, 211] on div "Is the GripStander compatible with all vehicles? Can I use it on all car doors?…" at bounding box center [1066, 300] width 363 height 221
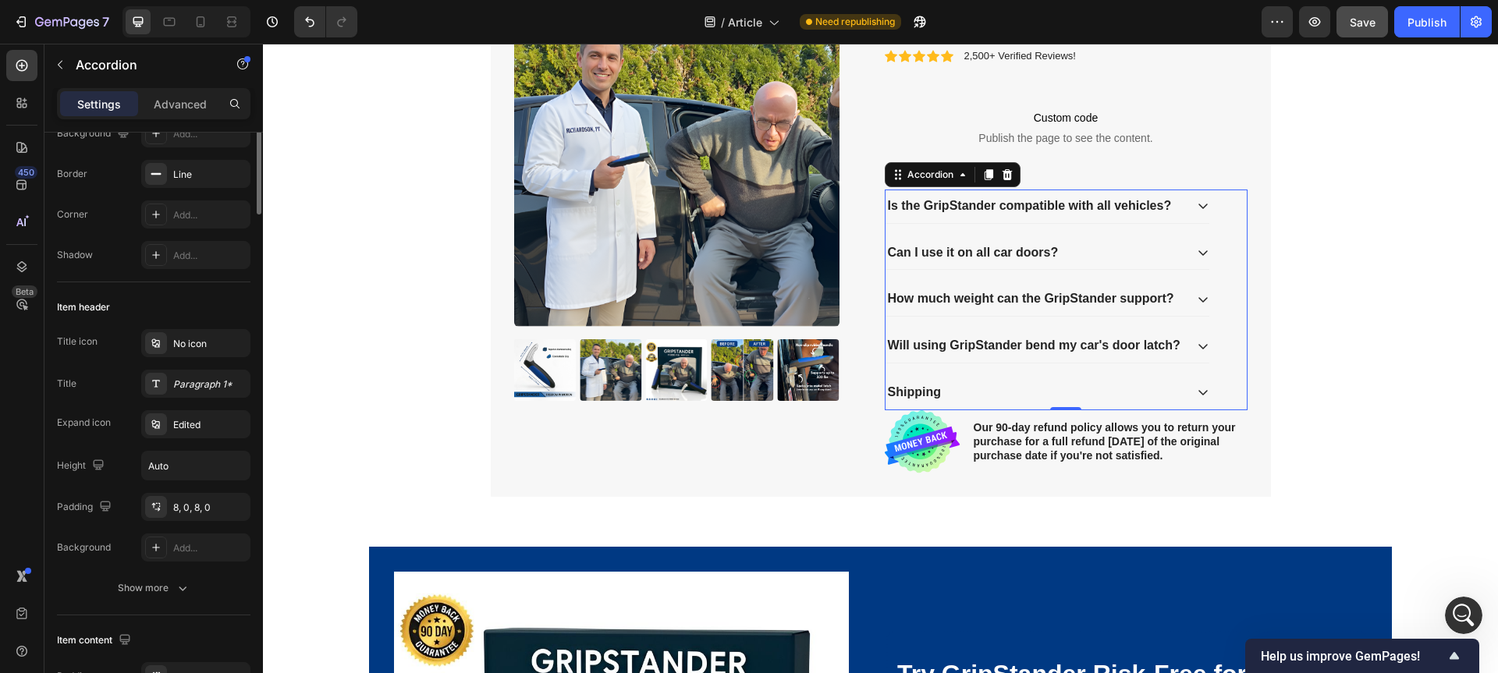
scroll to position [0, 0]
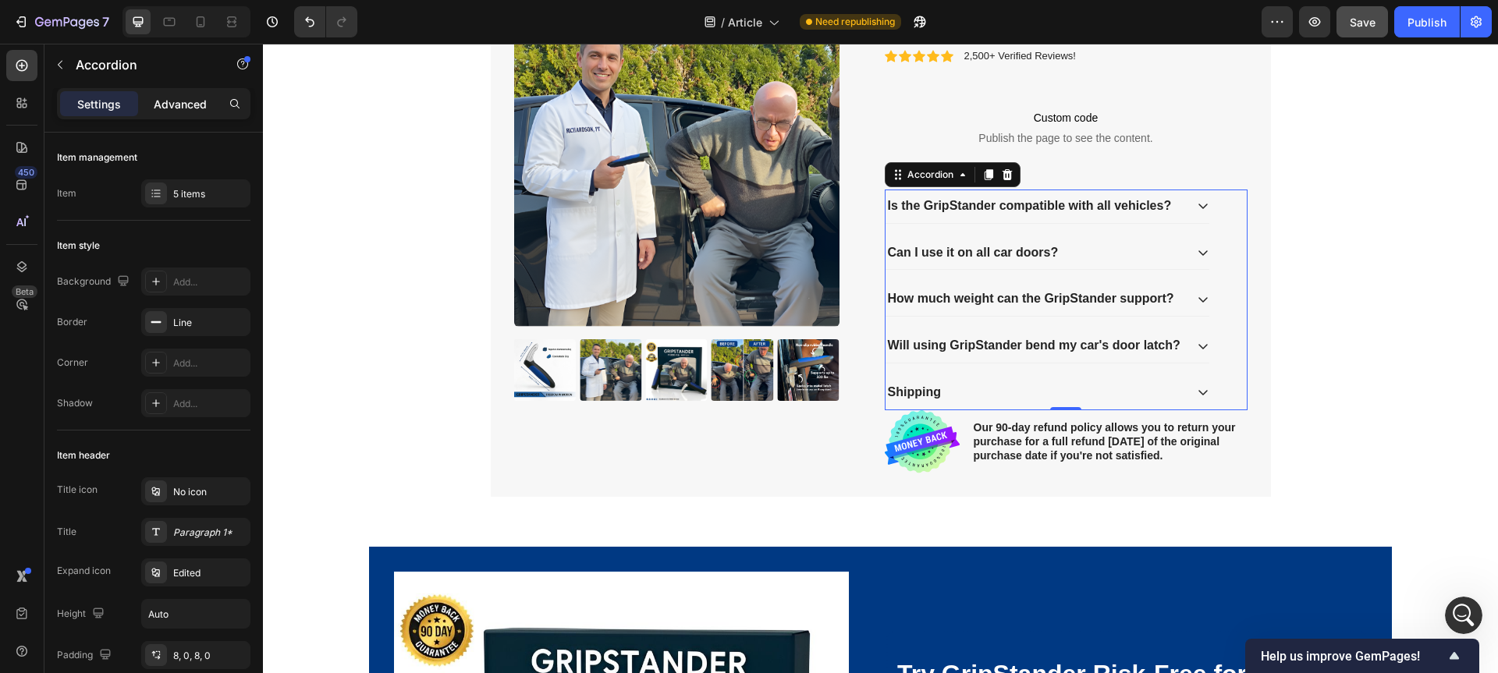
click at [175, 108] on p "Advanced" at bounding box center [180, 104] width 53 height 16
type input "100%"
type input "100"
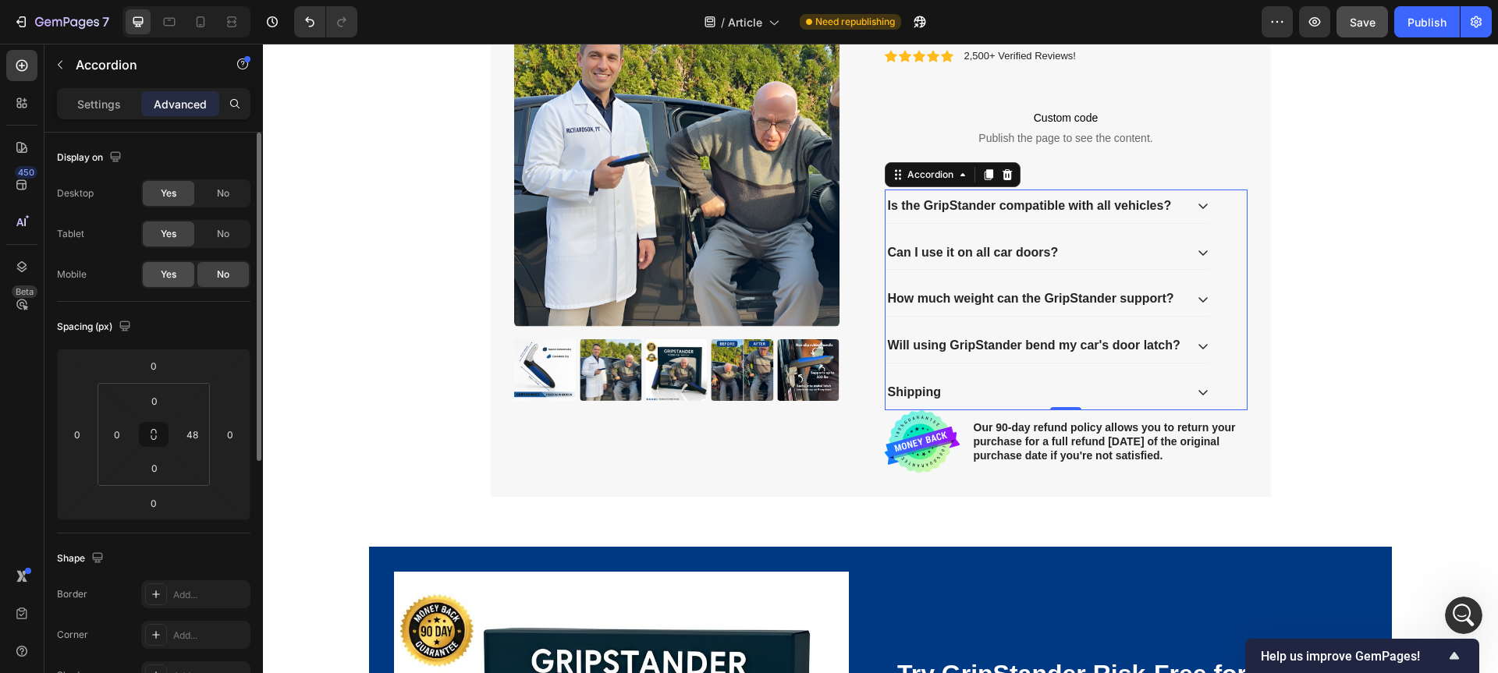
click at [175, 278] on span "Yes" at bounding box center [169, 275] width 16 height 14
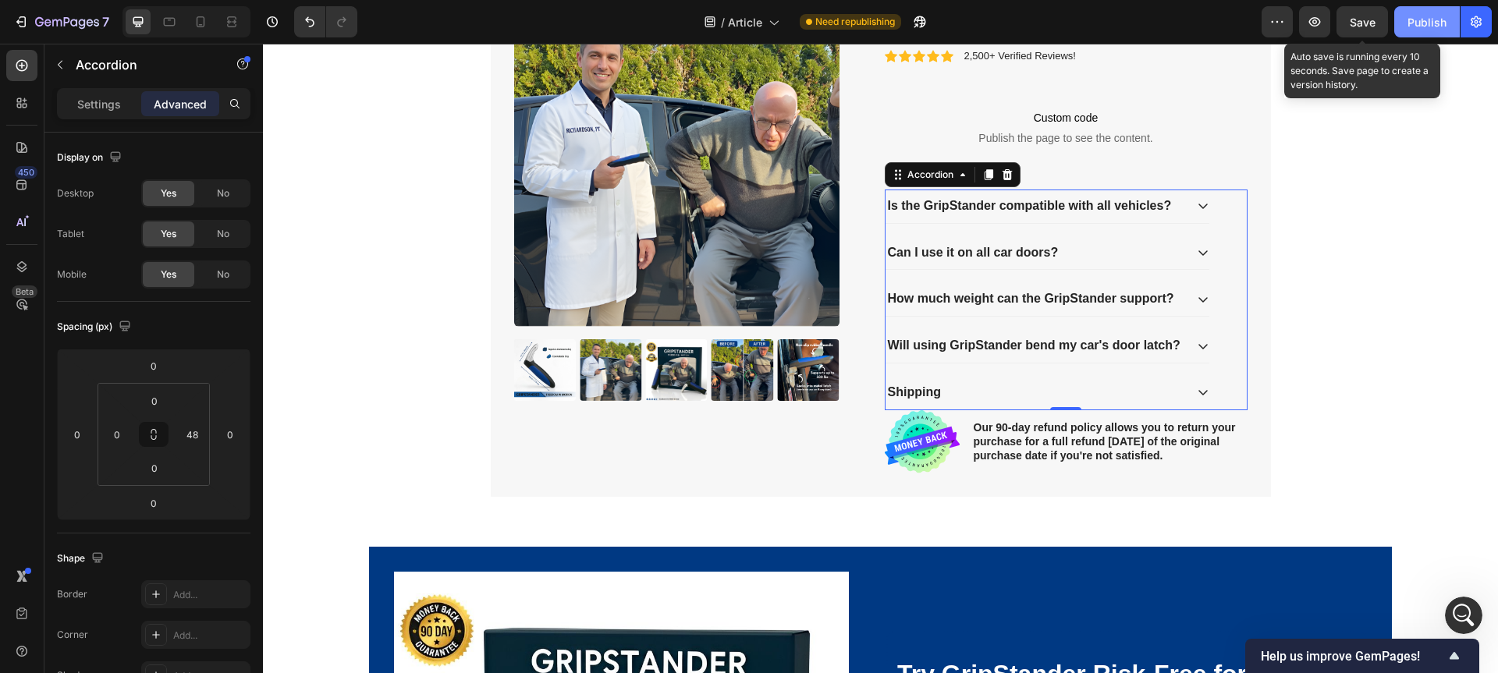
drag, startPoint x: 1354, startPoint y: 34, endPoint x: 1426, endPoint y: 29, distance: 71.9
click at [1355, 34] on button "Save" at bounding box center [1361, 21] width 51 height 31
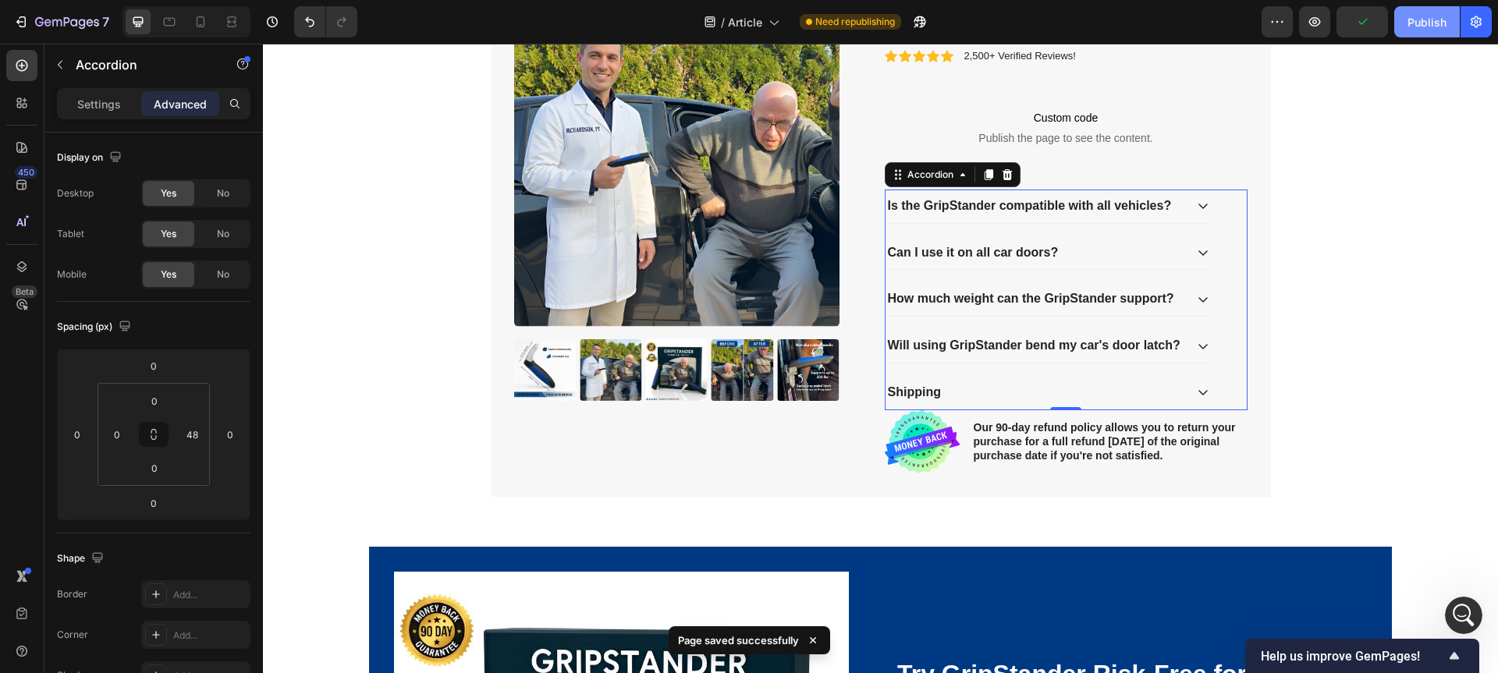
click at [1428, 25] on div "Publish" at bounding box center [1426, 22] width 39 height 16
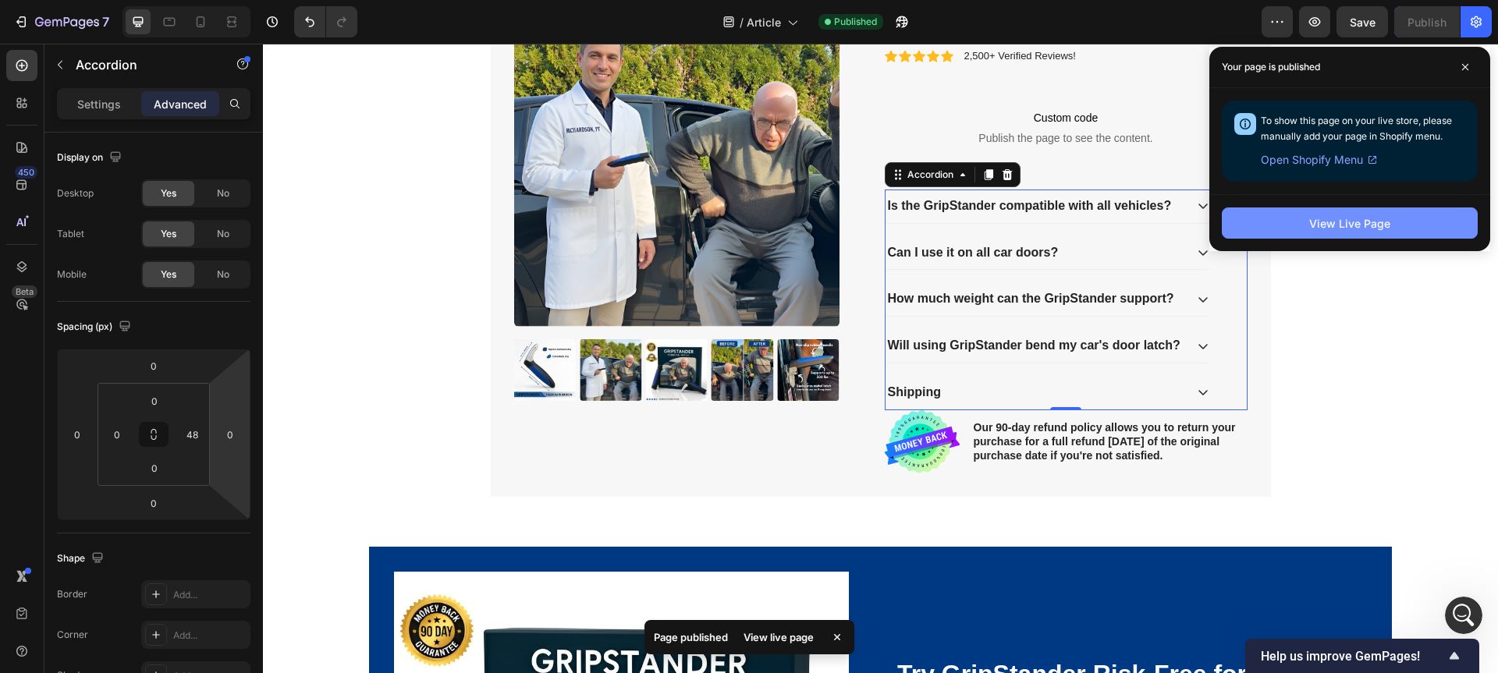
click at [1364, 222] on div "View Live Page" at bounding box center [1349, 223] width 81 height 16
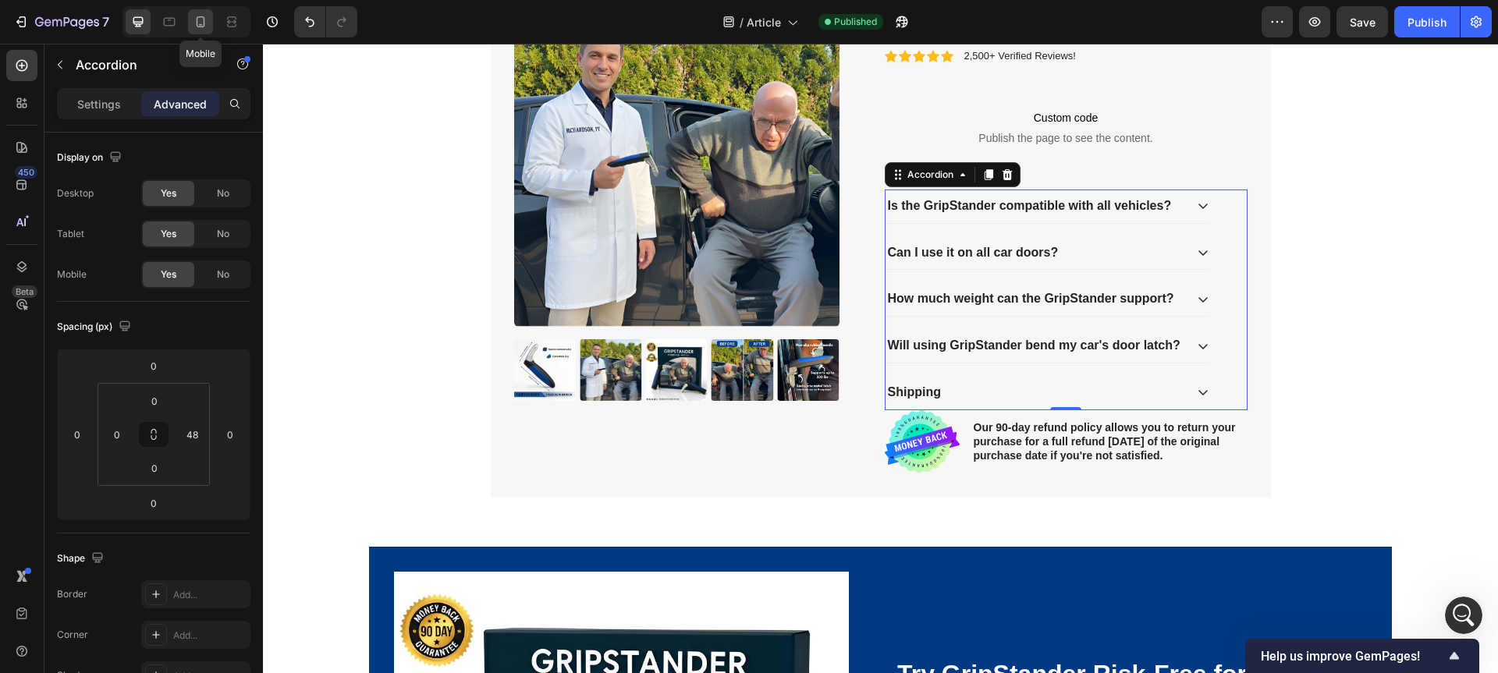
click at [204, 23] on icon at bounding box center [201, 22] width 16 height 16
type input "0"
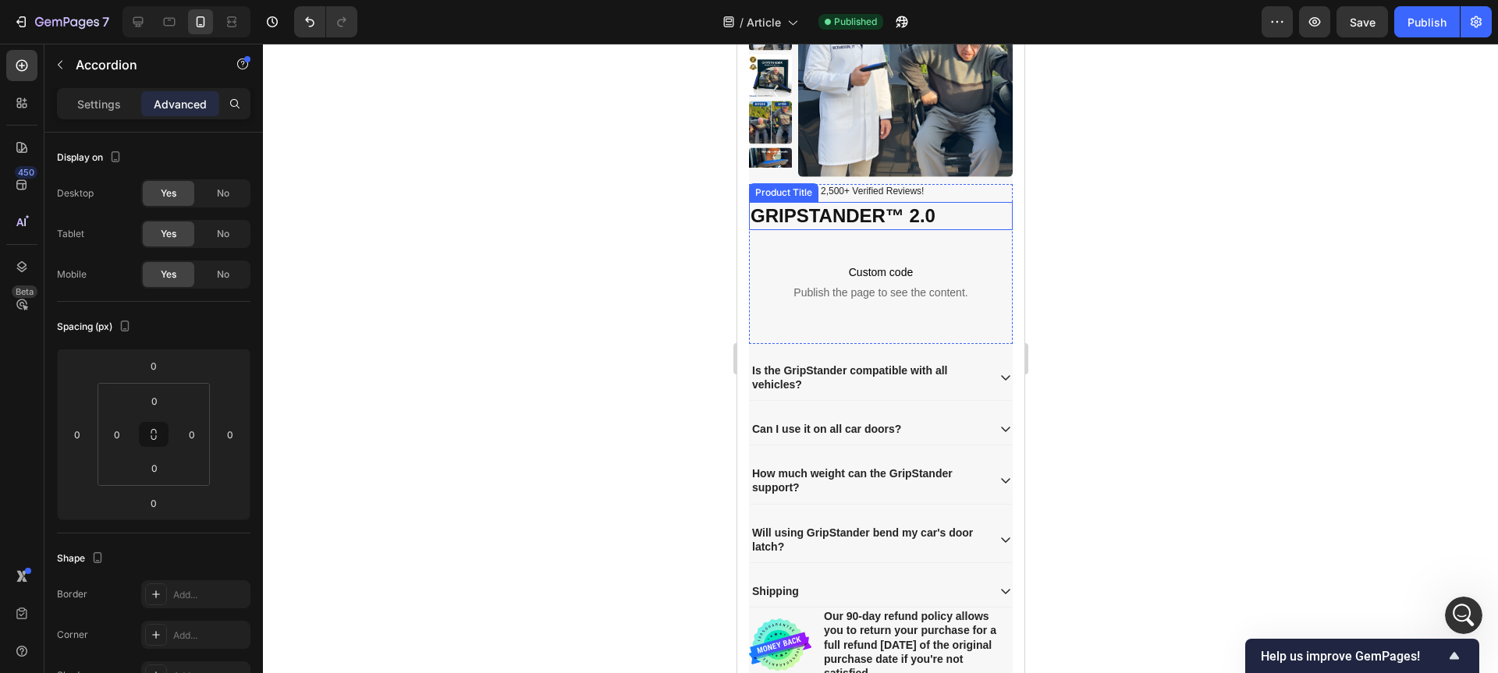
scroll to position [3045, 0]
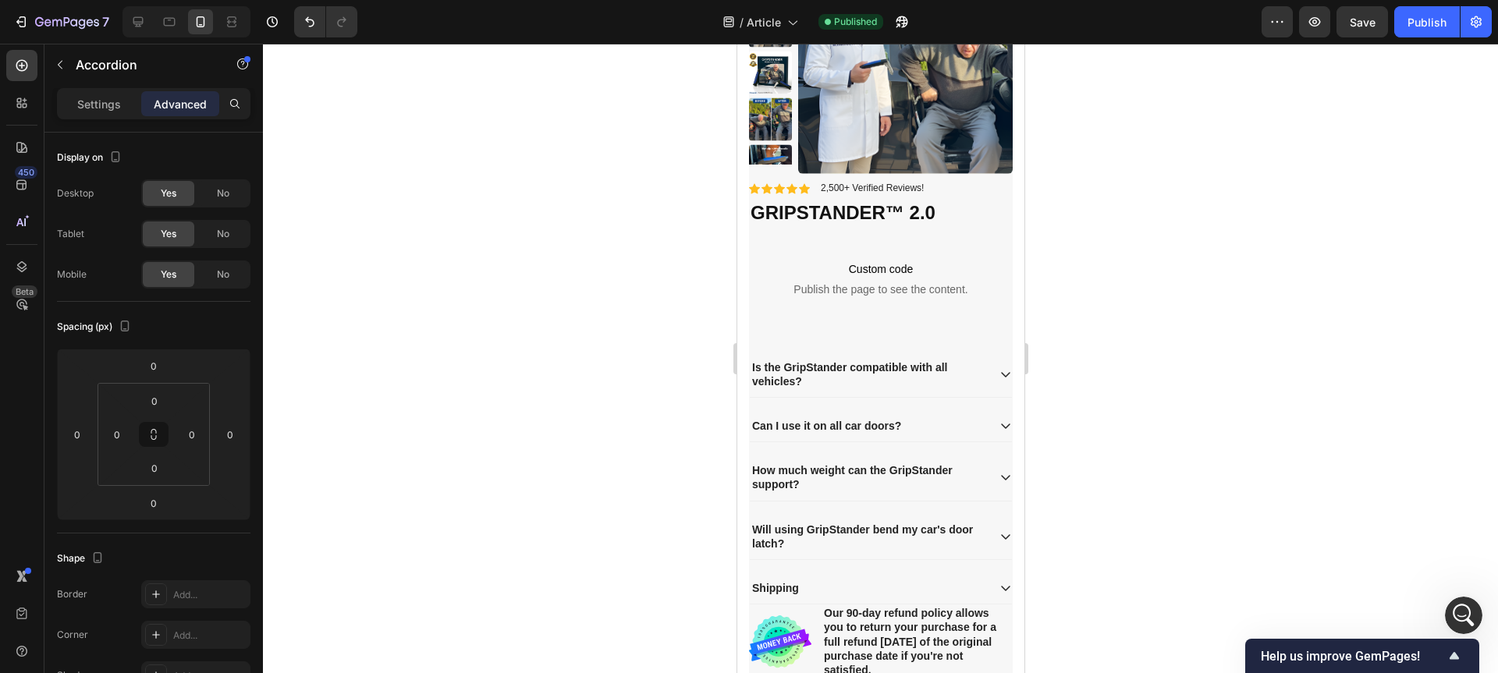
click at [944, 383] on p "Is the GripStander compatible with all vehicles?" at bounding box center [867, 374] width 232 height 28
click at [944, 431] on div "Can I use it on all car doors?" at bounding box center [867, 426] width 237 height 19
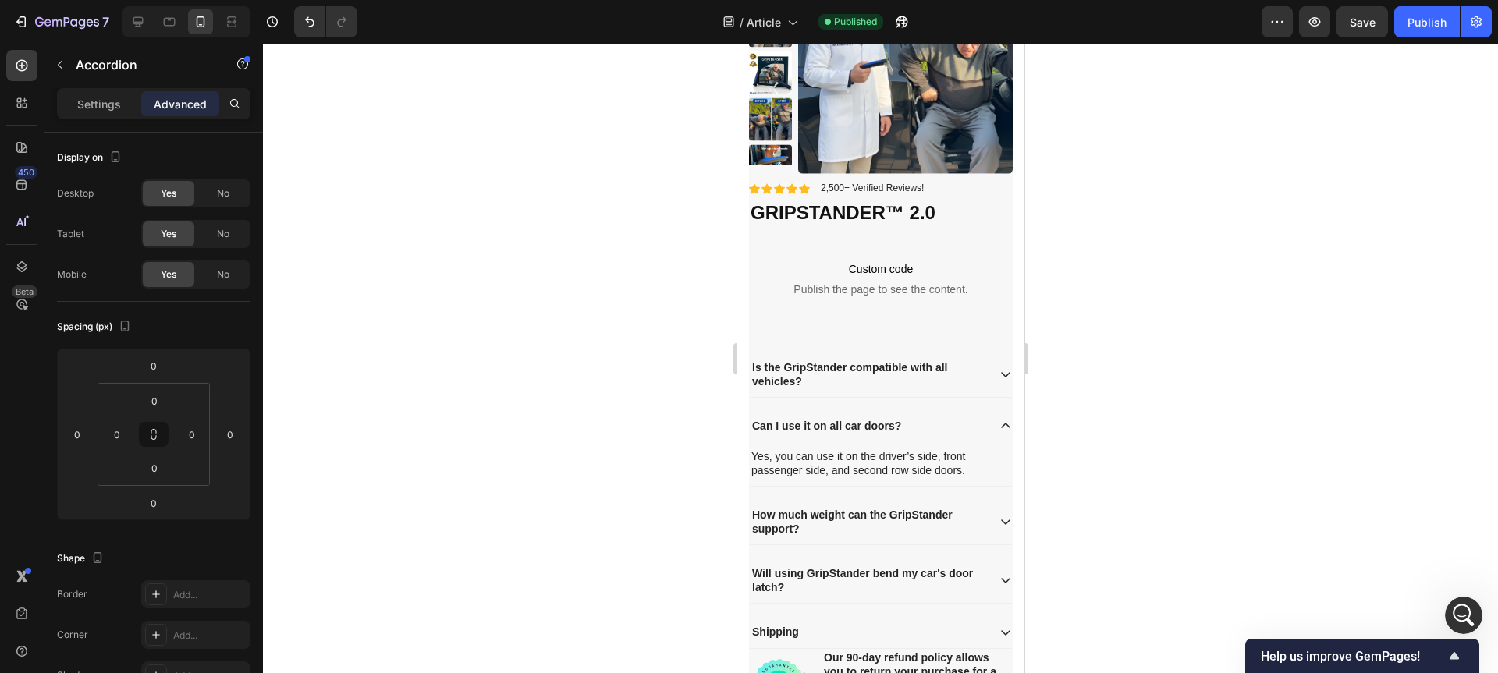
click at [944, 431] on div "Can I use it on all car doors?" at bounding box center [867, 426] width 237 height 19
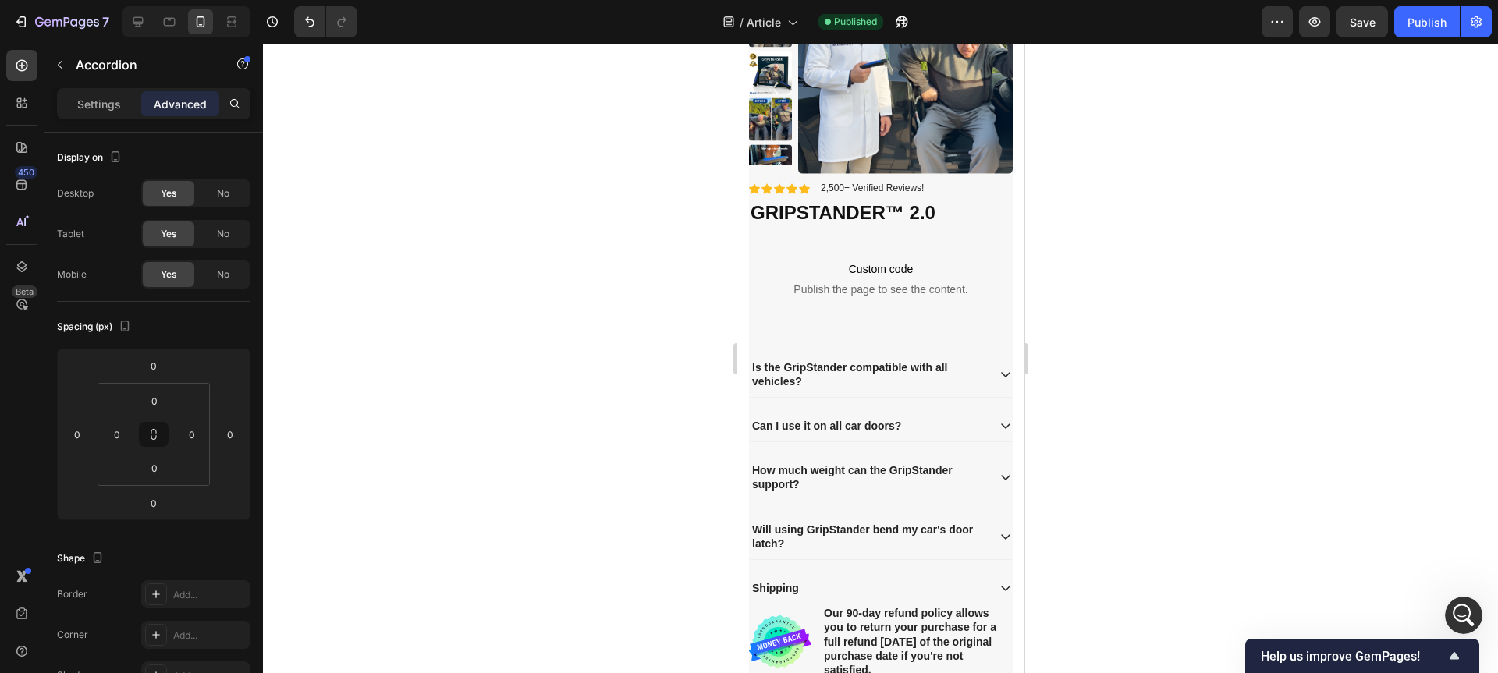
click at [929, 417] on div "Can I use it on all car doors?" at bounding box center [867, 426] width 237 height 19
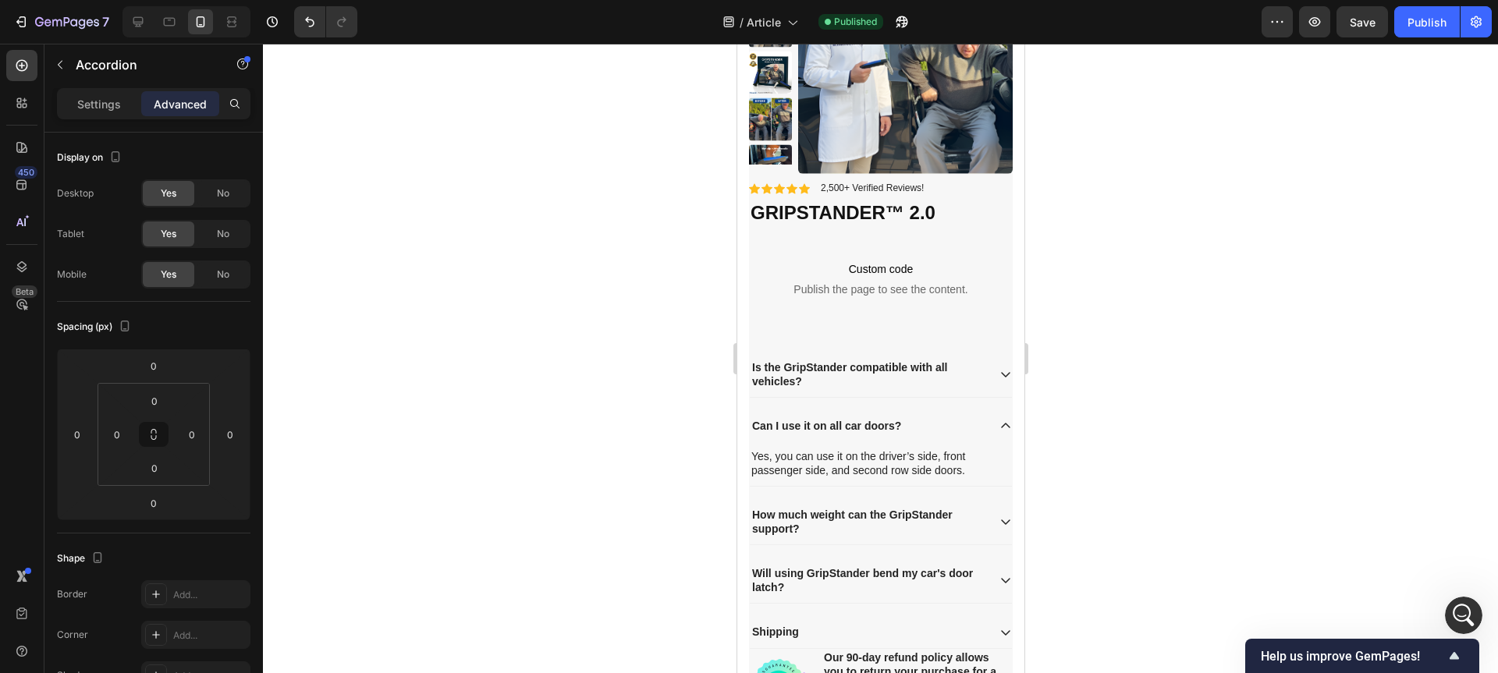
click at [874, 417] on div "Can I use it on all car doors?" at bounding box center [826, 426] width 154 height 19
click at [938, 422] on div "Can I use it on all car doors?" at bounding box center [867, 426] width 237 height 19
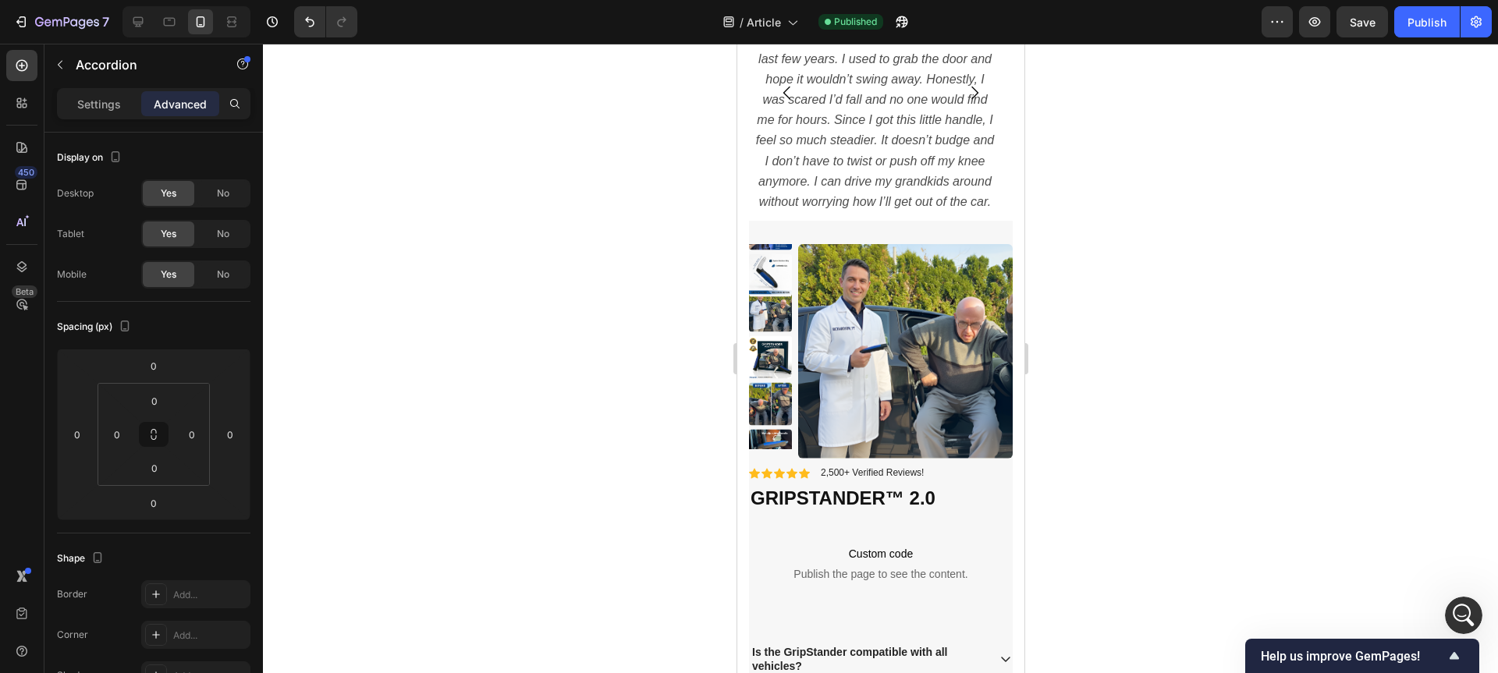
scroll to position [2513, 0]
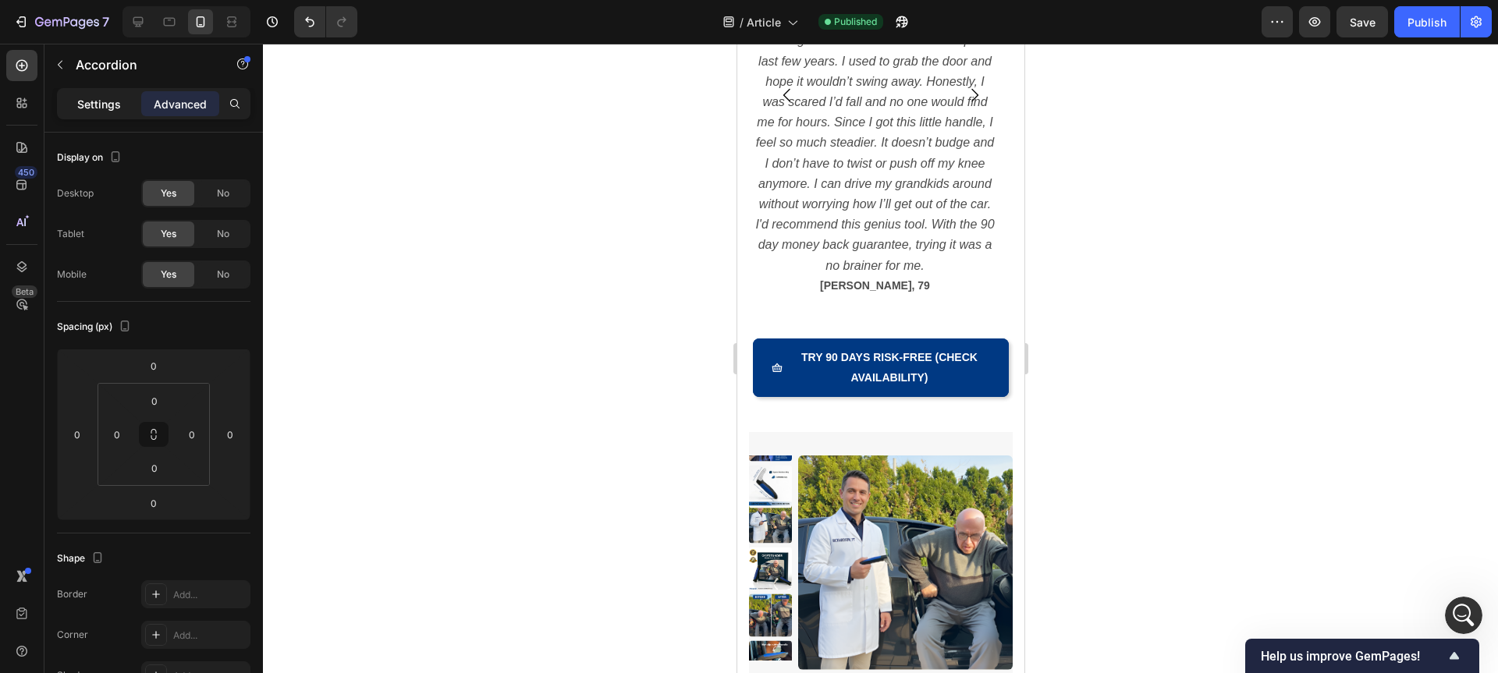
click at [103, 101] on p "Settings" at bounding box center [99, 104] width 44 height 16
type input "16"
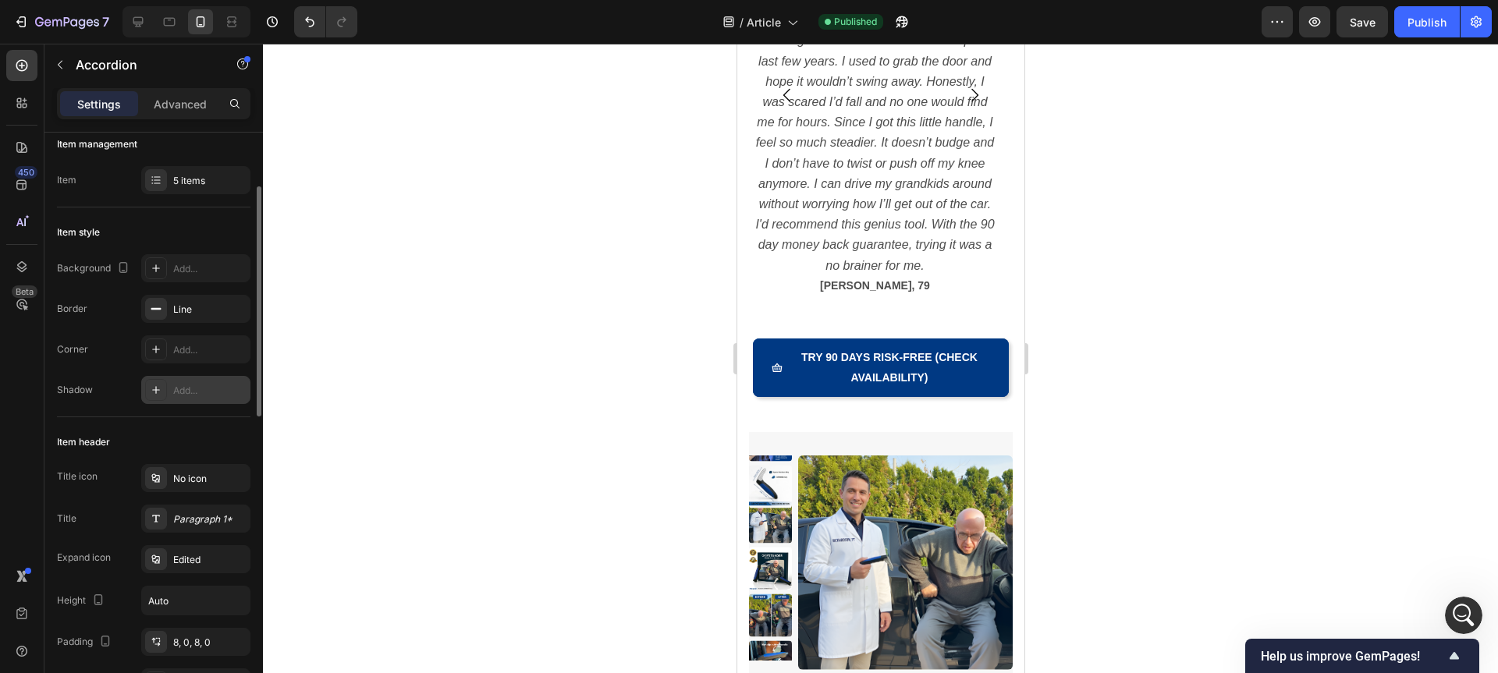
scroll to position [48, 0]
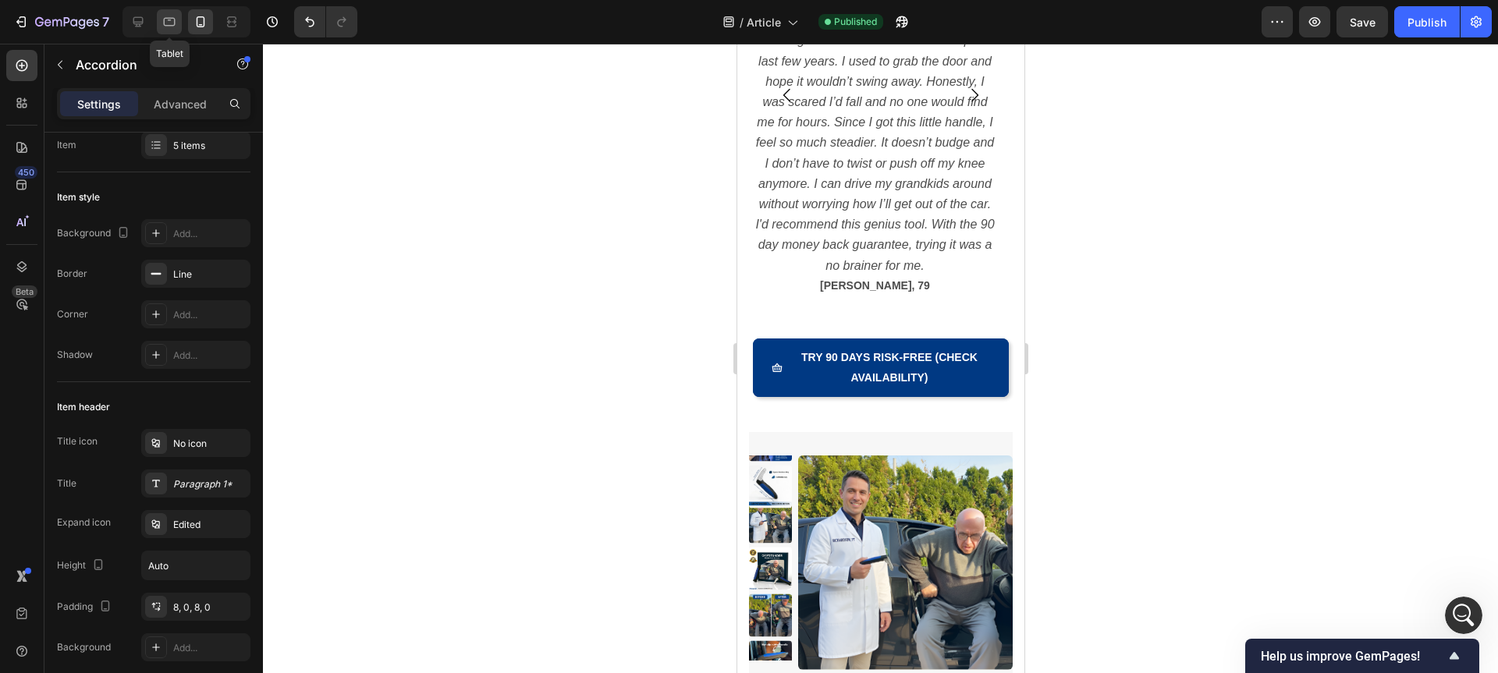
click at [168, 26] on icon at bounding box center [170, 22] width 12 height 9
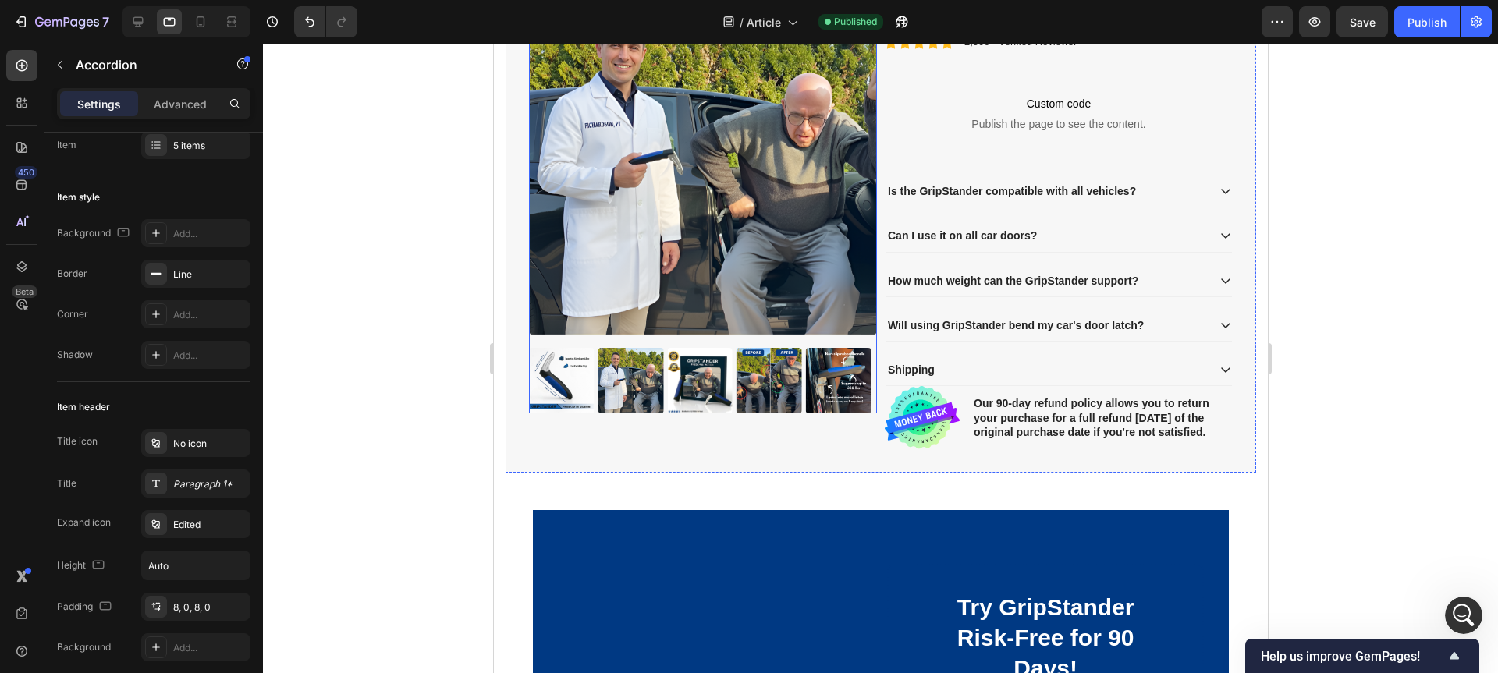
scroll to position [1994, 0]
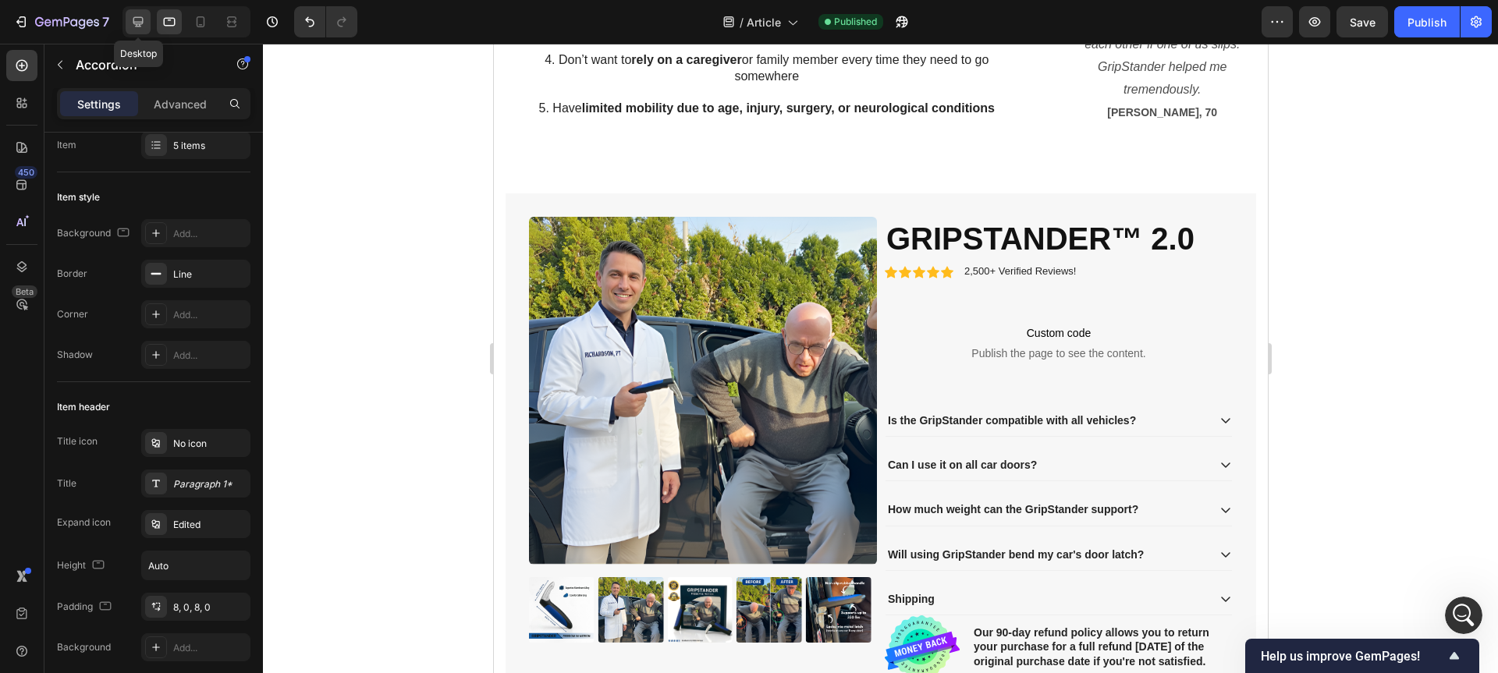
click at [145, 19] on icon at bounding box center [138, 22] width 16 height 16
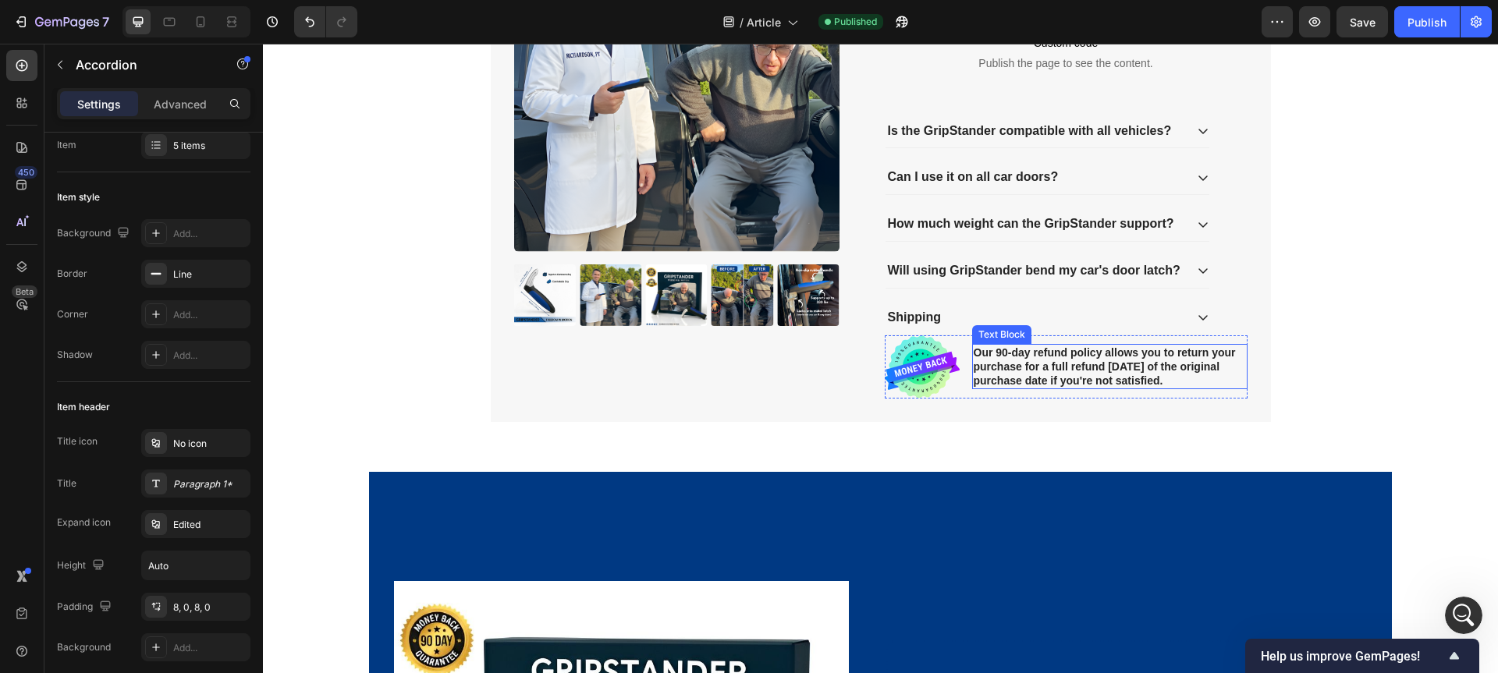
scroll to position [2014, 0]
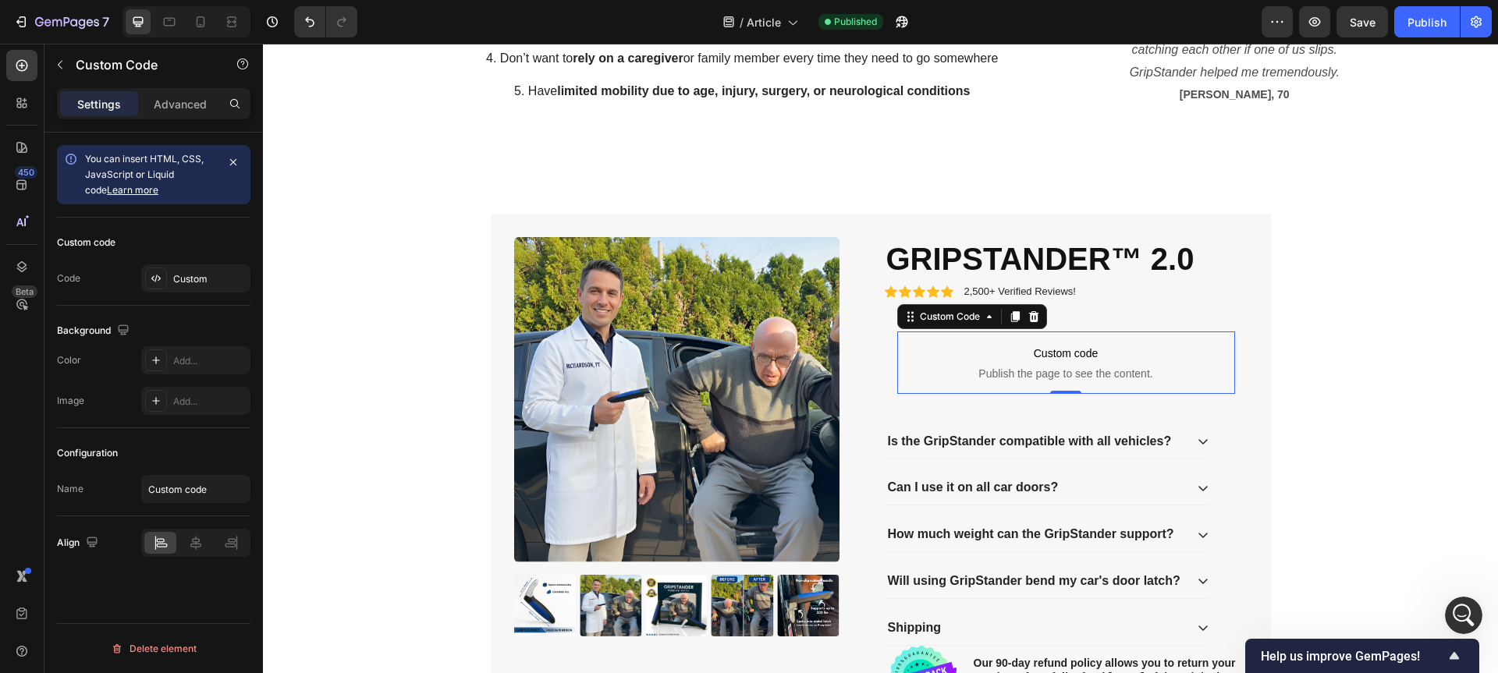
click at [1062, 359] on span "Custom code" at bounding box center [1066, 353] width 338 height 19
click at [197, 108] on p "Advanced" at bounding box center [180, 104] width 53 height 16
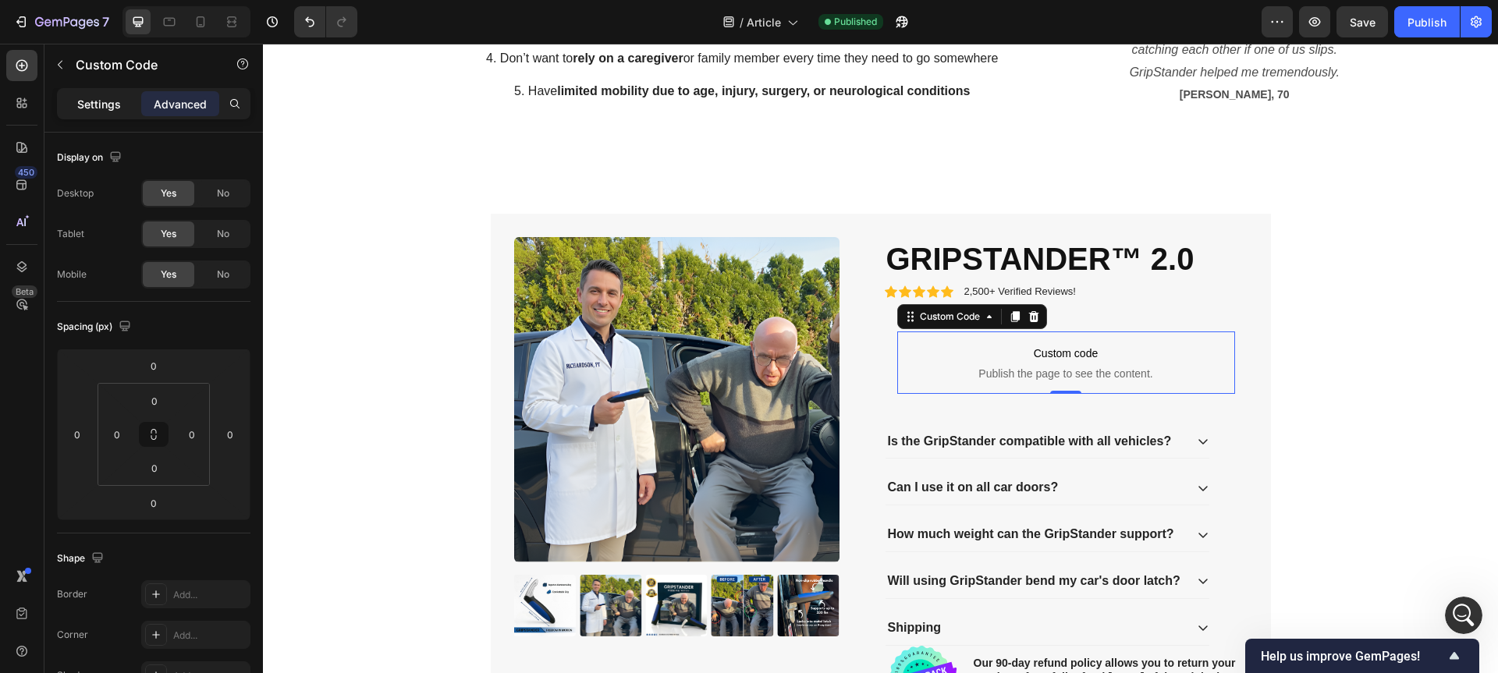
click at [133, 107] on div "Settings" at bounding box center [99, 103] width 78 height 25
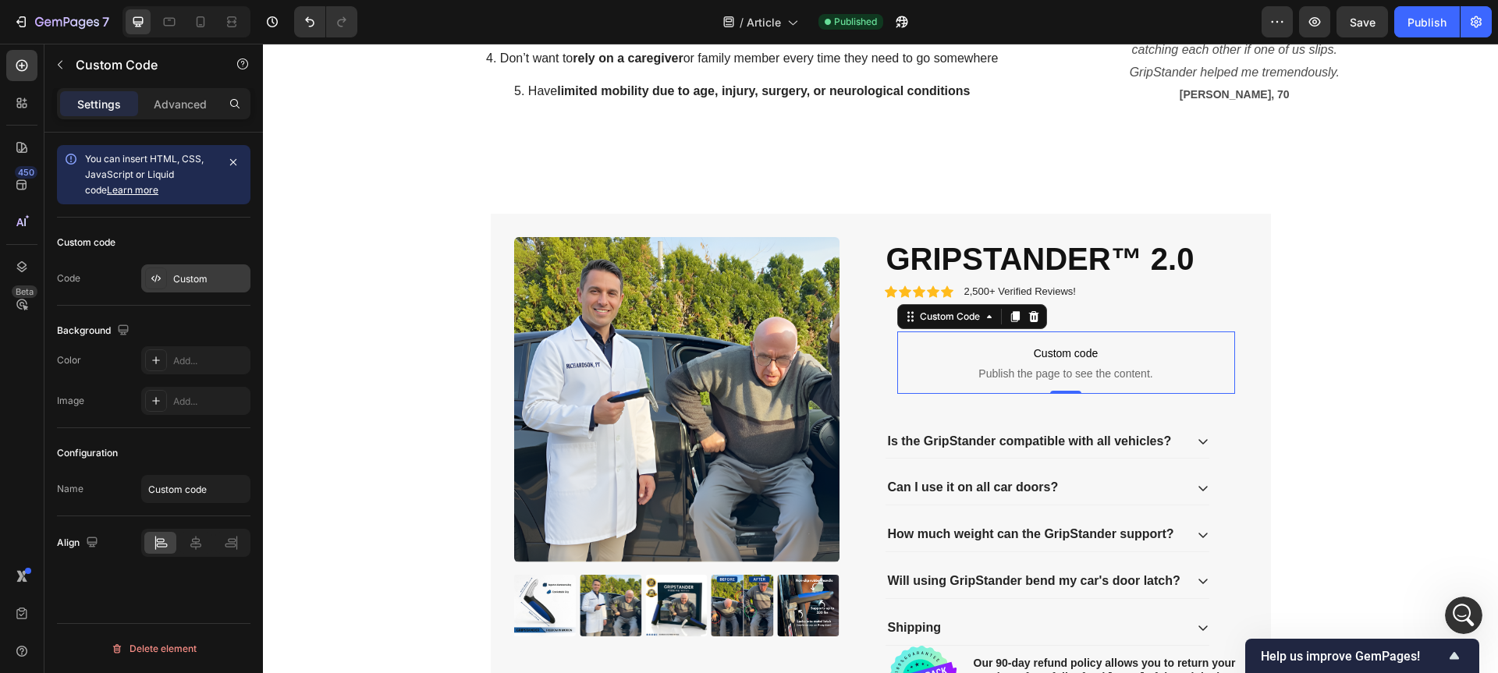
click at [198, 278] on div "Custom" at bounding box center [209, 279] width 73 height 14
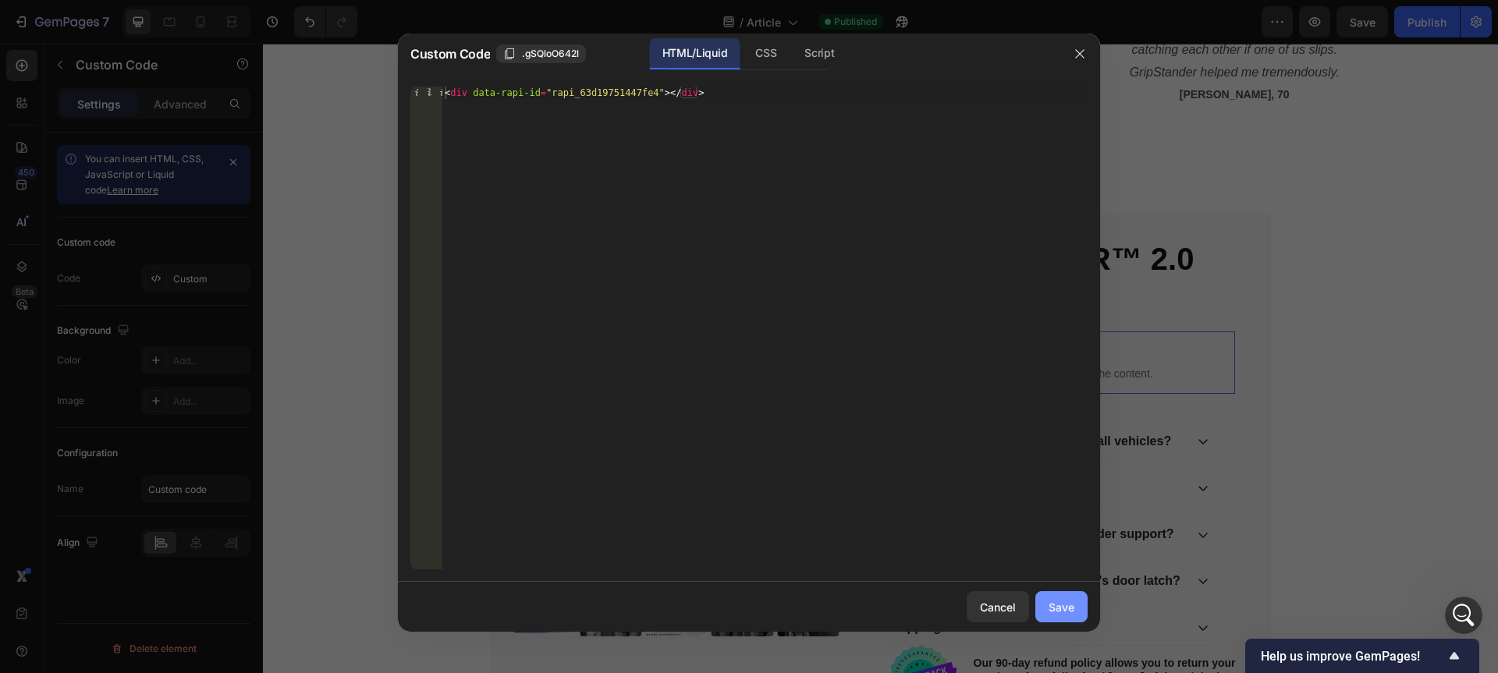
click at [1064, 604] on div "Save" at bounding box center [1061, 607] width 26 height 16
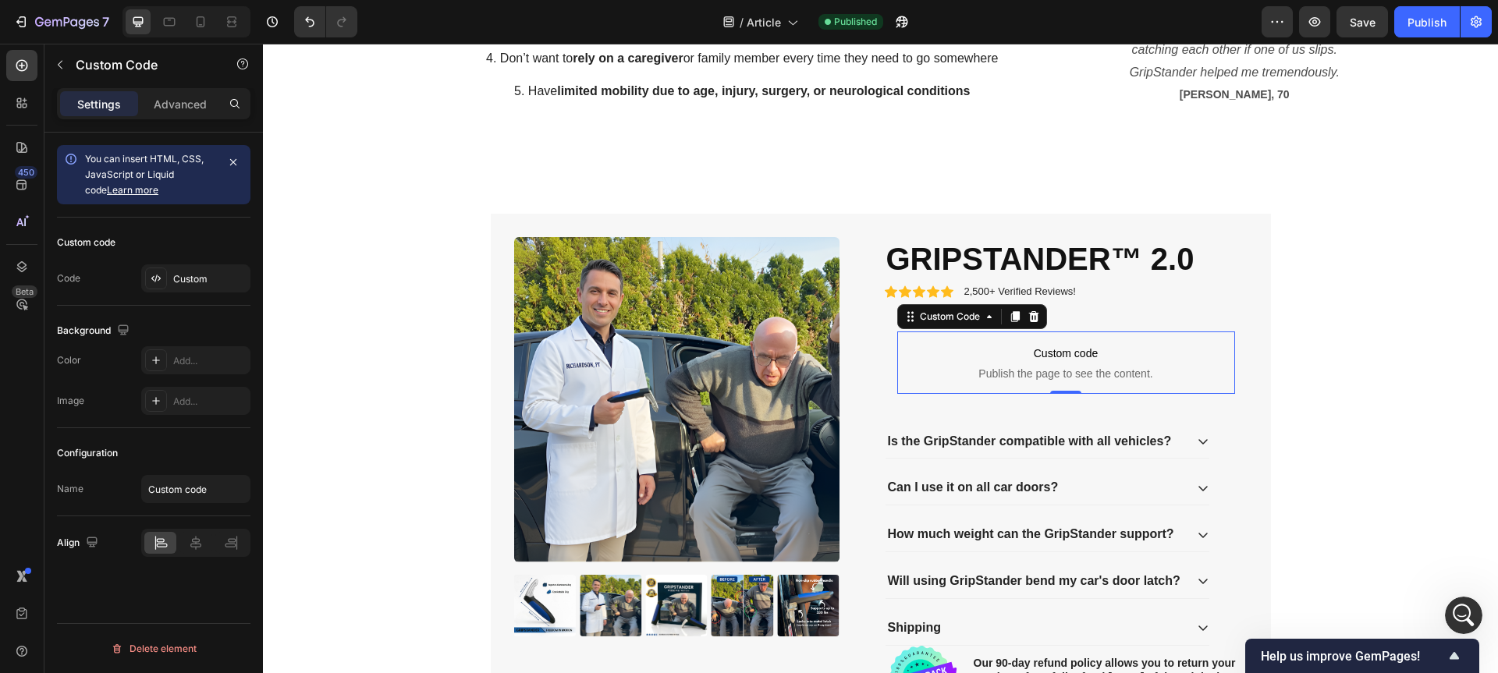
click at [1062, 346] on span "Custom code" at bounding box center [1066, 353] width 338 height 19
click at [165, 290] on div "Custom" at bounding box center [195, 278] width 109 height 28
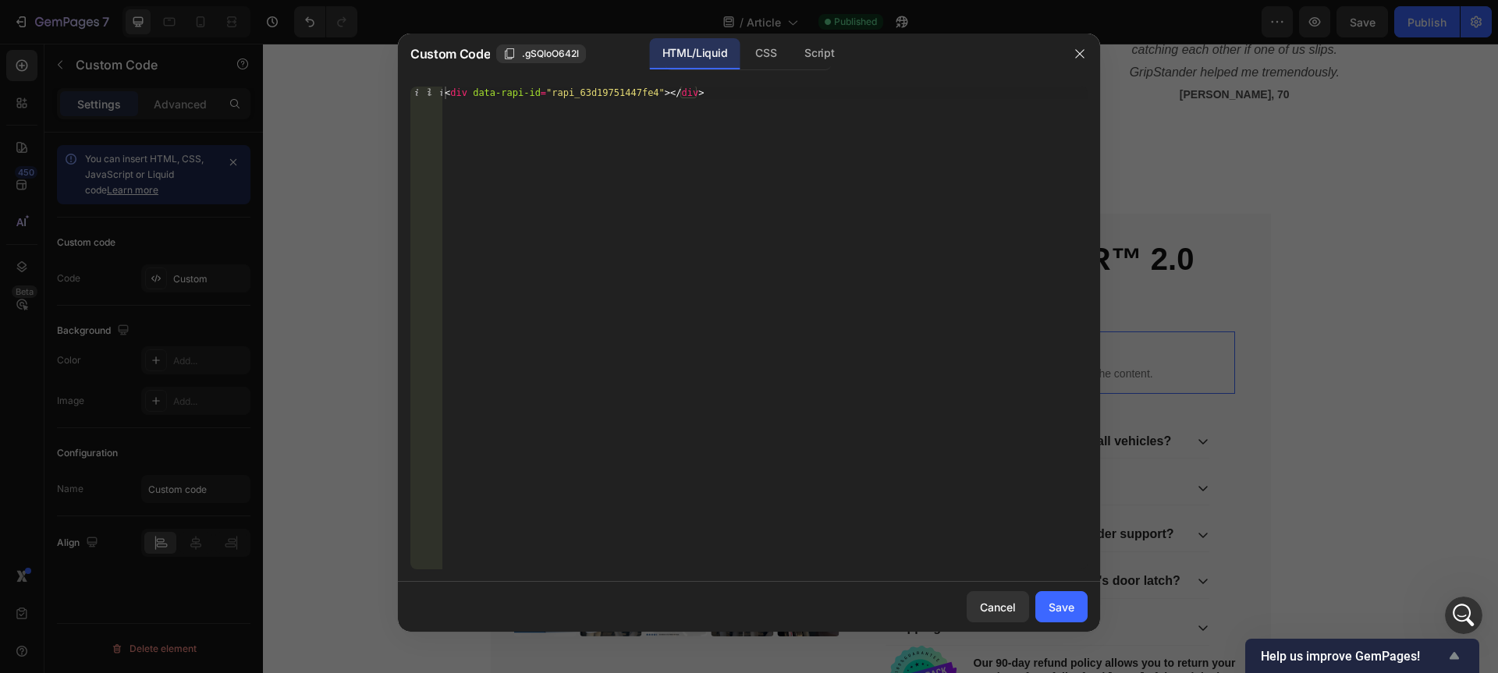
click at [1371, 658] on span "Help us improve GemPages!" at bounding box center [1353, 656] width 184 height 15
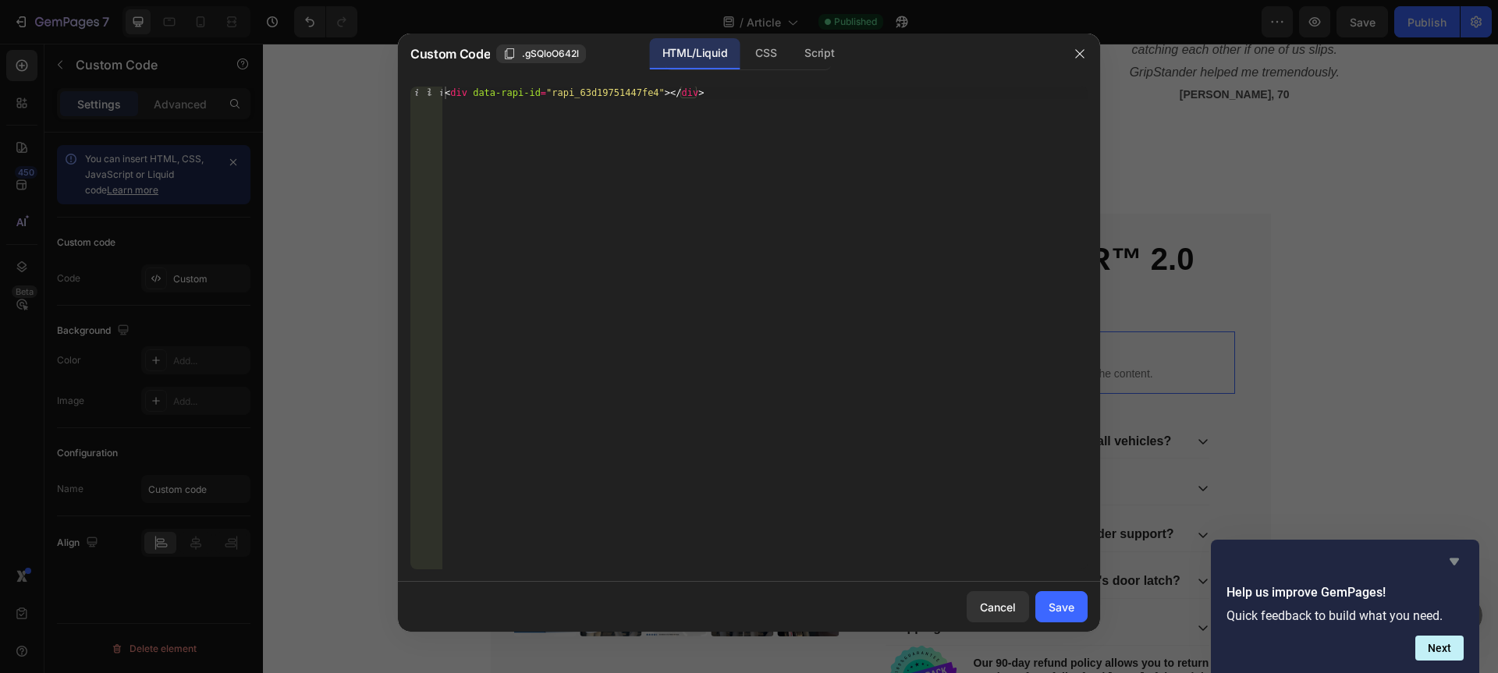
click at [1458, 568] on icon "Hide survey" at bounding box center [1454, 561] width 19 height 19
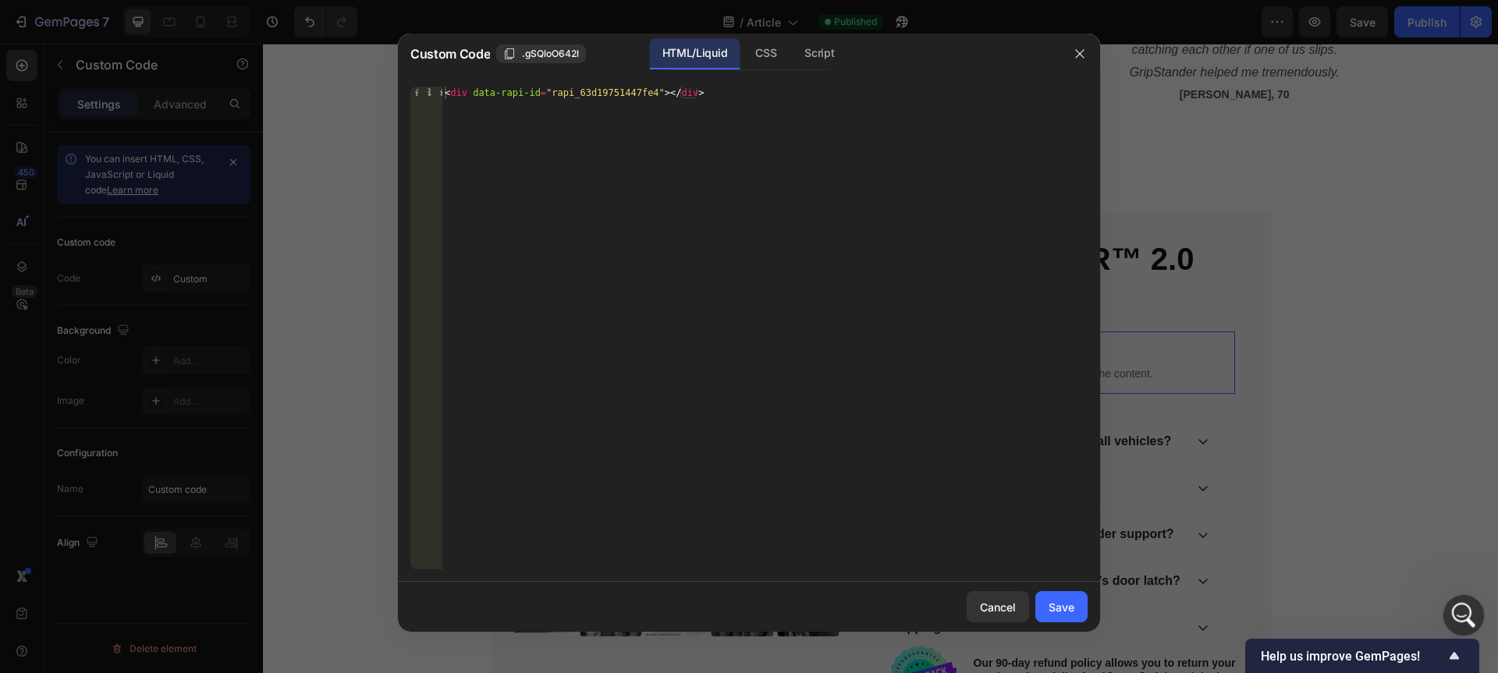
click at [1454, 608] on icon "Open Intercom Messenger" at bounding box center [1462, 614] width 26 height 26
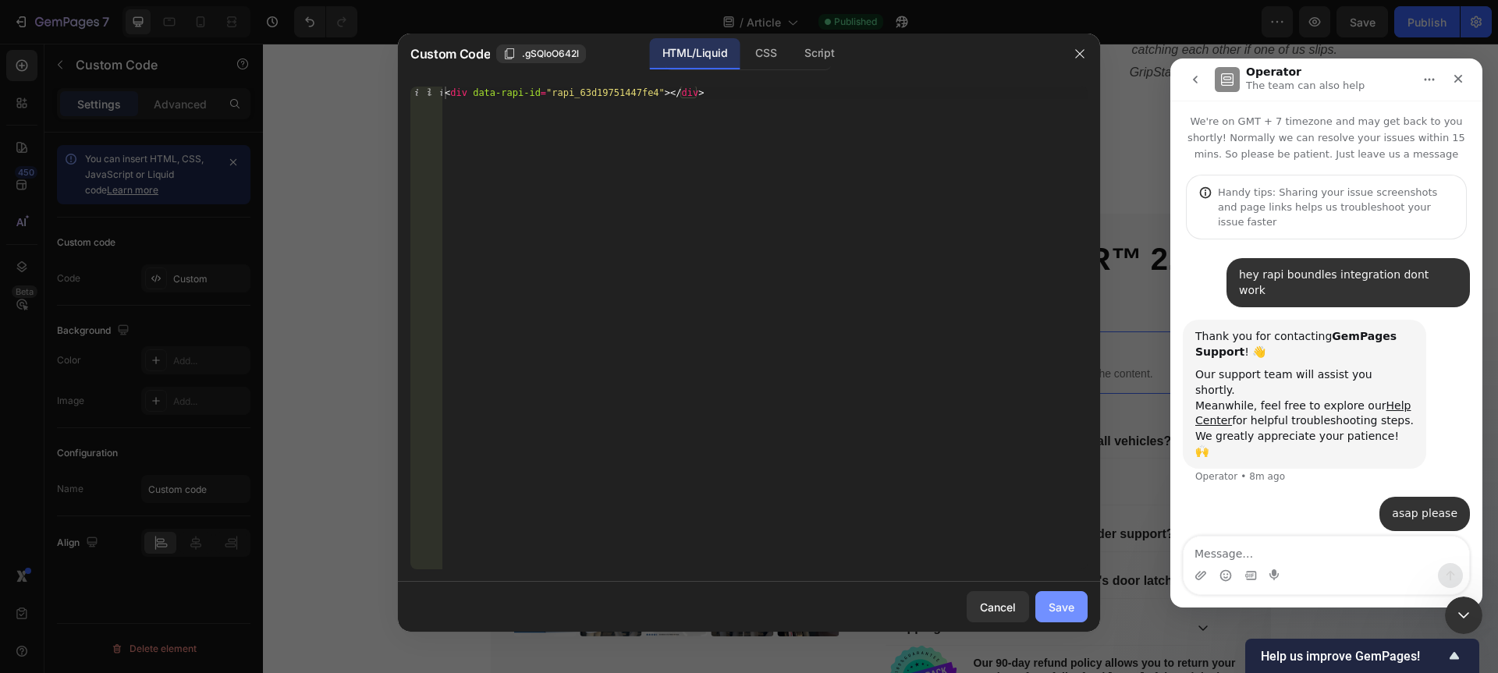
click at [1066, 611] on div "Save" at bounding box center [1061, 607] width 26 height 16
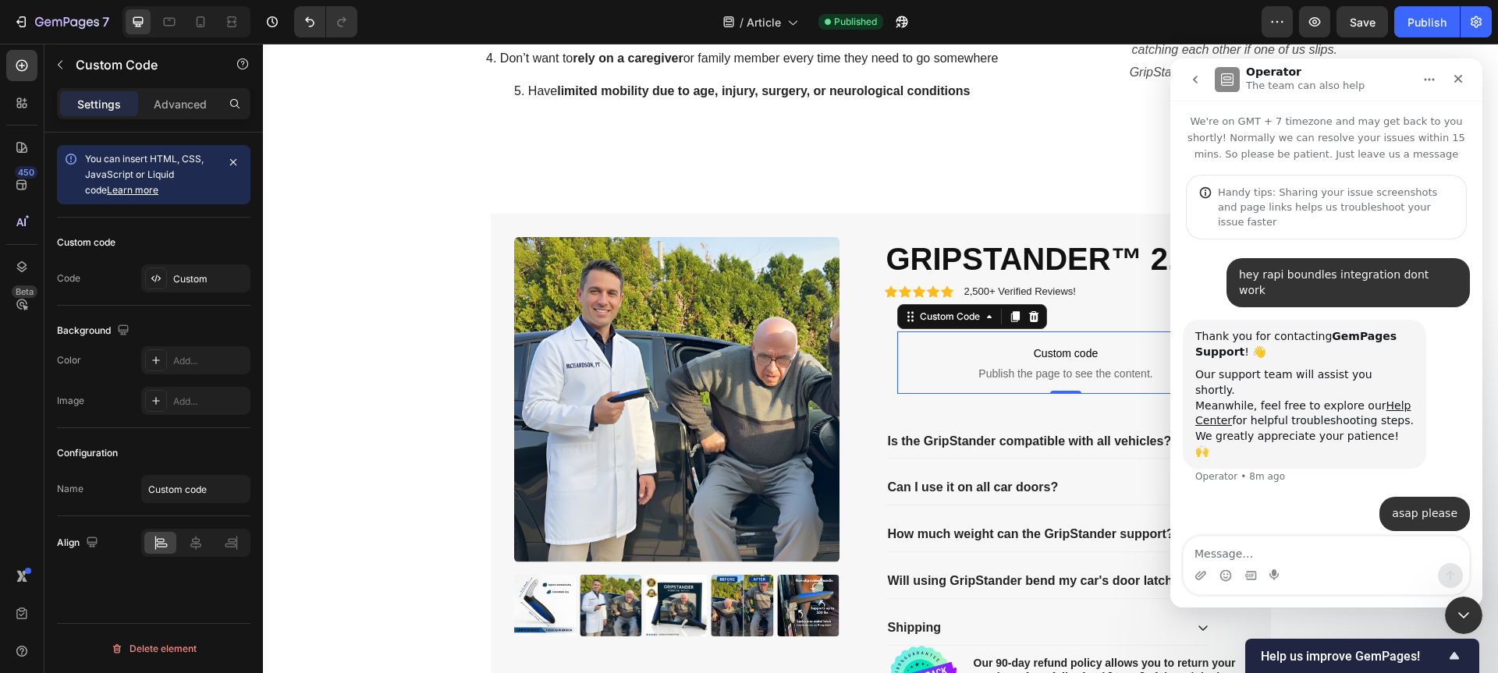
click at [1066, 376] on span "Publish the page to see the content." at bounding box center [1066, 374] width 338 height 16
click at [1257, 553] on textarea "Message…" at bounding box center [1326, 550] width 286 height 27
type textarea "="
type textarea "*"
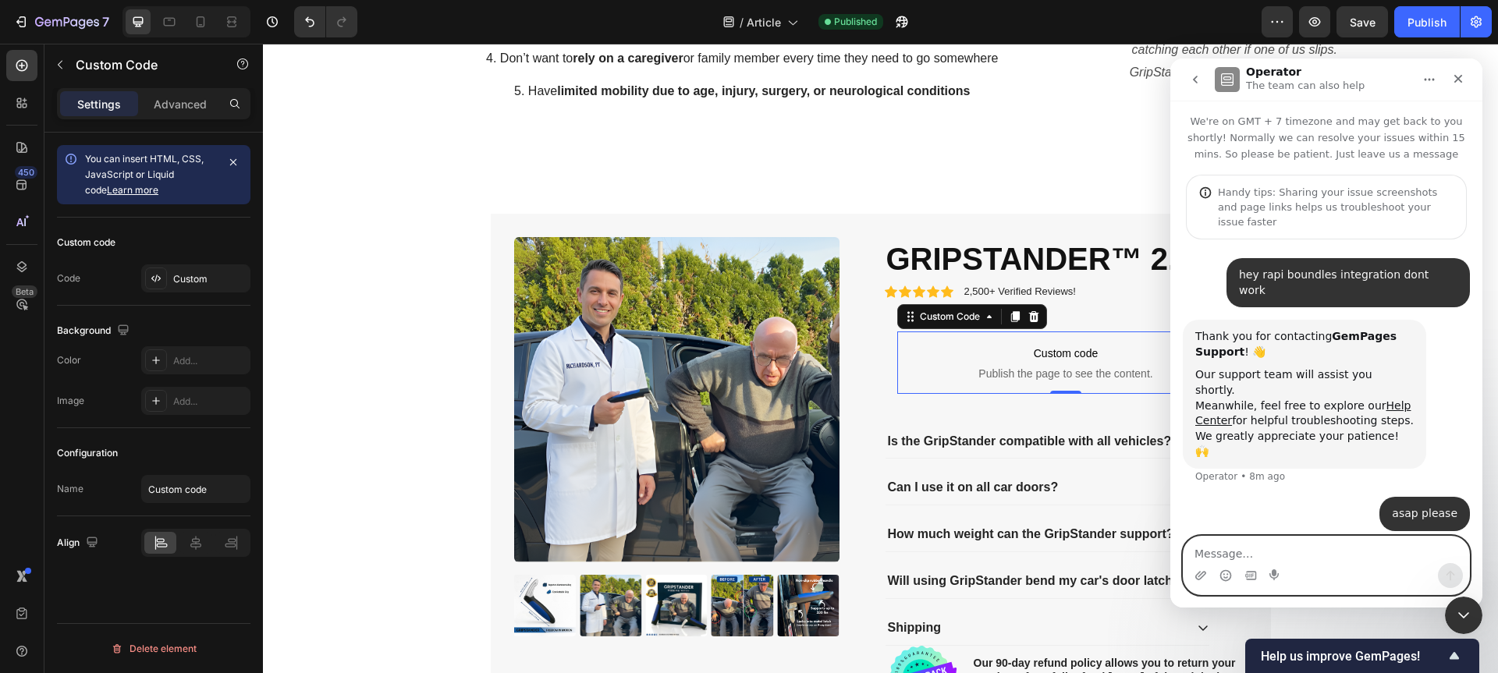
type textarea "="
type textarea "?"
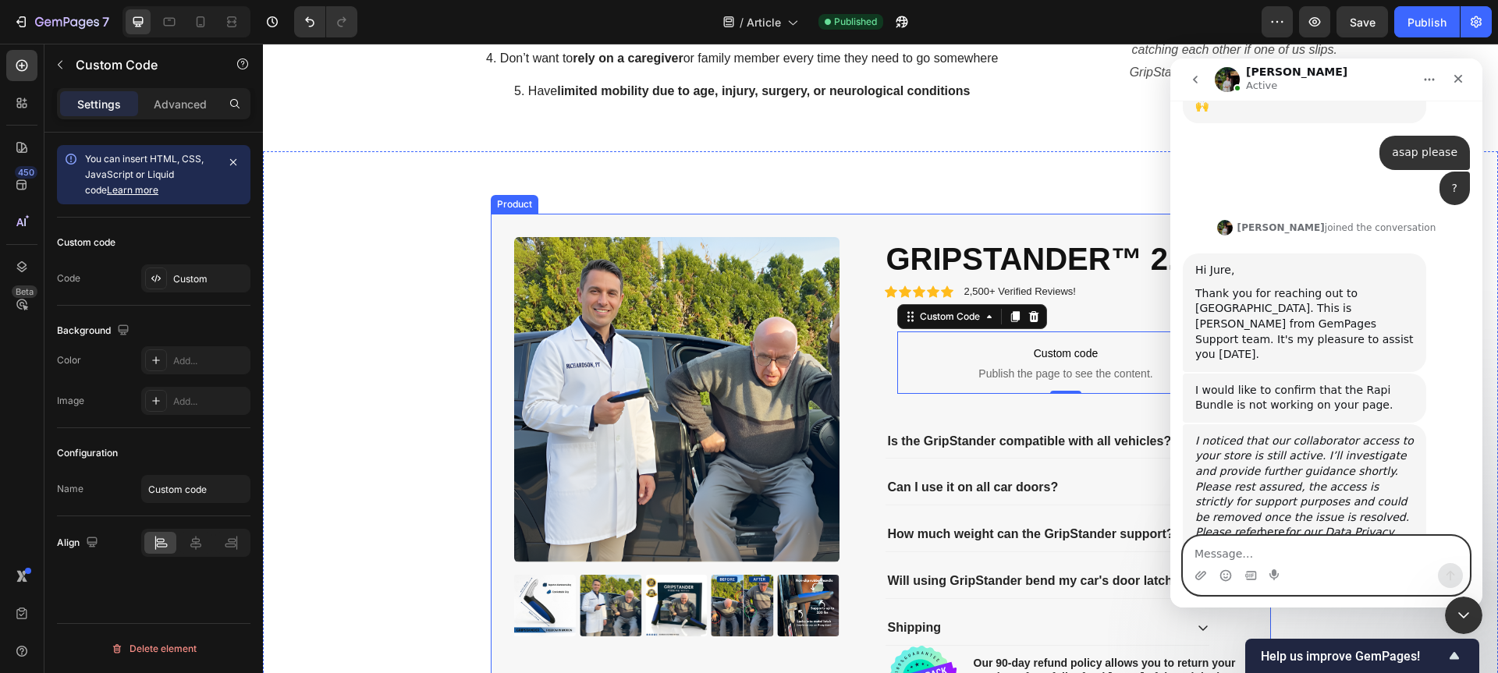
scroll to position [353, 0]
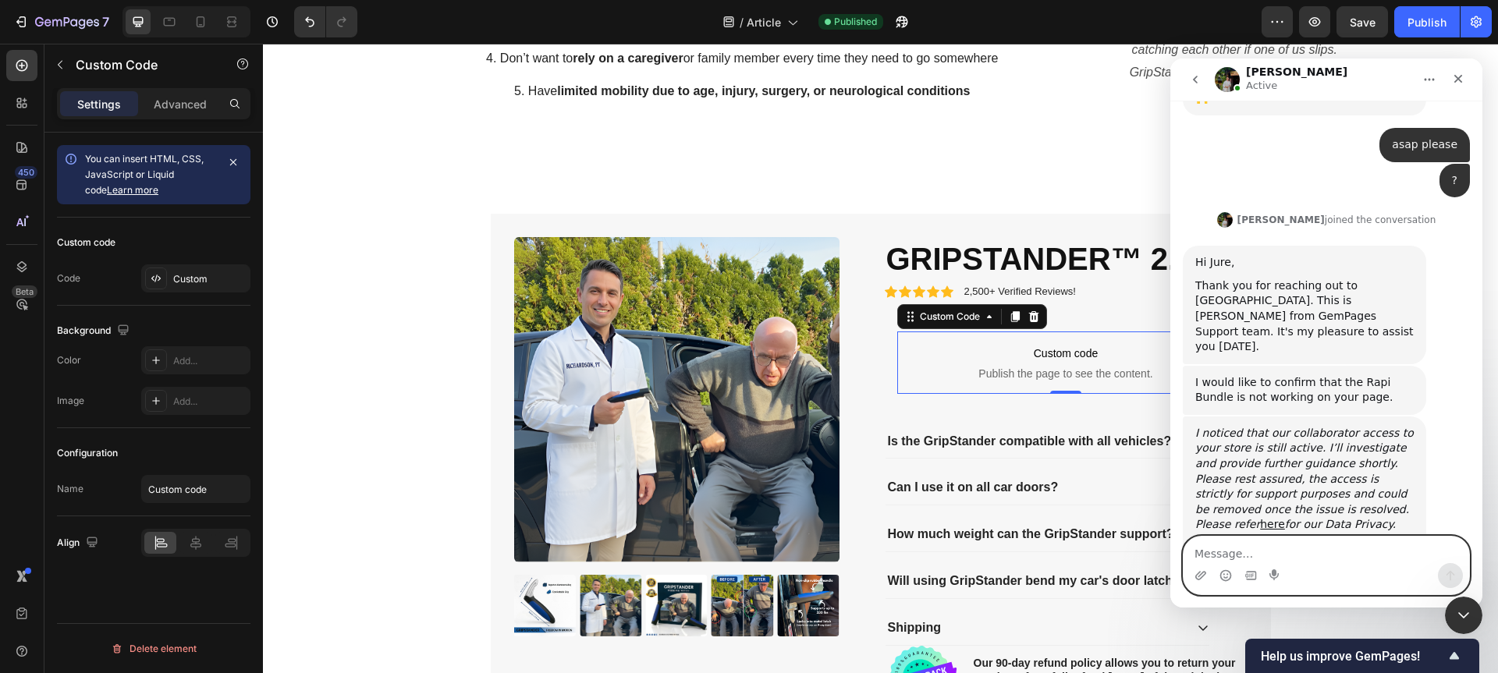
click at [1284, 541] on textarea "Message…" at bounding box center [1326, 550] width 286 height 27
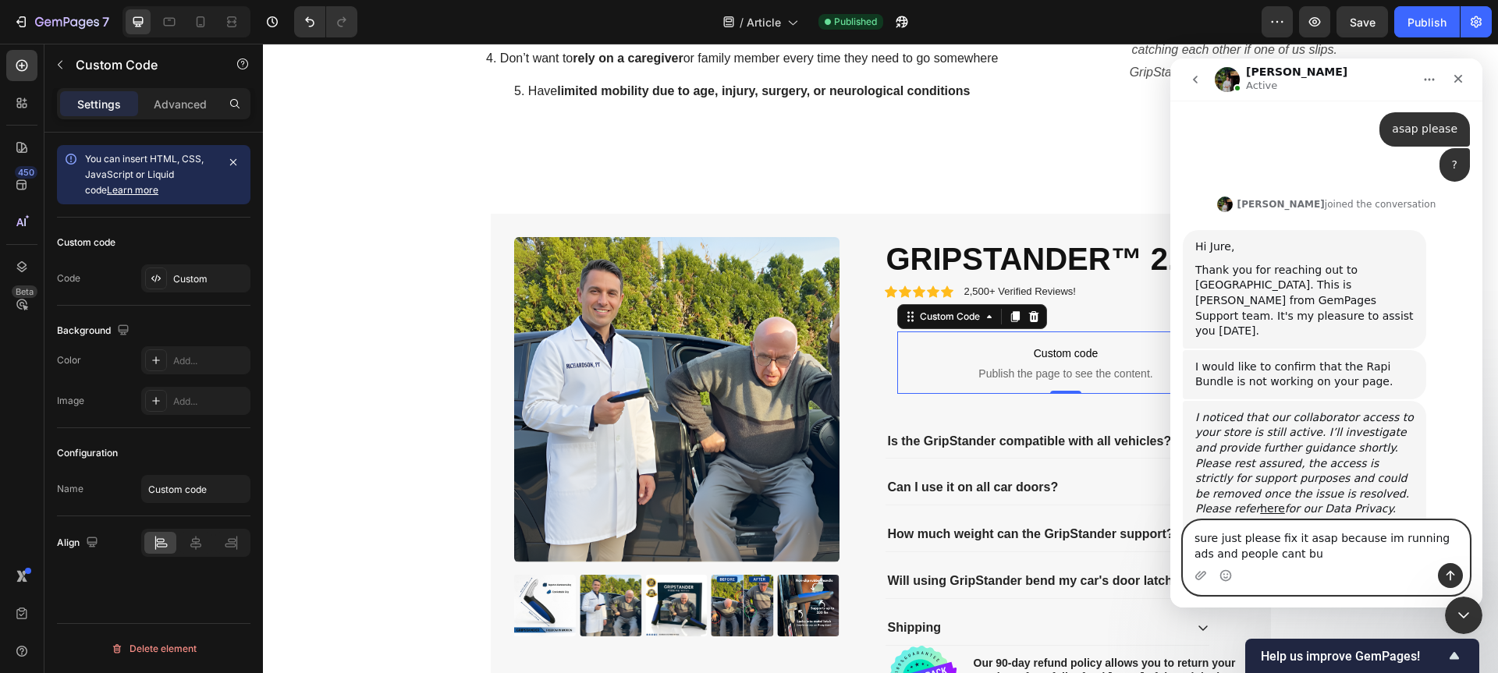
type textarea "sure just please fix it asap because im running ads and people cant buy"
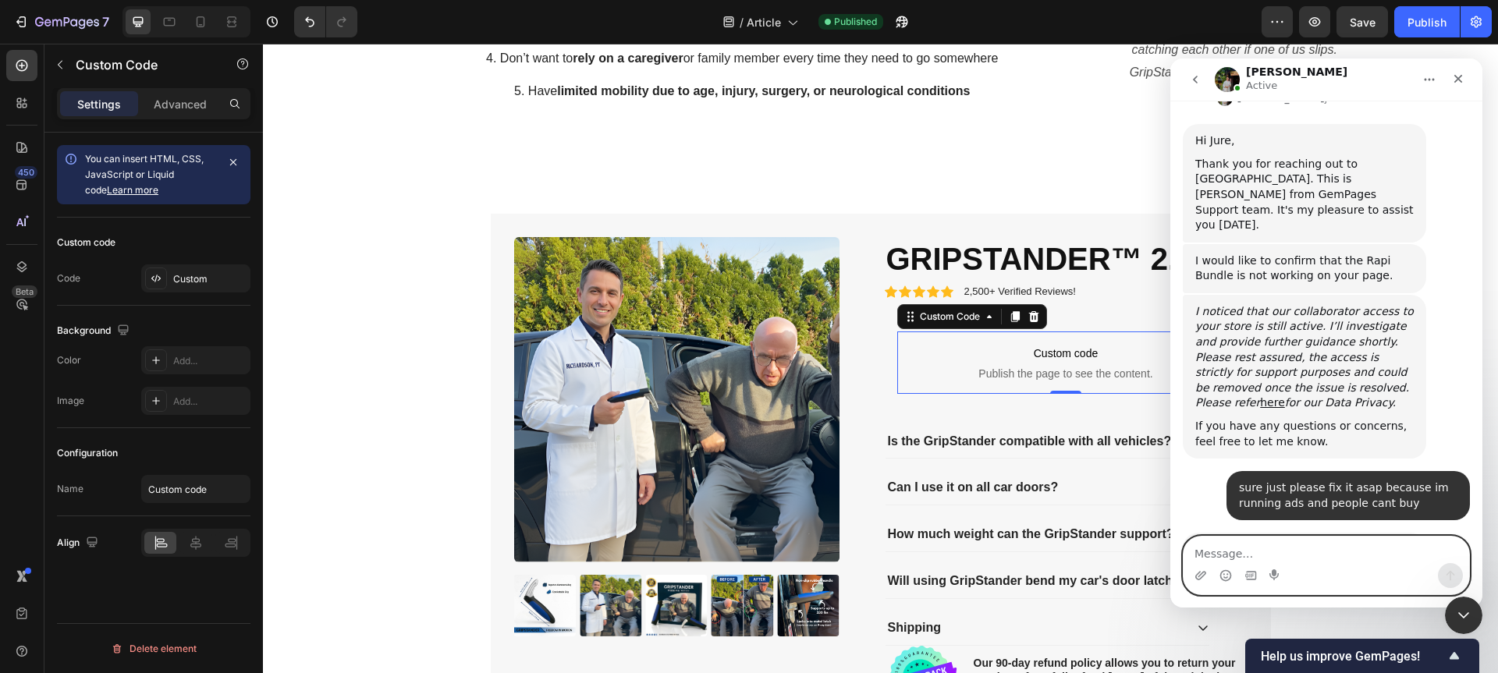
scroll to position [508, 0]
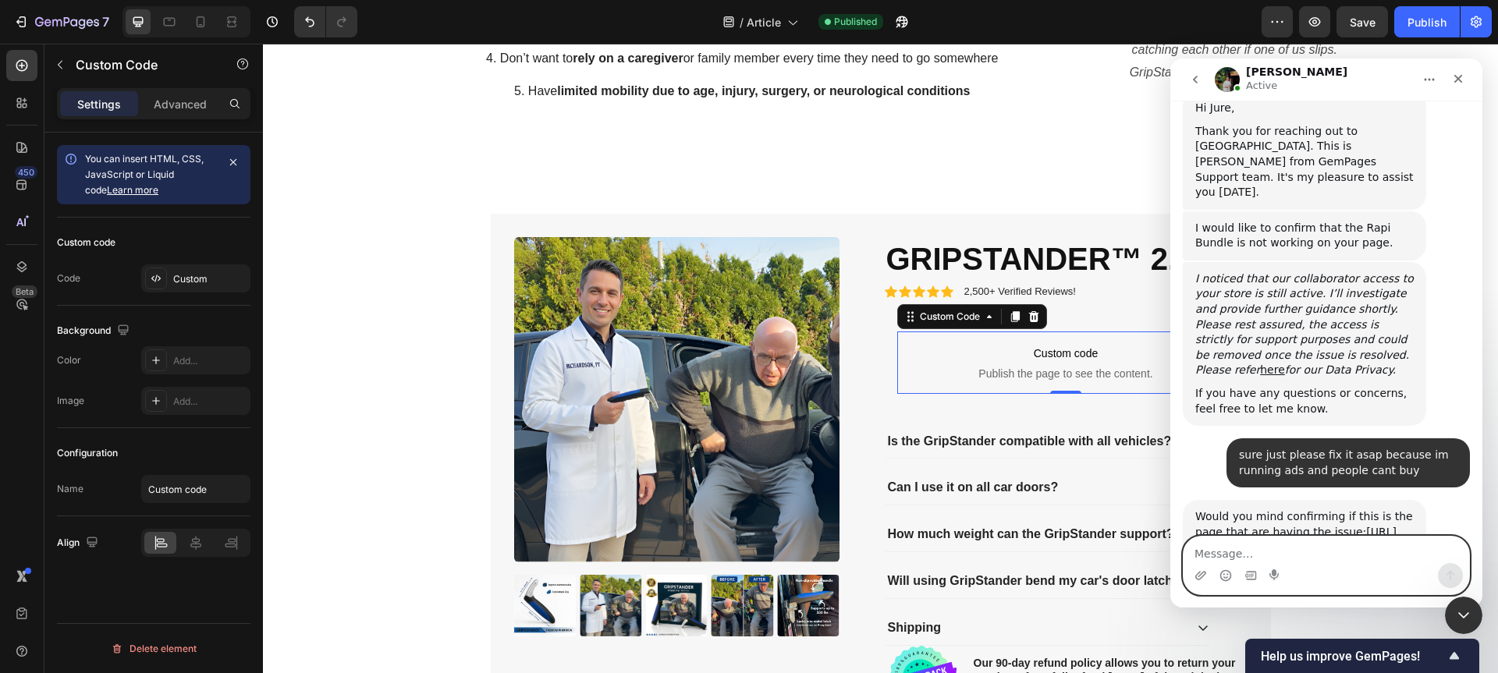
paste textarea "https://gripstander.com/pages/gripstander_article"
type textarea "https://gripstander.com/pages/gripstander_article"
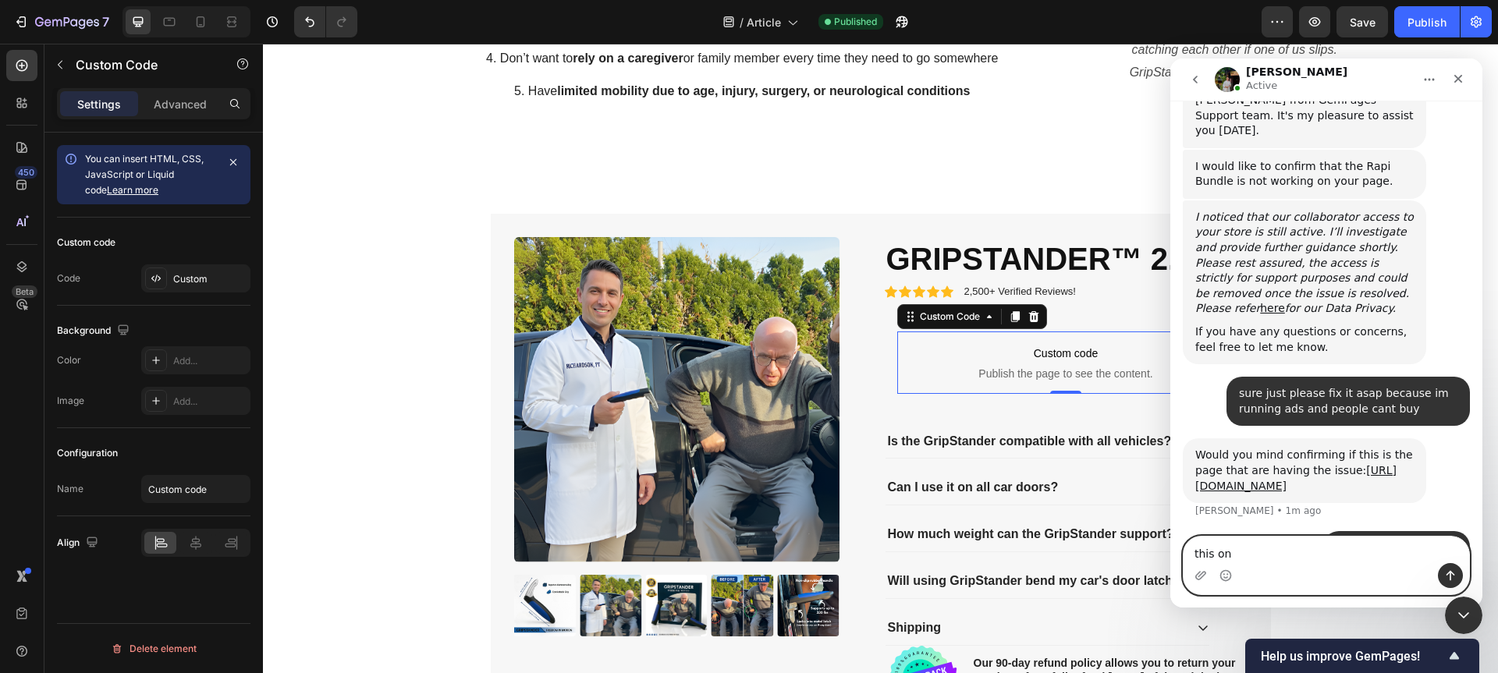
type textarea "this one"
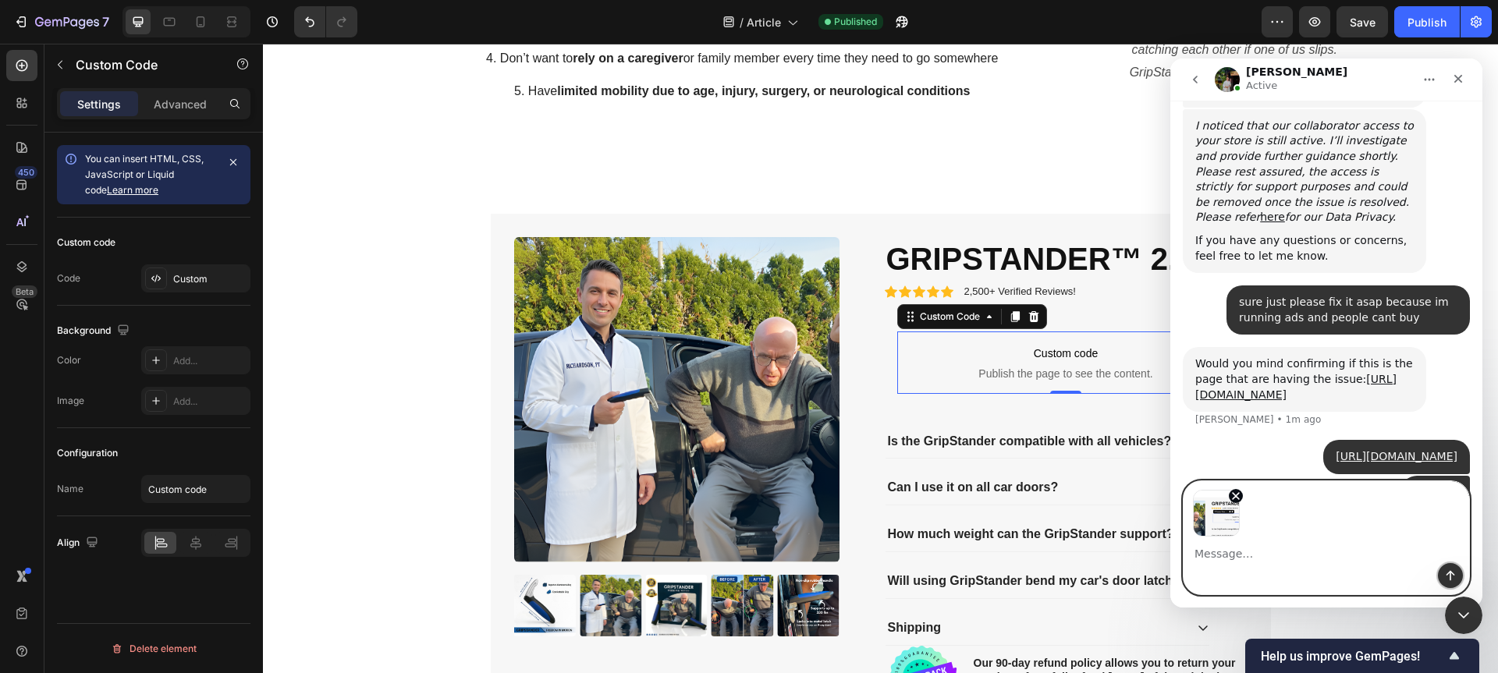
click at [1441, 574] on button "Send a message…" at bounding box center [1450, 575] width 25 height 25
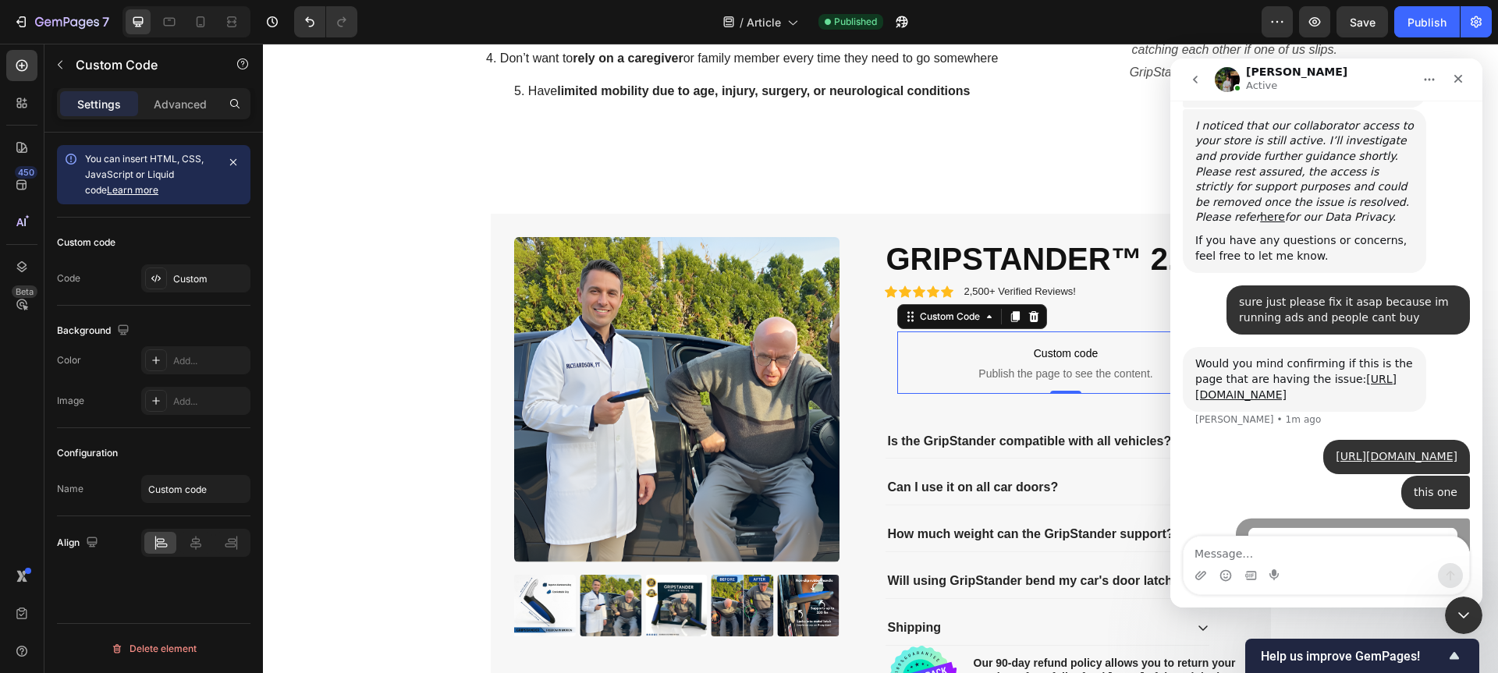
scroll to position [763, 0]
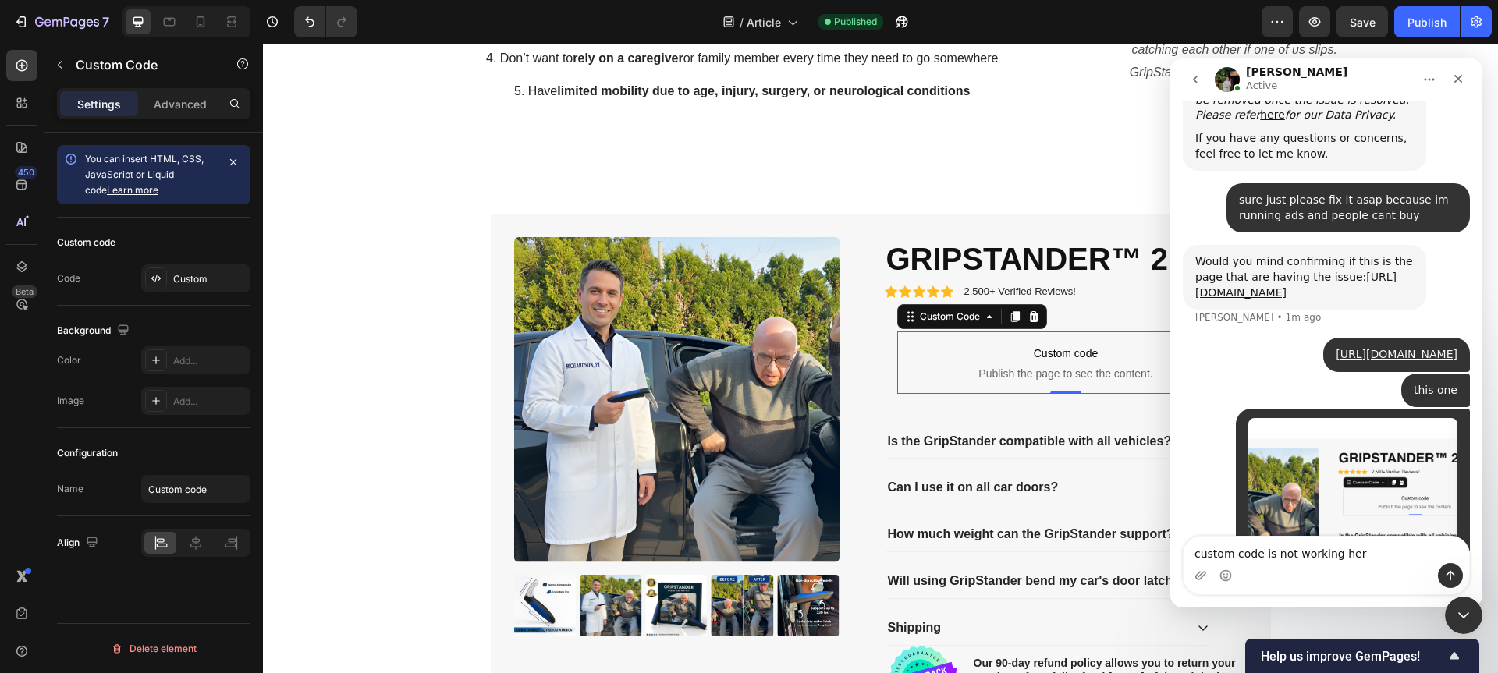
type textarea "custom code is not working here"
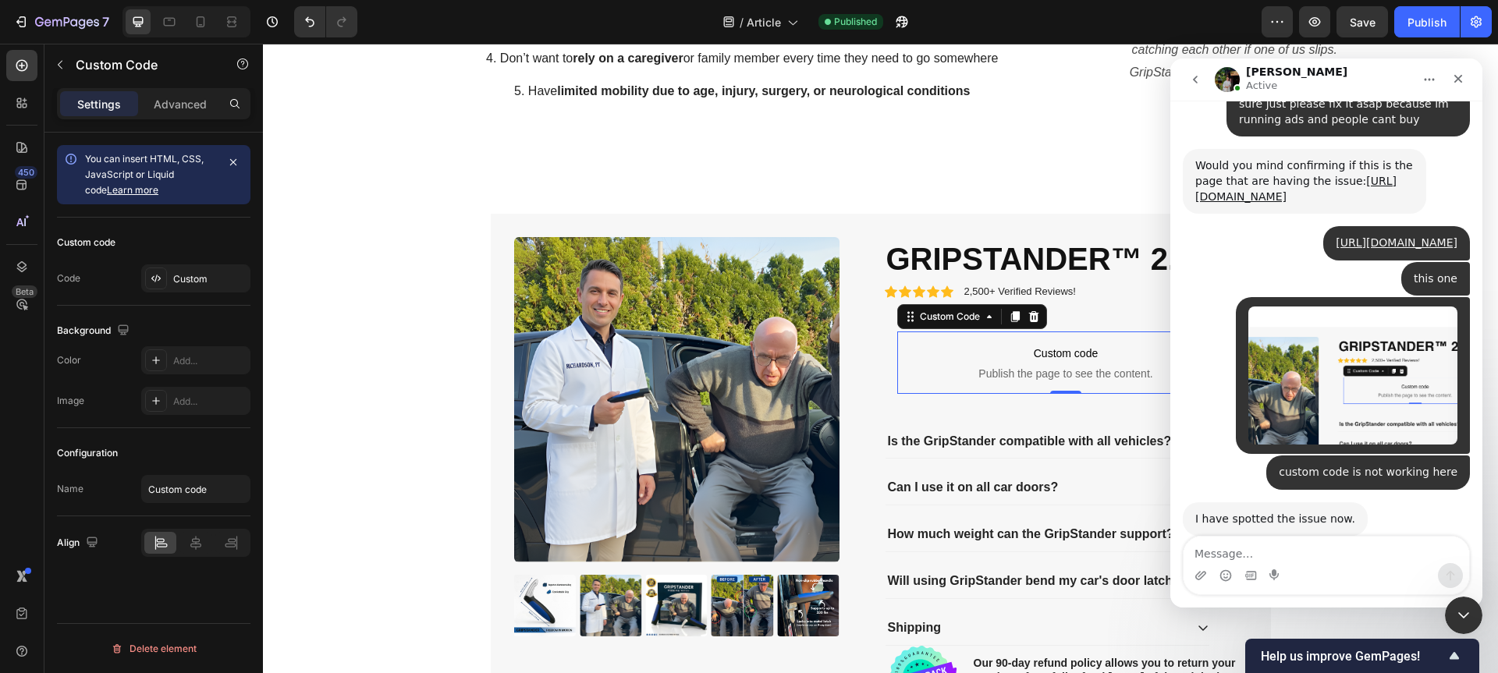
scroll to position [905, 0]
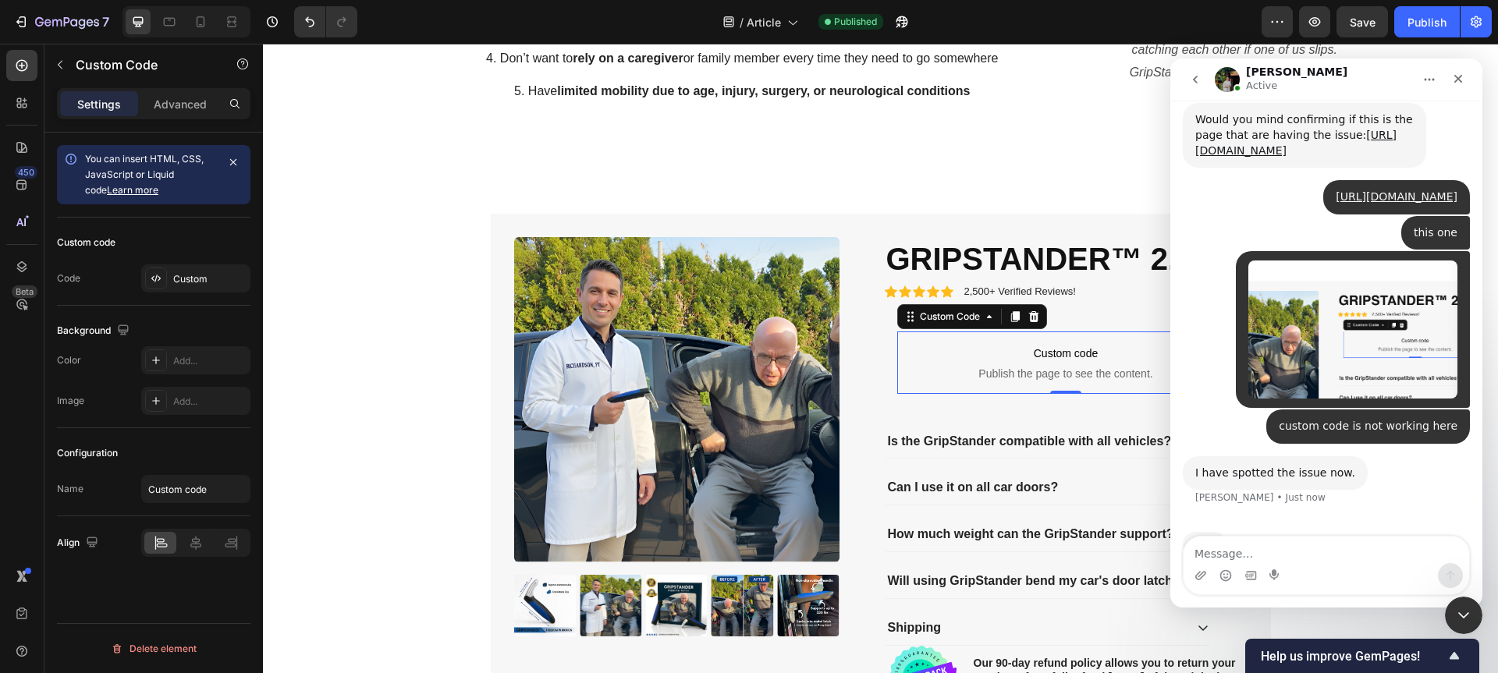
type textarea "w"
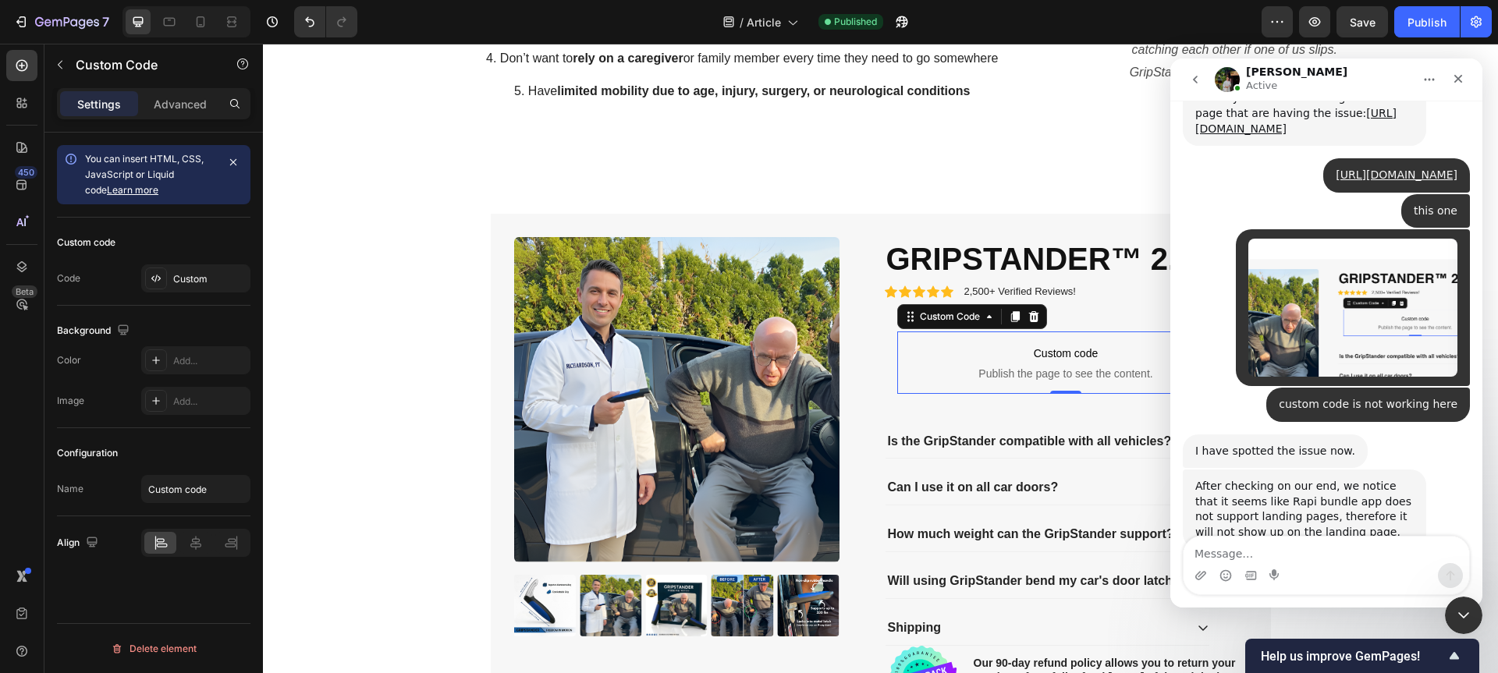
click at [1314, 557] on textarea "Message…" at bounding box center [1326, 550] width 286 height 27
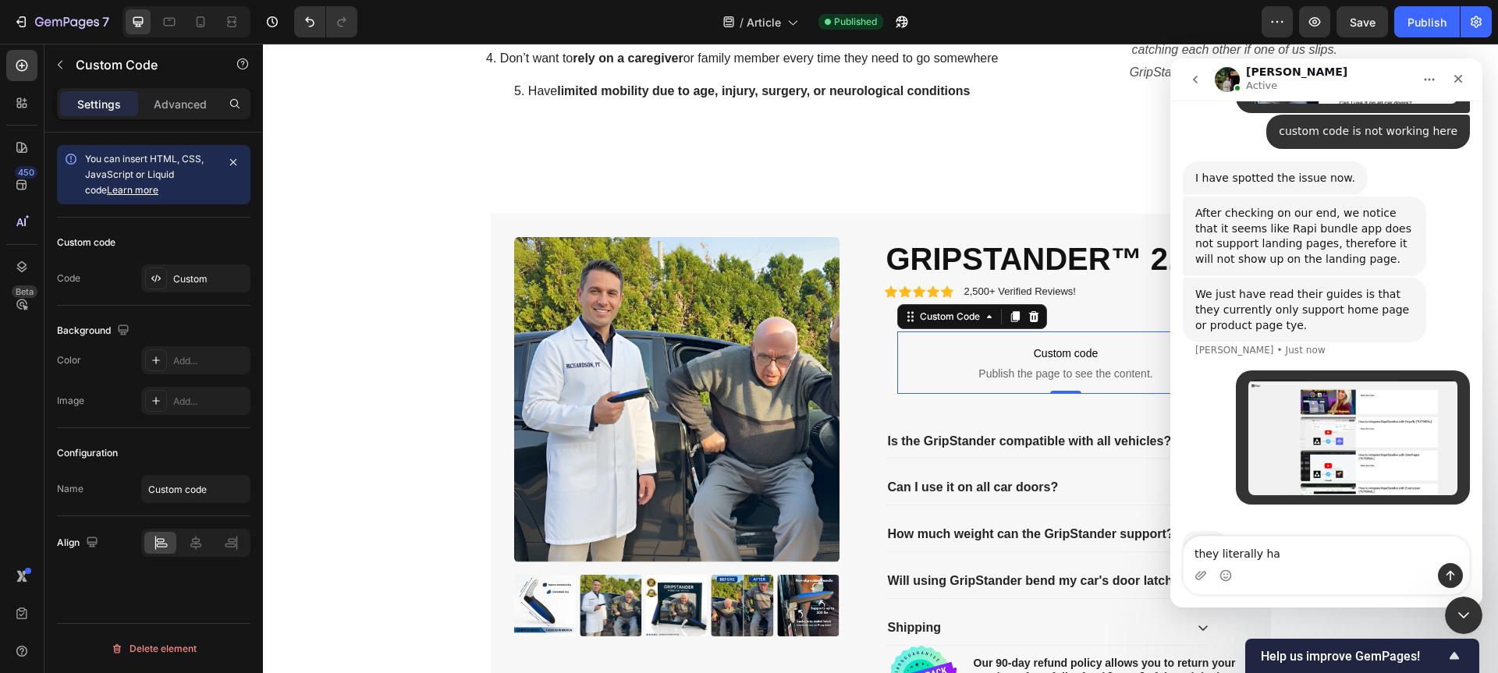
scroll to position [1199, 0]
type textarea "they literally have video that its possible"
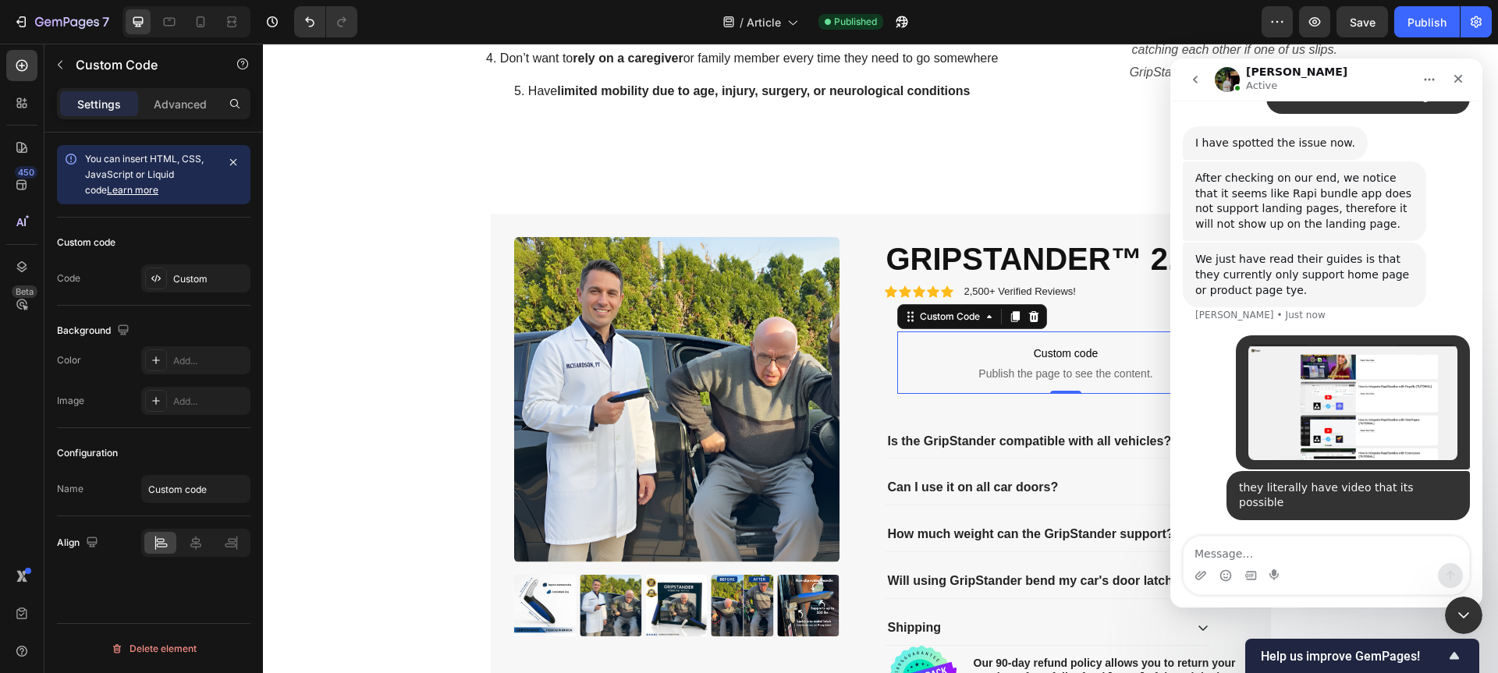
scroll to position [1175, 0]
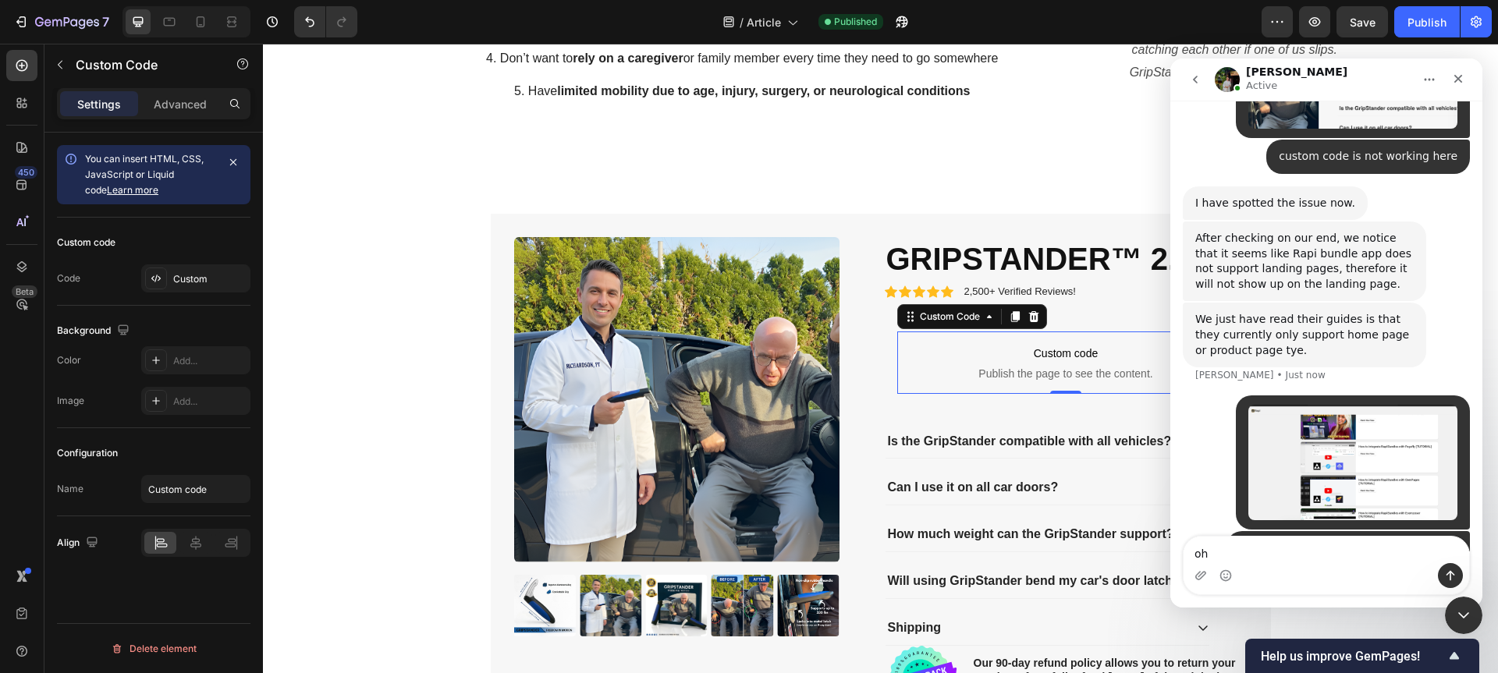
type textarea "ohh"
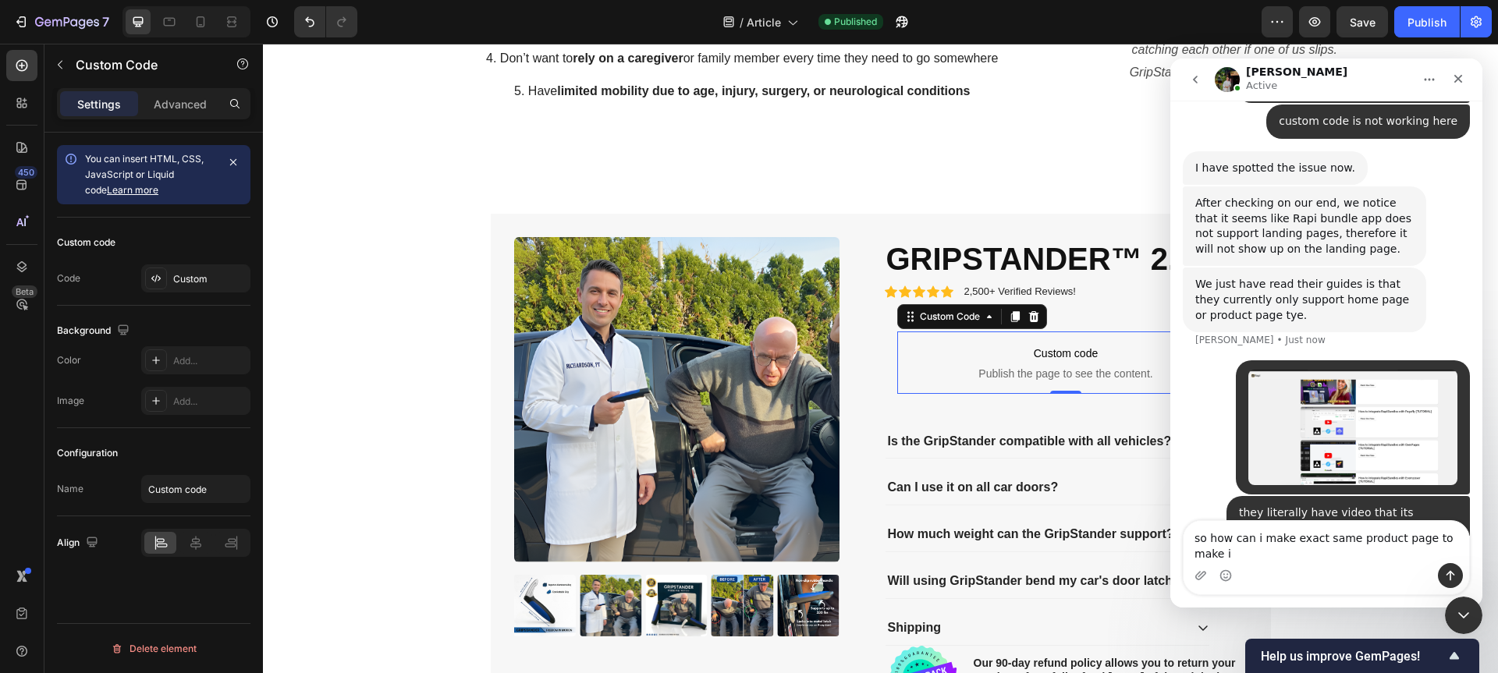
scroll to position [1225, 0]
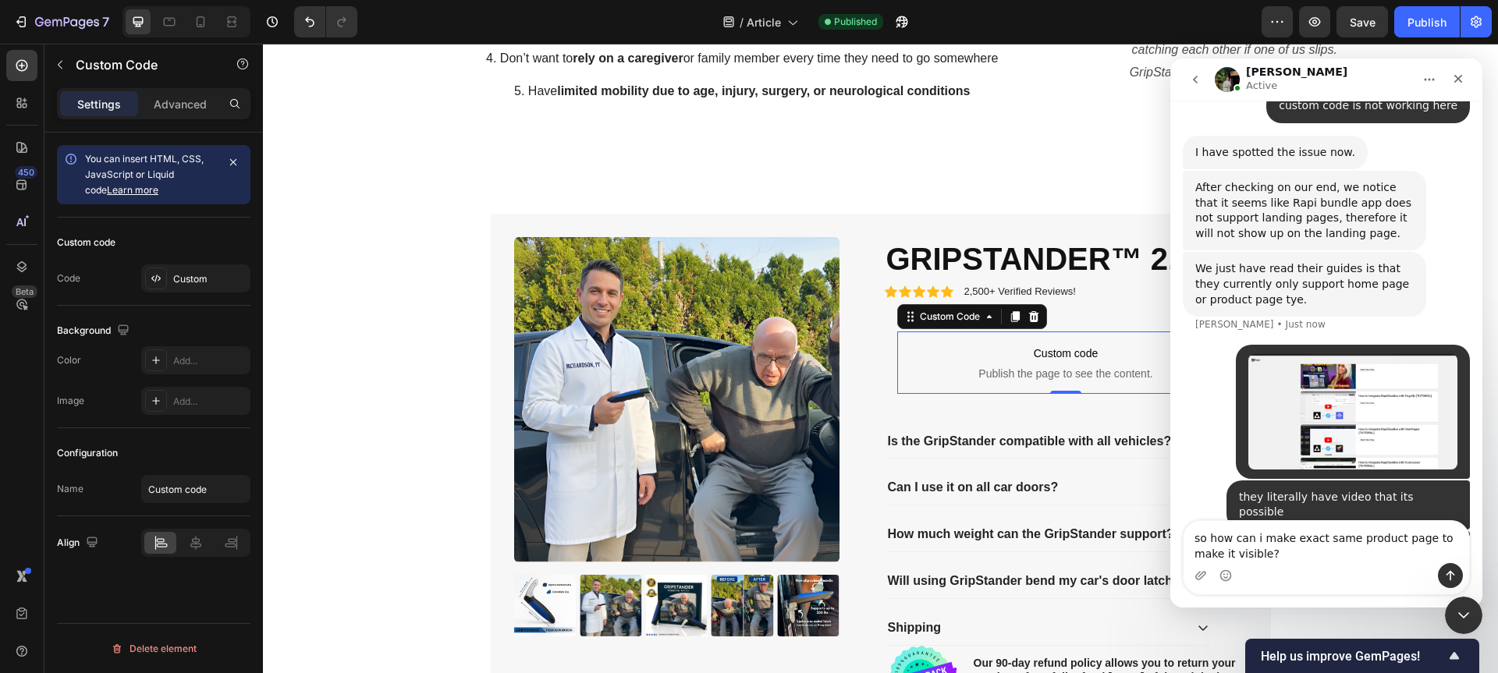
type textarea "so how can i make exact same product page to make it visible?"
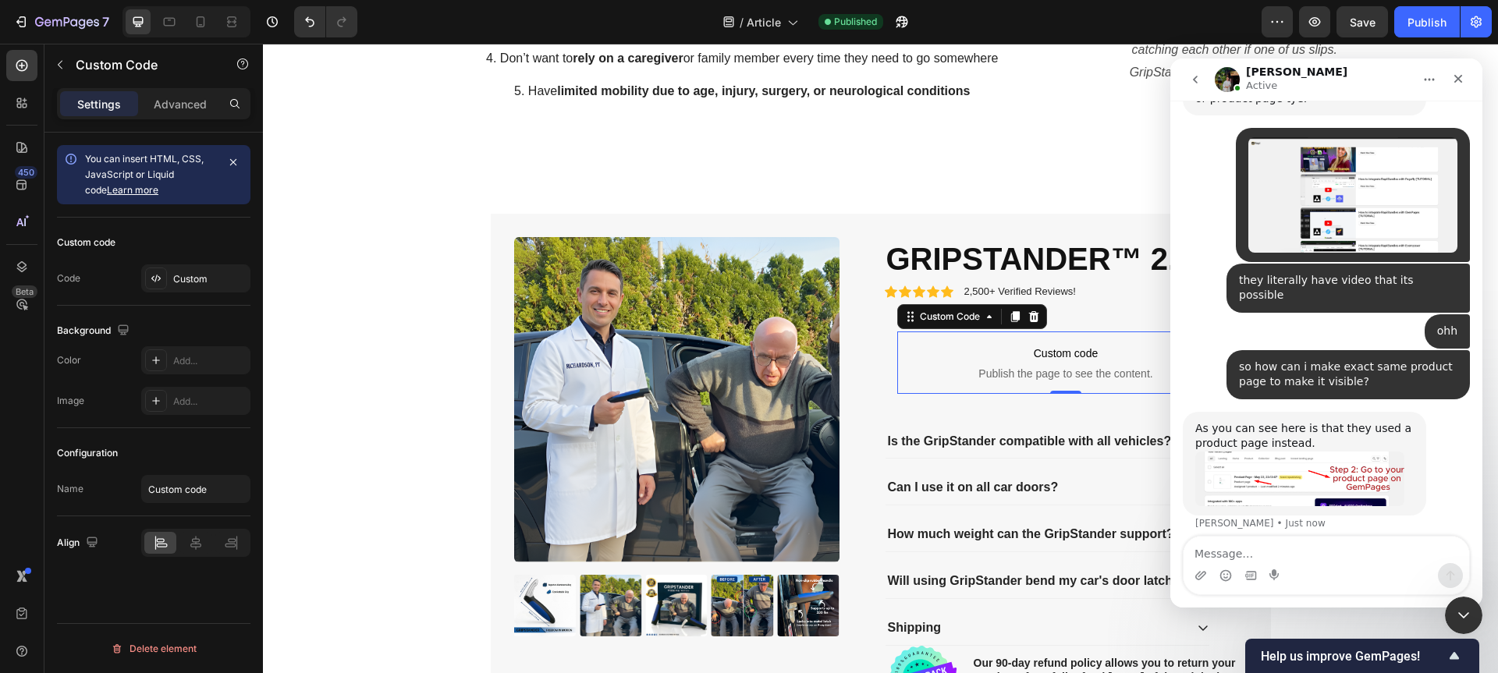
scroll to position [1437, 0]
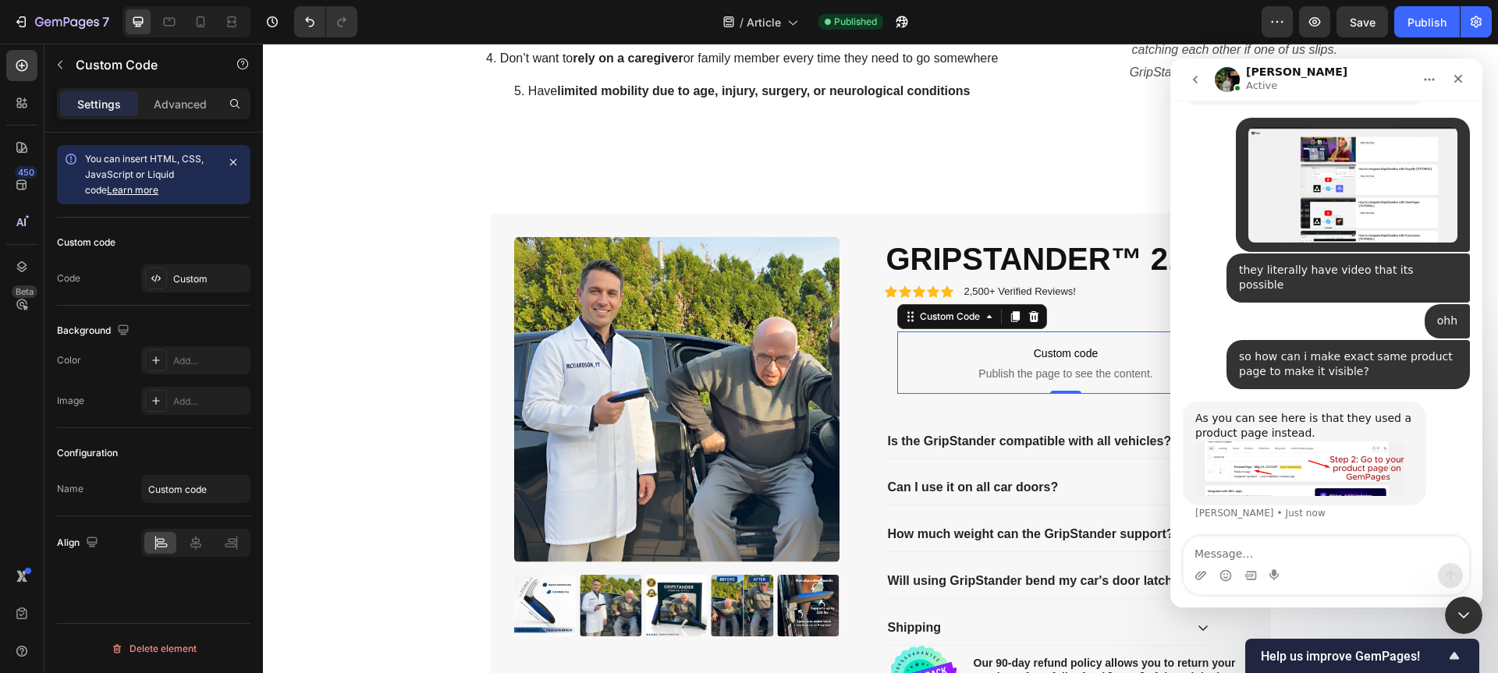
click at [1303, 442] on img "Jeremy says…" at bounding box center [1299, 469] width 209 height 55
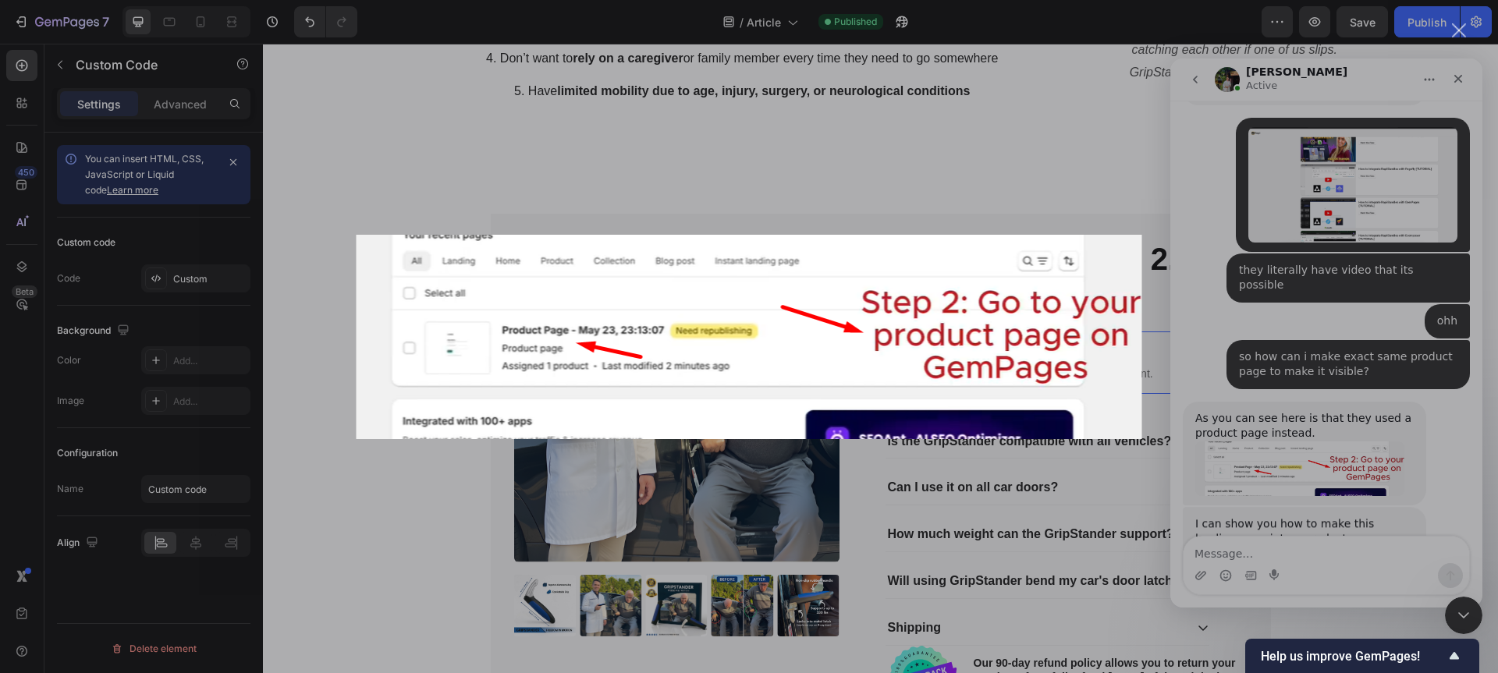
scroll to position [1443, 0]
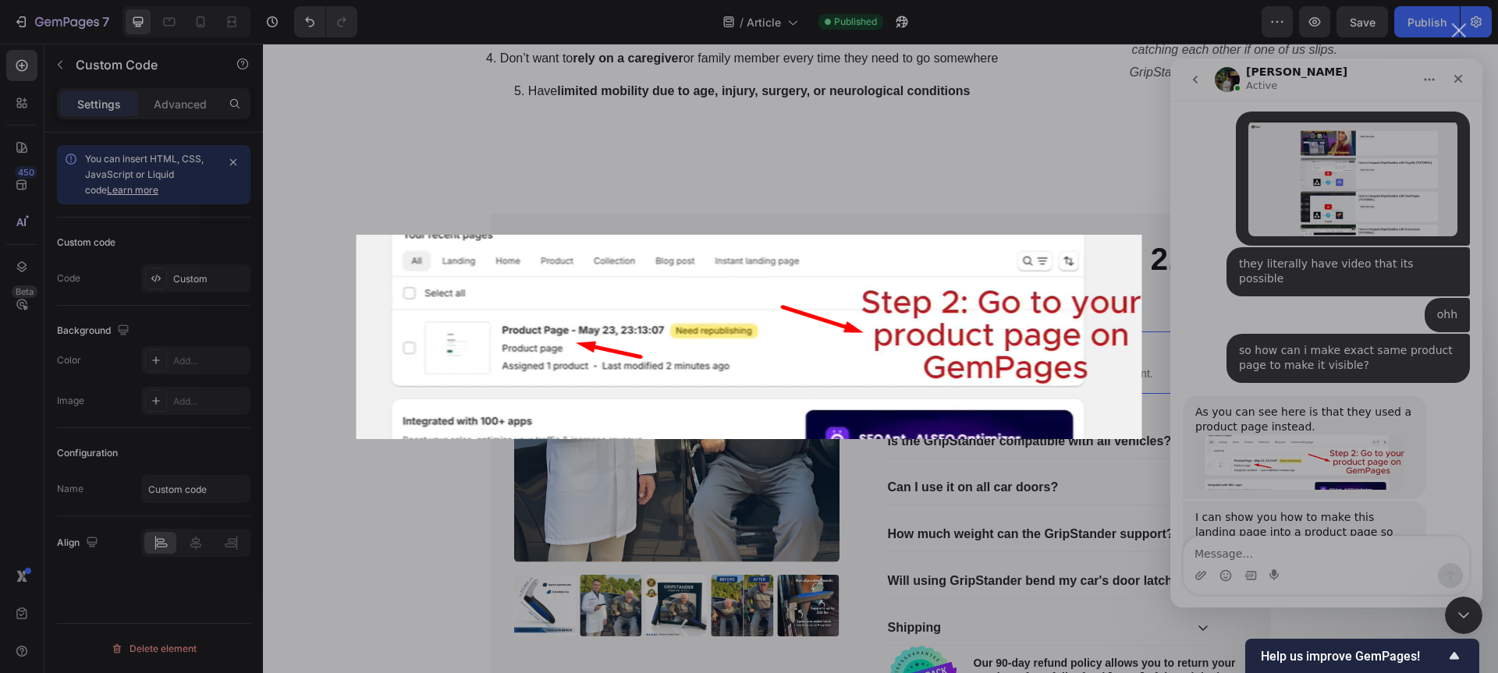
click at [1327, 424] on div "Intercom messenger" at bounding box center [749, 336] width 1498 height 673
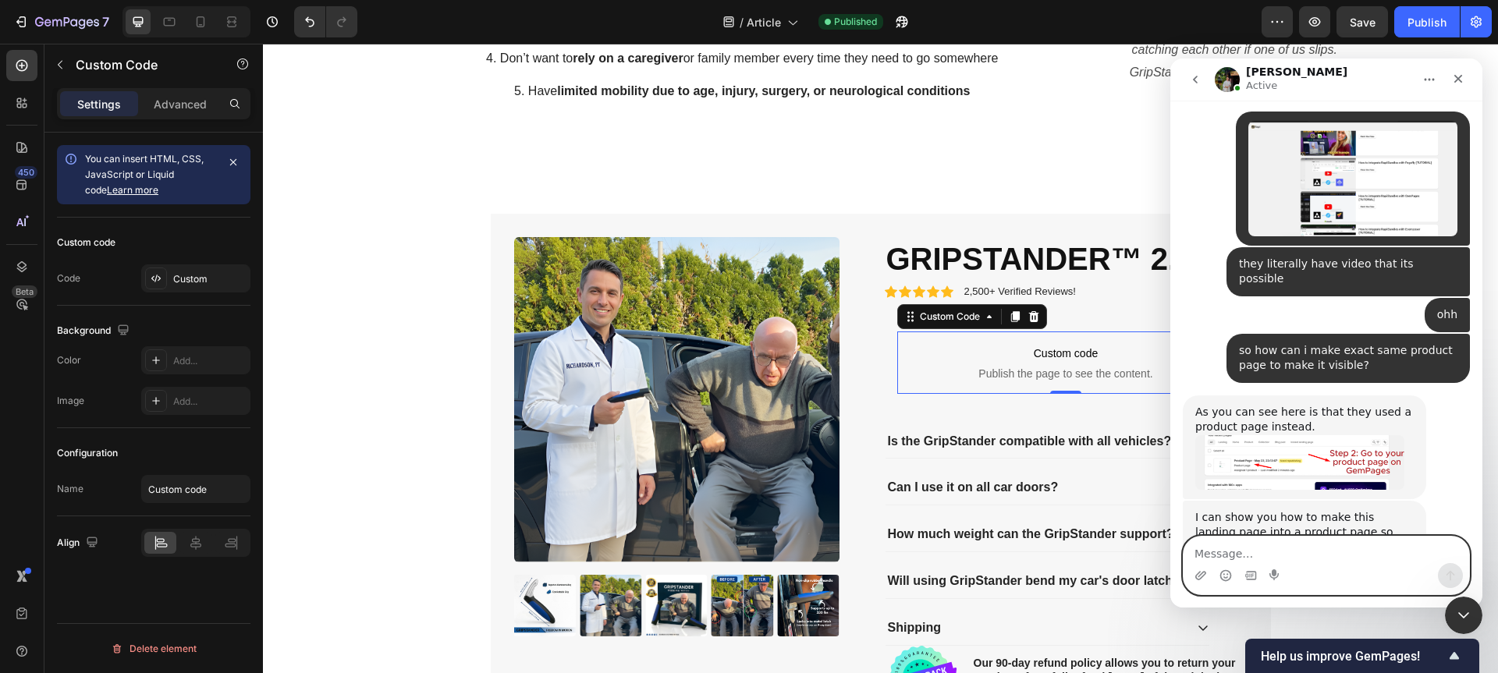
click at [1279, 559] on textarea "Message…" at bounding box center [1326, 550] width 286 height 27
type textarea "please"
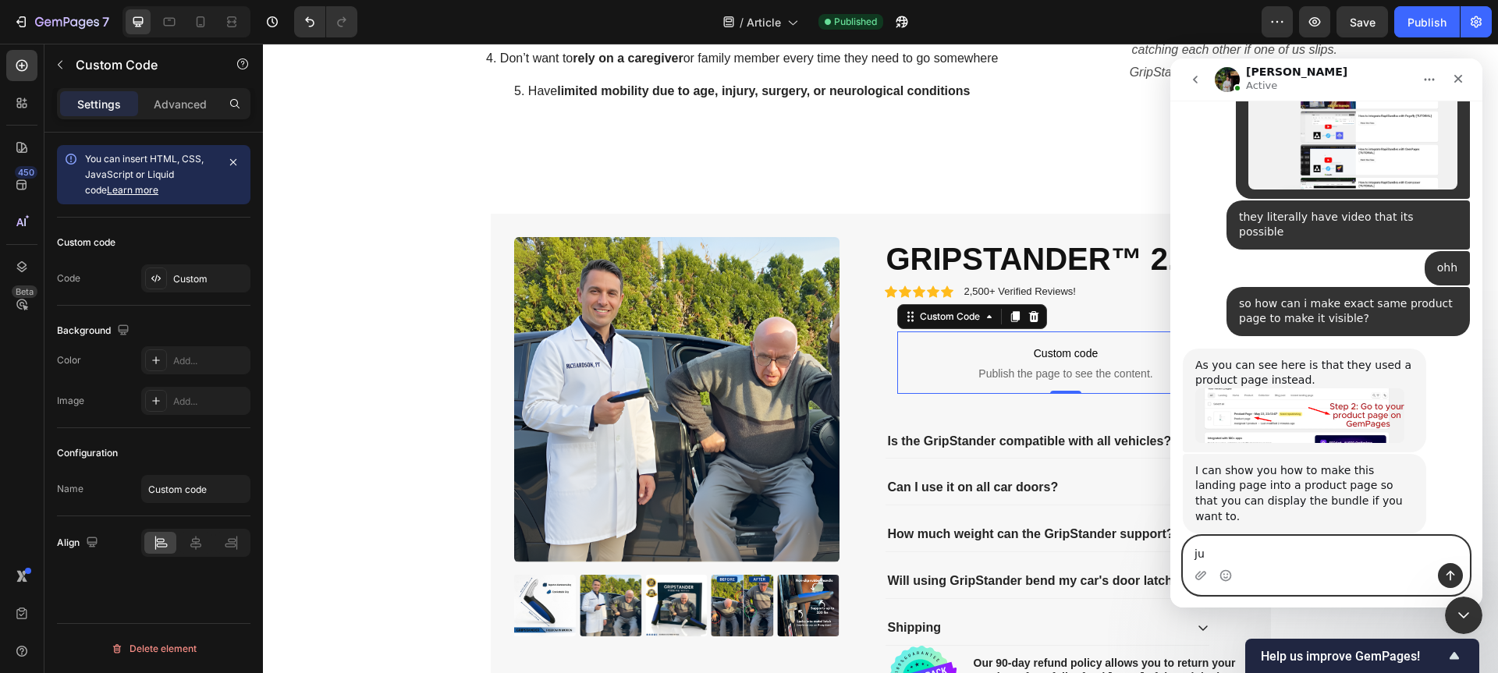
type textarea "j"
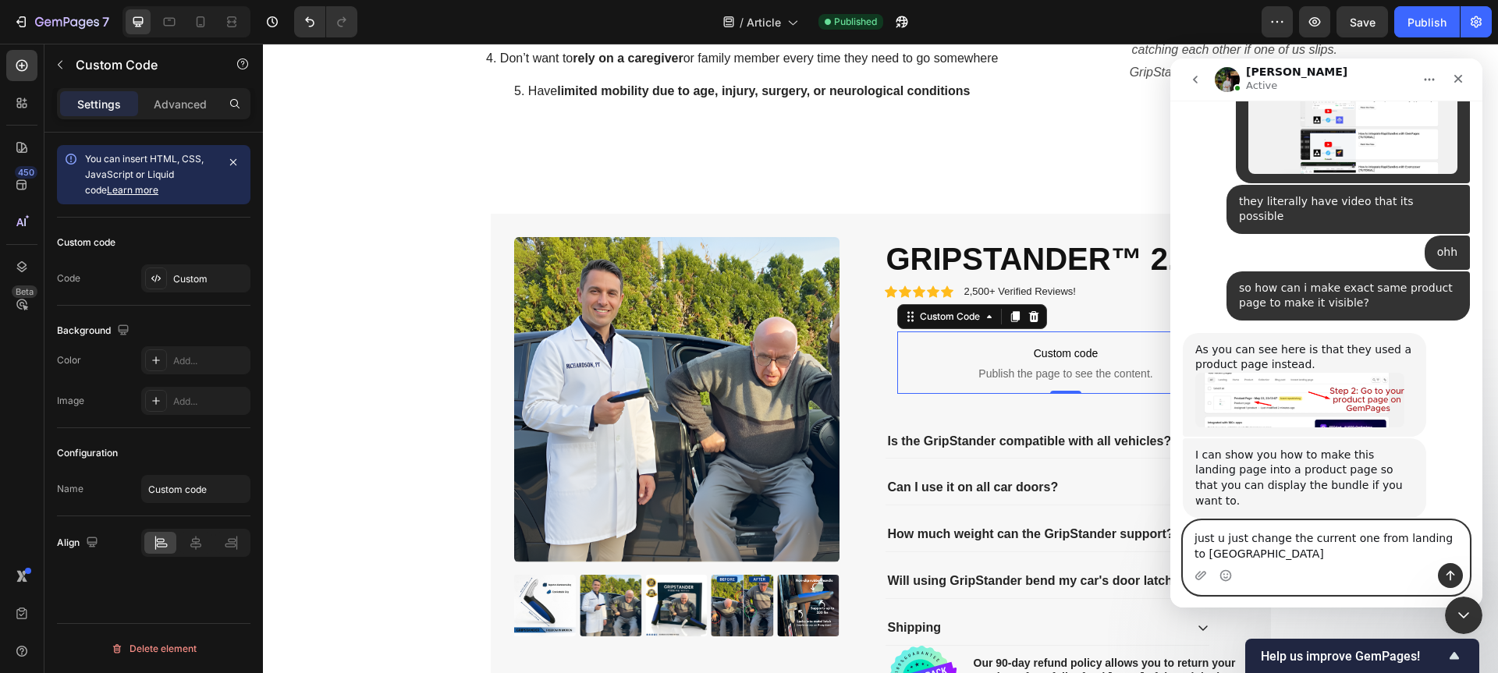
type textarea "just u just change the current one from landing to product"
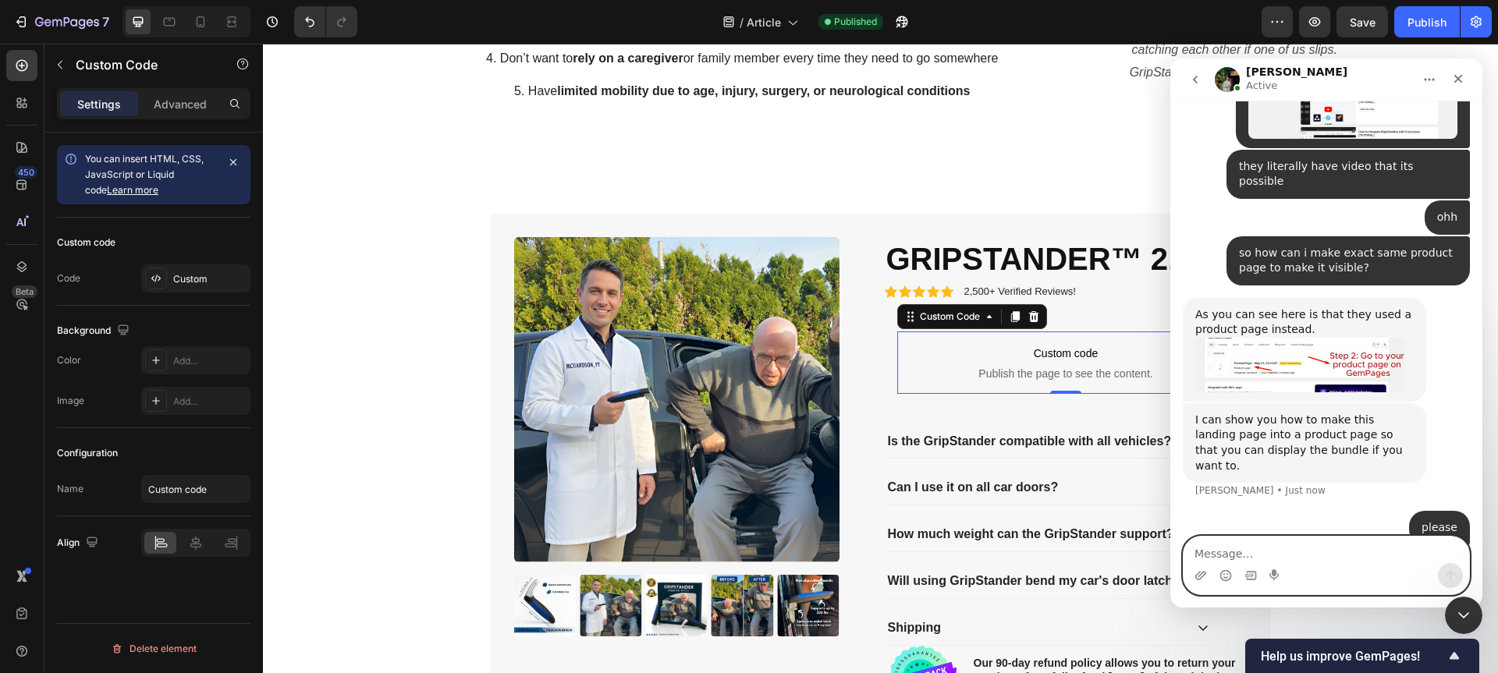
type textarea "p"
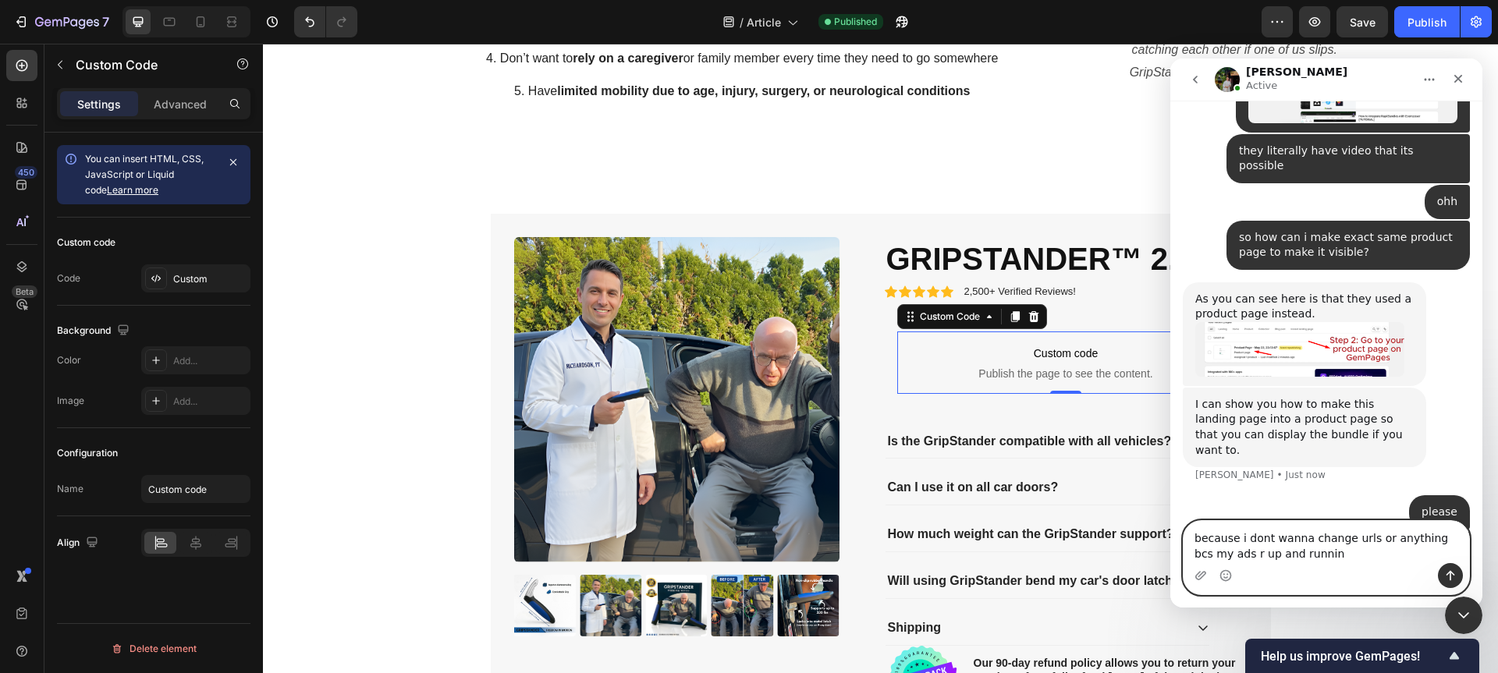
type textarea "because i dont wanna change urls or anything bcs my ads r up and running"
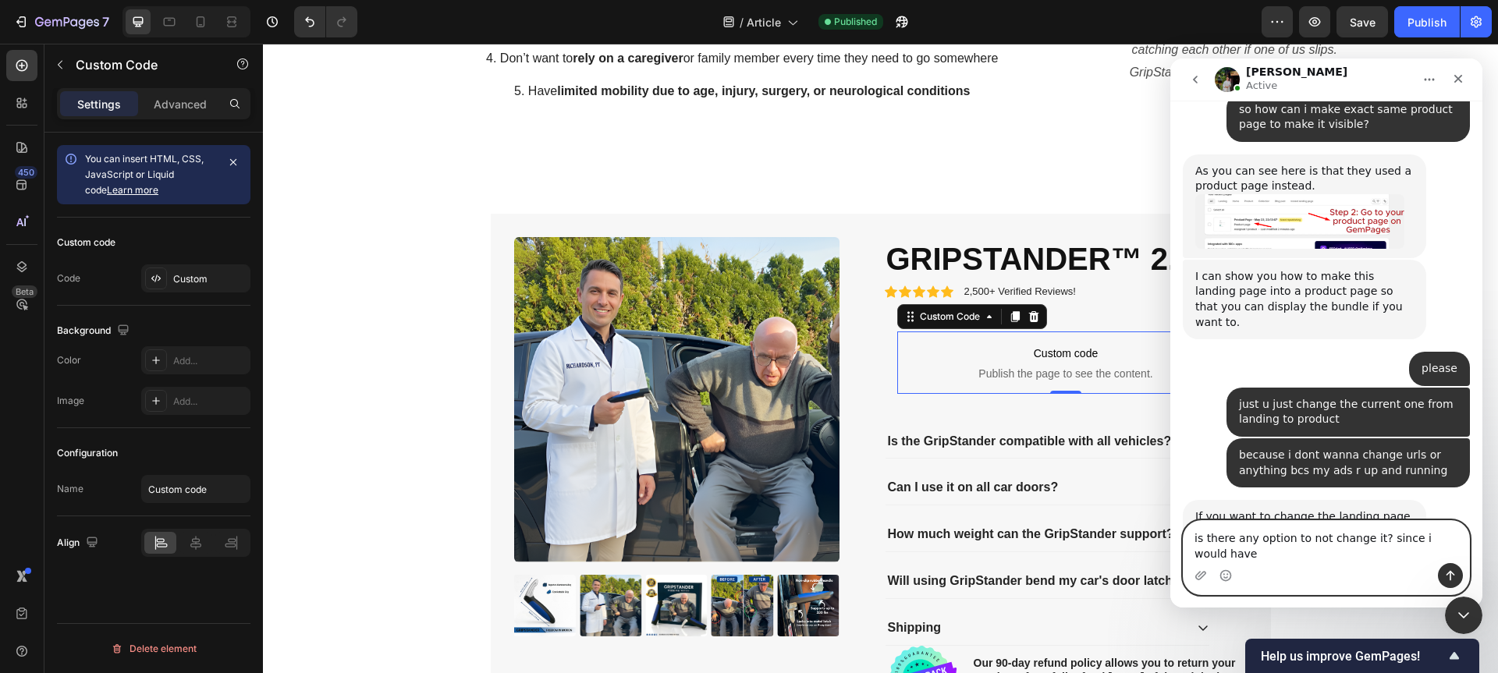
scroll to position [1700, 0]
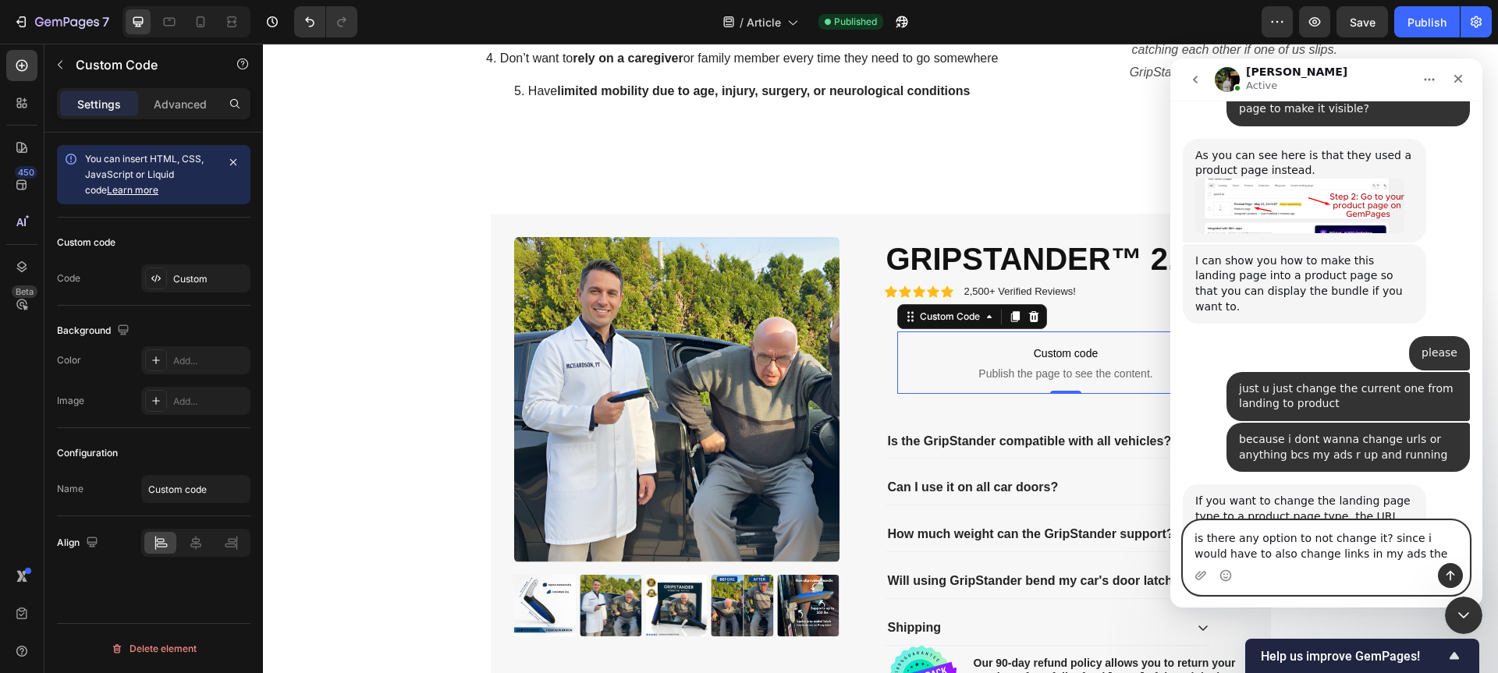
type textarea "is there any option to not change it? since i would have to also change links i…"
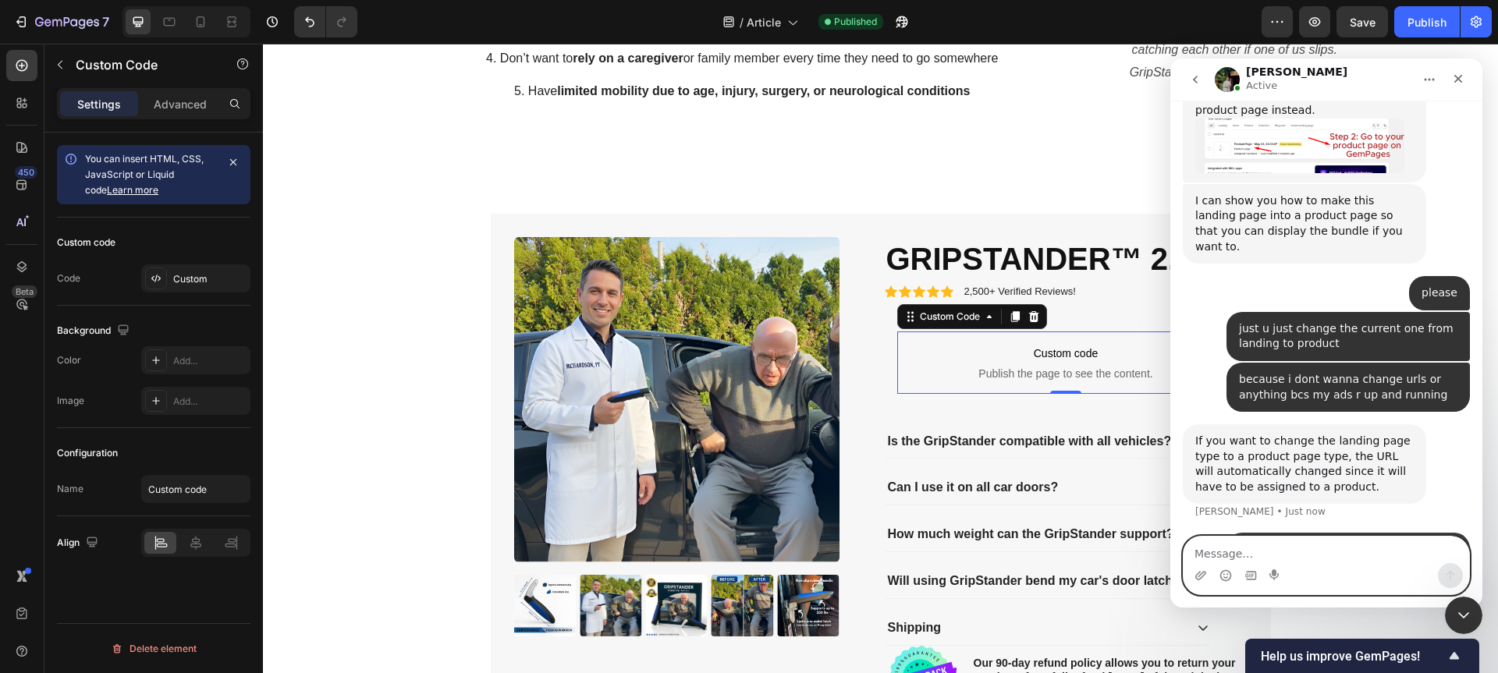
scroll to position [1761, 0]
type textarea "to different product page"
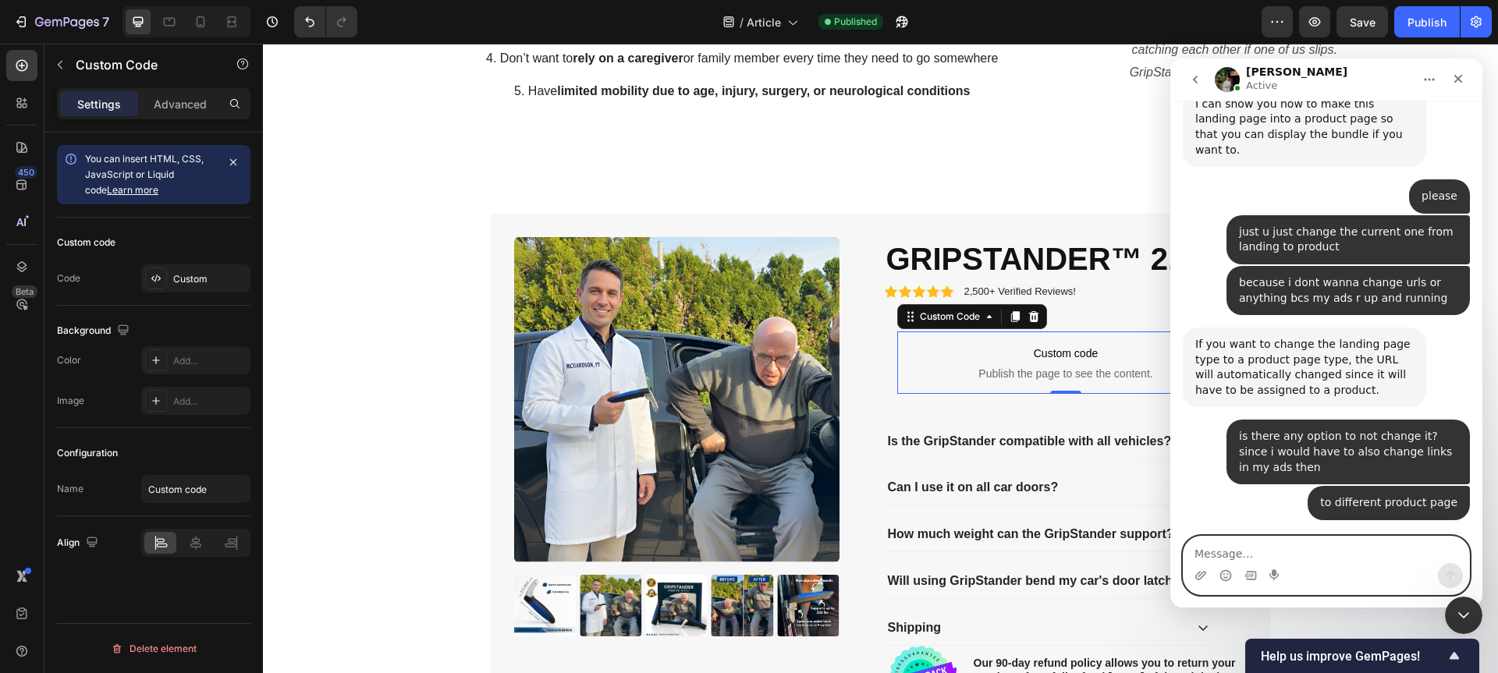
scroll to position [1949, 0]
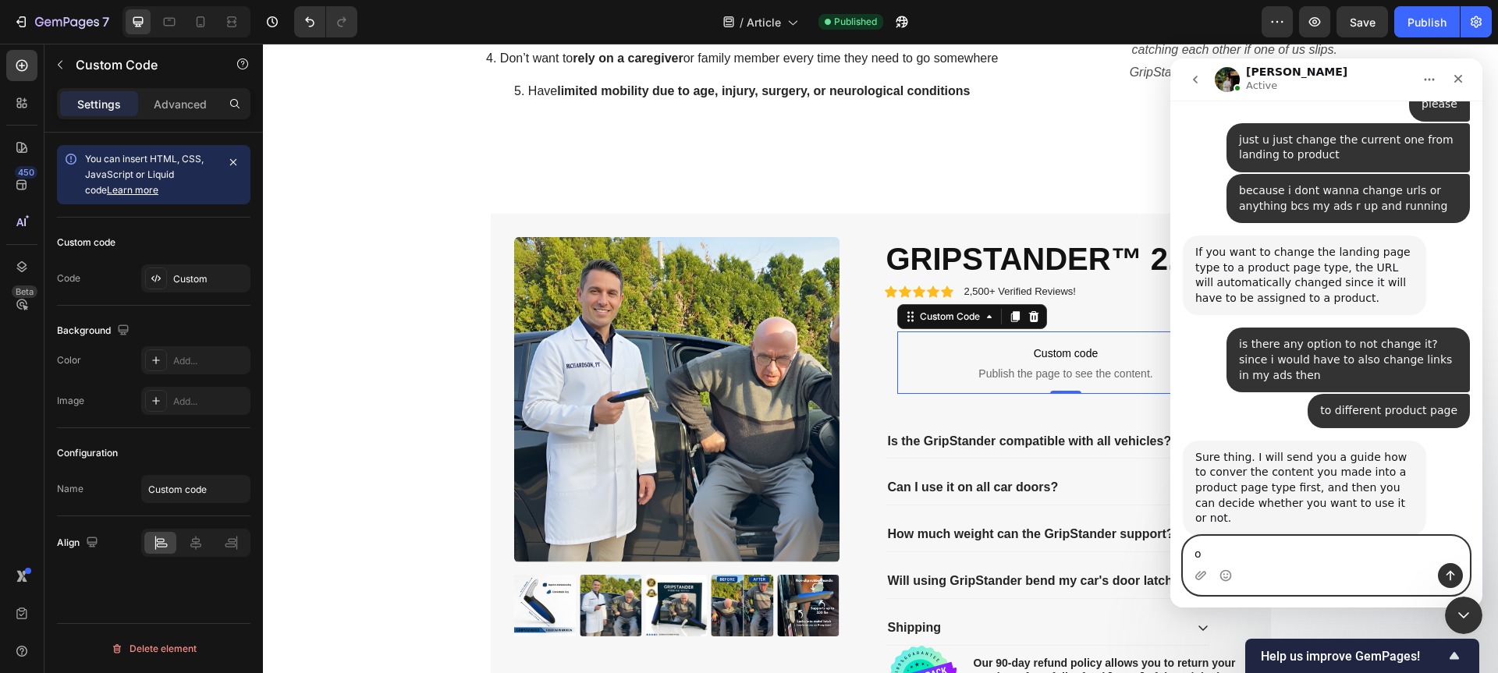
type textarea "ok"
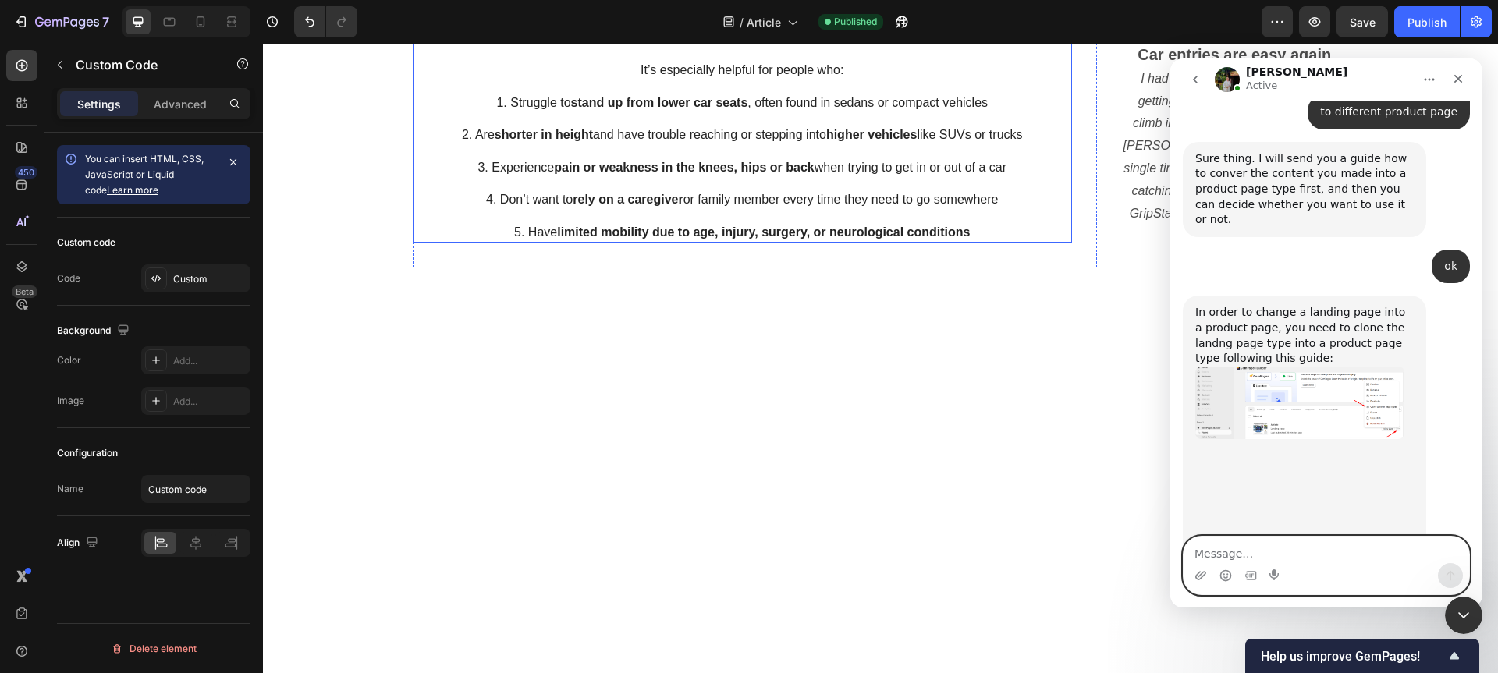
scroll to position [2253, 0]
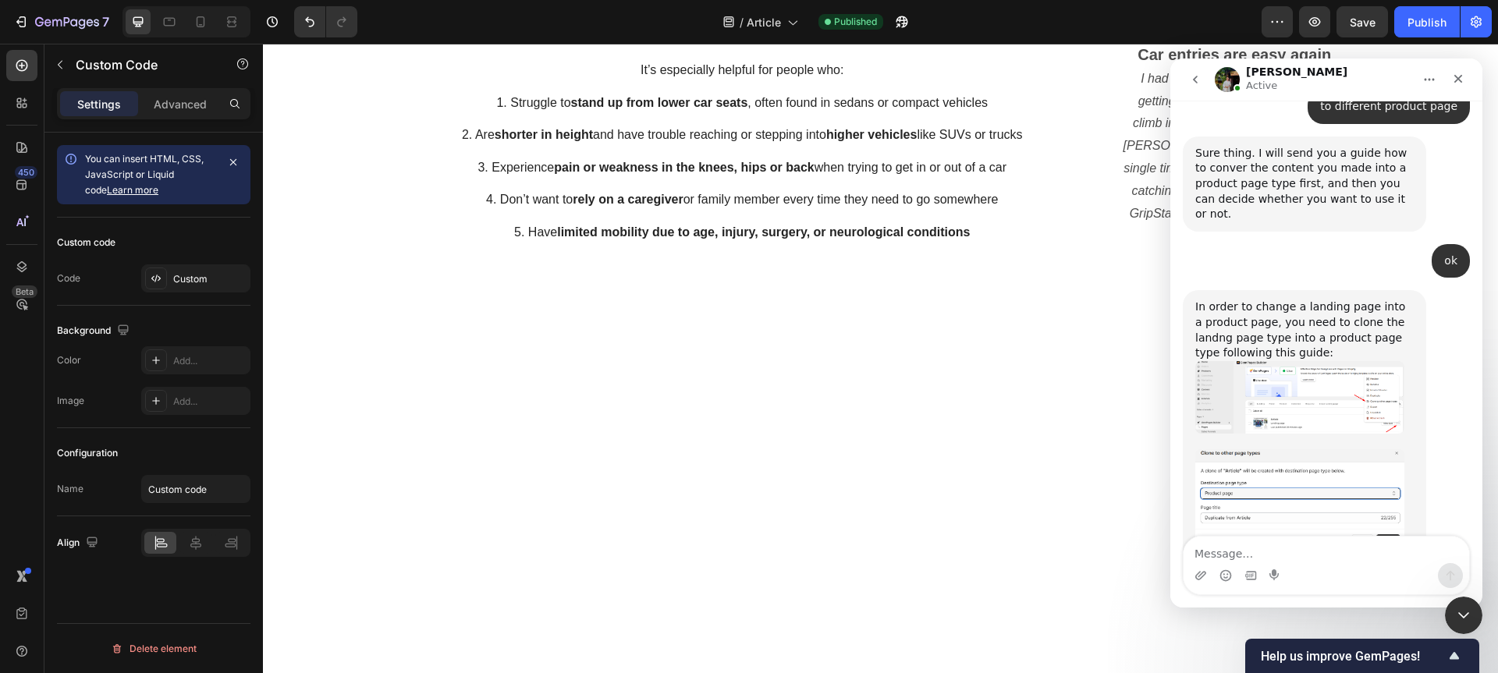
click at [1310, 361] on img "Jeremy says…" at bounding box center [1299, 397] width 209 height 73
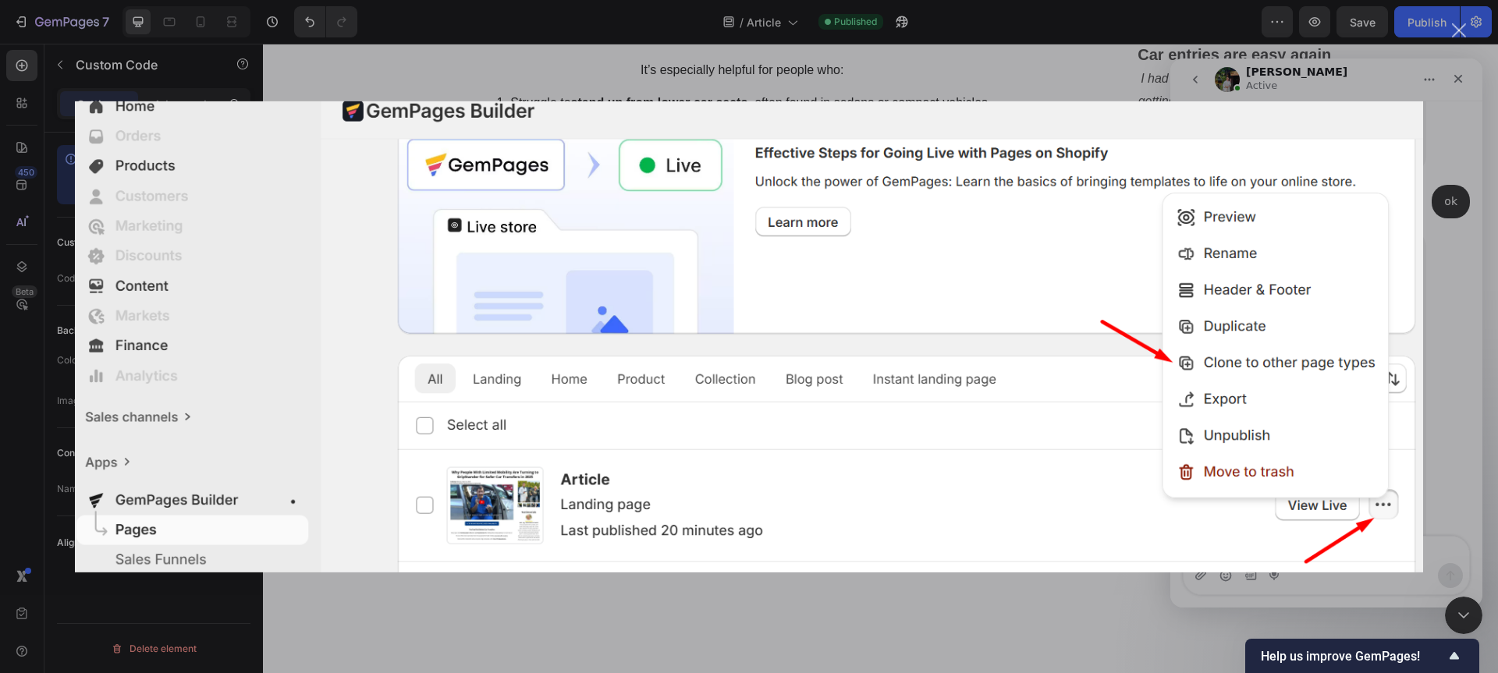
scroll to position [2313, 0]
click at [882, 604] on div "Intercom messenger" at bounding box center [749, 336] width 1498 height 673
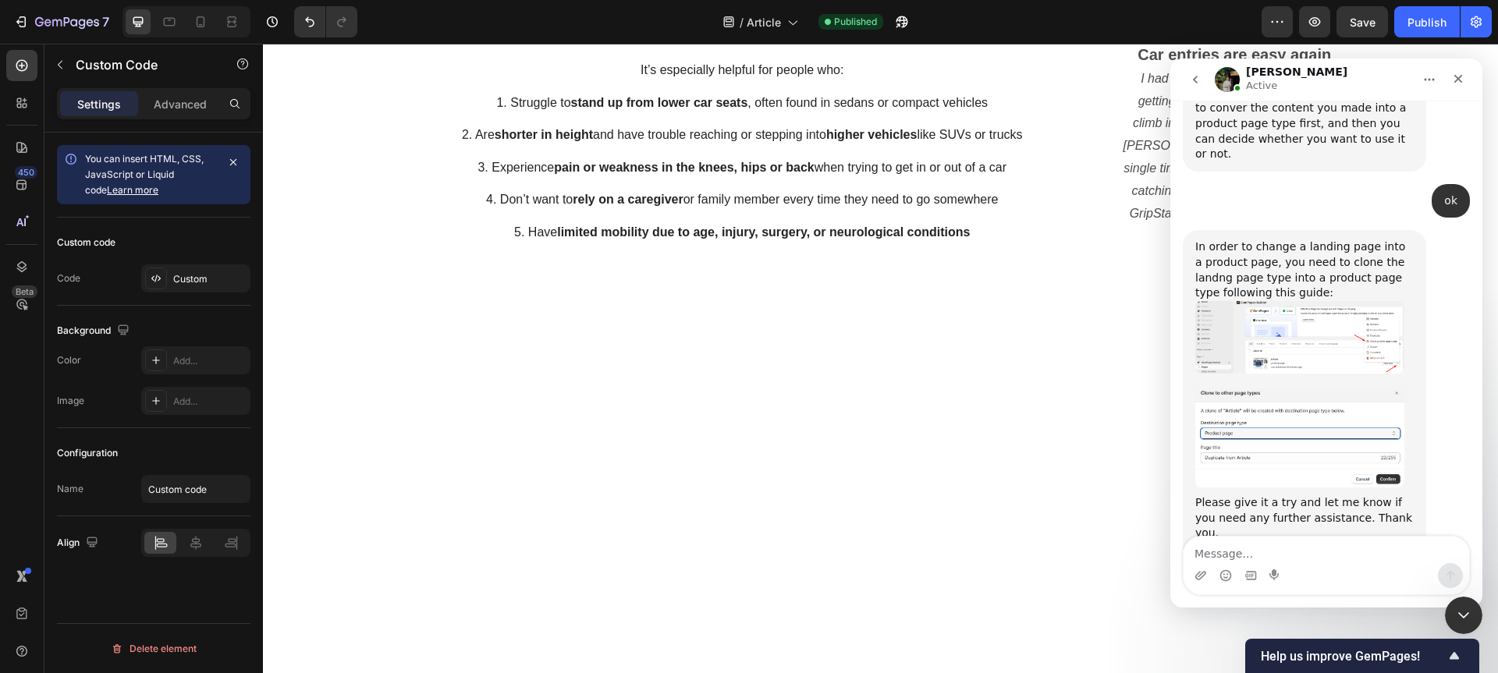
scroll to position [2364, 0]
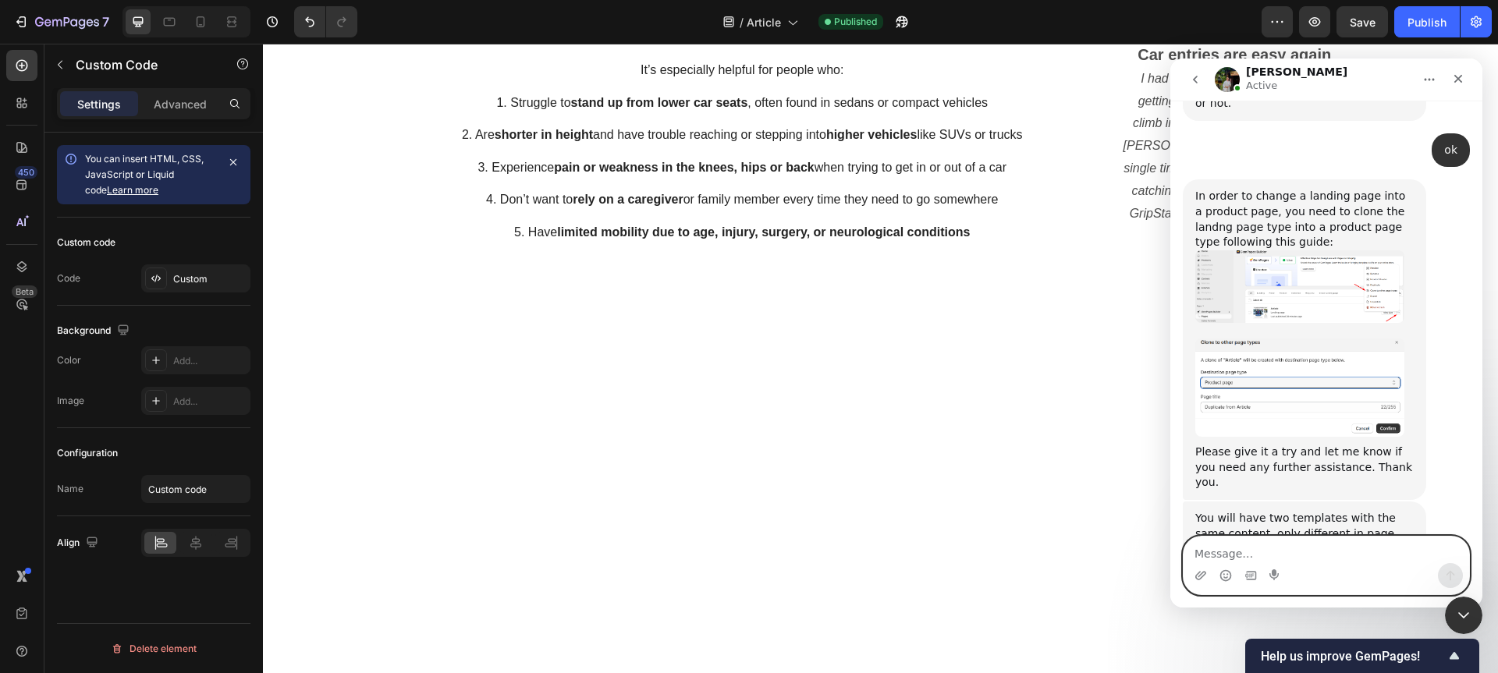
click at [1270, 553] on textarea "Message…" at bounding box center [1326, 550] width 286 height 27
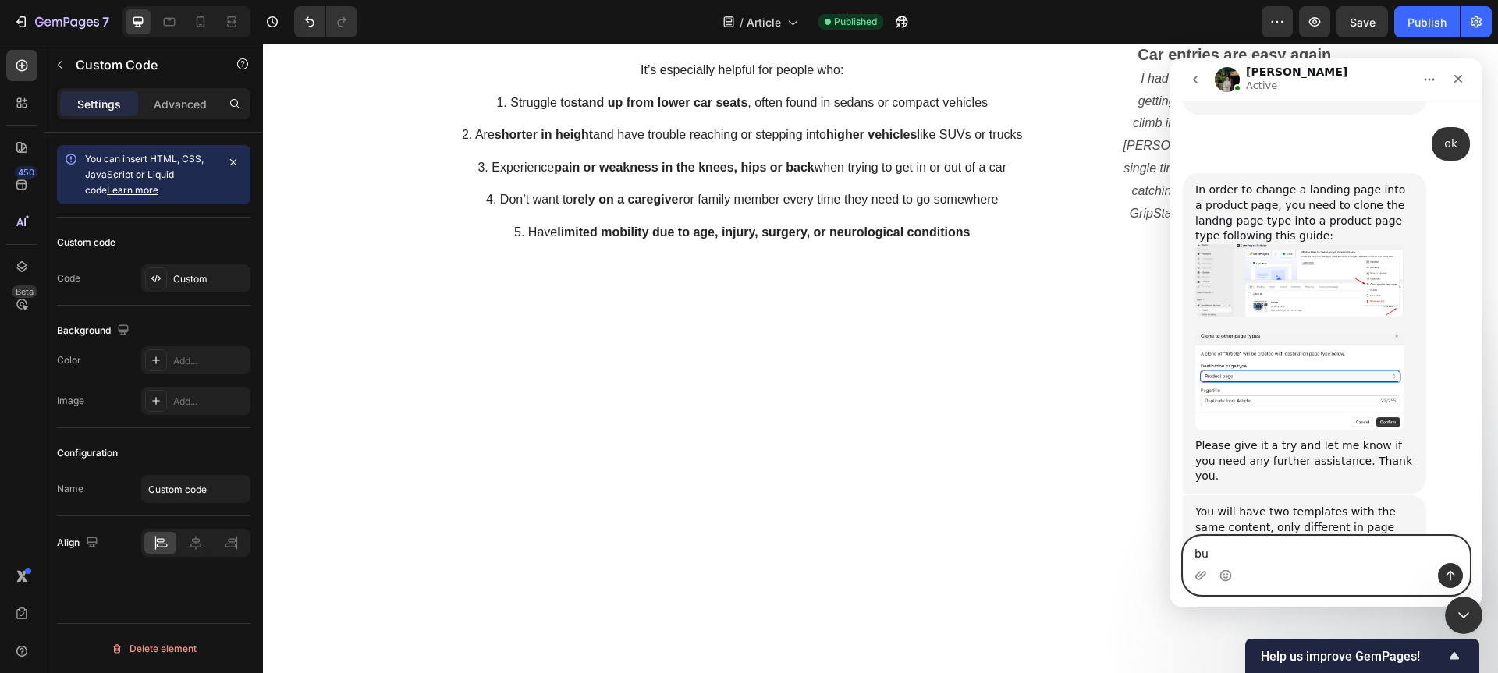
type textarea "b"
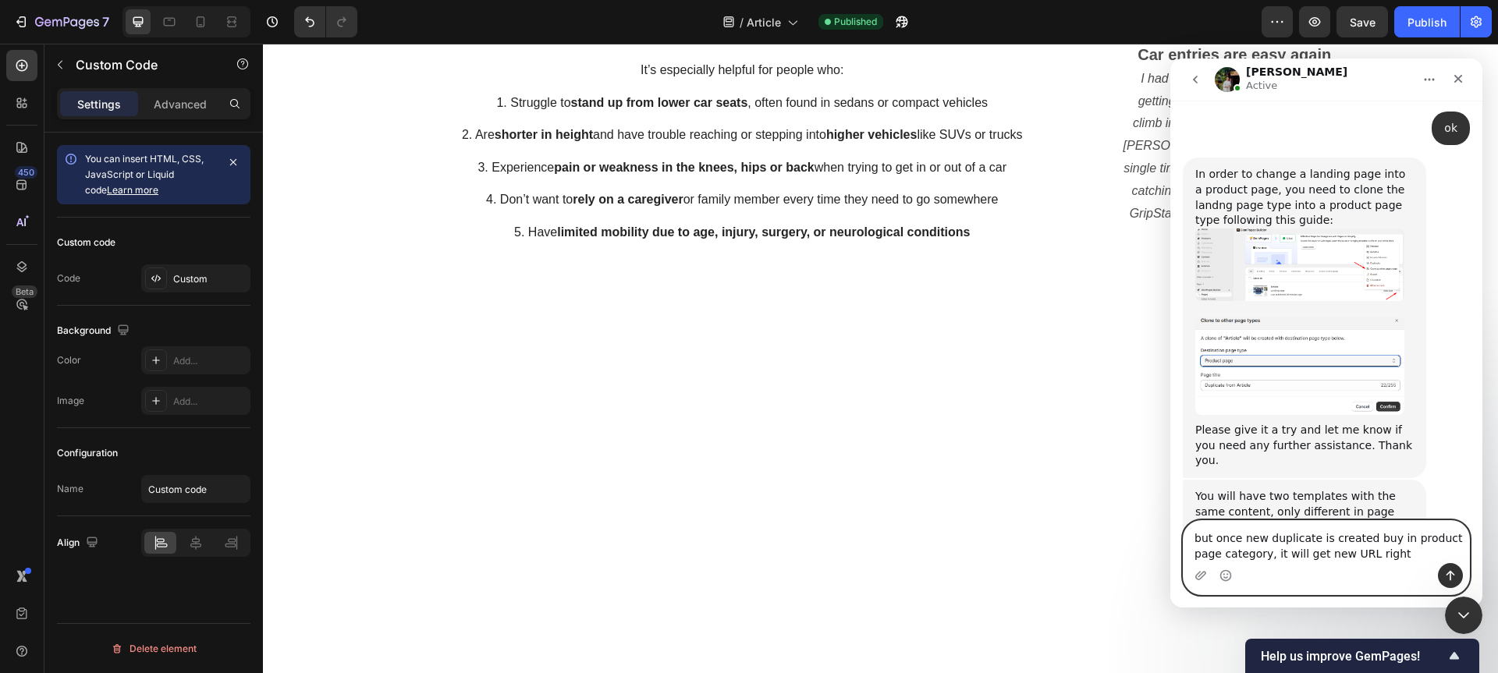
type textarea "but once new duplicate is created buy in product page category, it will get new…"
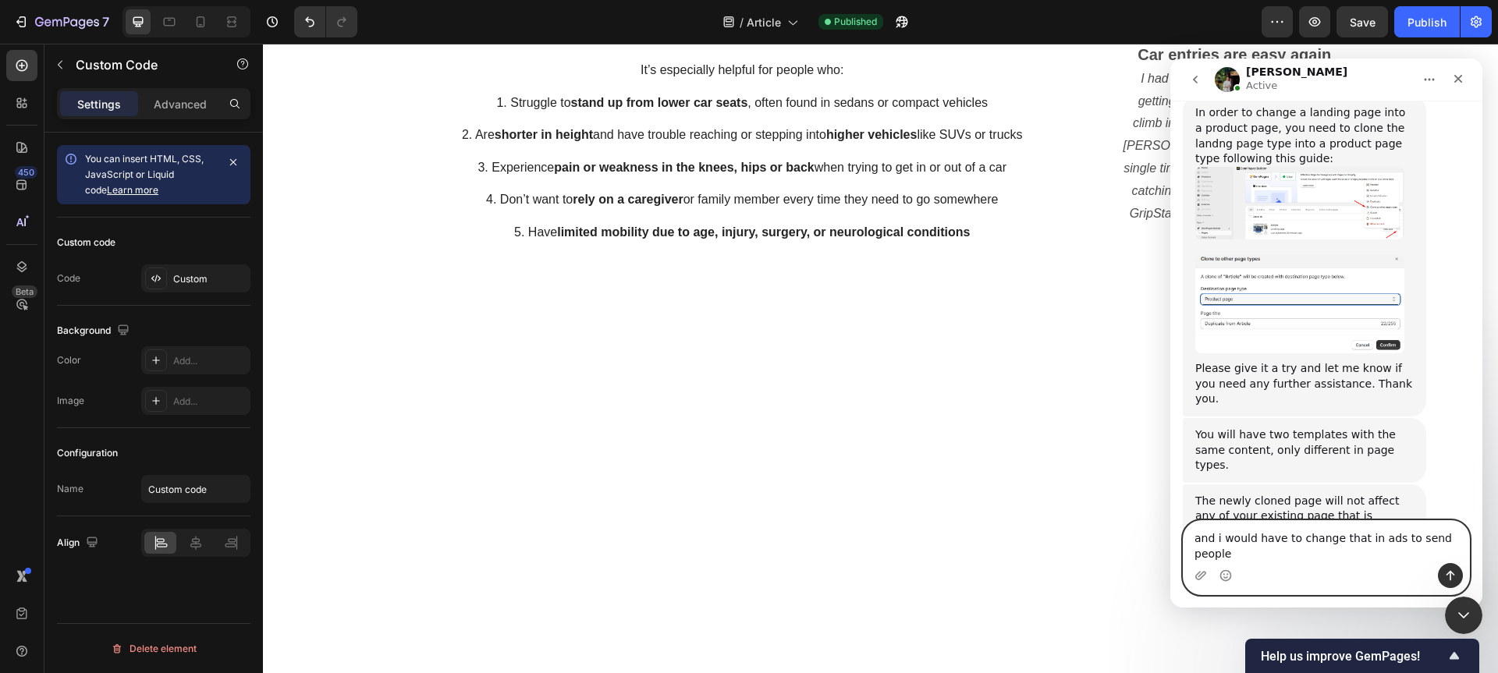
scroll to position [2463, 0]
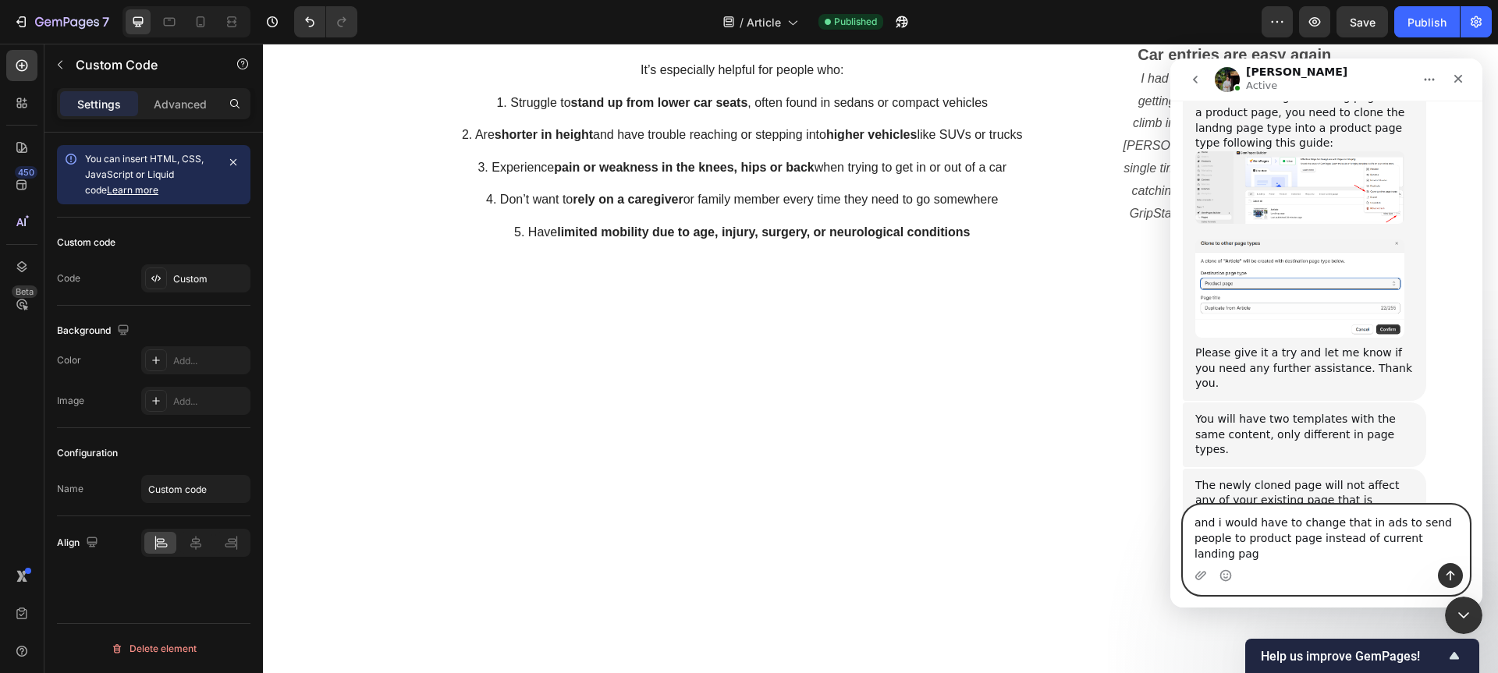
type textarea "and i would have to change that in ads to send people to product page instead o…"
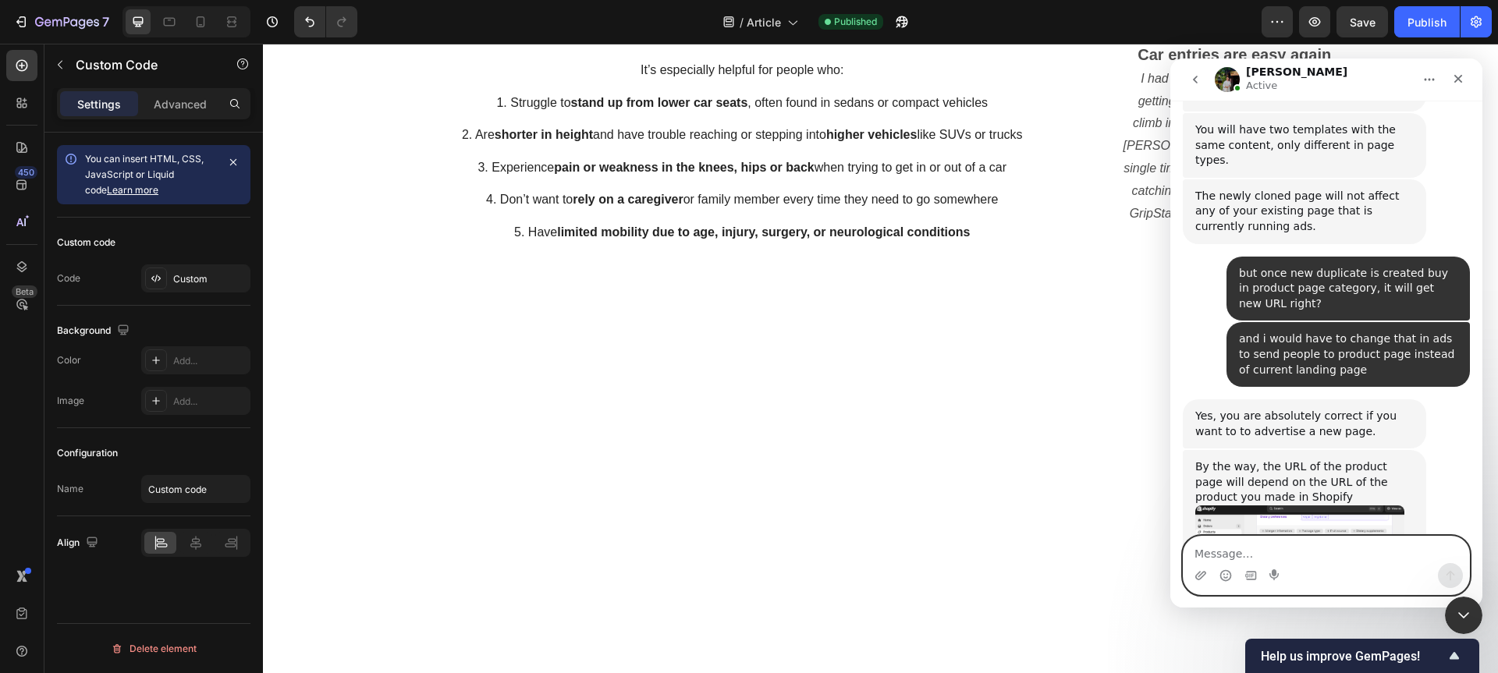
scroll to position [2767, 0]
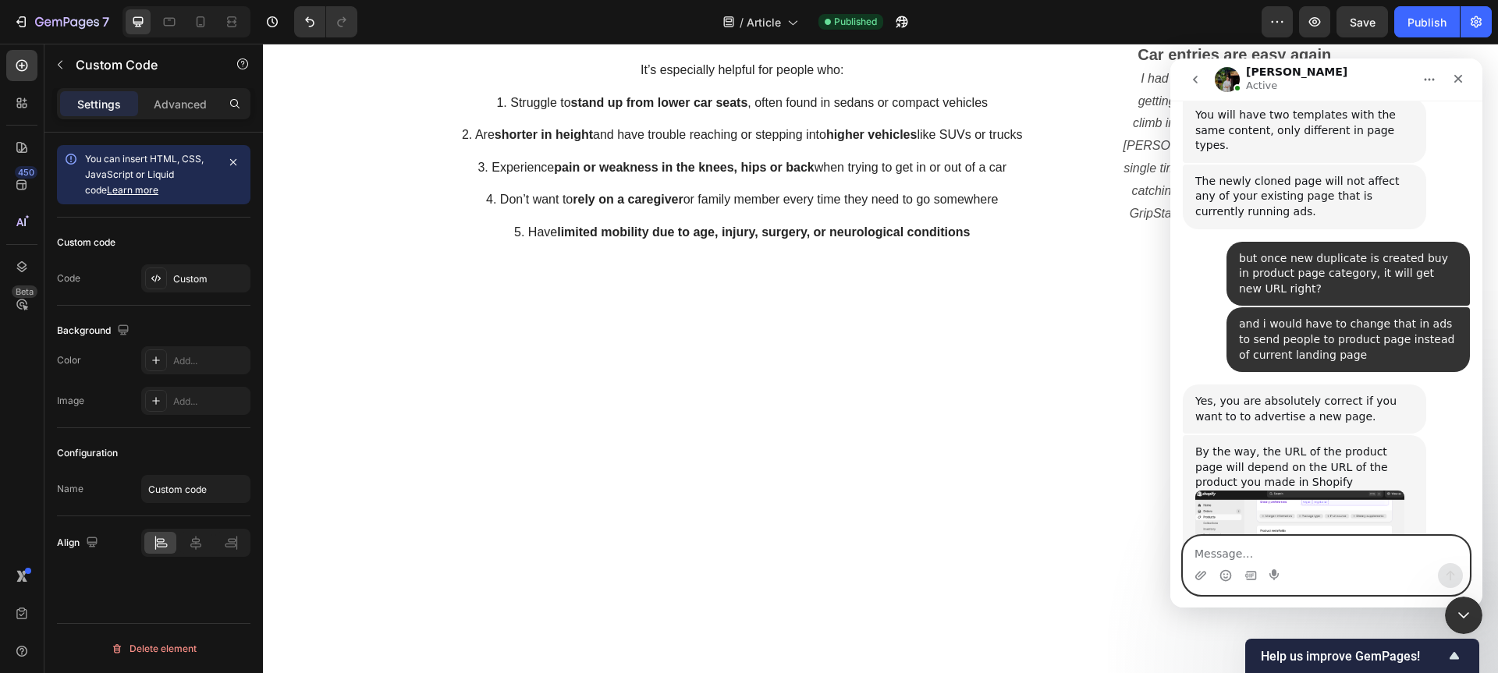
click at [1288, 545] on textarea "Message…" at bounding box center [1326, 550] width 286 height 27
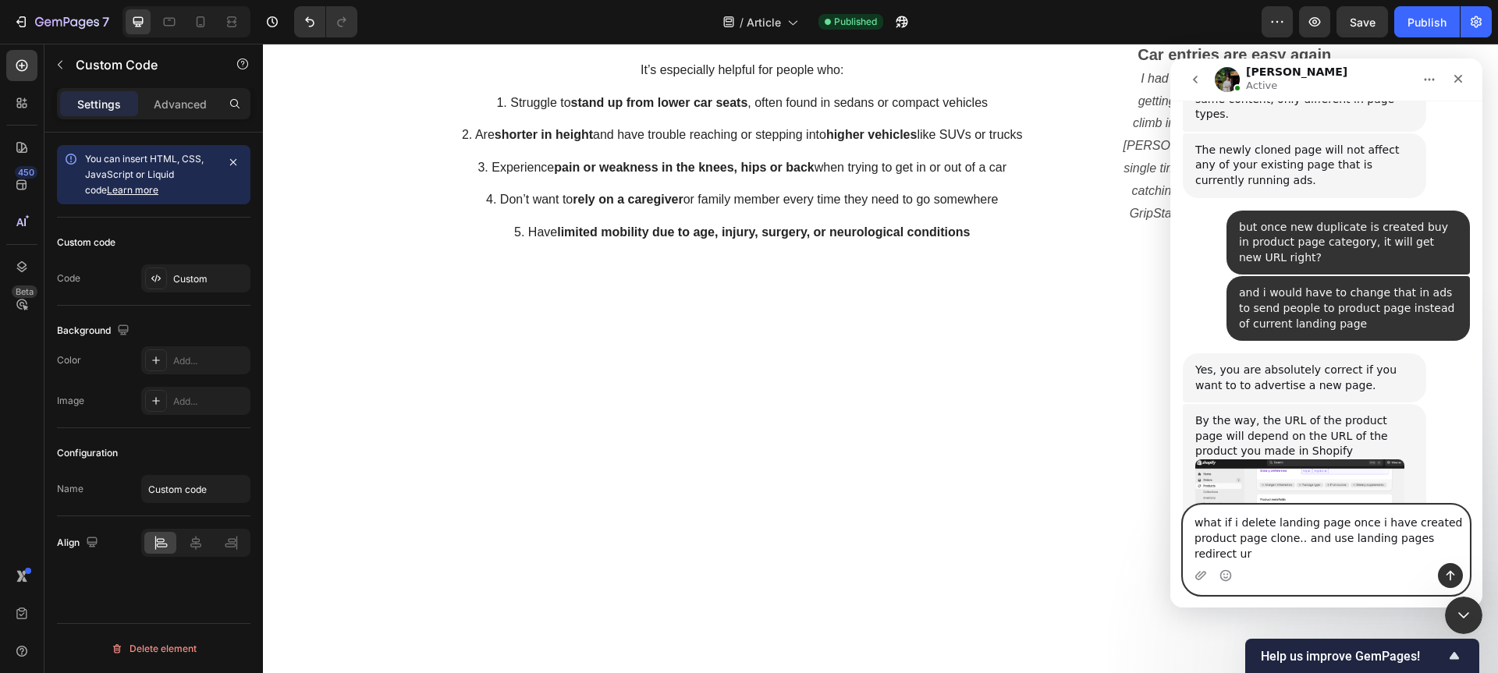
type textarea "what if i delete landing page once i have created product page clone.. and use …"
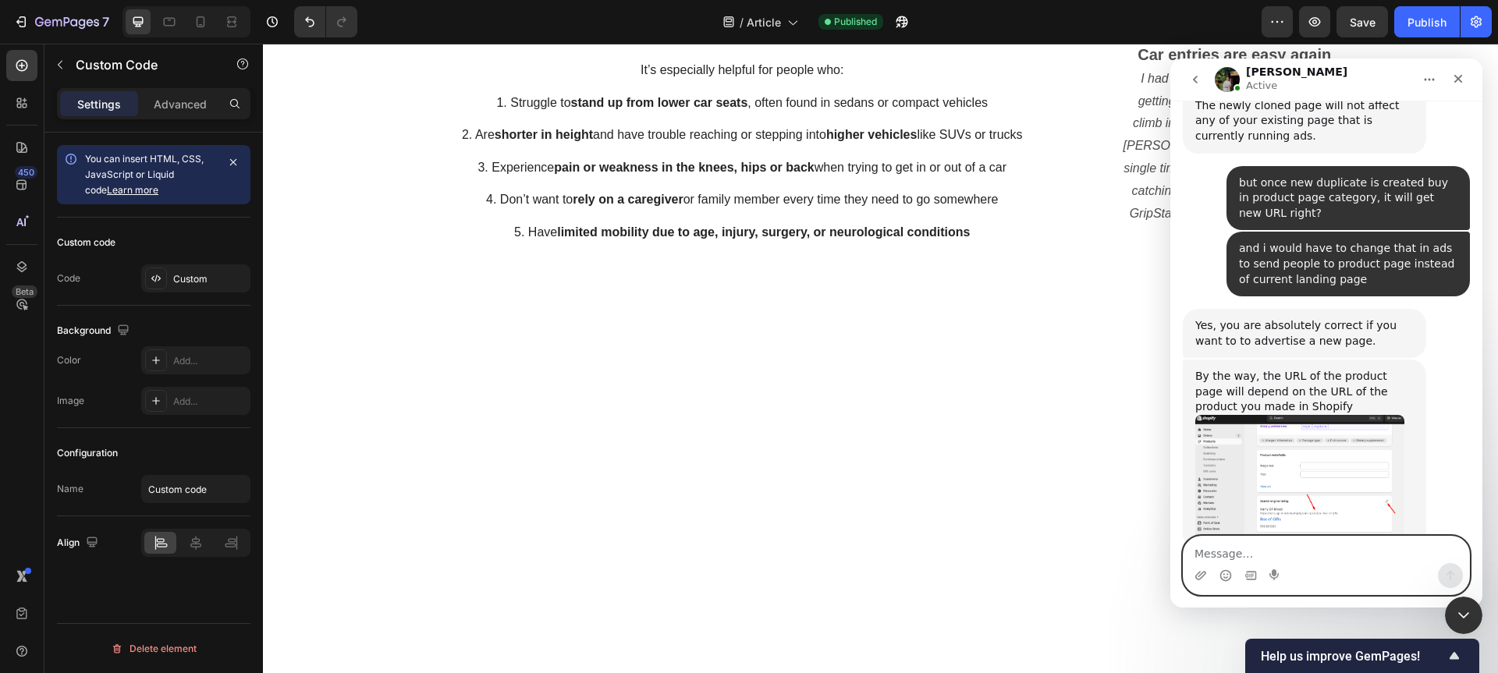
scroll to position [2843, 0]
type textarea "to keep the same one"
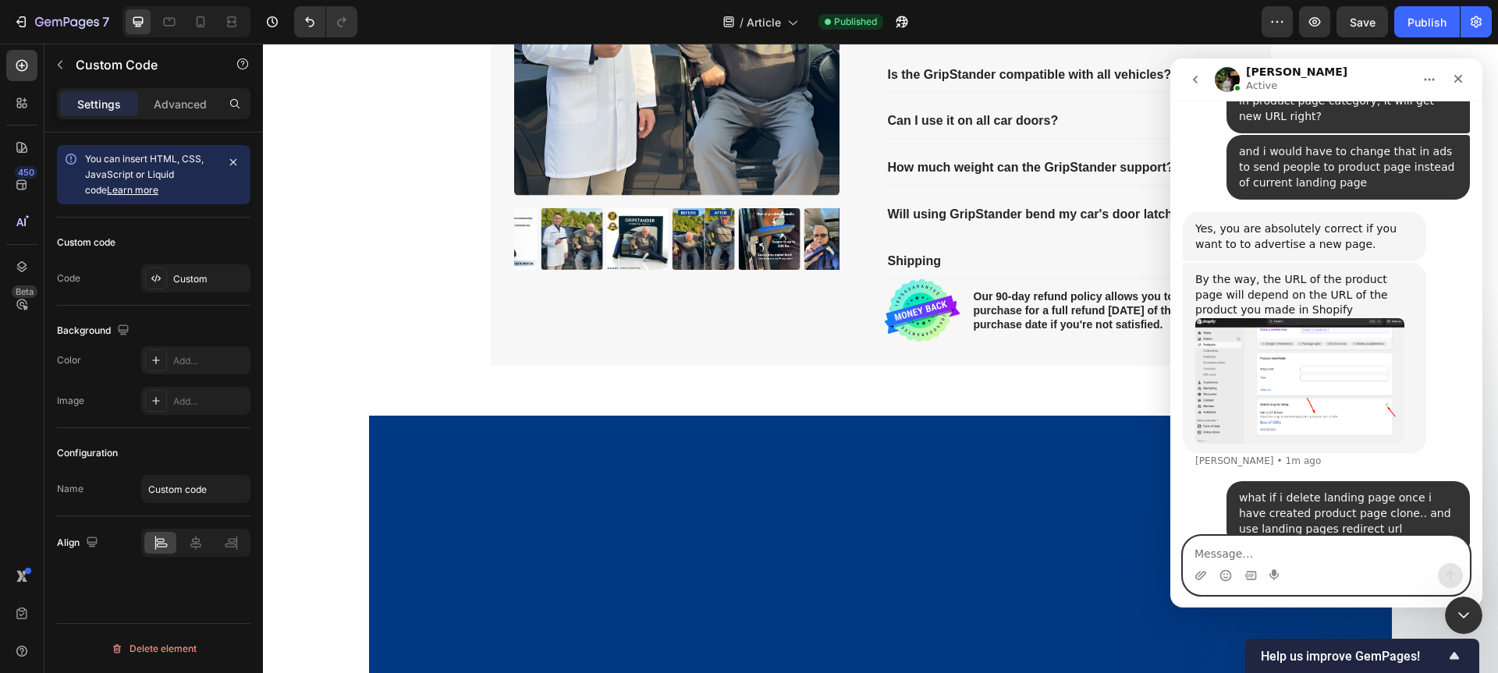
scroll to position [2400, 0]
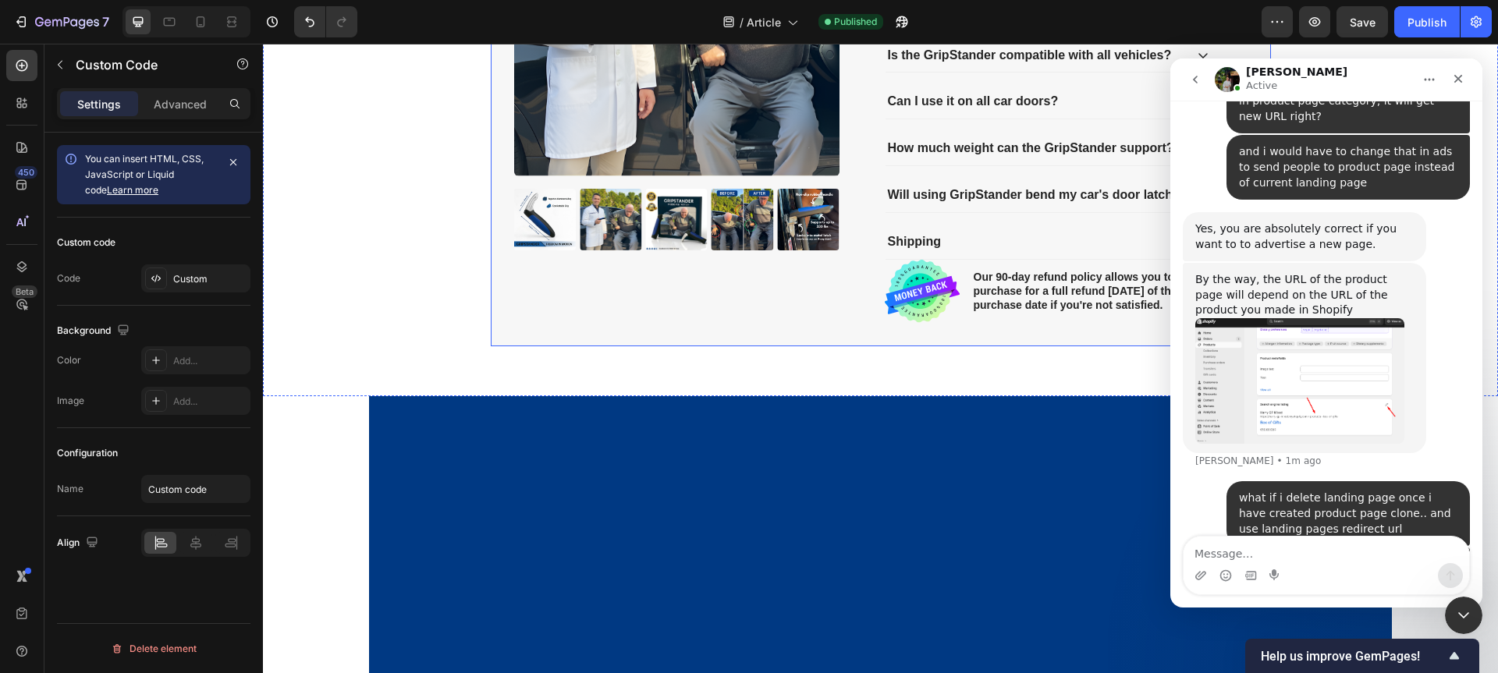
click at [850, 226] on div "Product Images Icon Icon Icon Icon Icon Icon List 2,500+ Verified Reviews! Text…" at bounding box center [881, 87] width 780 height 519
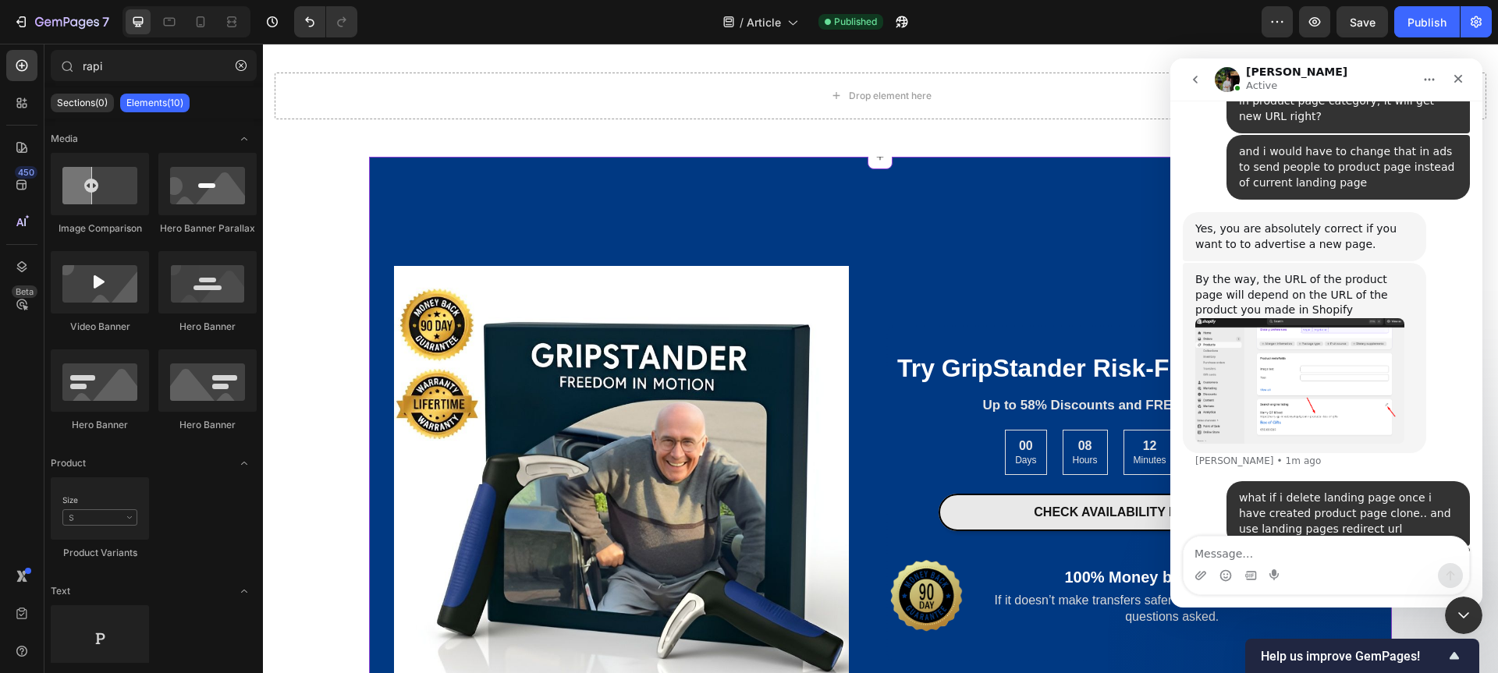
scroll to position [2409, 0]
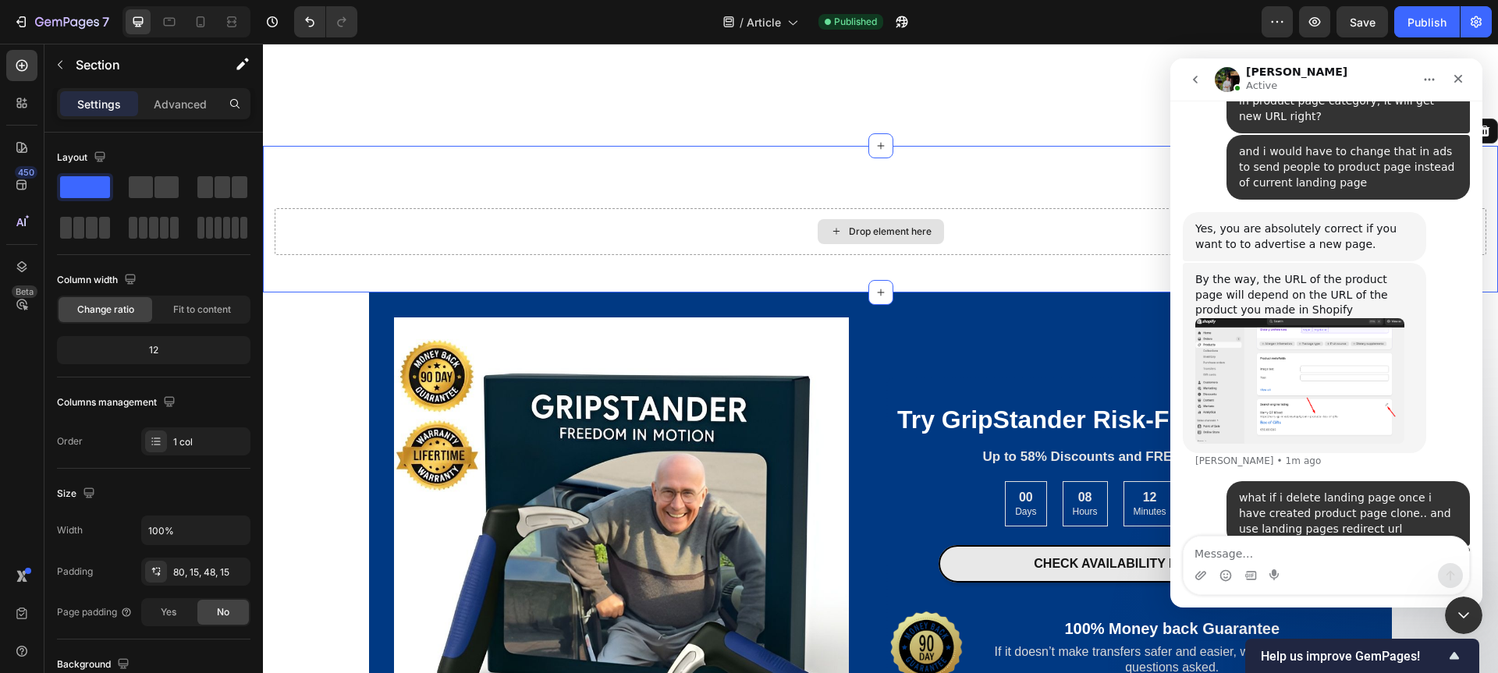
click at [995, 219] on div "Drop element here" at bounding box center [880, 231] width 1211 height 47
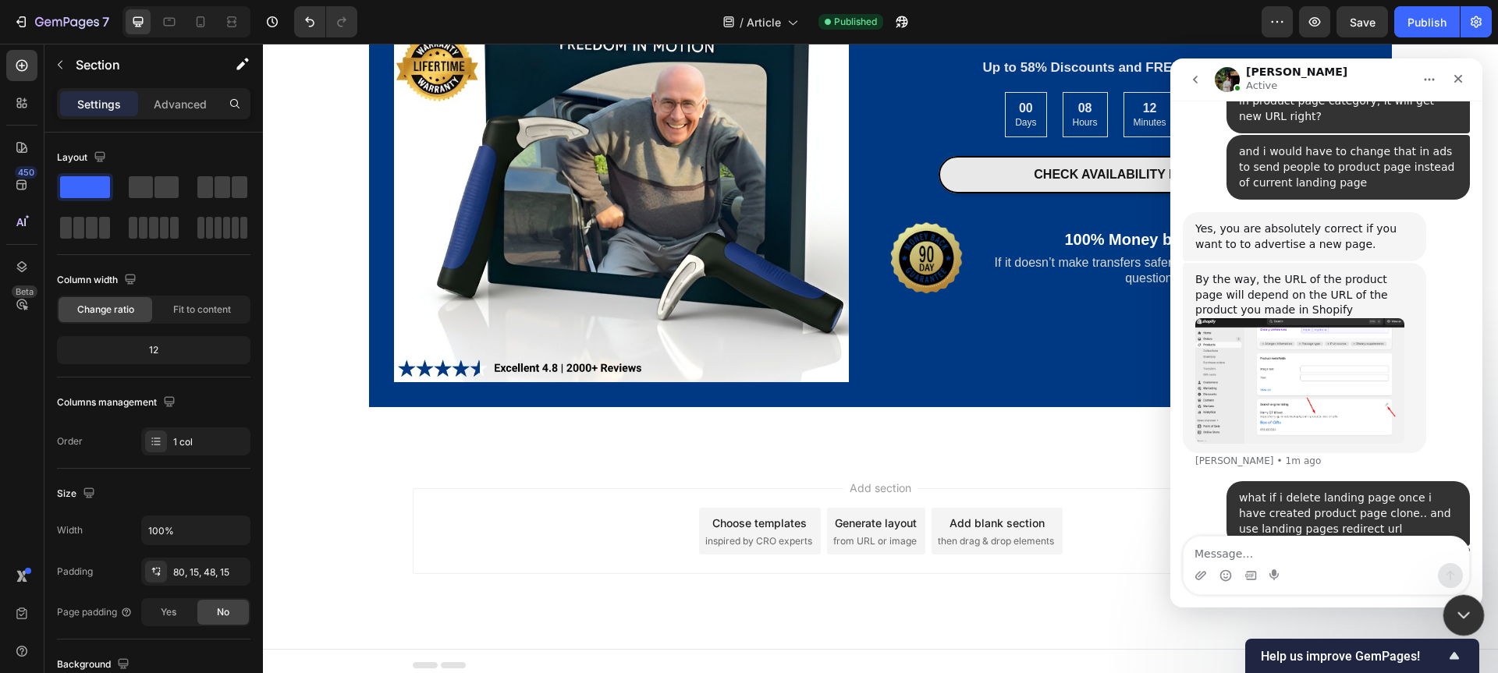
click at [1459, 604] on icon "Close Intercom Messenger" at bounding box center [1461, 613] width 19 height 19
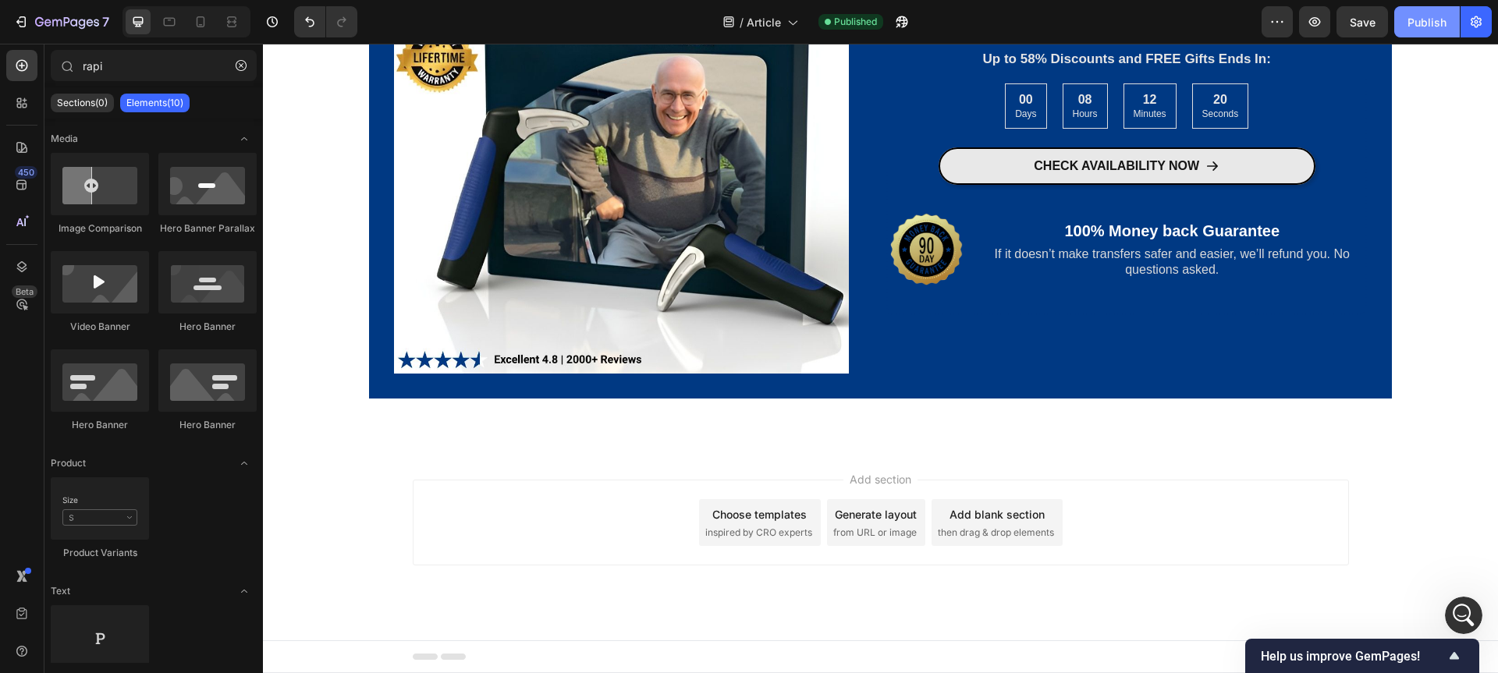
click at [1428, 26] on div "Publish" at bounding box center [1426, 22] width 39 height 16
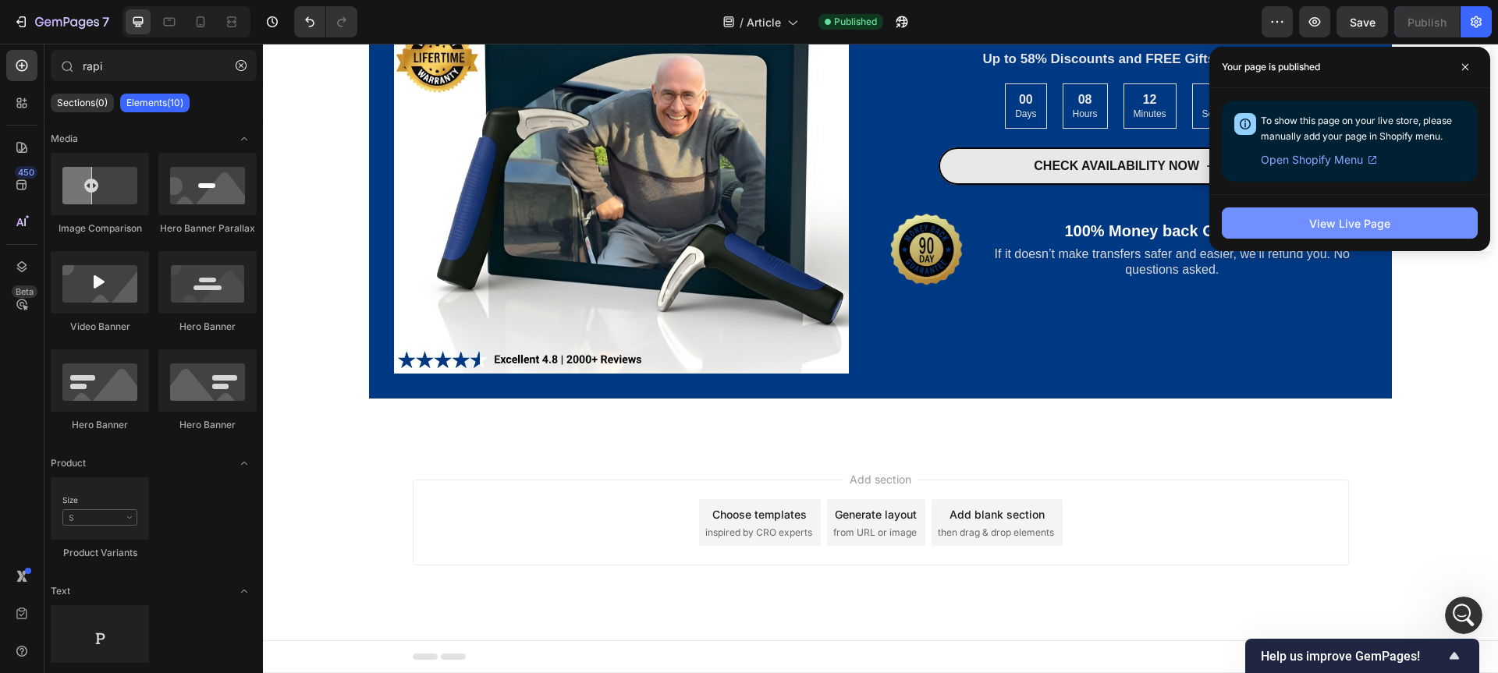
click at [1315, 225] on div "View Live Page" at bounding box center [1349, 223] width 81 height 16
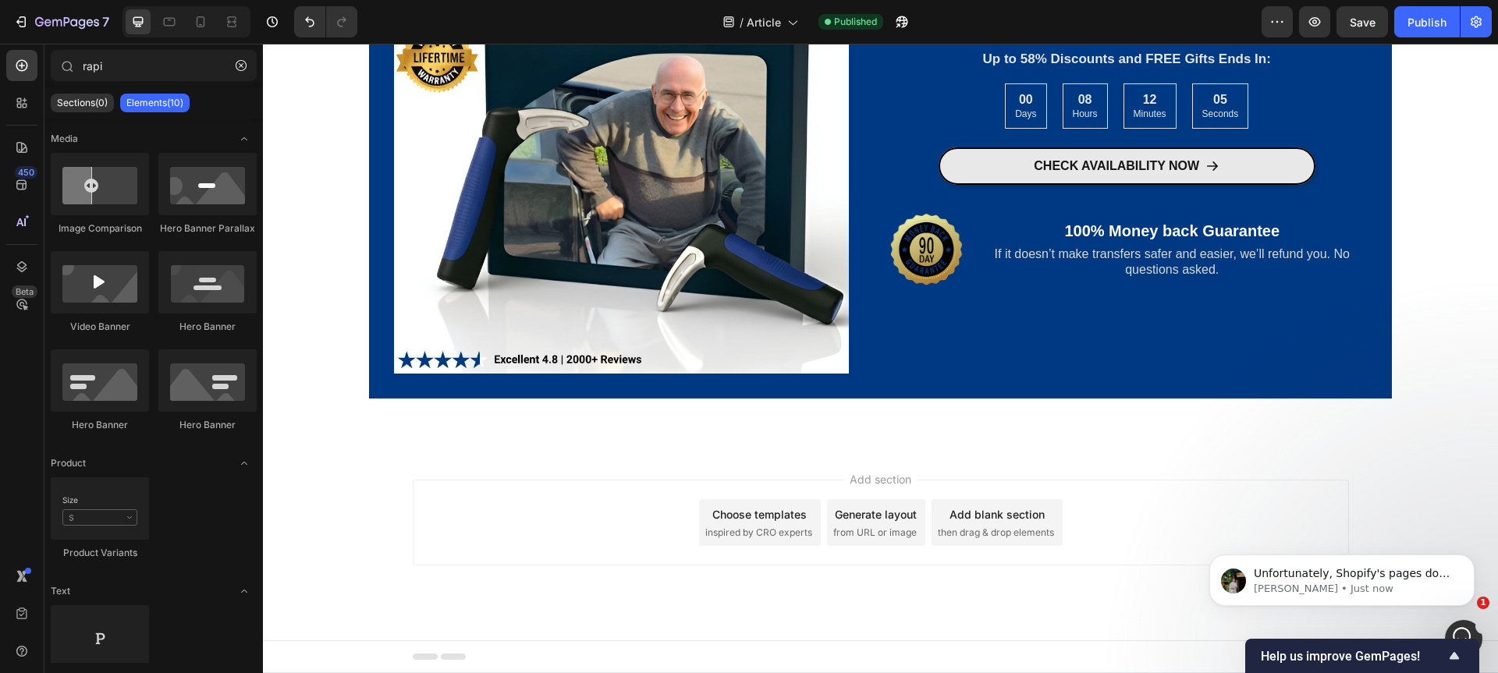
scroll to position [2956, 0]
click at [1405, 582] on p "[PERSON_NAME] • Just now" at bounding box center [1354, 589] width 201 height 14
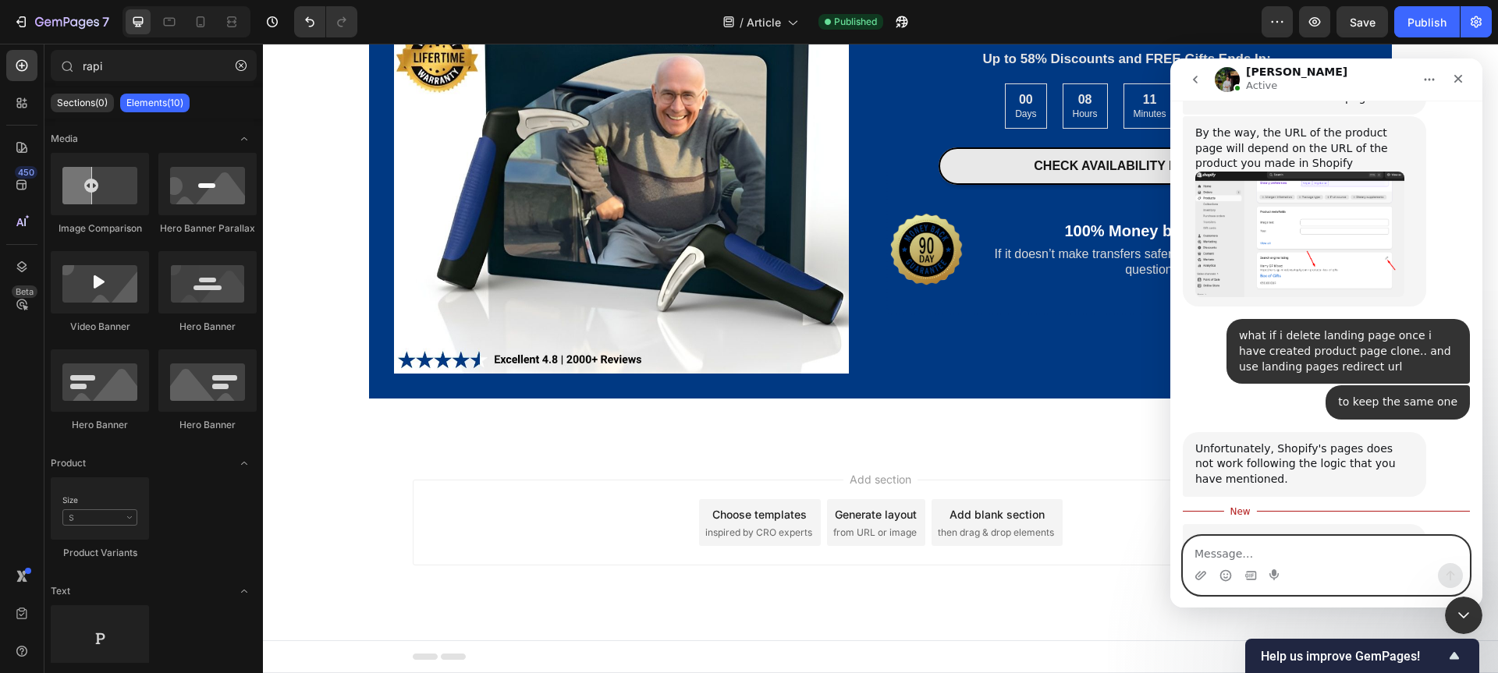
scroll to position [3093, 0]
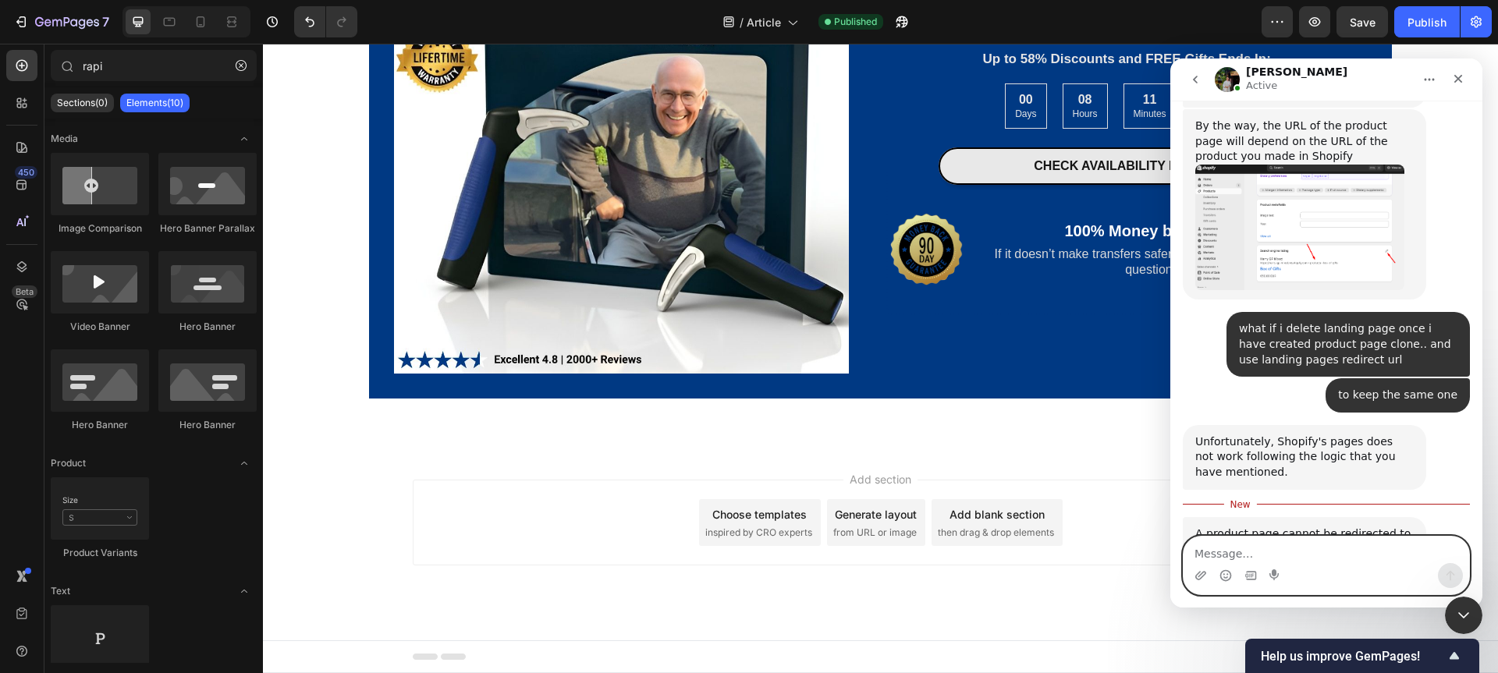
click at [1283, 555] on textarea "Message…" at bounding box center [1326, 550] width 286 height 27
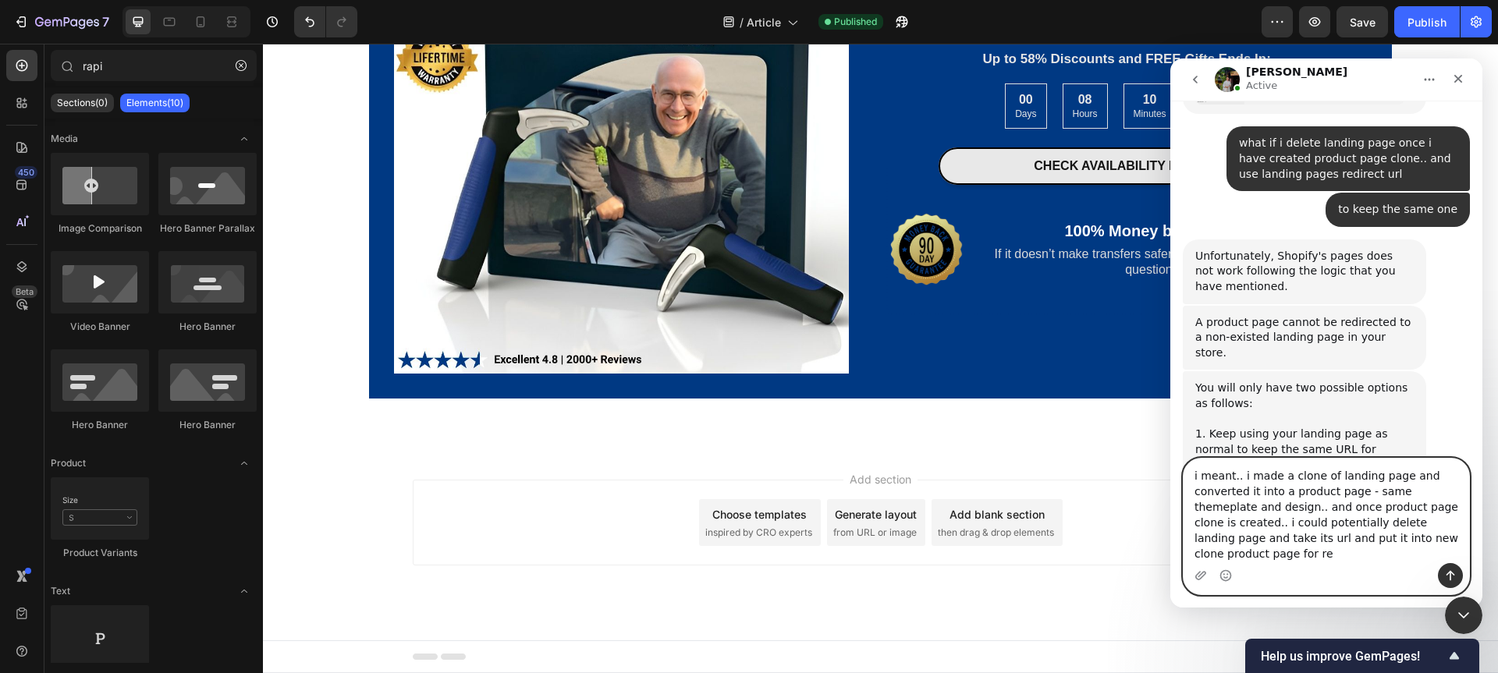
scroll to position [3294, 0]
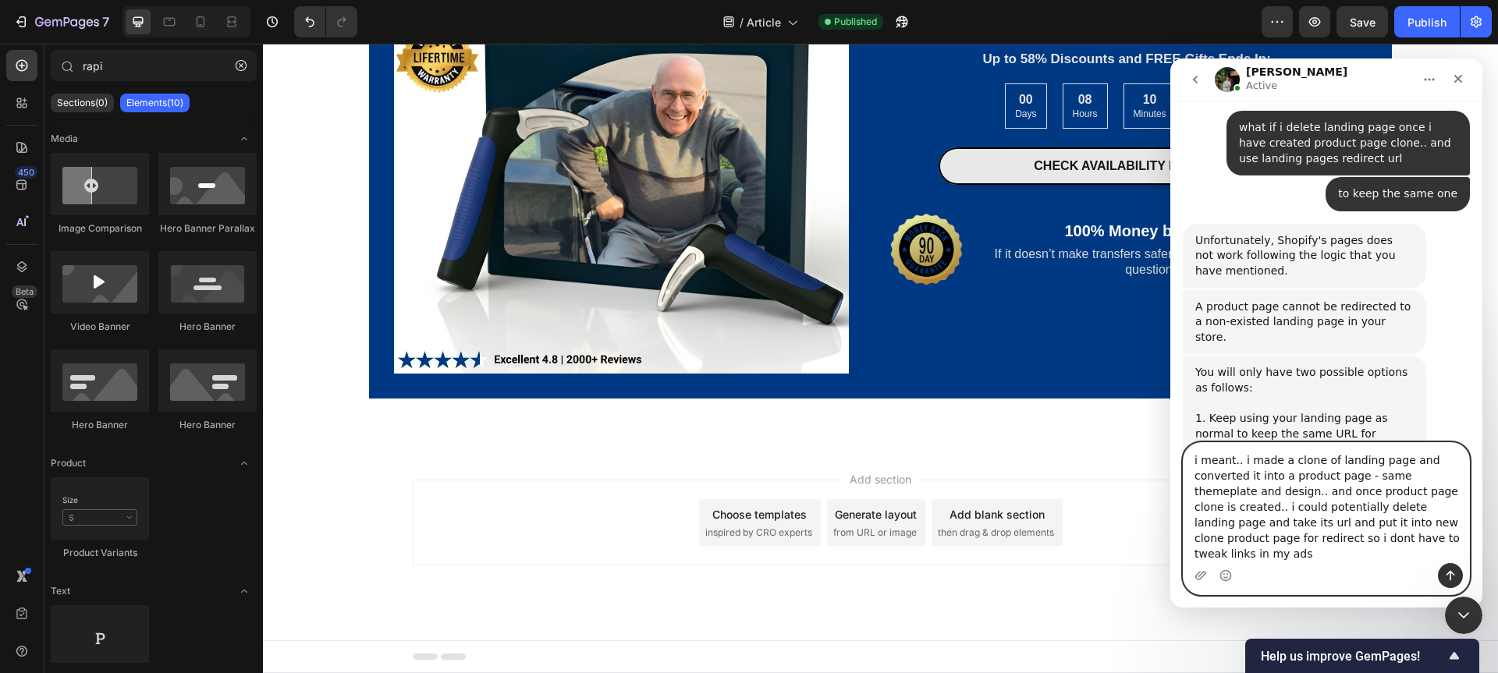
type textarea "i meant.. i made a clone of landing page and converted it into a product page -…"
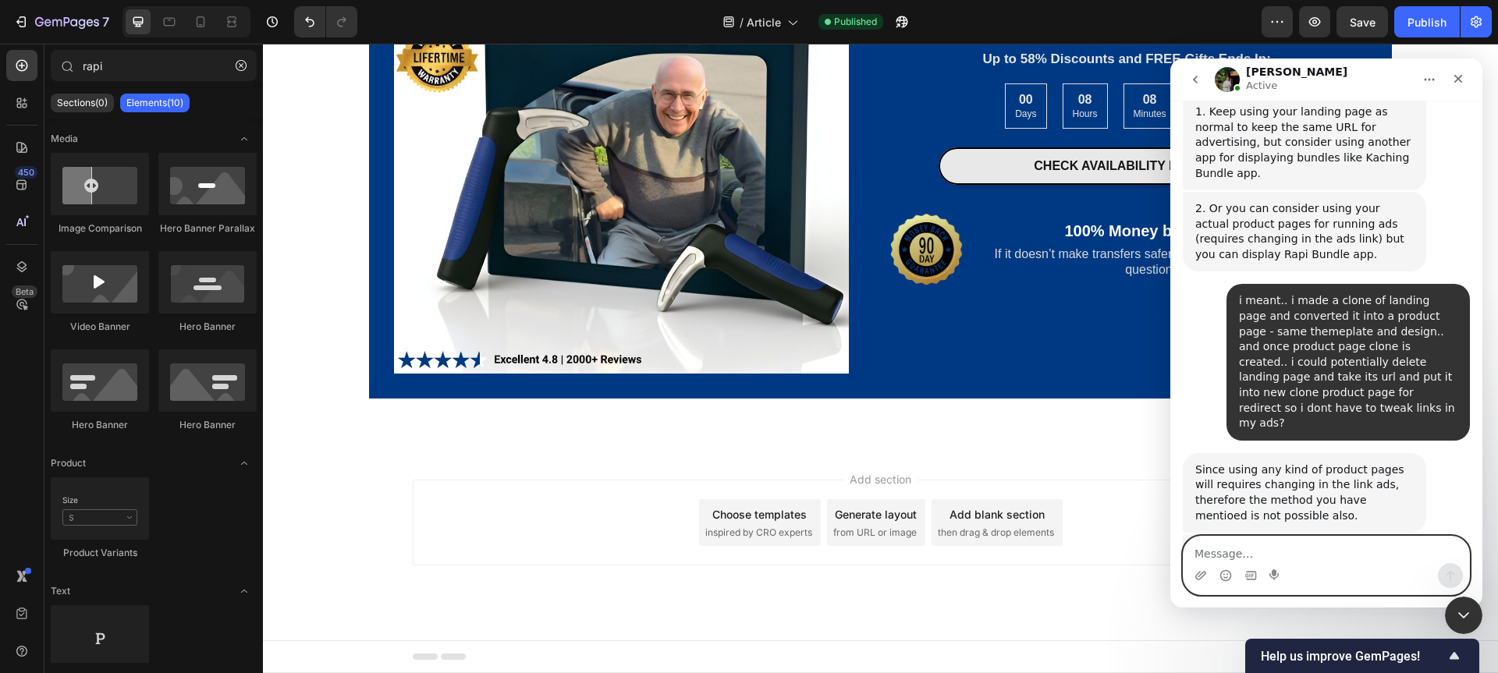
scroll to position [3603, 0]
type textarea "aah okay then"
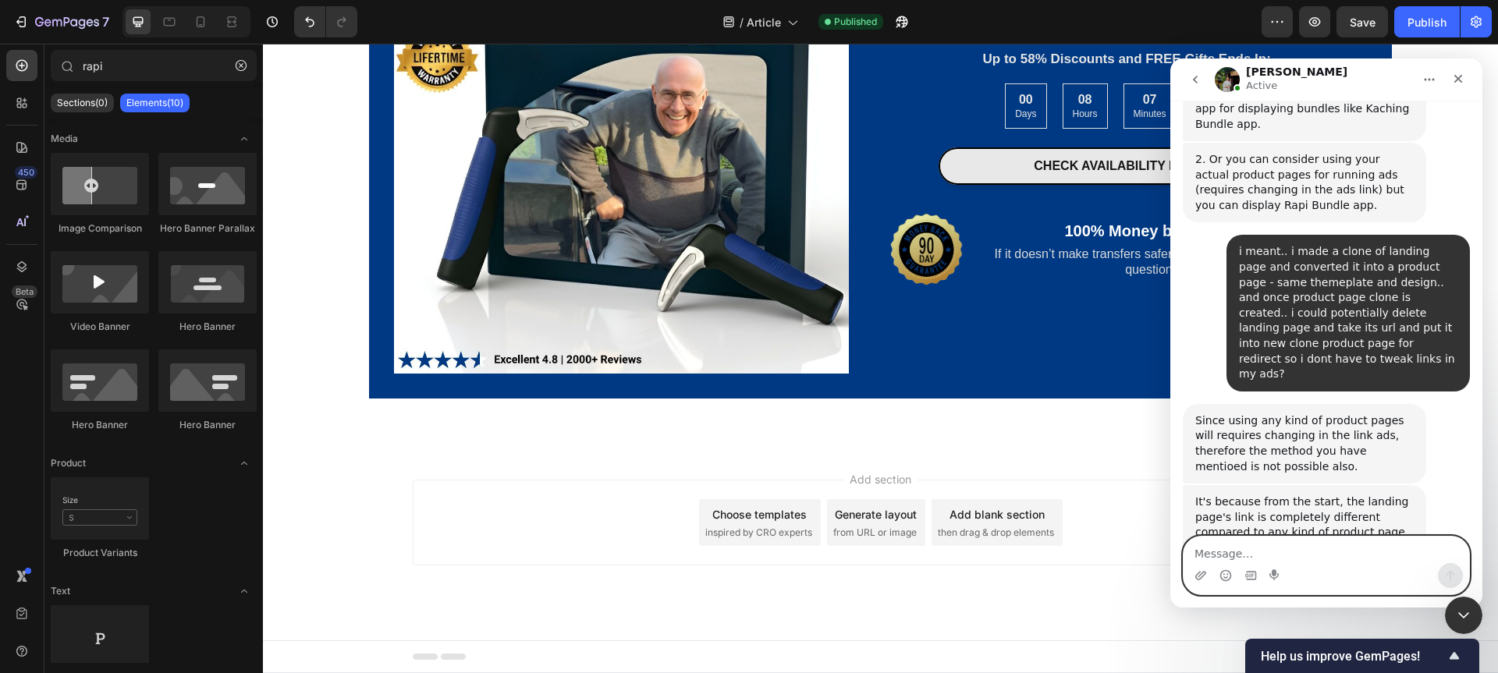
scroll to position [3815, 0]
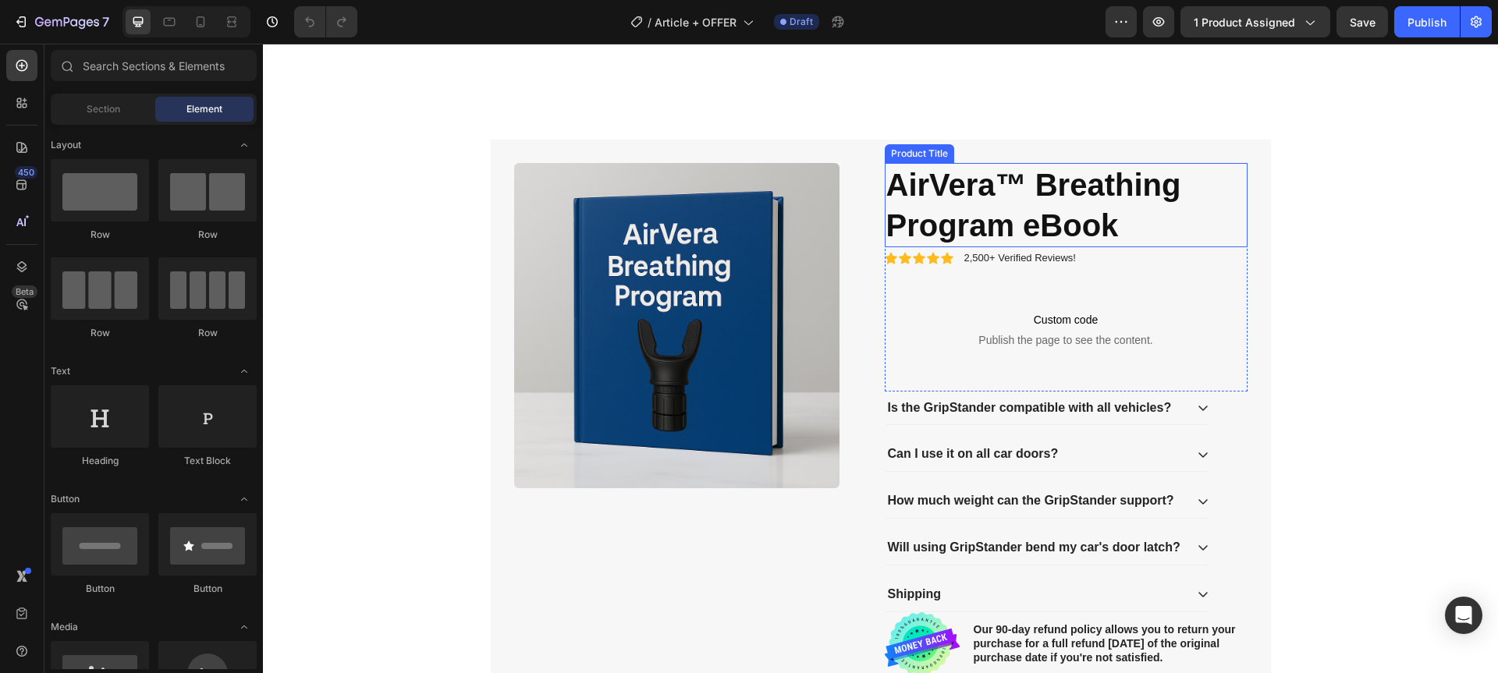
scroll to position [2552, 0]
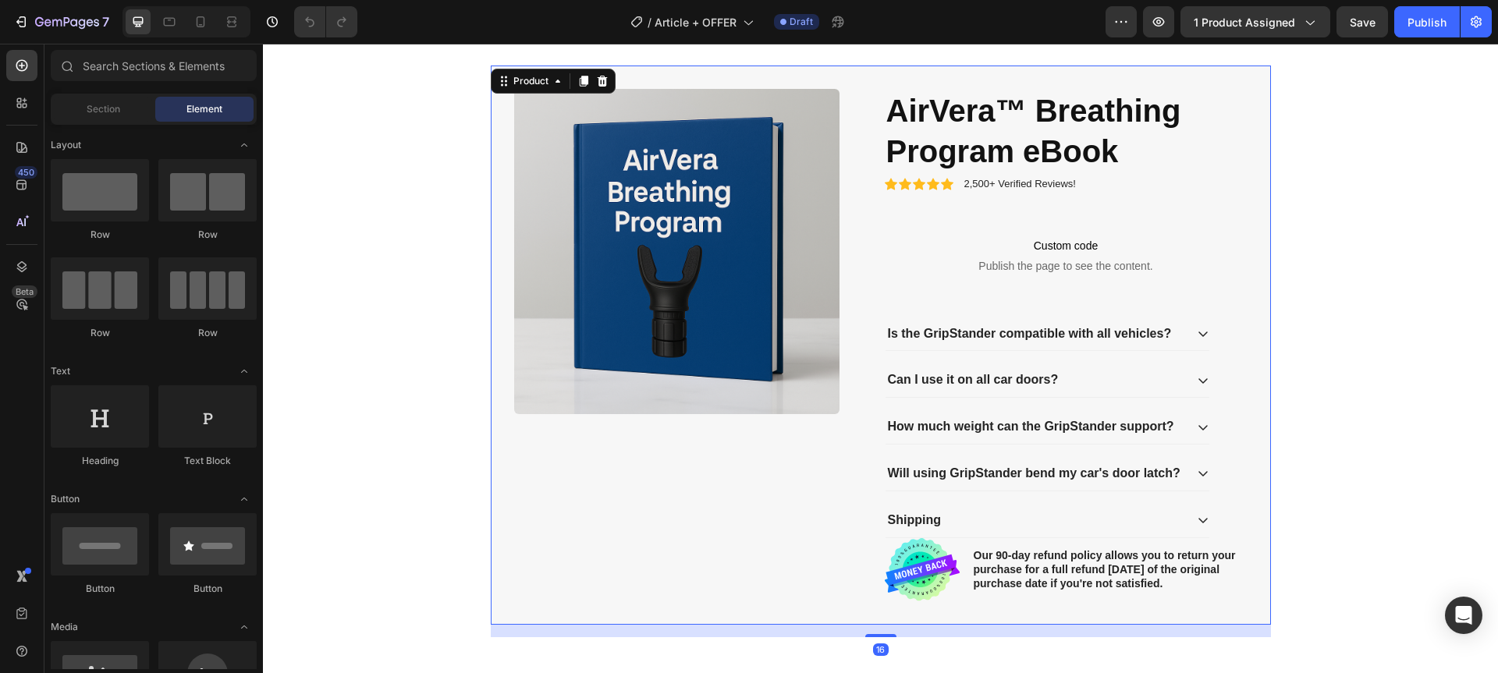
click at [725, 483] on div "Product Images" at bounding box center [695, 345] width 363 height 513
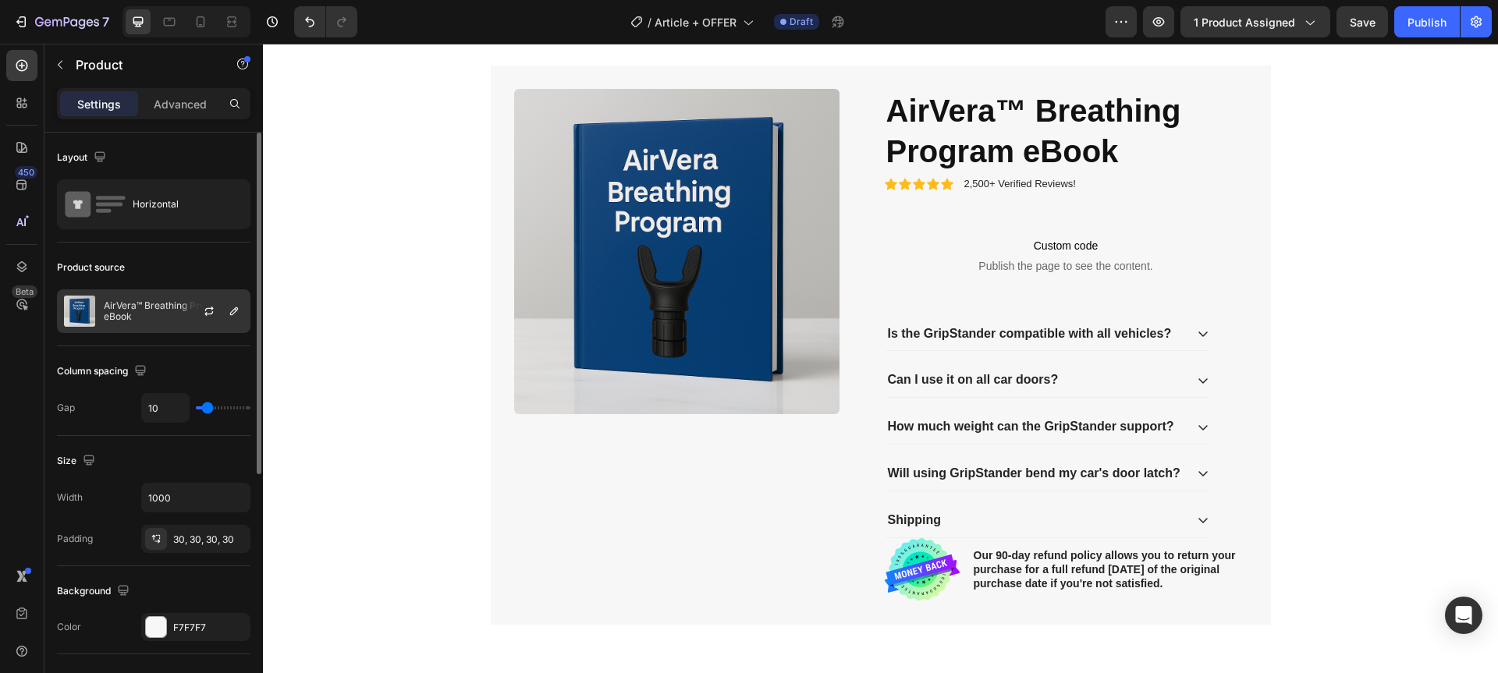
click at [168, 321] on p "AirVera™ Breathing Program eBook" at bounding box center [174, 311] width 140 height 22
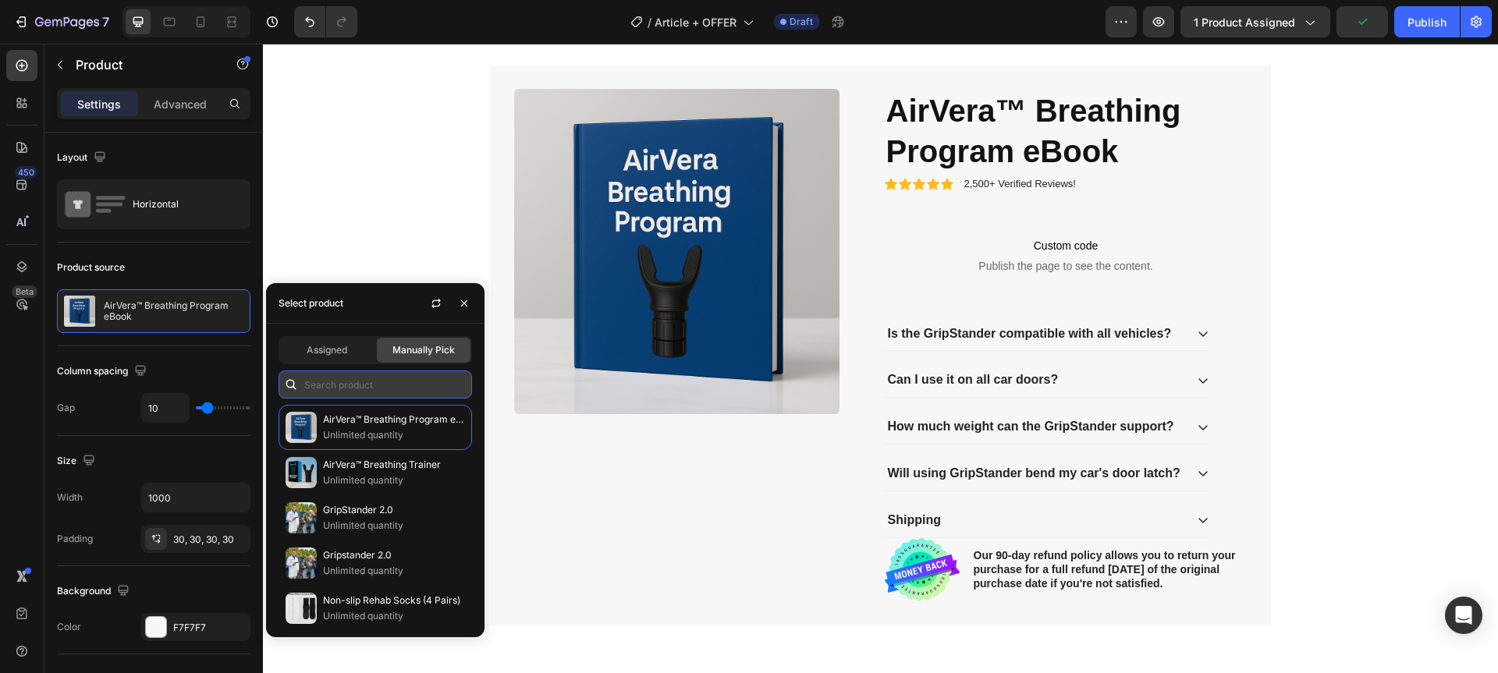
click at [355, 382] on input "text" at bounding box center [374, 385] width 193 height 28
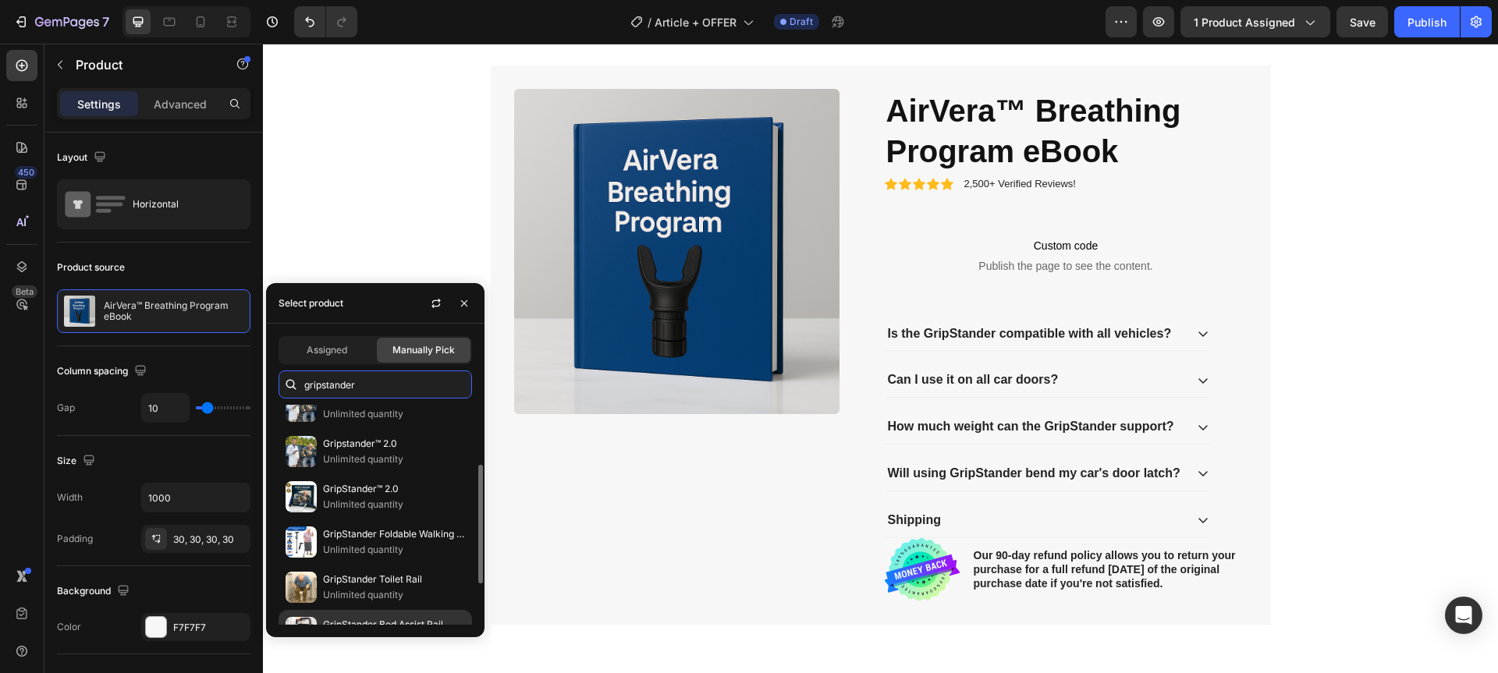
scroll to position [187, 0]
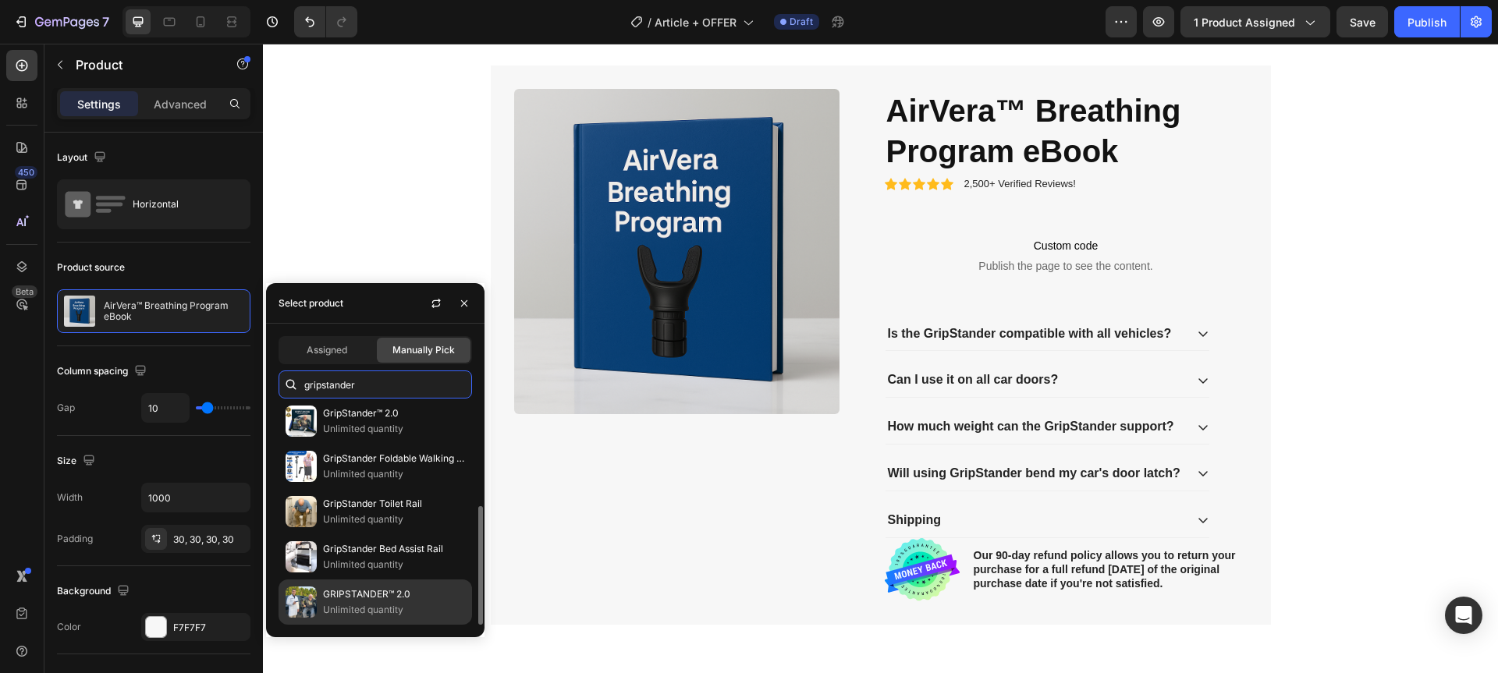
type input "gripstander"
click at [388, 594] on p "GRIPSTANDER™ 2.0" at bounding box center [394, 595] width 142 height 16
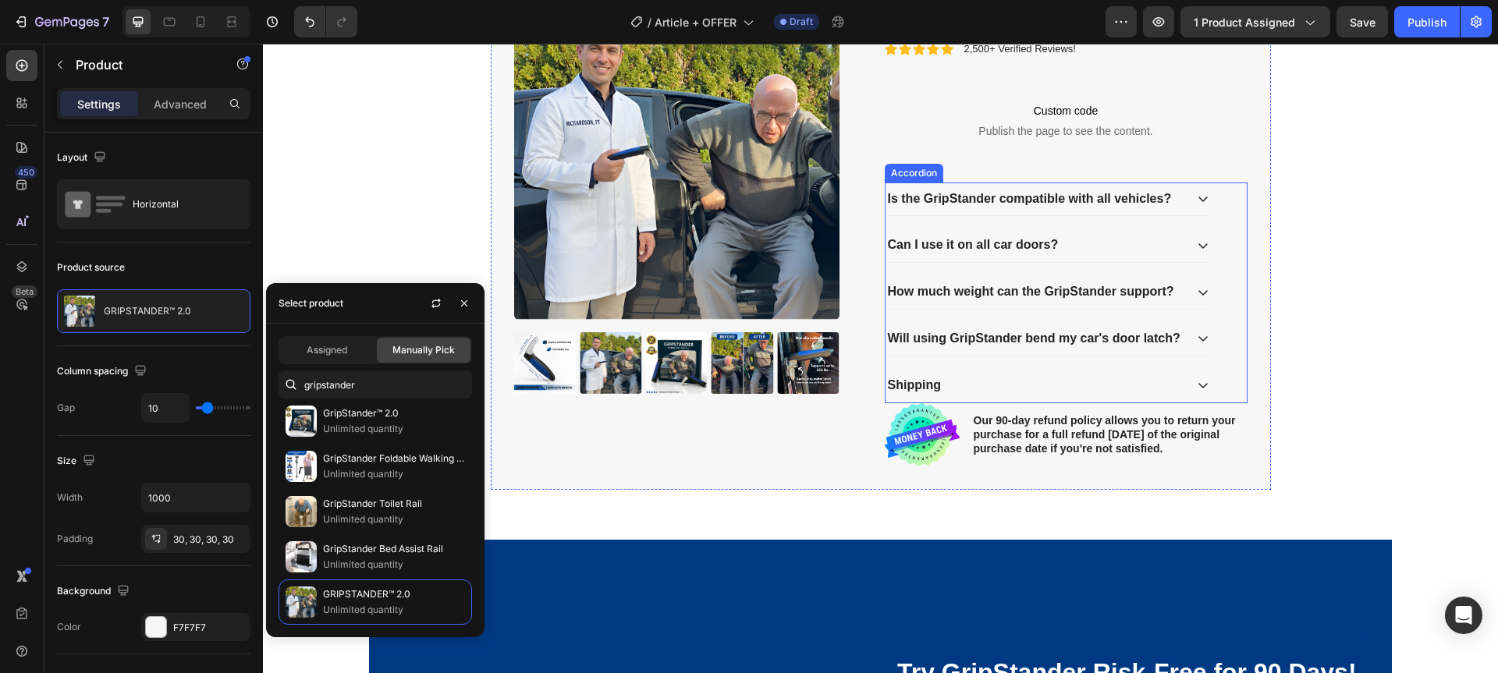
scroll to position [2134, 0]
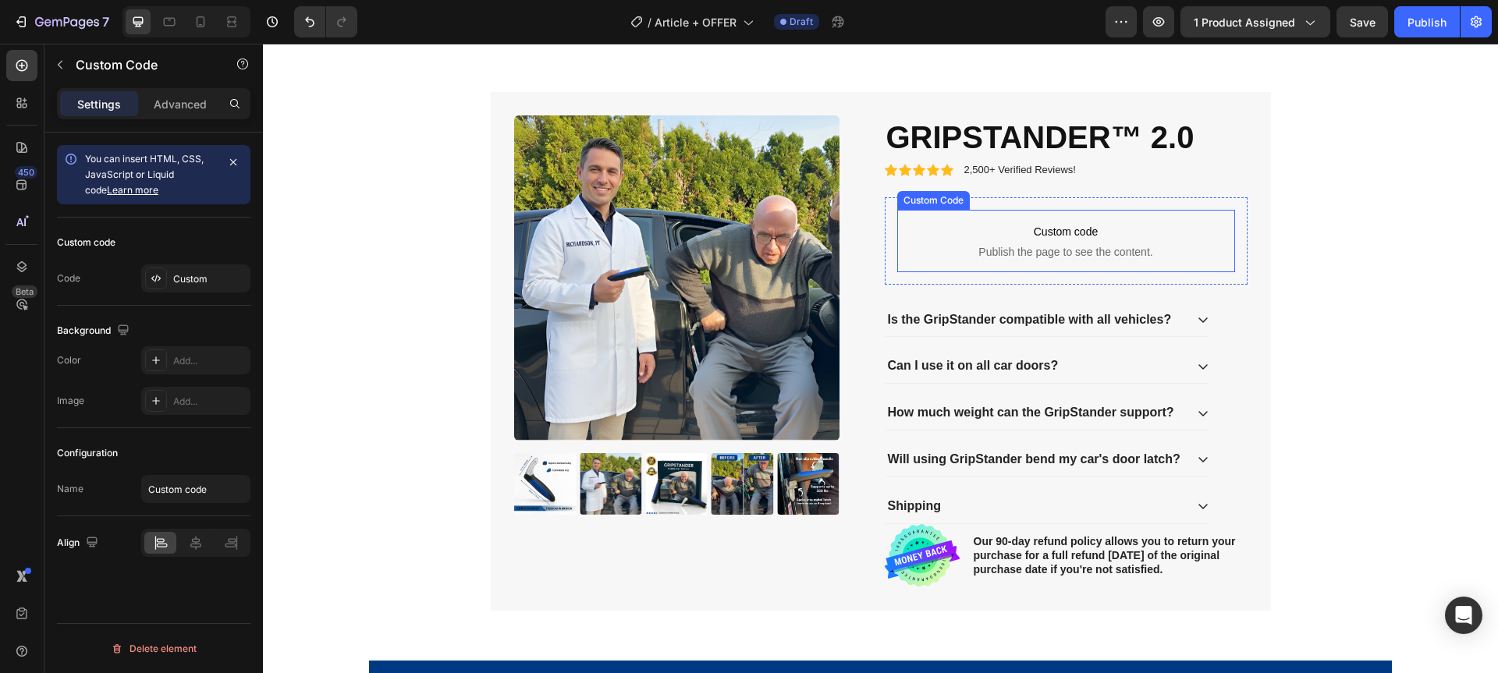
click at [1101, 251] on span "Publish the page to see the content." at bounding box center [1066, 252] width 338 height 16
click at [203, 286] on div "Custom" at bounding box center [195, 278] width 109 height 28
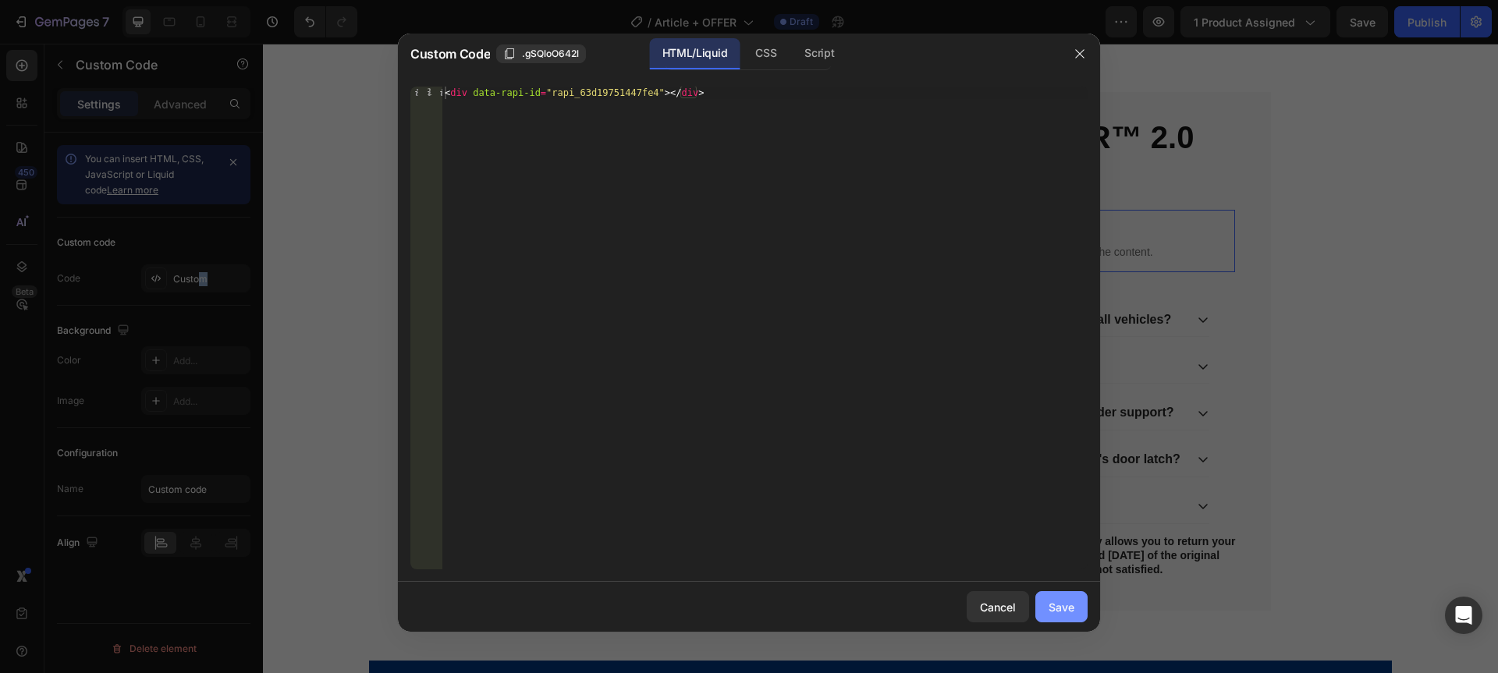
click at [1049, 599] on div "Save" at bounding box center [1061, 607] width 26 height 16
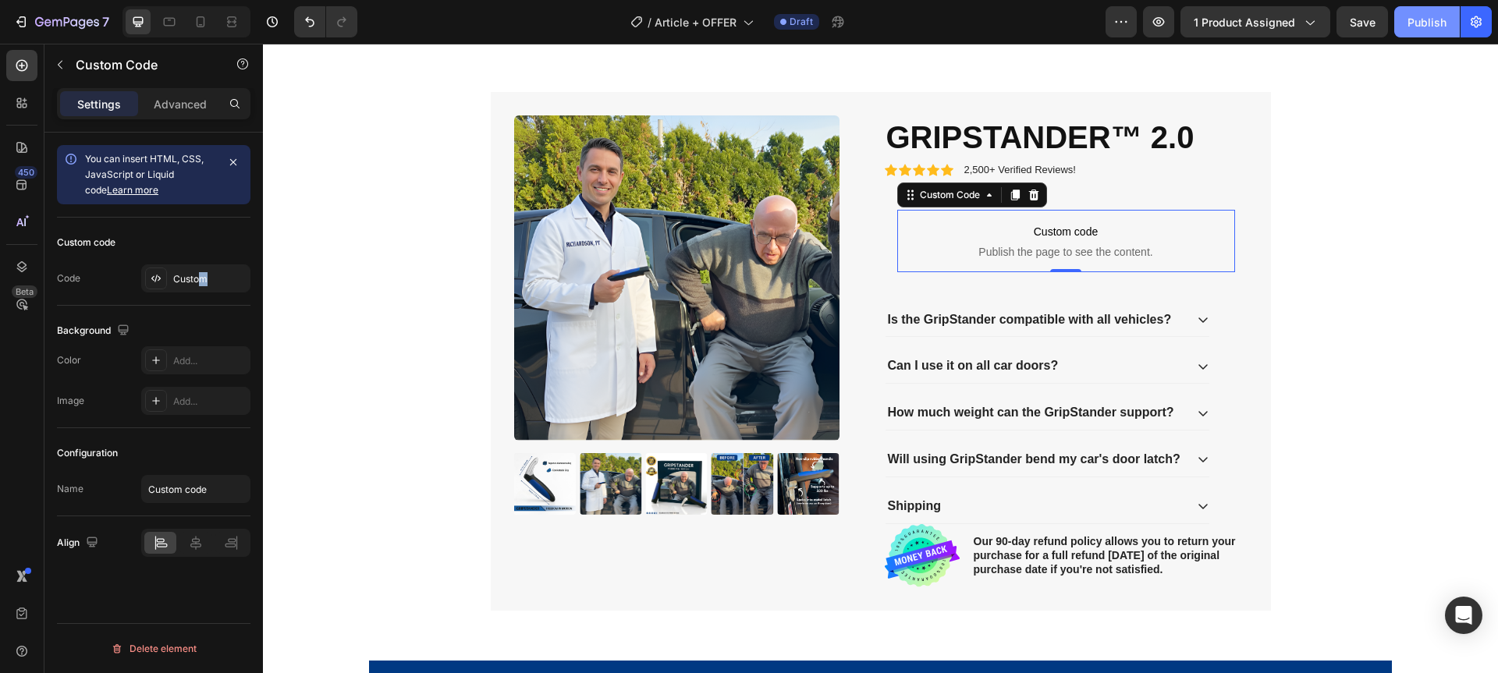
click at [1432, 24] on div "Publish" at bounding box center [1426, 22] width 39 height 16
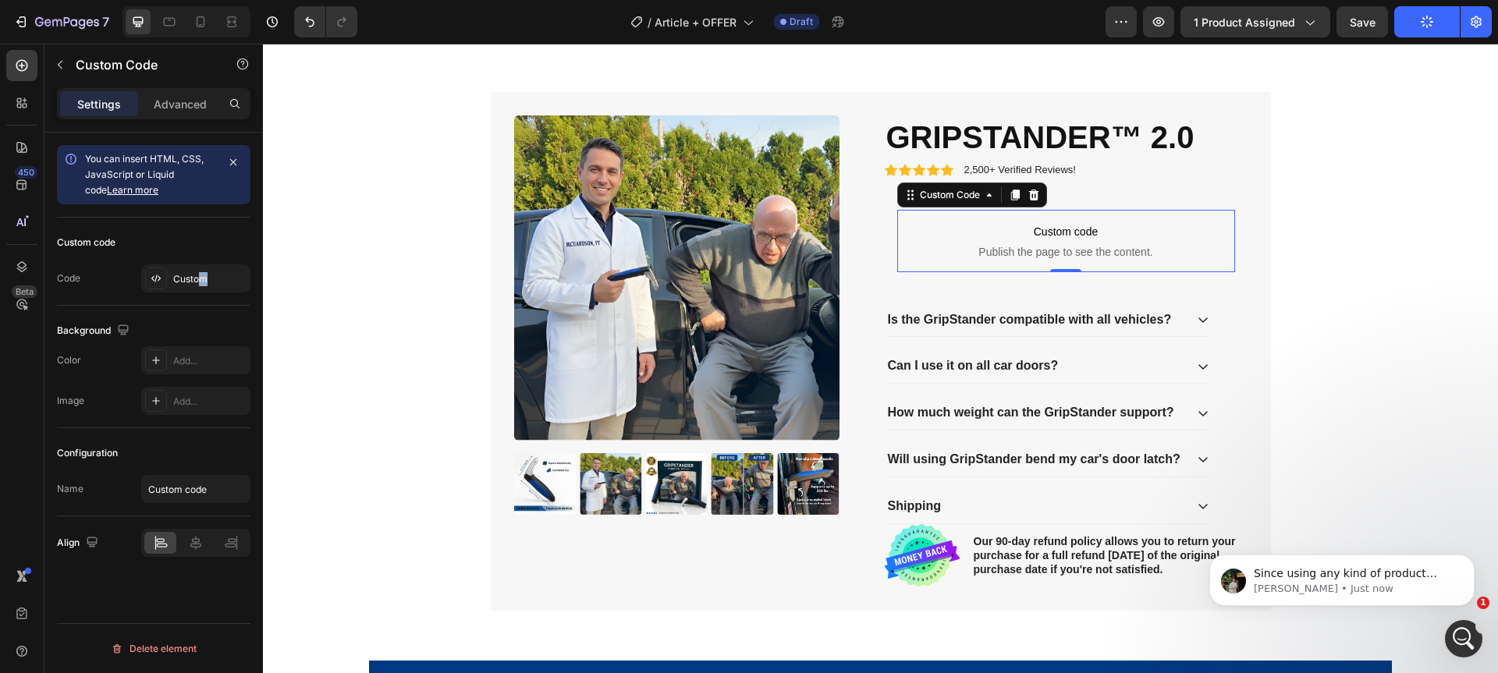
scroll to position [0, 0]
click at [1304, 24] on icon "button" at bounding box center [1309, 22] width 16 height 16
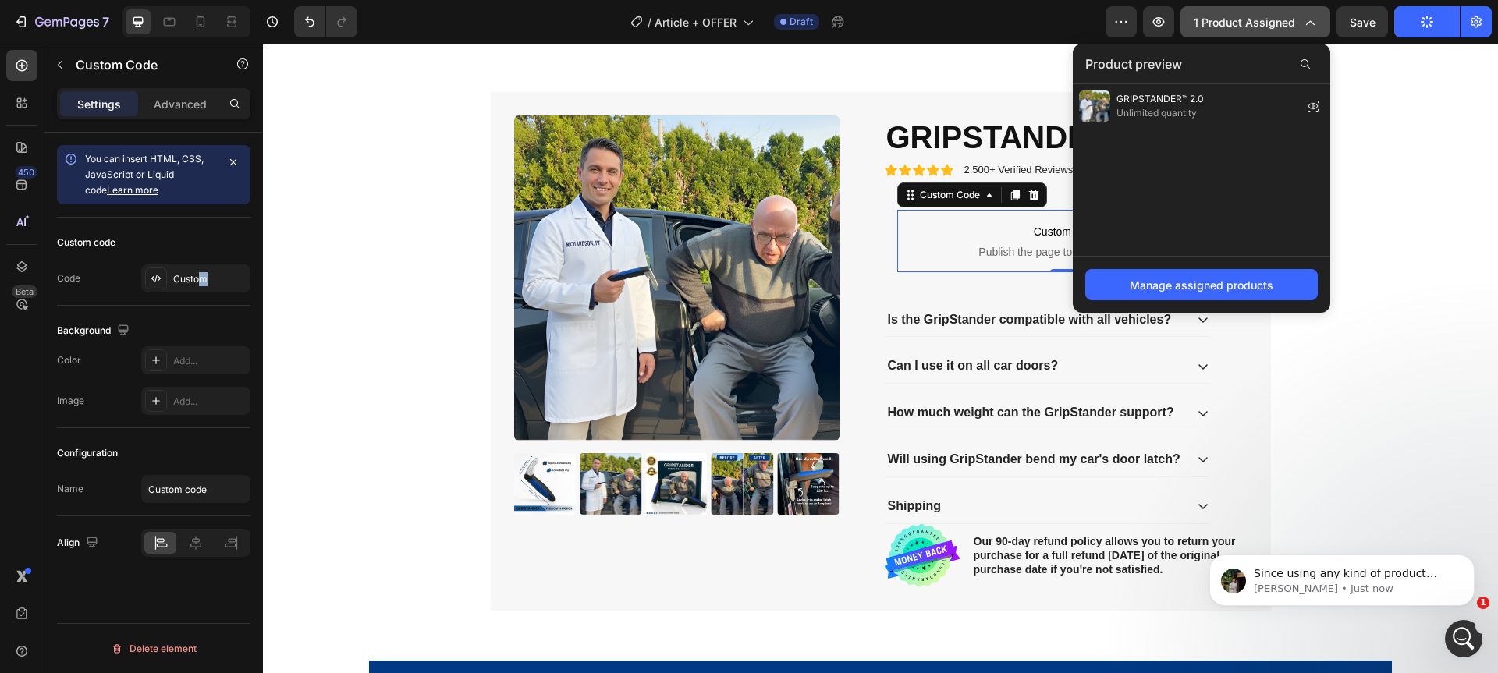
click at [1304, 24] on icon "button" at bounding box center [1309, 22] width 16 height 16
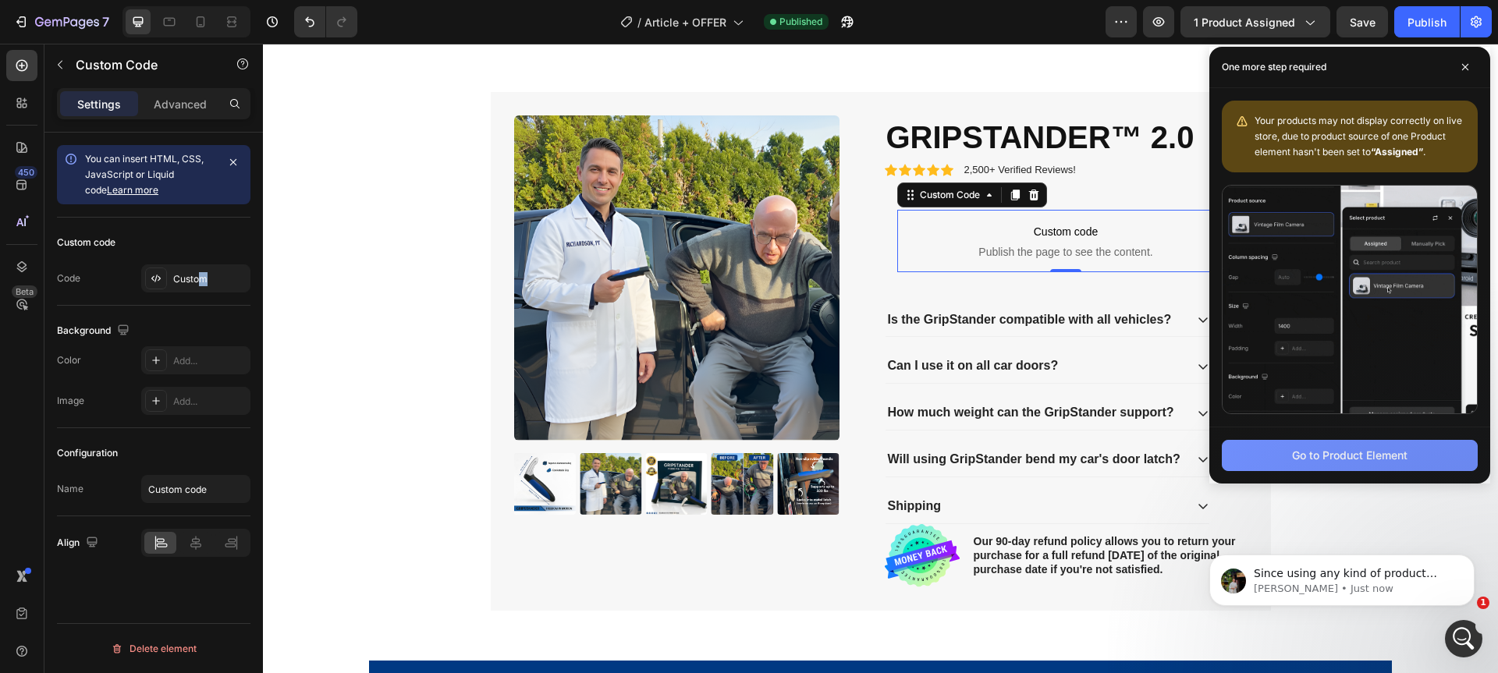
click at [1396, 459] on div "Go to Product Element" at bounding box center [1349, 455] width 115 height 16
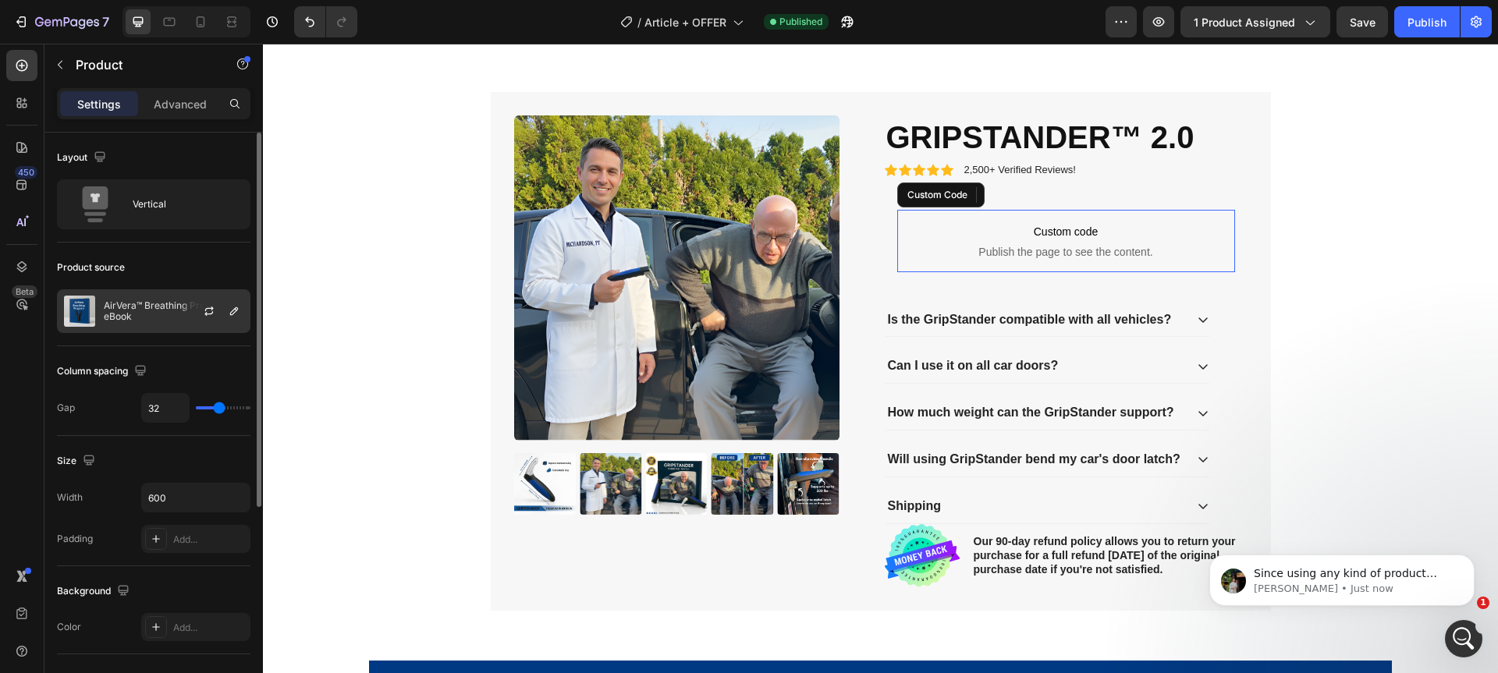
click at [158, 317] on p "AirVera™ Breathing Program eBook" at bounding box center [174, 311] width 140 height 22
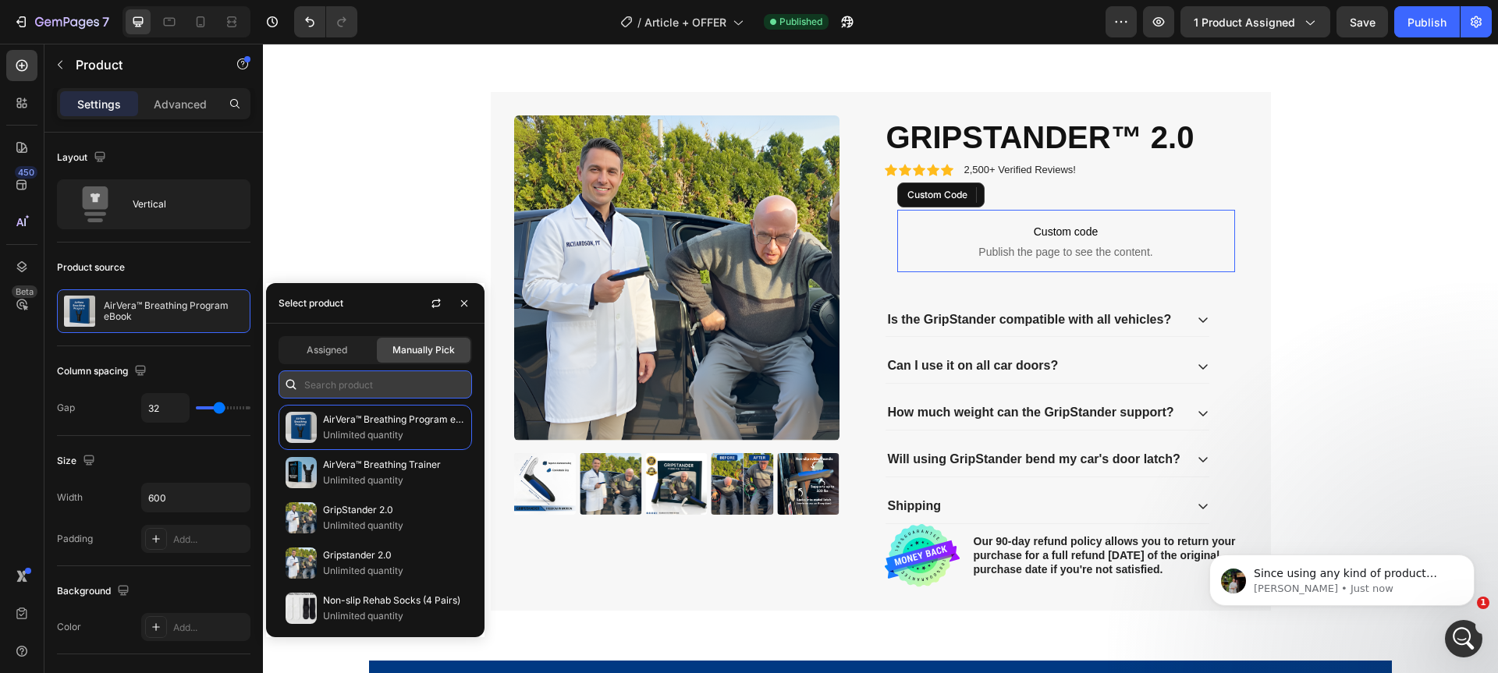
click at [352, 384] on input "text" at bounding box center [374, 385] width 193 height 28
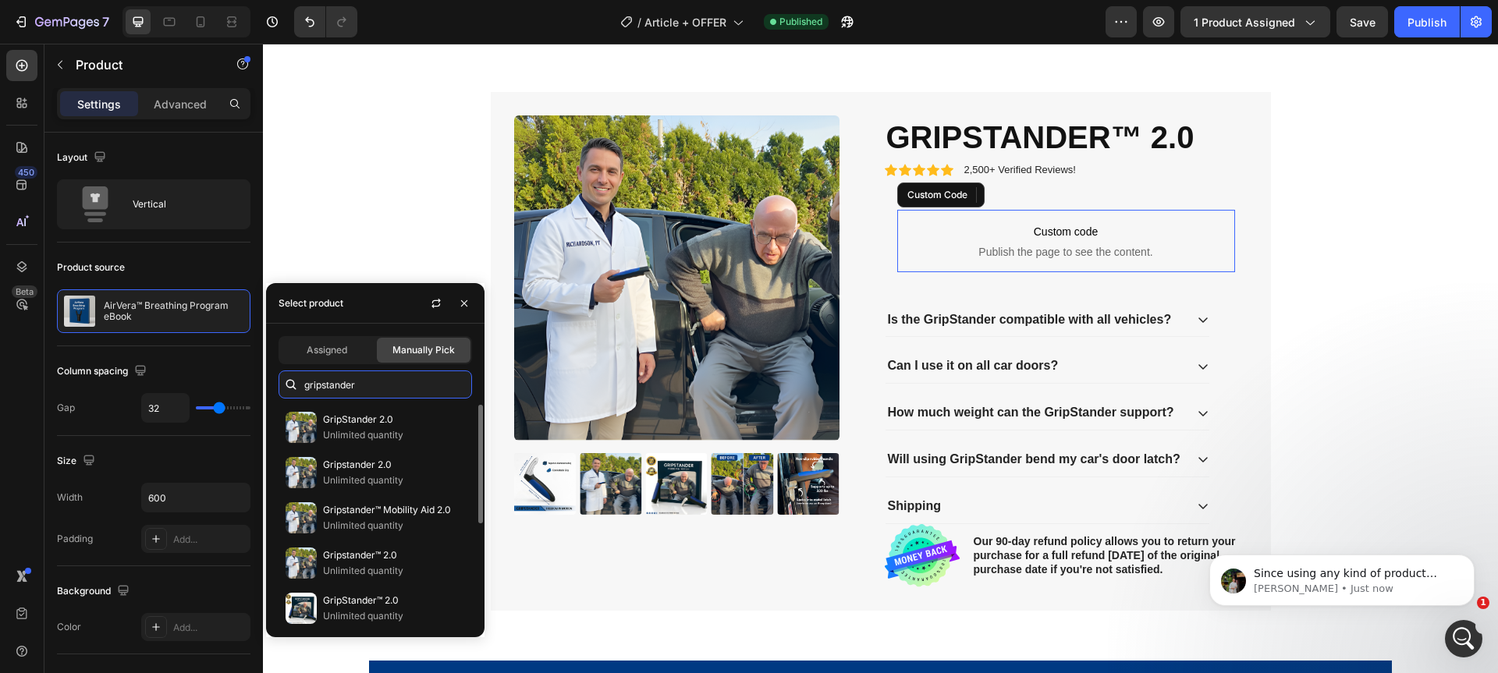
scroll to position [187, 0]
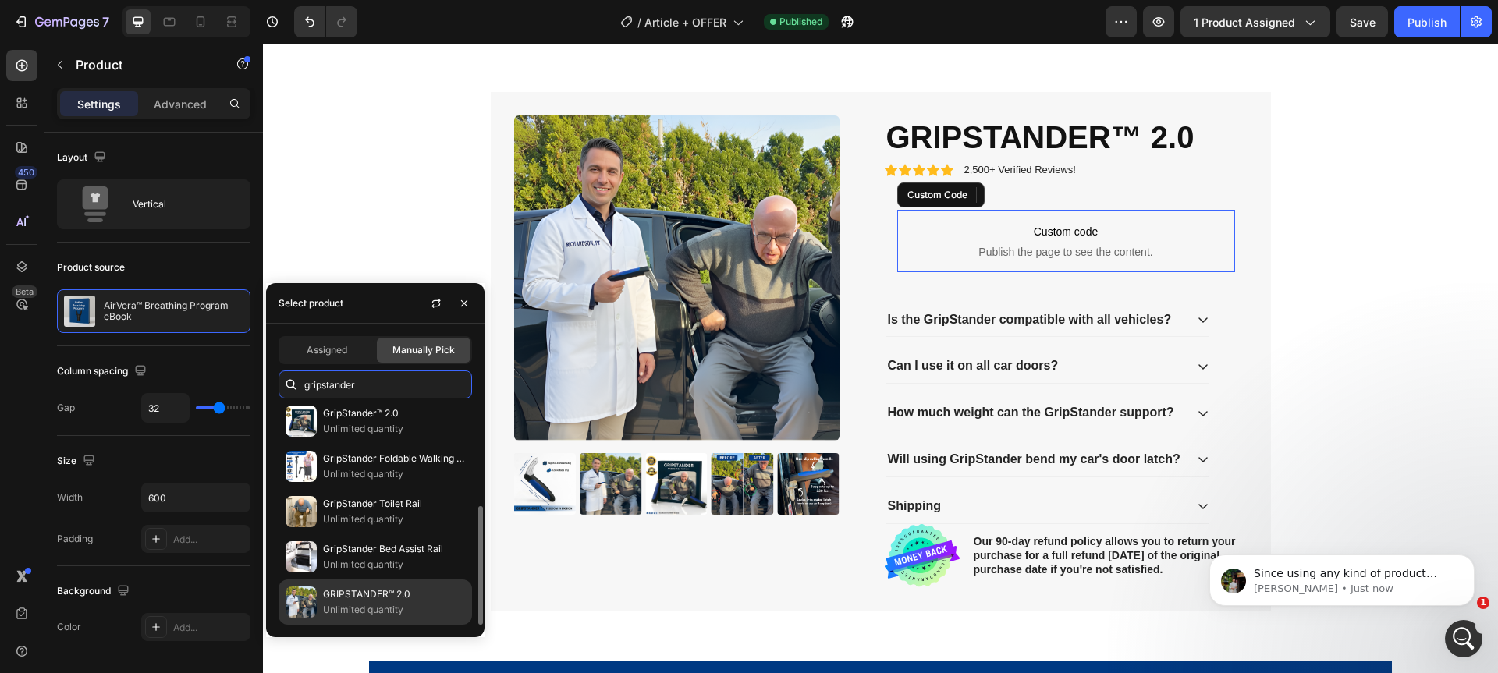
type input "gripstander"
click at [396, 593] on p "GRIPSTANDER™ 2.0" at bounding box center [394, 595] width 142 height 16
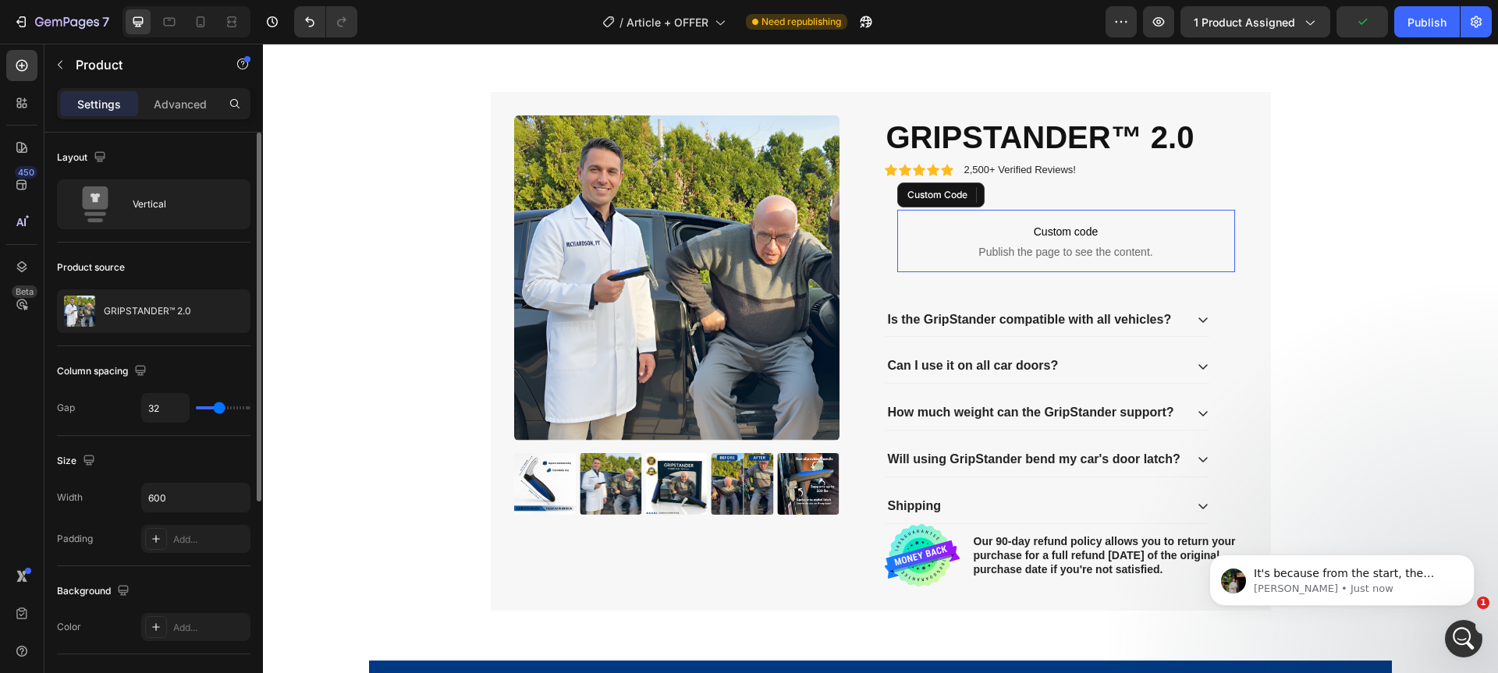
click at [196, 264] on div "Product source" at bounding box center [153, 267] width 193 height 25
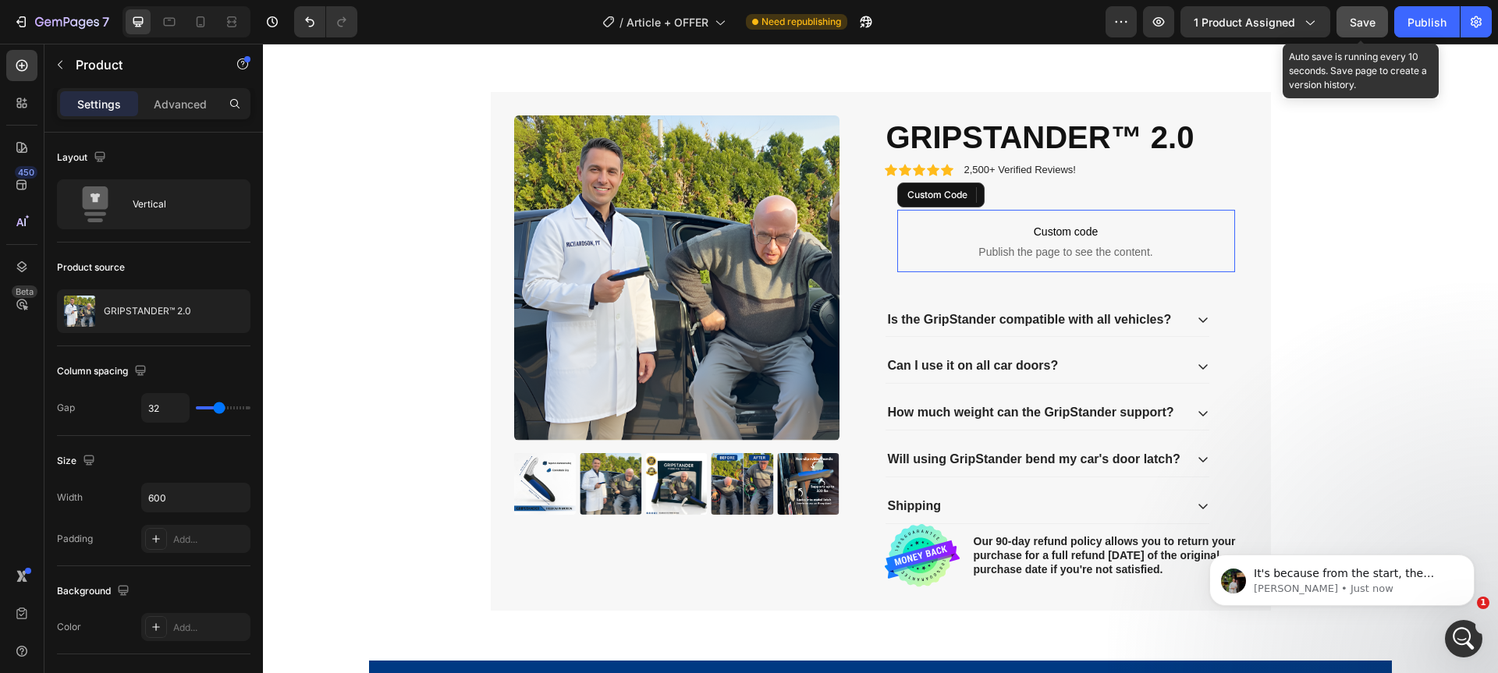
click at [1382, 19] on button "Save" at bounding box center [1361, 21] width 51 height 31
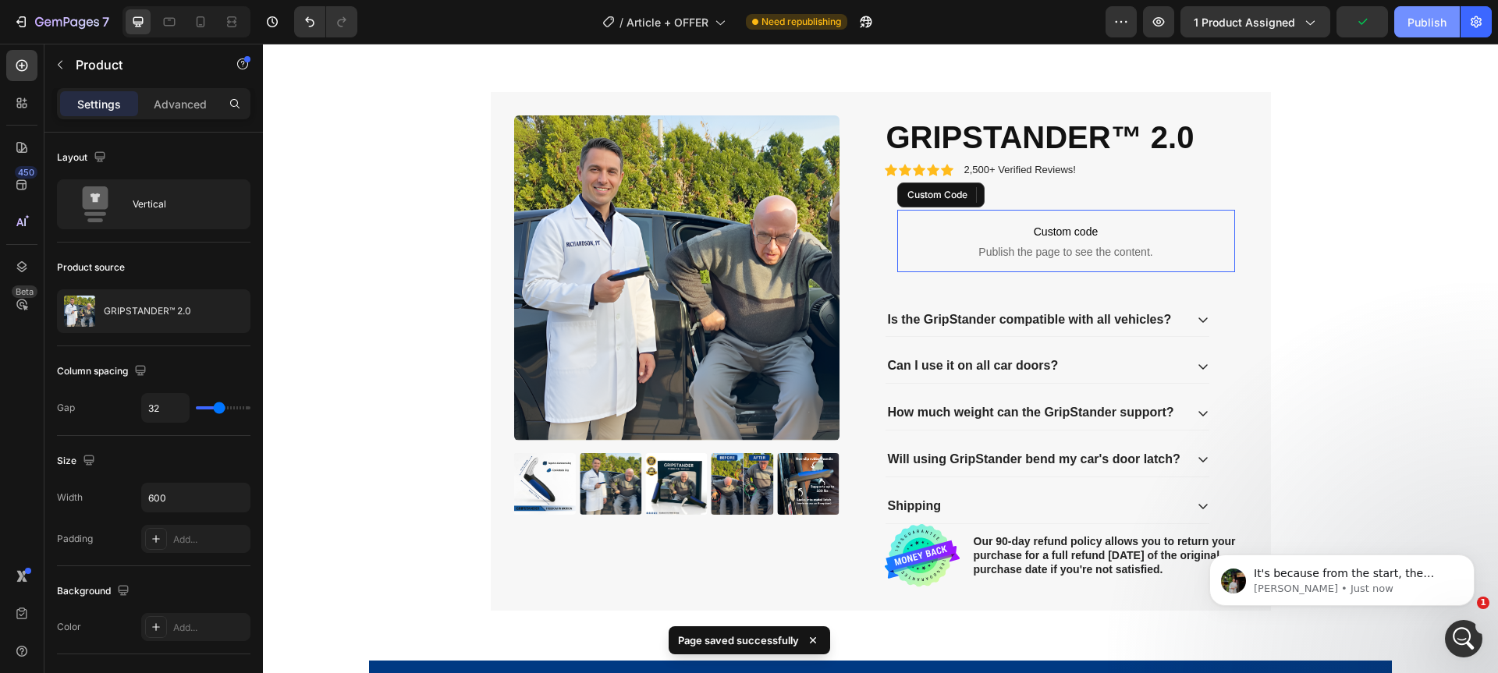
click at [1430, 24] on div "Publish" at bounding box center [1426, 22] width 39 height 16
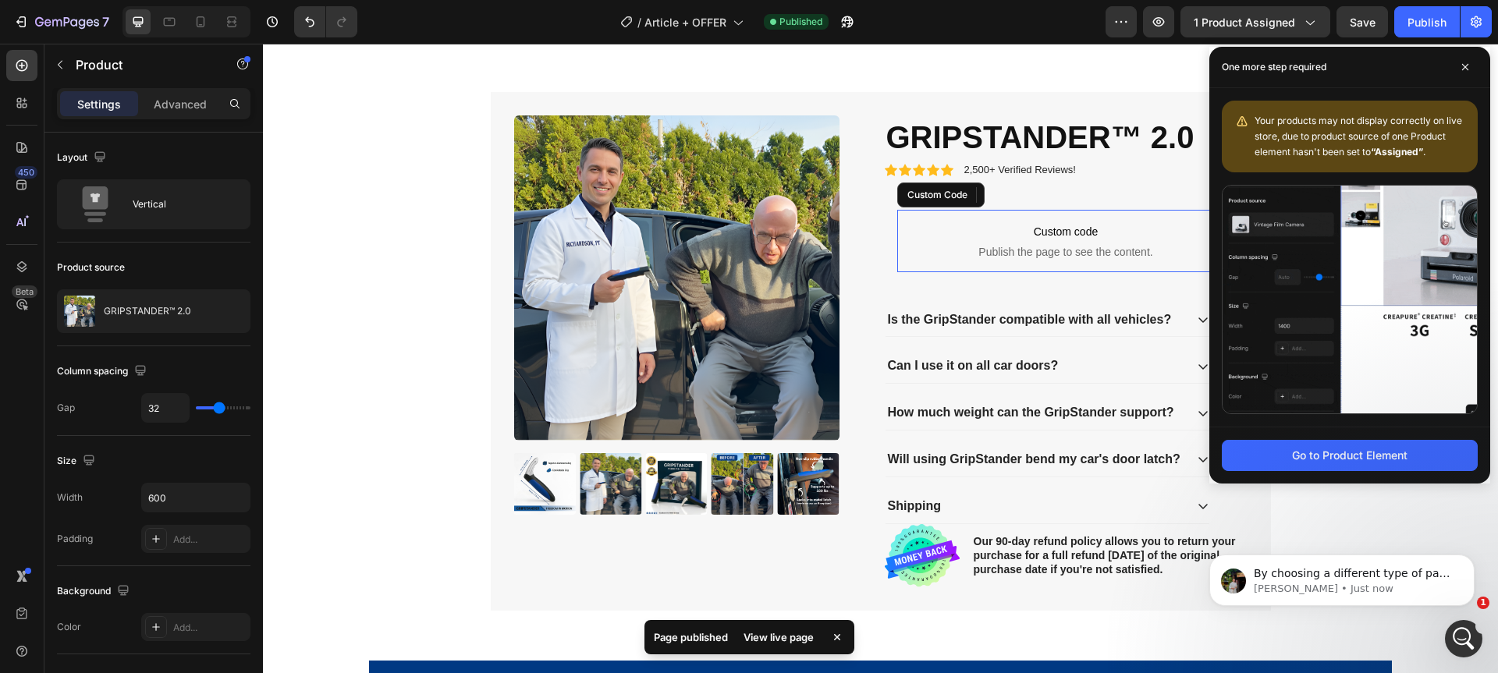
scroll to position [0, 0]
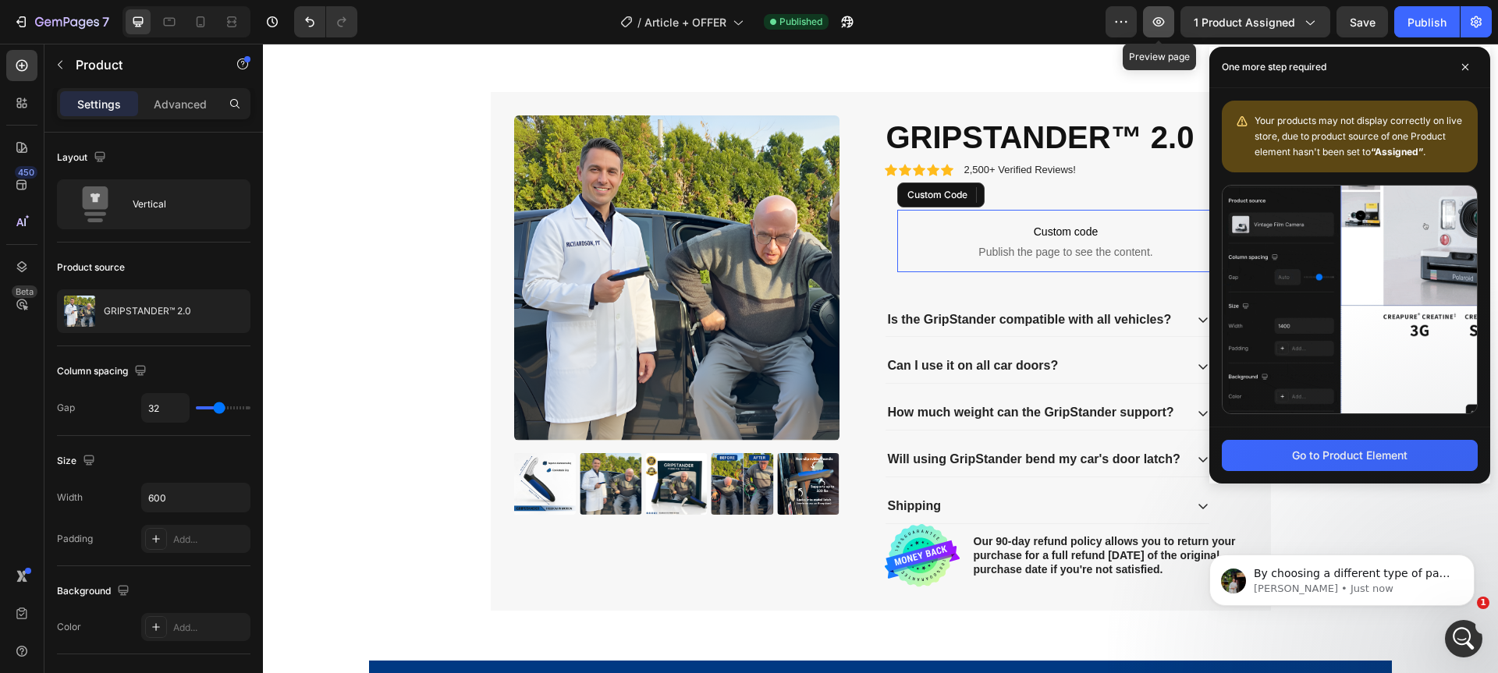
click at [1161, 22] on icon "button" at bounding box center [1158, 22] width 5 height 5
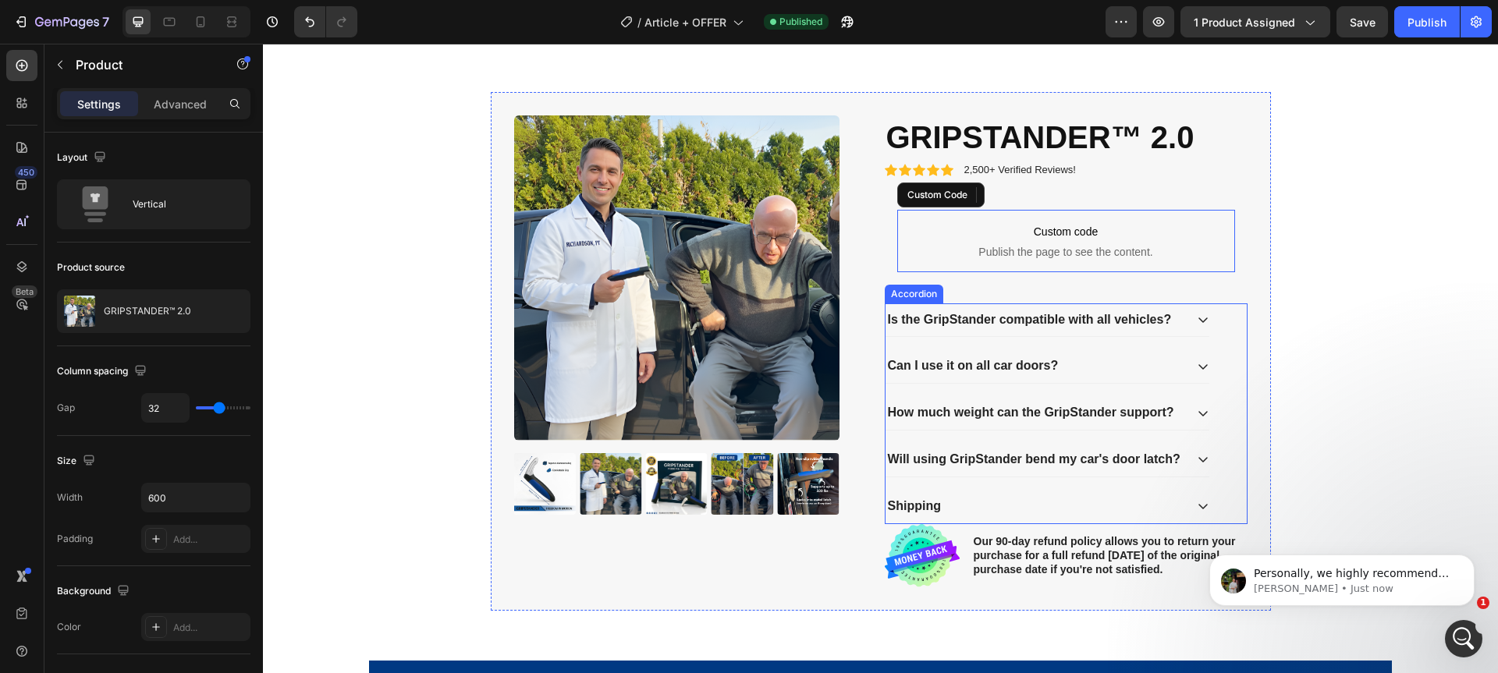
click at [1216, 333] on div "Is the GripStander compatible with all vehicles? Can I use it on all car doors?…" at bounding box center [1066, 413] width 363 height 221
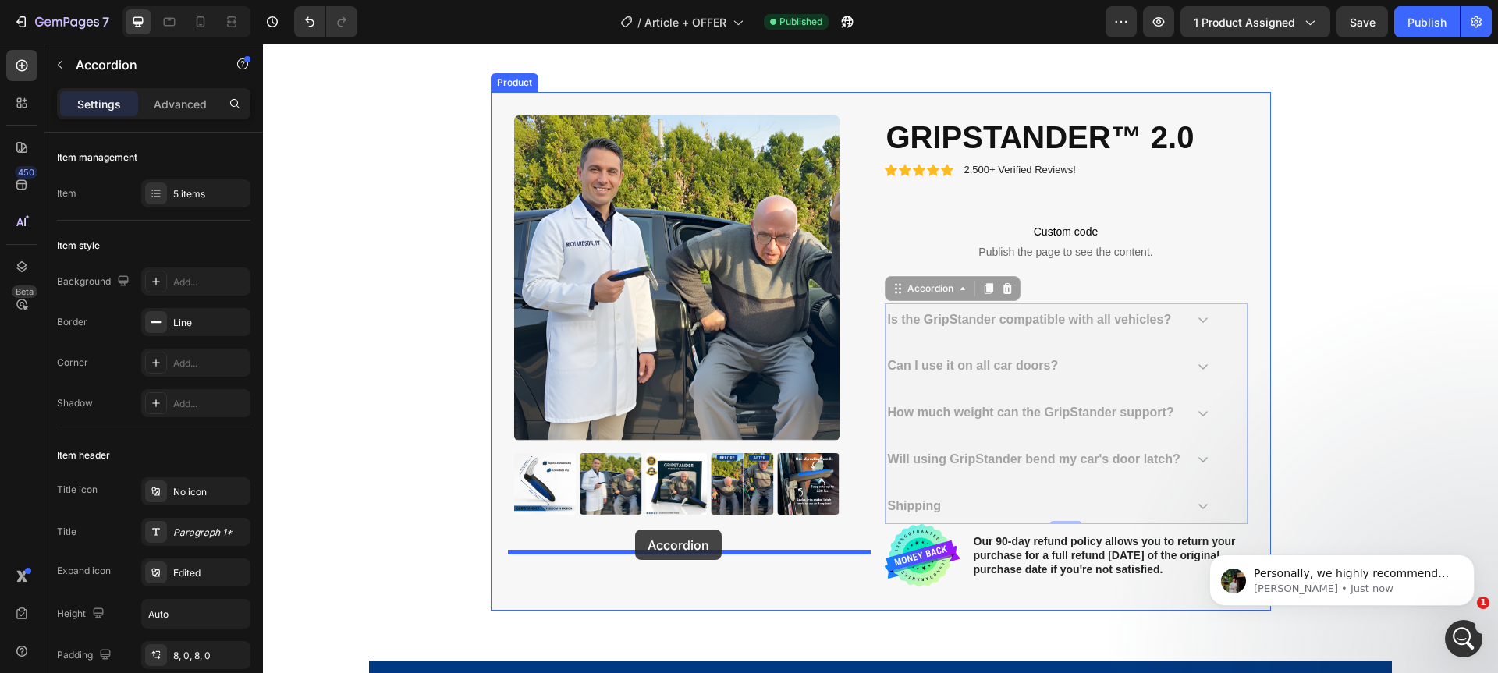
drag, startPoint x: 894, startPoint y: 290, endPoint x: 635, endPoint y: 530, distance: 352.7
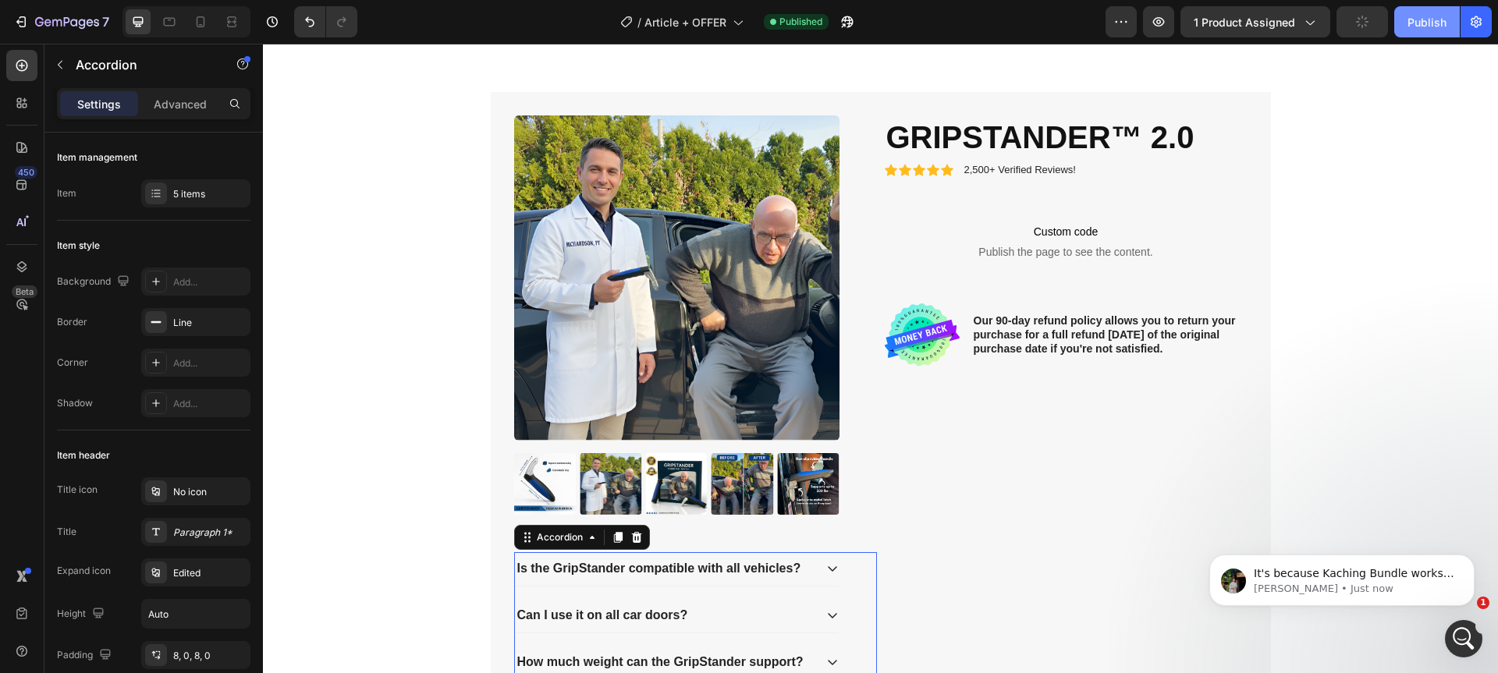
click at [1421, 24] on div "Publish" at bounding box center [1426, 22] width 39 height 16
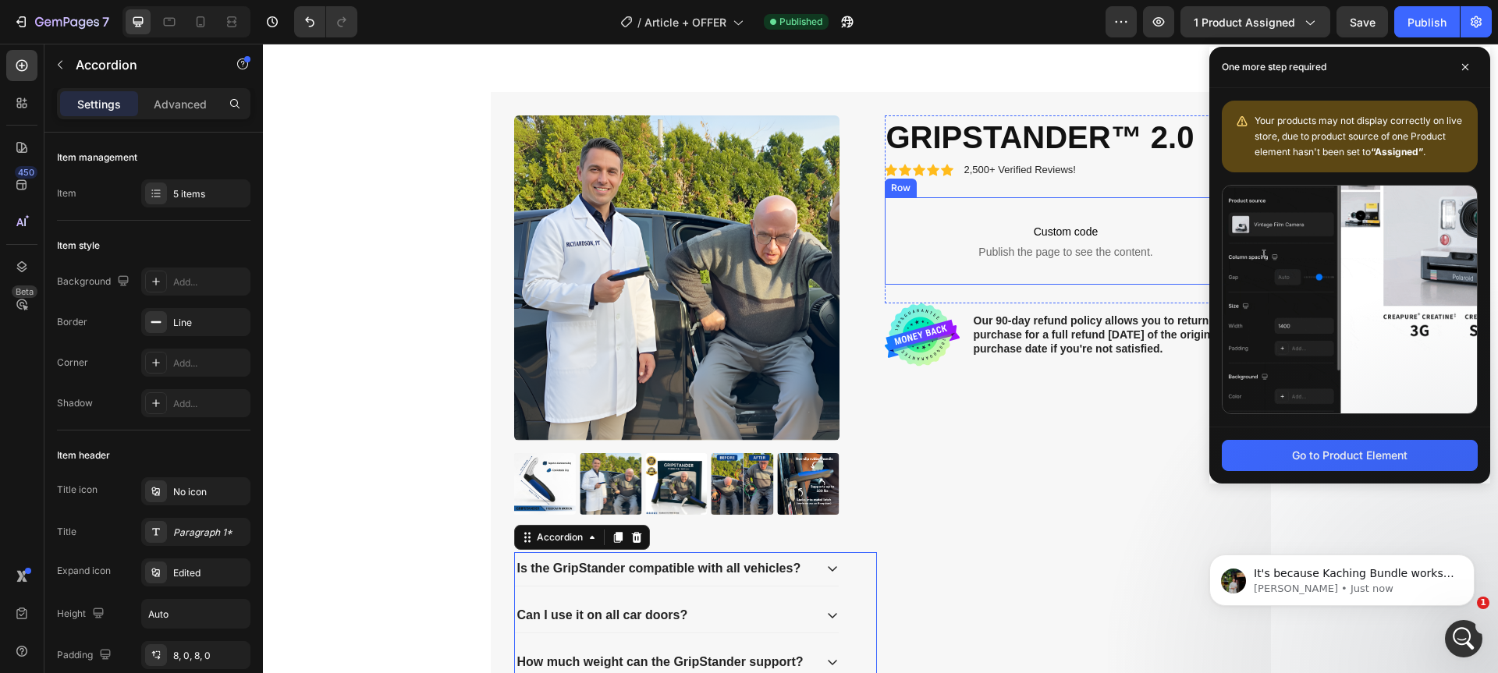
click at [1048, 280] on div "Custom code Publish the page to see the content. Custom Code Row" at bounding box center [1066, 240] width 363 height 87
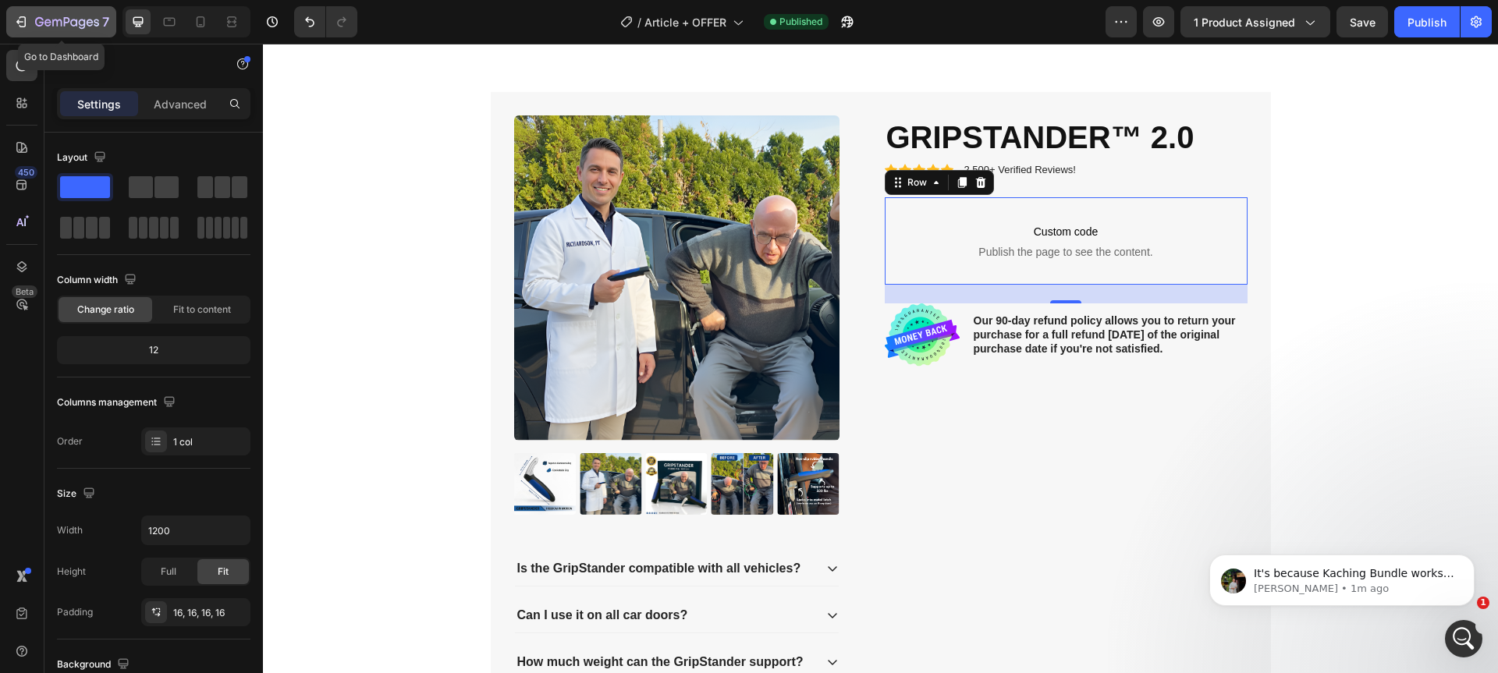
click at [30, 27] on div "7" at bounding box center [61, 21] width 96 height 19
